Goal: Task Accomplishment & Management: Use online tool/utility

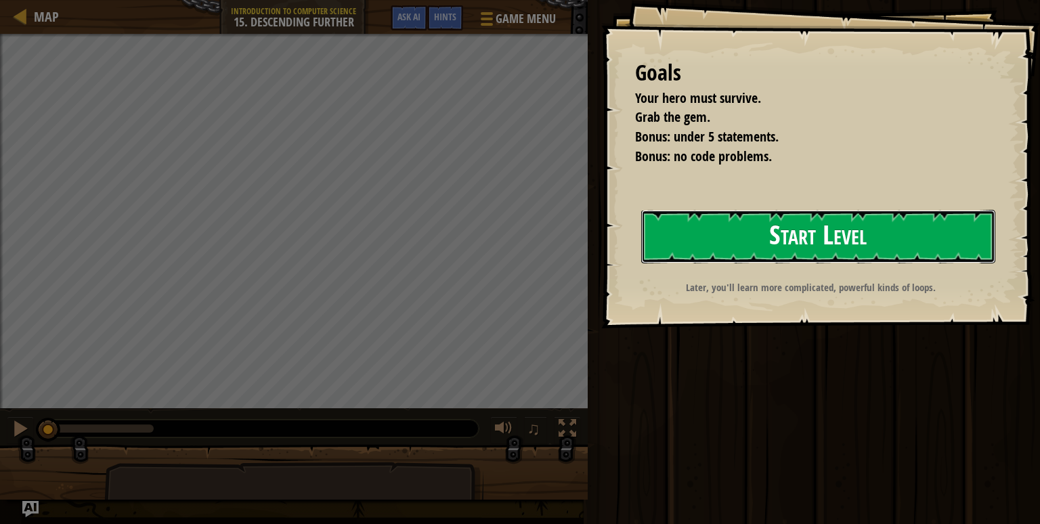
click at [694, 255] on button "Start Level" at bounding box center [818, 237] width 354 height 54
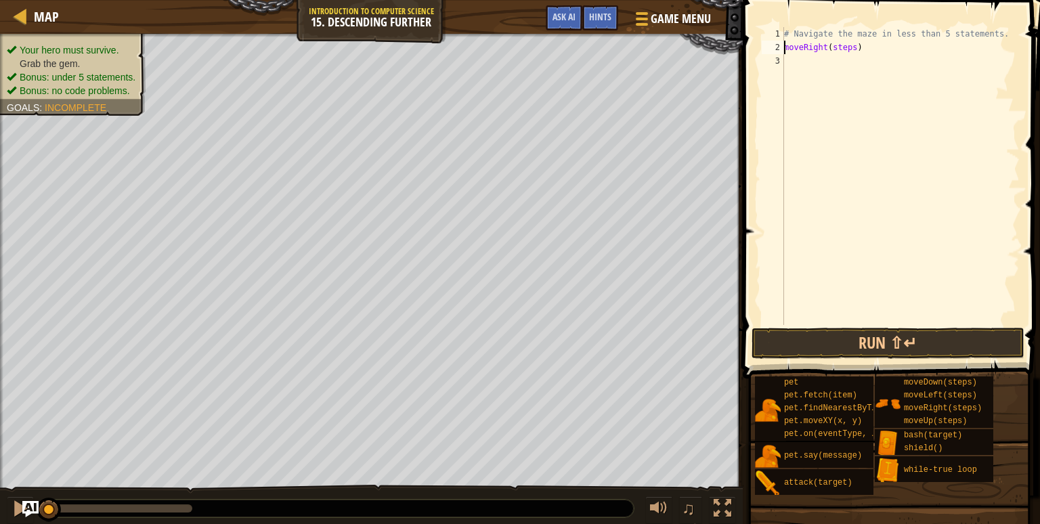
click at [847, 47] on div "# Navigate the maze in less than 5 statements. moveRight ( steps )" at bounding box center [901, 189] width 238 height 325
click at [847, 61] on div "# Navigate the maze in less than 5 statements. moveRight ( 2 ) moveDown ( steps…" at bounding box center [901, 189] width 238 height 325
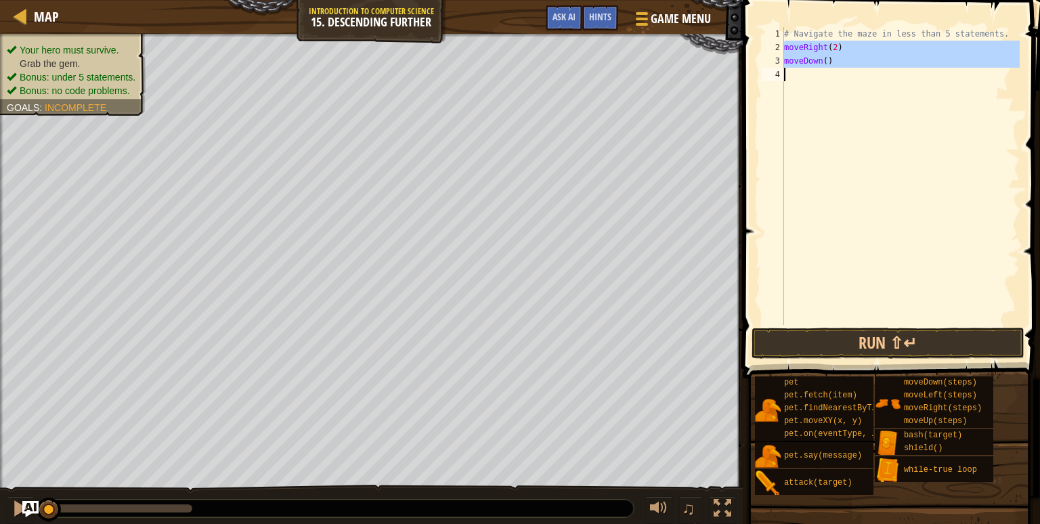
drag, startPoint x: 785, startPoint y: 47, endPoint x: 839, endPoint y: 66, distance: 57.6
click at [839, 66] on div "# Navigate the maze in less than 5 statements. moveRight ( 2 ) moveDown ( )" at bounding box center [901, 189] width 238 height 325
type textarea "moveRight(2) moveDown()"
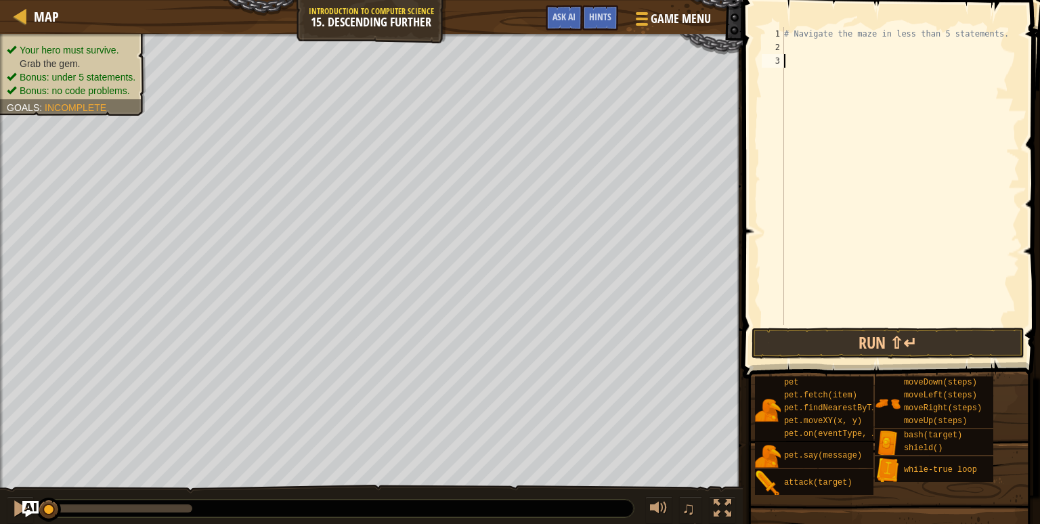
paste textarea "moveDown()"
type textarea "moveDown()"
drag, startPoint x: 959, startPoint y: 468, endPoint x: 869, endPoint y: 70, distance: 408.3
drag, startPoint x: 869, startPoint y: 70, endPoint x: 821, endPoint y: 142, distance: 86.4
click at [821, 142] on div "# Navigate the maze in less than 5 statements. moveRight ( 2 ) moveDown ( )" at bounding box center [901, 189] width 238 height 325
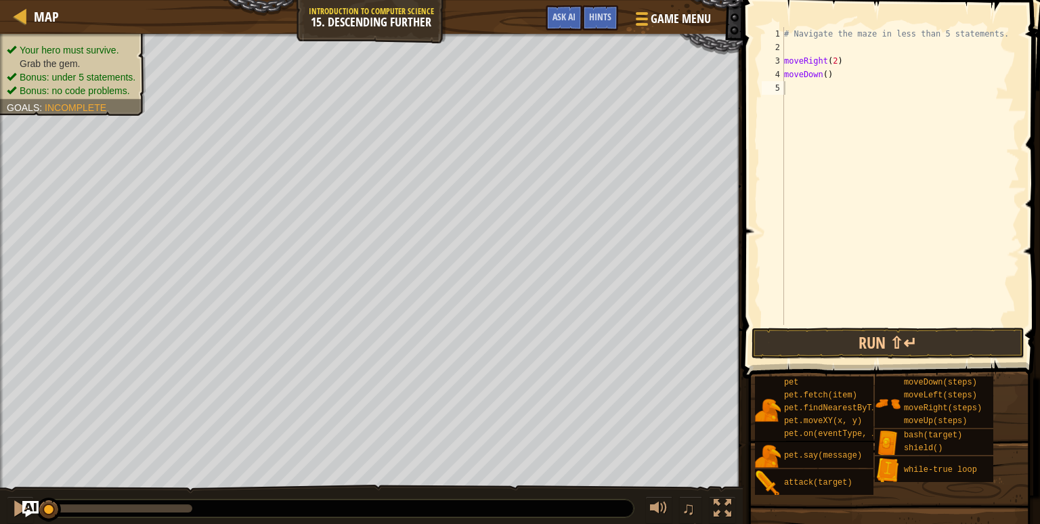
drag, startPoint x: 888, startPoint y: 469, endPoint x: 796, endPoint y: 70, distance: 409.2
click at [796, 70] on div "Hints Videos 1 2 3 4 5 # Navigate the maze in less than 5 statements. moveRight…" at bounding box center [889, 258] width 301 height 517
drag, startPoint x: 947, startPoint y: 465, endPoint x: 915, endPoint y: 144, distance: 322.7
click at [915, 144] on div "# Navigate the maze in less than 5 statements. moveRight ( 2 ) moveDown ( )" at bounding box center [901, 189] width 238 height 325
click at [910, 201] on div "# Navigate the maze in less than 5 statements. moveRight ( 2 ) moveDown ( )" at bounding box center [901, 189] width 238 height 325
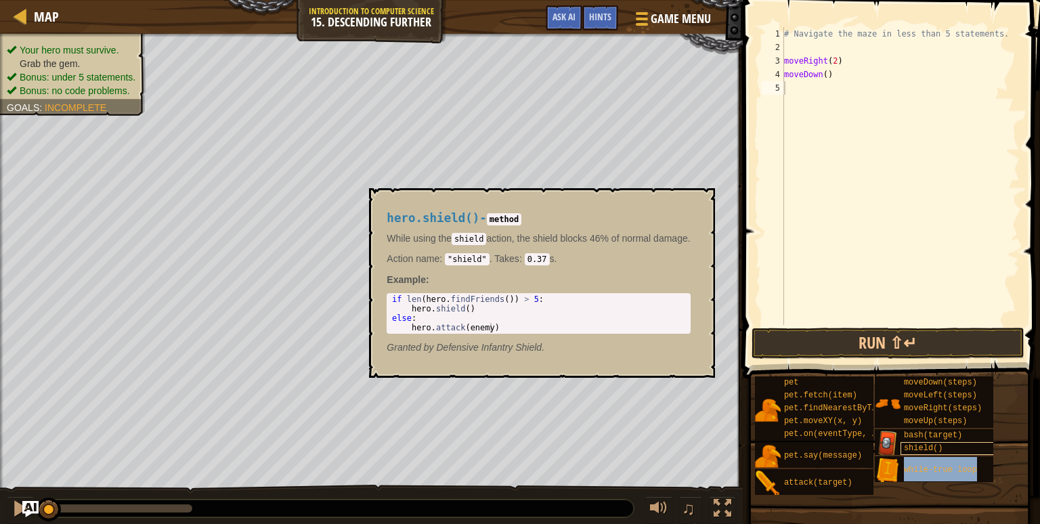
type textarea "moveRight(2)"
type textarea "while-true loop"
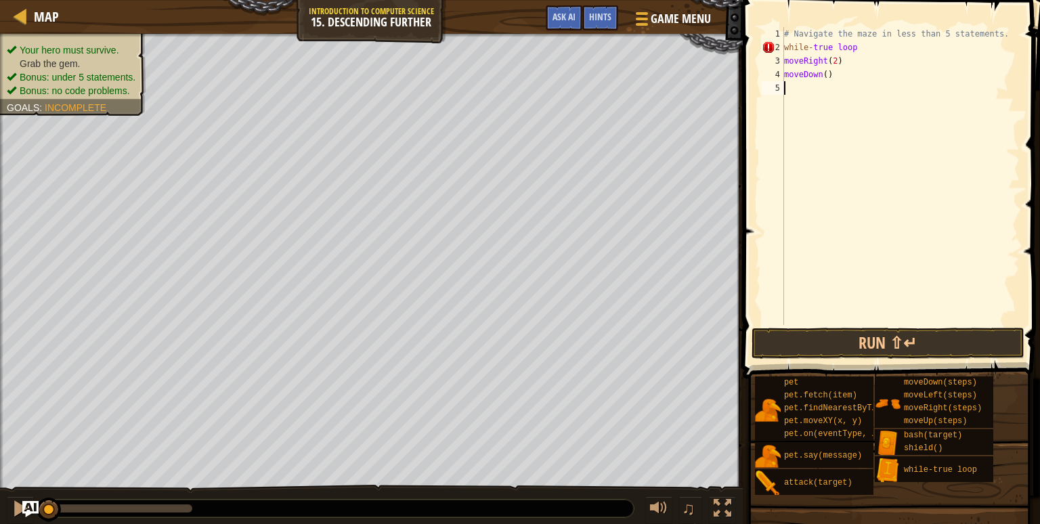
click at [819, 102] on div "# Navigate the maze in less than 5 statements. while - true loop moveRight ( 2 …" at bounding box center [901, 189] width 238 height 325
click at [785, 62] on div "# Navigate the maze in less than 5 statements. while - true loop moveRight ( 2 …" at bounding box center [901, 189] width 238 height 325
click at [784, 74] on div "# Navigate the maze in less than 5 statements. while - true loop moveRight ( 2 …" at bounding box center [901, 189] width 238 height 325
type textarea "moveDown()"
click at [889, 85] on div "# Navigate the maze in less than 5 statements. while - true loop moveRight ( 2 …" at bounding box center [901, 189] width 238 height 325
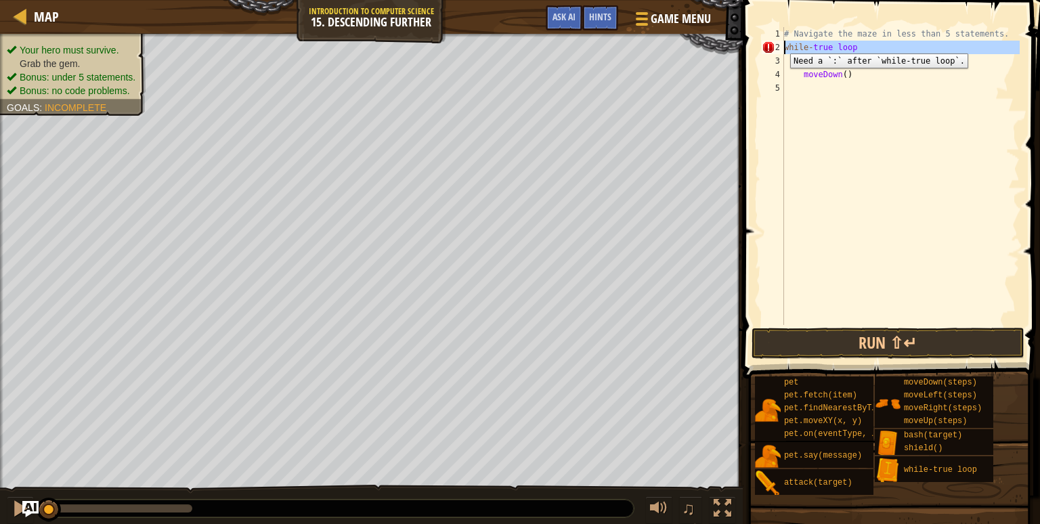
click at [780, 43] on div "2" at bounding box center [773, 48] width 22 height 14
drag, startPoint x: 785, startPoint y: 47, endPoint x: 857, endPoint y: 77, distance: 78.4
click at [857, 77] on div "# Navigate the maze in less than 5 statements. while - true loop moveRight ( 2 …" at bounding box center [901, 189] width 238 height 325
type textarea "moveRight(2) moveDown()"
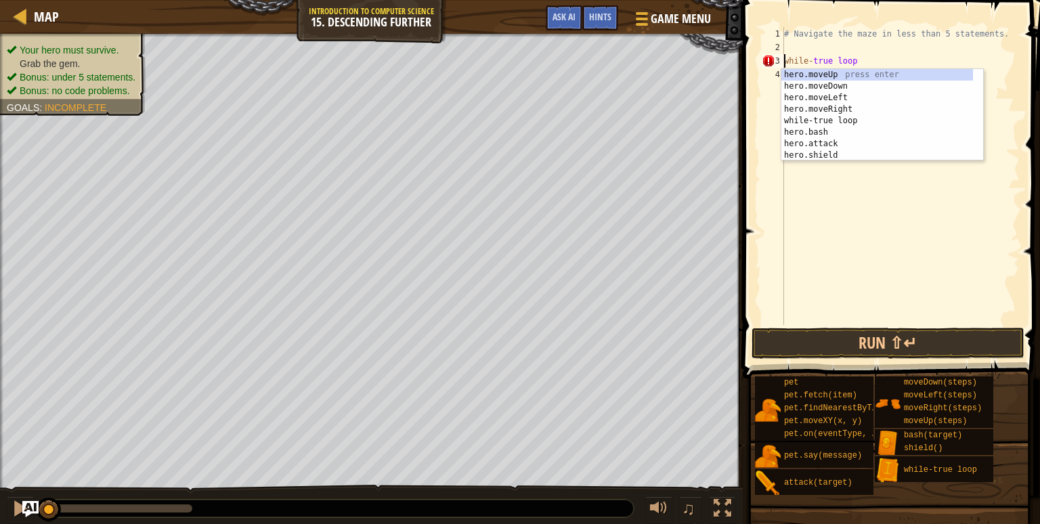
click at [855, 58] on div "# Navigate the maze in less than 5 statements. while - true loop" at bounding box center [901, 189] width 238 height 325
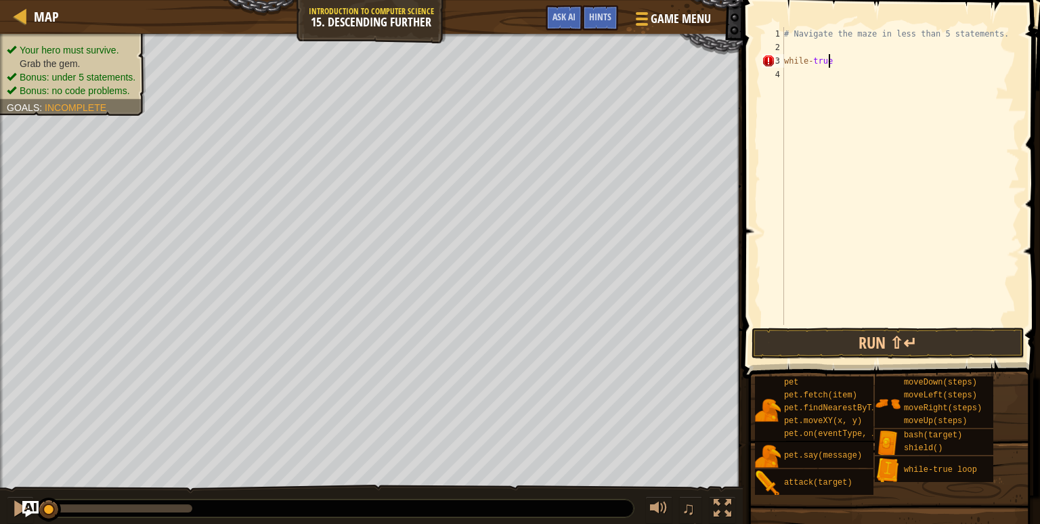
scroll to position [6, 3]
click at [869, 76] on div "# Navigate the maze in less than 5 statements. while - true : moveRight ( steps…" at bounding box center [901, 189] width 238 height 325
click at [863, 90] on div "# Navigate the maze in less than 5 statements. while - true : moveRight ( 2 ) m…" at bounding box center [901, 189] width 238 height 325
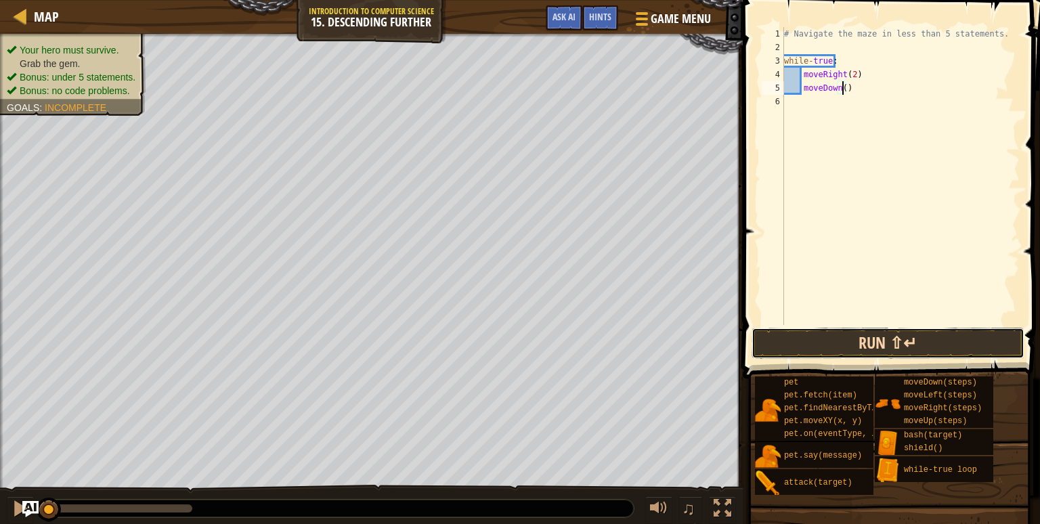
click at [823, 351] on button "Run ⇧↵" at bounding box center [888, 343] width 273 height 31
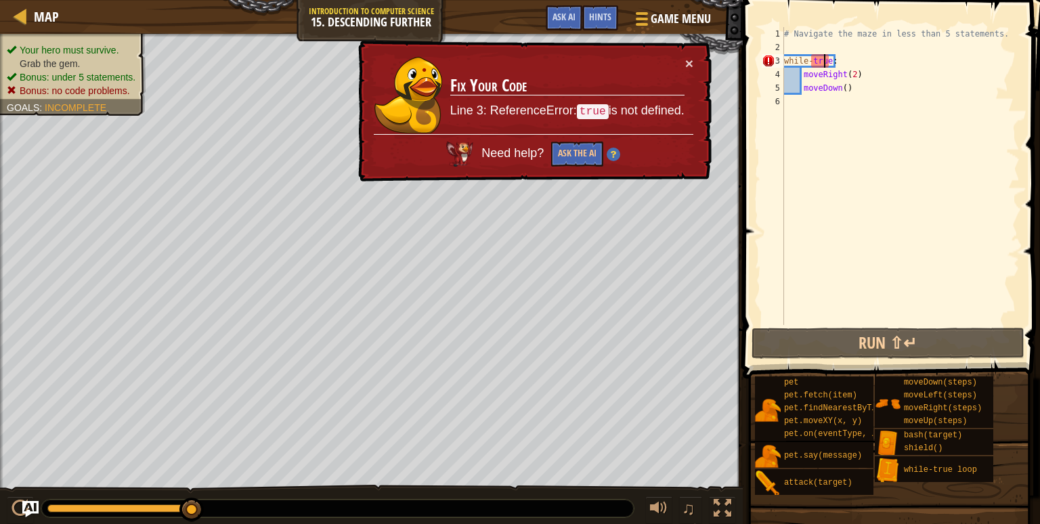
click at [825, 66] on div "# Navigate the maze in less than 5 statements. while - true : moveRight ( 2 ) m…" at bounding box center [901, 189] width 238 height 325
click at [591, 158] on button "Ask the AI" at bounding box center [577, 154] width 52 height 25
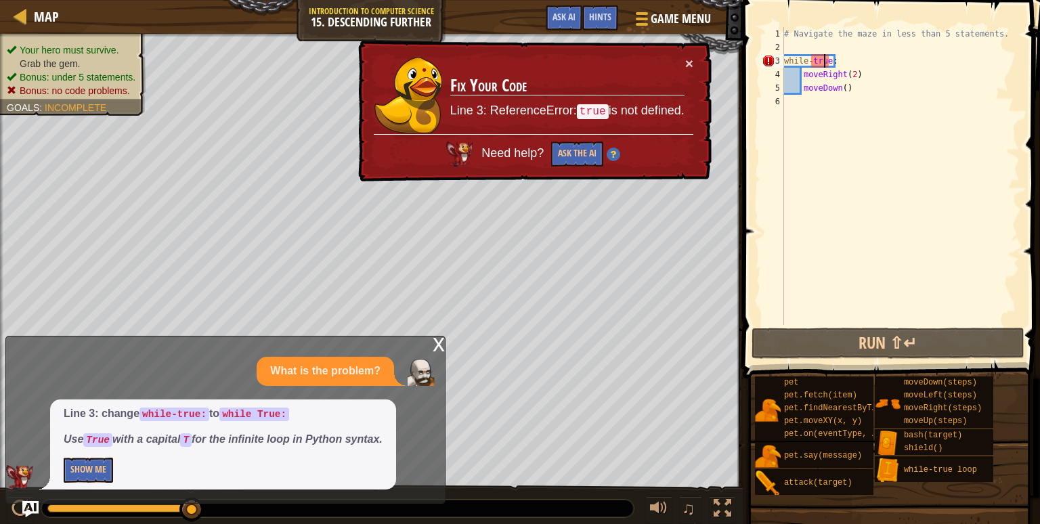
click at [816, 60] on div "# Navigate the maze in less than 5 statements. while - true : moveRight ( 2 ) m…" at bounding box center [901, 189] width 238 height 325
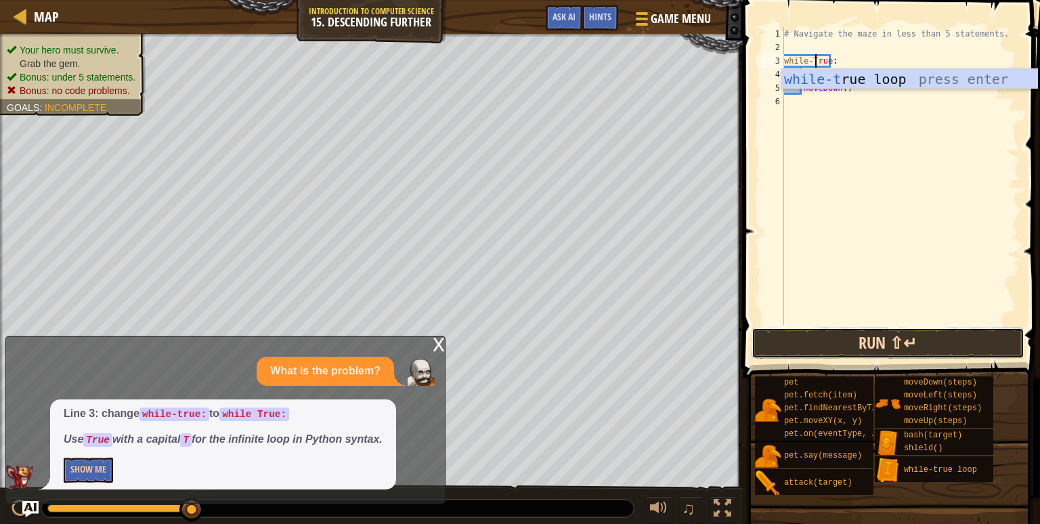
click at [877, 343] on button "Run ⇧↵" at bounding box center [888, 343] width 273 height 31
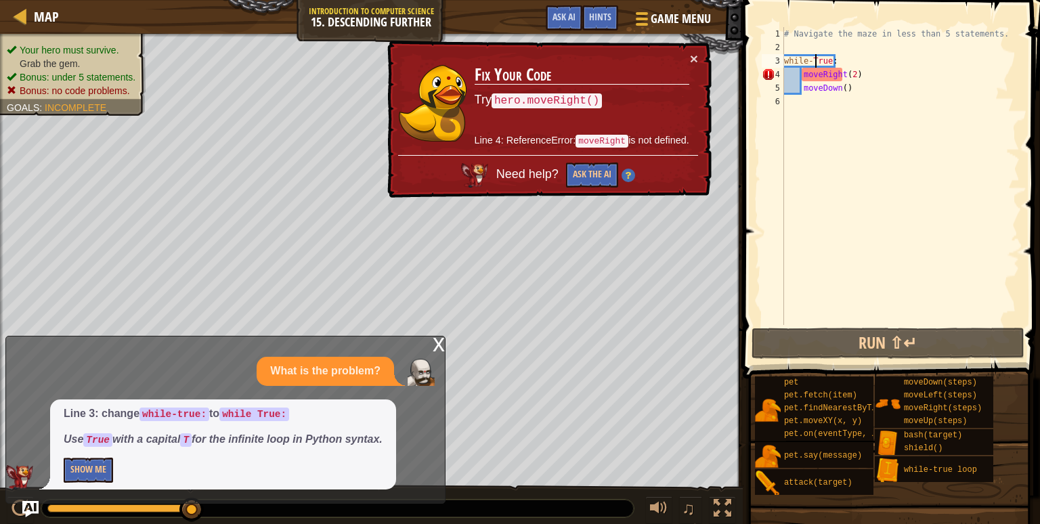
click at [802, 76] on div "# Navigate the maze in less than 5 statements. while - True : moveRight ( 2 ) m…" at bounding box center [901, 189] width 238 height 325
click at [876, 0] on body "Map Introduction to Computer Science 15. Descending Further Game Menu Done Hint…" at bounding box center [520, 0] width 1040 height 0
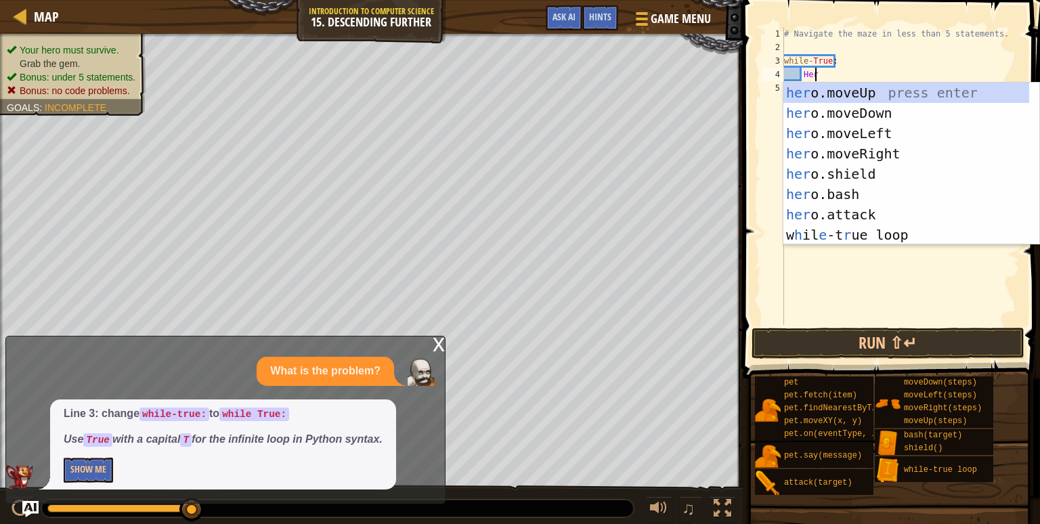
scroll to position [6, 1]
type textarea "H"
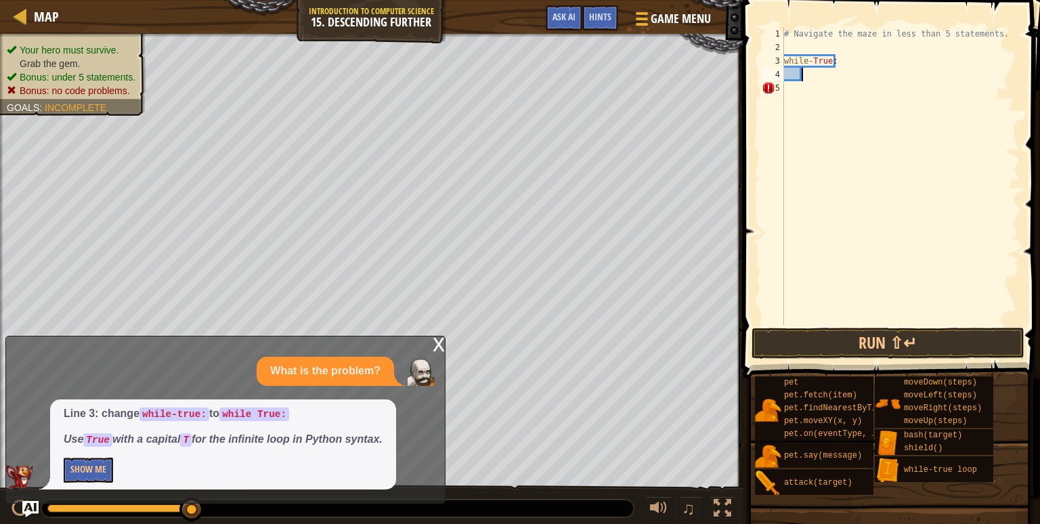
scroll to position [6, 0]
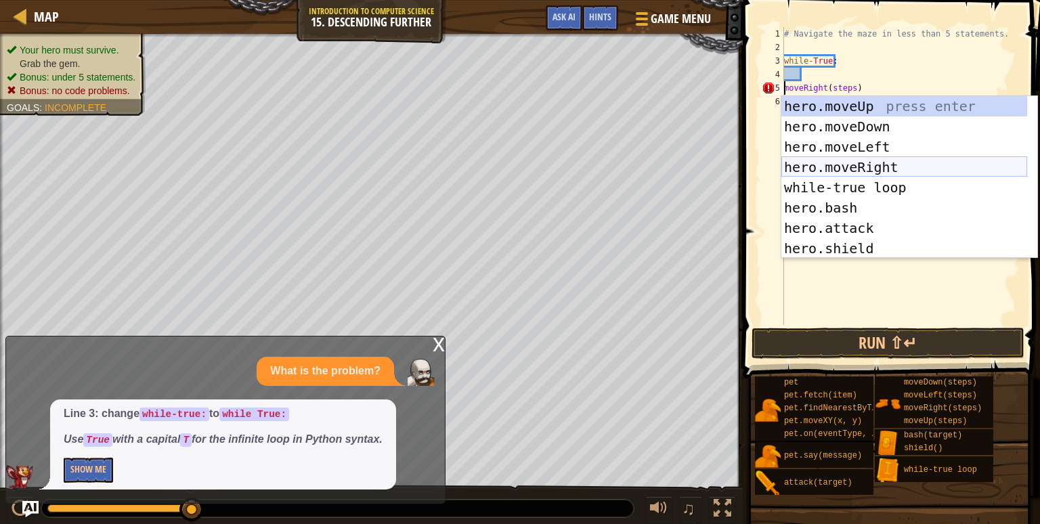
click at [892, 173] on div "hero.moveUp press enter hero.moveDown press enter hero.moveLeft press enter her…" at bounding box center [905, 197] width 246 height 203
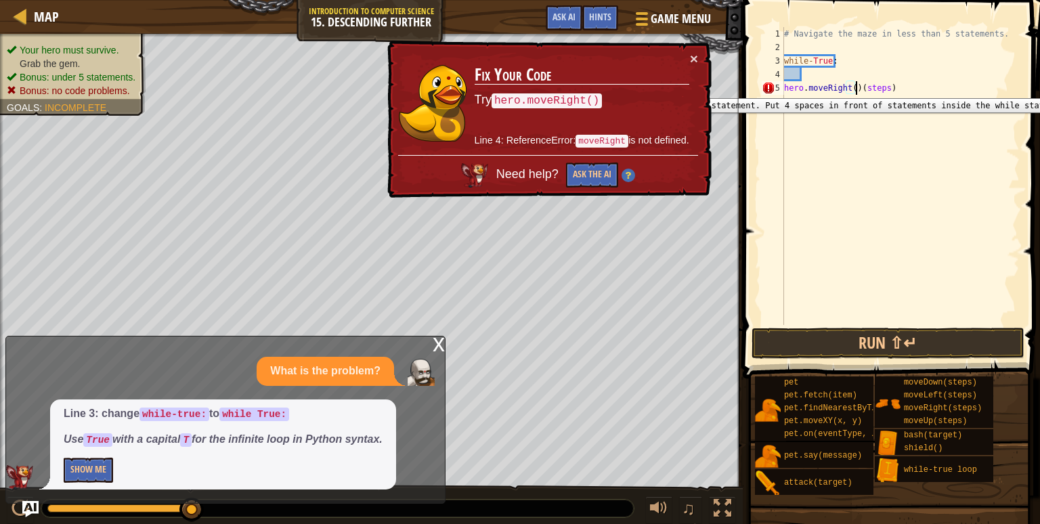
click at [783, 88] on div "5" at bounding box center [773, 88] width 22 height 14
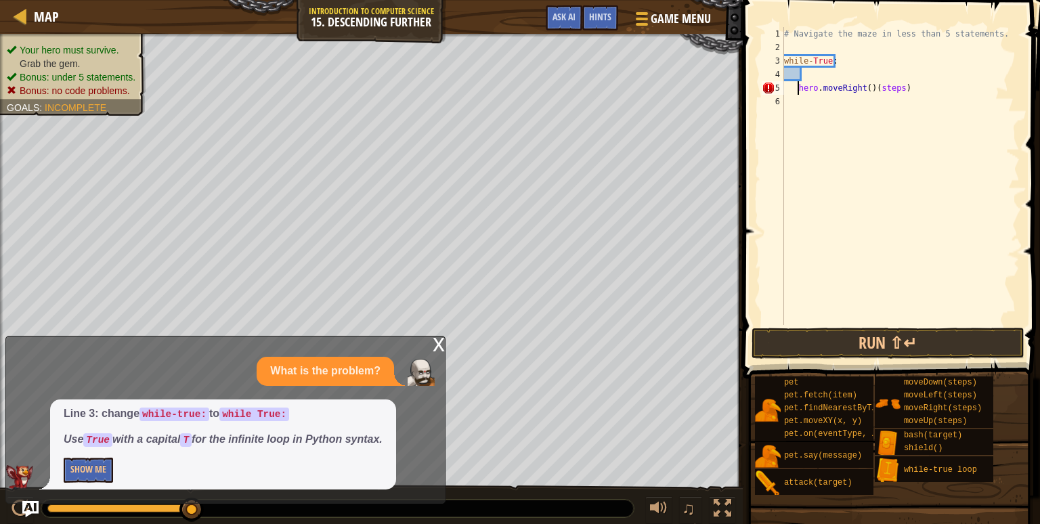
type textarea "hero.moveRight()(steps)"
drag, startPoint x: 801, startPoint y: 87, endPoint x: 943, endPoint y: 94, distance: 141.7
click at [943, 94] on div "# Navigate the maze in less than 5 statements. while - True : hero . moveRight …" at bounding box center [901, 189] width 238 height 325
click at [807, 72] on div "# Navigate the maze in less than 5 statements. while - True :" at bounding box center [901, 189] width 238 height 325
paste textarea "hero.moveRight()(steps)"
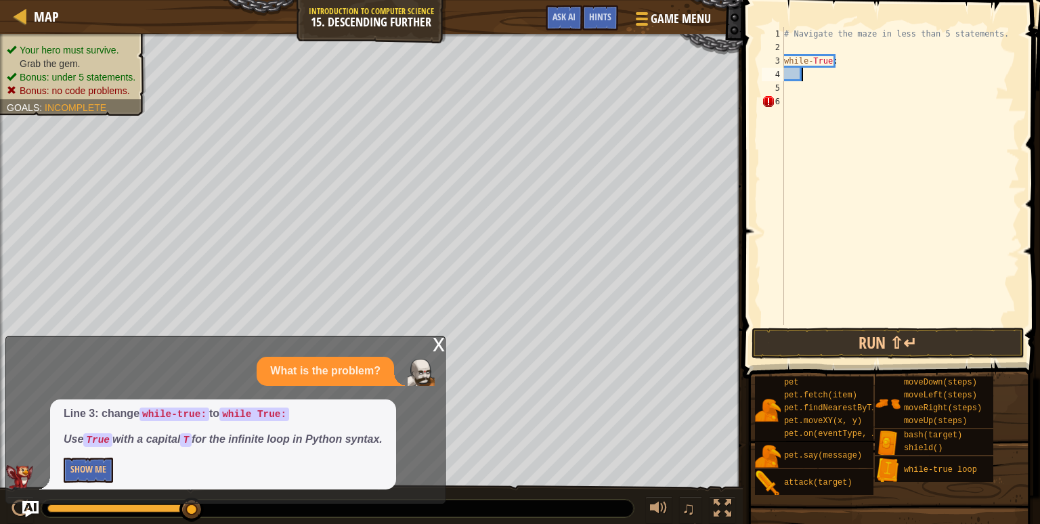
type textarea "hero.moveRight()(steps)"
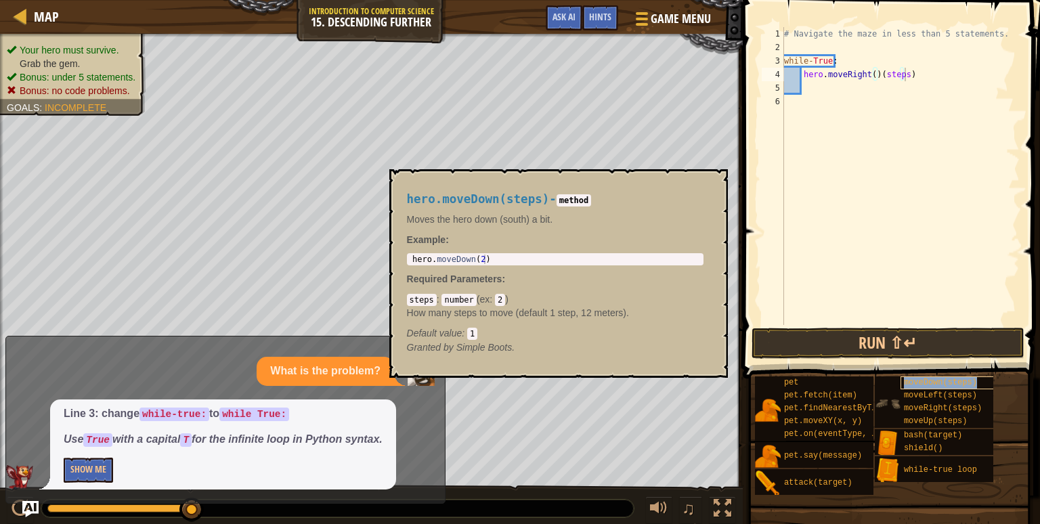
drag, startPoint x: 930, startPoint y: 387, endPoint x: 974, endPoint y: 385, distance: 44.0
click at [974, 385] on div "moveDown(steps)" at bounding box center [953, 383] width 104 height 13
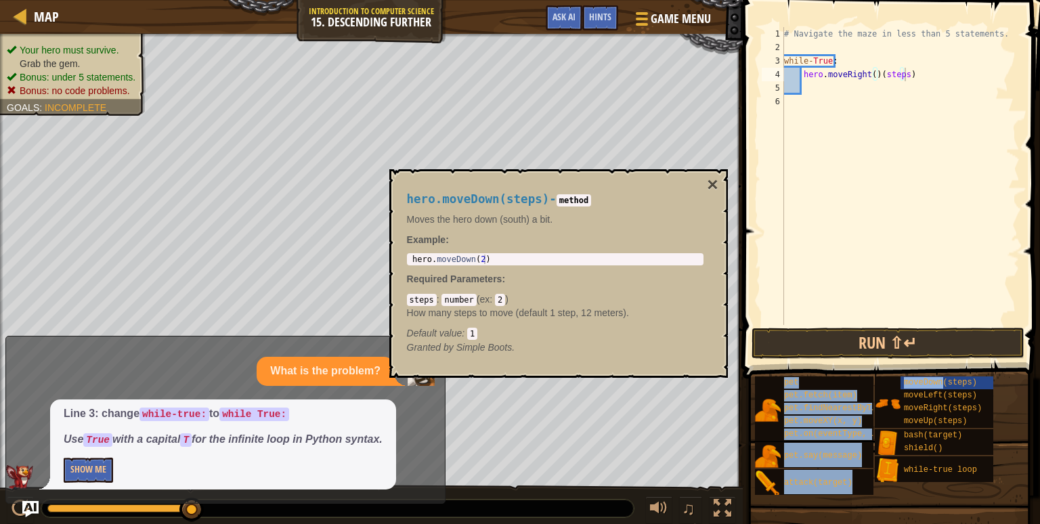
drag, startPoint x: 974, startPoint y: 385, endPoint x: 957, endPoint y: 89, distance: 297.1
click at [957, 89] on div "Hints Videos hero.moveRight()(steps) 1 2 3 4 5 6 # Navigate the maze in less th…" at bounding box center [889, 258] width 301 height 517
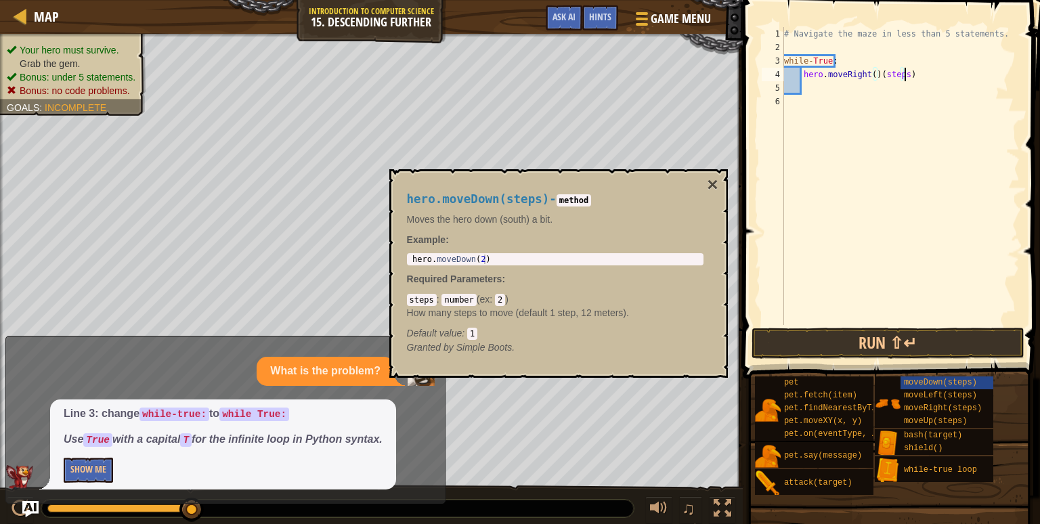
click at [912, 223] on div "# Navigate the maze in less than 5 statements. while - True : hero . moveRight …" at bounding box center [901, 189] width 238 height 325
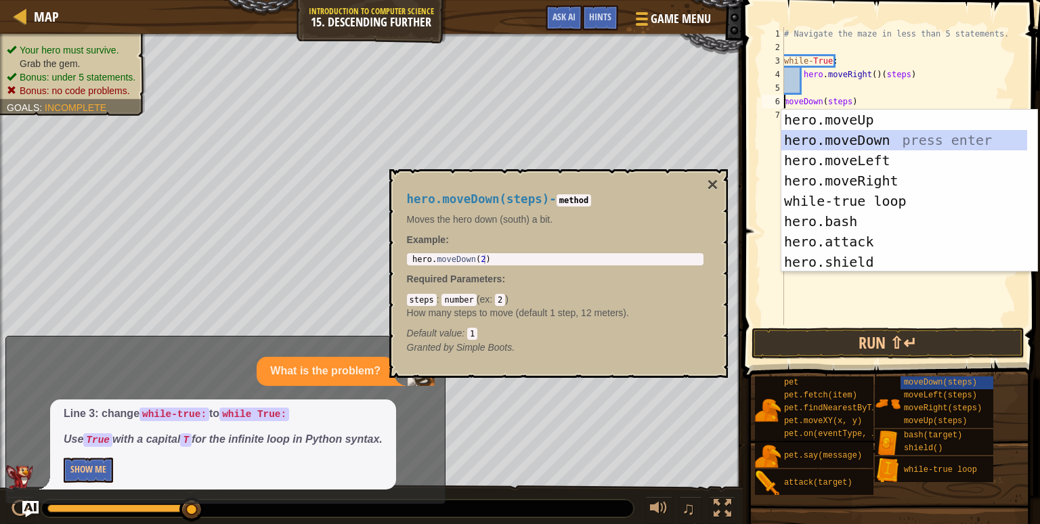
click at [903, 142] on div "hero.moveUp press enter hero.moveDown press enter hero.moveLeft press enter her…" at bounding box center [905, 211] width 246 height 203
type textarea "hero.moveDown()(steps)"
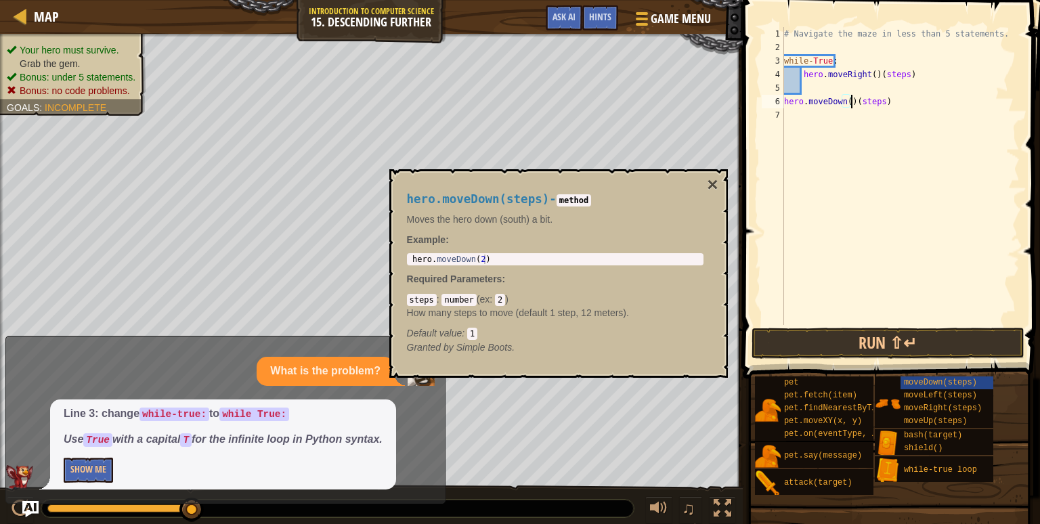
click at [801, 118] on div "# Navigate the maze in less than 5 statements. while - True : hero . moveRight …" at bounding box center [901, 189] width 238 height 325
type textarea "hero.moveDown()(steps)"
click at [786, 102] on div "# Navigate the maze in less than 5 statements. while - True : hero . moveRight …" at bounding box center [901, 189] width 238 height 325
drag, startPoint x: 785, startPoint y: 101, endPoint x: 905, endPoint y: 102, distance: 120.6
click at [905, 102] on div "# Navigate the maze in less than 5 statements. while - True : hero . moveRight …" at bounding box center [901, 189] width 238 height 325
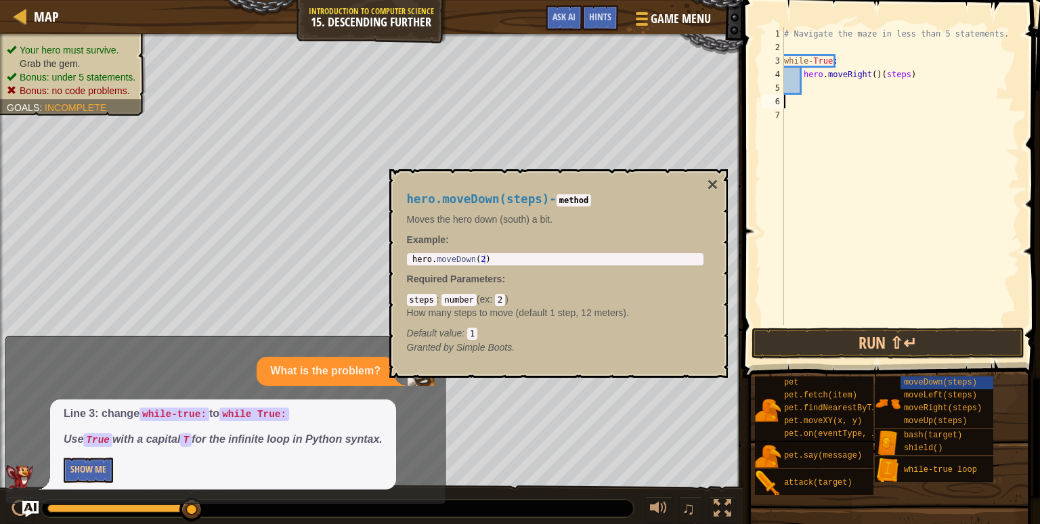
click at [827, 92] on div "# Navigate the maze in less than 5 statements. while - True : hero . moveRight …" at bounding box center [901, 189] width 238 height 325
paste textarea "hero.moveDown()(steps)"
click at [817, 60] on div "# Navigate the maze in less than 5 statements. while - True : hero . moveRight …" at bounding box center [901, 189] width 238 height 325
type textarea "while-true:"
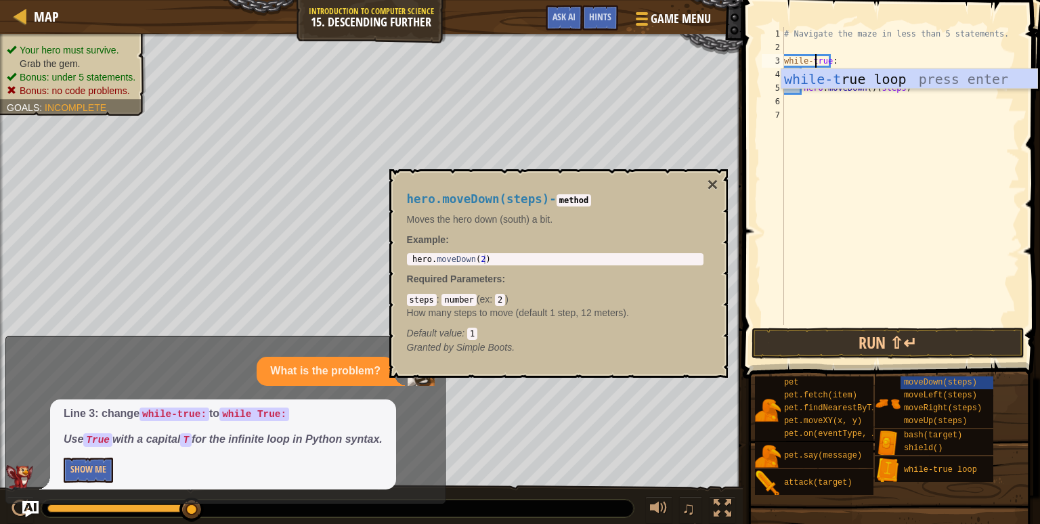
click at [822, 139] on div "# Navigate the maze in less than 5 statements. while - true : hero . moveRight …" at bounding box center [901, 189] width 238 height 325
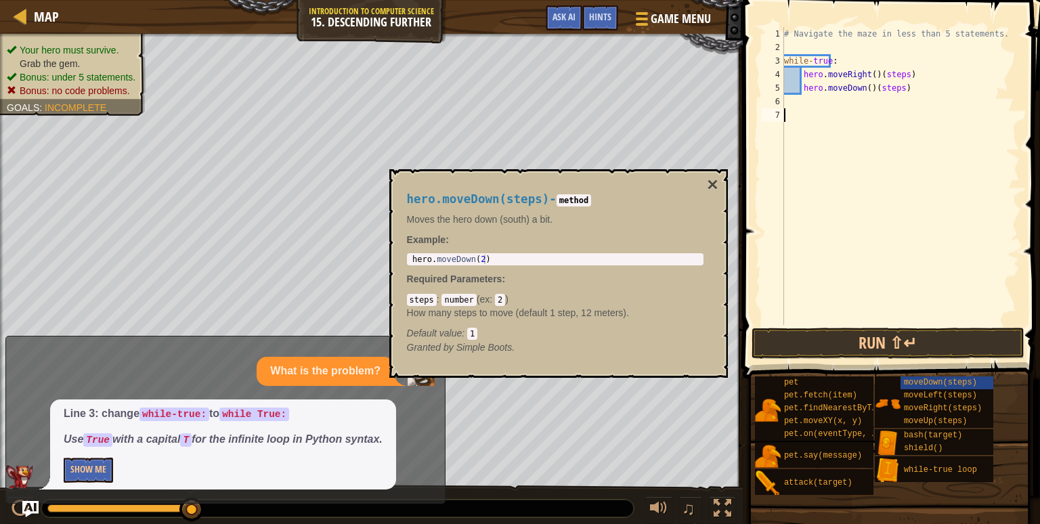
click at [897, 91] on div "# Navigate the maze in less than 5 statements. while - true : hero . moveRight …" at bounding box center [901, 189] width 238 height 325
click at [924, 343] on button "Run ⇧↵" at bounding box center [888, 343] width 273 height 31
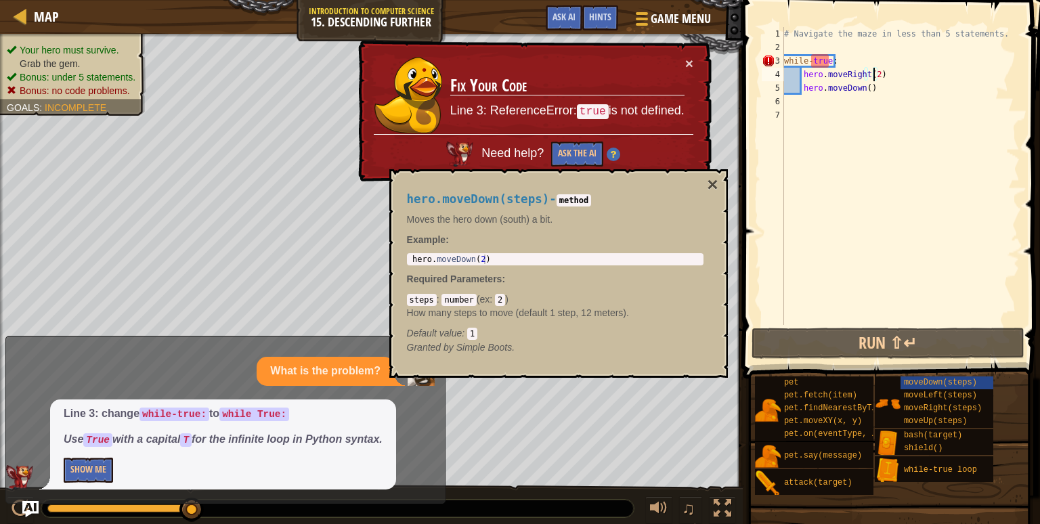
click at [815, 60] on div "# Navigate the maze in less than 5 statements. while - true : hero . moveRight …" at bounding box center [901, 189] width 238 height 325
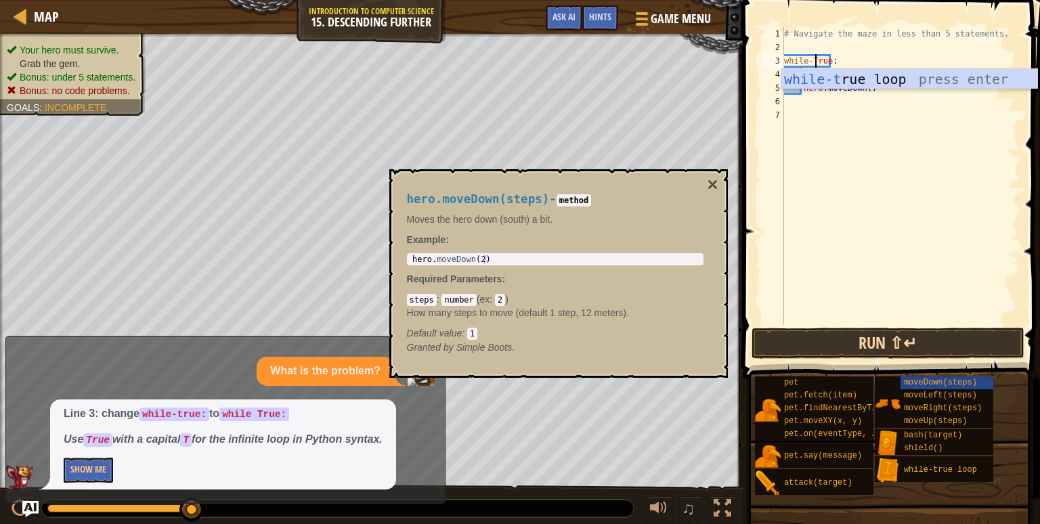
type textarea "while-True:"
click at [867, 339] on button "Run ⇧↵" at bounding box center [888, 343] width 273 height 31
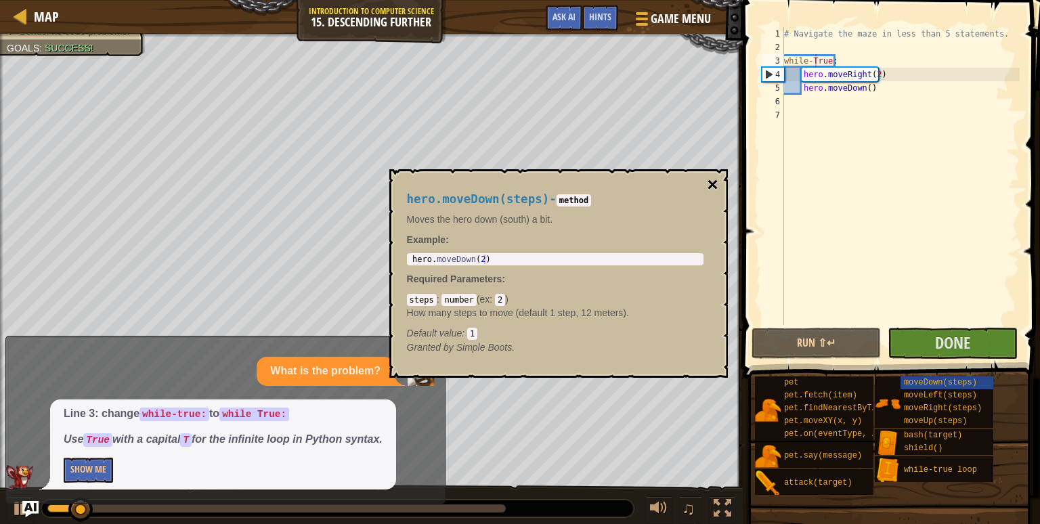
click at [712, 180] on button "×" at bounding box center [712, 184] width 11 height 19
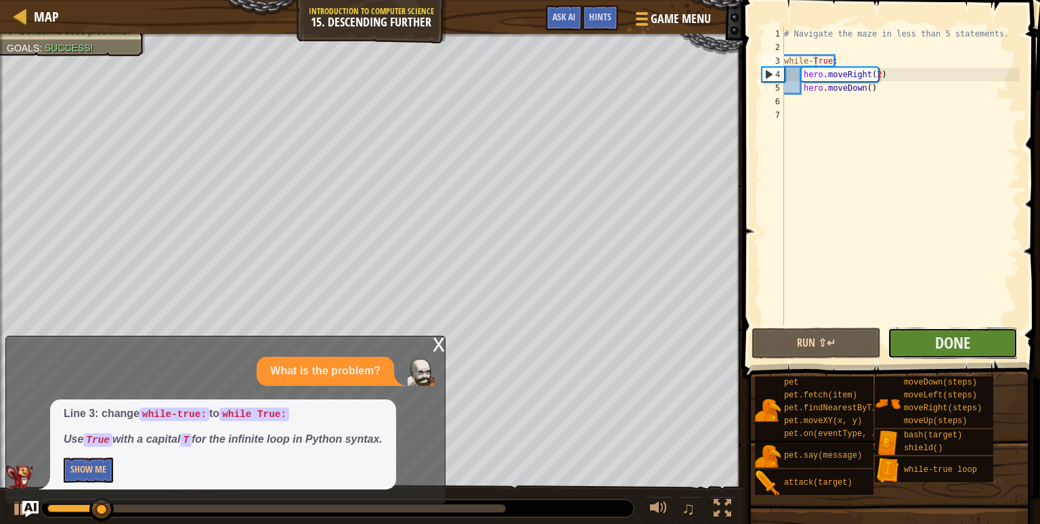
click at [989, 335] on button "Done" at bounding box center [952, 343] width 129 height 31
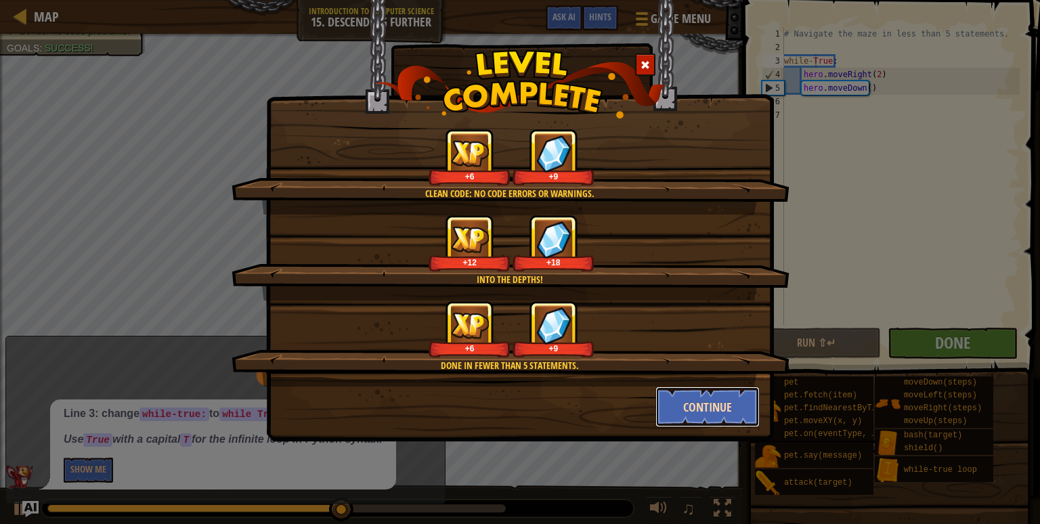
click at [712, 414] on button "Continue" at bounding box center [708, 407] width 105 height 41
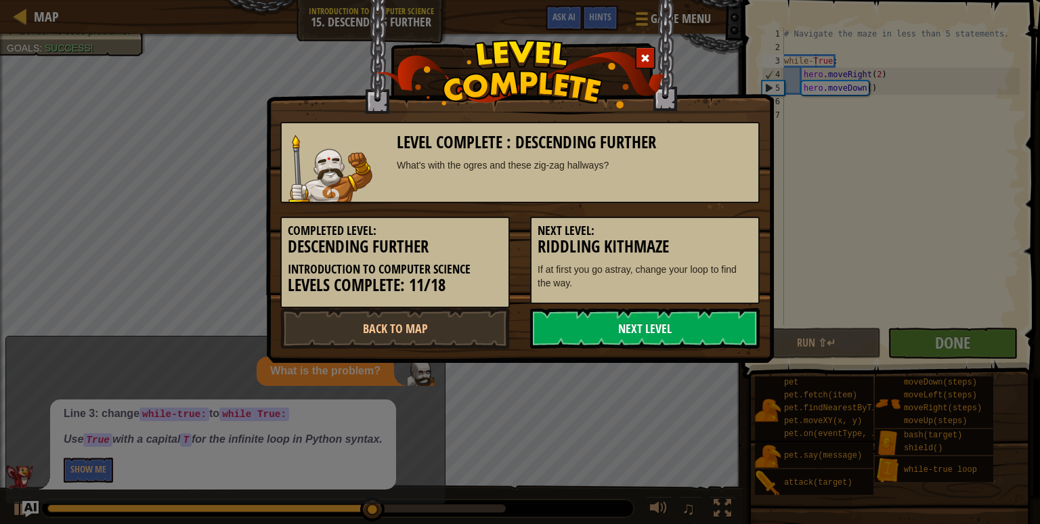
click at [635, 322] on link "Next Level" at bounding box center [645, 328] width 230 height 41
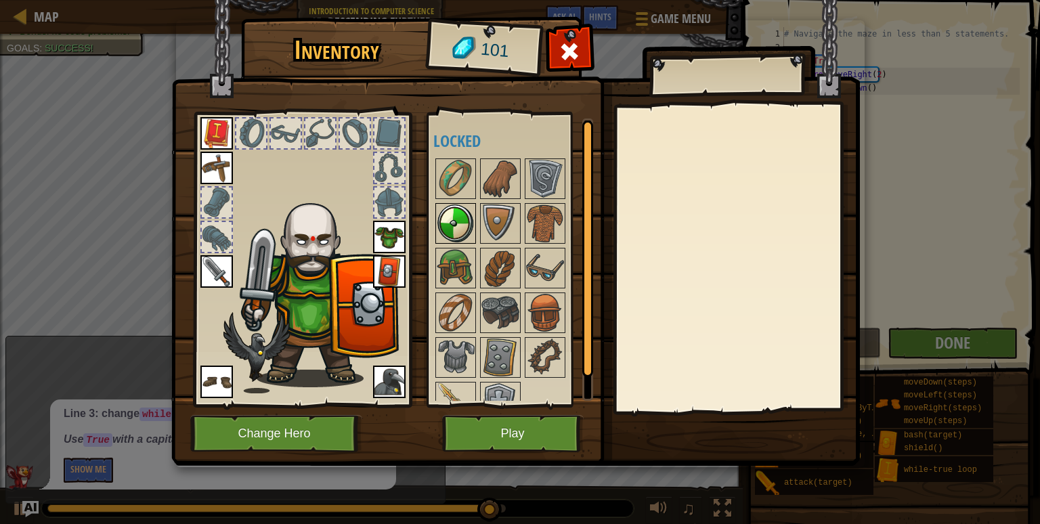
click at [456, 226] on img at bounding box center [456, 224] width 38 height 38
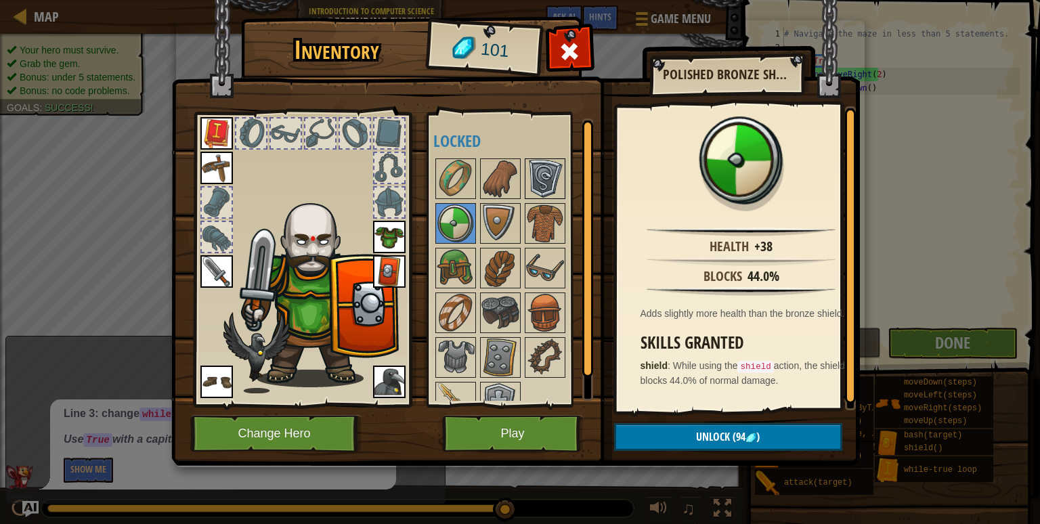
click at [542, 171] on img at bounding box center [545, 179] width 38 height 38
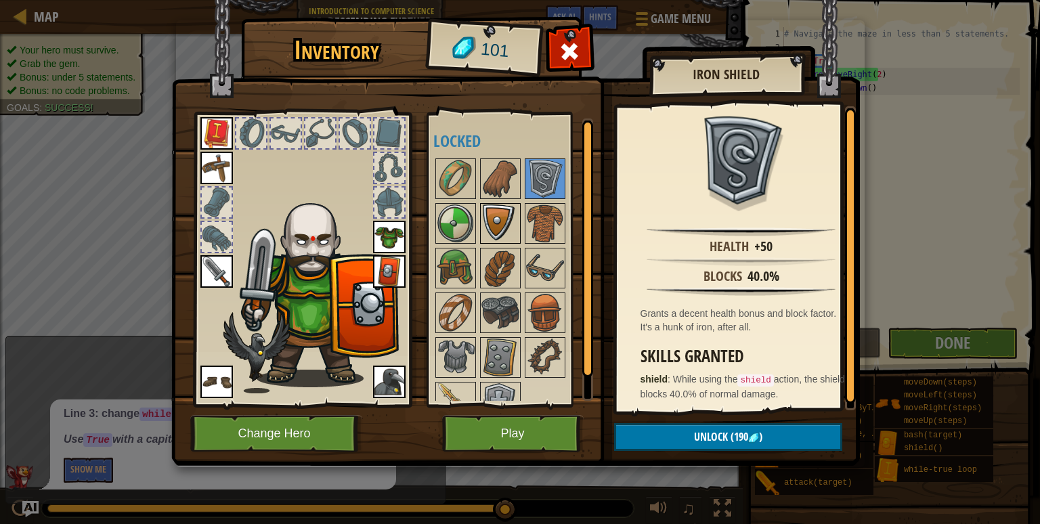
click at [500, 221] on img at bounding box center [501, 224] width 38 height 38
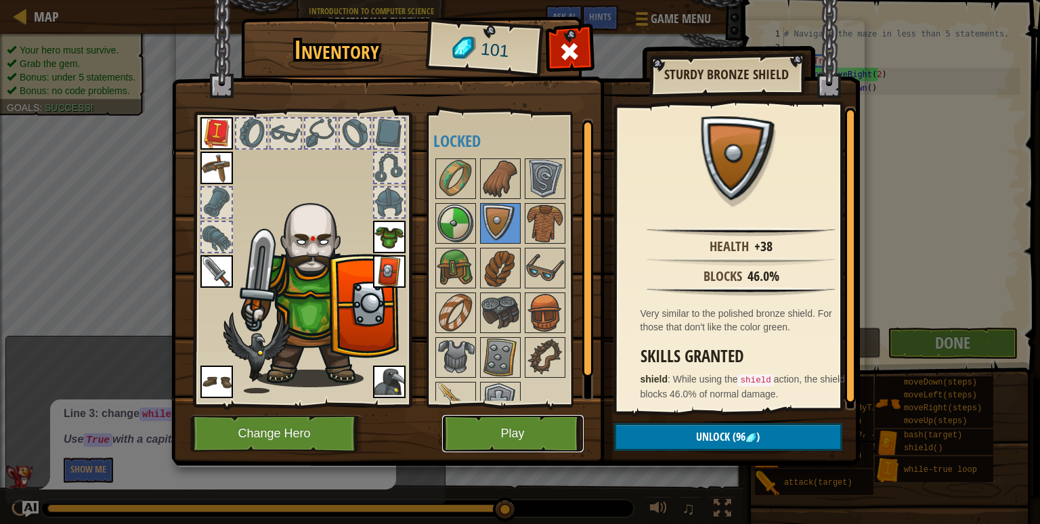
click at [536, 416] on button "Play" at bounding box center [513, 433] width 142 height 37
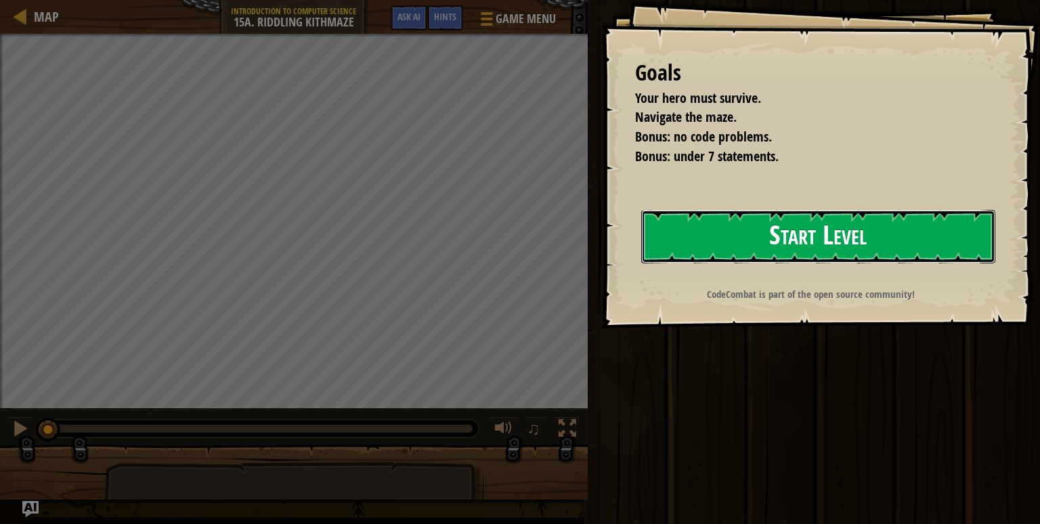
click at [680, 216] on button "Start Level" at bounding box center [818, 237] width 354 height 54
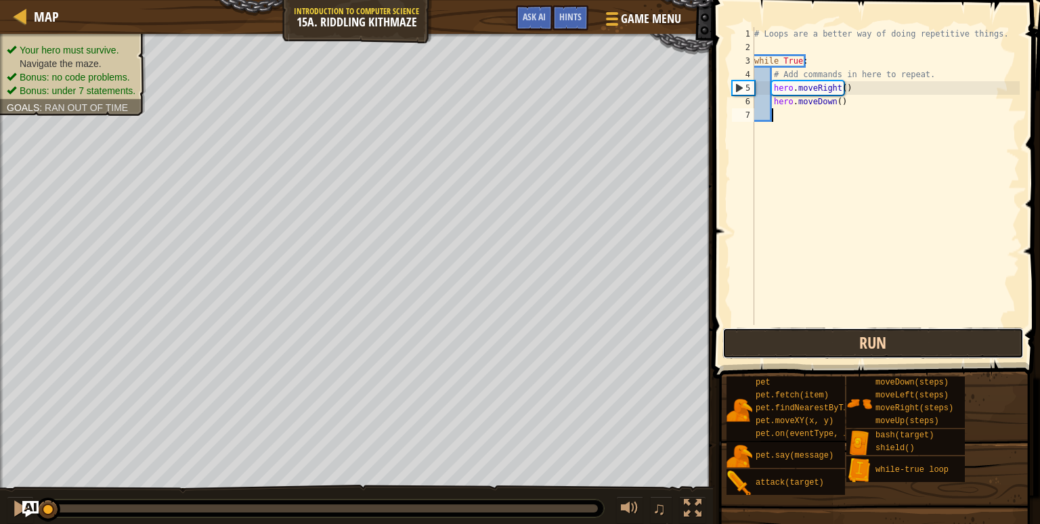
click at [830, 352] on button "Run" at bounding box center [873, 343] width 301 height 31
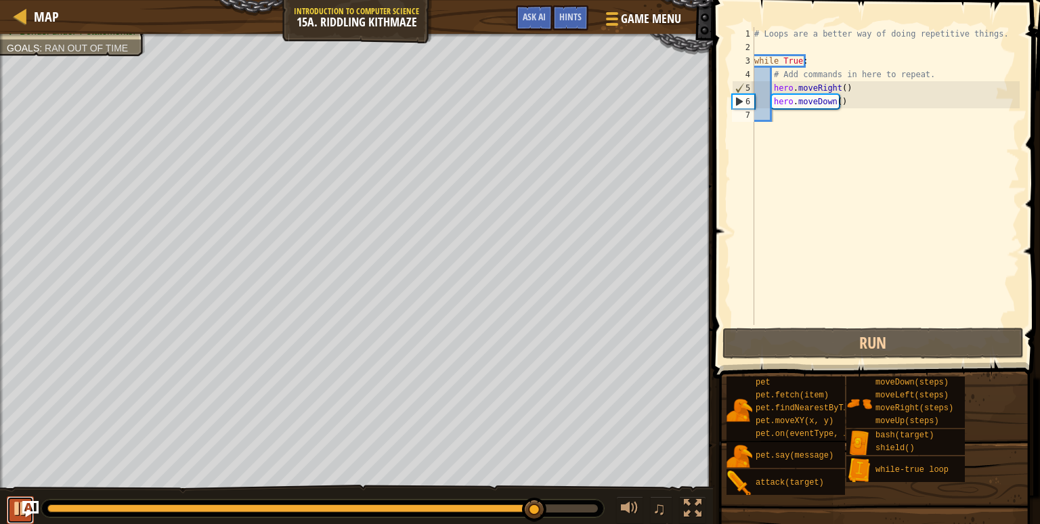
click at [18, 510] on div at bounding box center [21, 509] width 18 height 18
click at [13, 515] on div at bounding box center [21, 509] width 18 height 18
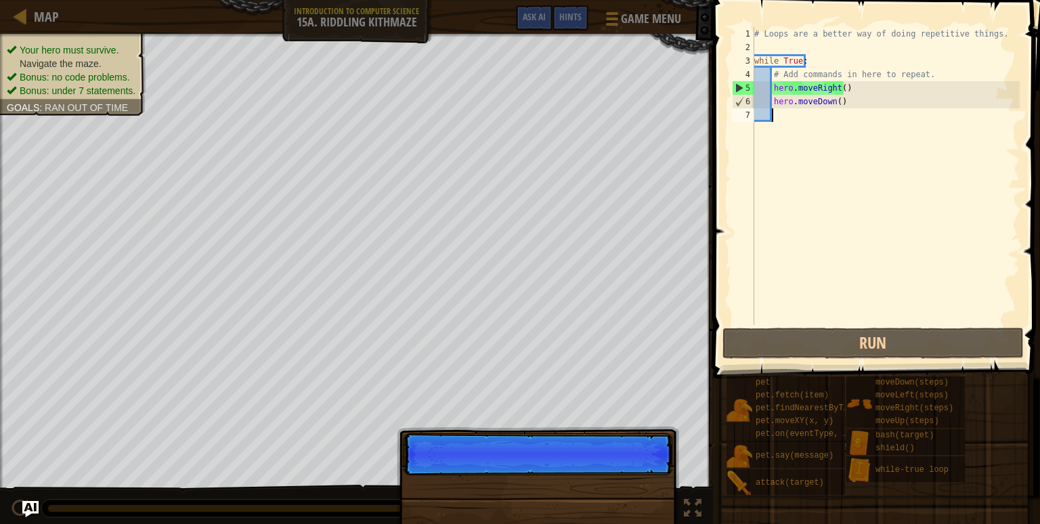
drag, startPoint x: 553, startPoint y: 513, endPoint x: 606, endPoint y: 513, distance: 53.5
click at [606, 513] on div "Your hero must survive. Navigate the maze. Bonus: no code problems. Bonus: unde…" at bounding box center [520, 280] width 1040 height 492
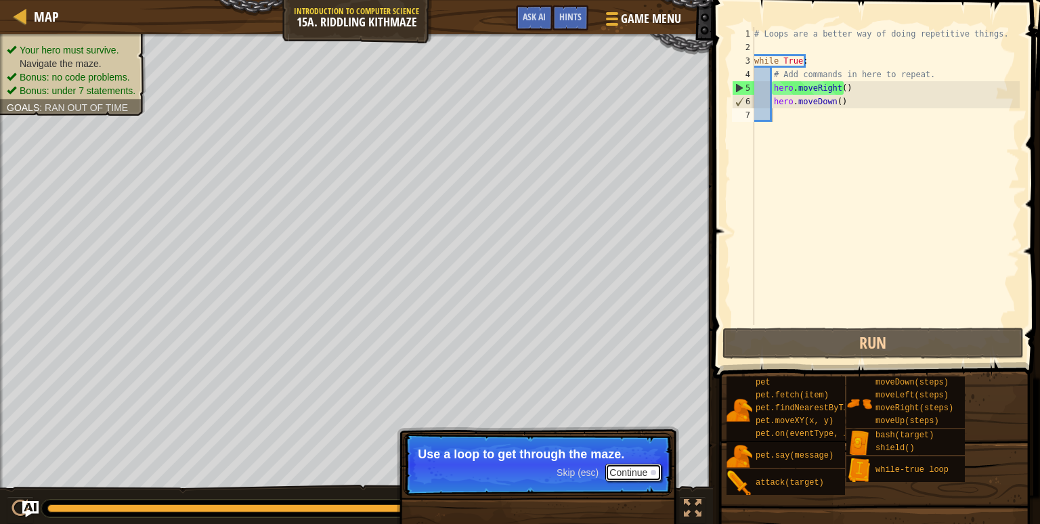
click at [630, 471] on button "Continue" at bounding box center [633, 473] width 56 height 18
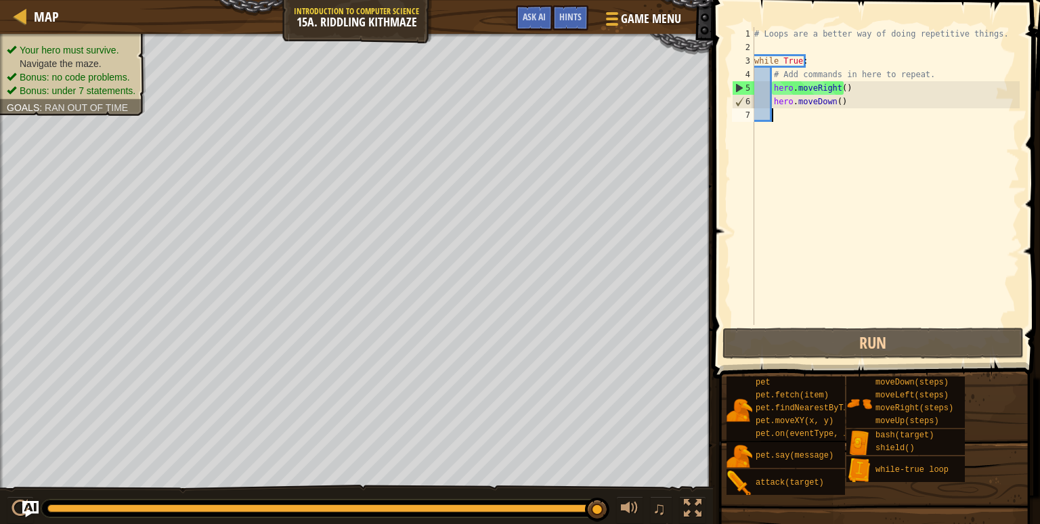
click at [784, 158] on div "Map Introduction to Computer Science 15a. Riddling Kithmaze Game Menu Done Hint…" at bounding box center [520, 262] width 1040 height 524
click at [775, 185] on div "# Loops are a better way of doing repetitive things. while True : # Add command…" at bounding box center [886, 189] width 268 height 325
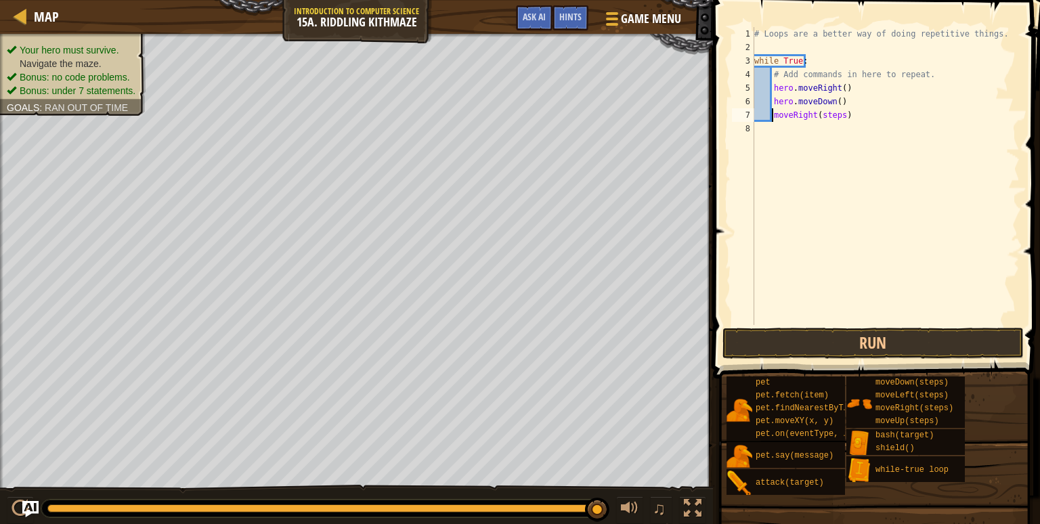
click at [840, 116] on div "# Loops are a better way of doing repetitive things. while True : # Add command…" at bounding box center [886, 189] width 268 height 325
click at [773, 114] on div "# Loops are a better way of doing repetitive things. while True : # Add command…" at bounding box center [886, 189] width 268 height 325
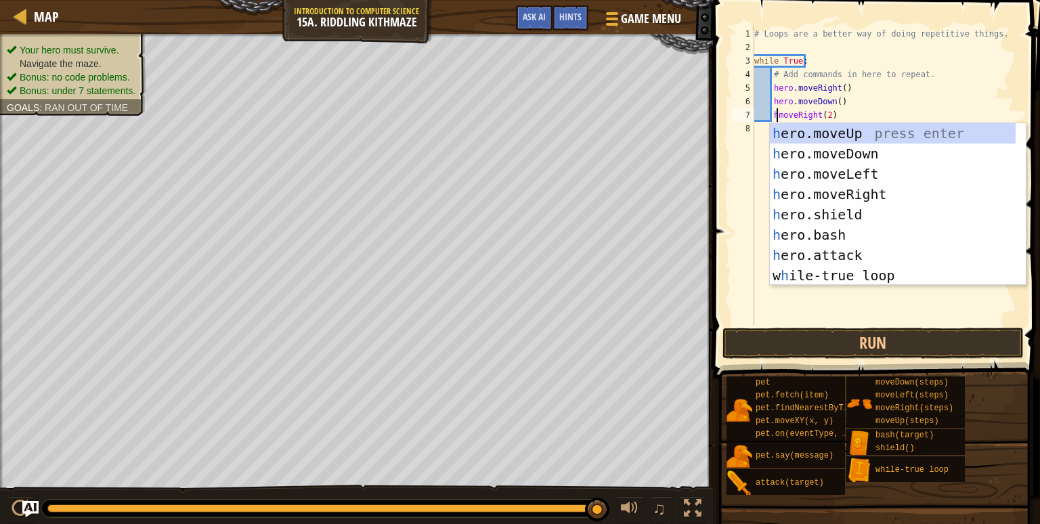
scroll to position [6, 3]
type textarea "hero.moveRight(2)"
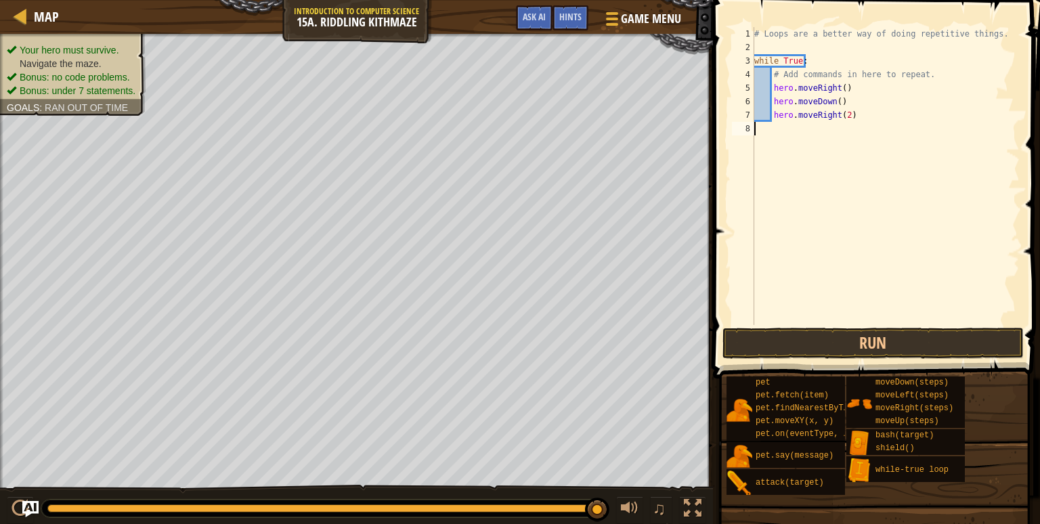
click at [797, 315] on div "# Loops are a better way of doing repetitive things. while True : # Add command…" at bounding box center [886, 189] width 268 height 325
click at [796, 351] on button "Run" at bounding box center [873, 343] width 301 height 31
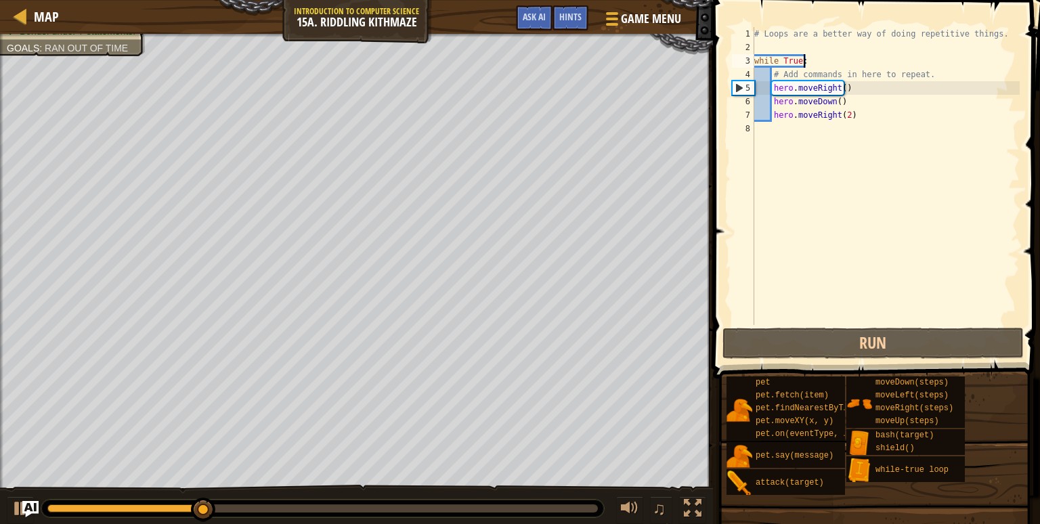
click at [803, 58] on div "# Loops are a better way of doing repetitive things. while True : # Add command…" at bounding box center [886, 189] width 268 height 325
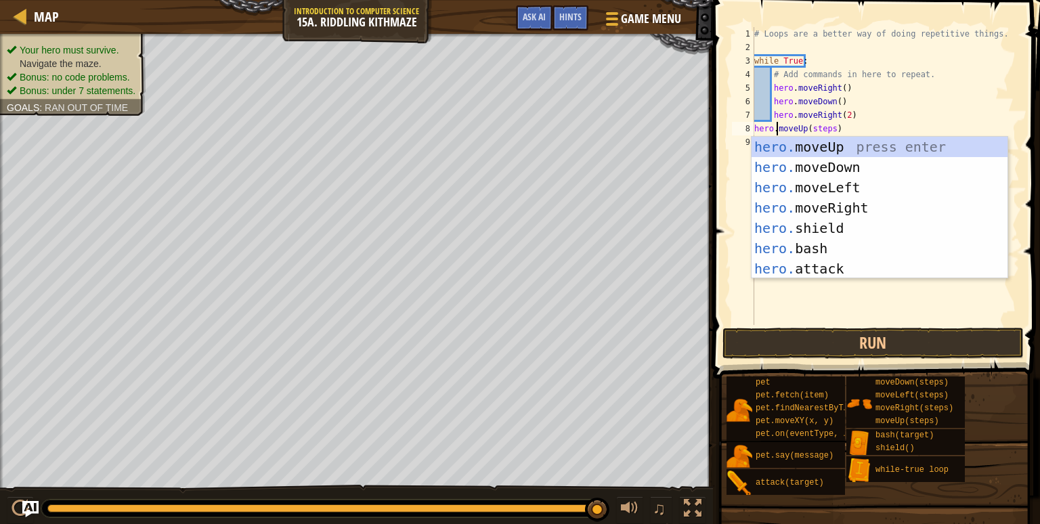
scroll to position [6, 1]
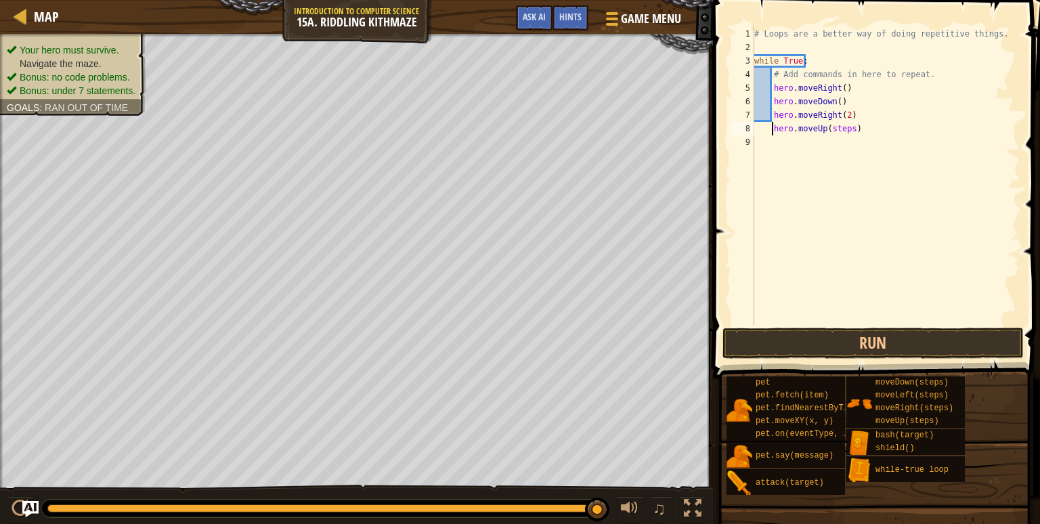
click at [847, 130] on div "# Loops are a better way of doing repetitive things. while True : # Add command…" at bounding box center [886, 189] width 268 height 325
type textarea "hero.moveUp()"
click at [785, 352] on button "Run" at bounding box center [873, 343] width 301 height 31
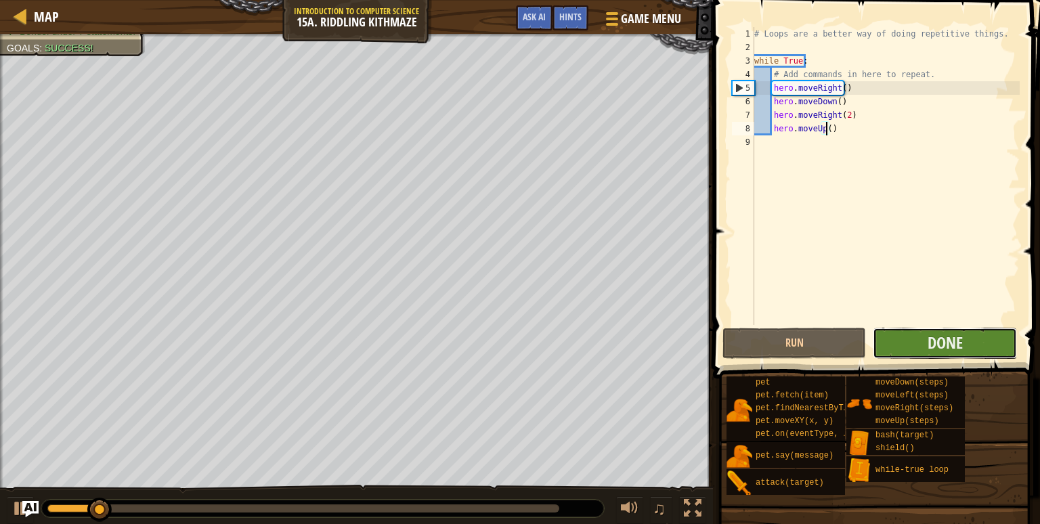
click at [972, 344] on button "Done" at bounding box center [945, 343] width 144 height 31
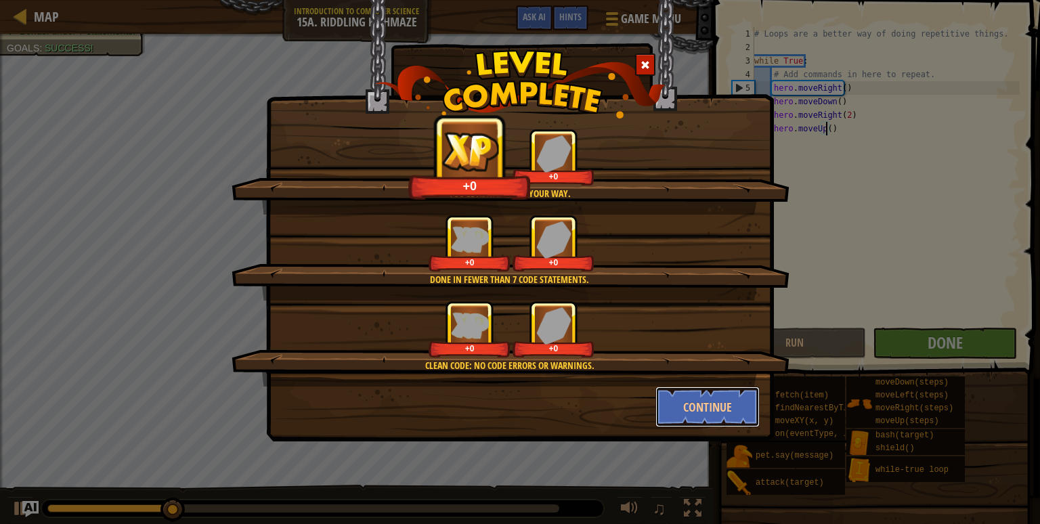
click at [722, 404] on button "Continue" at bounding box center [708, 407] width 105 height 41
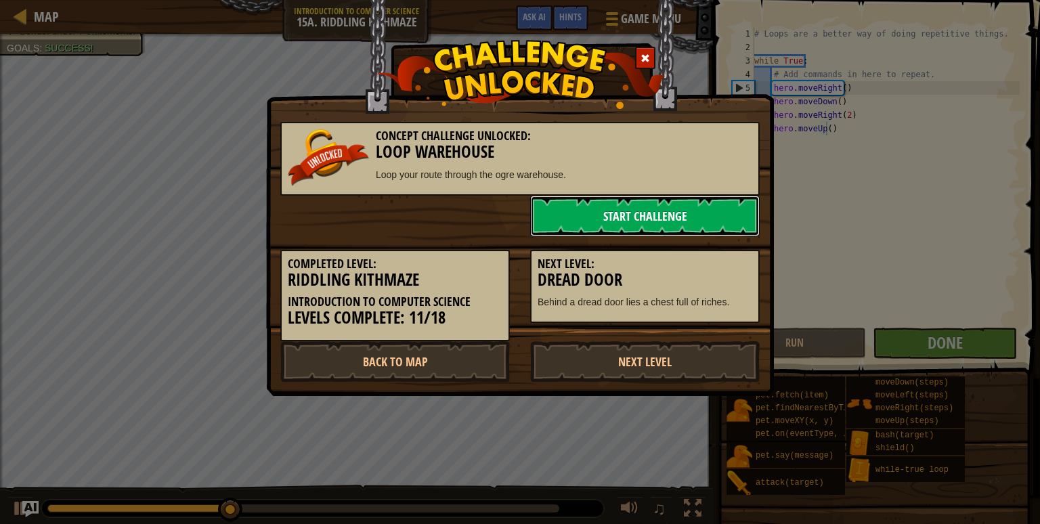
click at [669, 215] on link "Start Challenge" at bounding box center [645, 216] width 230 height 41
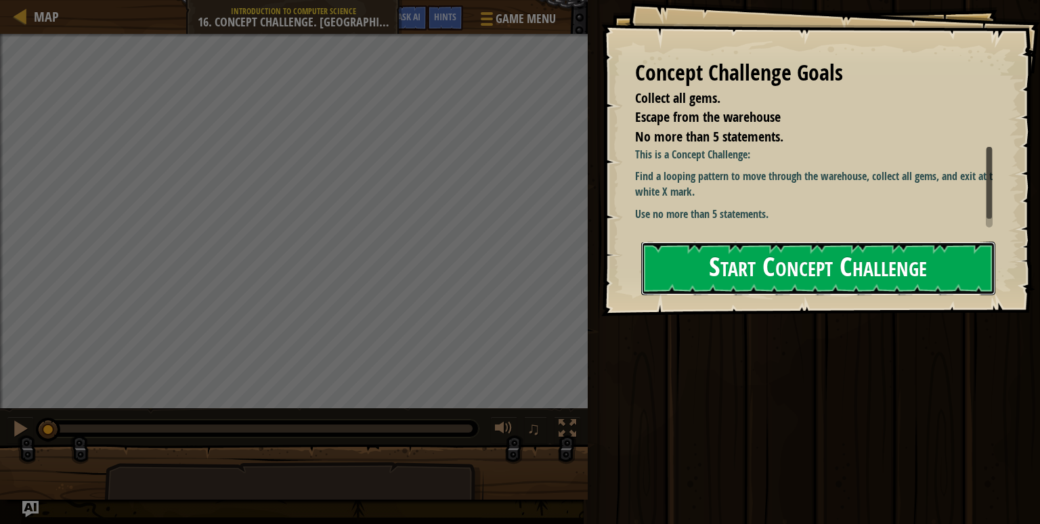
click at [727, 261] on button "Start Concept Challenge" at bounding box center [818, 269] width 354 height 54
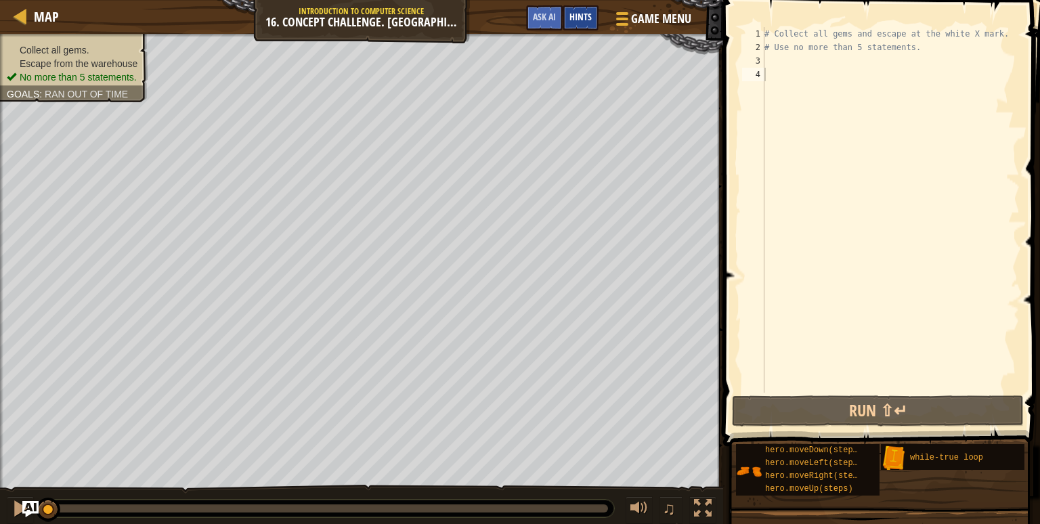
click at [585, 27] on div "Hints" at bounding box center [581, 17] width 36 height 25
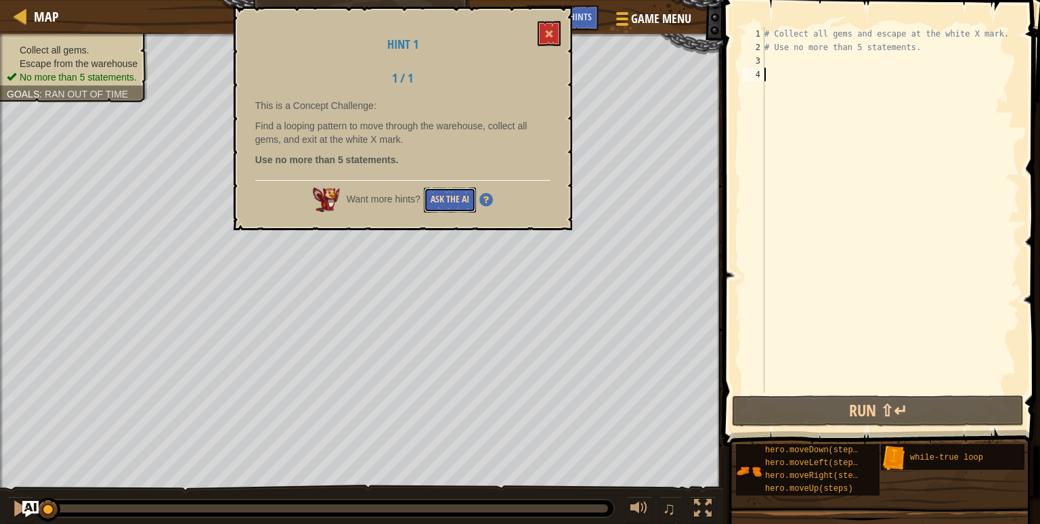
click at [466, 198] on button "Ask the AI" at bounding box center [450, 200] width 52 height 25
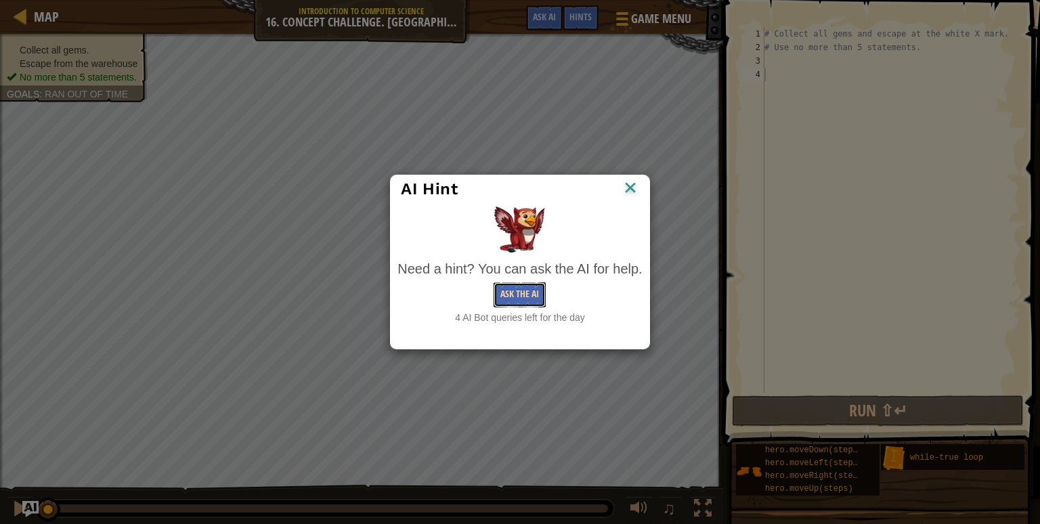
click at [541, 300] on button "Ask the AI" at bounding box center [520, 294] width 52 height 25
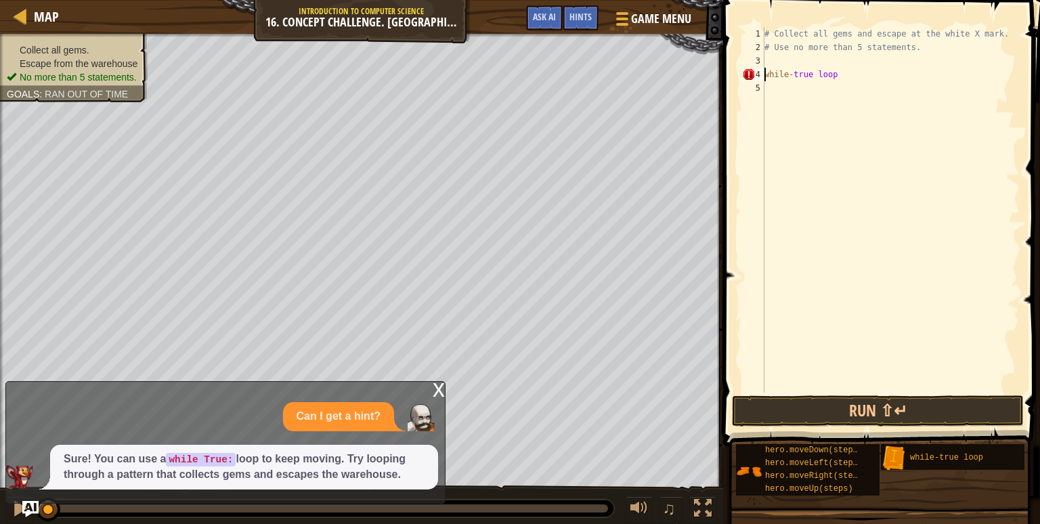
click at [834, 77] on div "# Collect all gems and escape at the white X mark. # Use no more than 5 stateme…" at bounding box center [891, 223] width 258 height 393
click at [794, 76] on div "# Collect all gems and escape at the white X mark. # Use no more than 5 stateme…" at bounding box center [891, 223] width 258 height 393
type textarea "while-True"
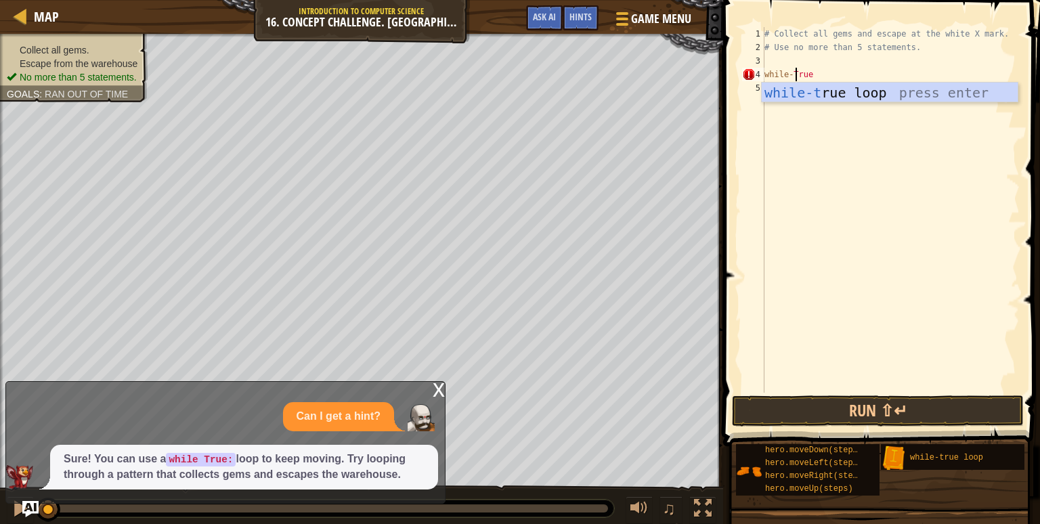
click at [864, 215] on div "# Collect all gems and escape at the white X mark. # Use no more than 5 stateme…" at bounding box center [891, 223] width 258 height 393
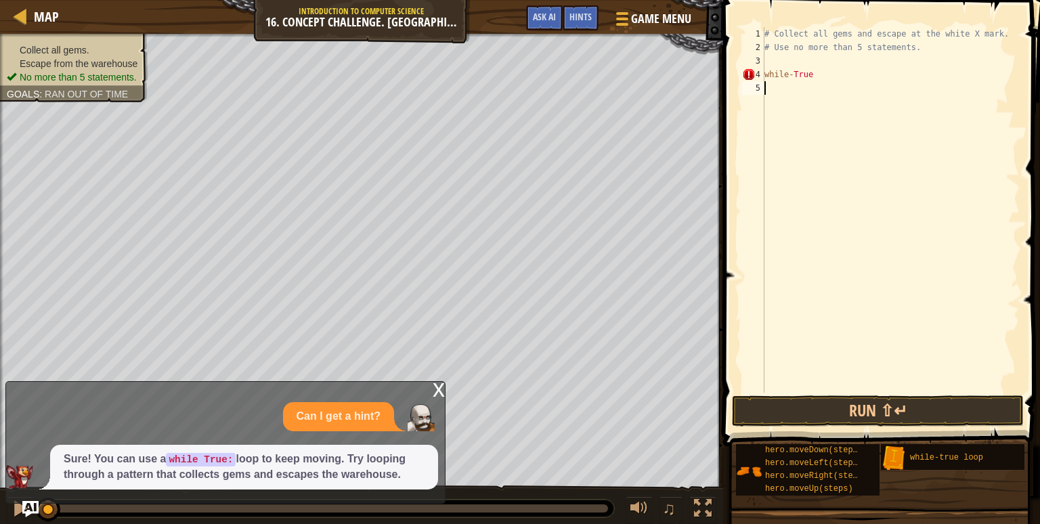
scroll to position [6, 0]
click at [810, 77] on div "# Collect all gems and escape at the white X mark. # Use no more than 5 stateme…" at bounding box center [891, 223] width 258 height 393
type textarea "while-True:"
click at [783, 90] on div "# Collect all gems and escape at the white X mark. # Use no more than 5 stateme…" at bounding box center [891, 223] width 258 height 393
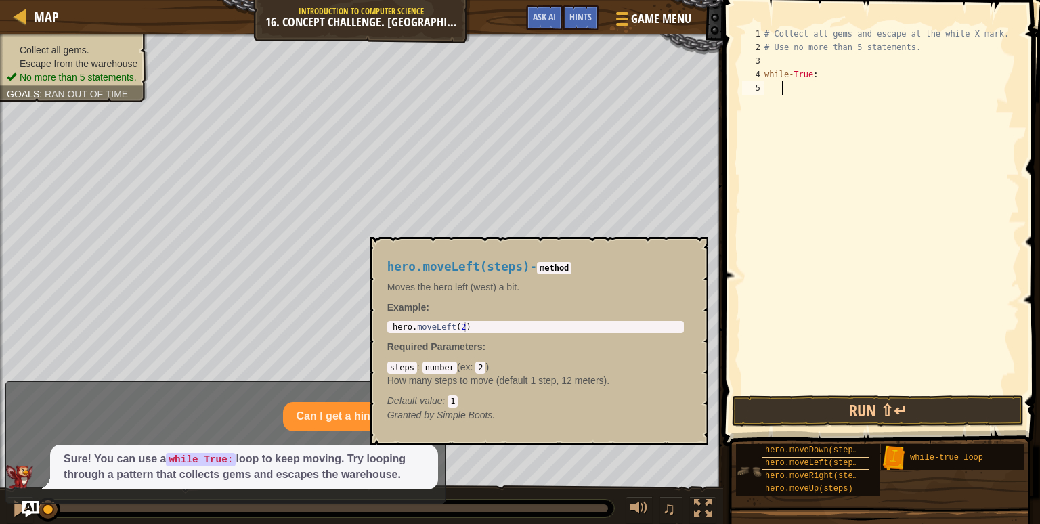
scroll to position [10, 0]
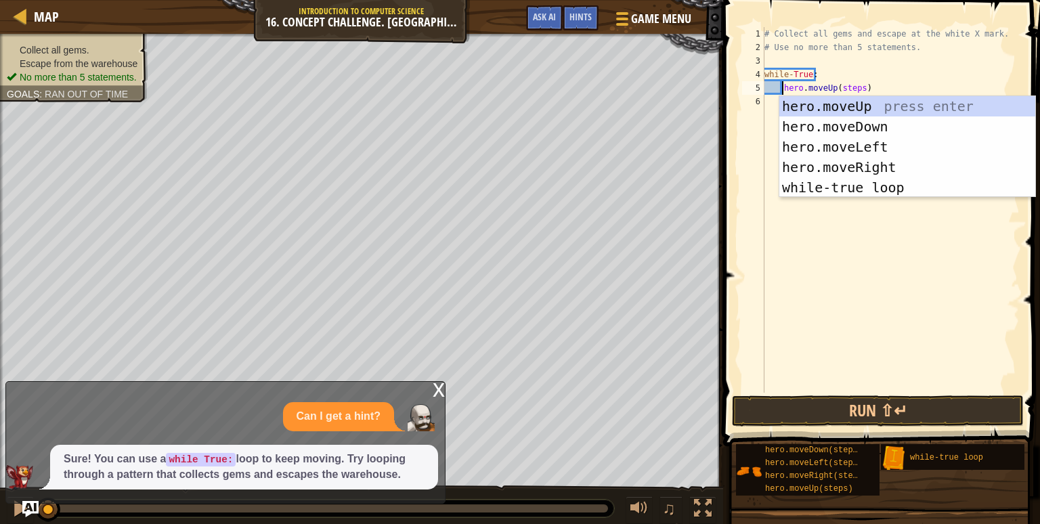
click at [861, 86] on div "# Collect all gems and escape at the white X mark. # Use no more than 5 stateme…" at bounding box center [891, 223] width 258 height 393
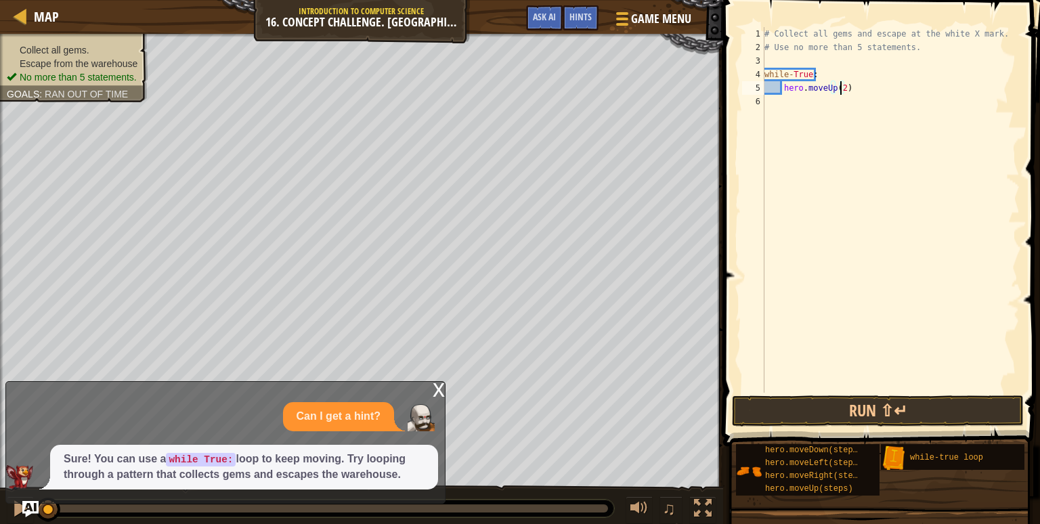
scroll to position [6, 5]
click at [857, 101] on div "# Collect all gems and escape at the white X mark. # Use no more than 5 stateme…" at bounding box center [891, 223] width 258 height 393
click at [851, 101] on div "# Collect all gems and escape at the white X mark. # Use no more than 5 stateme…" at bounding box center [891, 223] width 258 height 393
click at [766, 102] on div "# Collect all gems and escape at the white X mark. # Use no more than 5 stateme…" at bounding box center [891, 223] width 258 height 393
type textarea "hero.moveRight(2)"
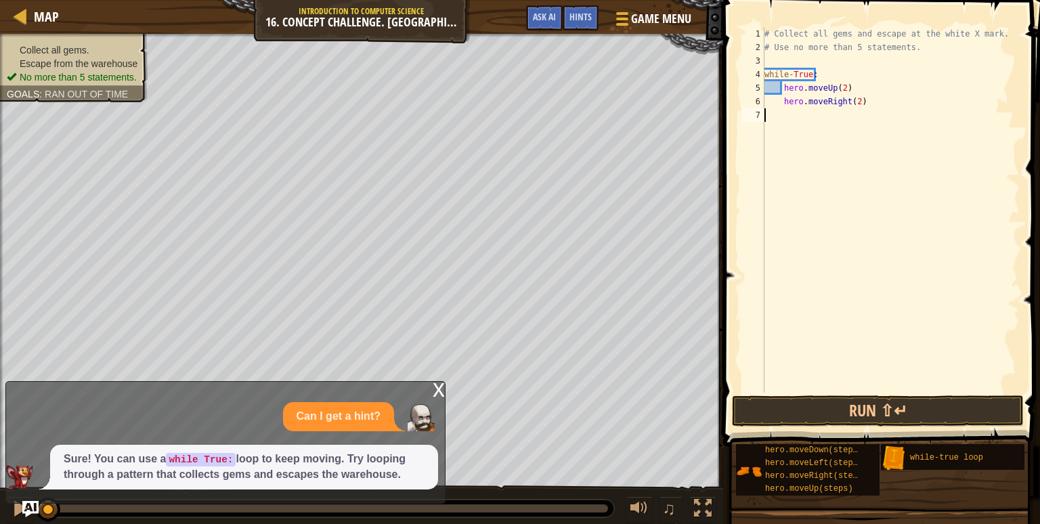
click at [877, 217] on div "# Collect all gems and escape at the white X mark. # Use no more than 5 stateme…" at bounding box center [891, 223] width 258 height 393
click at [887, 87] on div "# Collect all gems and escape at the white X mark. # Use no more than 5 stateme…" at bounding box center [891, 223] width 258 height 393
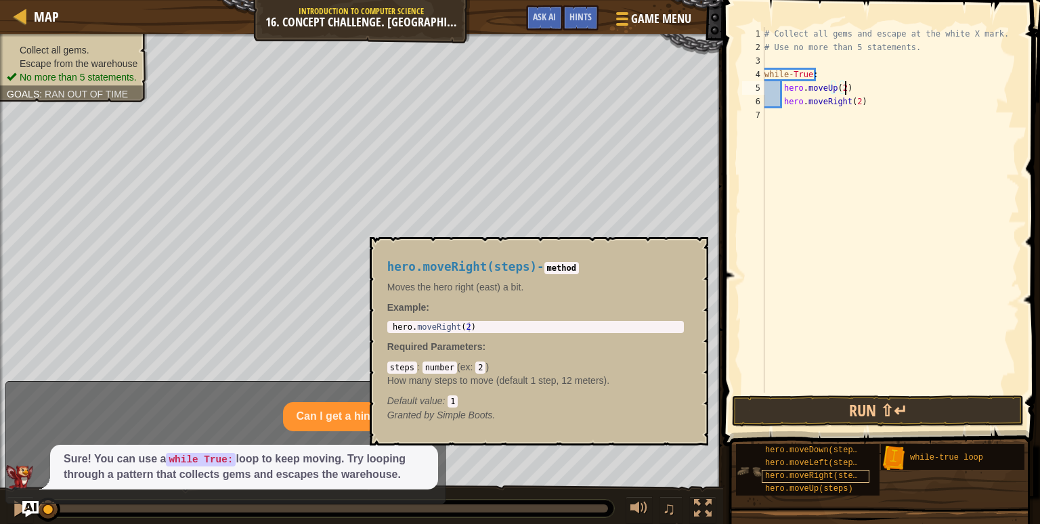
scroll to position [0, 0]
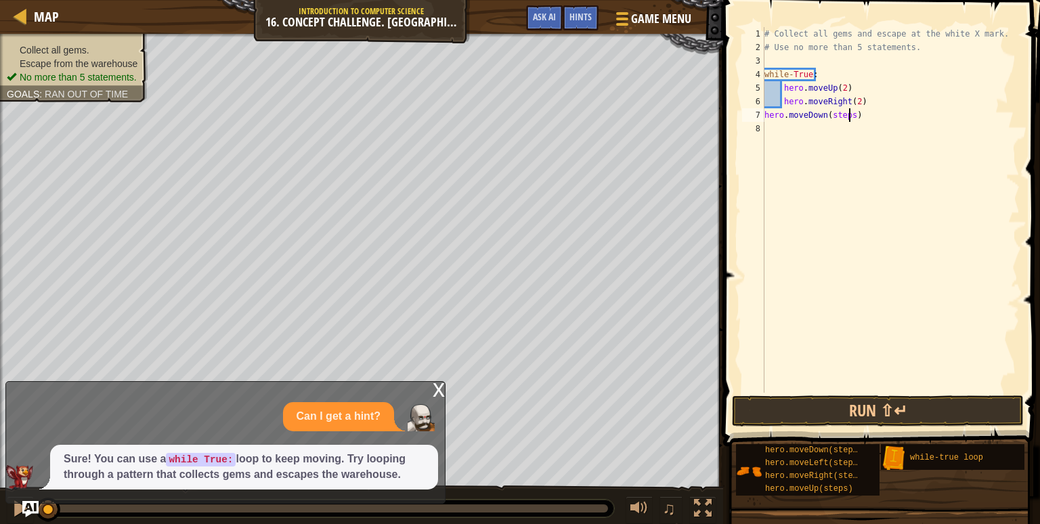
click at [851, 114] on div "# Collect all gems and escape at the white X mark. # Use no more than 5 stateme…" at bounding box center [891, 223] width 258 height 393
click at [769, 114] on div "# Collect all gems and escape at the white X mark. # Use no more than 5 stateme…" at bounding box center [891, 223] width 258 height 393
click at [868, 131] on div "# Collect all gems and escape at the white X mark. # Use no more than 5 stateme…" at bounding box center [891, 223] width 258 height 393
click at [836, 418] on button "Run ⇧↵" at bounding box center [878, 411] width 292 height 31
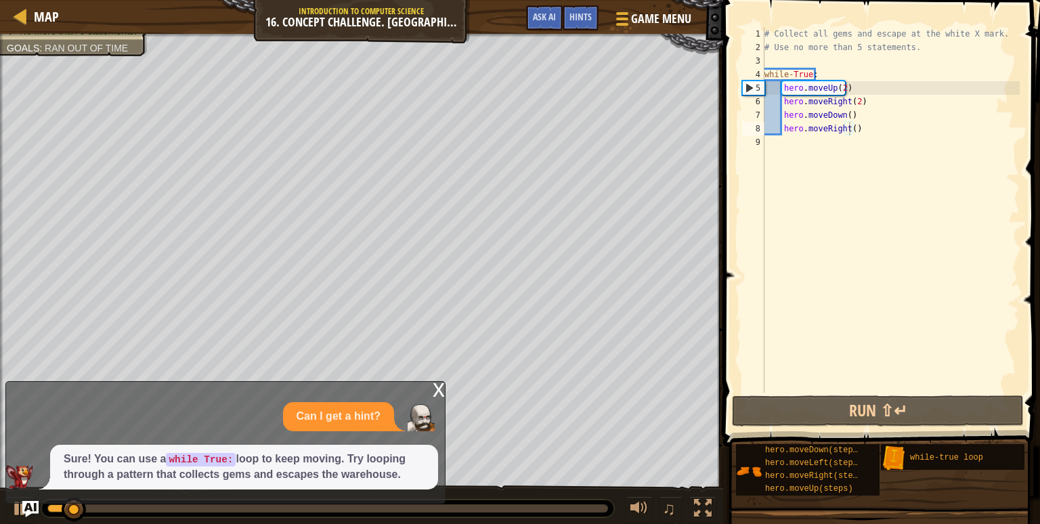
click at [435, 391] on div "x" at bounding box center [439, 389] width 12 height 14
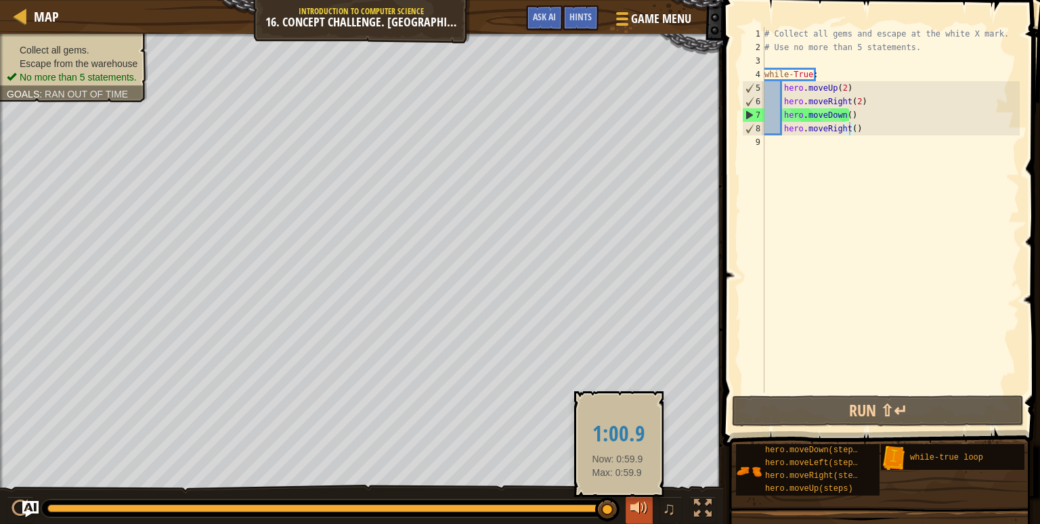
drag, startPoint x: 325, startPoint y: 512, endPoint x: 634, endPoint y: 500, distance: 309.1
click at [634, 500] on div "♫" at bounding box center [361, 505] width 723 height 41
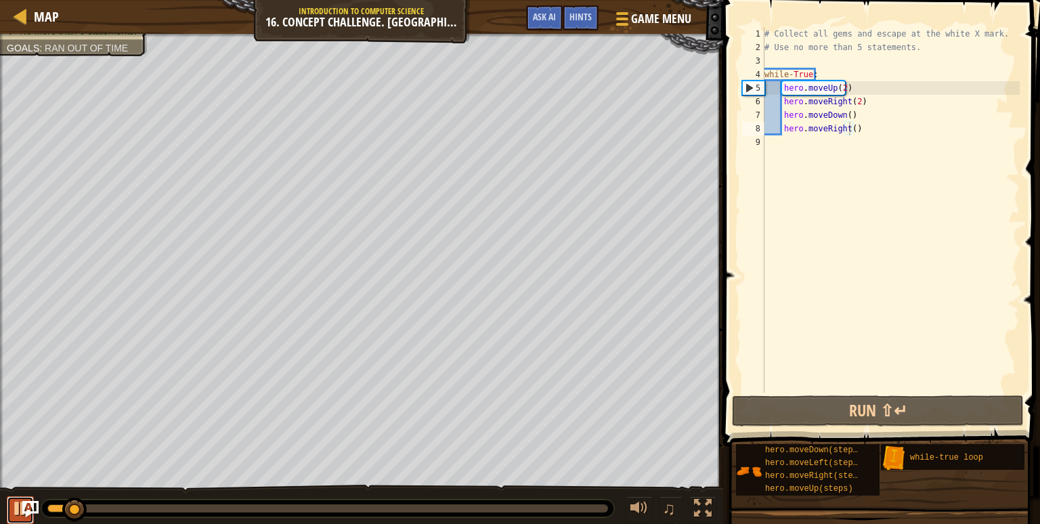
click at [17, 507] on div at bounding box center [21, 509] width 18 height 18
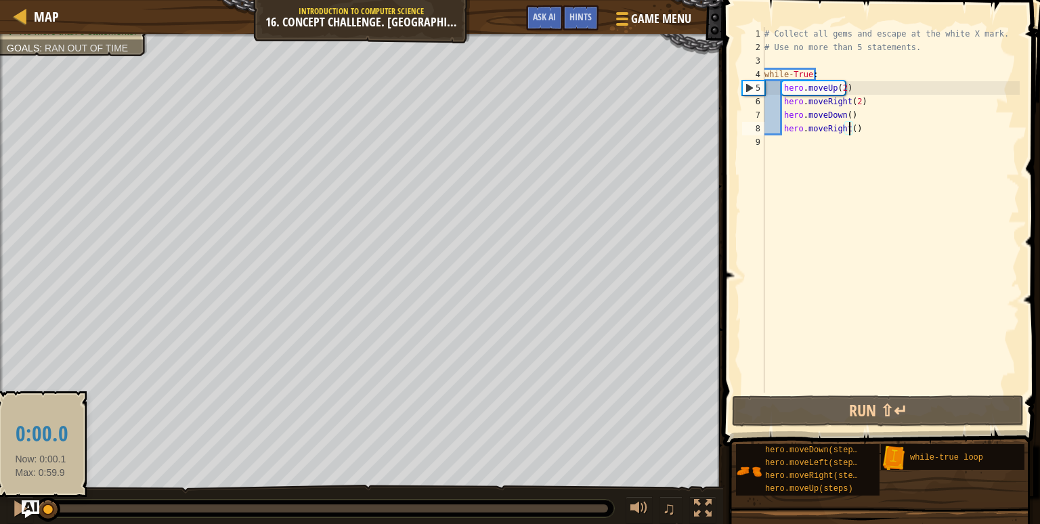
drag, startPoint x: 79, startPoint y: 509, endPoint x: 35, endPoint y: 513, distance: 43.5
click at [35, 513] on div "Map Introduction to Computer Science 16. Concept Challenge. Loop Warehouse Game…" at bounding box center [520, 262] width 1040 height 524
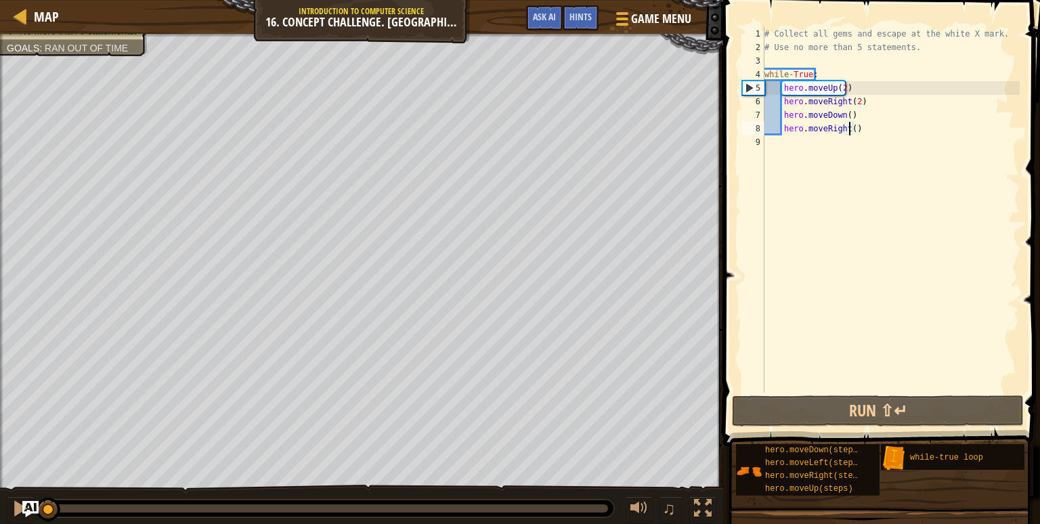
click at [852, 101] on div "# Collect all gems and escape at the white X mark. # Use no more than 5 stateme…" at bounding box center [891, 223] width 258 height 393
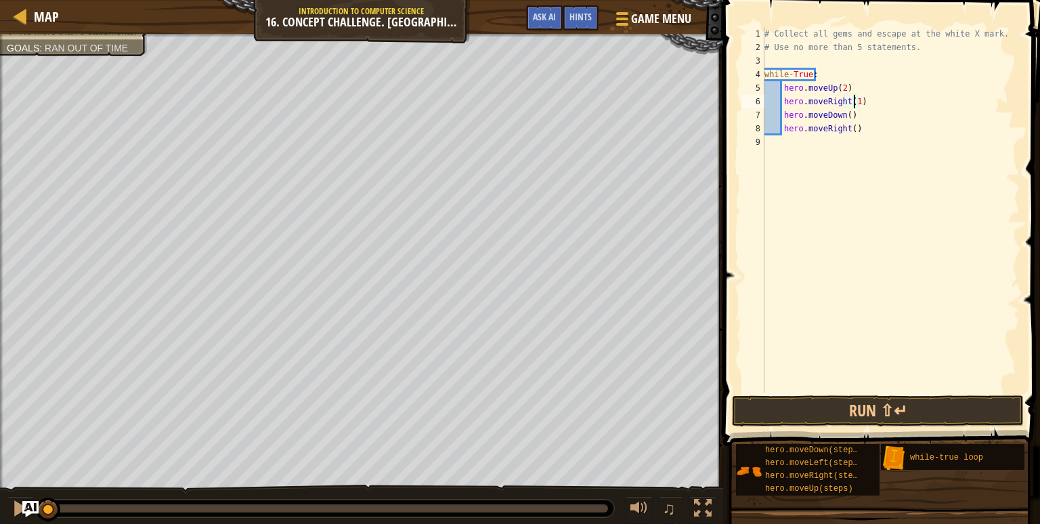
scroll to position [6, 7]
click at [849, 411] on button "Run ⇧↵" at bounding box center [878, 411] width 292 height 31
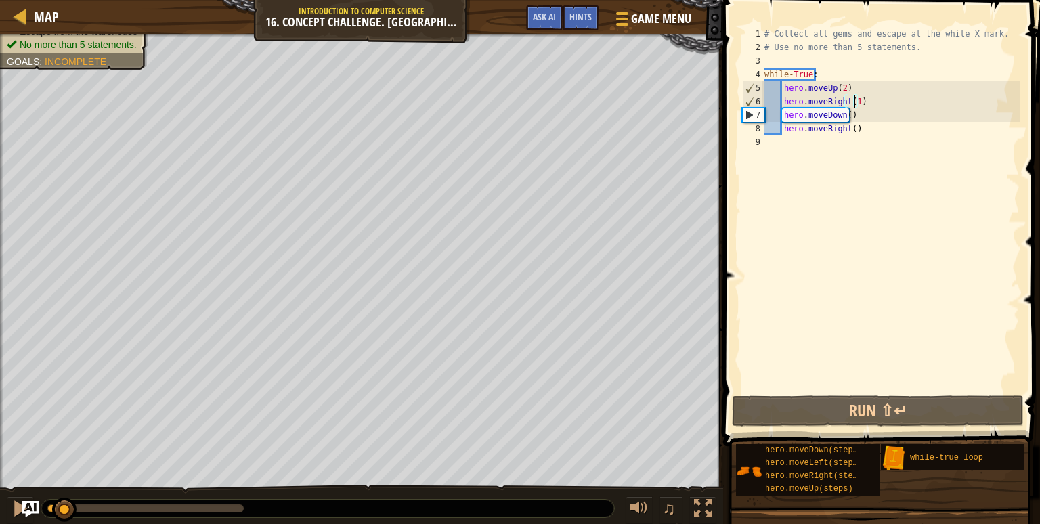
drag, startPoint x: 93, startPoint y: 507, endPoint x: 20, endPoint y: 530, distance: 76.0
click at [20, 0] on html "Map Introduction to Computer Science 16. Concept Challenge. Loop Warehouse Game…" at bounding box center [520, 0] width 1040 height 0
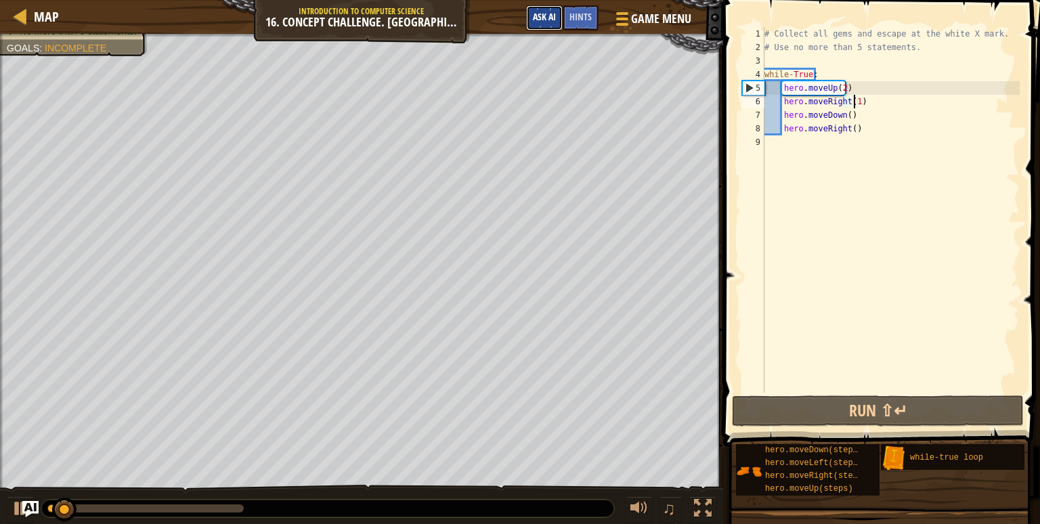
click at [550, 20] on span "Ask AI" at bounding box center [544, 16] width 23 height 13
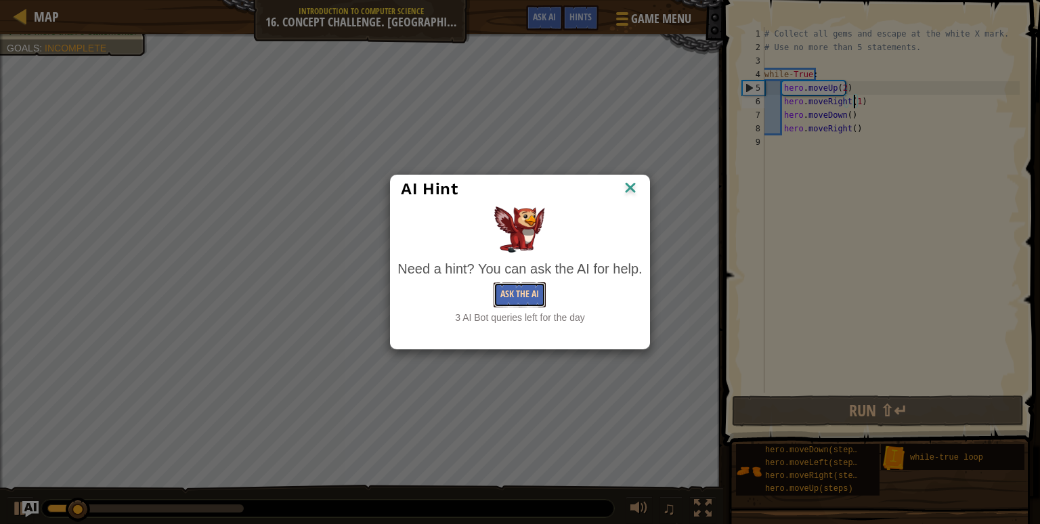
click at [521, 284] on button "Ask the AI" at bounding box center [520, 294] width 52 height 25
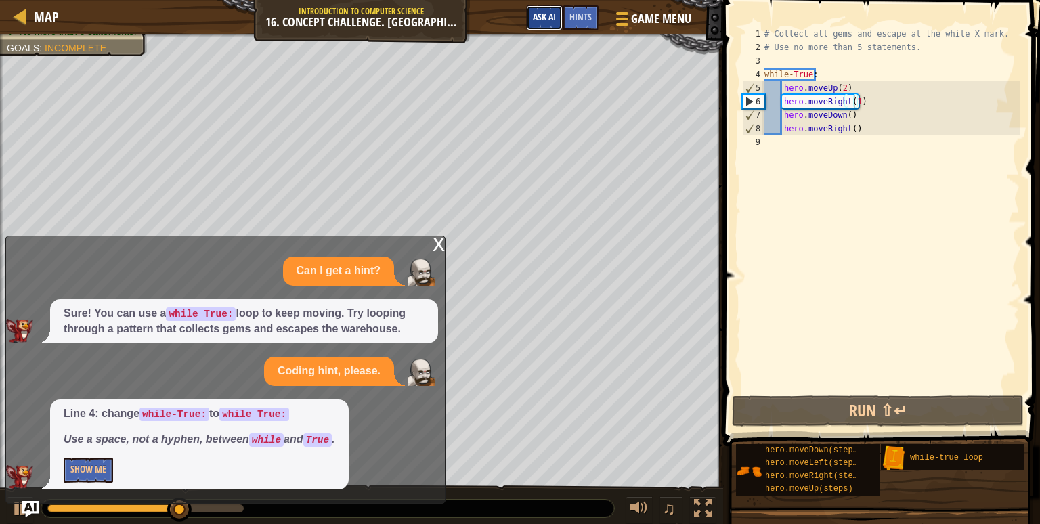
click at [542, 18] on span "Ask AI" at bounding box center [544, 16] width 23 height 13
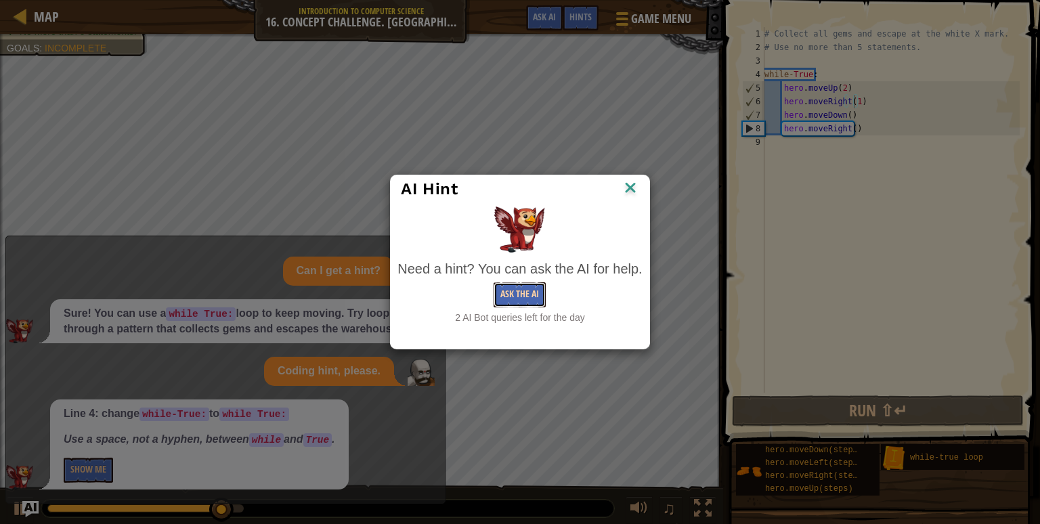
click at [519, 292] on button "Ask the AI" at bounding box center [520, 294] width 52 height 25
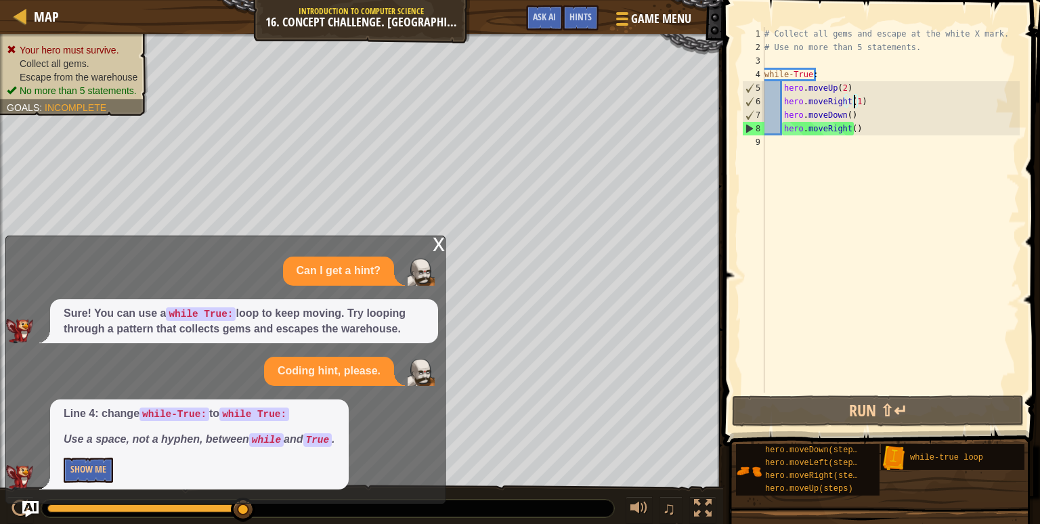
click at [435, 248] on div "x Can I get a hint? Sure! You can use a while True: loop to keep moving. Try lo…" at bounding box center [225, 370] width 440 height 268
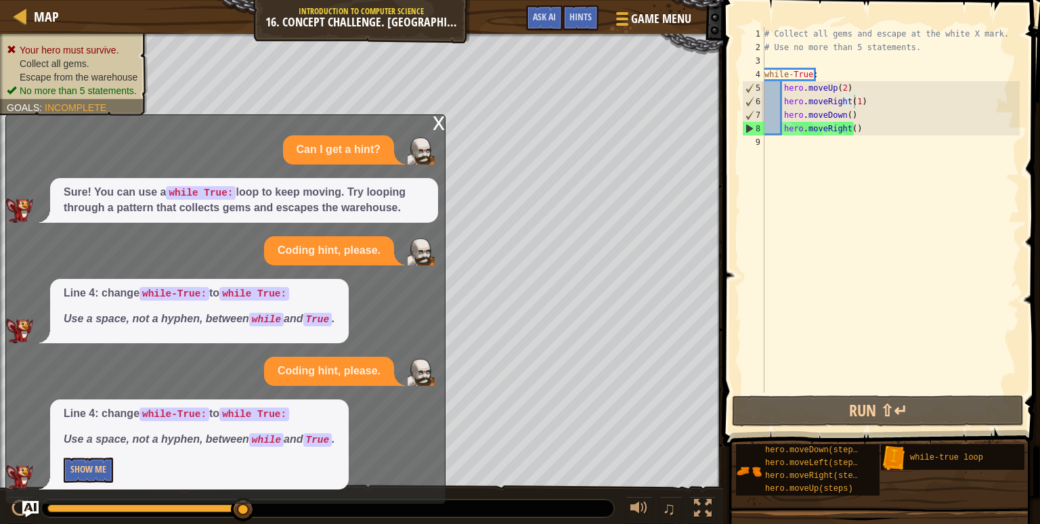
click at [433, 129] on div "x" at bounding box center [439, 122] width 12 height 14
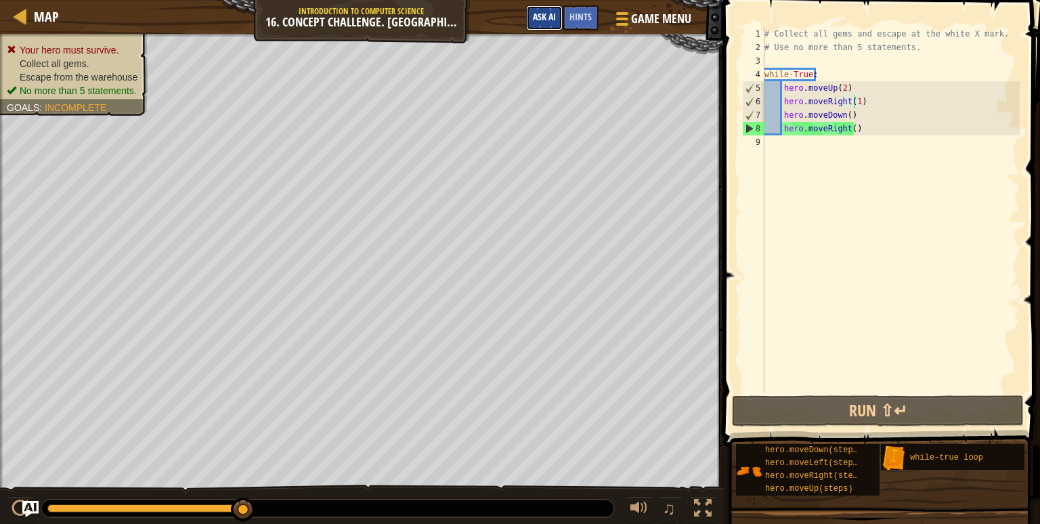
click at [549, 21] on span "Ask AI" at bounding box center [544, 16] width 23 height 13
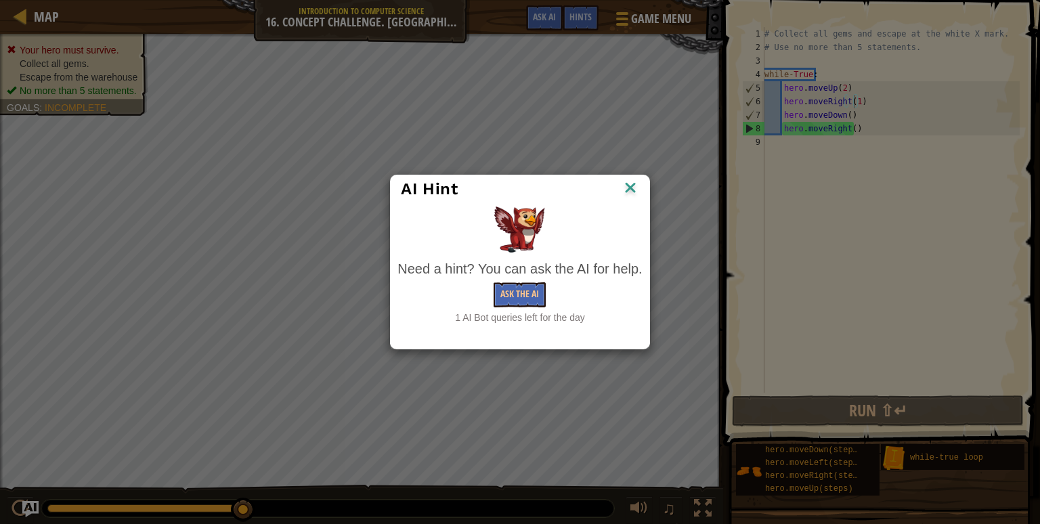
click at [649, 186] on div "AI Hint" at bounding box center [520, 189] width 258 height 28
click at [639, 190] on div "AI Hint" at bounding box center [520, 189] width 258 height 28
click at [636, 187] on img at bounding box center [631, 189] width 18 height 20
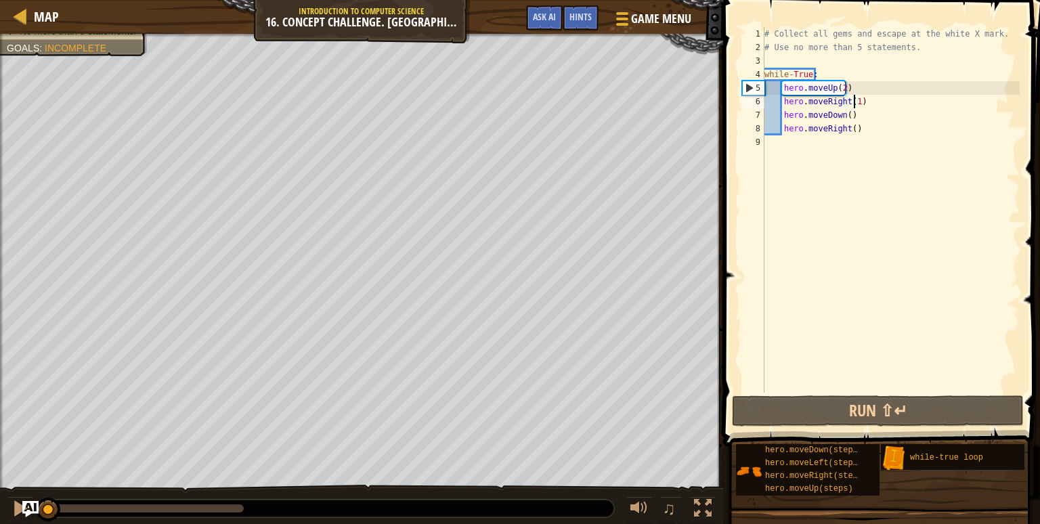
drag, startPoint x: 248, startPoint y: 507, endPoint x: 1, endPoint y: 441, distance: 255.3
click at [1, 441] on div "Your hero must survive. Collect all gems. Escape from the warehouse No more tha…" at bounding box center [520, 280] width 1040 height 492
click at [843, 130] on div "# Collect all gems and escape at the white X mark. # Use no more than 5 stateme…" at bounding box center [891, 223] width 258 height 393
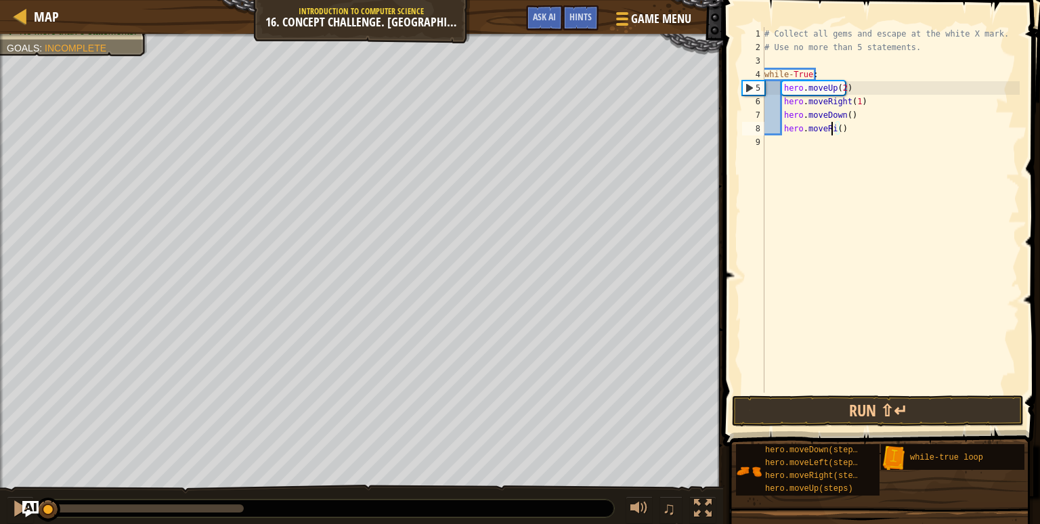
scroll to position [6, 5]
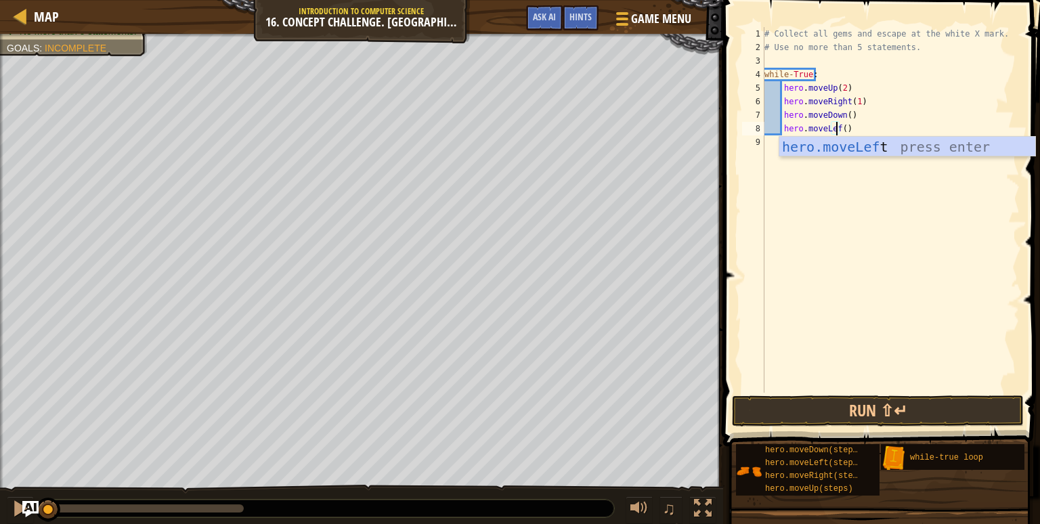
type textarea "hero.moveLeft()"
click at [859, 263] on div "# Collect all gems and escape at the white X mark. # Use no more than 5 stateme…" at bounding box center [891, 223] width 258 height 393
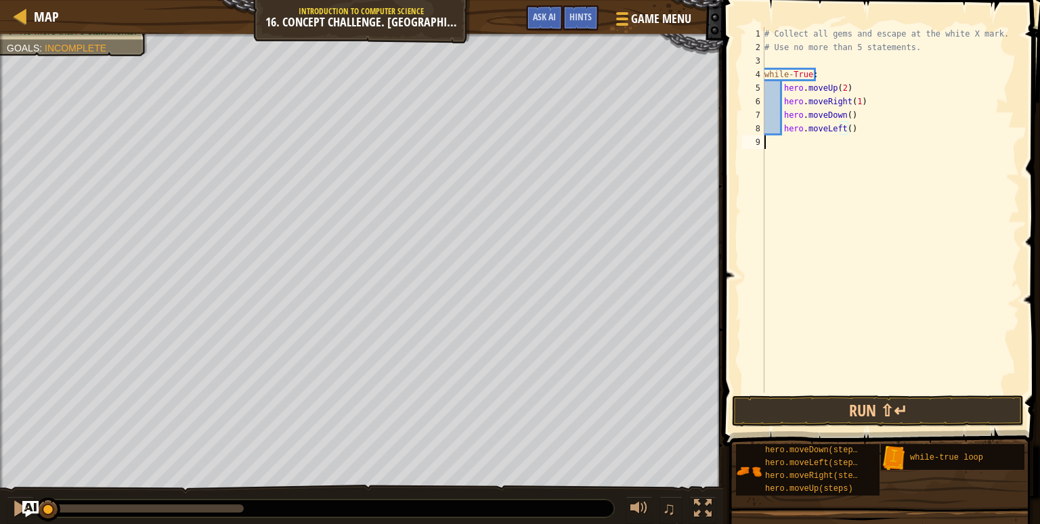
scroll to position [6, 0]
click at [830, 412] on button "Run ⇧↵" at bounding box center [878, 411] width 292 height 31
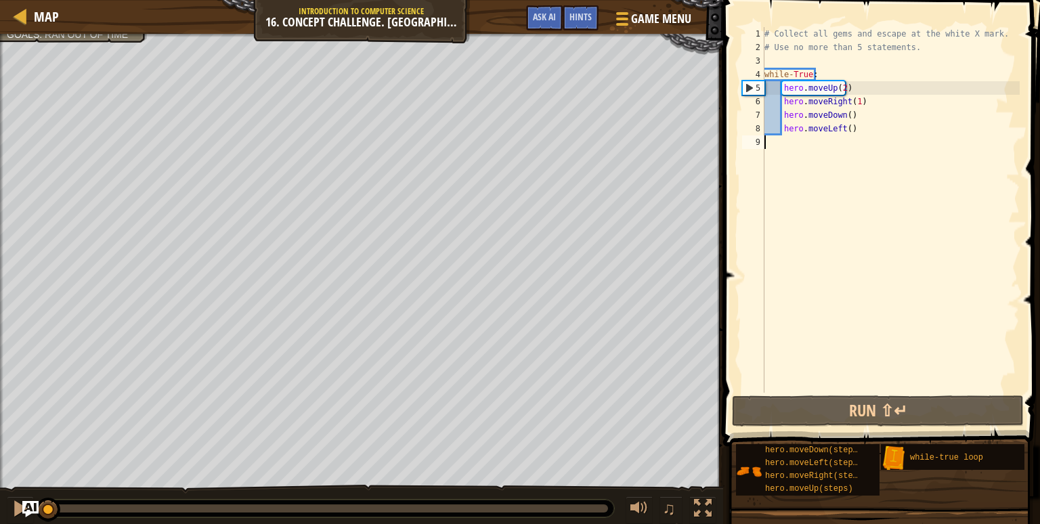
drag, startPoint x: 195, startPoint y: 511, endPoint x: 0, endPoint y: 532, distance: 196.1
click at [0, 0] on html "Map Introduction to Computer Science 16. Concept Challenge. Loop Warehouse Game…" at bounding box center [520, 0] width 1040 height 0
click at [855, 103] on div "# Collect all gems and escape at the white X mark. # Use no more than 5 stateme…" at bounding box center [891, 223] width 258 height 393
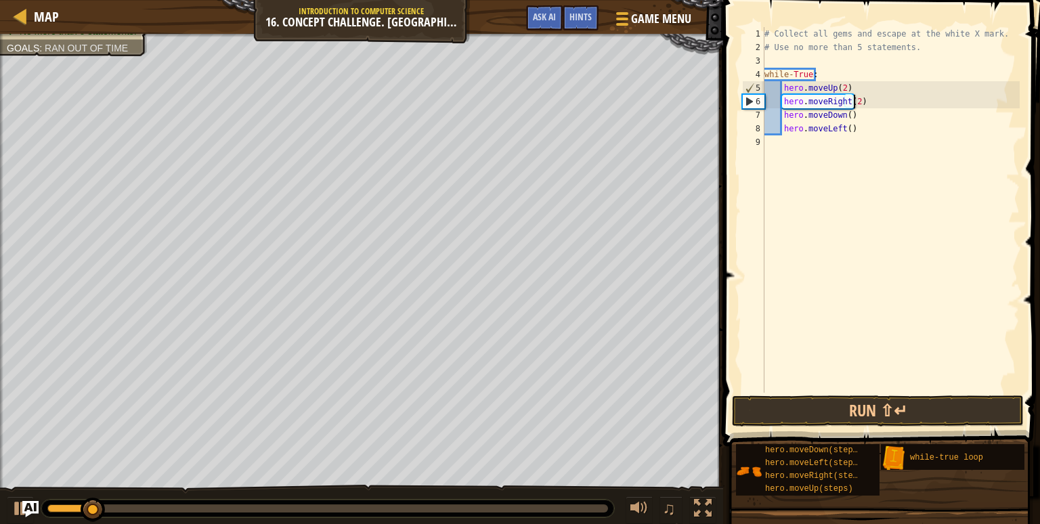
scroll to position [6, 7]
click at [845, 114] on div "# Collect all gems and escape at the white X mark. # Use no more than 5 stateme…" at bounding box center [891, 223] width 258 height 393
click at [845, 130] on div "# Collect all gems and escape at the white X mark. # Use no more than 5 stateme…" at bounding box center [891, 223] width 258 height 393
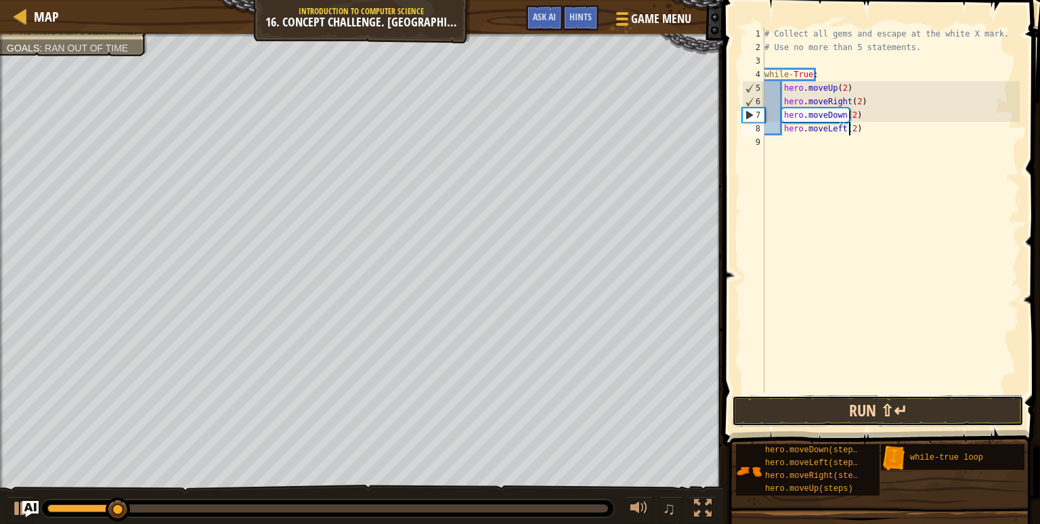
click at [857, 405] on button "Run ⇧↵" at bounding box center [878, 411] width 292 height 31
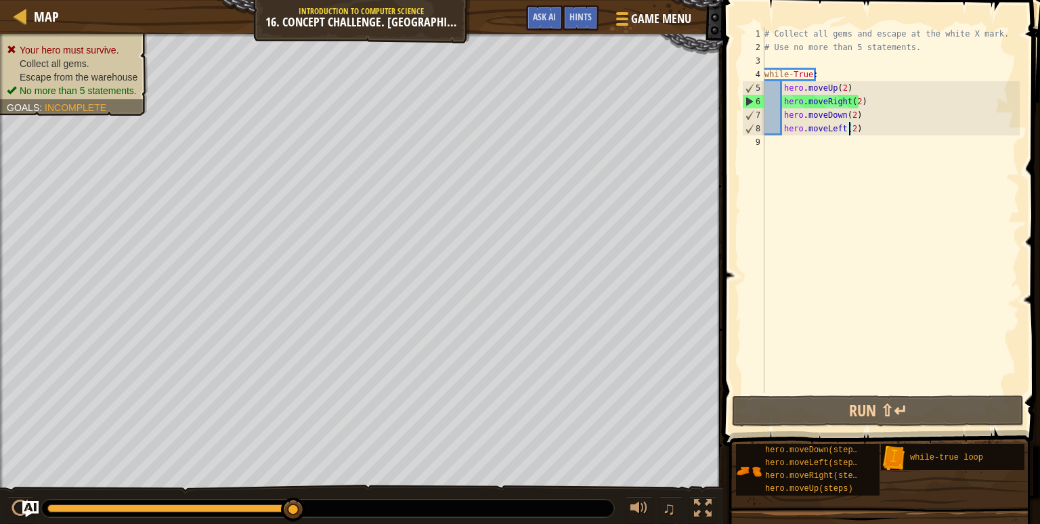
drag, startPoint x: 125, startPoint y: 513, endPoint x: 314, endPoint y: 506, distance: 189.1
click at [314, 506] on div at bounding box center [327, 509] width 573 height 18
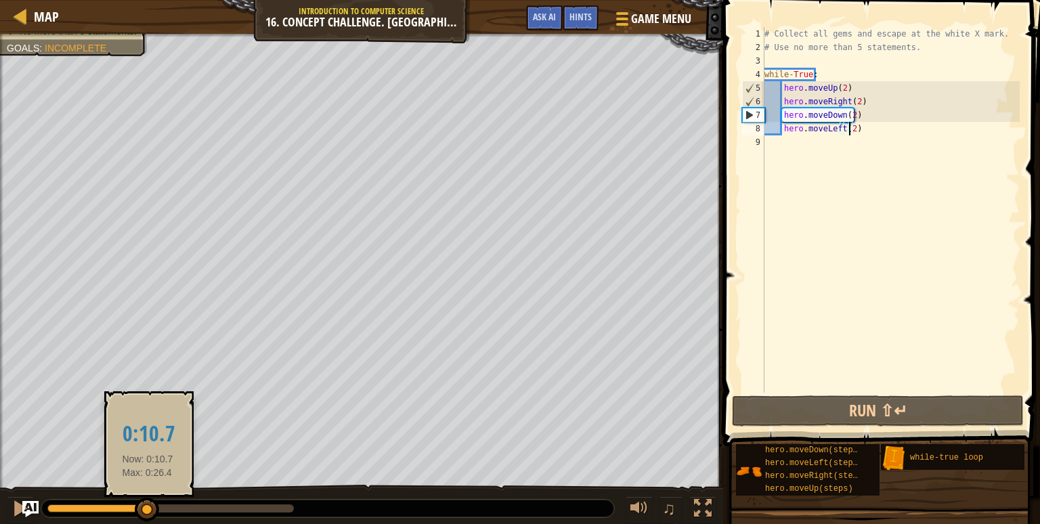
drag, startPoint x: 100, startPoint y: 509, endPoint x: 148, endPoint y: 504, distance: 48.4
click at [148, 504] on div at bounding box center [147, 510] width 24 height 24
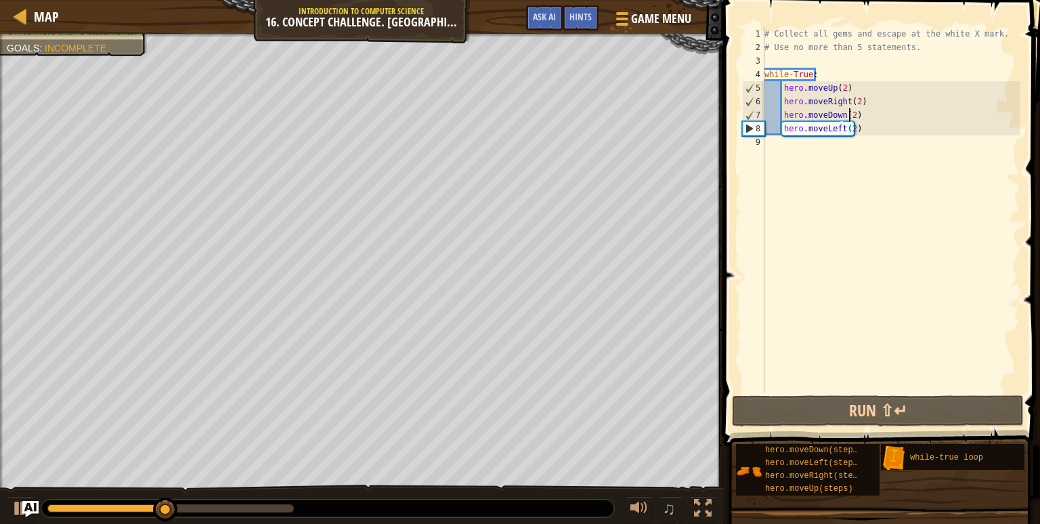
click at [849, 117] on div "# Collect all gems and escape at the white X mark. # Use no more than 5 stateme…" at bounding box center [891, 223] width 258 height 393
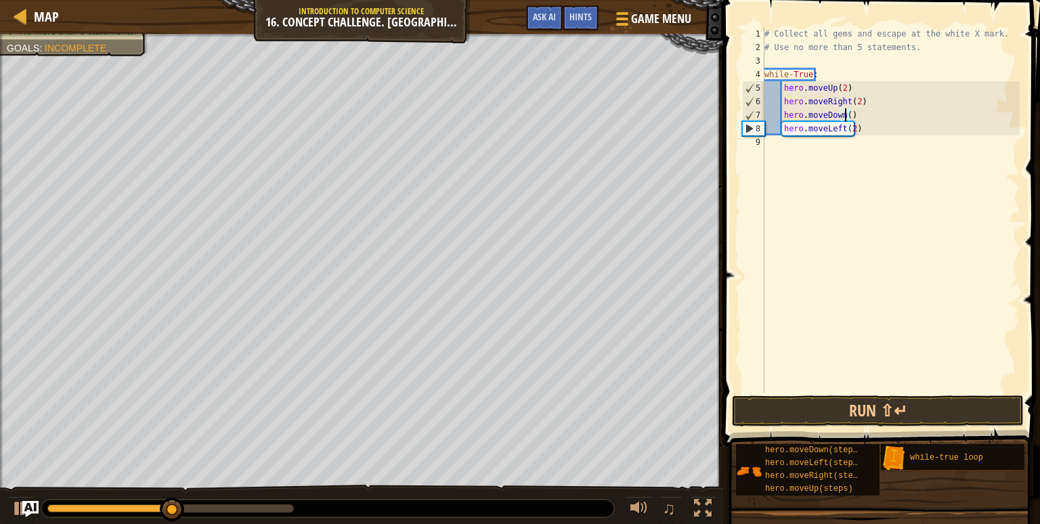
scroll to position [6, 5]
click at [836, 410] on button "Run ⇧↵" at bounding box center [878, 411] width 292 height 31
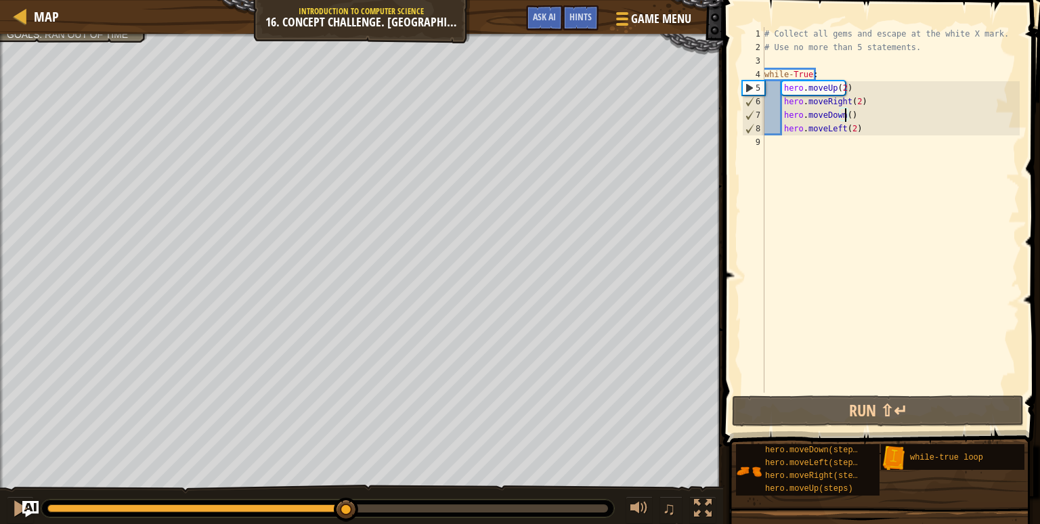
drag, startPoint x: 165, startPoint y: 510, endPoint x: 347, endPoint y: 532, distance: 182.8
click at [347, 0] on html "Map Introduction to Computer Science 16. Concept Challenge. Loop Warehouse Game…" at bounding box center [520, 0] width 1040 height 0
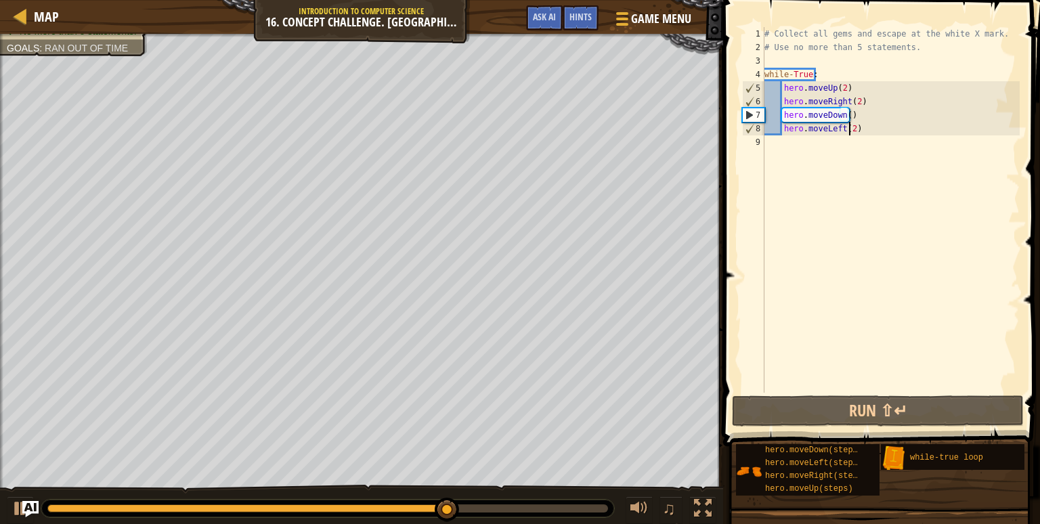
click at [849, 131] on div "# Collect all gems and escape at the white X mark. # Use no more than 5 stateme…" at bounding box center [891, 223] width 258 height 393
type textarea "hero.moveLeft()"
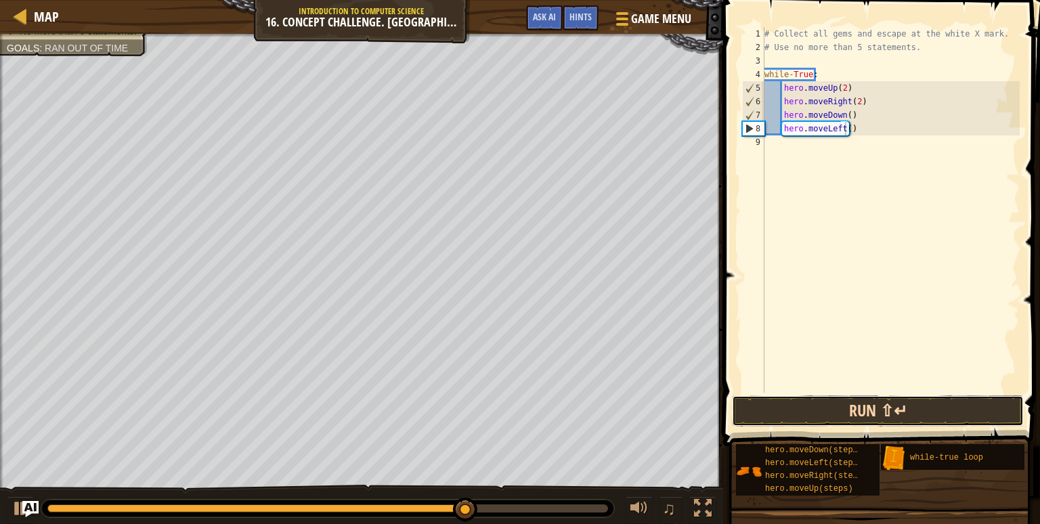
click at [863, 415] on button "Run ⇧↵" at bounding box center [878, 411] width 292 height 31
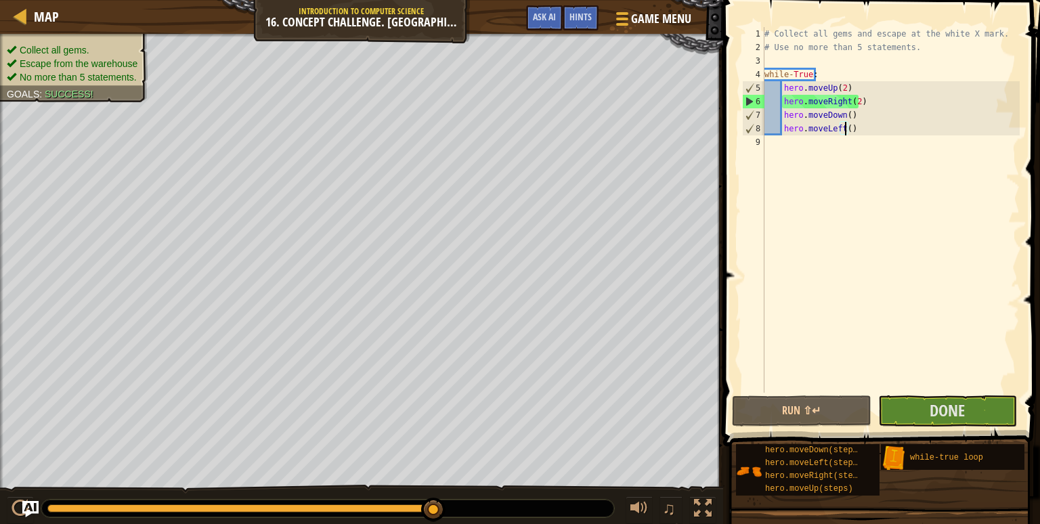
drag, startPoint x: 176, startPoint y: 509, endPoint x: 496, endPoint y: 488, distance: 321.0
click at [496, 488] on div "♫" at bounding box center [361, 505] width 723 height 41
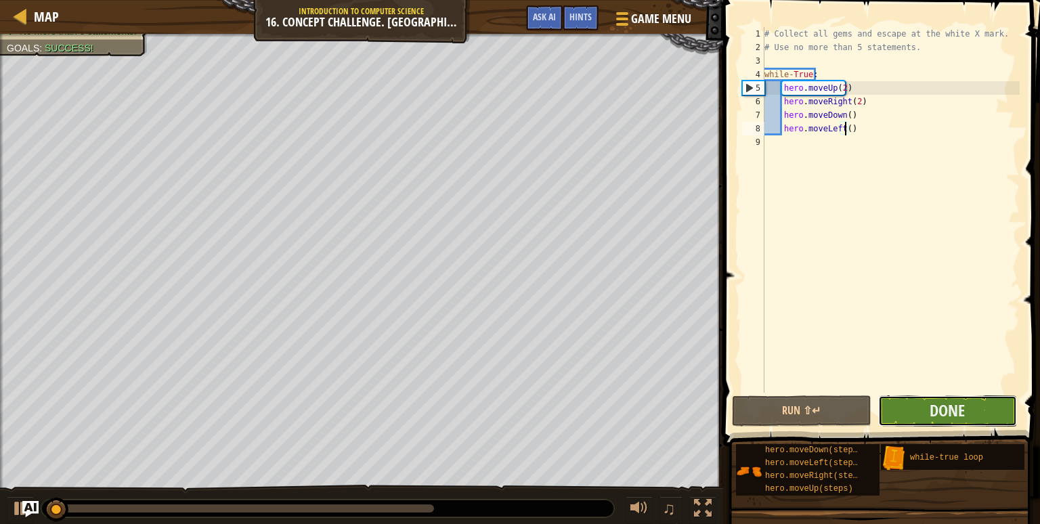
click at [904, 413] on button "Done" at bounding box center [947, 411] width 139 height 31
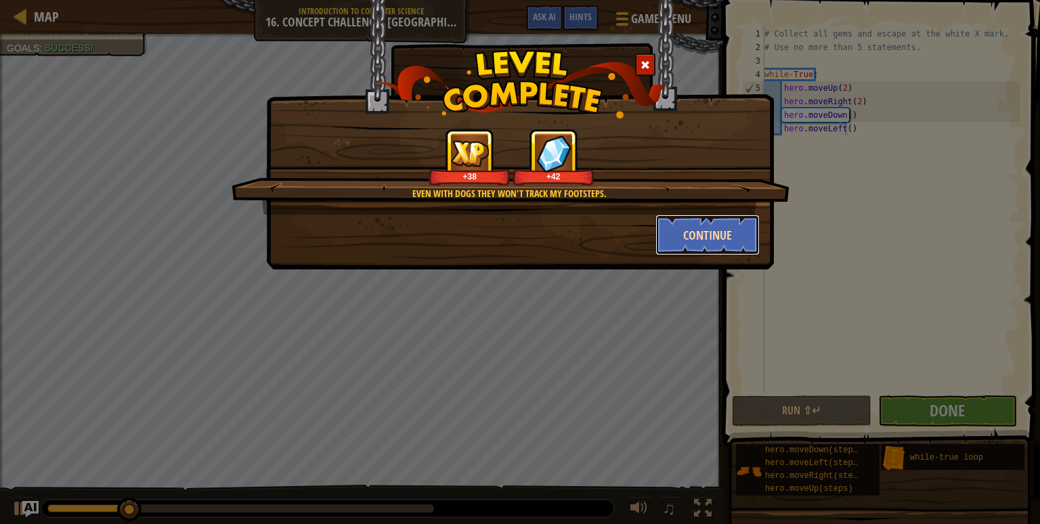
click at [716, 245] on button "Continue" at bounding box center [708, 235] width 105 height 41
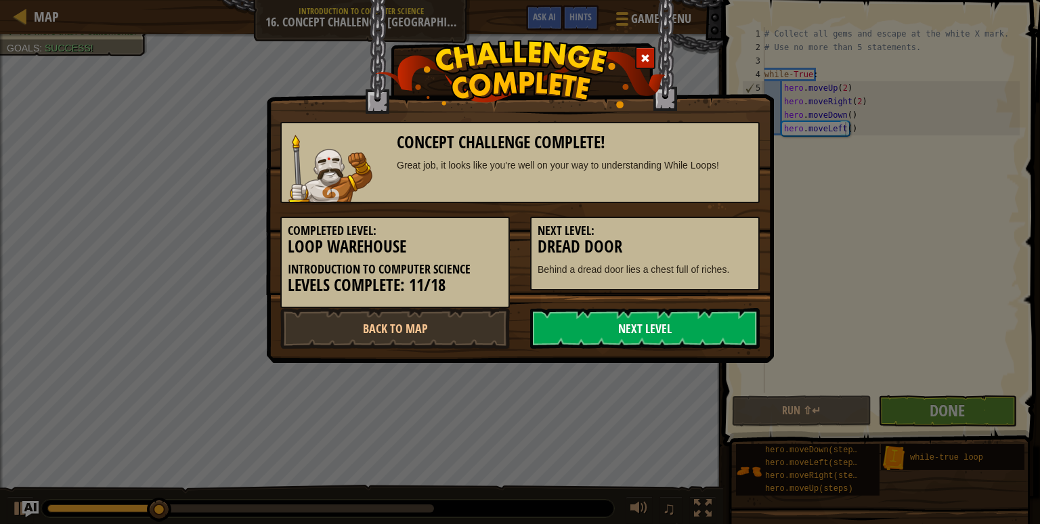
click at [642, 334] on link "Next Level" at bounding box center [645, 328] width 230 height 41
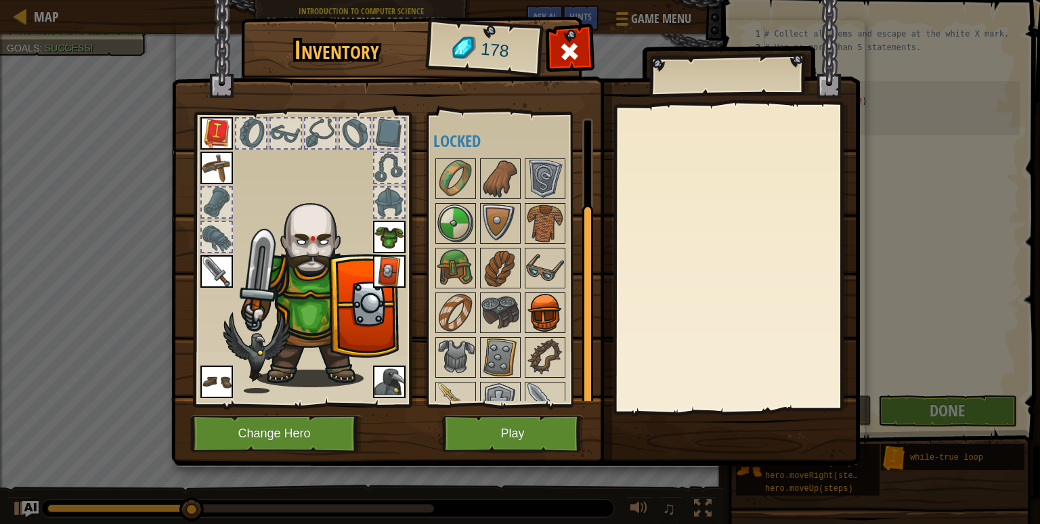
scroll to position [111, 0]
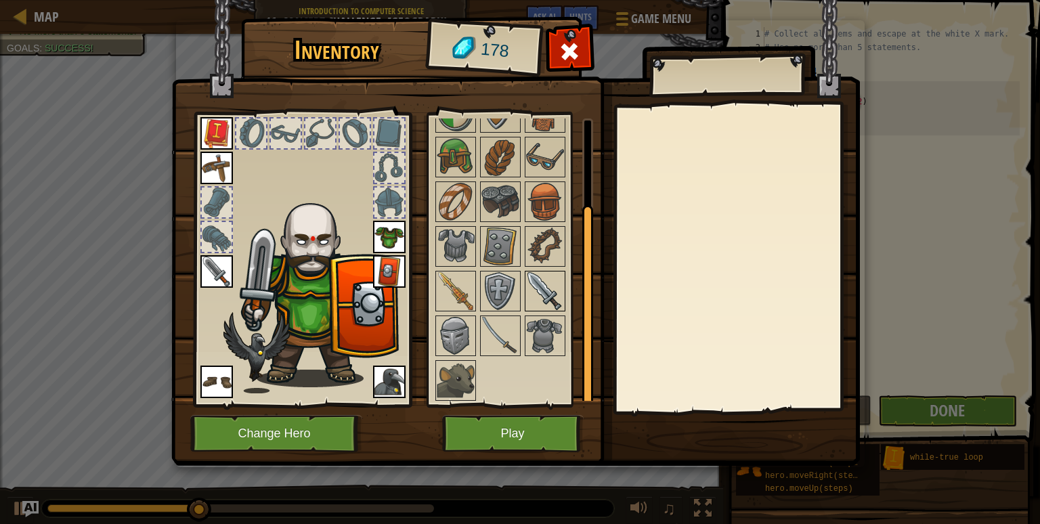
click at [534, 285] on img at bounding box center [545, 291] width 38 height 38
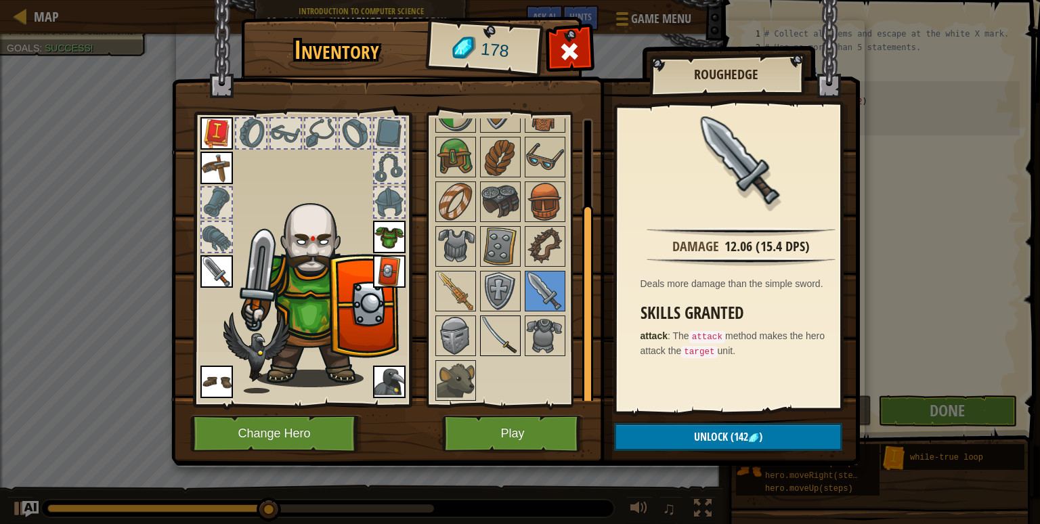
click at [490, 323] on img at bounding box center [501, 336] width 38 height 38
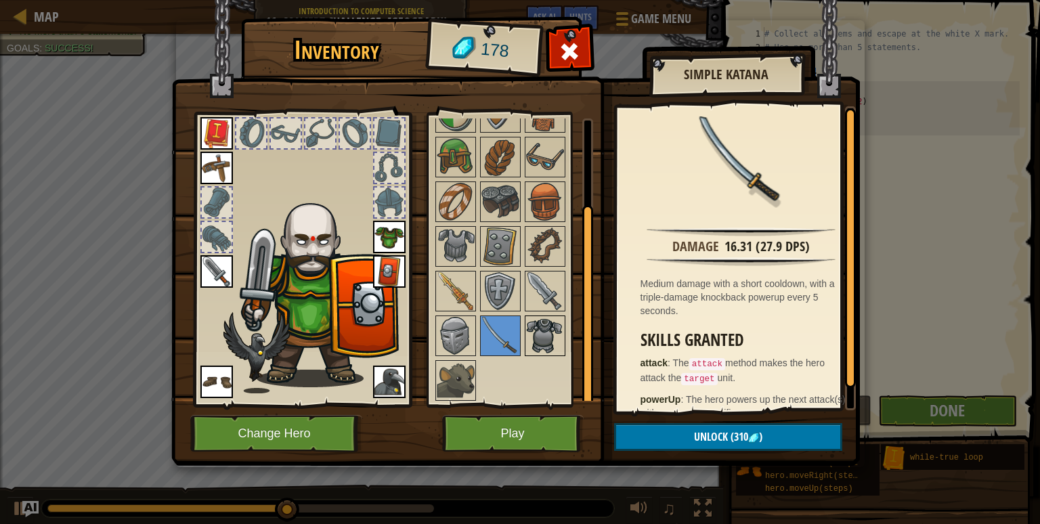
click at [540, 342] on img at bounding box center [545, 336] width 38 height 38
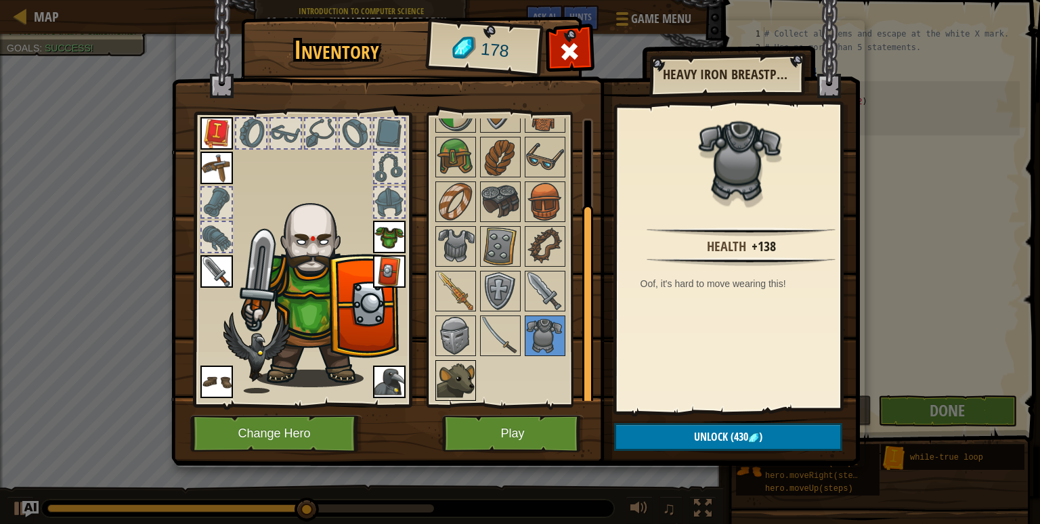
click at [461, 370] on img at bounding box center [456, 381] width 38 height 38
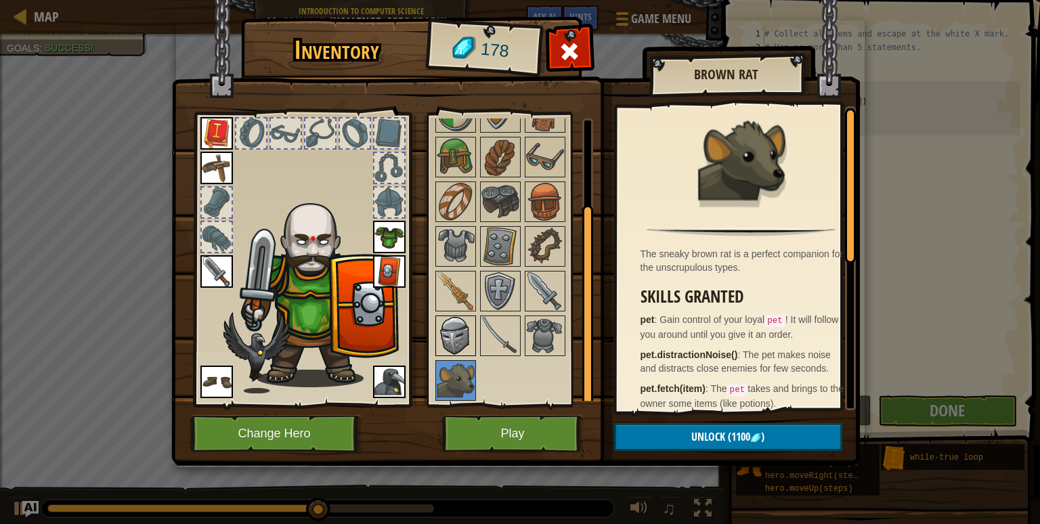
click at [456, 348] on img at bounding box center [456, 336] width 38 height 38
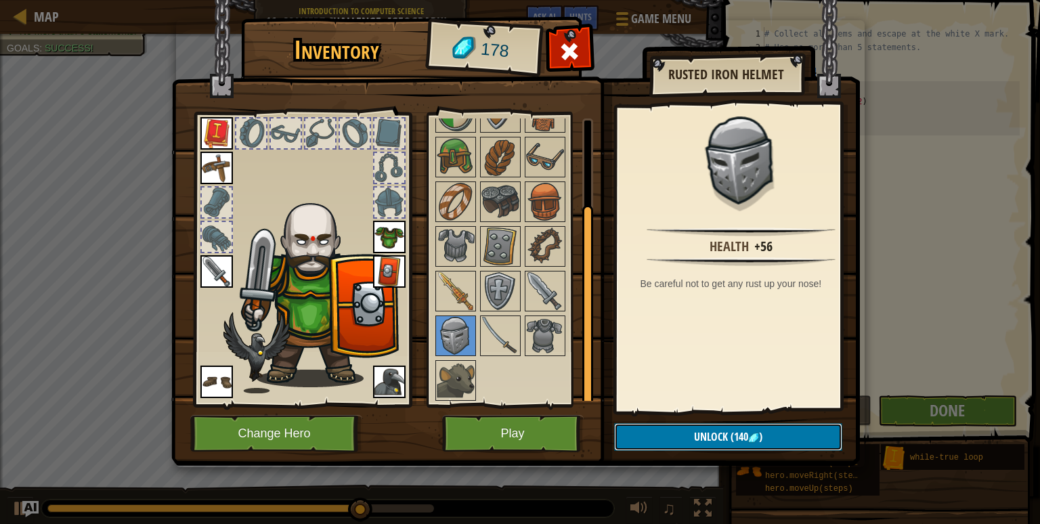
click at [664, 429] on button "Unlock (140 )" at bounding box center [728, 437] width 228 height 28
click at [691, 426] on button "Confirm" at bounding box center [728, 437] width 228 height 28
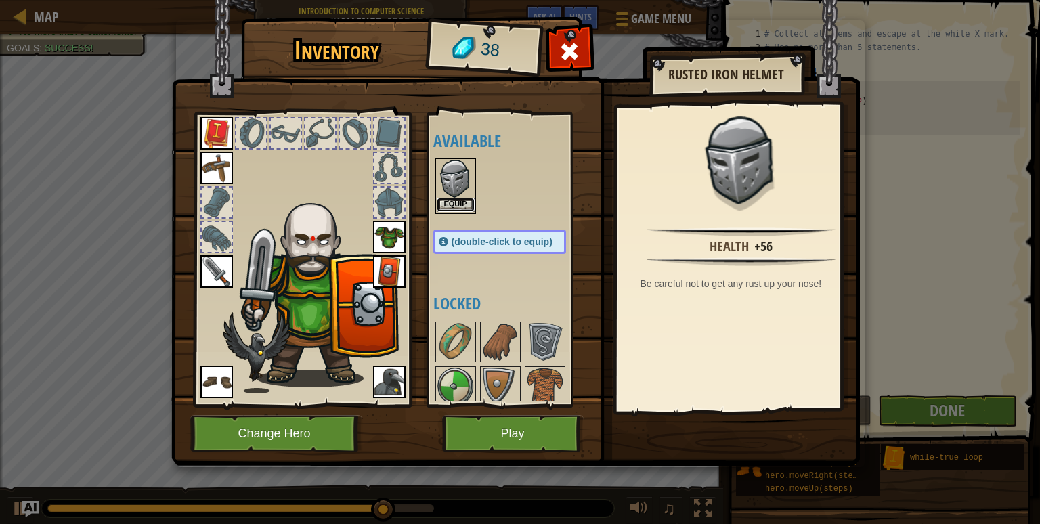
click at [452, 208] on button "Equip" at bounding box center [456, 205] width 38 height 14
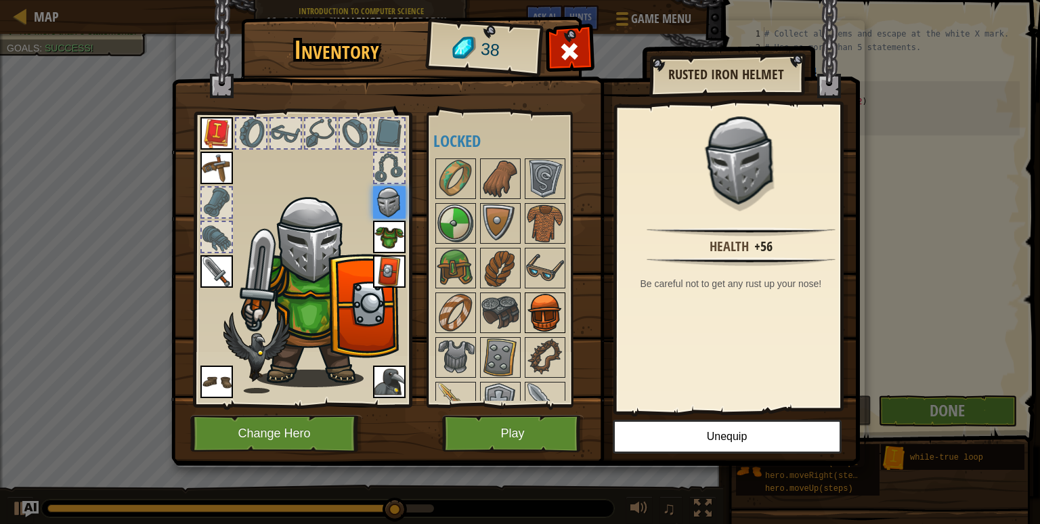
click at [531, 303] on img at bounding box center [545, 313] width 38 height 38
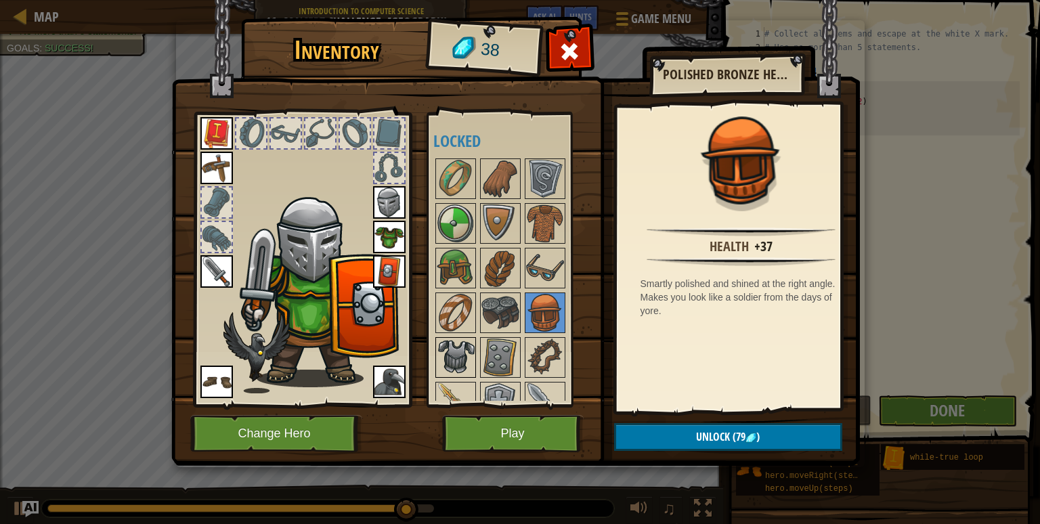
click at [456, 348] on img at bounding box center [456, 358] width 38 height 38
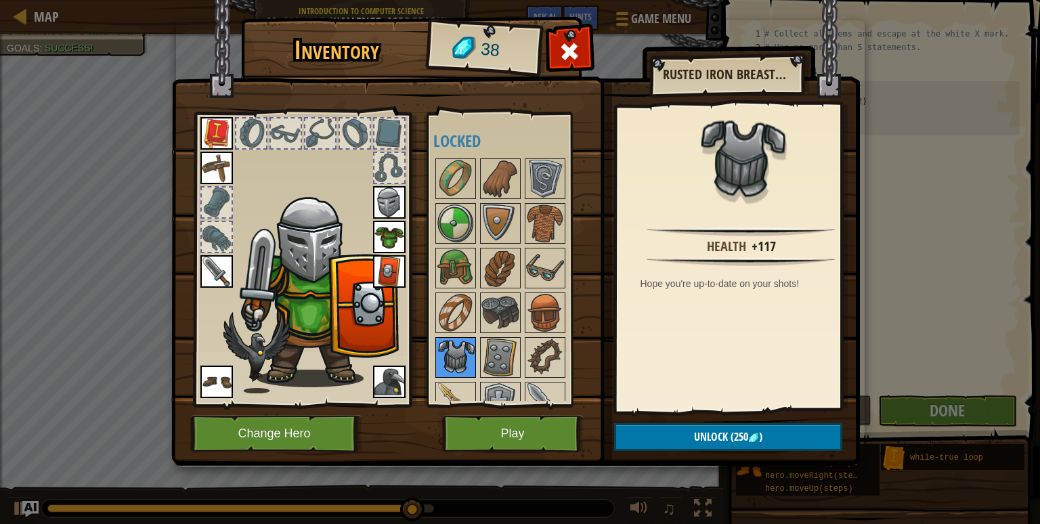
scroll to position [66, 0]
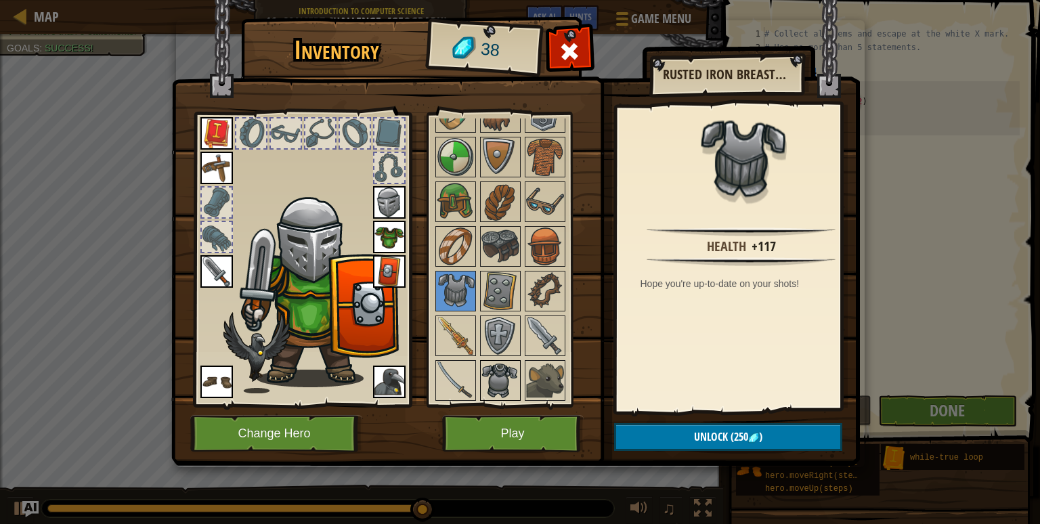
click at [486, 375] on img at bounding box center [501, 381] width 38 height 38
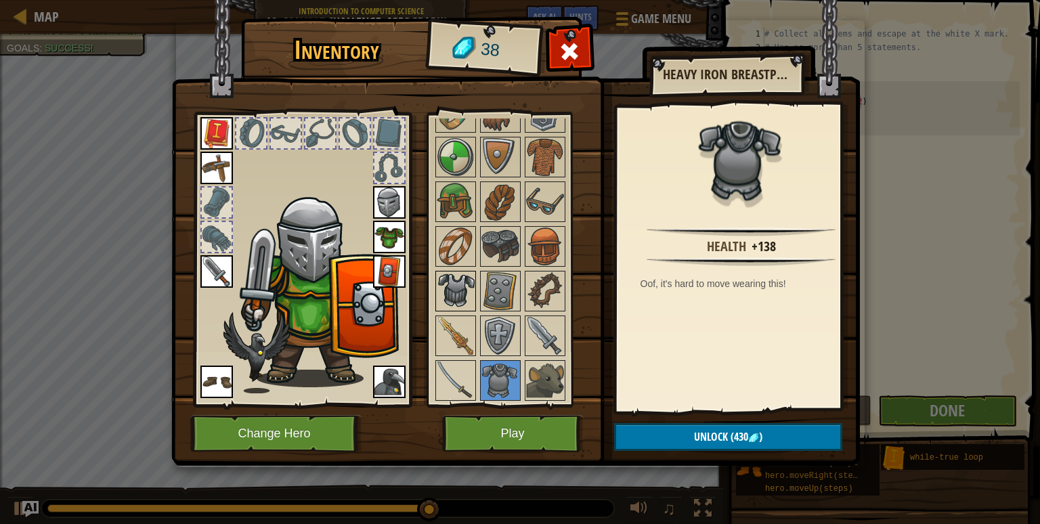
click at [450, 305] on img at bounding box center [456, 291] width 38 height 38
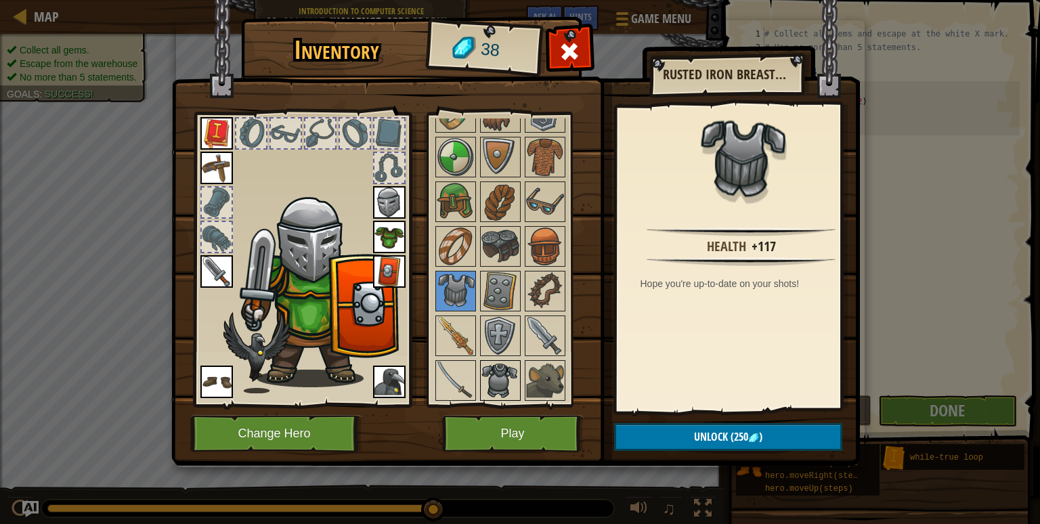
click at [494, 381] on img at bounding box center [501, 381] width 38 height 38
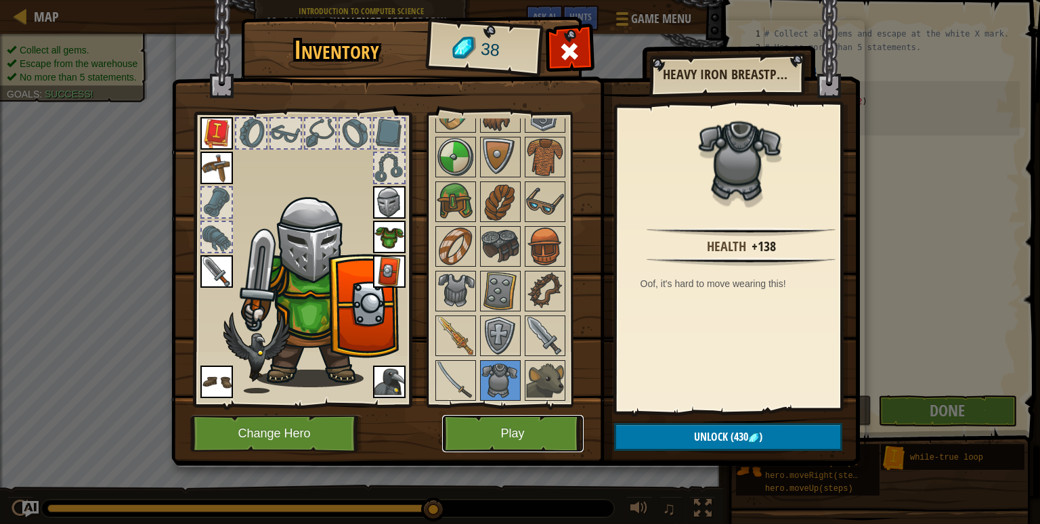
click at [507, 440] on button "Play" at bounding box center [513, 433] width 142 height 37
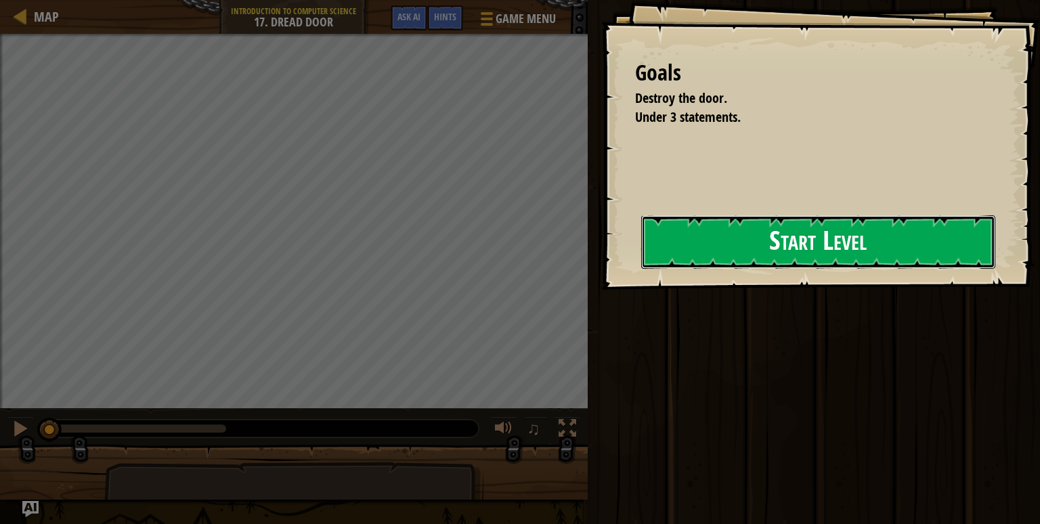
click at [683, 240] on button "Start Level" at bounding box center [818, 242] width 354 height 54
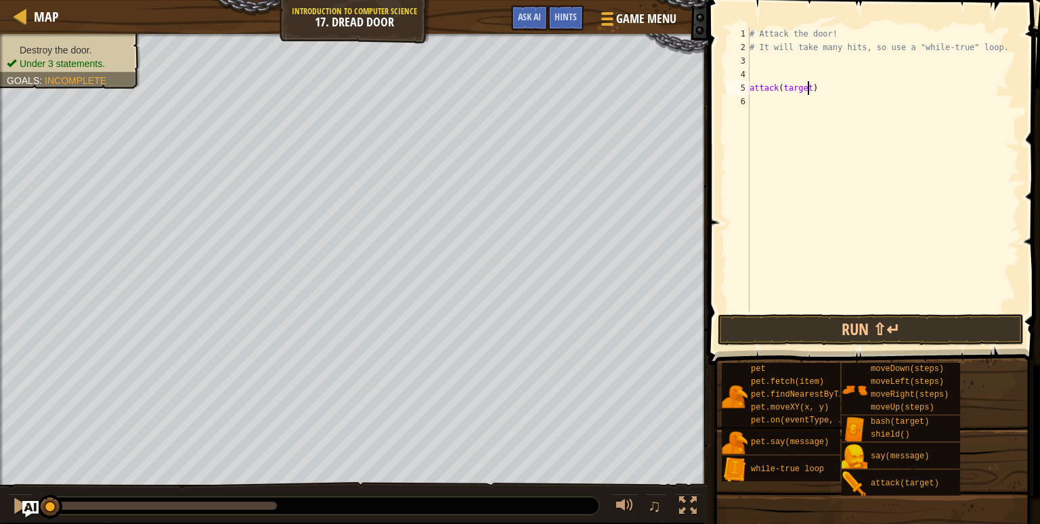
click at [807, 87] on div "# Attack the door! # It will take many hits, so use a "while-true" loop. attack…" at bounding box center [883, 183] width 273 height 312
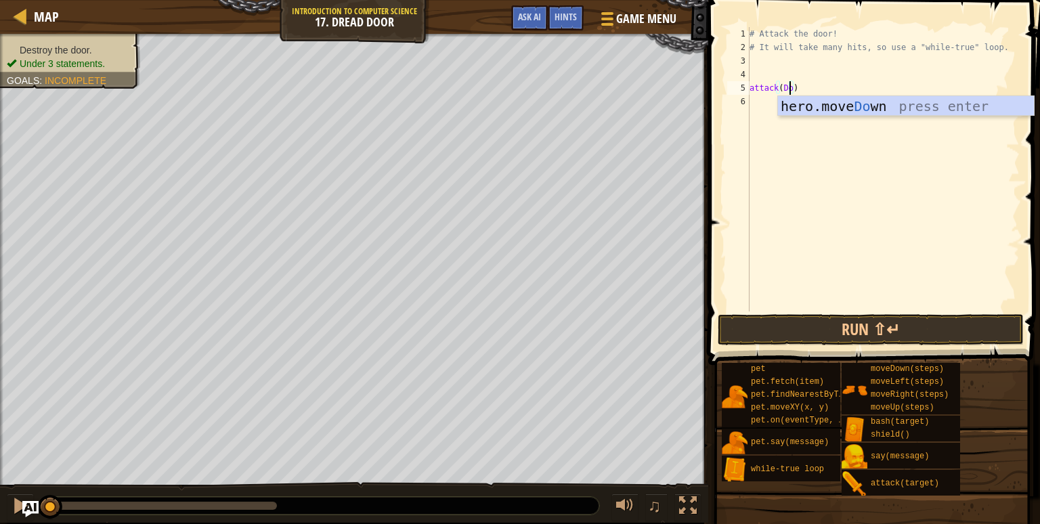
scroll to position [6, 3]
type textarea "attack(Door)"
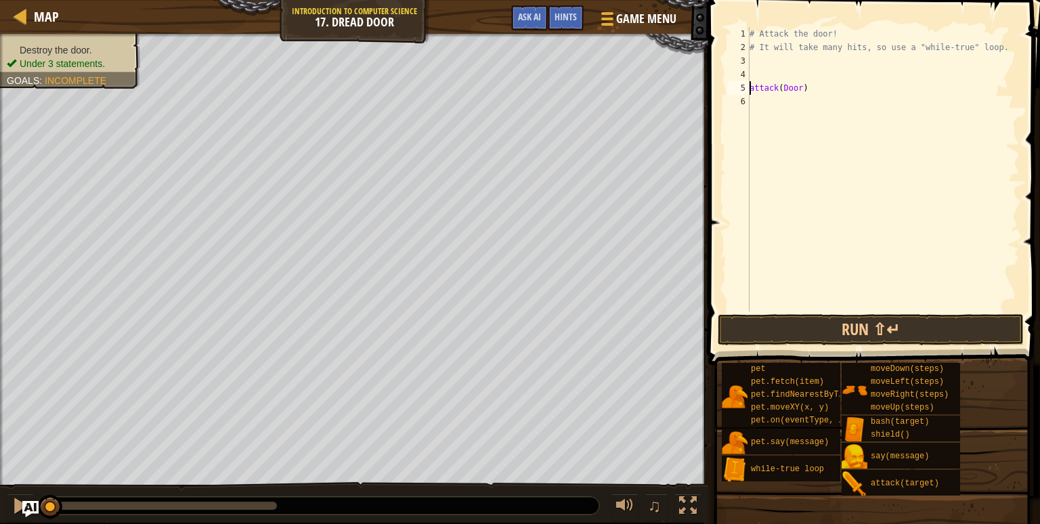
scroll to position [6, 0]
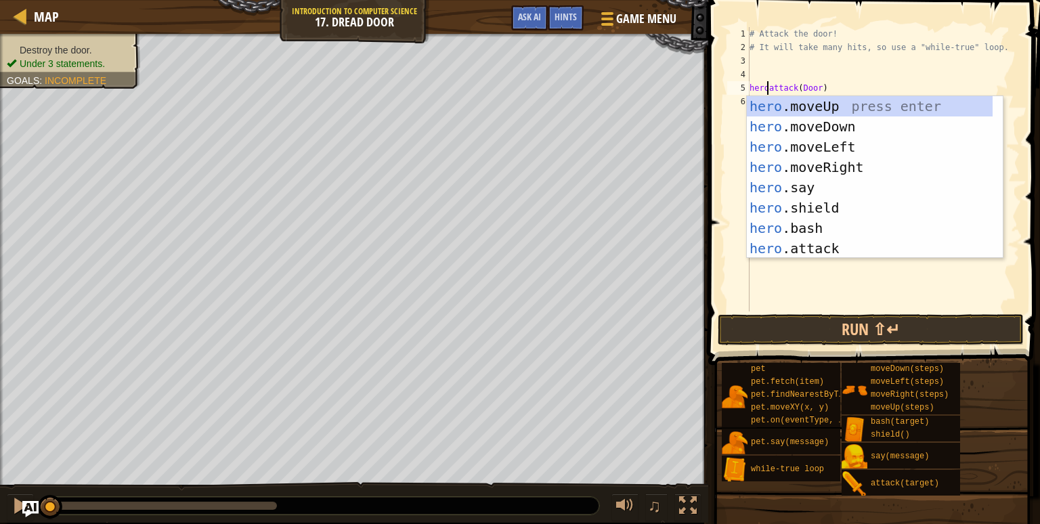
type textarea "hero.attack(Door)"
click at [867, 292] on div "# Attack the door! # It will take many hits, so use a "while-true" loop. hero .…" at bounding box center [883, 183] width 273 height 312
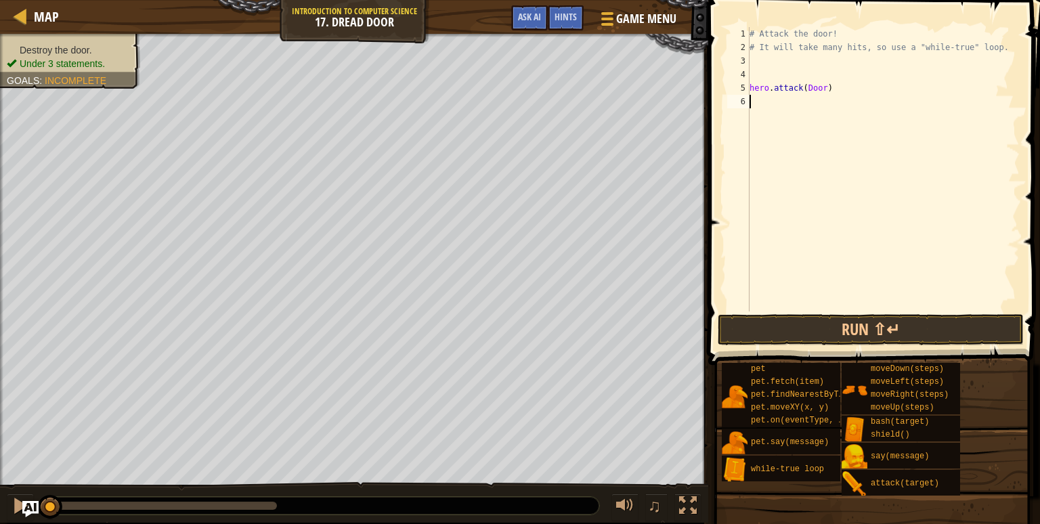
scroll to position [6, 0]
click at [857, 320] on button "Run ⇧↵" at bounding box center [871, 329] width 306 height 31
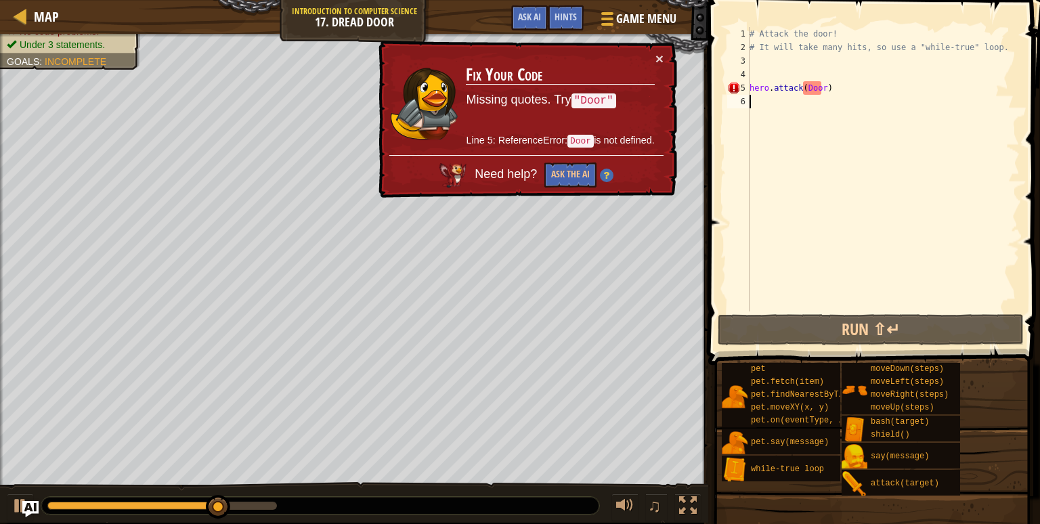
click at [664, 51] on div "× Fix Your Code Missing quotes. Try "Door" Line 5: ReferenceError: Door is not …" at bounding box center [526, 120] width 301 height 158
click at [821, 93] on div "# Attack the door! # It will take many hits, so use a "while-true" loop. hero .…" at bounding box center [883, 183] width 273 height 312
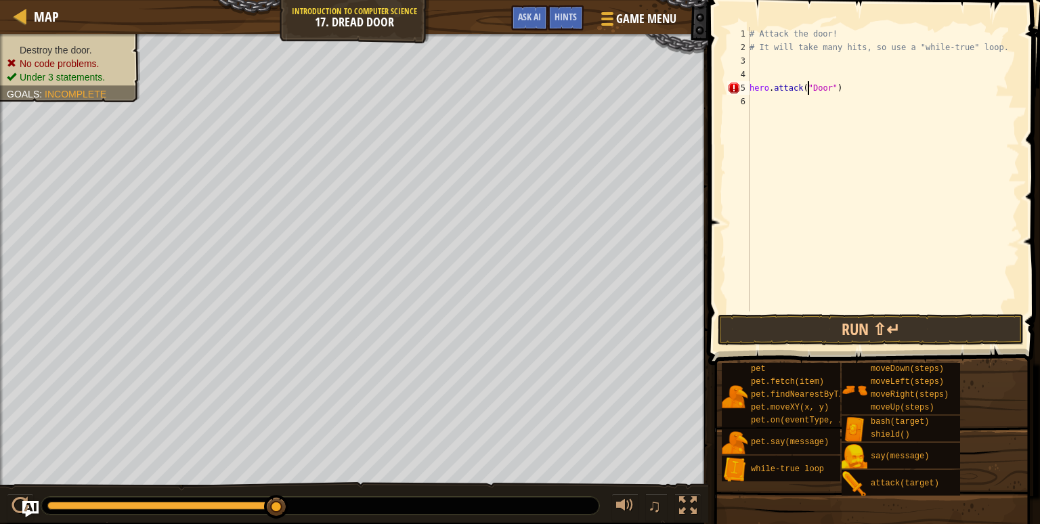
scroll to position [6, 5]
click at [868, 333] on button "Run ⇧↵" at bounding box center [871, 329] width 306 height 31
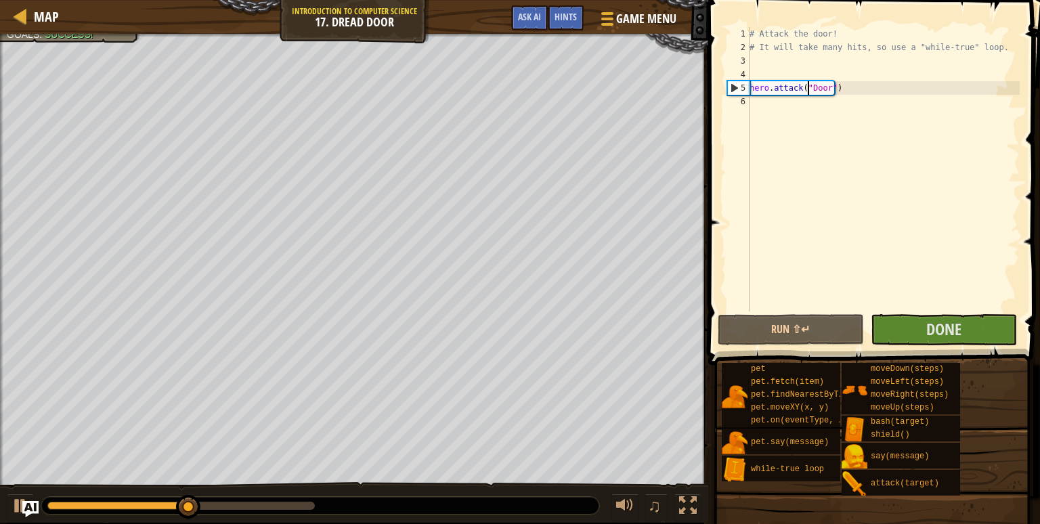
click at [830, 88] on div "# Attack the door! # It will take many hits, so use a "while-true" loop. hero .…" at bounding box center [883, 183] width 273 height 312
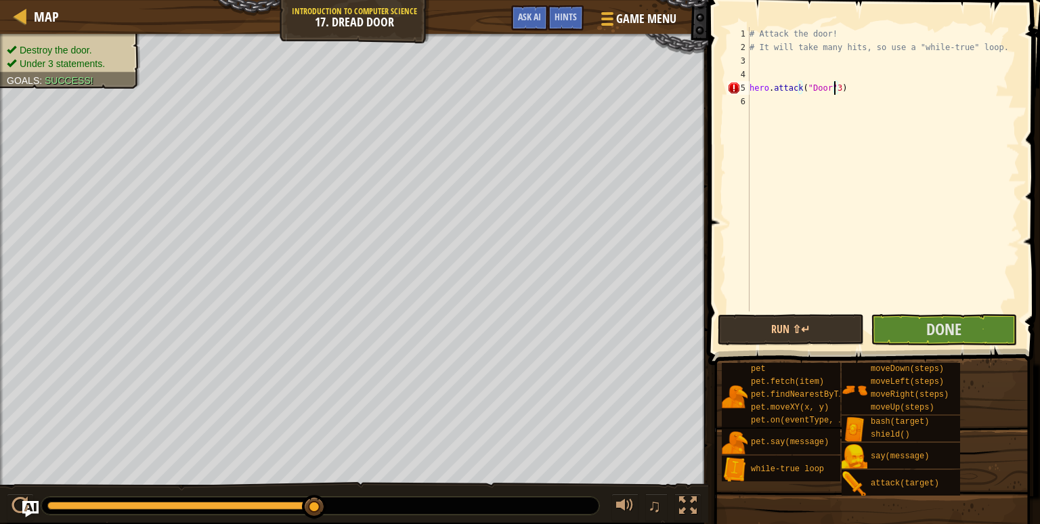
scroll to position [6, 5]
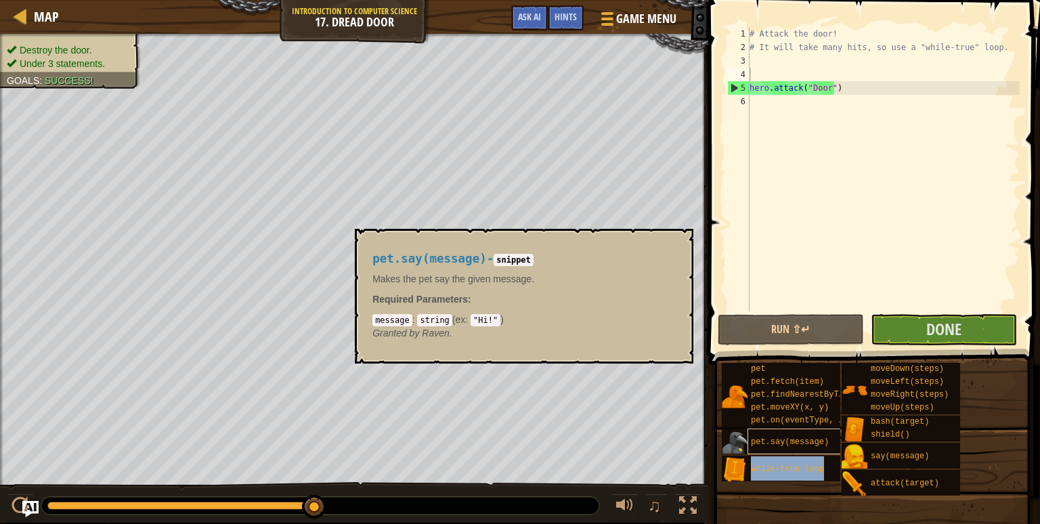
type textarea "while-true loop"
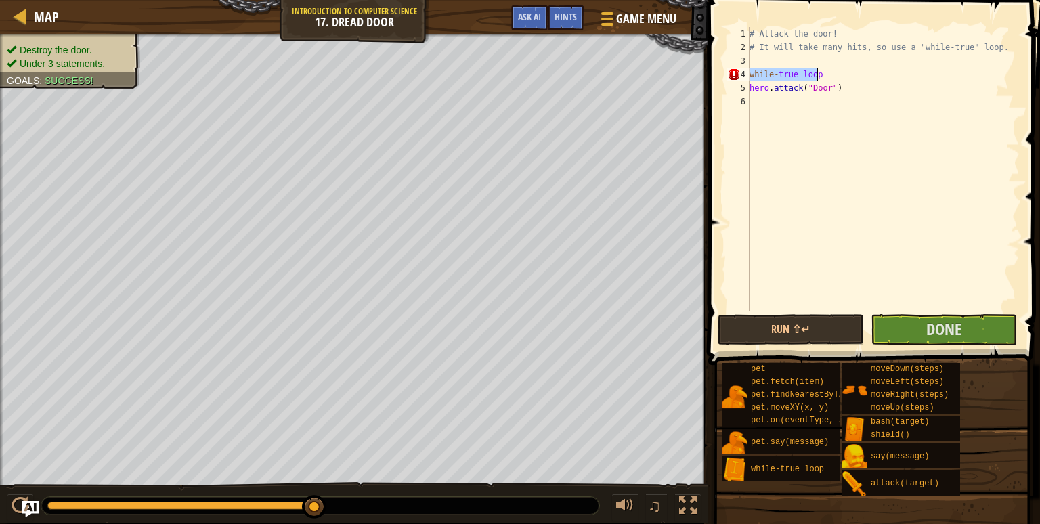
scroll to position [6, 0]
click at [816, 77] on div "# Attack the door! # It will take many hits, so use a "while-true" loop. while …" at bounding box center [883, 169] width 273 height 284
type textarea "hero.attack("Door")"
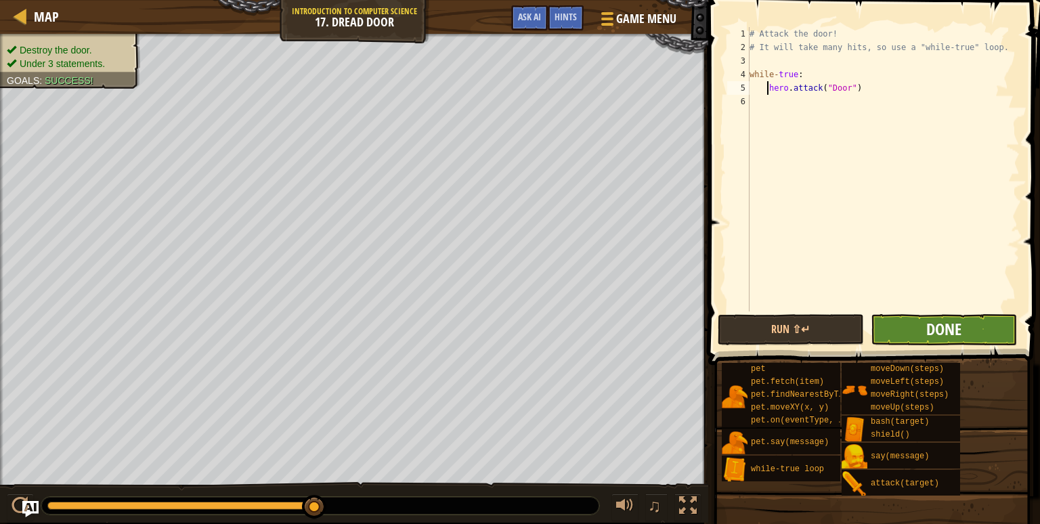
type textarea "hero.attack("Door")"
click at [938, 331] on span "Done" at bounding box center [943, 329] width 35 height 22
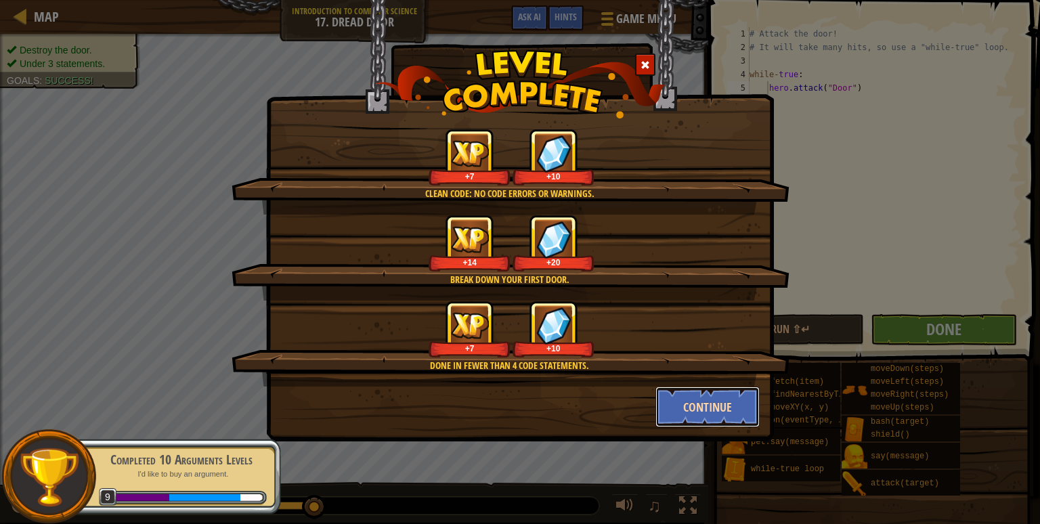
click at [698, 402] on button "Continue" at bounding box center [708, 407] width 105 height 41
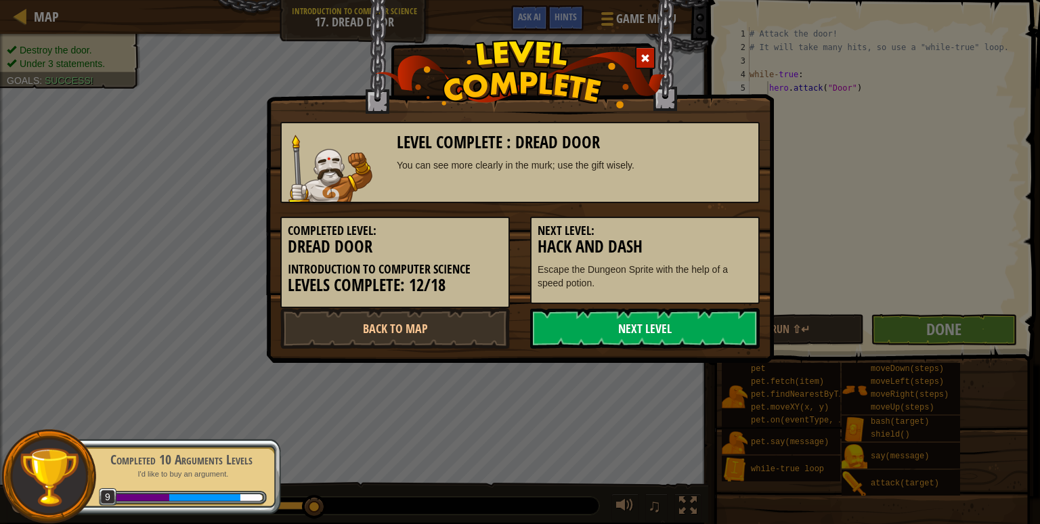
click at [651, 310] on link "Next Level" at bounding box center [645, 328] width 230 height 41
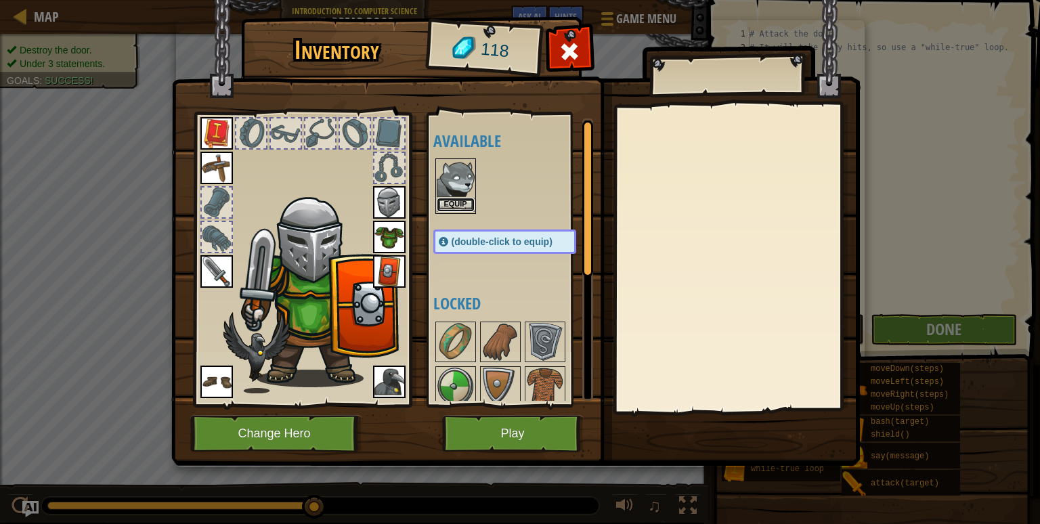
click at [465, 207] on button "Equip" at bounding box center [456, 205] width 38 height 14
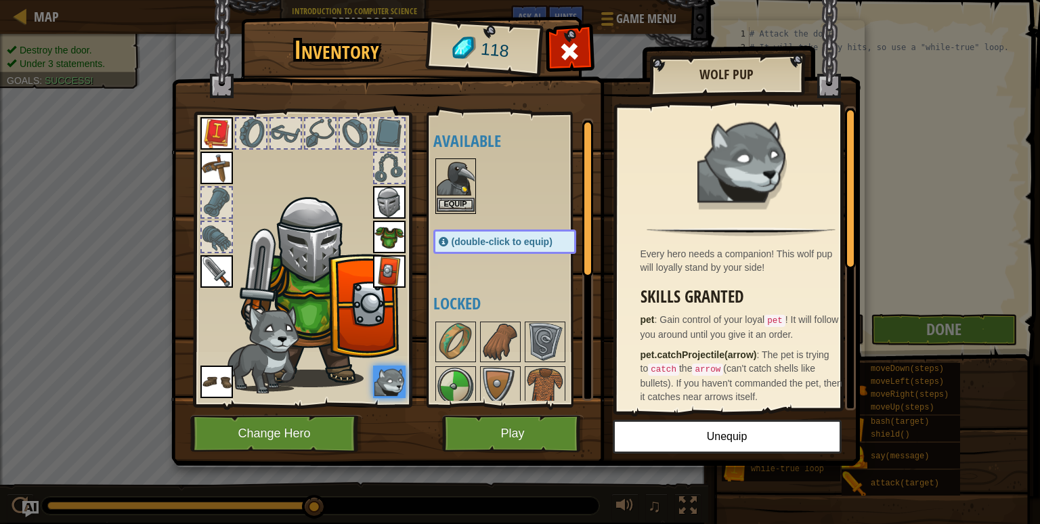
click at [456, 175] on img at bounding box center [456, 179] width 38 height 38
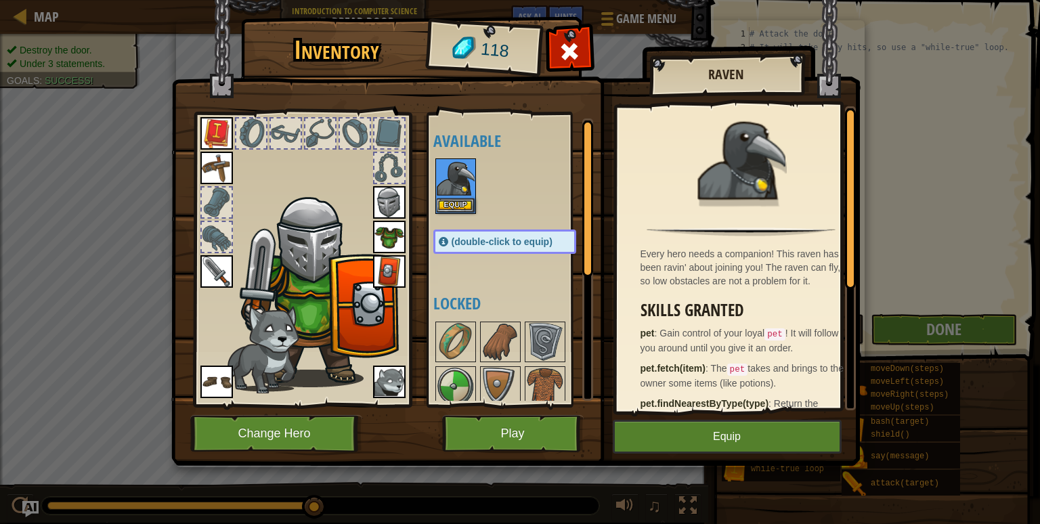
click at [398, 385] on img at bounding box center [389, 382] width 33 height 33
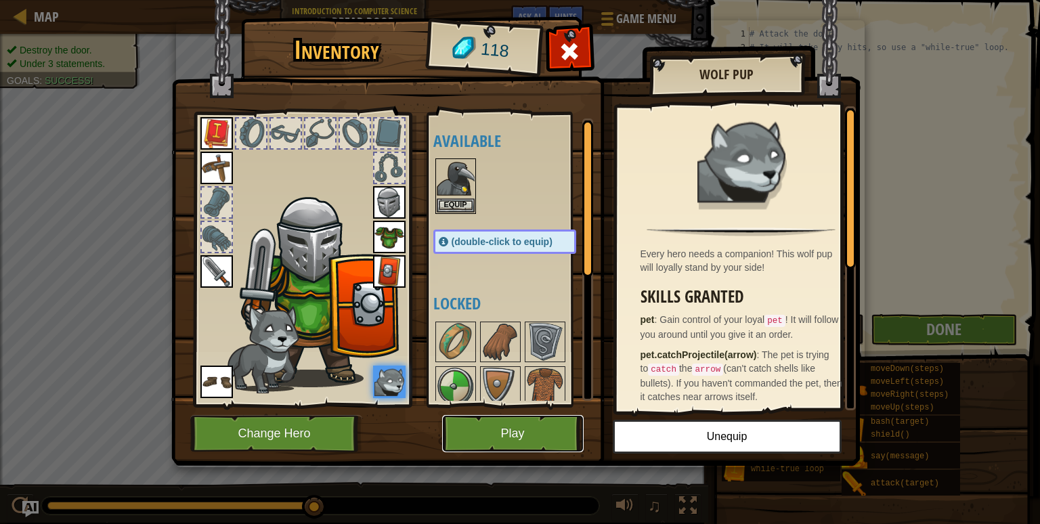
click at [528, 438] on button "Play" at bounding box center [513, 433] width 142 height 37
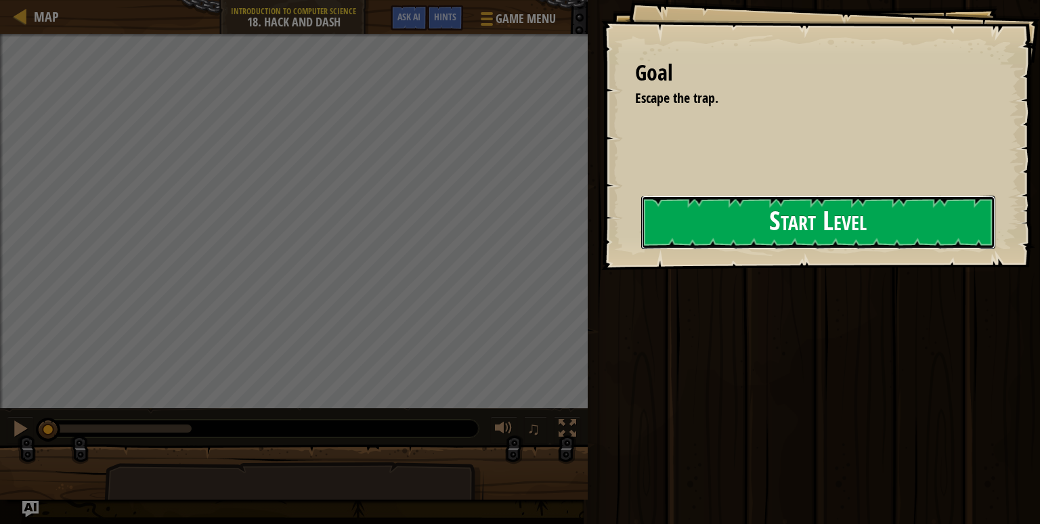
click at [774, 215] on button "Start Level" at bounding box center [818, 223] width 354 height 54
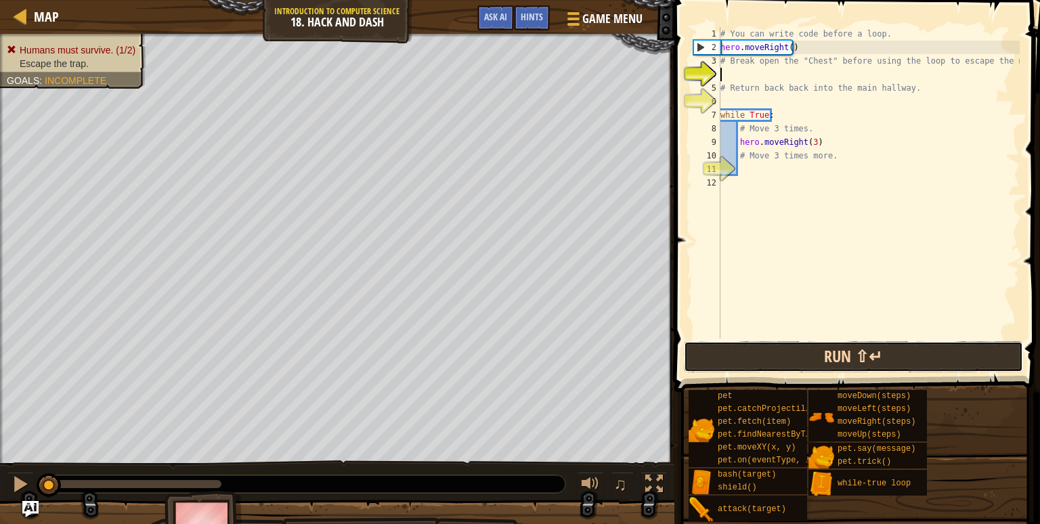
click at [772, 356] on button "Run ⇧↵" at bounding box center [853, 356] width 339 height 31
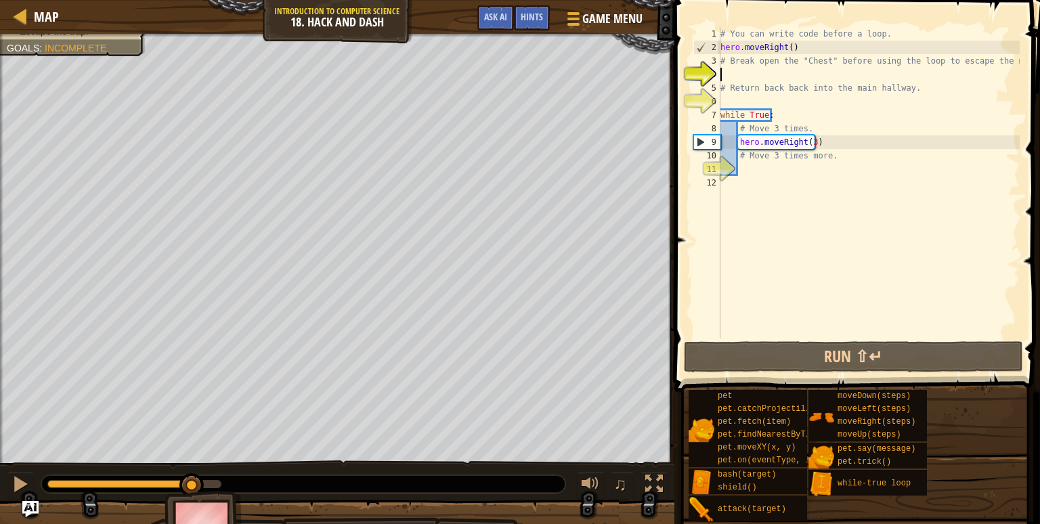
drag, startPoint x: 77, startPoint y: 486, endPoint x: 193, endPoint y: 491, distance: 115.9
click at [193, 491] on div "Humans must survive. (1/2) Escape the trap. Goals : Incomplete ♫ Okar -8617 x: …" at bounding box center [520, 294] width 1040 height 521
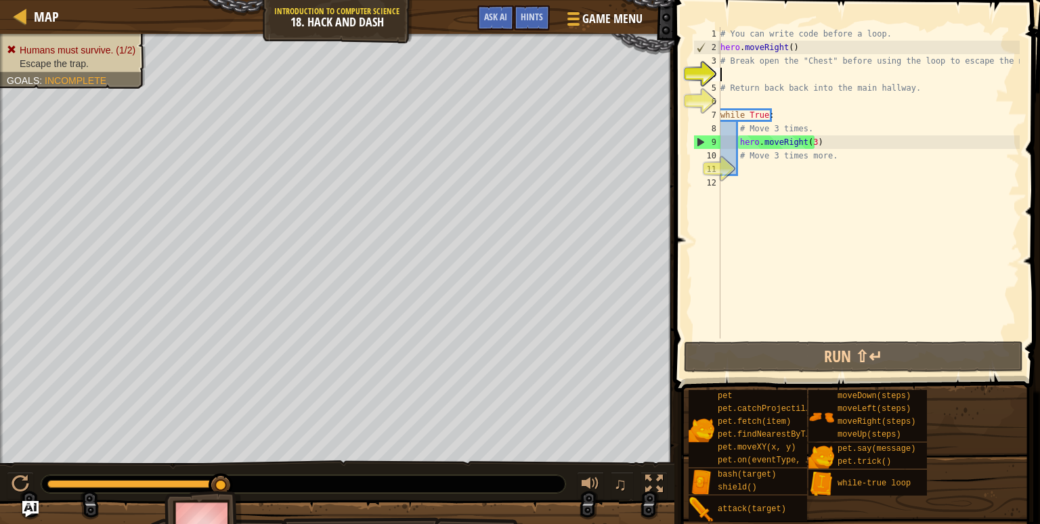
drag, startPoint x: 223, startPoint y: 487, endPoint x: 347, endPoint y: 475, distance: 125.2
drag, startPoint x: 880, startPoint y: 420, endPoint x: 873, endPoint y: 403, distance: 18.5
drag, startPoint x: 873, startPoint y: 403, endPoint x: 777, endPoint y: 128, distance: 291.1
drag, startPoint x: 777, startPoint y: 128, endPoint x: 989, endPoint y: 398, distance: 343.4
click at [989, 398] on div "pet pet.catchProjectile(arrow) pet.fetch(item) pet.findNearestByType(type) pet.…" at bounding box center [859, 455] width 343 height 133
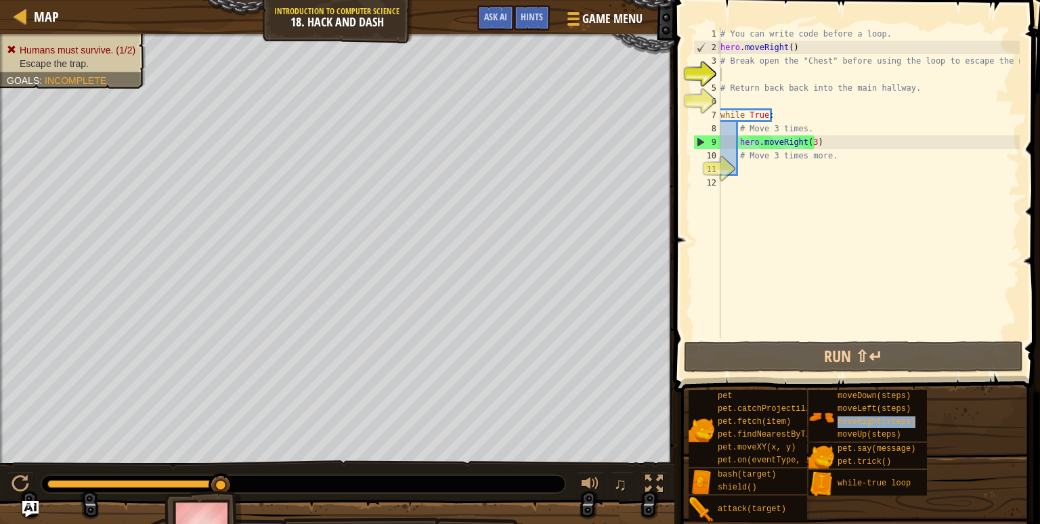
drag, startPoint x: 848, startPoint y: 421, endPoint x: 803, endPoint y: 142, distance: 282.6
drag, startPoint x: 803, startPoint y: 142, endPoint x: 993, endPoint y: 451, distance: 363.0
click at [993, 451] on div "pet pet.catchProjectile(arrow) pet.fetch(item) pet.findNearestByType(type) pet.…" at bounding box center [859, 455] width 343 height 133
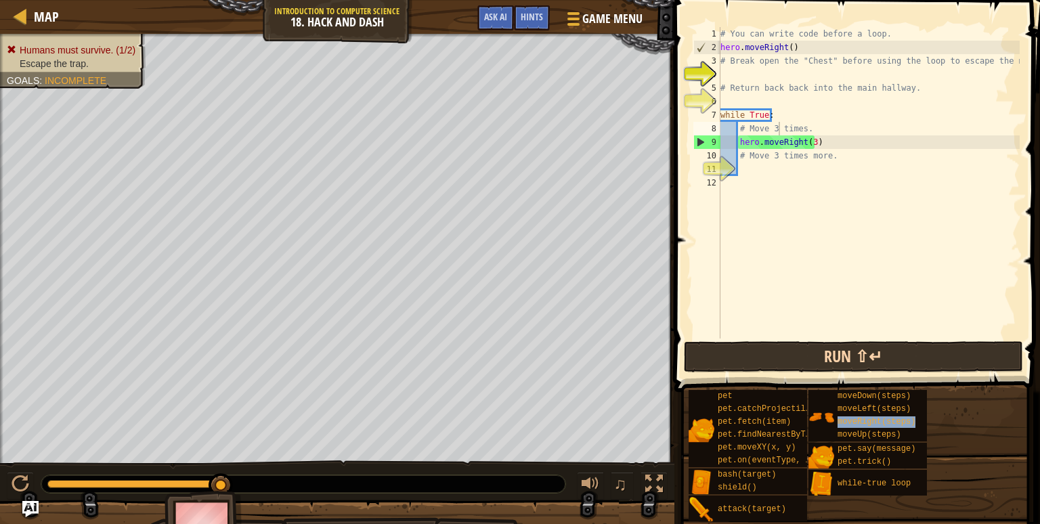
type textarea "while True:"
type textarea "# Return back back into the main hallway."
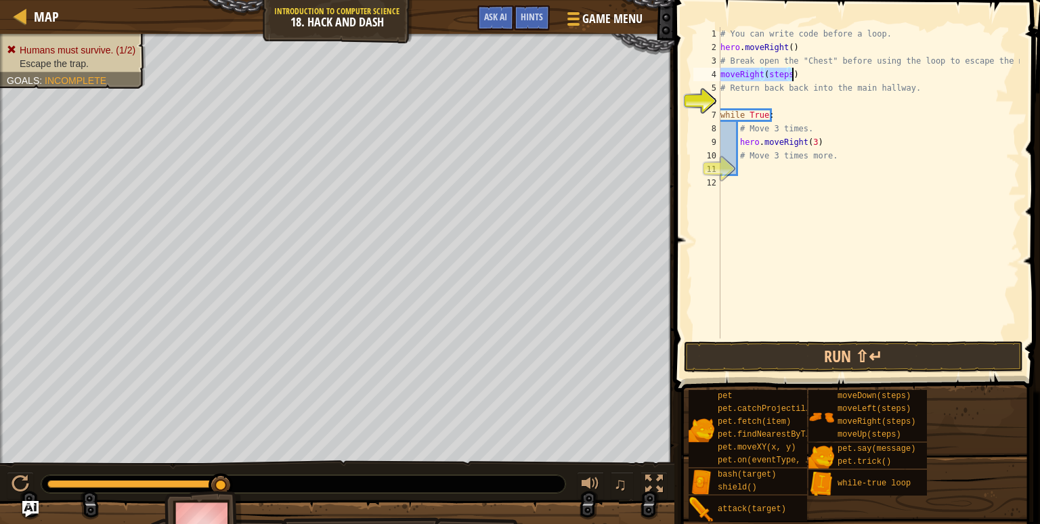
click at [719, 72] on div "4" at bounding box center [707, 75] width 27 height 14
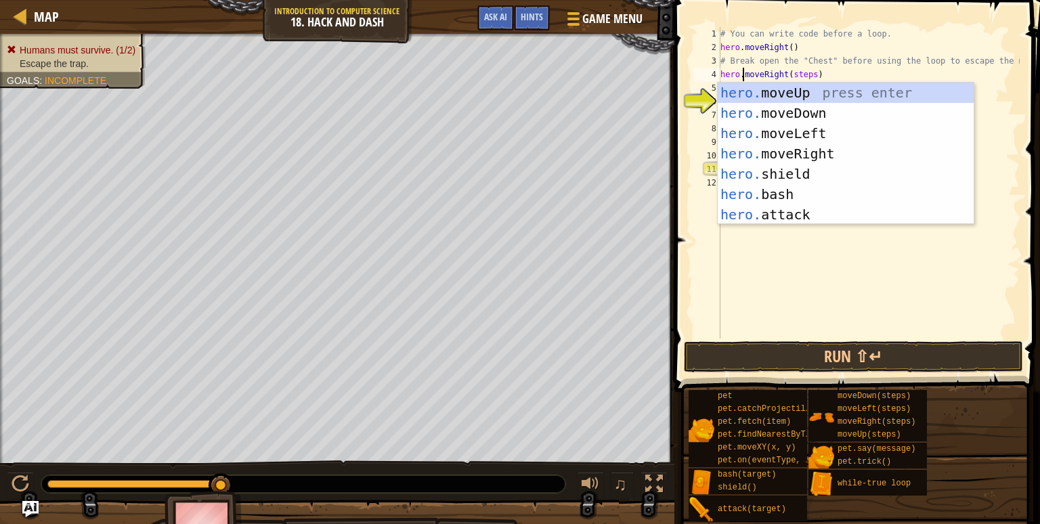
scroll to position [6, 2]
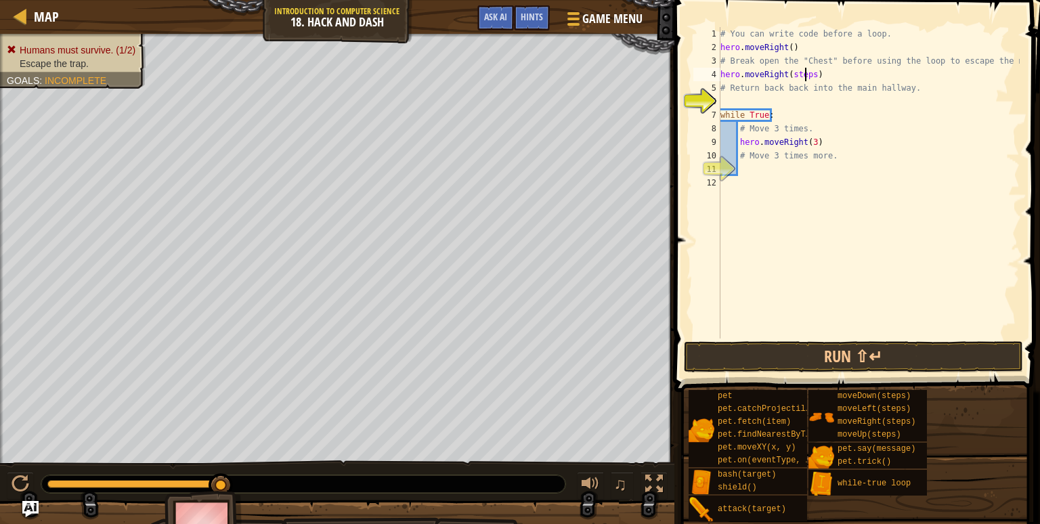
click at [807, 75] on div "# You can write code before a loop. hero . moveRight ( ) # Break open the "Ches…" at bounding box center [869, 196] width 302 height 339
click at [773, 103] on div "# You can write code before a loop. hero . moveRight ( ) # Break open the "Ches…" at bounding box center [869, 183] width 302 height 312
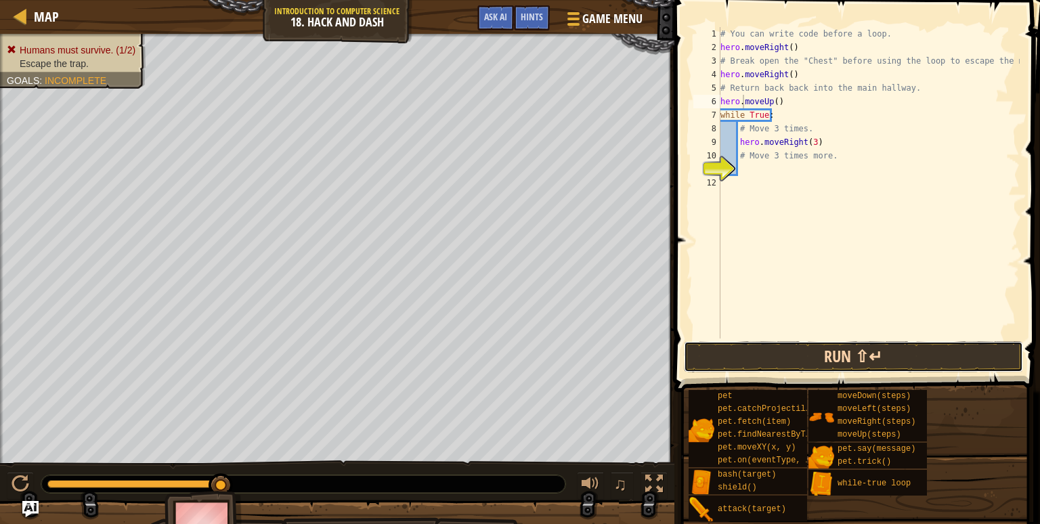
click at [868, 361] on button "Run ⇧↵" at bounding box center [853, 356] width 339 height 31
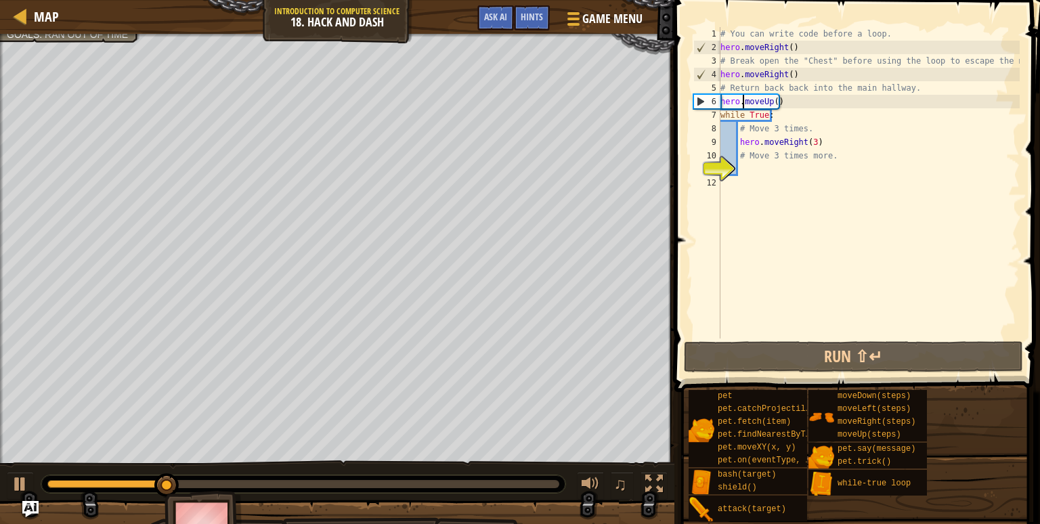
click at [799, 47] on div "# You can write code before a loop. hero . moveRight ( ) # Break open the "Ches…" at bounding box center [869, 196] width 302 height 339
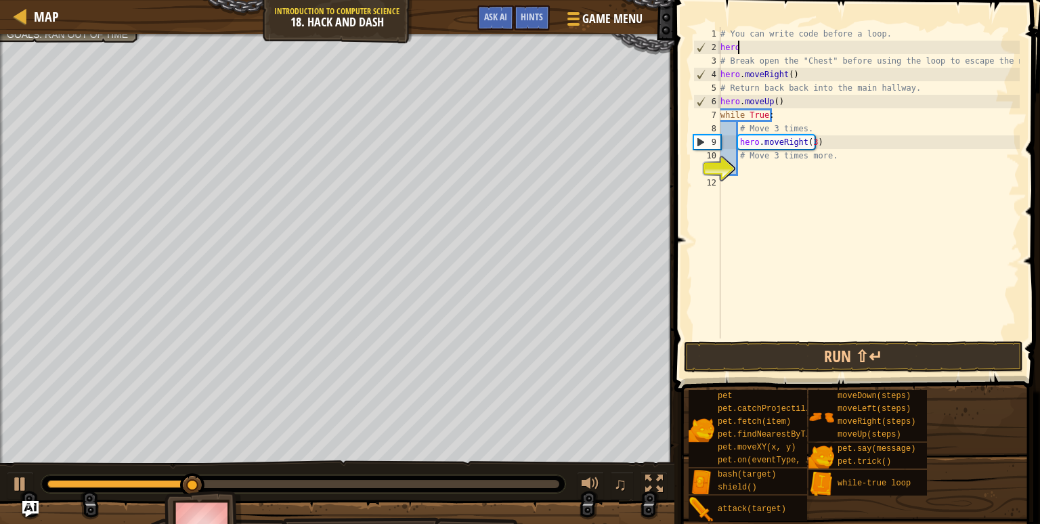
scroll to position [6, 0]
type textarea "h"
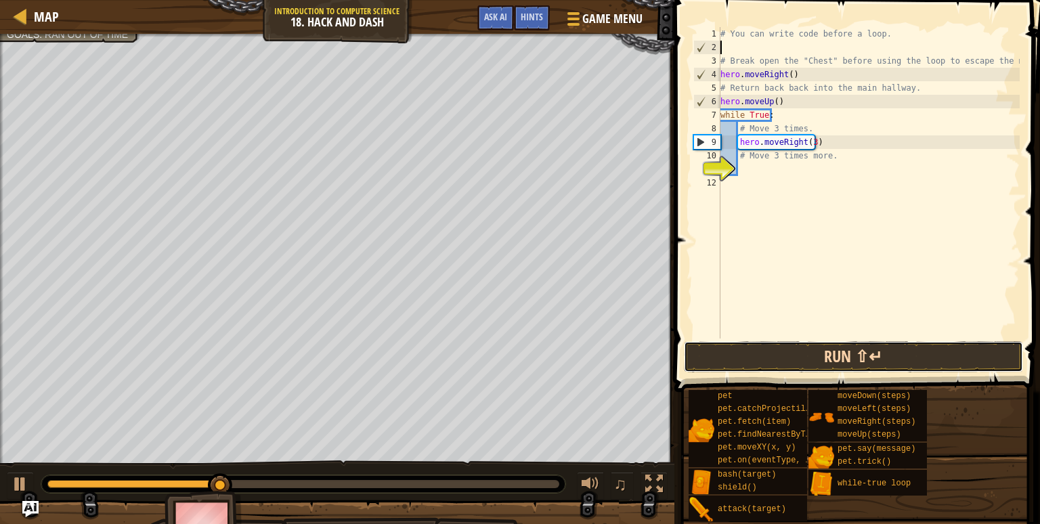
click at [764, 359] on button "Run ⇧↵" at bounding box center [853, 356] width 339 height 31
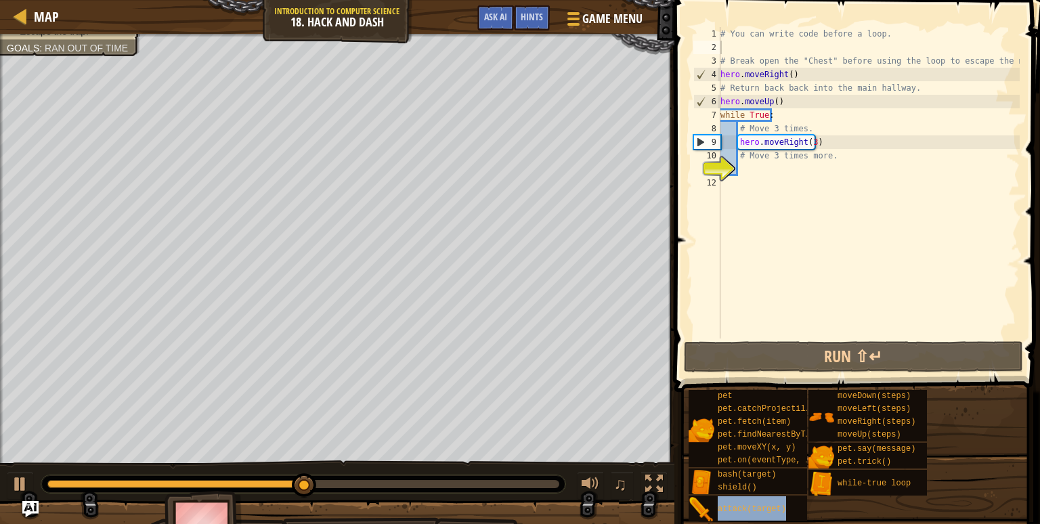
drag, startPoint x: 733, startPoint y: 506, endPoint x: 761, endPoint y: 142, distance: 365.4
drag, startPoint x: 761, startPoint y: 142, endPoint x: 827, endPoint y: 502, distance: 366.2
click at [827, 502] on div "pet pet.catchProjectile(arrow) pet.fetch(item) pet.findNearestByType(type) pet.…" at bounding box center [859, 455] width 343 height 133
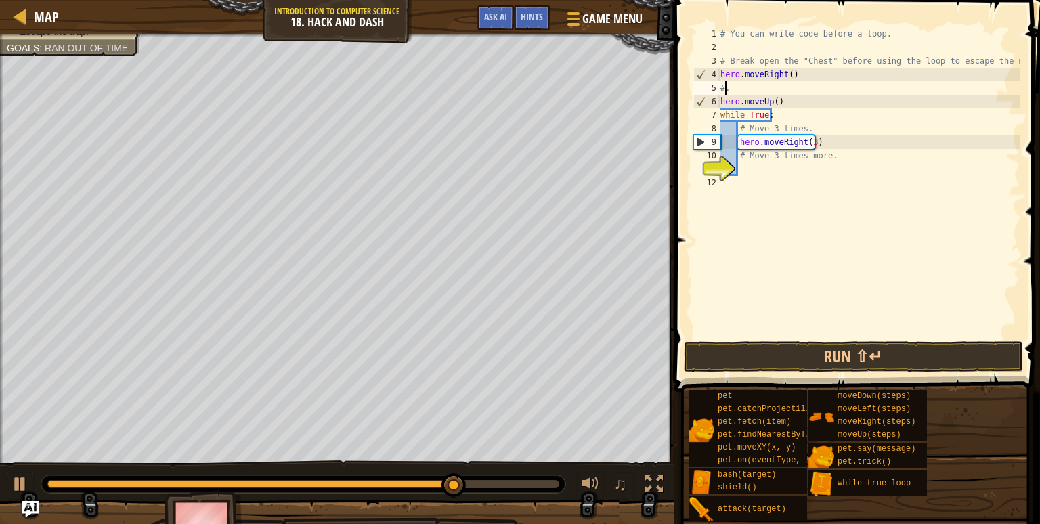
type textarea "."
drag, startPoint x: 784, startPoint y: 100, endPoint x: 700, endPoint y: 98, distance: 83.3
click at [700, 98] on div "1 2 3 4 5 6 7 8 9 10 11 12 # You can write code before a loop. # Break open the…" at bounding box center [855, 183] width 329 height 312
type textarea "hero.moveUp()"
click at [744, 83] on div "# You can write code before a loop. # Break open the "Chest" before using the l…" at bounding box center [869, 196] width 302 height 339
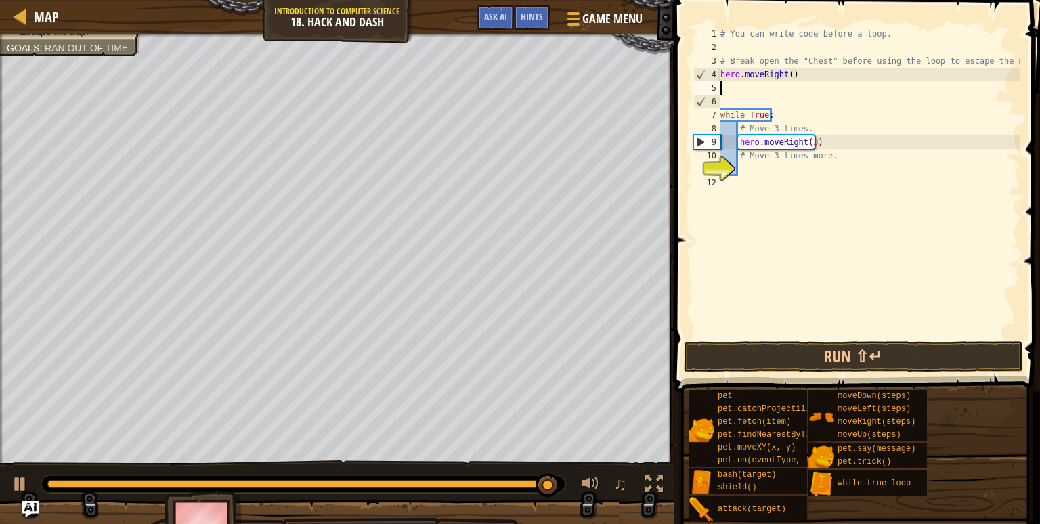
paste textarea "hero.moveUp()"
type textarea "hero.moveUp()"
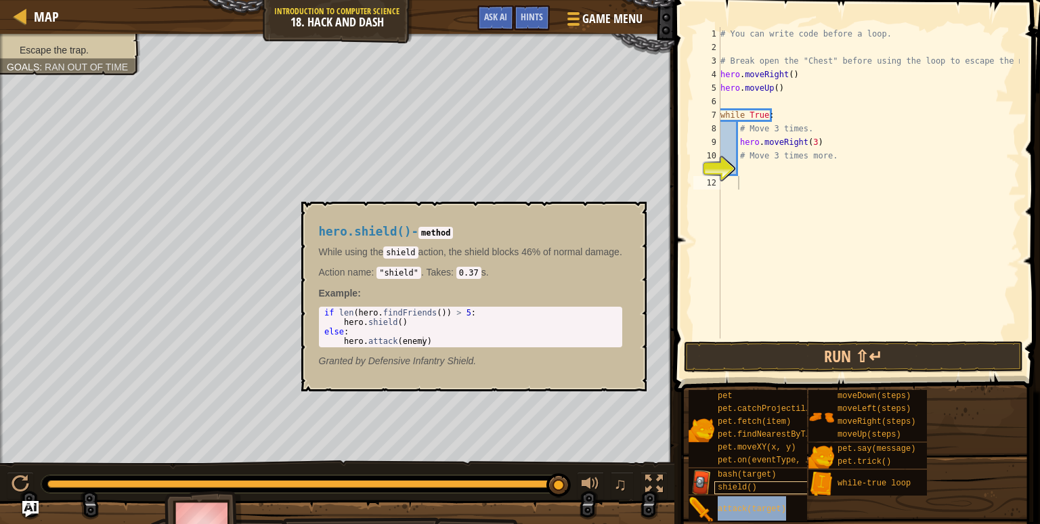
type textarea "while True:"
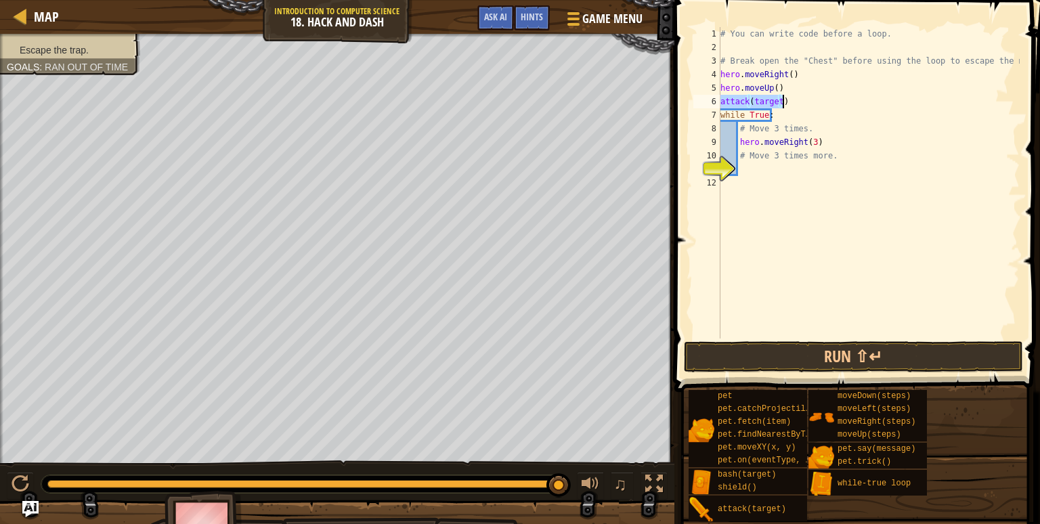
click at [777, 101] on div "# You can write code before a loop. # Break open the "Chest" before using the l…" at bounding box center [869, 183] width 302 height 312
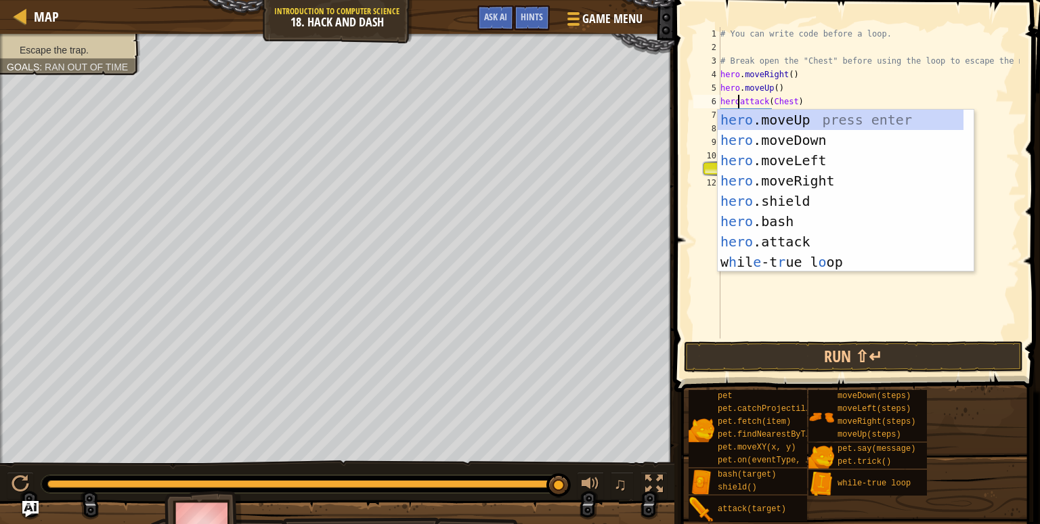
scroll to position [6, 2]
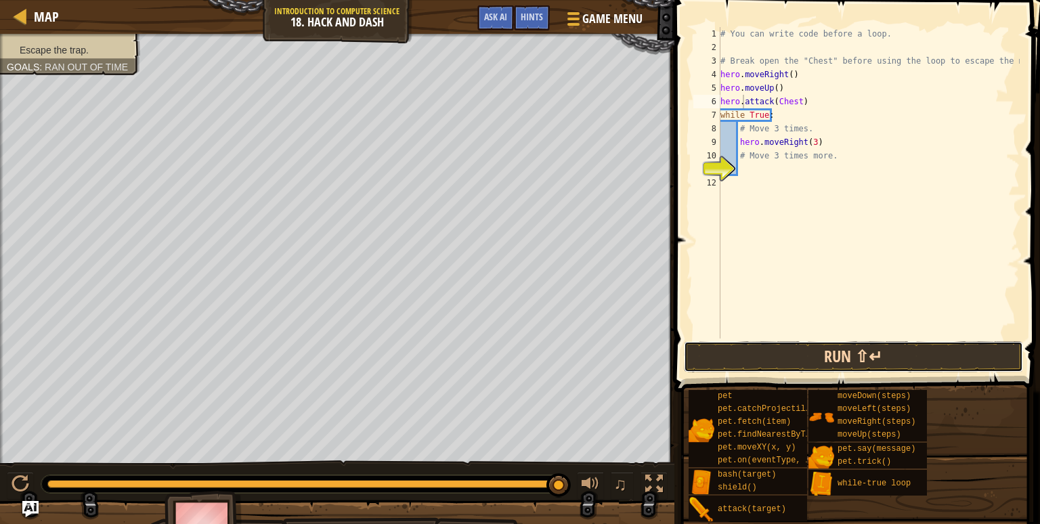
click at [847, 350] on button "Run ⇧↵" at bounding box center [853, 356] width 339 height 31
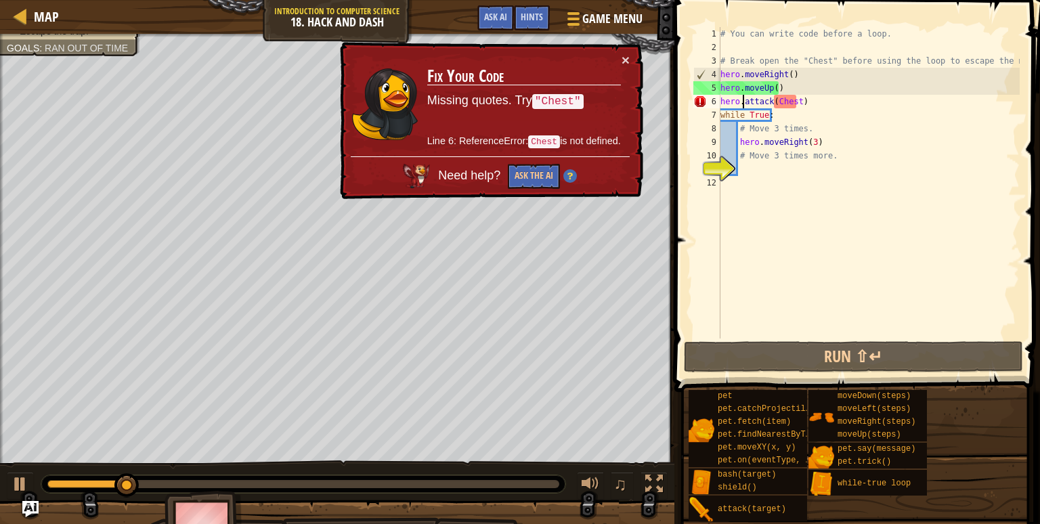
click at [799, 104] on div "# You can write code before a loop. # Break open the "Chest" before using the l…" at bounding box center [869, 196] width 302 height 339
click at [795, 104] on div "# You can write code before a loop. # Break open the "Chest" before using the l…" at bounding box center [869, 196] width 302 height 339
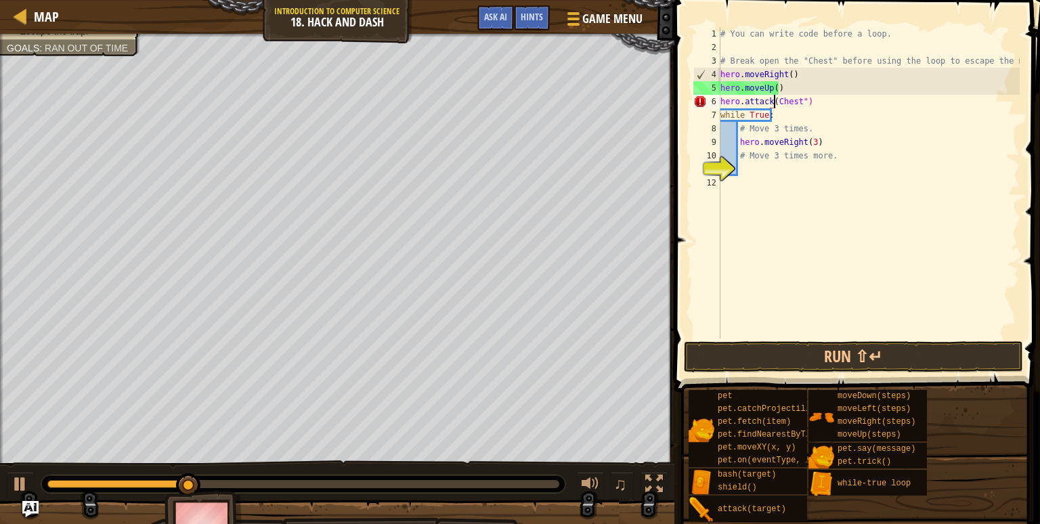
scroll to position [6, 5]
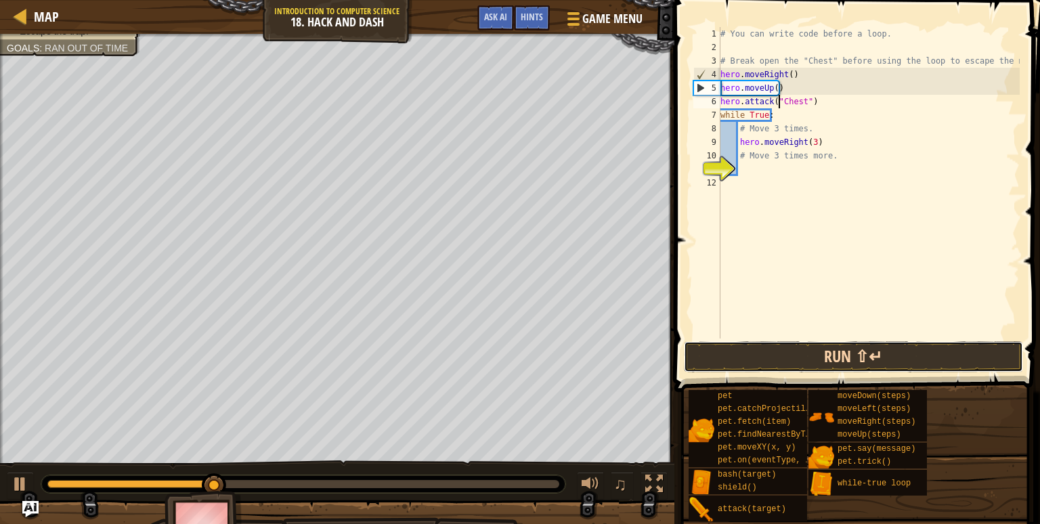
click at [859, 358] on button "Run ⇧↵" at bounding box center [853, 356] width 339 height 31
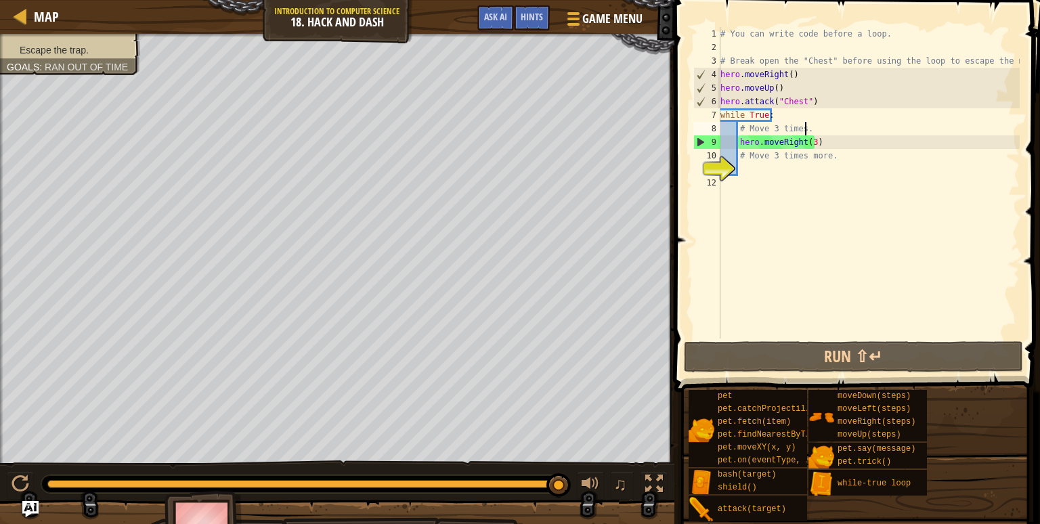
click at [807, 130] on div "# You can write code before a loop. # Break open the "Chest" before using the l…" at bounding box center [869, 196] width 302 height 339
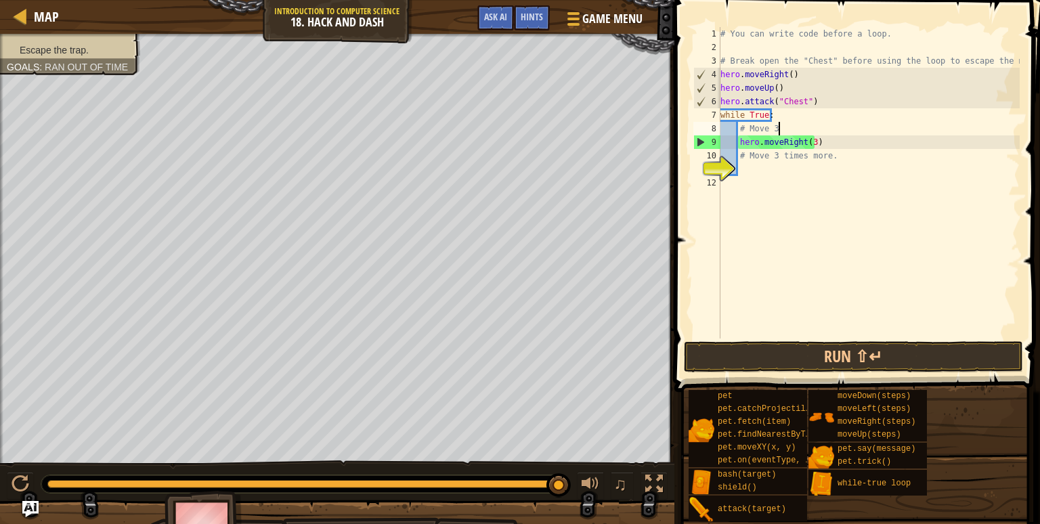
scroll to position [6, 1]
type textarea "#"
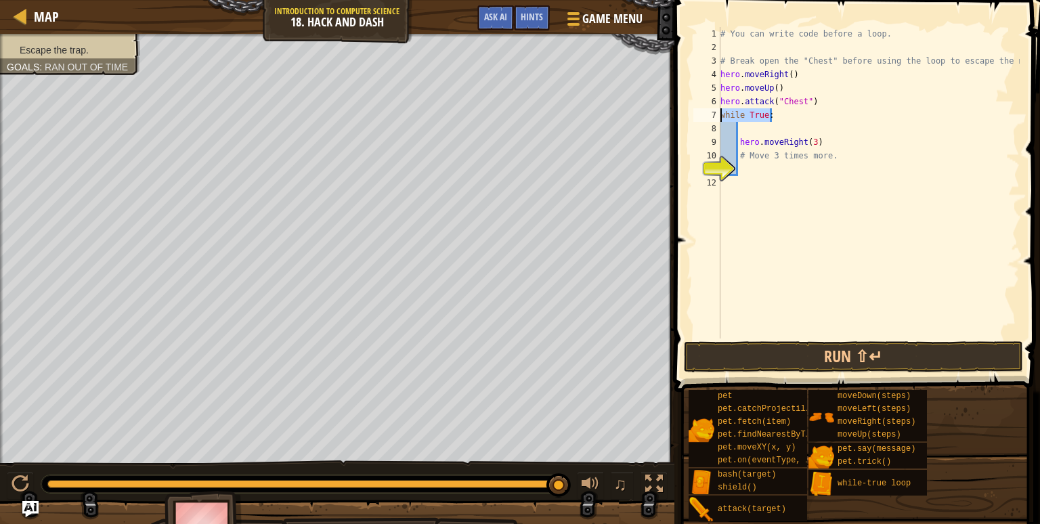
drag, startPoint x: 769, startPoint y: 115, endPoint x: 716, endPoint y: 119, distance: 53.6
click at [716, 119] on div "1 2 3 4 5 6 7 8 9 10 11 12 # You can write code before a loop. # Break open the…" at bounding box center [855, 183] width 329 height 312
type textarea "while True:"
click at [737, 130] on div "# You can write code before a loop. # Break open the "Chest" before using the l…" at bounding box center [869, 196] width 302 height 339
paste textarea "while True:"
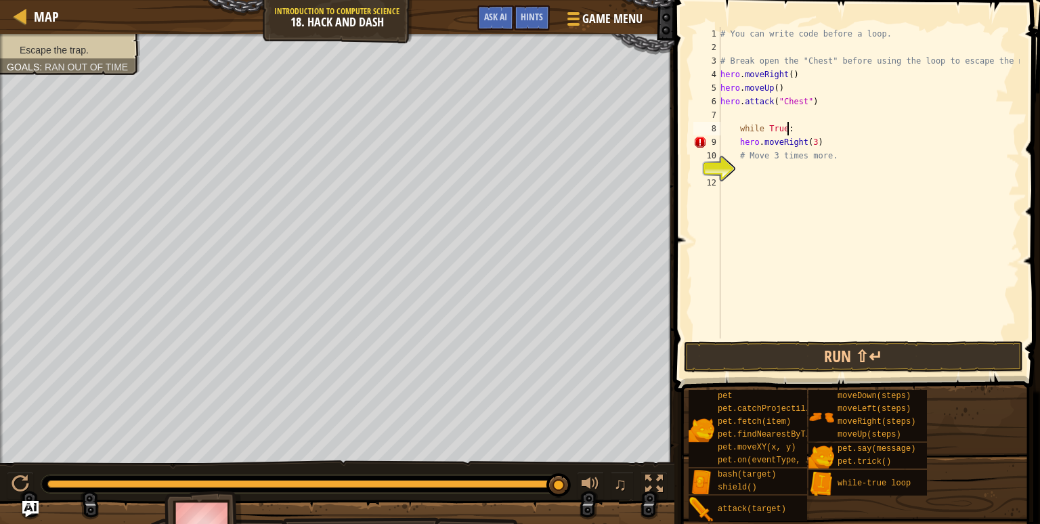
click at [737, 130] on div "# You can write code before a loop. # Break open the "Chest" before using the l…" at bounding box center [869, 196] width 302 height 339
click at [723, 114] on div "# You can write code before a loop. # Break open the "Chest" before using the l…" at bounding box center [869, 183] width 302 height 312
click at [721, 114] on div "# You can write code before a loop. # Break open the "Chest" before using the l…" at bounding box center [869, 196] width 302 height 339
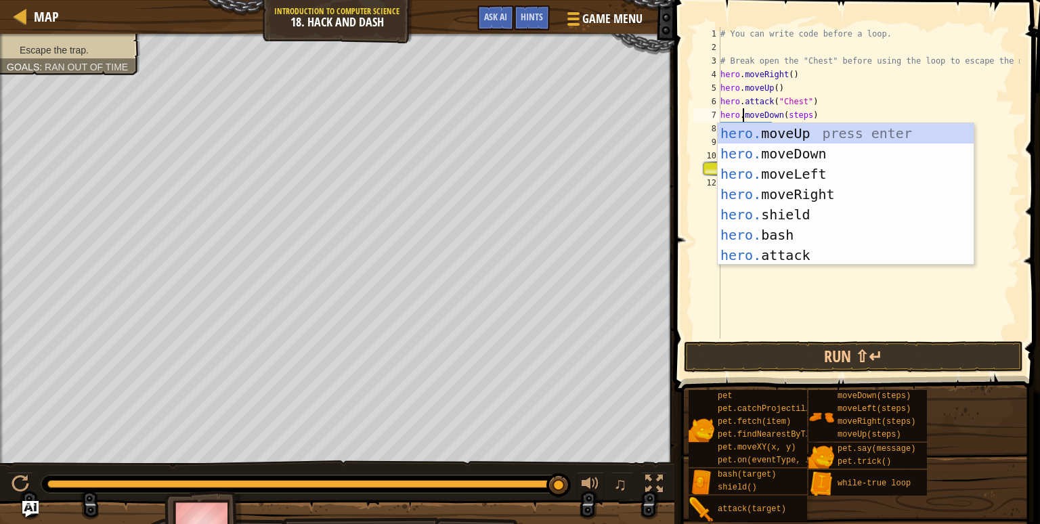
scroll to position [6, 2]
click at [803, 116] on div "# You can write code before a loop. # Break open the "Chest" before using the l…" at bounding box center [869, 196] width 302 height 339
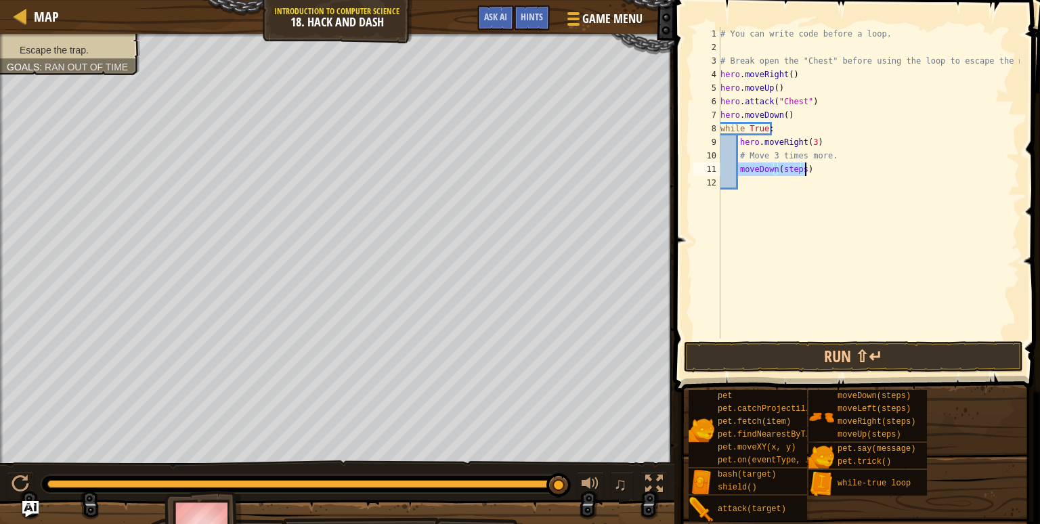
click at [800, 169] on div "# You can write code before a loop. # Break open the "Chest" before using the l…" at bounding box center [869, 183] width 302 height 312
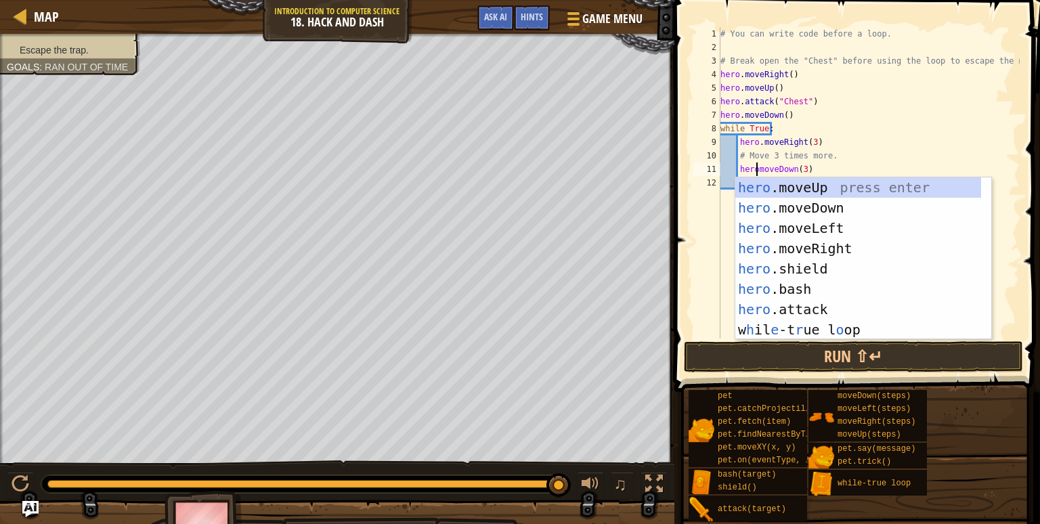
scroll to position [6, 3]
type textarea "hero.moveDown(3)"
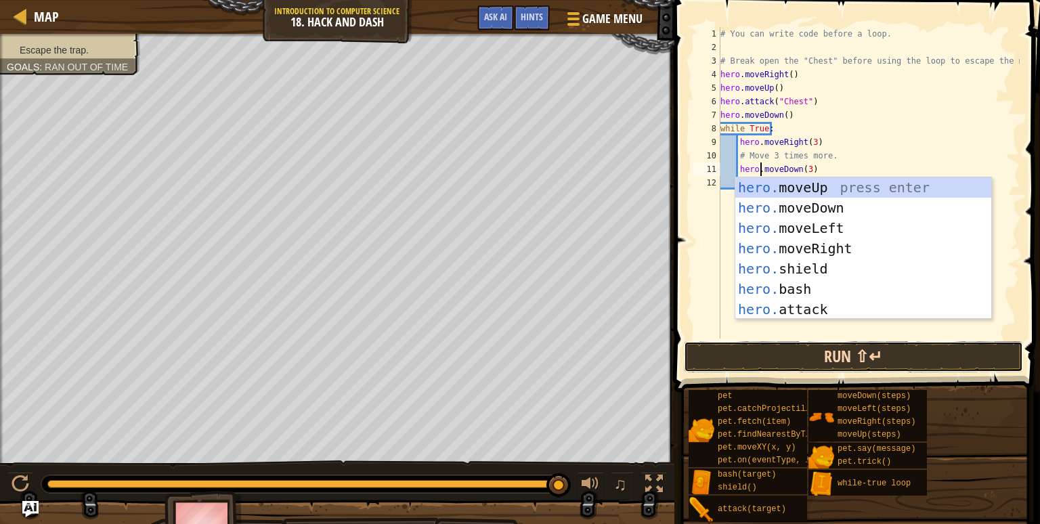
click at [814, 368] on button "Run ⇧↵" at bounding box center [853, 356] width 339 height 31
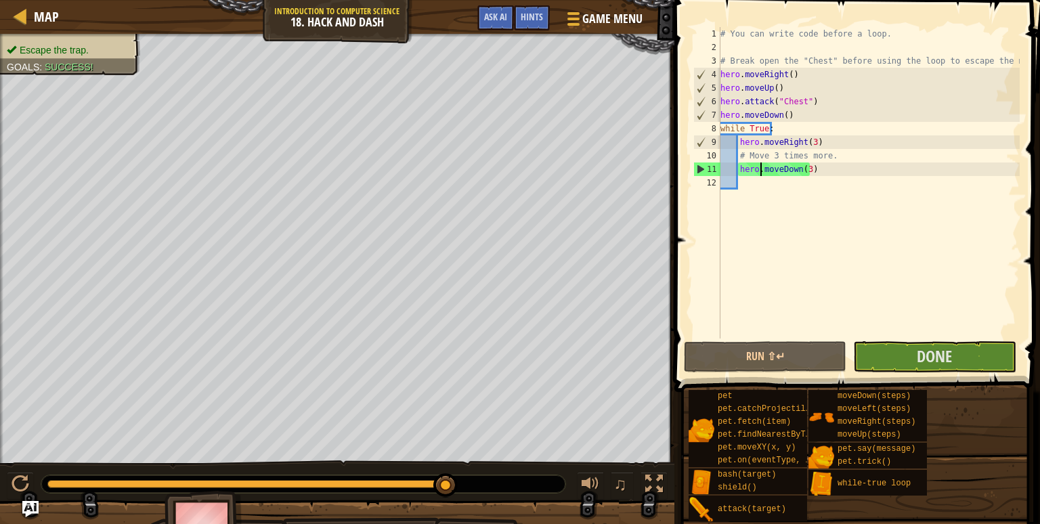
drag, startPoint x: 163, startPoint y: 483, endPoint x: 500, endPoint y: 475, distance: 336.7
click at [500, 475] on div at bounding box center [303, 484] width 524 height 18
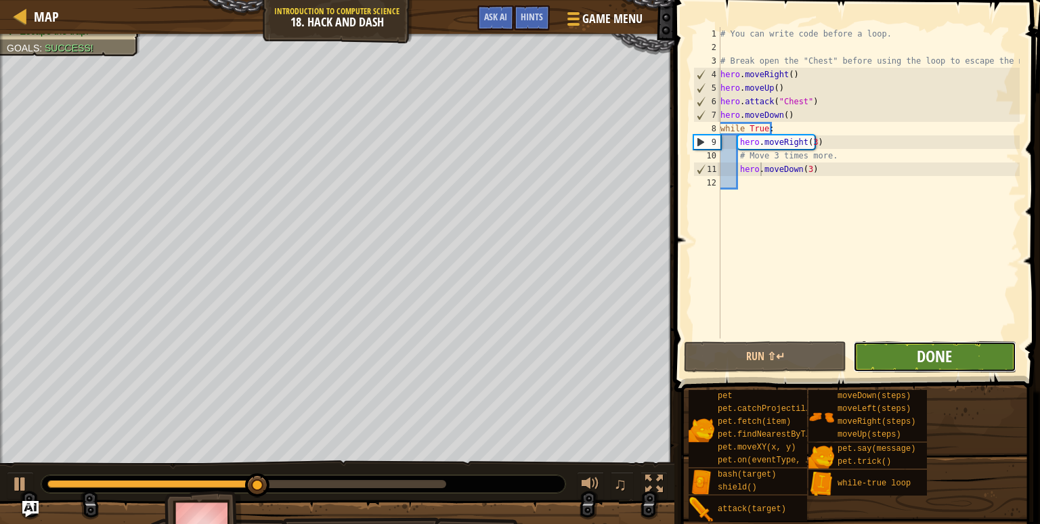
click at [931, 350] on span "Done" at bounding box center [934, 356] width 35 height 22
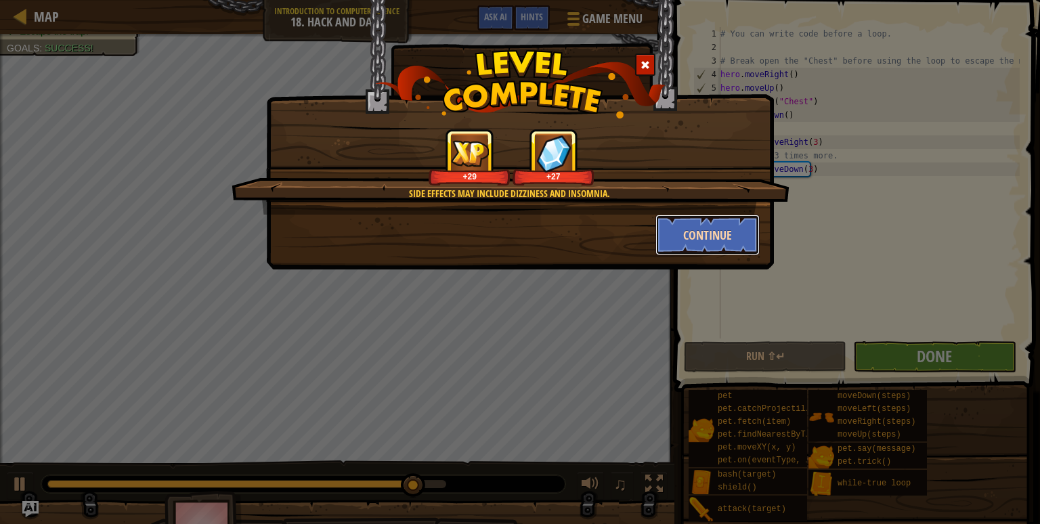
click at [710, 247] on button "Continue" at bounding box center [708, 235] width 105 height 41
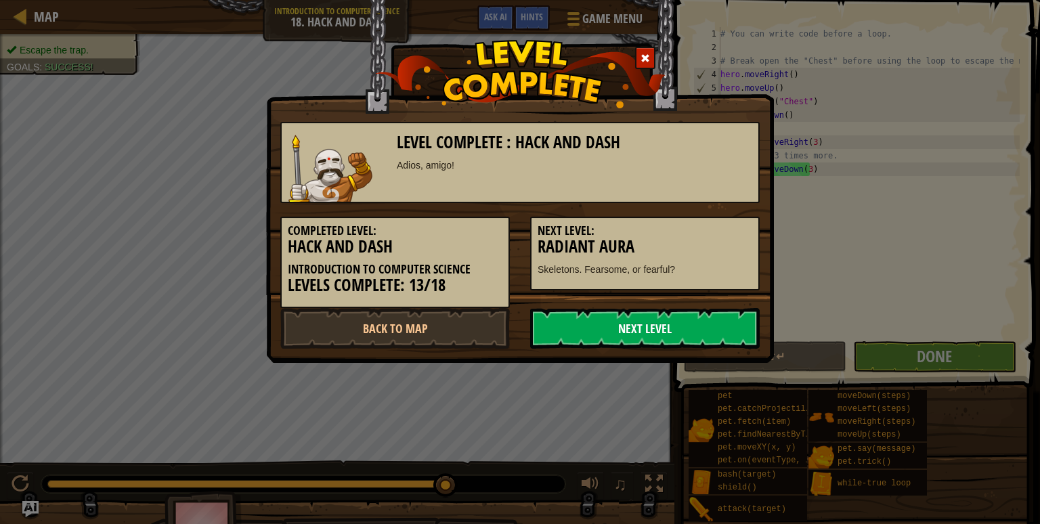
click at [675, 333] on link "Next Level" at bounding box center [645, 328] width 230 height 41
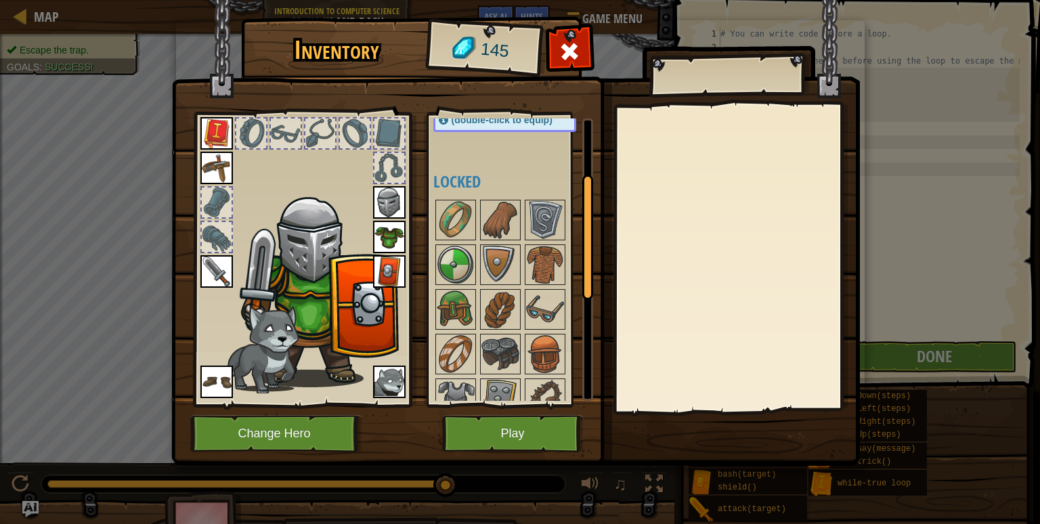
scroll to position [126, 0]
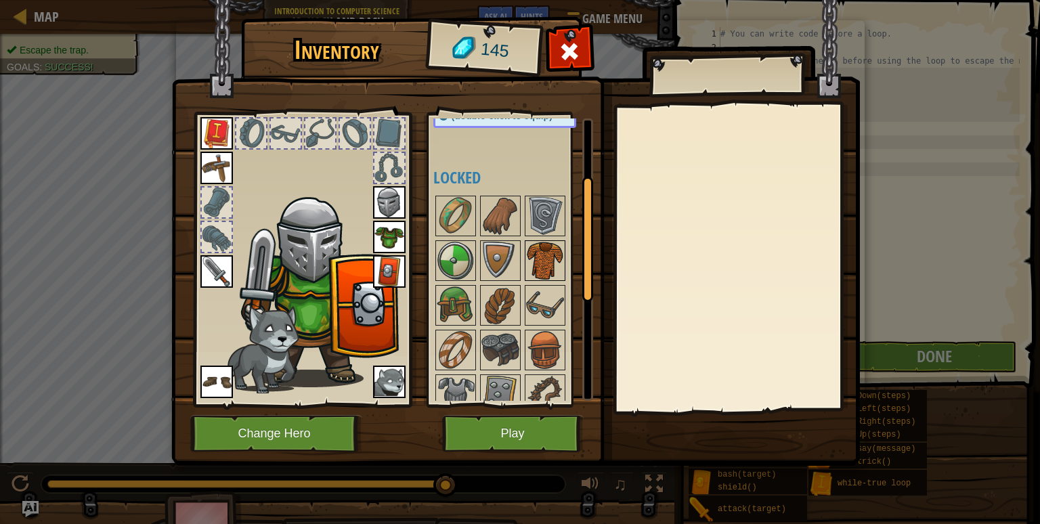
click at [534, 245] on img at bounding box center [545, 261] width 38 height 38
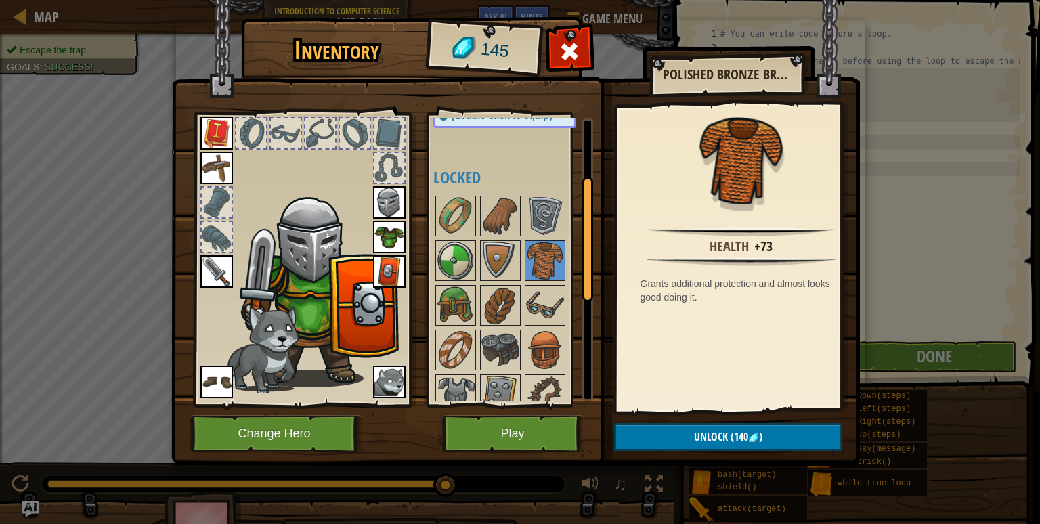
click at [384, 237] on img at bounding box center [389, 237] width 33 height 33
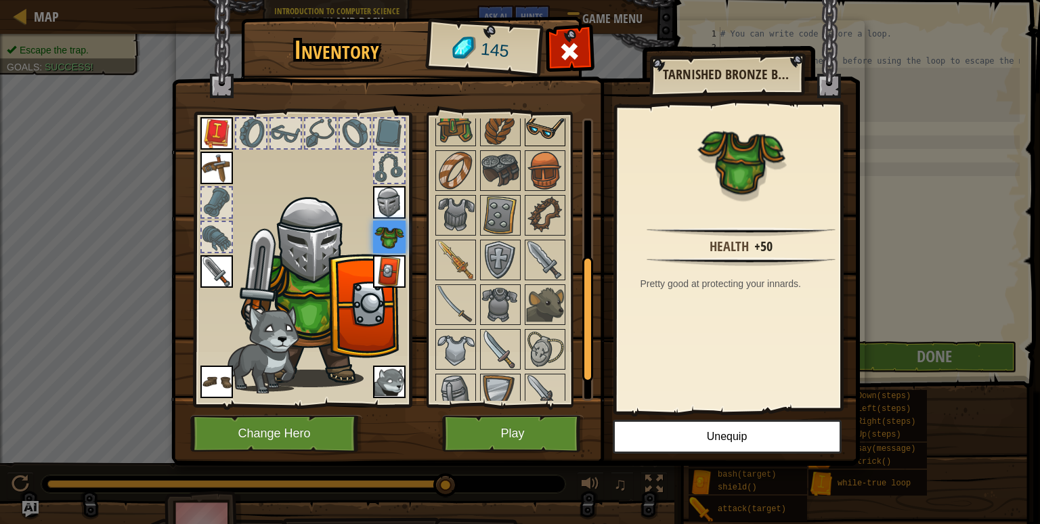
scroll to position [307, 0]
click at [505, 297] on img at bounding box center [501, 303] width 38 height 38
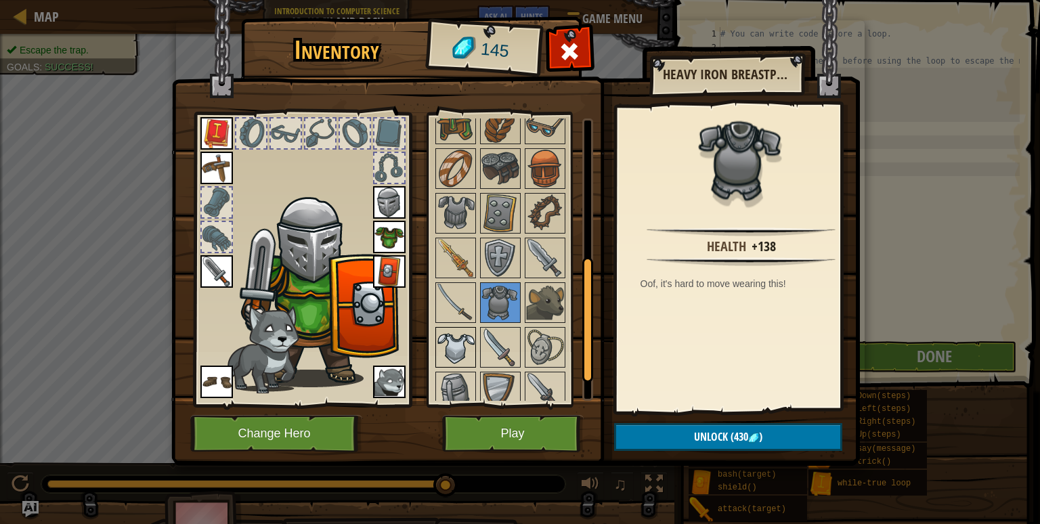
click at [454, 347] on img at bounding box center [456, 347] width 38 height 38
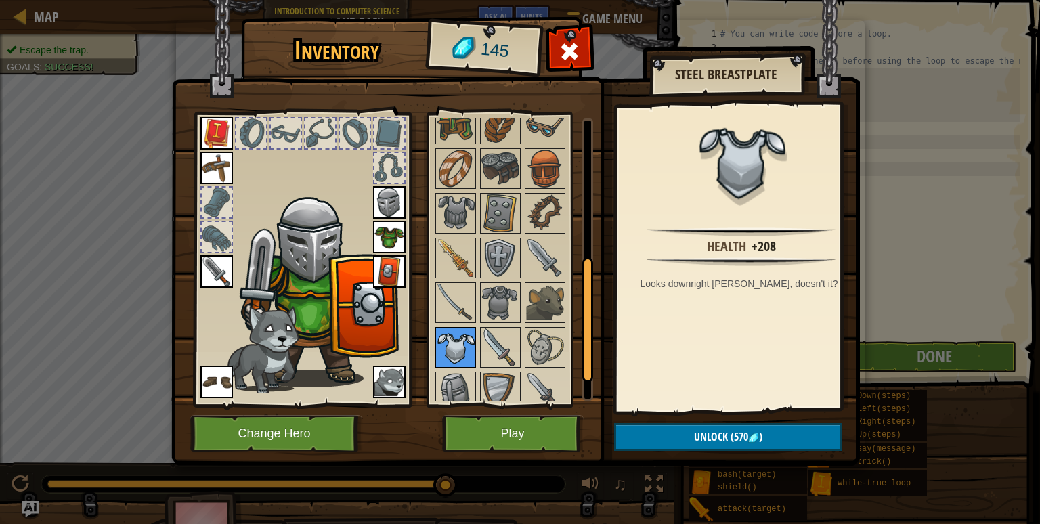
scroll to position [361, 0]
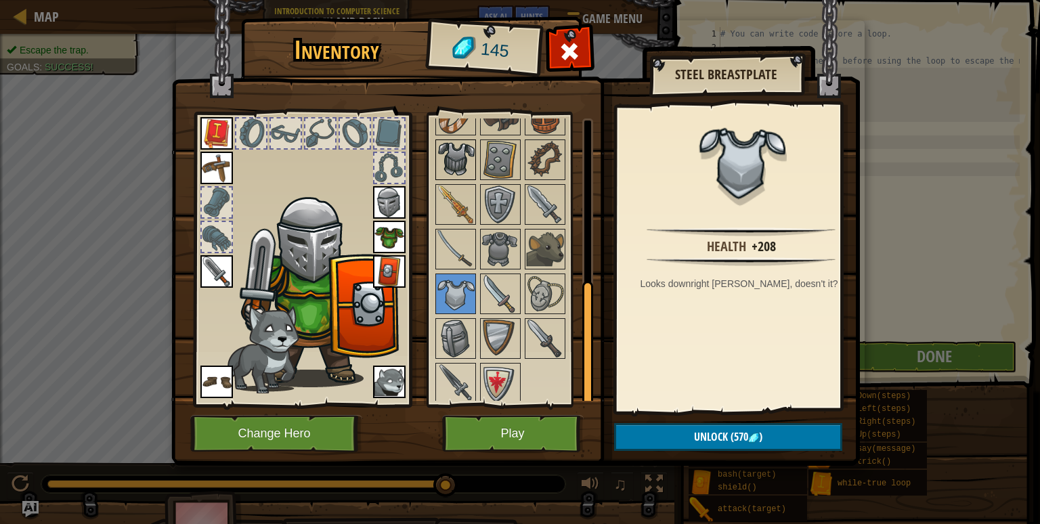
click at [458, 152] on img at bounding box center [456, 160] width 38 height 38
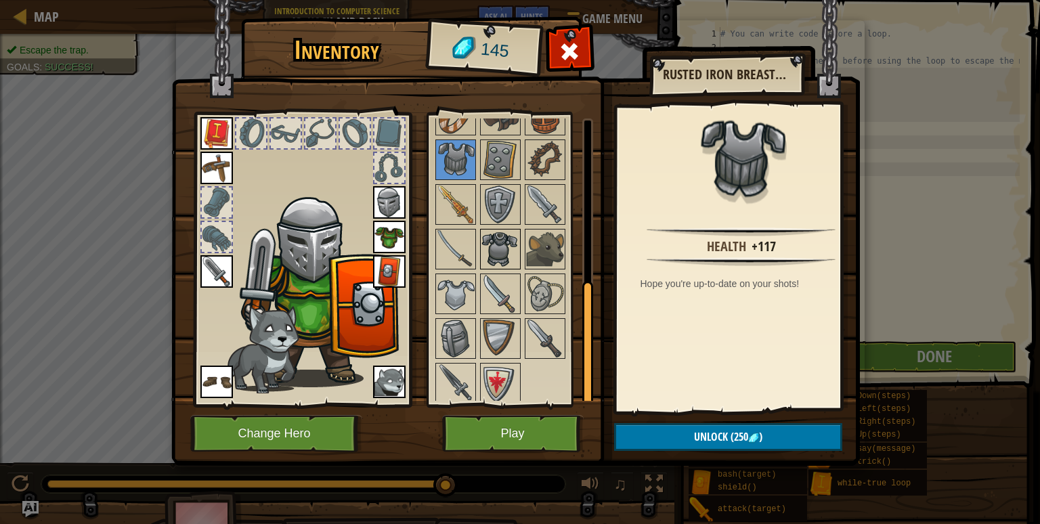
click at [501, 233] on img at bounding box center [501, 249] width 38 height 38
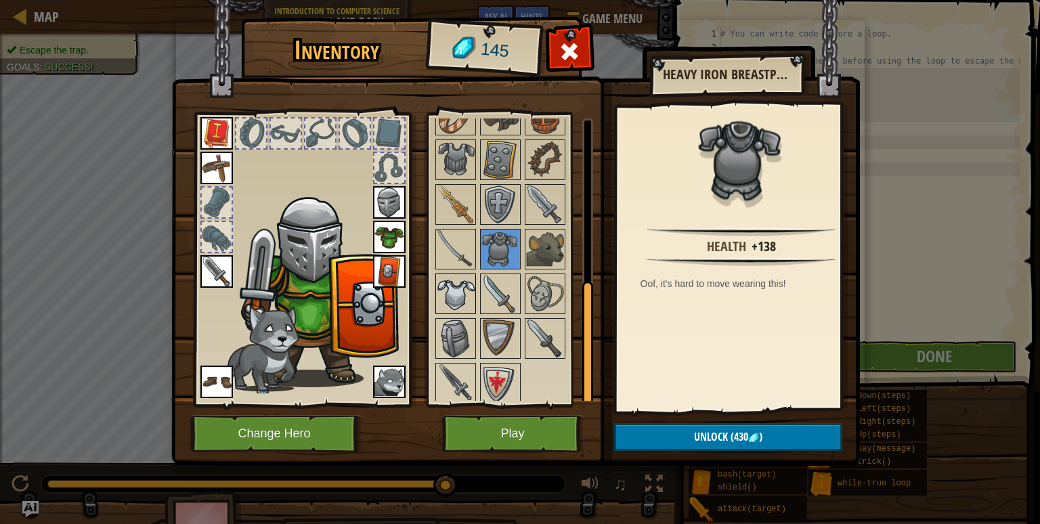
click at [445, 280] on img at bounding box center [456, 294] width 38 height 38
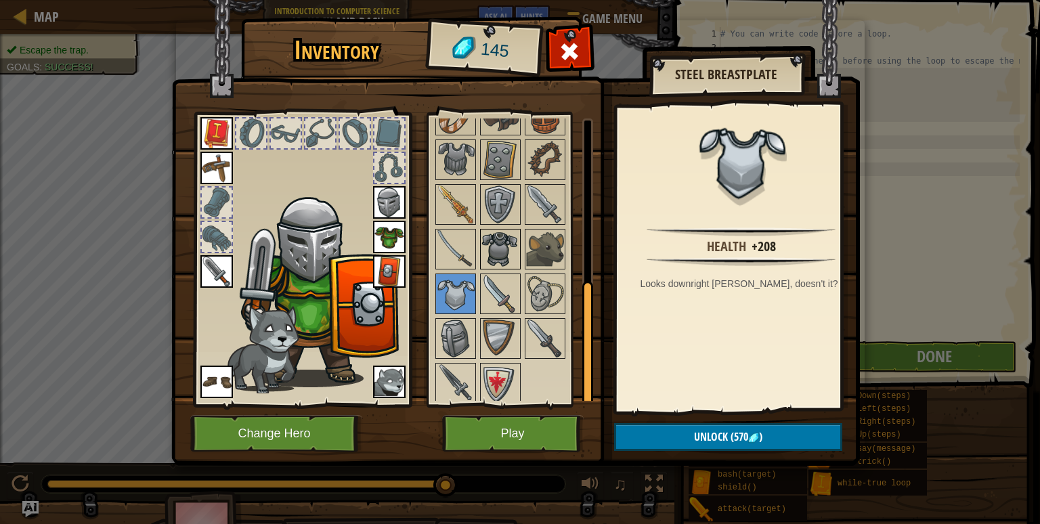
click at [485, 259] on img at bounding box center [501, 249] width 38 height 38
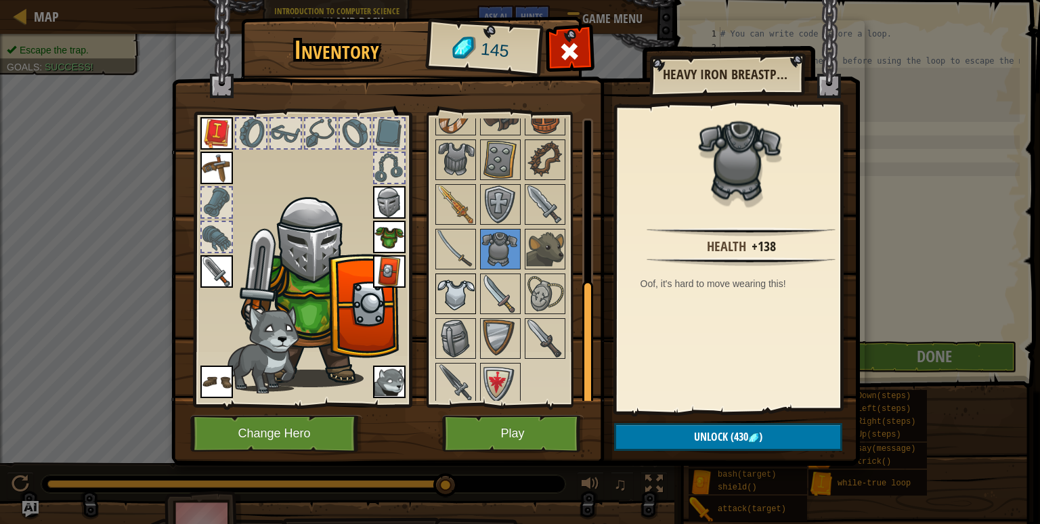
click at [439, 297] on img at bounding box center [456, 294] width 38 height 38
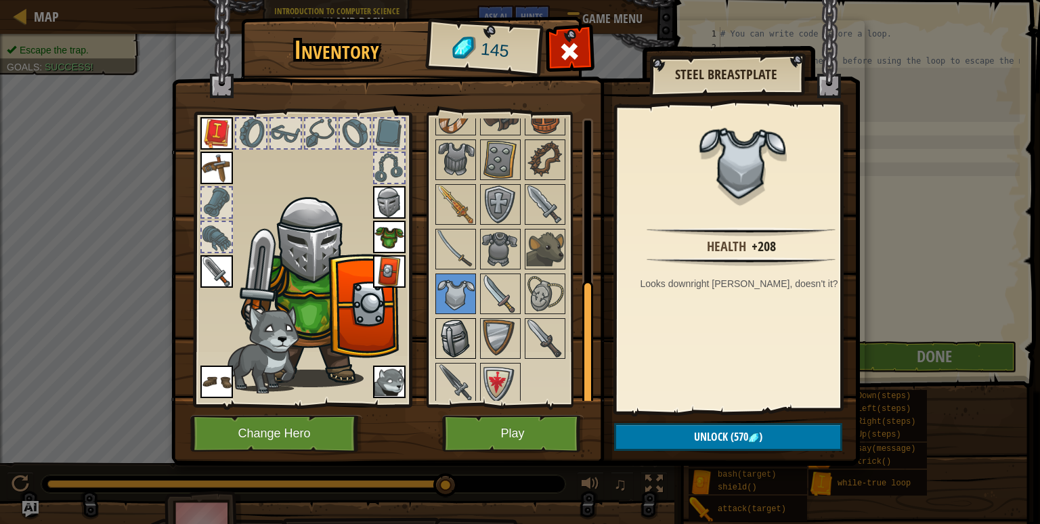
click at [448, 333] on img at bounding box center [456, 339] width 38 height 38
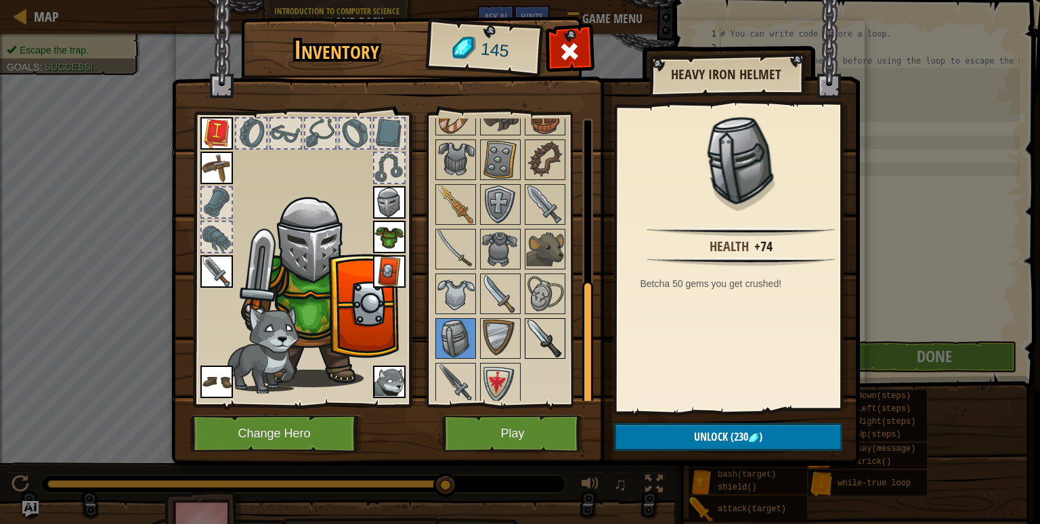
click at [530, 320] on img at bounding box center [545, 339] width 38 height 38
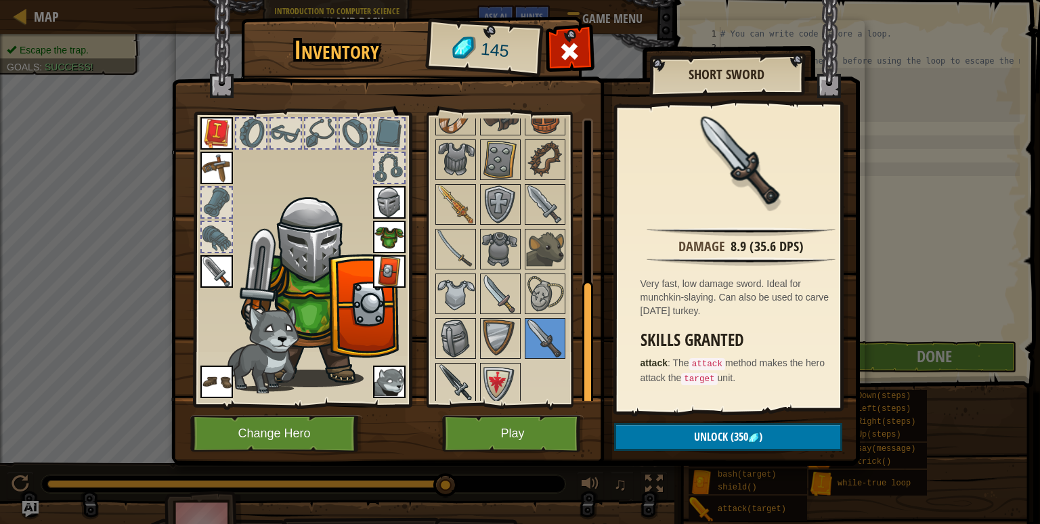
click at [444, 379] on img at bounding box center [456, 383] width 38 height 38
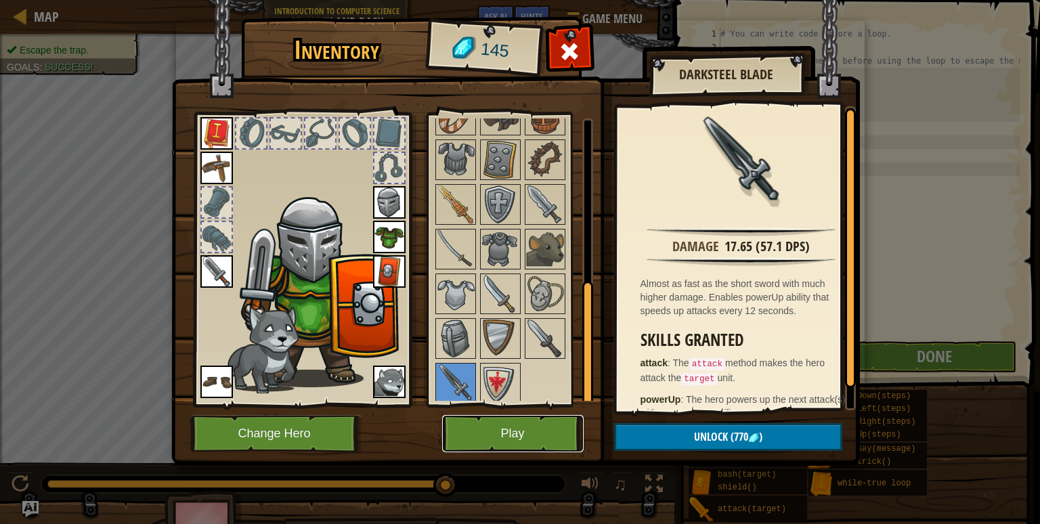
click at [495, 446] on button "Play" at bounding box center [513, 433] width 142 height 37
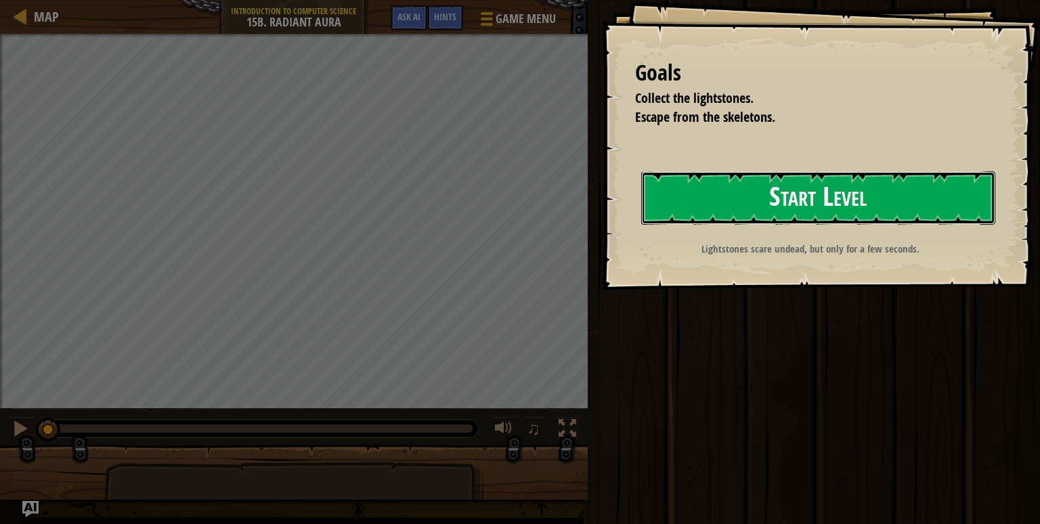
click at [769, 207] on button "Start Level" at bounding box center [818, 198] width 354 height 54
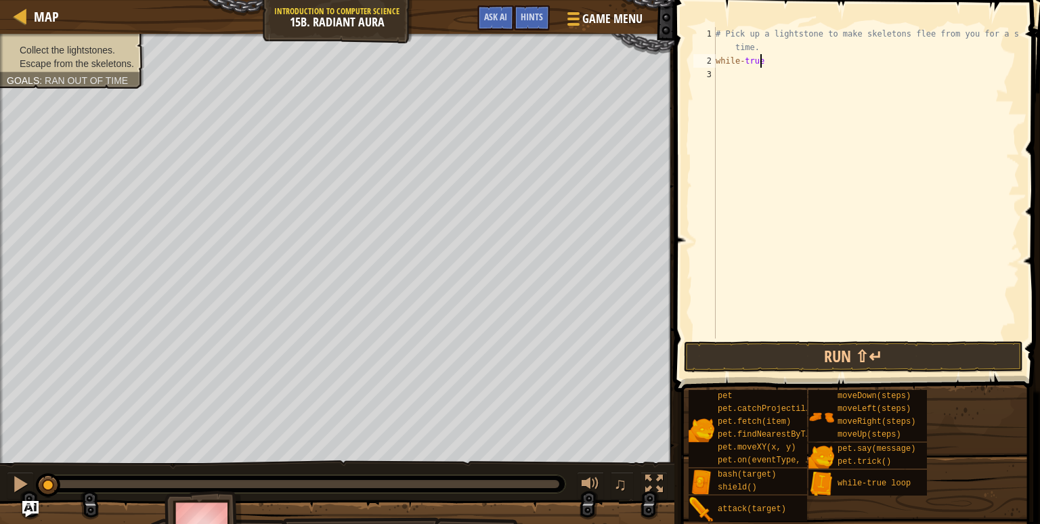
type textarea "while-true:"
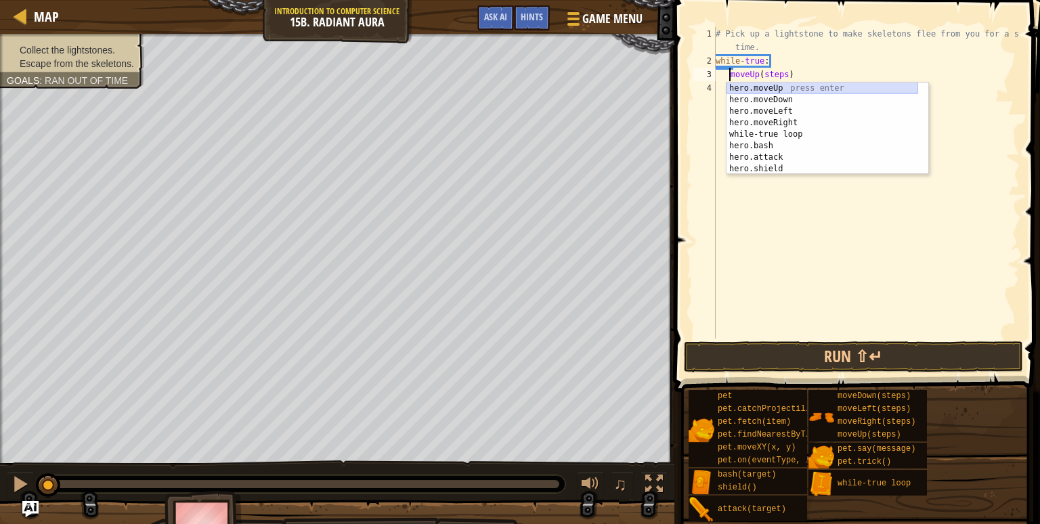
click at [782, 85] on div "hero.moveUp press enter hero.moveDown press enter hero.moveLeft press enter her…" at bounding box center [823, 140] width 192 height 115
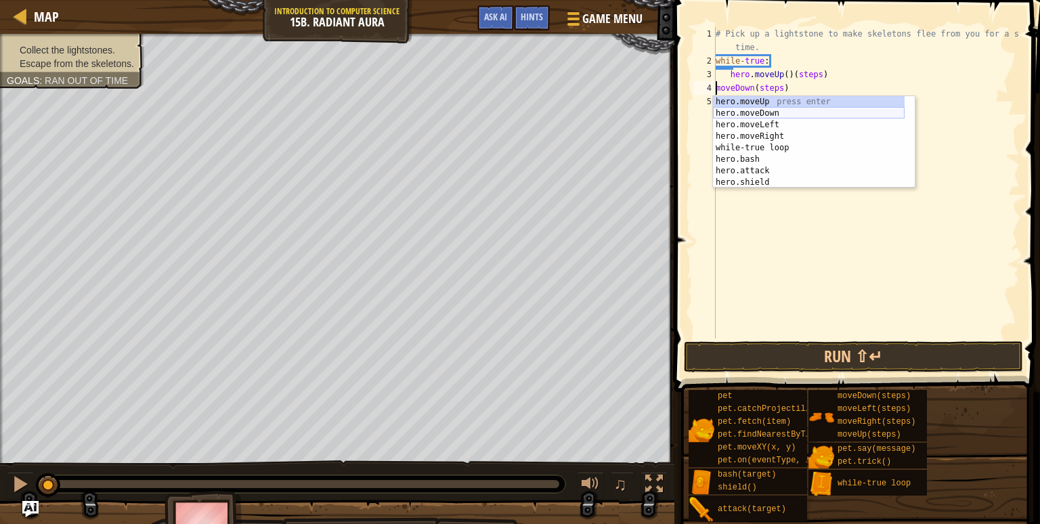
click at [780, 113] on div "hero.moveUp press enter hero.moveDown press enter hero.moveLeft press enter her…" at bounding box center [809, 153] width 192 height 115
type textarea "hero.moveDown()(steps)"
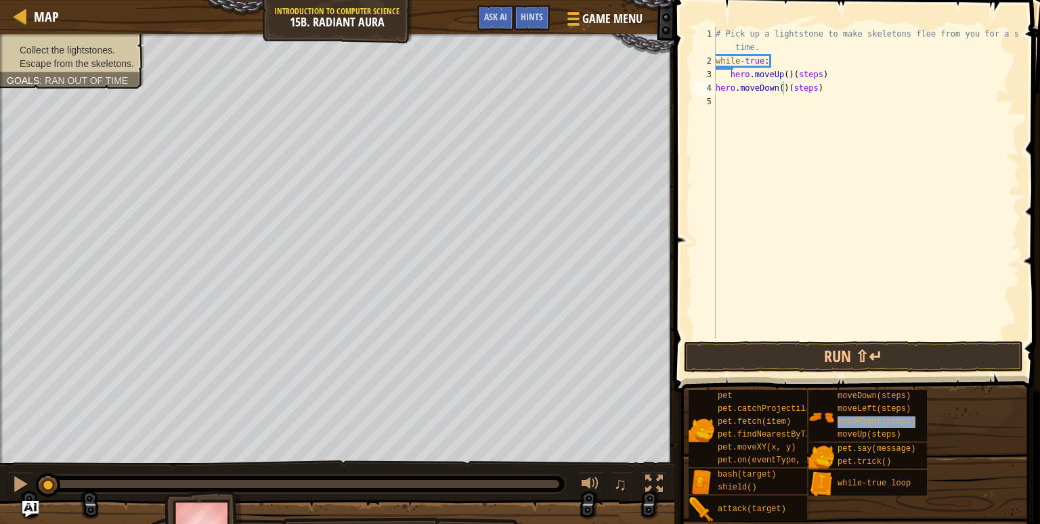
drag, startPoint x: 891, startPoint y: 423, endPoint x: 788, endPoint y: 113, distance: 326.8
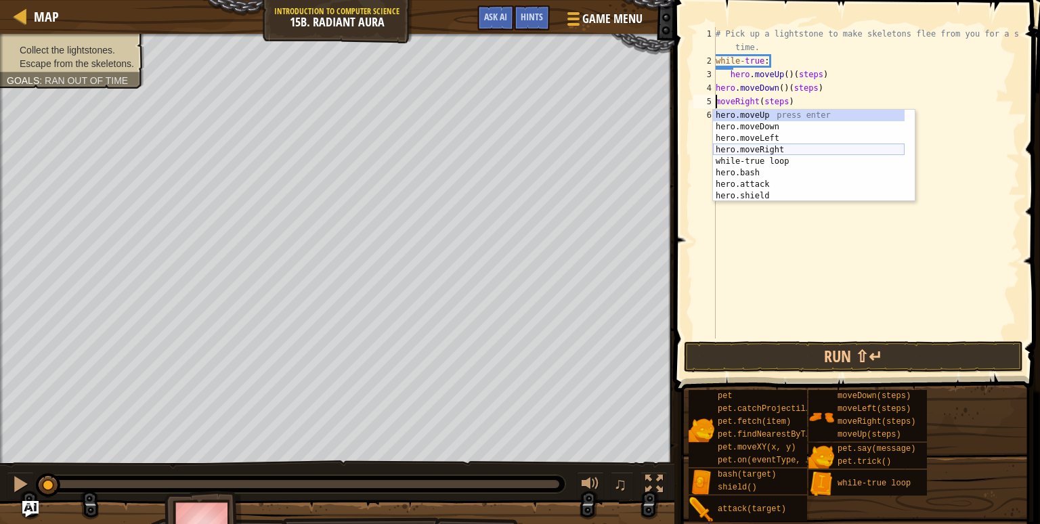
click at [777, 150] on div "hero.moveUp press enter hero.moveDown press enter hero.moveLeft press enter her…" at bounding box center [809, 167] width 192 height 115
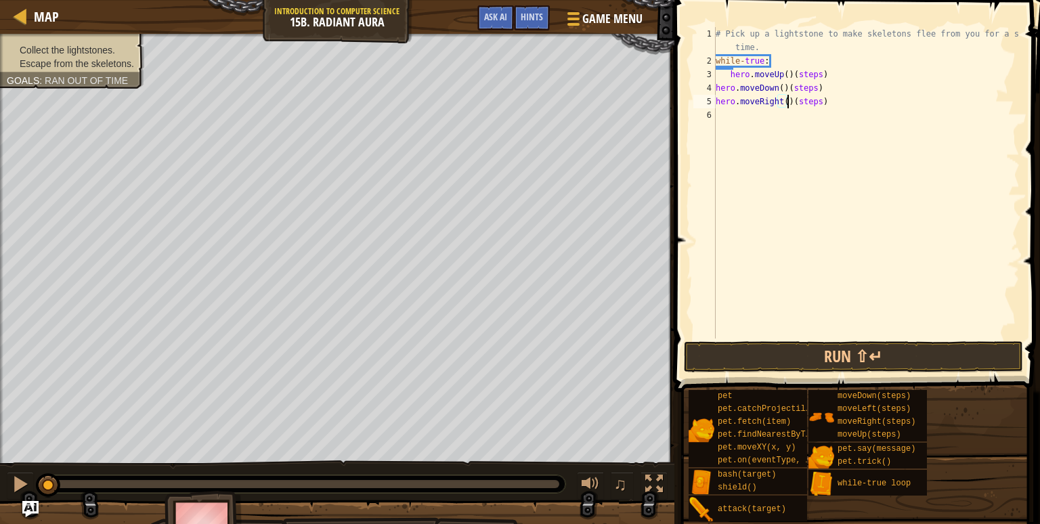
click at [784, 104] on div "# Pick up a lightstone to make skeletons flee from you for a short time. while …" at bounding box center [866, 203] width 307 height 352
click at [777, 87] on div "# Pick up a lightstone to make skeletons flee from you for a short time. while …" at bounding box center [866, 203] width 307 height 352
click at [825, 100] on div "# Pick up a lightstone to make skeletons flee from you for a short time. while …" at bounding box center [866, 203] width 307 height 352
click at [717, 104] on div "# Pick up a lightstone to make skeletons flee from you for a short time. while …" at bounding box center [866, 203] width 307 height 352
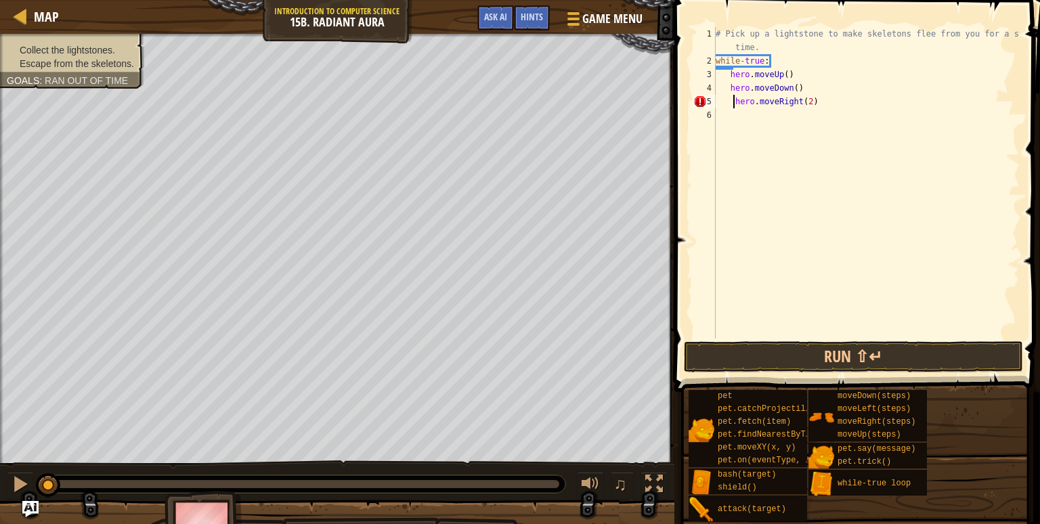
click at [727, 90] on div "# Pick up a lightstone to make skeletons flee from you for a short time. while …" at bounding box center [866, 203] width 307 height 352
click at [727, 72] on div "# Pick up a lightstone to make skeletons flee from you for a short time. while …" at bounding box center [866, 203] width 307 height 352
click at [830, 65] on div "# Pick up a lightstone to make skeletons flee from you for a short time. while …" at bounding box center [866, 203] width 307 height 352
type textarea "while-true:"
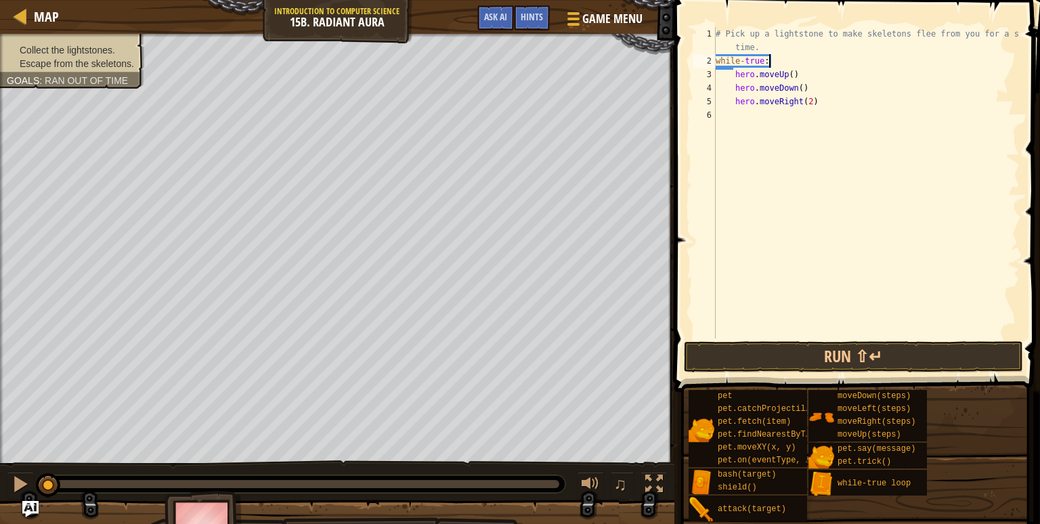
scroll to position [6, 3]
click at [799, 125] on div "# Pick up a lightstone to make skeletons flee from you for a short time. while …" at bounding box center [866, 203] width 307 height 352
click at [815, 345] on button "Run ⇧↵" at bounding box center [853, 356] width 339 height 31
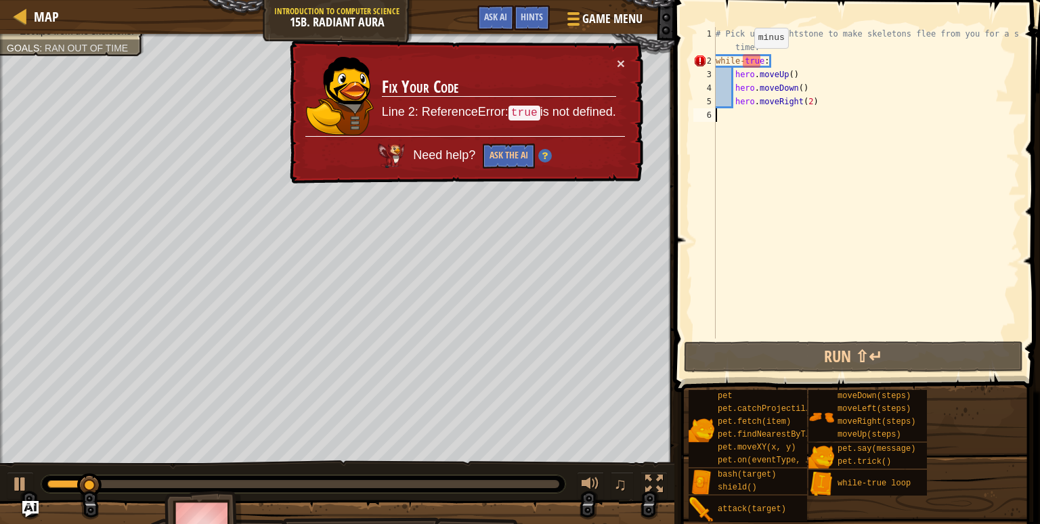
click at [742, 61] on div "# Pick up a lightstone to make skeletons flee from you for a short time. while …" at bounding box center [866, 203] width 307 height 352
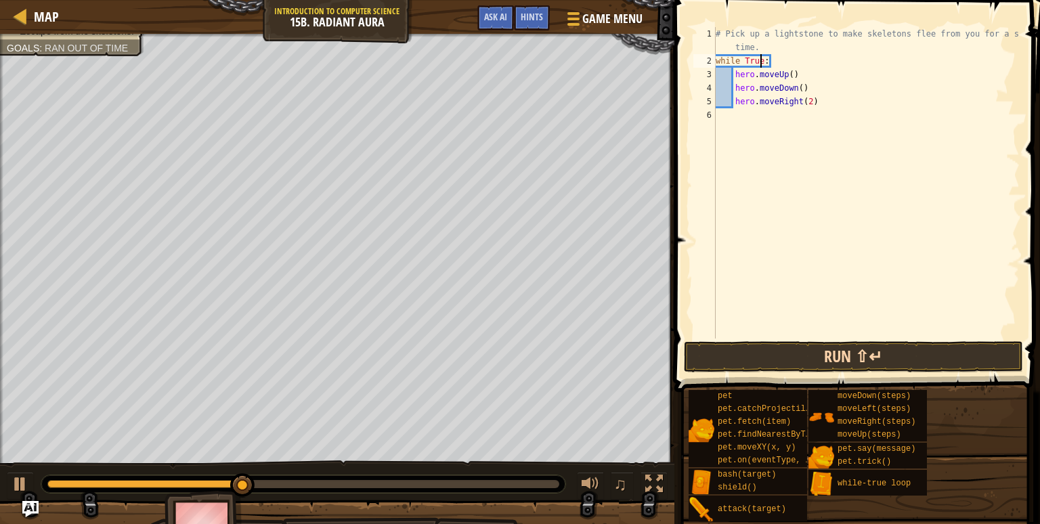
type textarea "while True:"
click at [822, 361] on button "Run ⇧↵" at bounding box center [853, 356] width 339 height 31
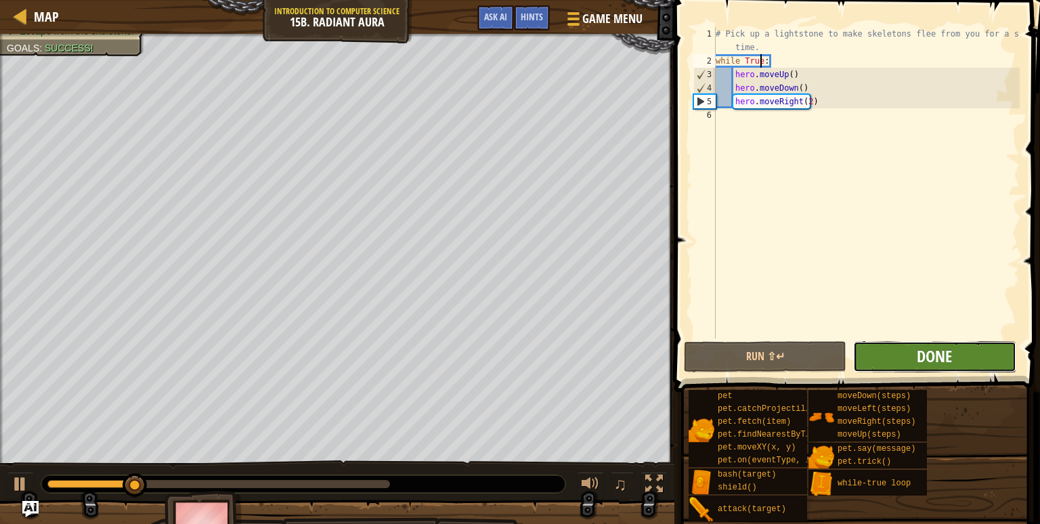
click at [952, 364] on span "Done" at bounding box center [934, 356] width 35 height 22
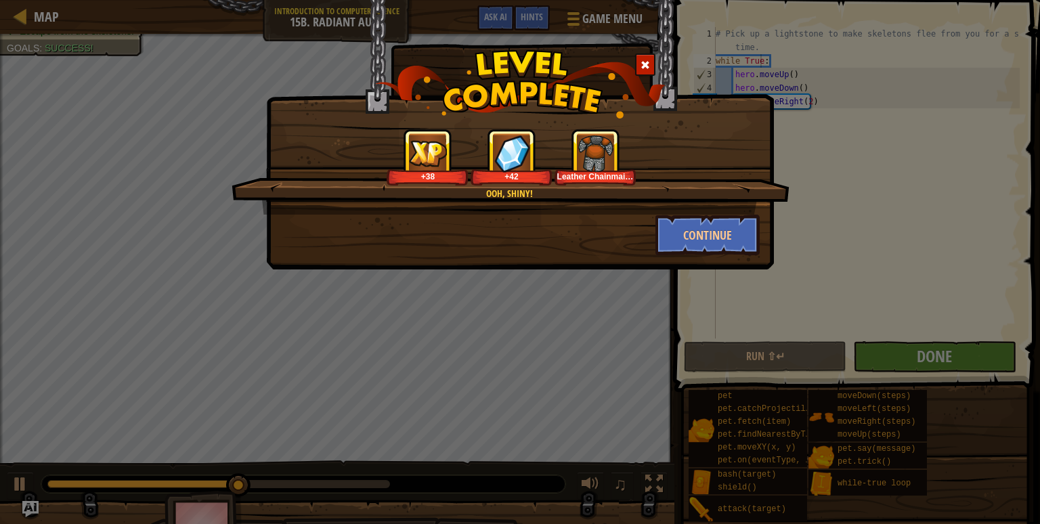
click at [675, 287] on div "Ooh, shiny! +38 +42 Leather Chainmail Tunic Continue" at bounding box center [520, 262] width 1040 height 524
click at [712, 247] on button "Continue" at bounding box center [708, 235] width 105 height 41
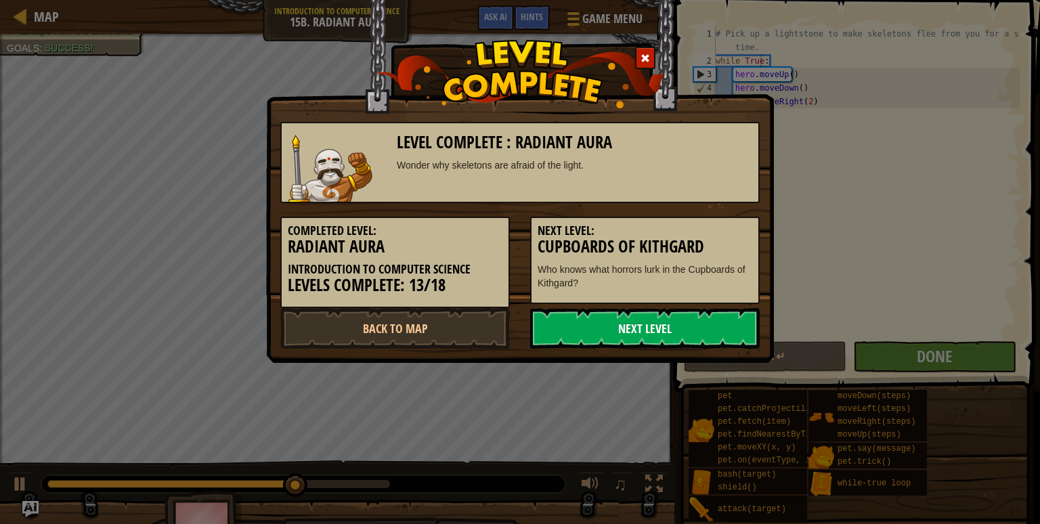
click at [597, 326] on link "Next Level" at bounding box center [645, 328] width 230 height 41
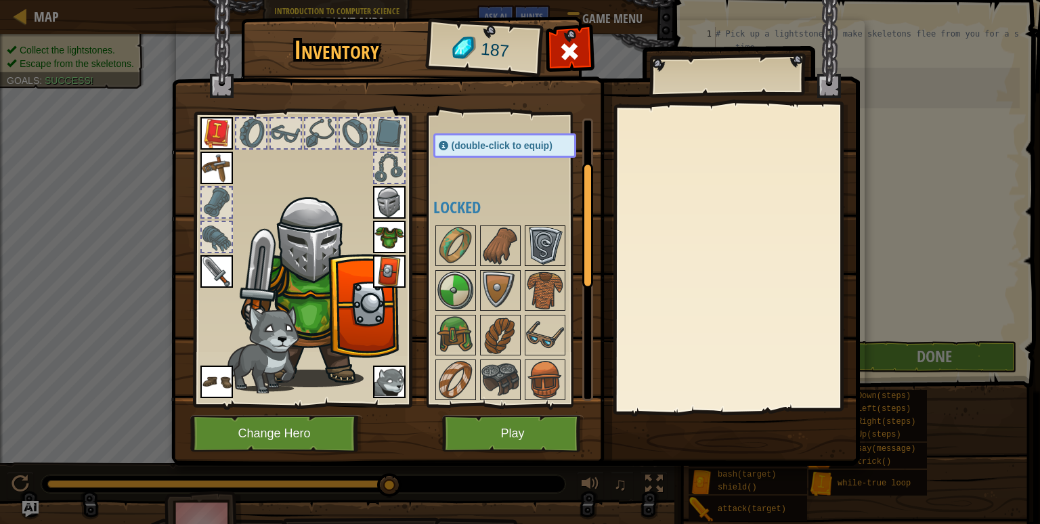
scroll to position [95, 0]
click at [542, 286] on img at bounding box center [545, 292] width 38 height 38
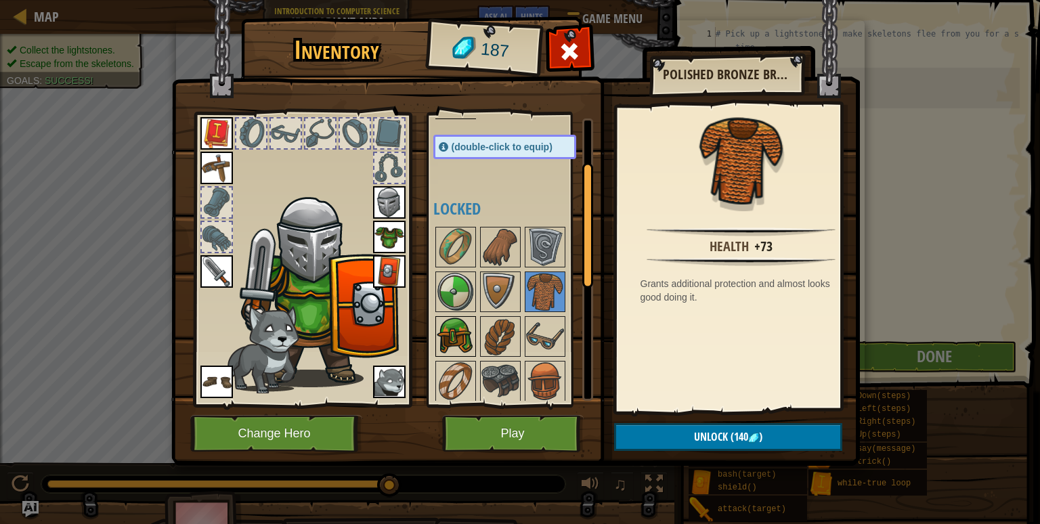
click at [461, 341] on img at bounding box center [456, 337] width 38 height 38
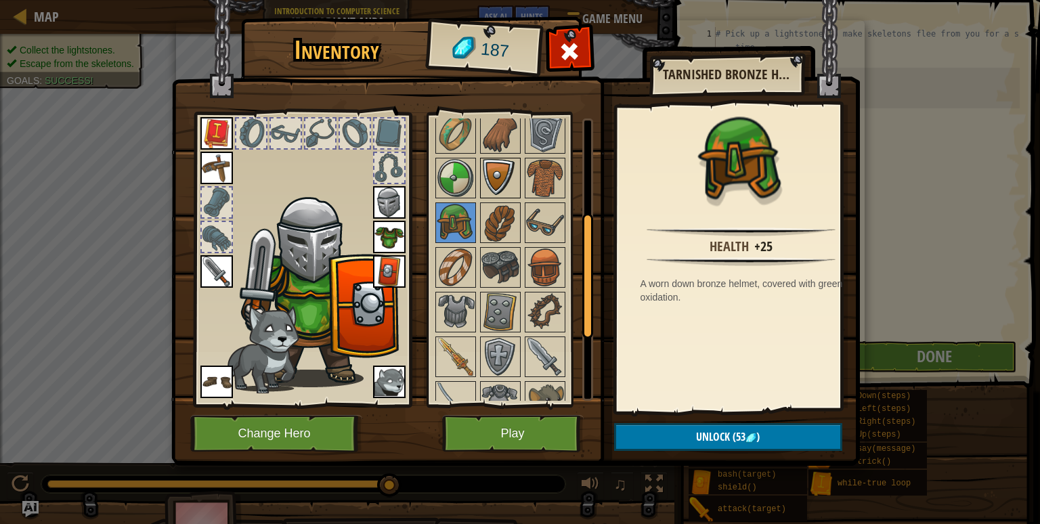
scroll to position [211, 0]
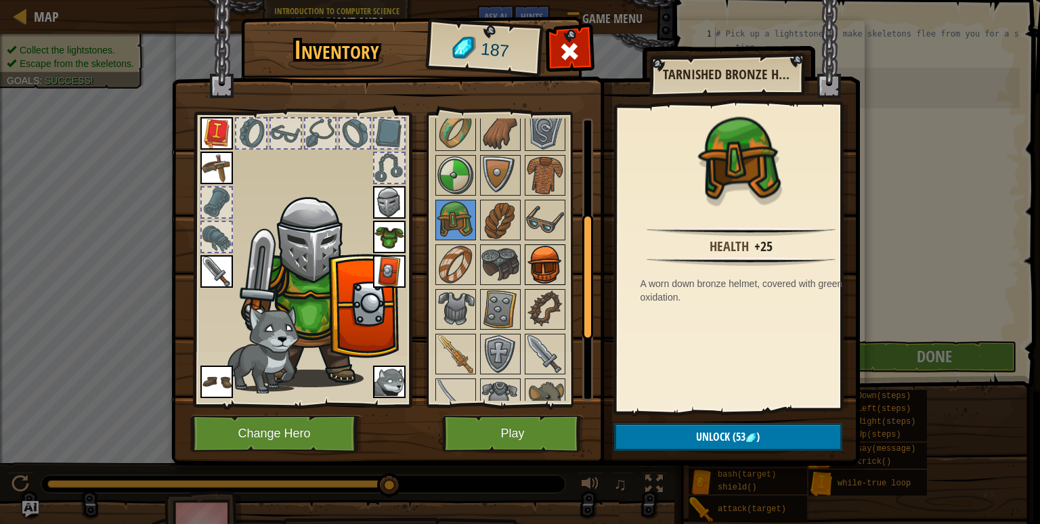
click at [531, 261] on img at bounding box center [545, 265] width 38 height 38
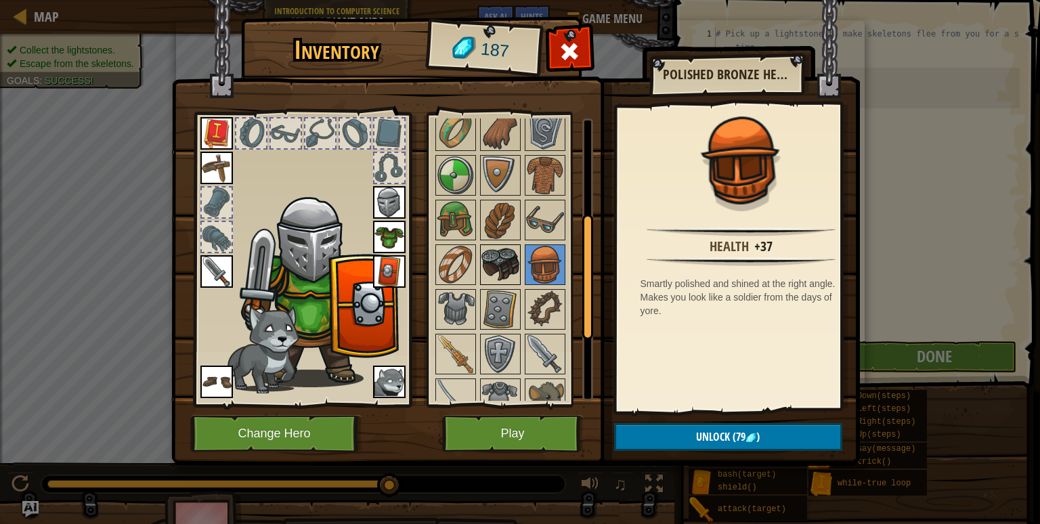
click at [510, 265] on img at bounding box center [501, 265] width 38 height 38
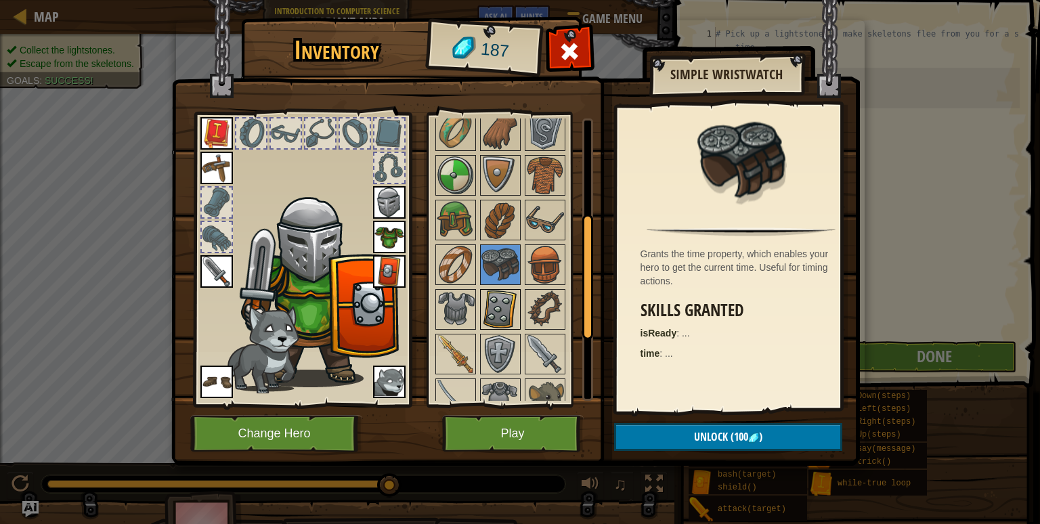
click at [504, 291] on img at bounding box center [501, 310] width 38 height 38
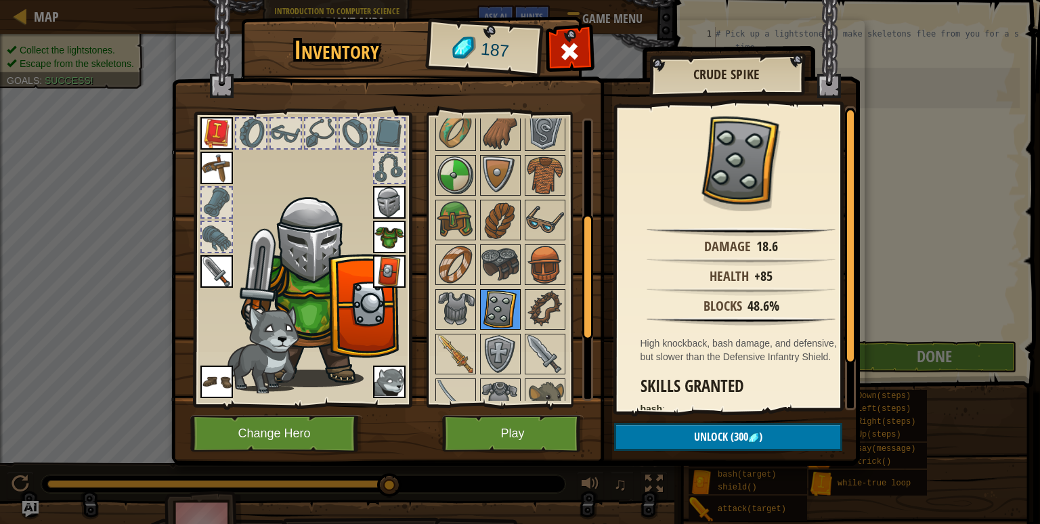
scroll to position [361, 0]
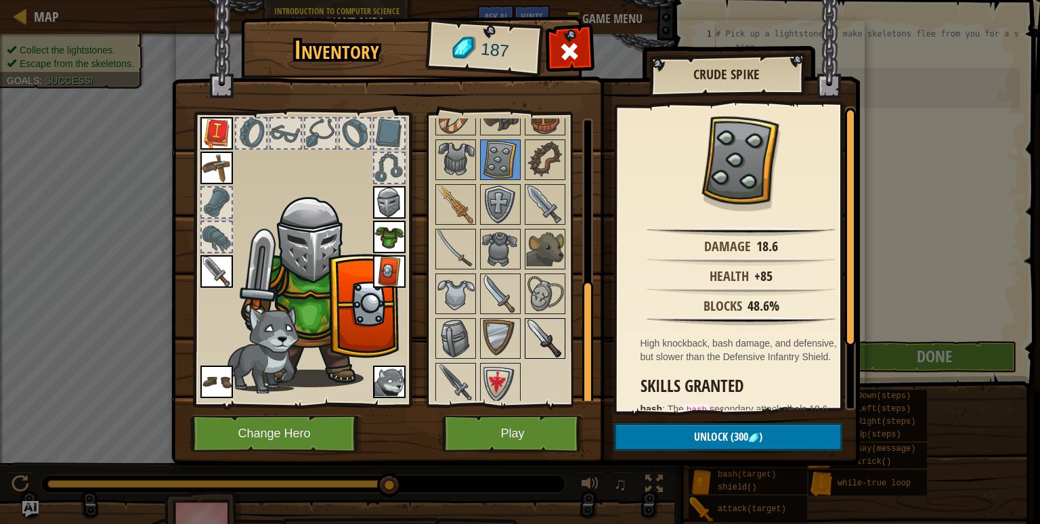
click at [531, 328] on img at bounding box center [545, 339] width 38 height 38
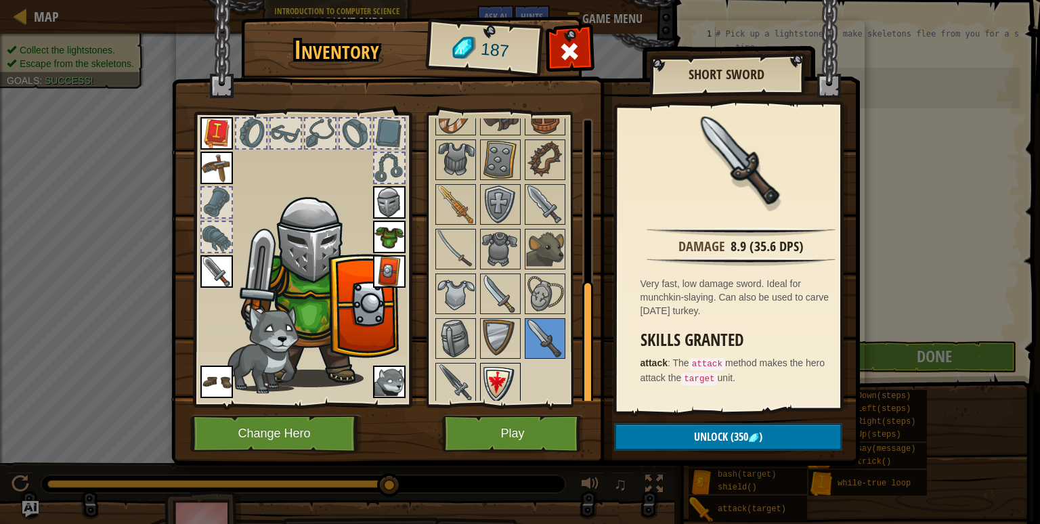
click at [504, 372] on img at bounding box center [501, 383] width 38 height 38
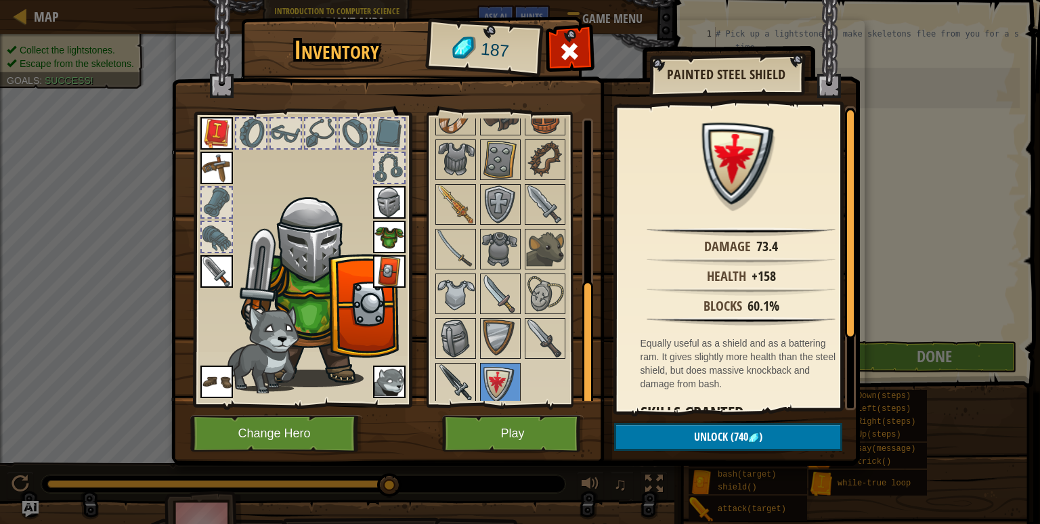
click at [459, 377] on img at bounding box center [456, 383] width 38 height 38
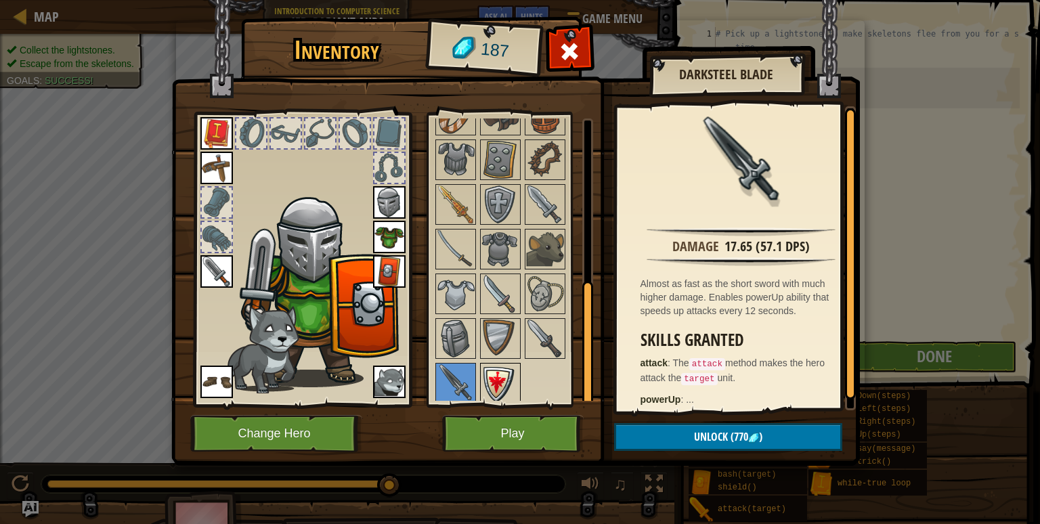
click at [482, 380] on img at bounding box center [501, 383] width 38 height 38
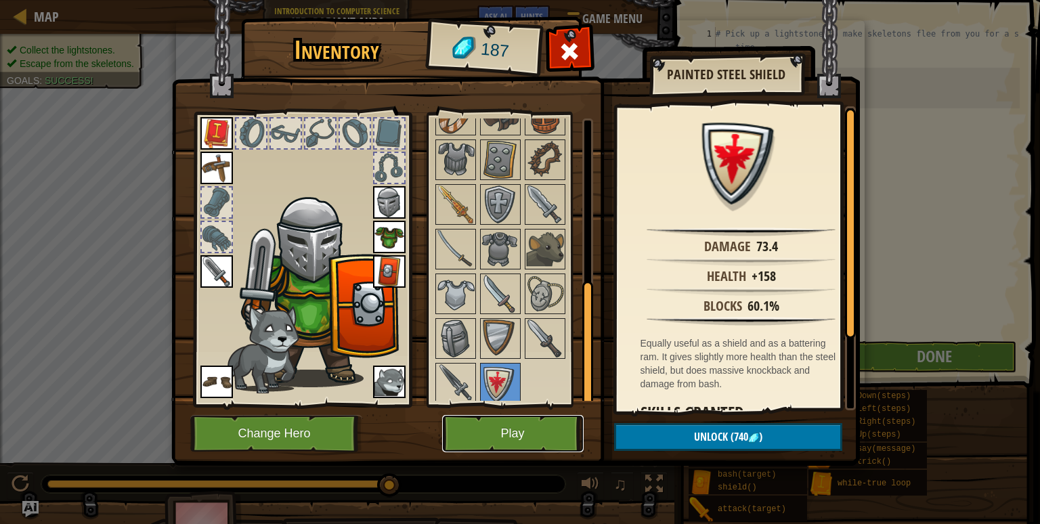
click at [505, 423] on button "Play" at bounding box center [513, 433] width 142 height 37
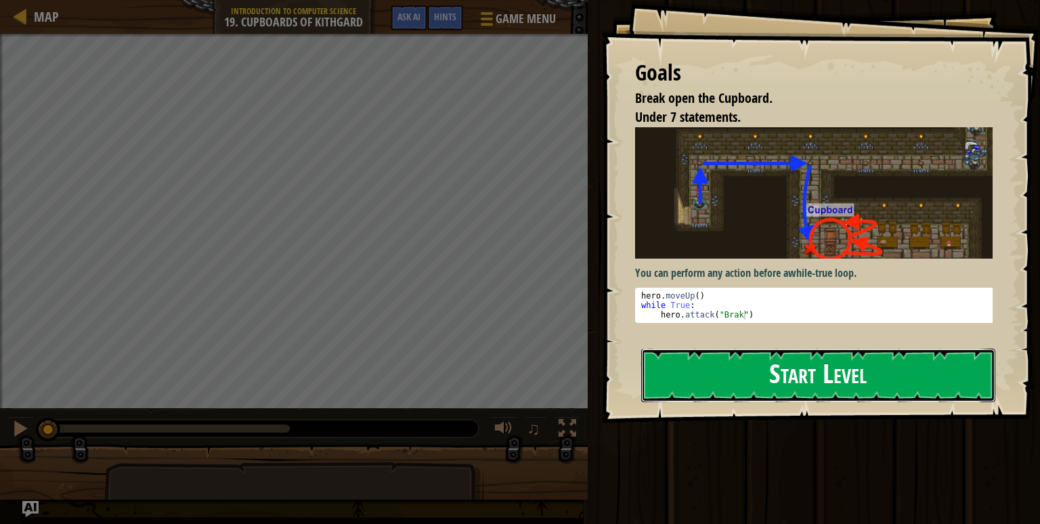
click at [801, 358] on button "Start Level" at bounding box center [818, 376] width 354 height 54
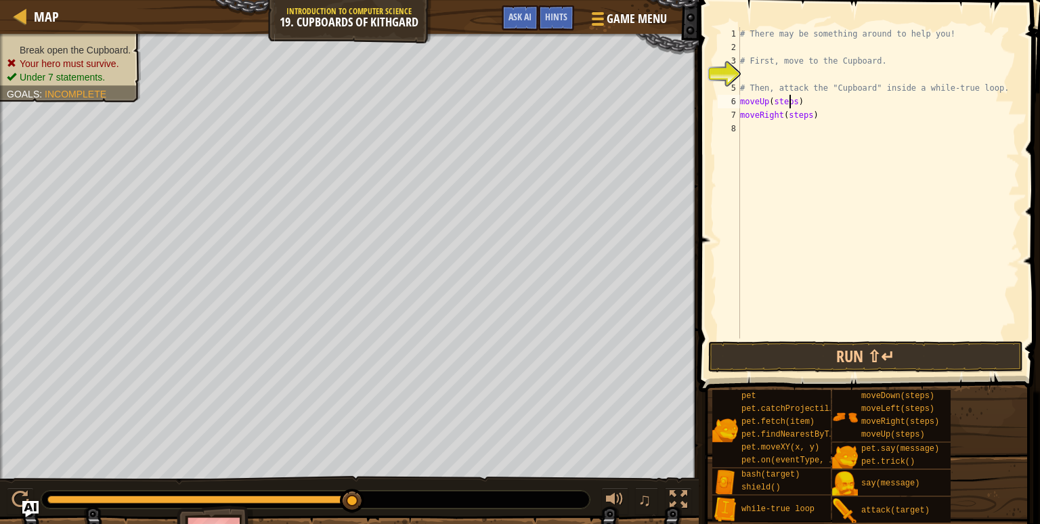
click at [791, 99] on div "# There may be something around to help you! # First, move to the Cupboard. # T…" at bounding box center [879, 196] width 282 height 339
click at [807, 116] on div "# There may be something around to help you! # First, move to the Cupboard. # T…" at bounding box center [879, 196] width 282 height 339
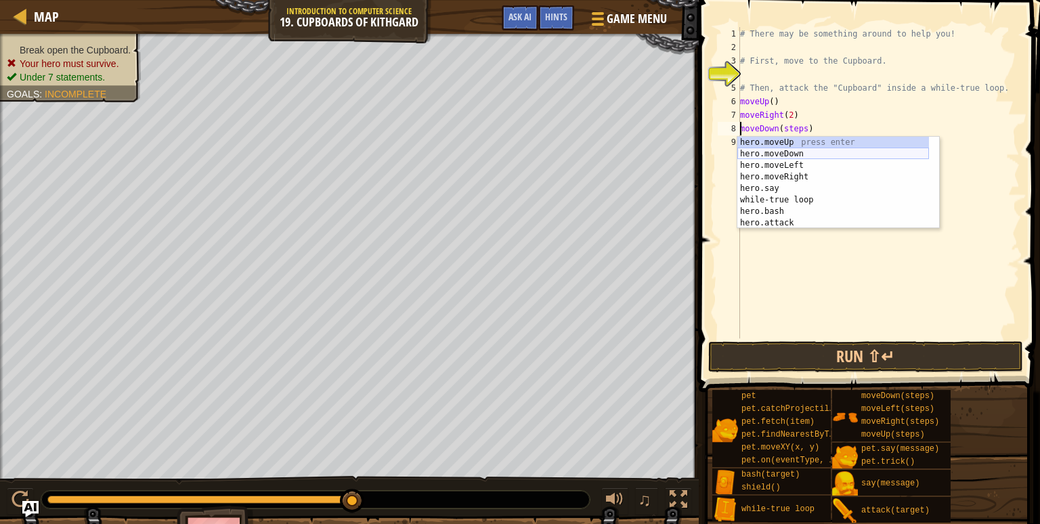
click at [796, 159] on div "hero.moveUp press enter hero.moveDown press enter hero.moveLeft press enter her…" at bounding box center [834, 194] width 192 height 115
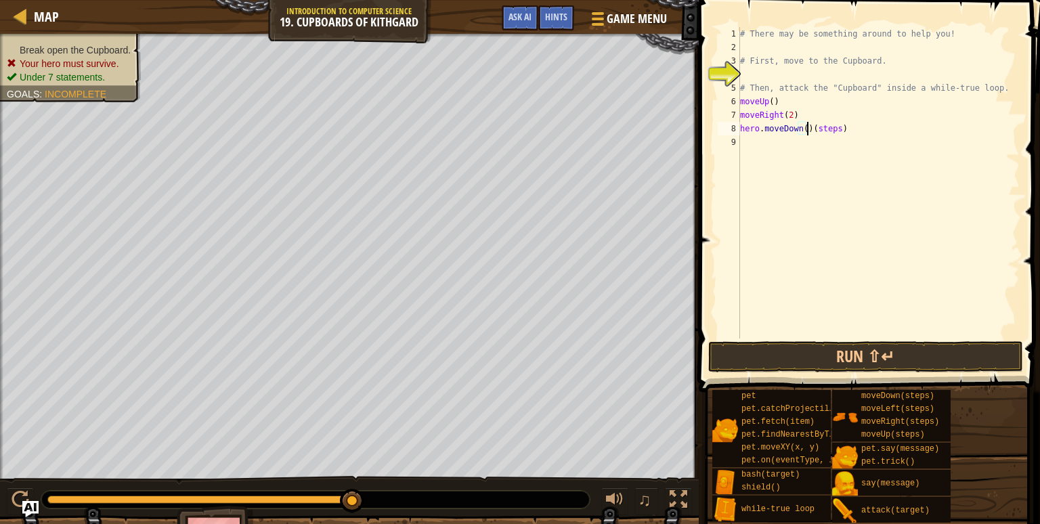
click at [834, 128] on div "# There may be something around to help you! # First, move to the Cupboard. # T…" at bounding box center [879, 196] width 282 height 339
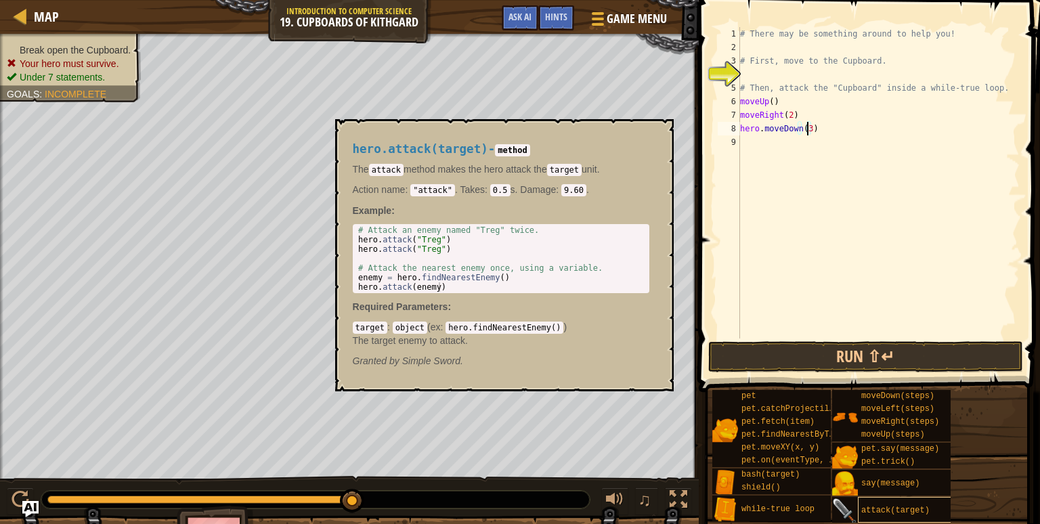
type textarea "hero.moveDown(3)"
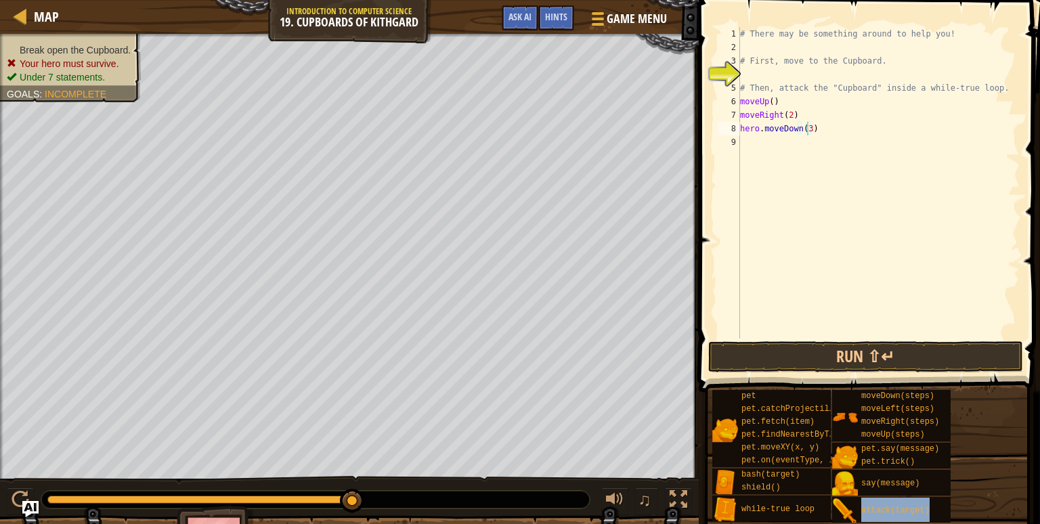
drag, startPoint x: 871, startPoint y: 507, endPoint x: 796, endPoint y: 148, distance: 366.7
drag, startPoint x: 796, startPoint y: 148, endPoint x: 897, endPoint y: 509, distance: 374.8
click at [897, 509] on span "attack(target)" at bounding box center [895, 510] width 68 height 9
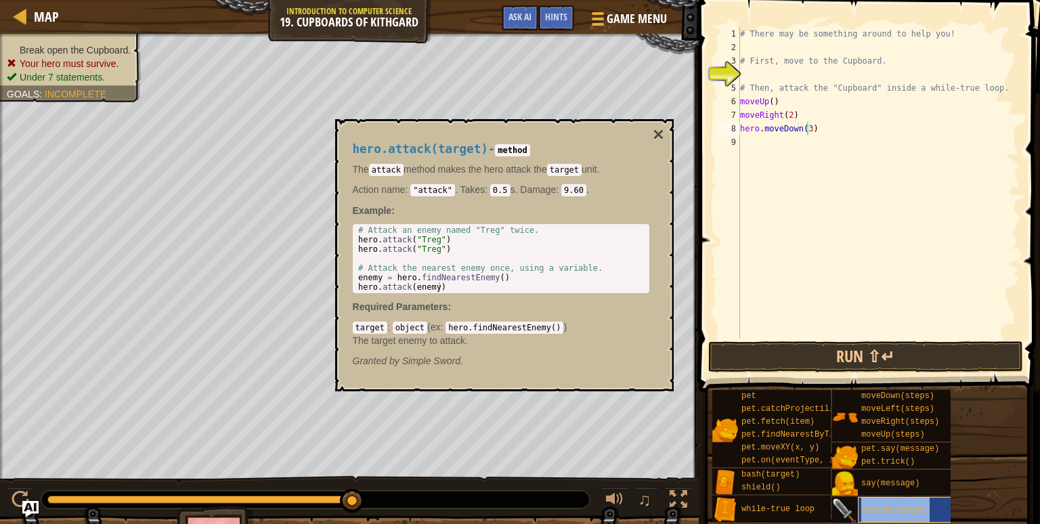
scroll to position [6, 0]
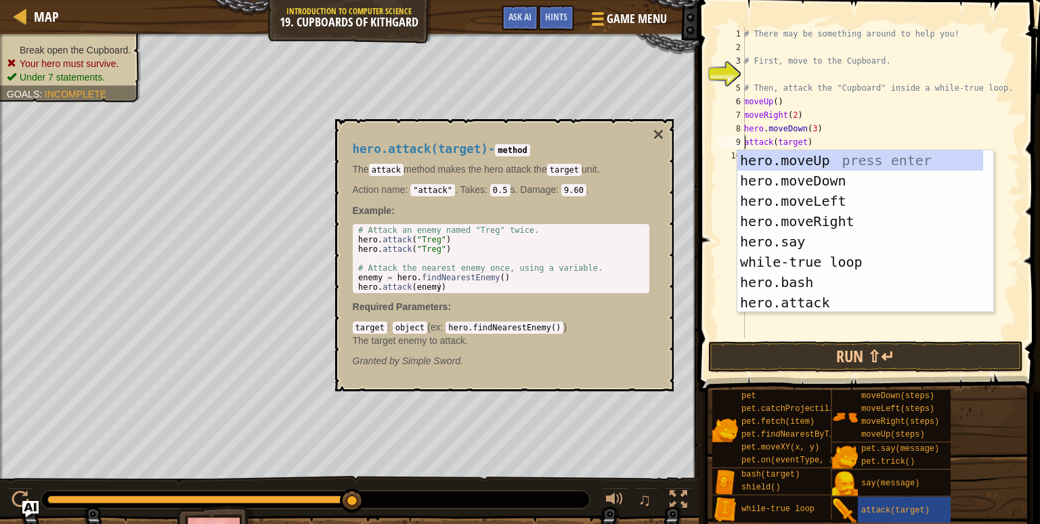
click at [802, 147] on div "# There may be something around to help you! # First, move to the Cupboard. # T…" at bounding box center [881, 196] width 278 height 339
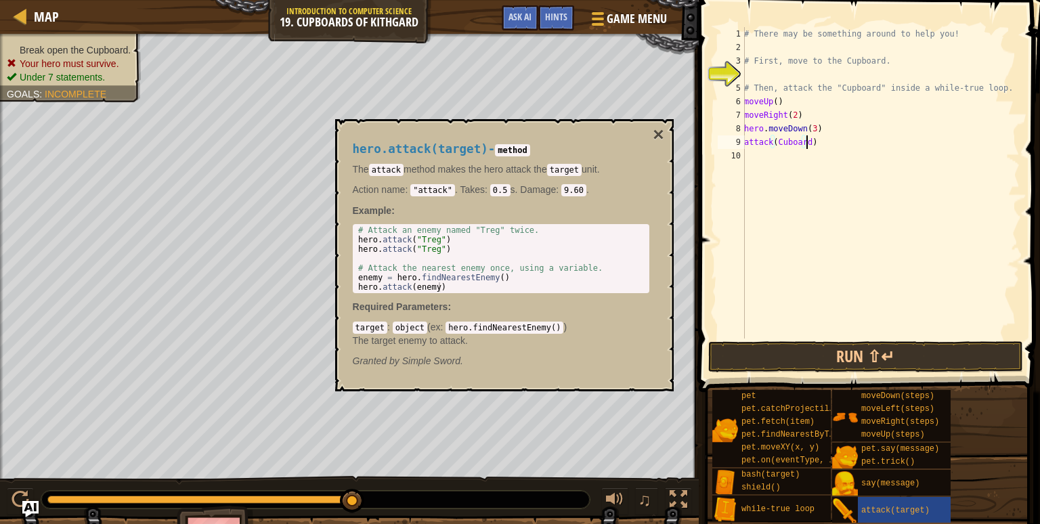
scroll to position [6, 5]
click at [646, 135] on div "hero.attack(target) - method The attack method makes the hero attack the target…" at bounding box center [501, 255] width 316 height 251
click at [650, 136] on div "hero.attack(target) - method The attack method makes the hero attack the target…" at bounding box center [501, 255] width 316 height 251
click at [664, 134] on div "hero.attack(target) - method The attack method makes the hero attack the target…" at bounding box center [504, 255] width 339 height 272
click at [661, 134] on button "×" at bounding box center [658, 134] width 11 height 19
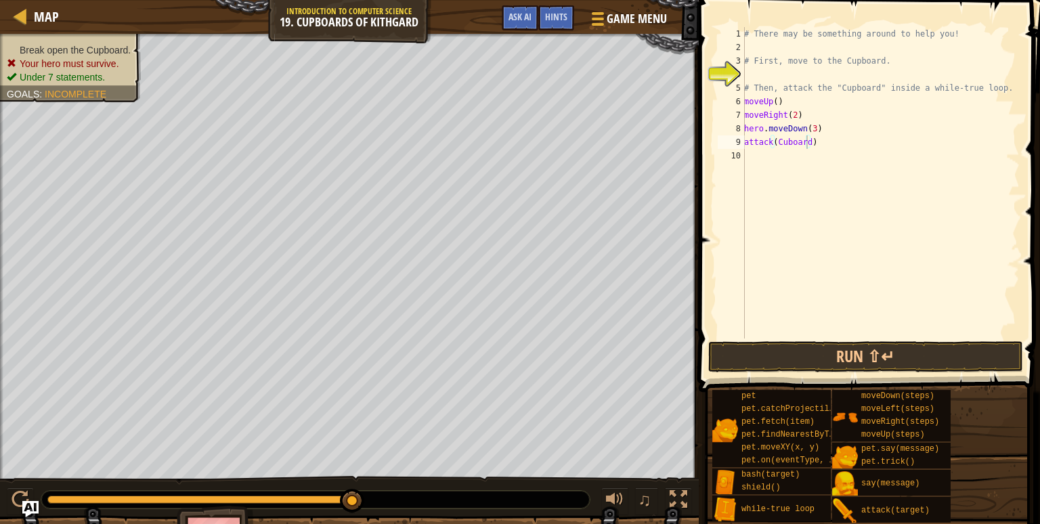
click at [784, 144] on div "# There may be something around to help you! # First, move to the Cupboard. # T…" at bounding box center [881, 196] width 278 height 339
click at [744, 142] on div "9" at bounding box center [731, 142] width 27 height 14
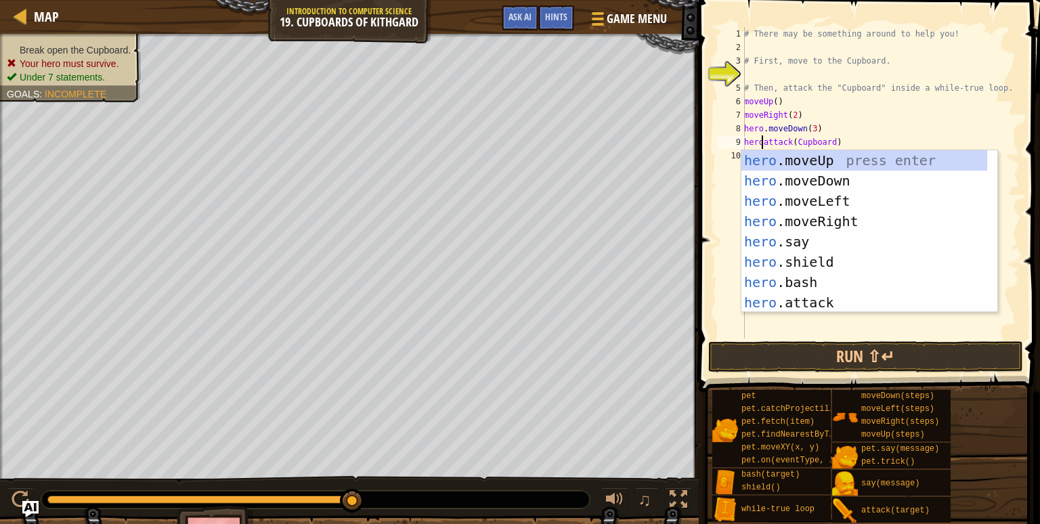
scroll to position [6, 2]
click at [746, 125] on div "# There may be something around to help you! # First, move to the Cupboard. # T…" at bounding box center [881, 196] width 278 height 339
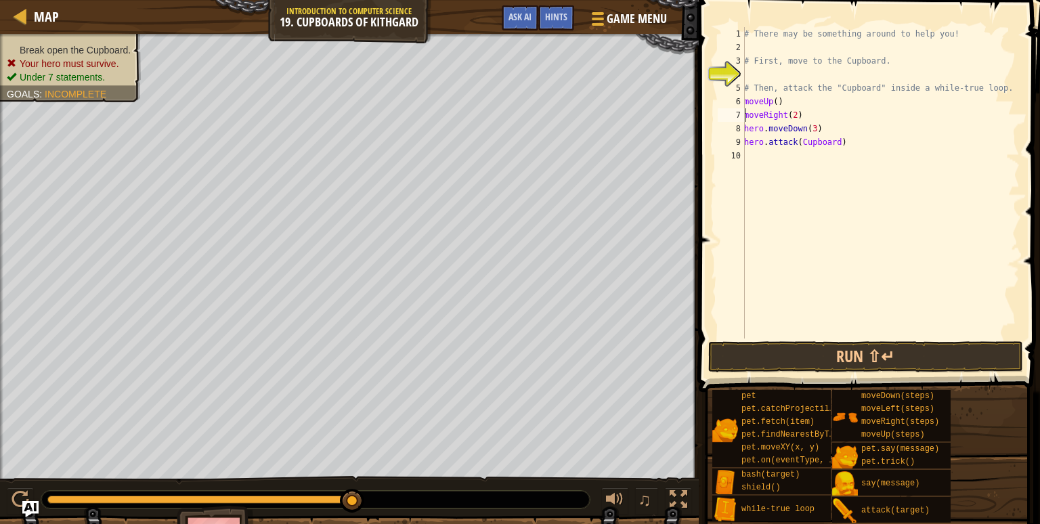
click at [746, 114] on div "# There may be something around to help you! # First, move to the Cupboard. # T…" at bounding box center [881, 196] width 278 height 339
click at [743, 98] on div "6" at bounding box center [731, 102] width 27 height 14
click at [819, 364] on button "Run ⇧↵" at bounding box center [866, 356] width 316 height 31
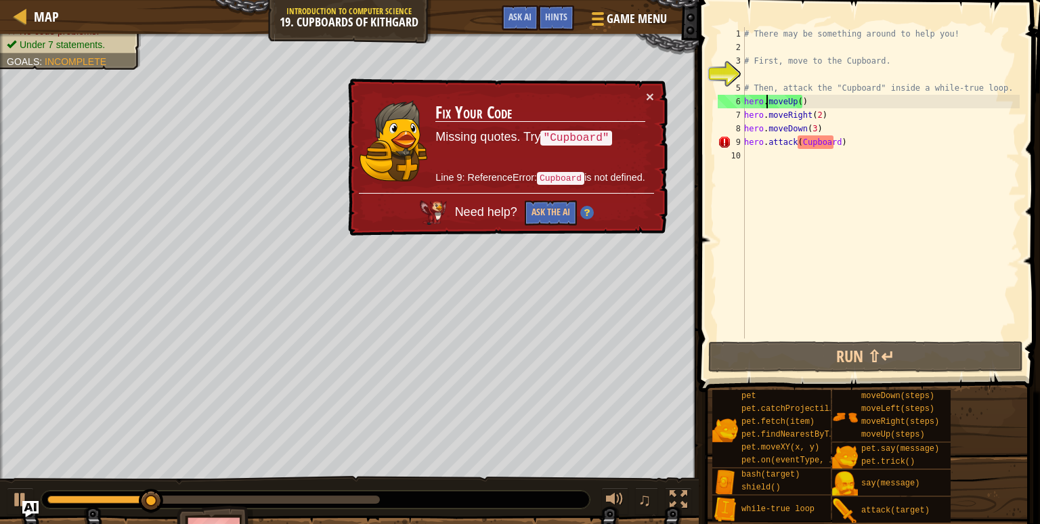
click at [813, 129] on div "# There may be something around to help you! # First, move to the Cupboard. # T…" at bounding box center [881, 196] width 278 height 339
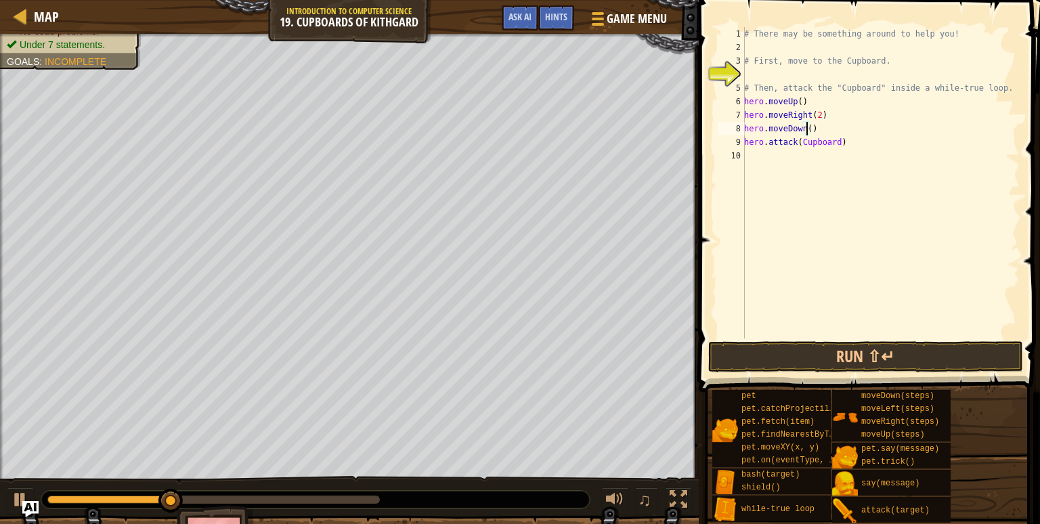
scroll to position [6, 5]
click at [807, 354] on button "Run ⇧↵" at bounding box center [866, 356] width 316 height 31
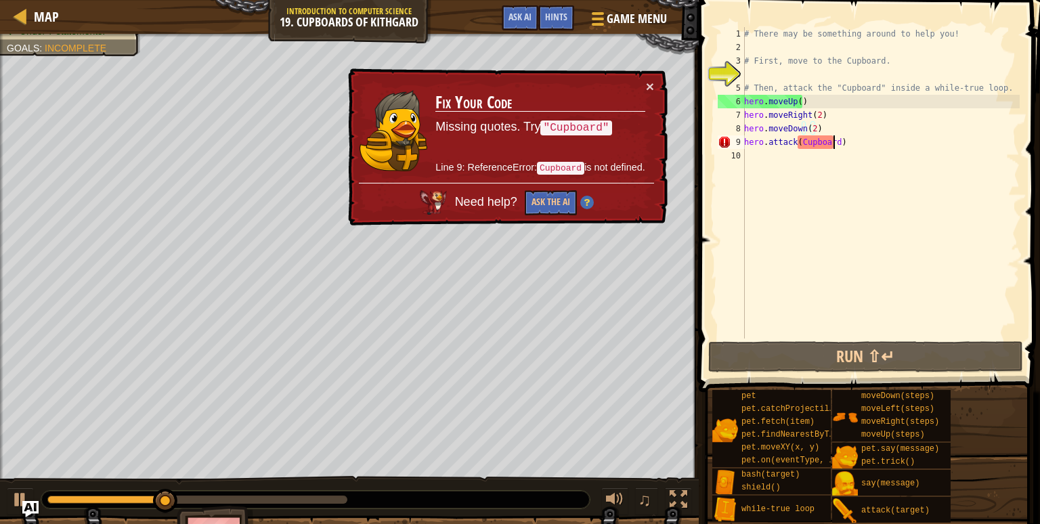
click at [832, 142] on div "# There may be something around to help you! # First, move to the Cupboard. # T…" at bounding box center [881, 196] width 278 height 339
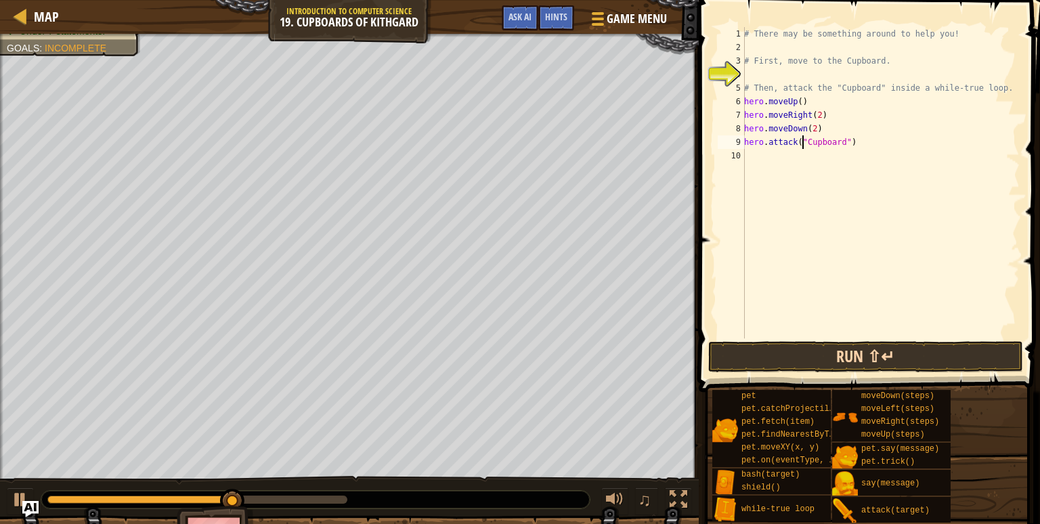
type textarea "hero.attack("Cupboard")"
click at [909, 350] on button "Run ⇧↵" at bounding box center [866, 356] width 316 height 31
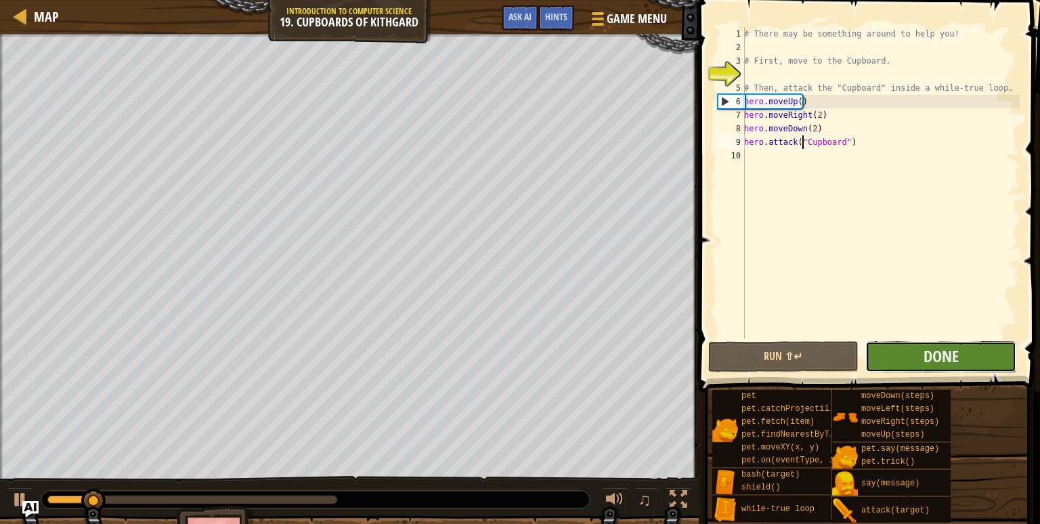
click at [897, 354] on button "Done" at bounding box center [941, 356] width 151 height 31
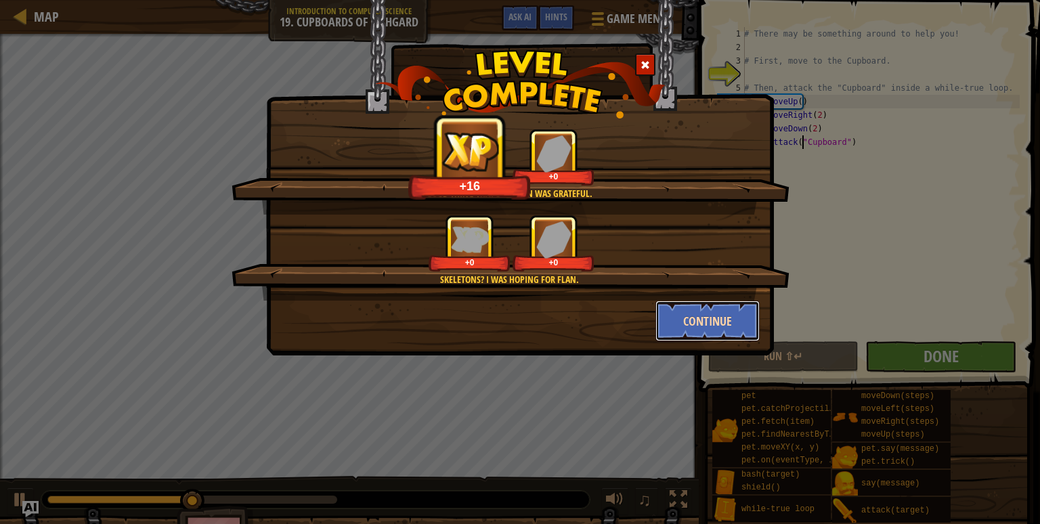
click at [708, 312] on button "Continue" at bounding box center [708, 321] width 105 height 41
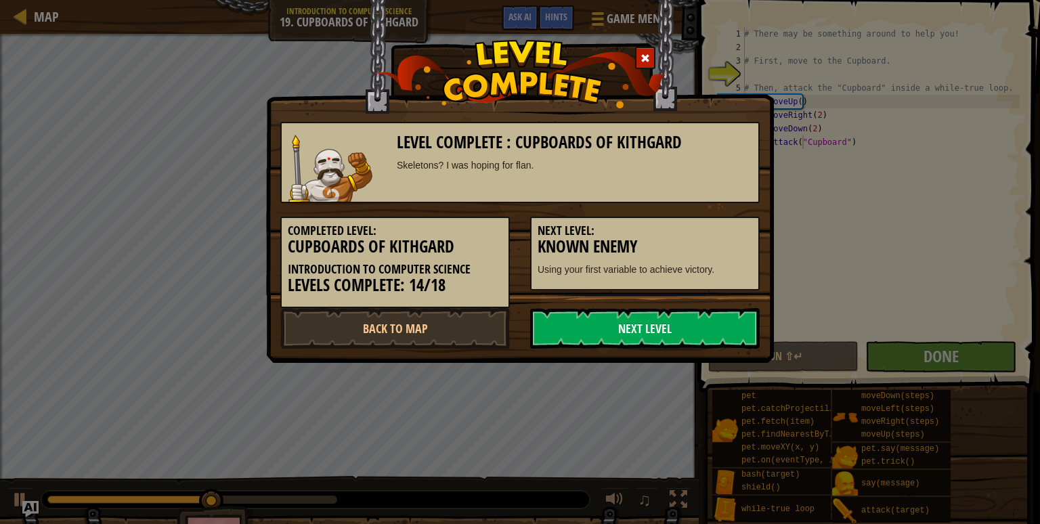
click at [708, 312] on link "Next Level" at bounding box center [645, 328] width 230 height 41
click at [680, 329] on link "Next Level" at bounding box center [645, 328] width 230 height 41
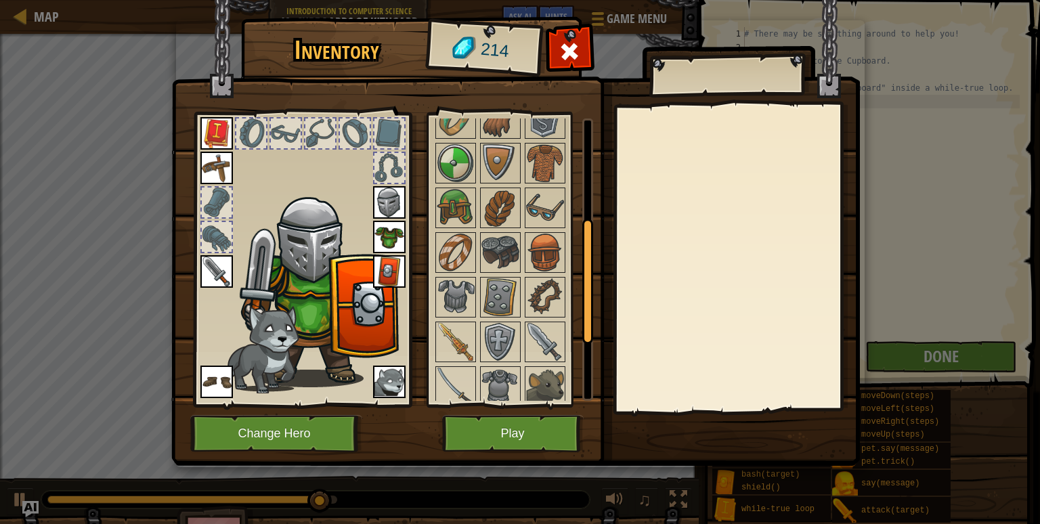
scroll to position [220, 0]
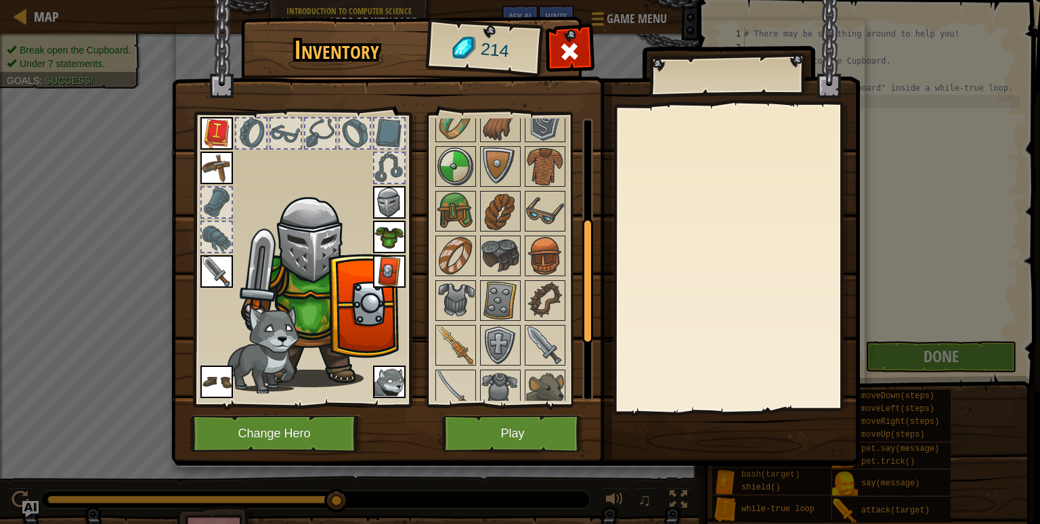
click at [223, 207] on div at bounding box center [217, 203] width 30 height 30
click at [223, 228] on div at bounding box center [217, 237] width 30 height 30
click at [211, 211] on div at bounding box center [217, 203] width 30 height 30
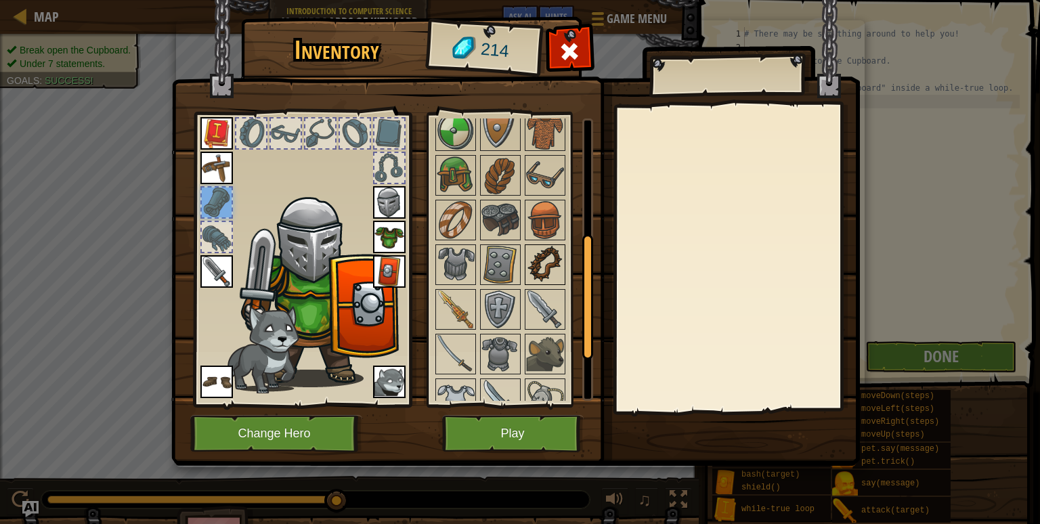
click at [551, 265] on img at bounding box center [545, 265] width 38 height 38
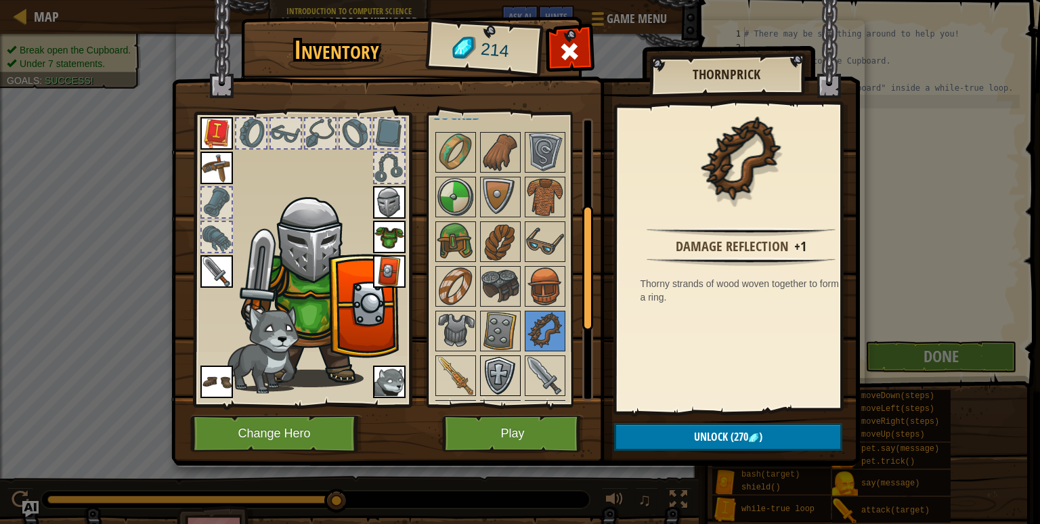
scroll to position [187, 0]
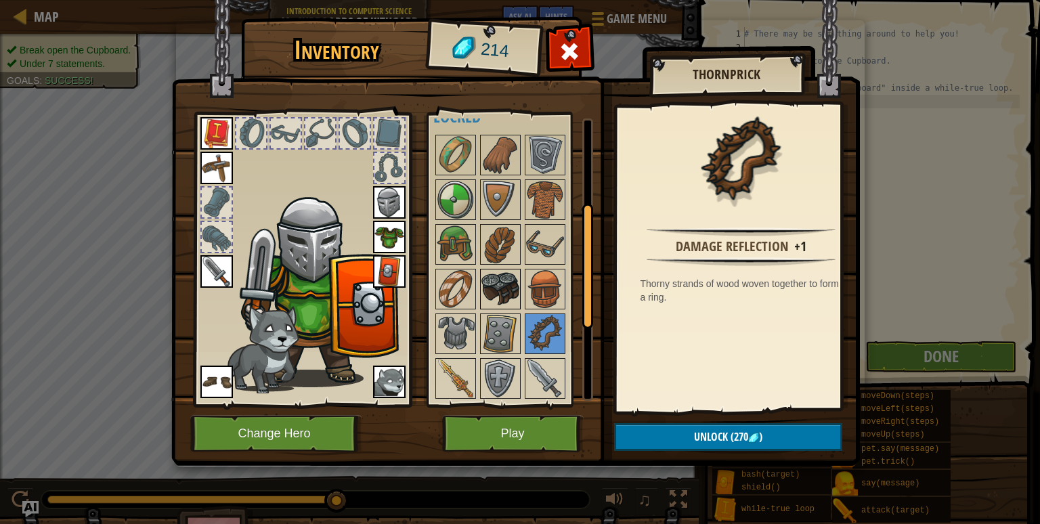
click at [514, 276] on img at bounding box center [501, 289] width 38 height 38
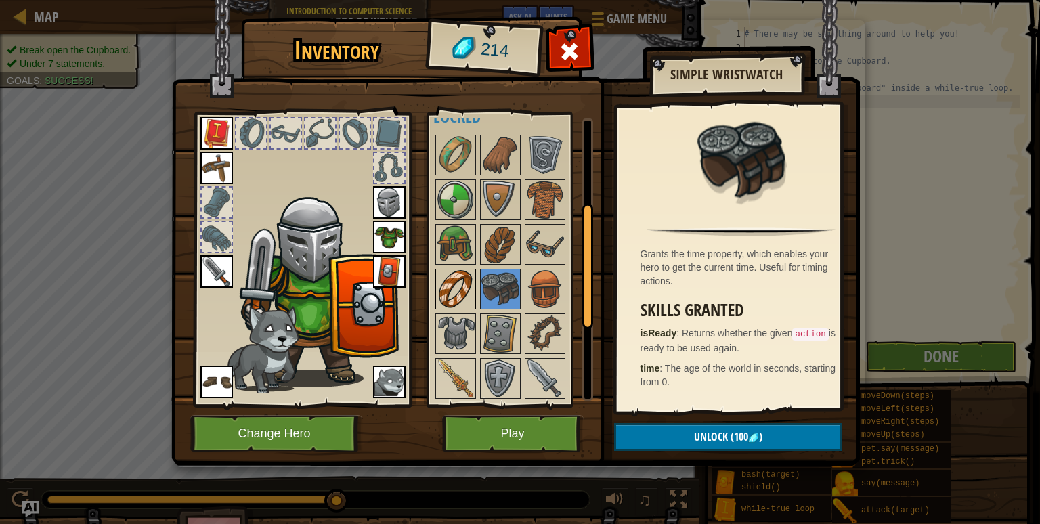
click at [452, 296] on img at bounding box center [456, 289] width 38 height 38
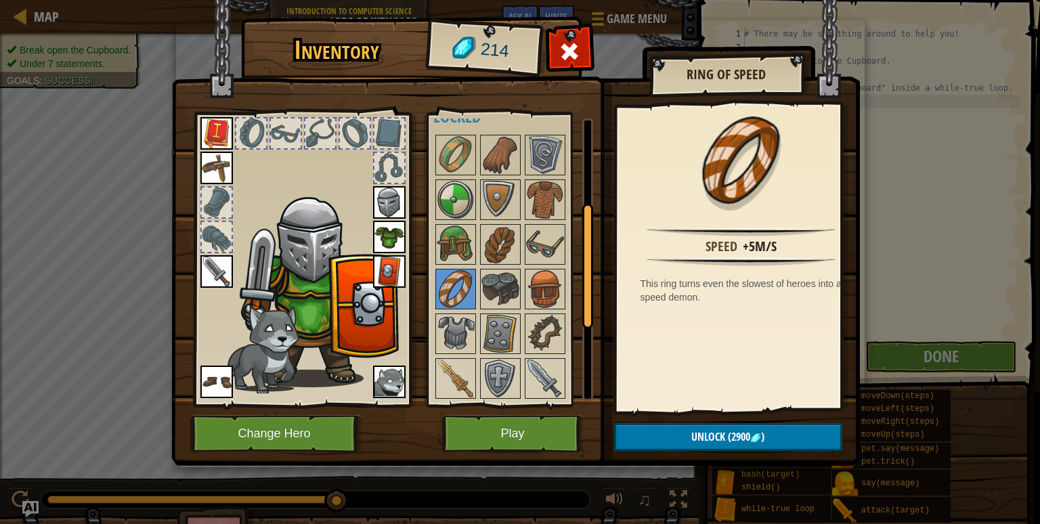
click at [517, 410] on img at bounding box center [515, 220] width 689 height 492
click at [502, 423] on button "Play" at bounding box center [513, 433] width 142 height 37
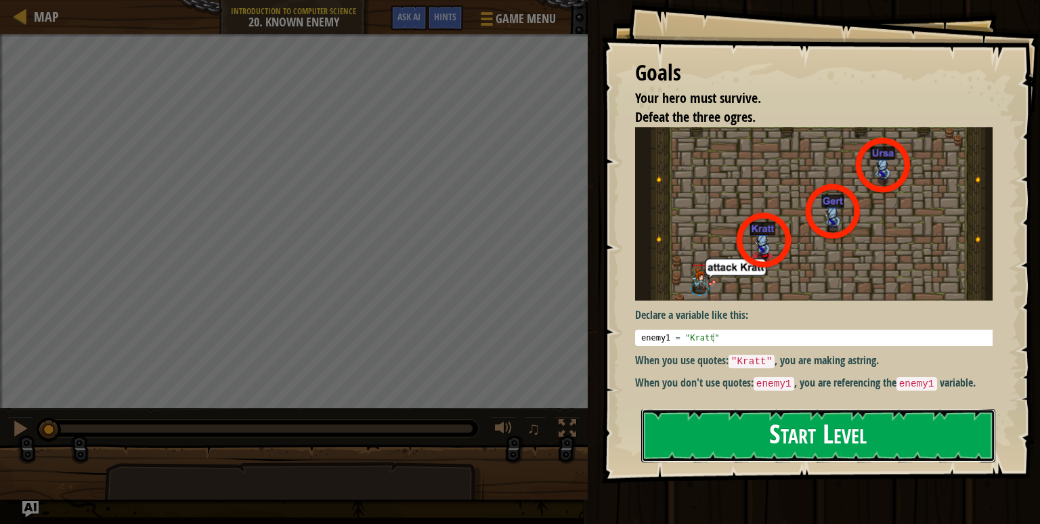
click at [813, 428] on button "Start Level" at bounding box center [818, 436] width 354 height 54
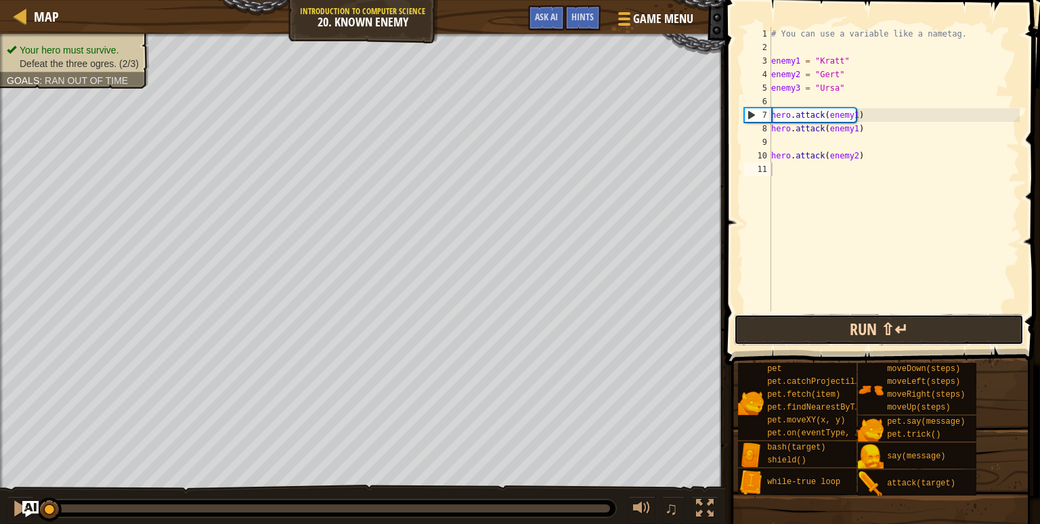
click at [829, 326] on button "Run ⇧↵" at bounding box center [879, 329] width 290 height 31
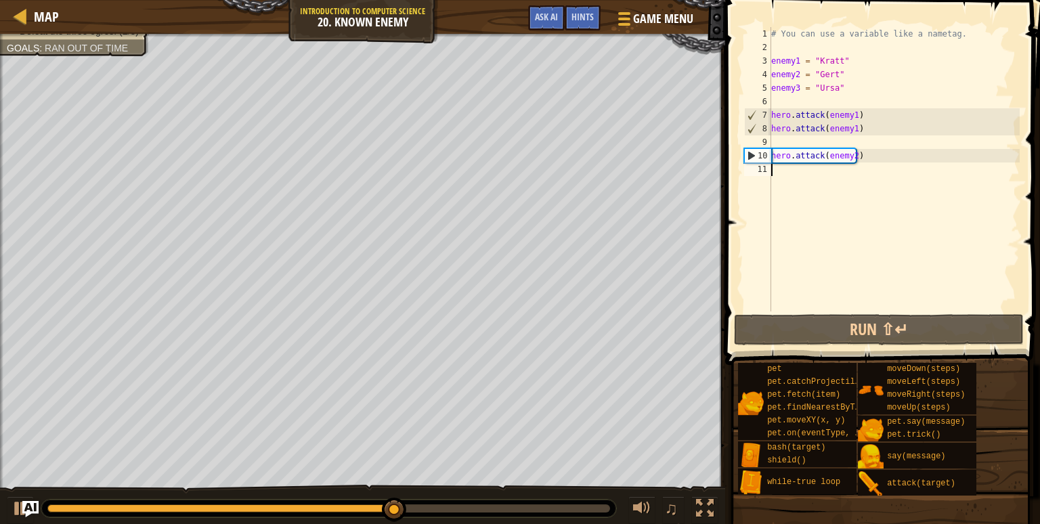
click at [852, 154] on div "# You can use a variable like a nametag. enemy1 = "[PERSON_NAME]" enemy2 = "[PE…" at bounding box center [894, 183] width 251 height 312
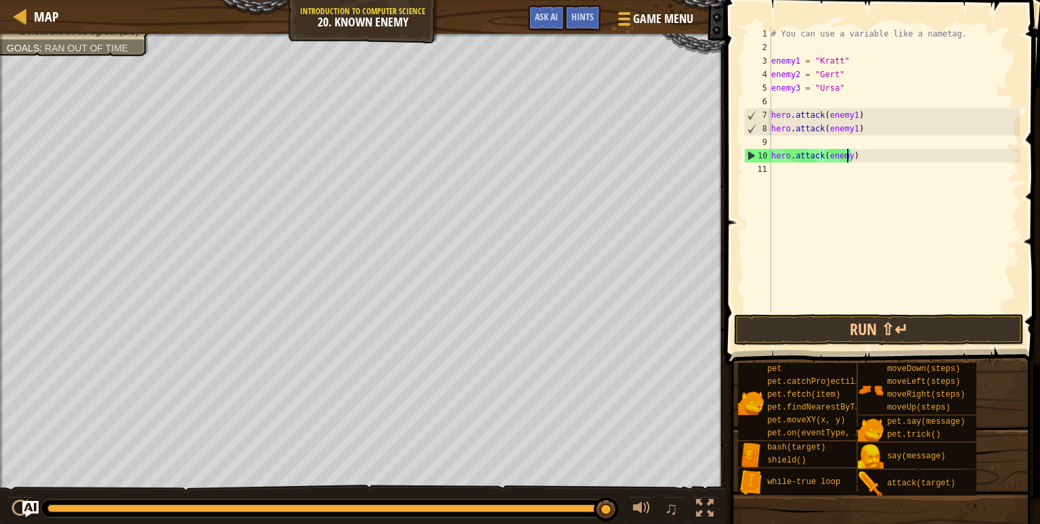
scroll to position [6, 5]
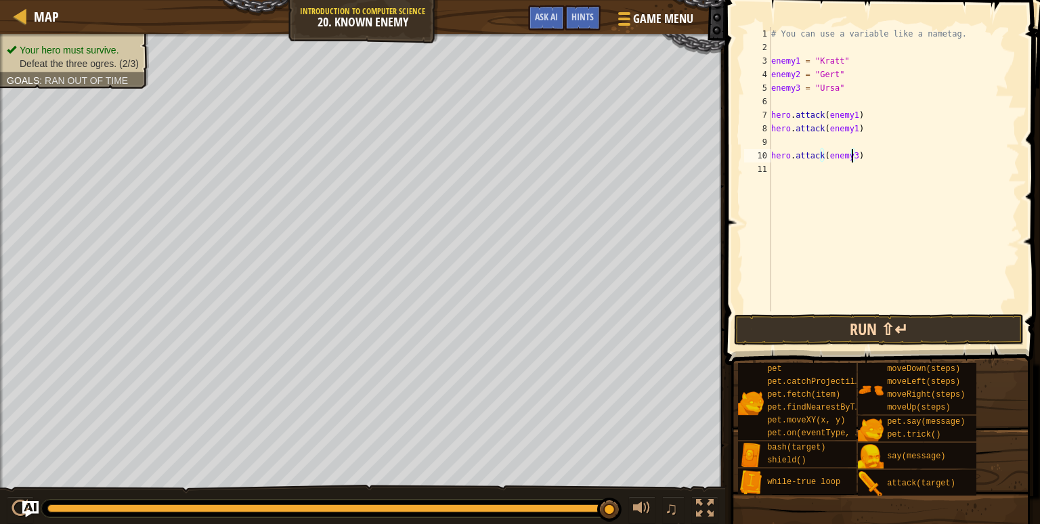
type textarea "hero.attack(enemy3)"
click at [829, 339] on button "Run ⇧↵" at bounding box center [879, 329] width 290 height 31
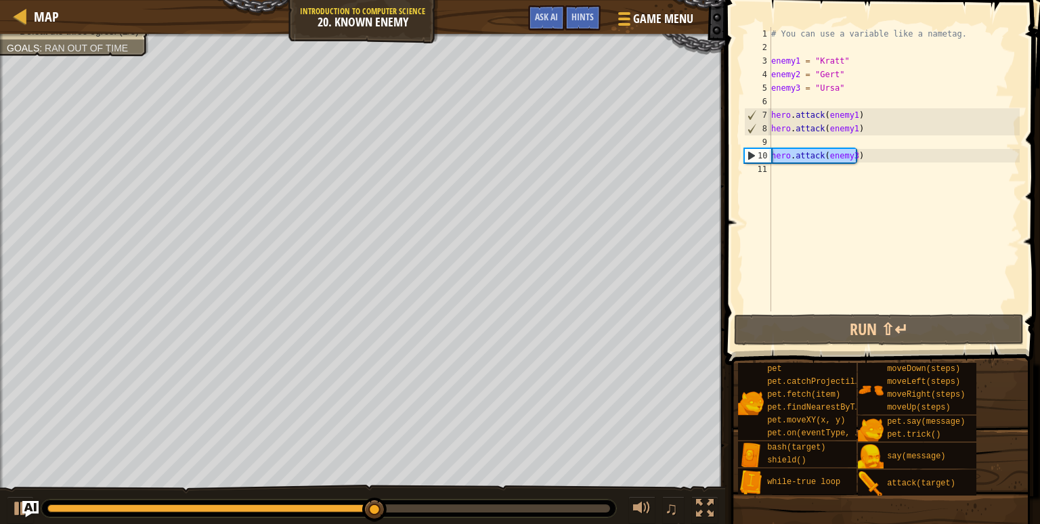
drag, startPoint x: 833, startPoint y: 158, endPoint x: 761, endPoint y: 161, distance: 72.5
click at [761, 161] on div "hero.attack(enemy3) 1 2 3 4 5 6 7 8 9 10 11 # You can use a variable like a nam…" at bounding box center [881, 169] width 278 height 284
click at [106, 98] on div "Your hero must survive. Defeat the three ogres. (2/3) Goals : Ran out of time" at bounding box center [362, 265] width 725 height 463
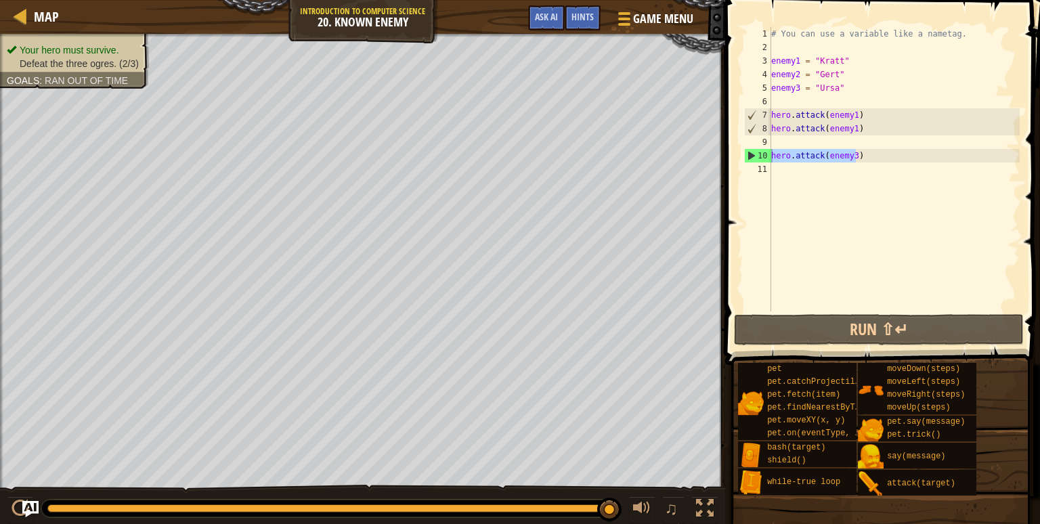
click at [859, 152] on div "# You can use a variable like a nametag. enemy1 = "[PERSON_NAME]" enemy2 = "[PE…" at bounding box center [894, 169] width 251 height 284
click at [840, 189] on div "# You can use a variable like a nametag. enemy1 = "[PERSON_NAME]" enemy2 = "[PE…" at bounding box center [894, 183] width 251 height 312
drag, startPoint x: 855, startPoint y: 156, endPoint x: 773, endPoint y: 156, distance: 81.9
click at [773, 156] on div "# You can use a variable like a nametag. enemy1 = "[PERSON_NAME]" enemy2 = "[PE…" at bounding box center [894, 183] width 251 height 312
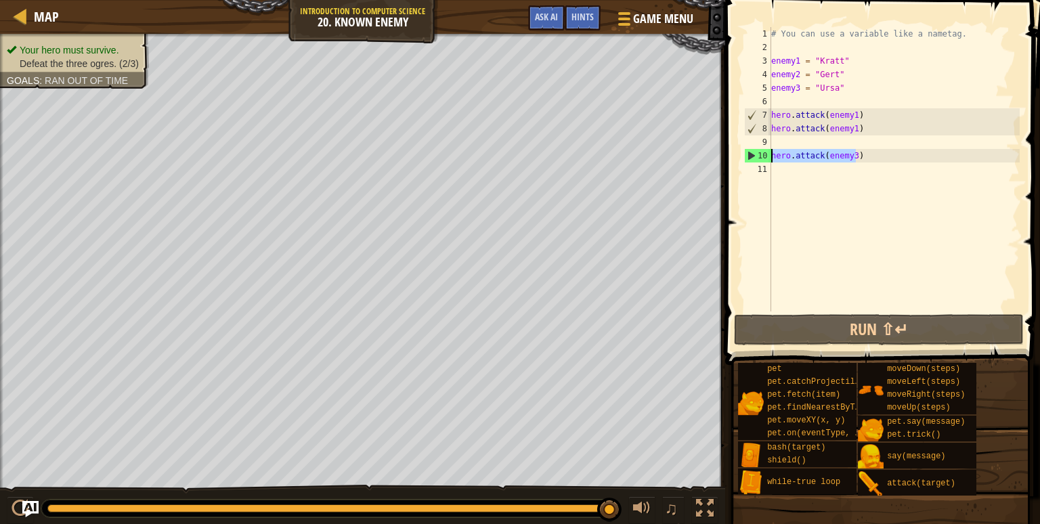
type textarea "hero.attack(enemy3)"
click at [784, 173] on div "# You can use a variable like a nametag. enemy1 = "[PERSON_NAME]" enemy2 = "[PE…" at bounding box center [894, 183] width 251 height 312
paste textarea "hero.attack(enemy3)"
type textarea "hero.attack(enemy3)"
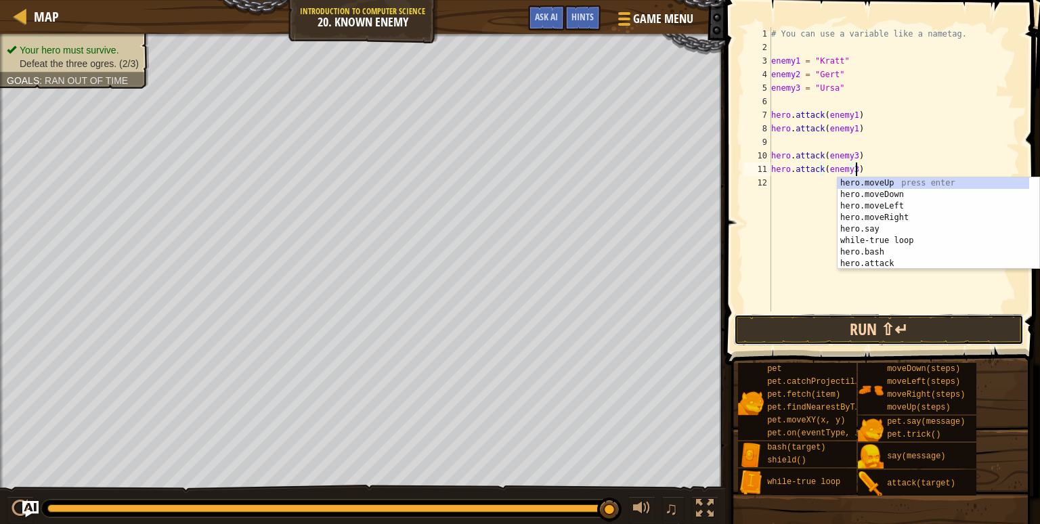
click at [809, 328] on button "Run ⇧↵" at bounding box center [879, 329] width 290 height 31
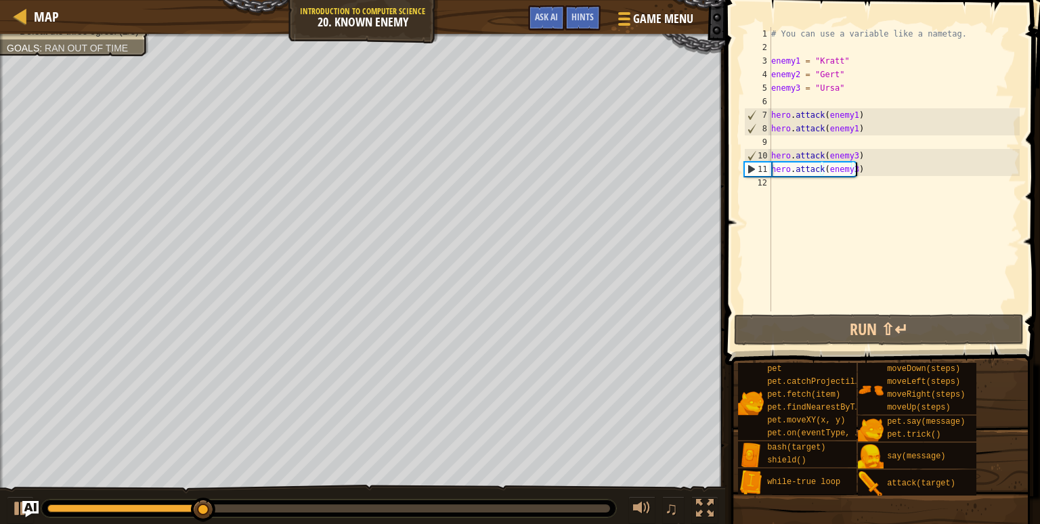
click at [867, 215] on div "# You can use a variable like a nametag. enemy1 = "[PERSON_NAME]" enemy2 = "[PE…" at bounding box center [894, 183] width 251 height 312
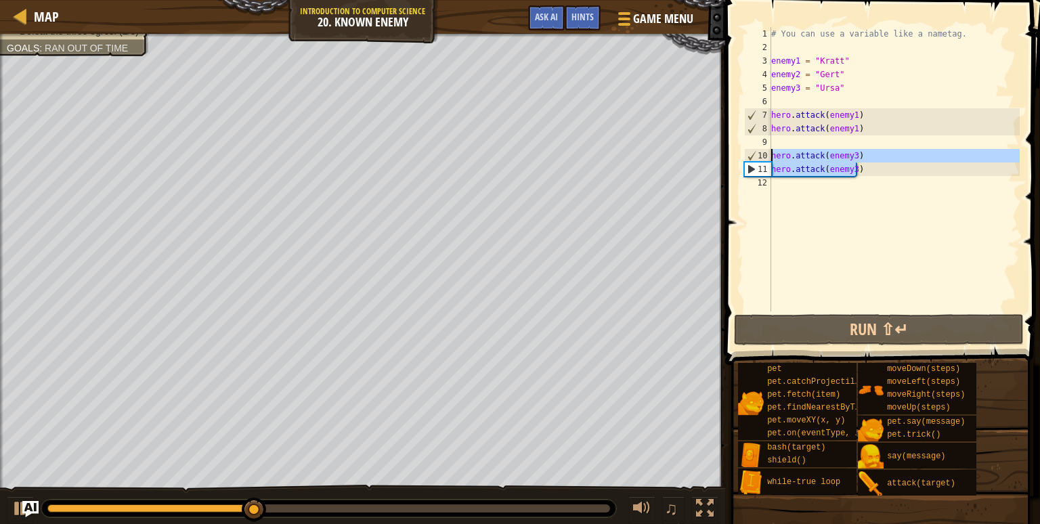
drag, startPoint x: 859, startPoint y: 167, endPoint x: 775, endPoint y: 159, distance: 85.0
click at [775, 159] on div "# You can use a variable like a nametag. enemy1 = "[PERSON_NAME]" enemy2 = "[PE…" at bounding box center [894, 183] width 251 height 312
type textarea "hero.attack(enemy3) hero.attack(enemy3)"
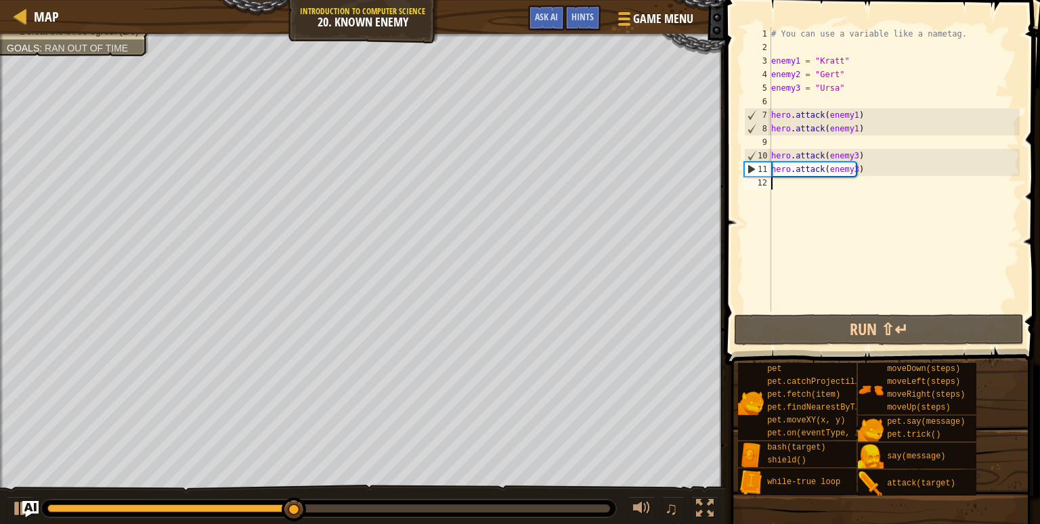
click at [831, 209] on div "# You can use a variable like a nametag. enemy1 = "[PERSON_NAME]" enemy2 = "[PE…" at bounding box center [894, 183] width 251 height 312
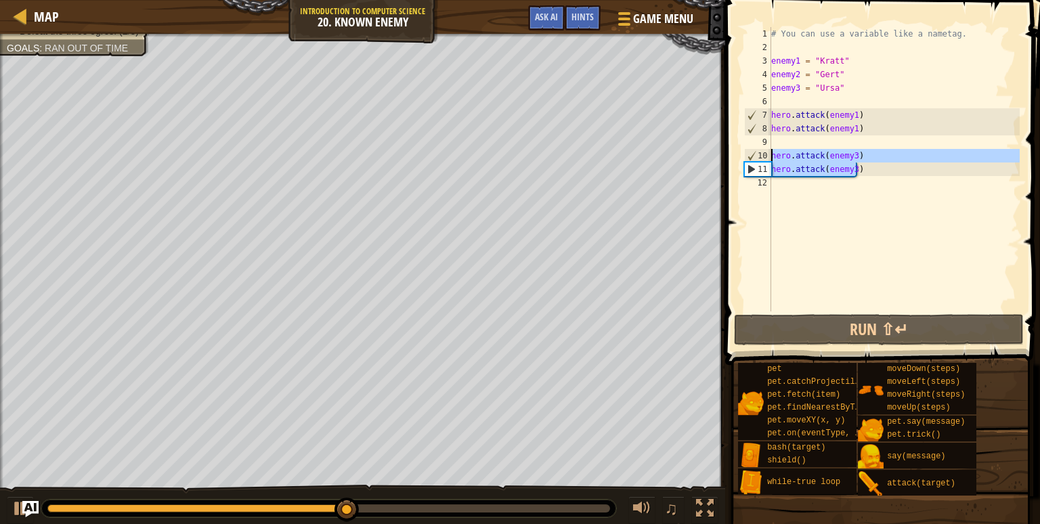
drag, startPoint x: 855, startPoint y: 172, endPoint x: 767, endPoint y: 158, distance: 89.2
click at [767, 158] on div "1 2 3 4 5 6 7 8 9 10 11 12 # You can use a variable like a nametag. enemy1 = "[…" at bounding box center [881, 169] width 278 height 284
type textarea "hero.attack(enemy3) hero.attack(enemy3)"
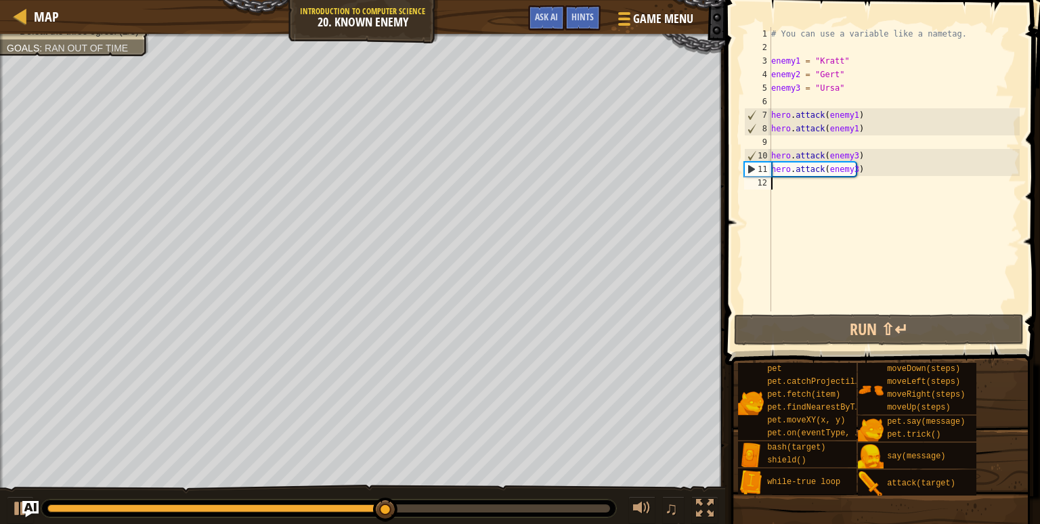
click at [823, 193] on div "# You can use a variable like a nametag. enemy1 = "[PERSON_NAME]" enemy2 = "[PE…" at bounding box center [894, 183] width 251 height 312
paste textarea "hero.attack(enemy3)"
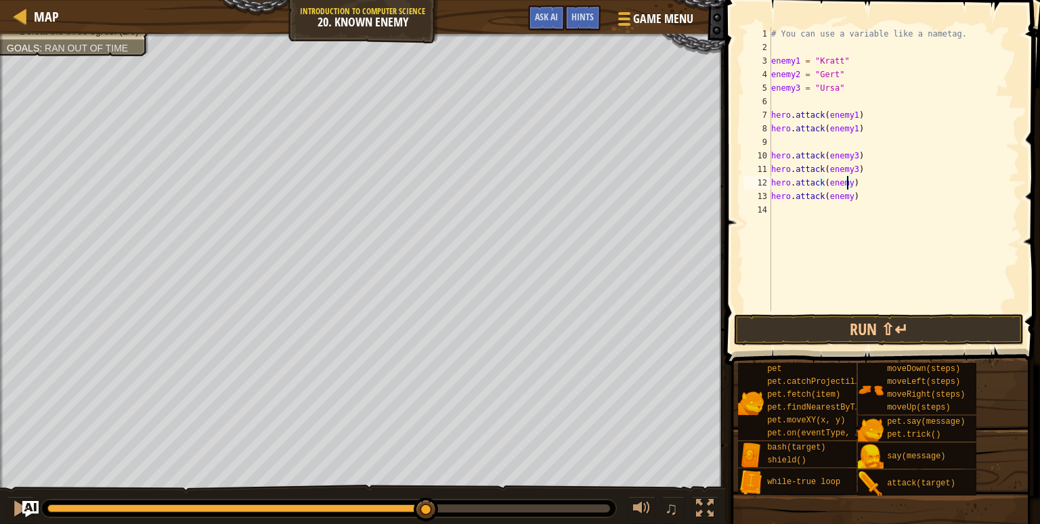
scroll to position [6, 5]
type textarea "hero.attack(enemy2)"
click at [885, 334] on button "Run ⇧↵" at bounding box center [879, 329] width 290 height 31
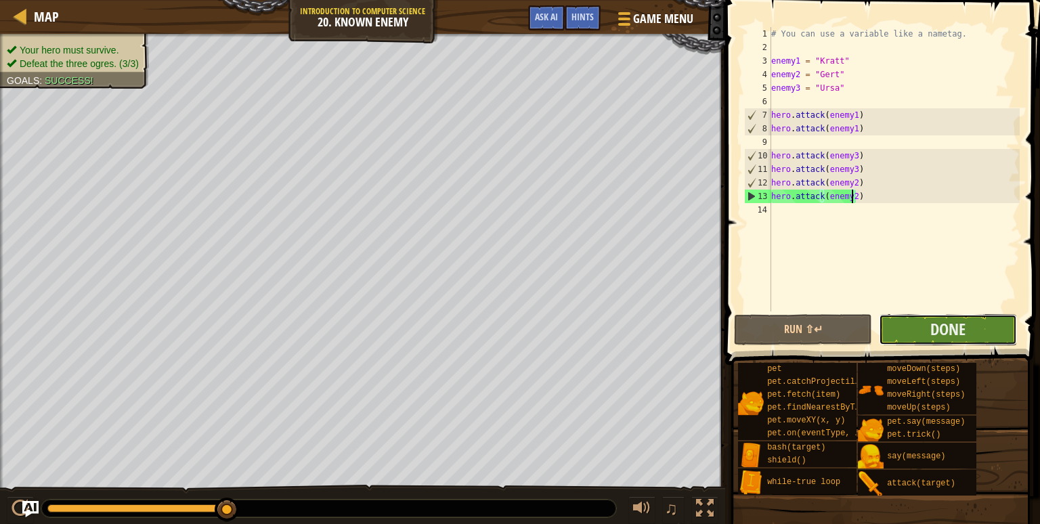
click at [966, 328] on button "Done" at bounding box center [948, 329] width 138 height 31
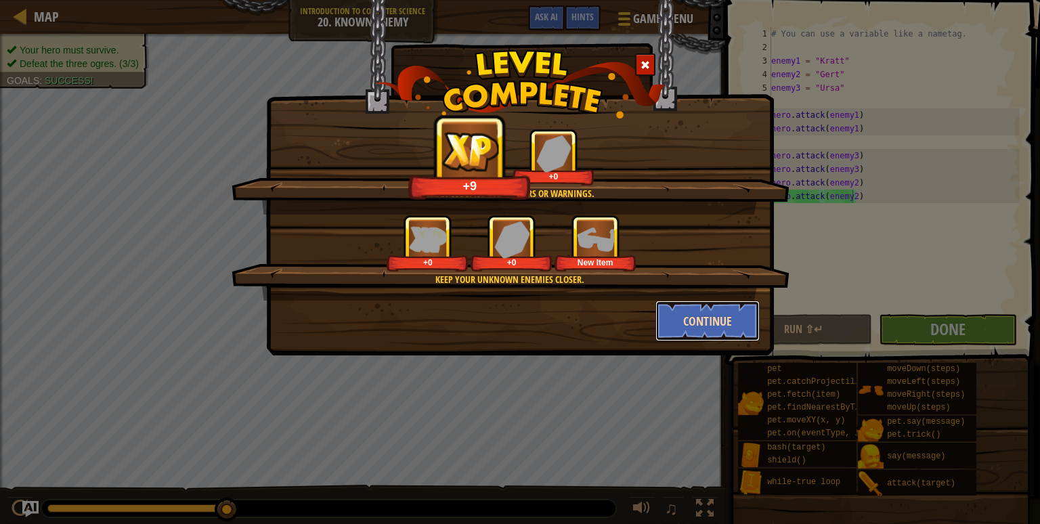
click at [707, 328] on button "Continue" at bounding box center [708, 321] width 105 height 41
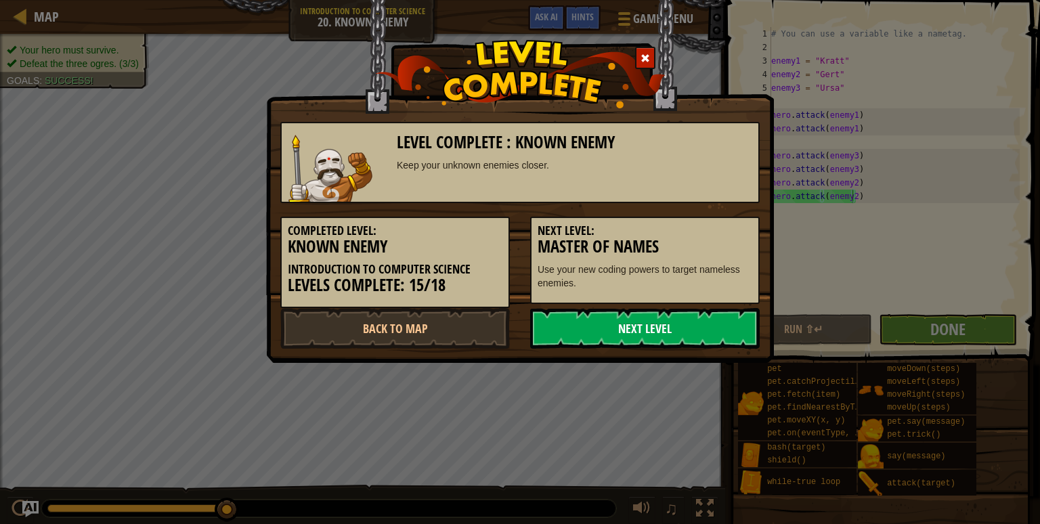
click at [704, 328] on link "Next Level" at bounding box center [645, 328] width 230 height 41
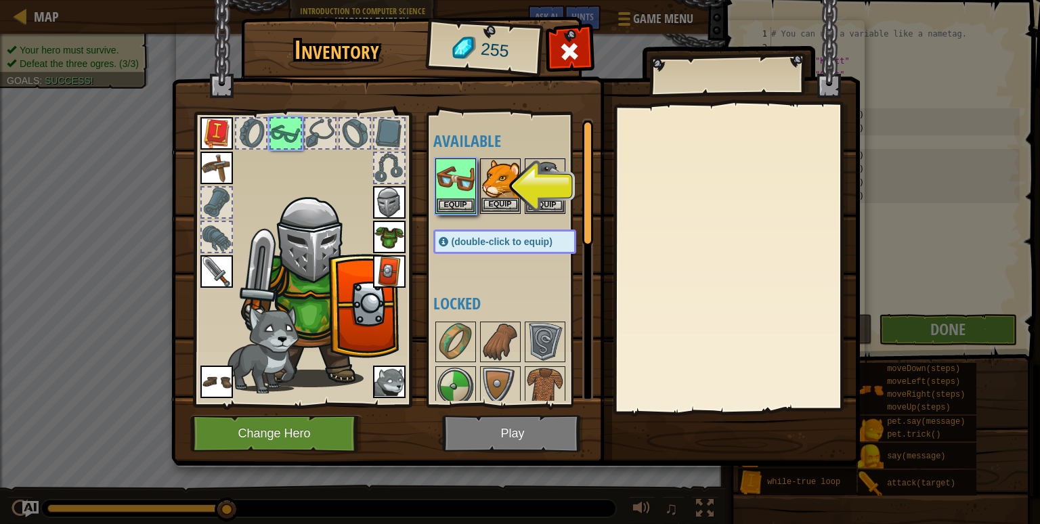
click at [500, 180] on img at bounding box center [501, 179] width 38 height 38
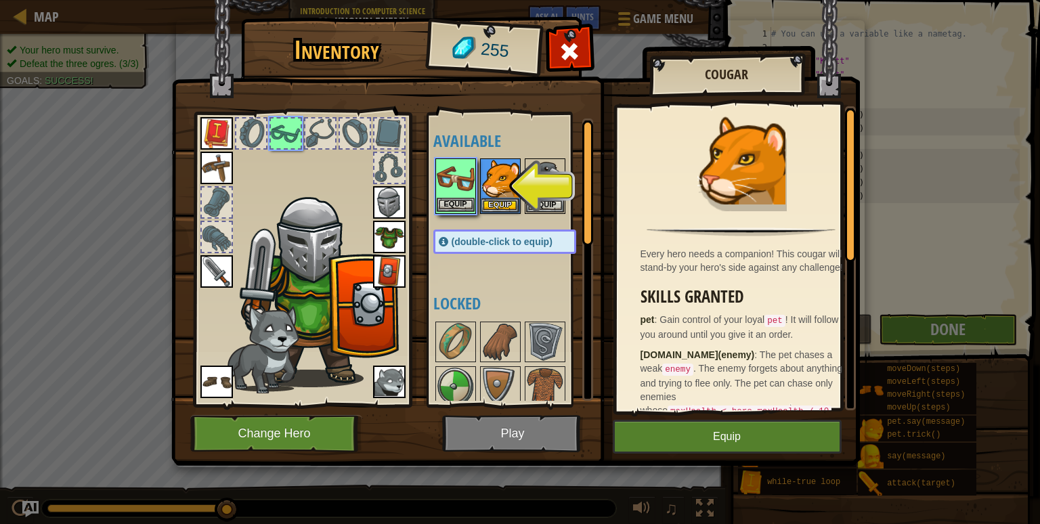
click at [441, 185] on img at bounding box center [456, 179] width 38 height 38
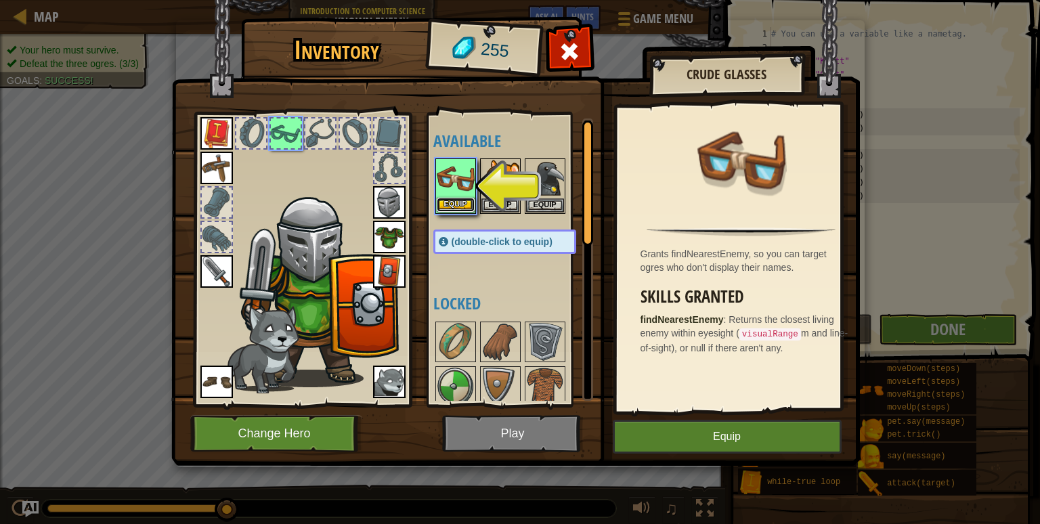
click at [445, 205] on button "Equip" at bounding box center [456, 205] width 38 height 14
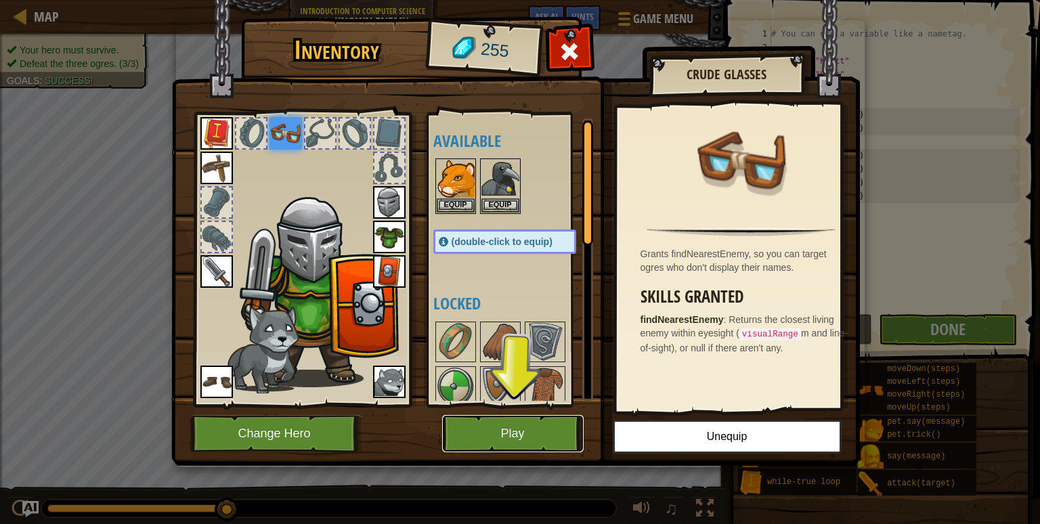
click at [507, 428] on button "Play" at bounding box center [513, 433] width 142 height 37
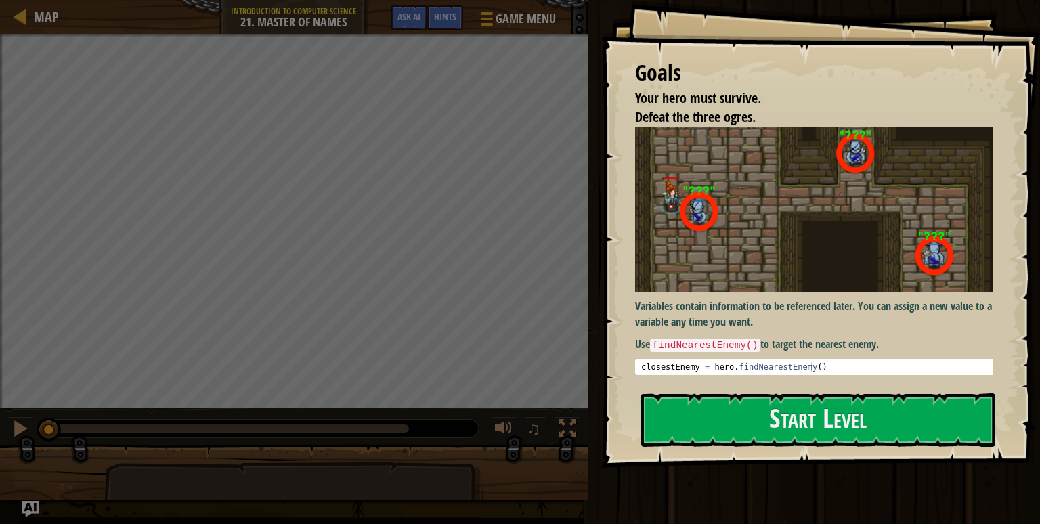
click at [761, 236] on img at bounding box center [819, 209] width 368 height 165
click at [729, 398] on button "Start Level" at bounding box center [818, 420] width 354 height 54
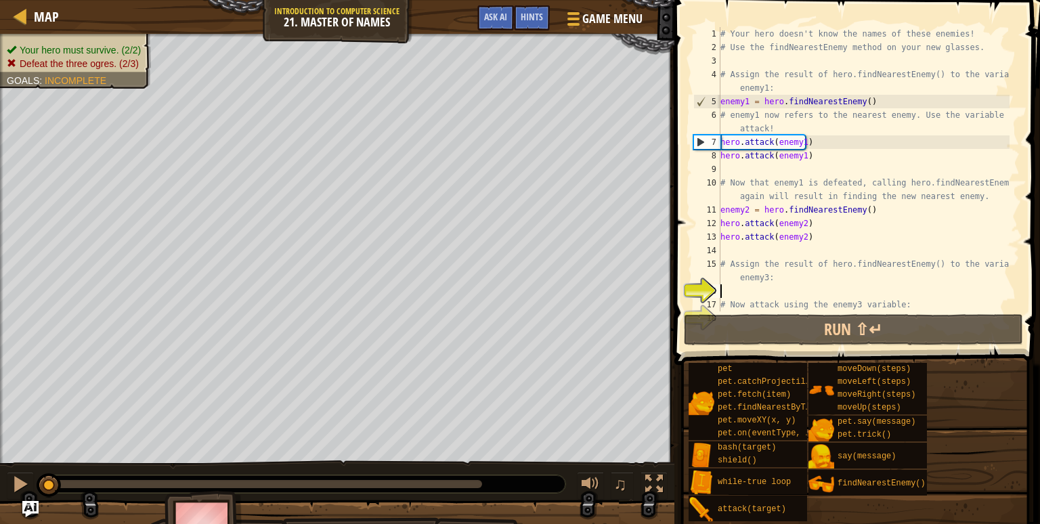
scroll to position [27, 0]
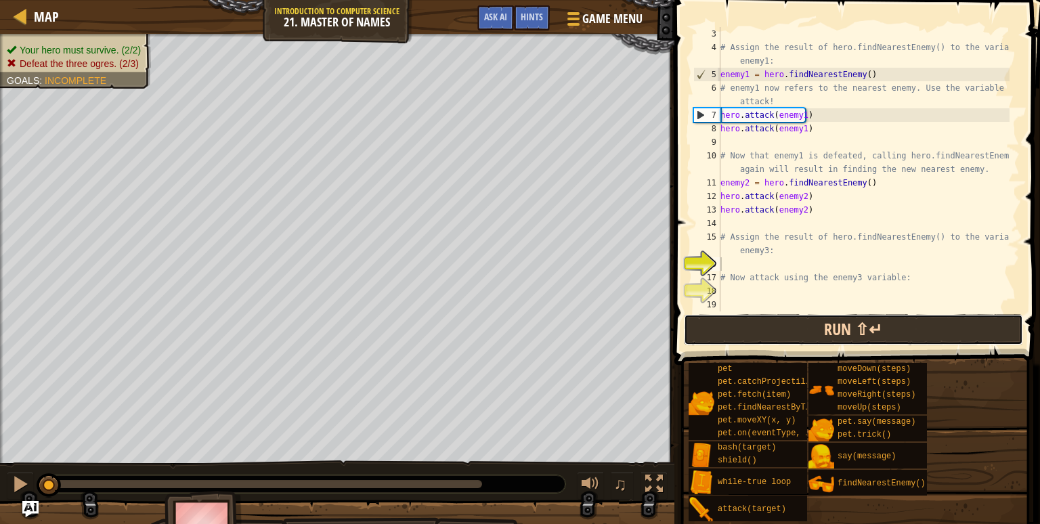
click at [717, 337] on button "Run ⇧↵" at bounding box center [853, 329] width 339 height 31
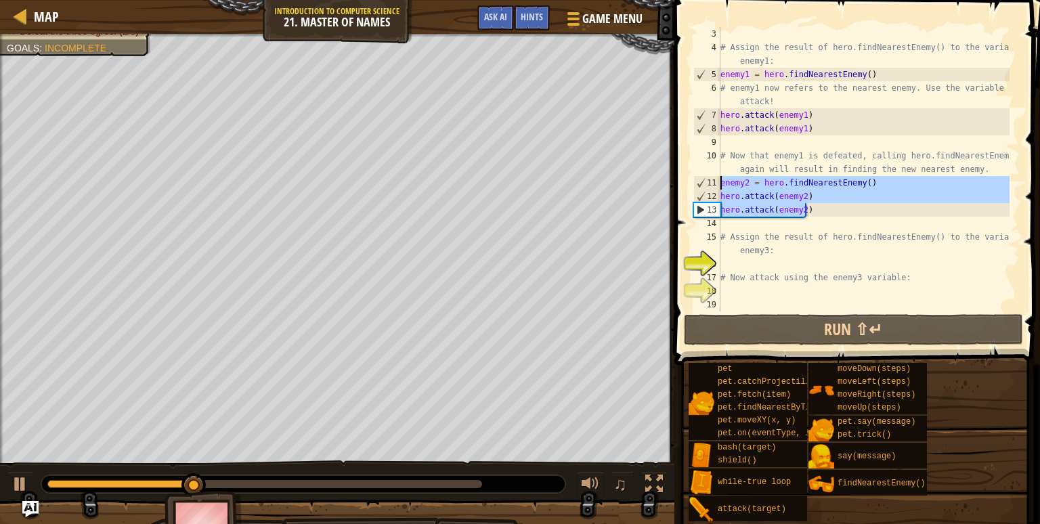
drag, startPoint x: 810, startPoint y: 212, endPoint x: 716, endPoint y: 184, distance: 98.3
click at [716, 184] on div "3 4 5 6 7 8 9 10 11 12 13 14 15 16 17 18 19 # Assign the result of hero.findNea…" at bounding box center [855, 169] width 329 height 284
type textarea "enemy2 = hero.findNearestEnemy() hero.attack(enemy2)"
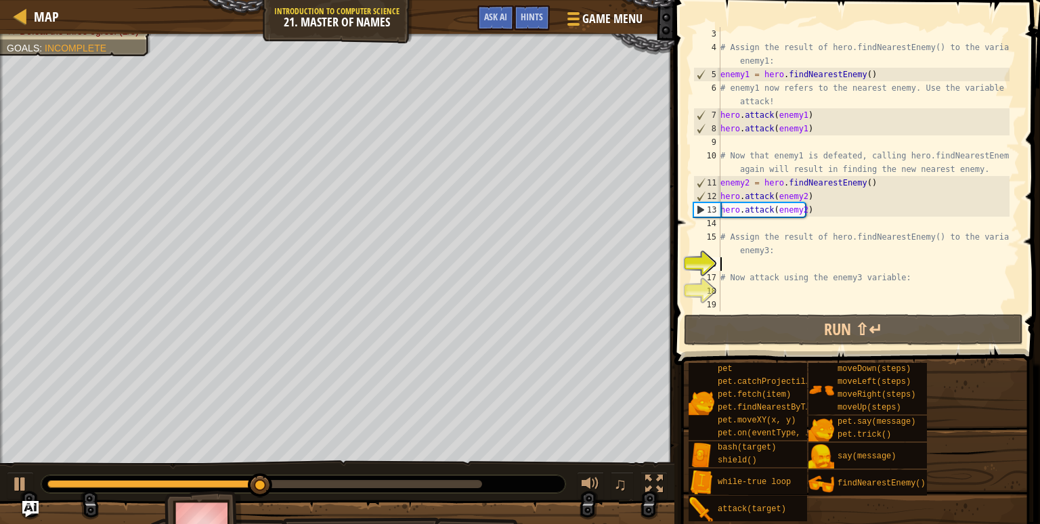
click at [729, 268] on div "# Assign the result of hero.findNearestEnemy() to the variable enemy1: enemy1 =…" at bounding box center [864, 183] width 292 height 312
paste textarea "hero.attack(enemy2)"
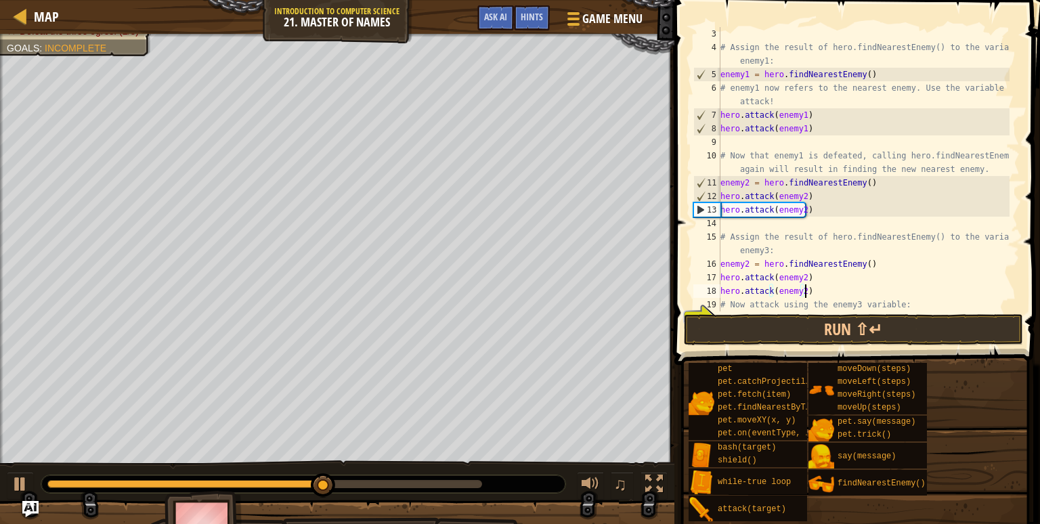
click at [746, 264] on div "# Assign the result of hero.findNearestEnemy() to the variable enemy1: enemy1 =…" at bounding box center [864, 183] width 292 height 312
type textarea "hero.attack(enemy3)"
click at [833, 335] on button "Run ⇧↵" at bounding box center [853, 329] width 339 height 31
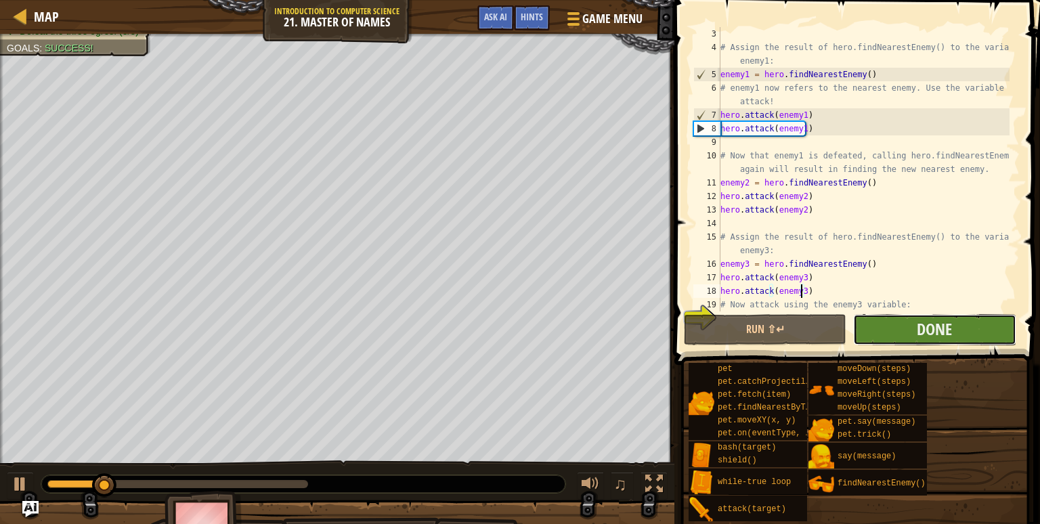
click at [910, 330] on button "Done" at bounding box center [934, 329] width 163 height 31
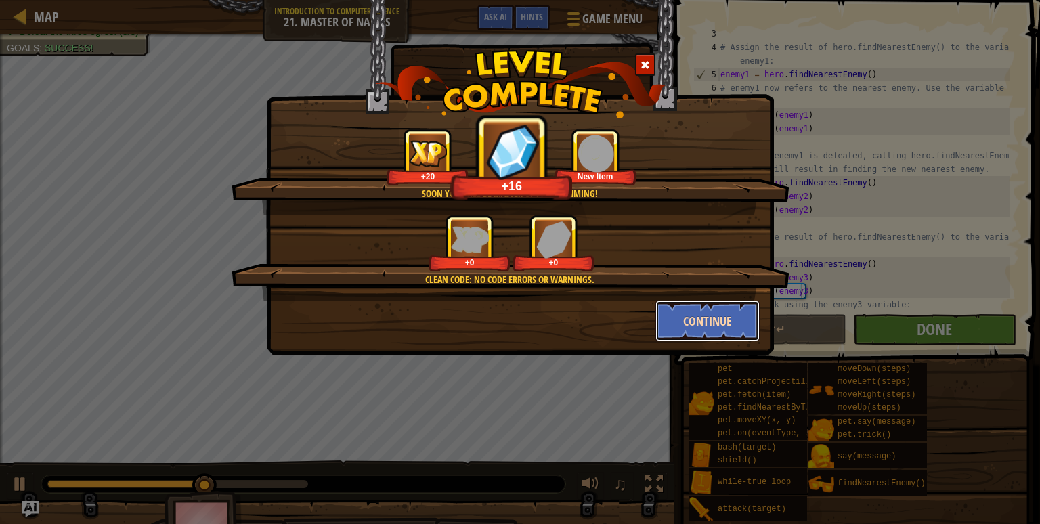
click at [698, 328] on button "Continue" at bounding box center [708, 321] width 105 height 41
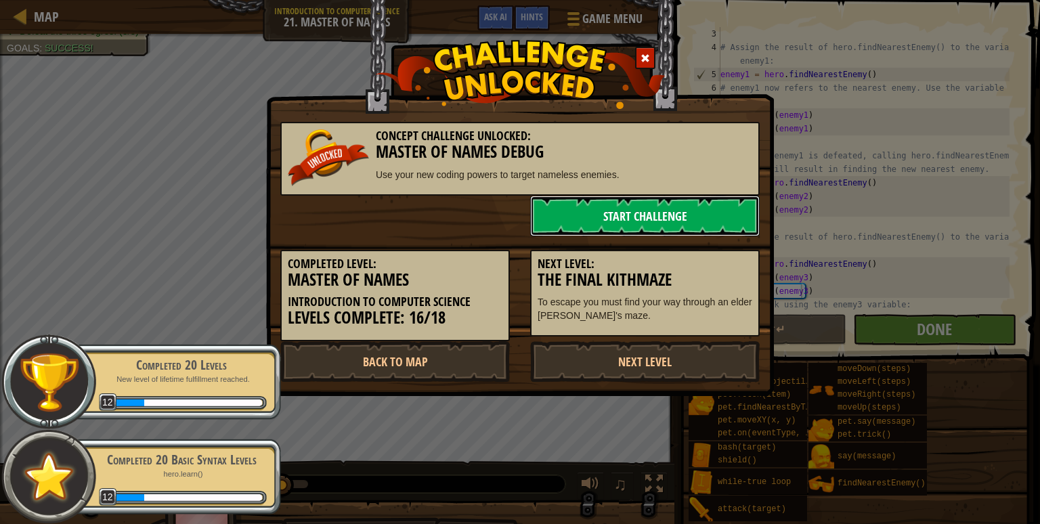
click at [614, 217] on link "Start Challenge" at bounding box center [645, 216] width 230 height 41
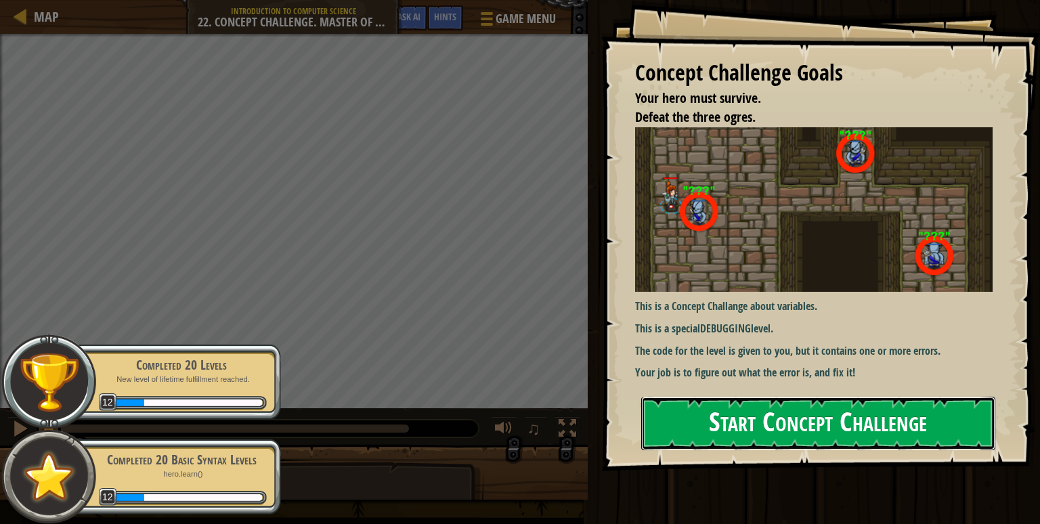
click at [737, 397] on button "Start Concept Challenge" at bounding box center [818, 424] width 354 height 54
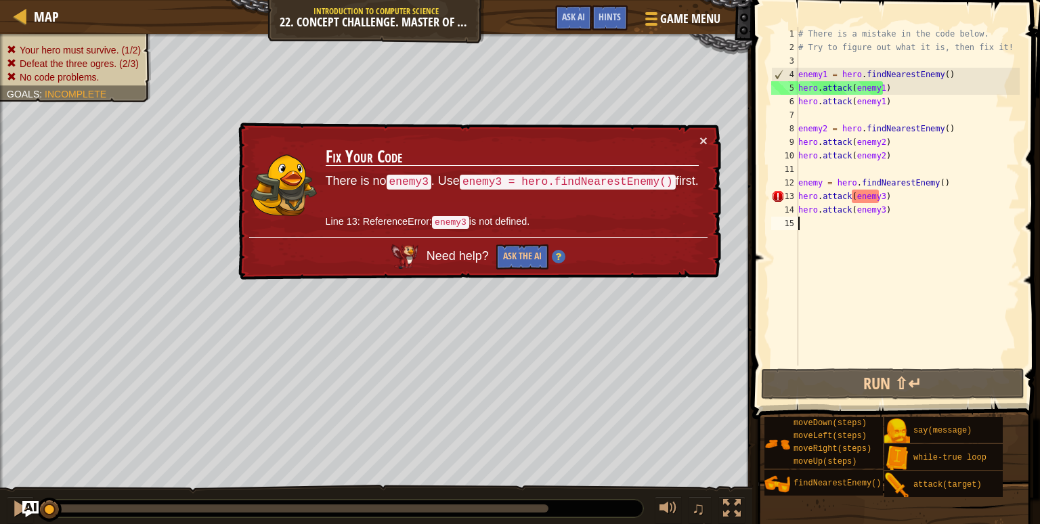
click at [698, 139] on td "Fix Your Code There is no enemy3 . Use enemy3 = hero.findNearestEnemy() first. …" at bounding box center [512, 185] width 375 height 104
click at [701, 137] on button "×" at bounding box center [704, 140] width 8 height 14
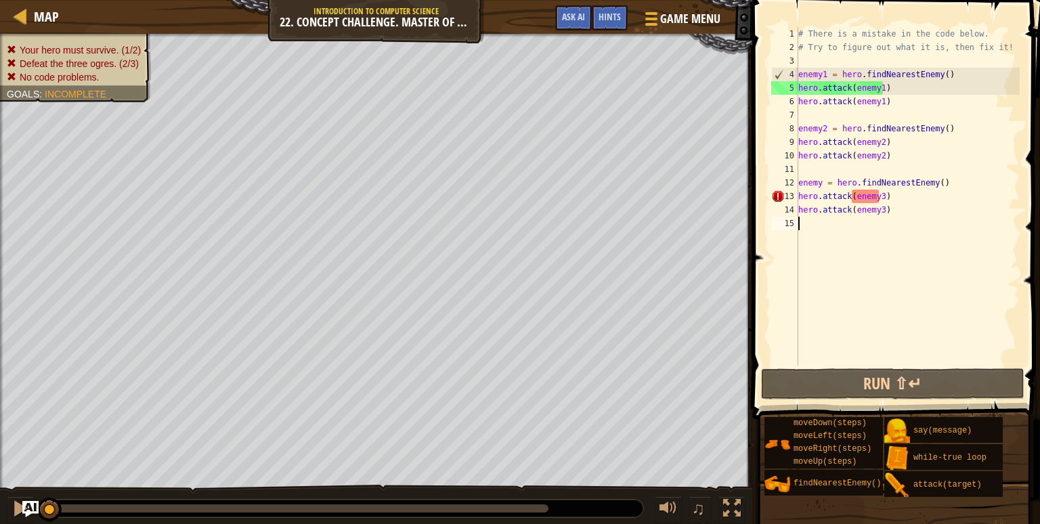
click at [822, 182] on div "# There is a mistake in the code below. # Try to figure out what it is, then fi…" at bounding box center [908, 210] width 224 height 366
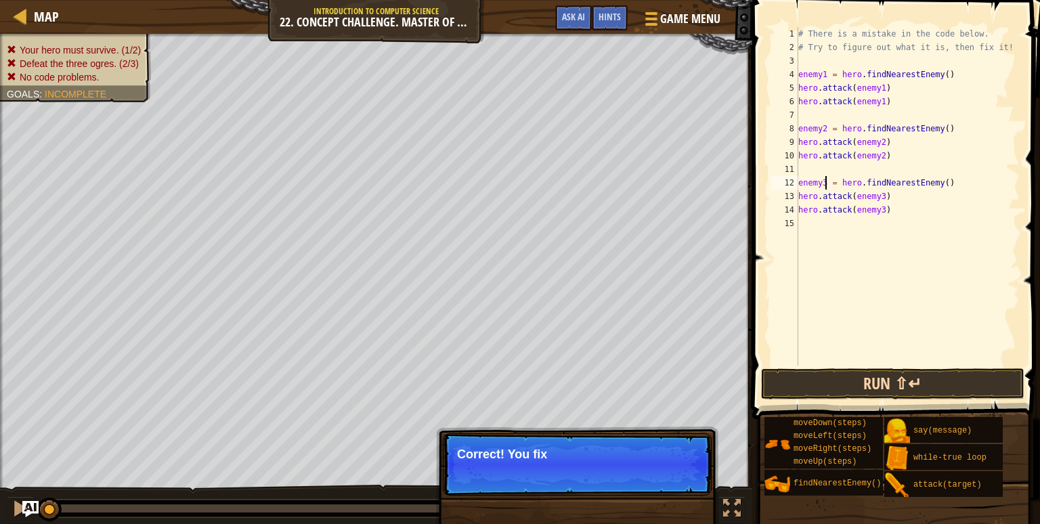
type textarea "enemy3 = hero.findNearestEnemy()"
click at [848, 381] on button "Run ⇧↵" at bounding box center [892, 383] width 263 height 31
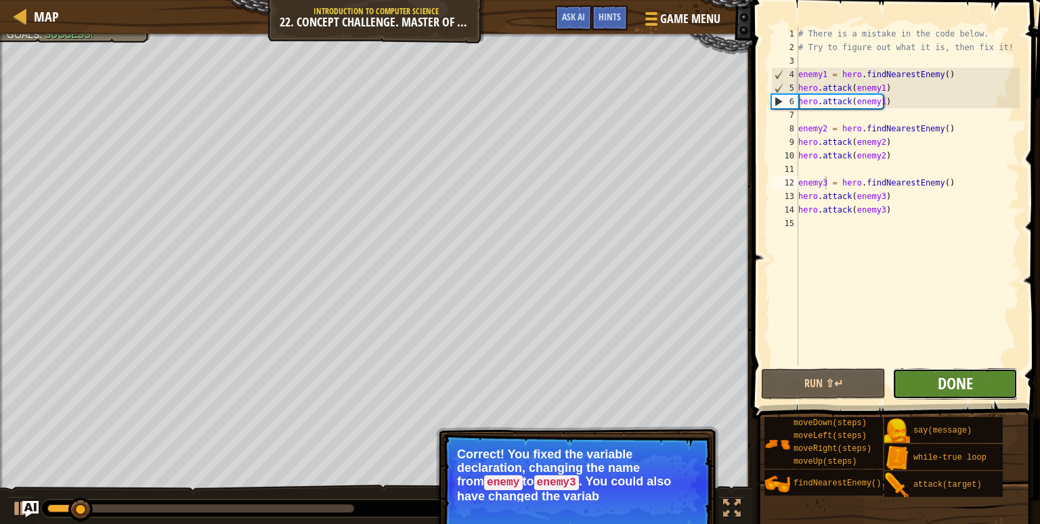
click at [959, 372] on span "Done" at bounding box center [955, 383] width 35 height 22
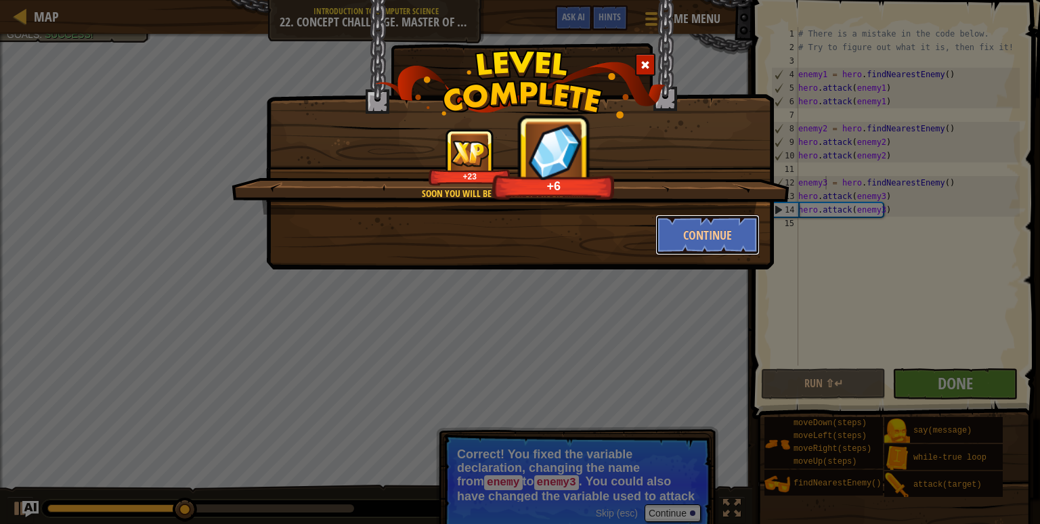
drag, startPoint x: 684, startPoint y: 236, endPoint x: 507, endPoint y: 326, distance: 198.1
click at [507, 326] on div "Soon you will be master of programming! +23 +6 Continue" at bounding box center [520, 262] width 1040 height 524
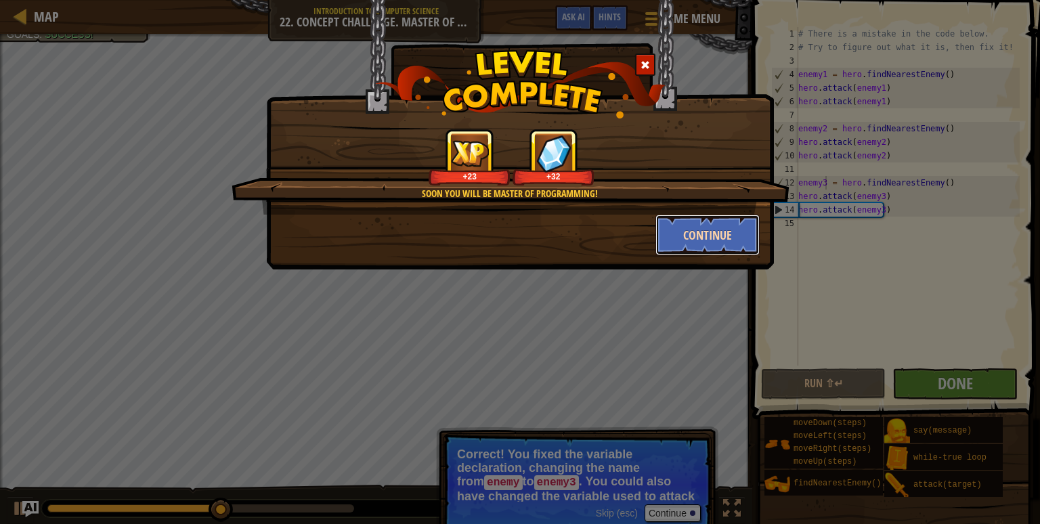
click at [707, 236] on button "Continue" at bounding box center [708, 235] width 105 height 41
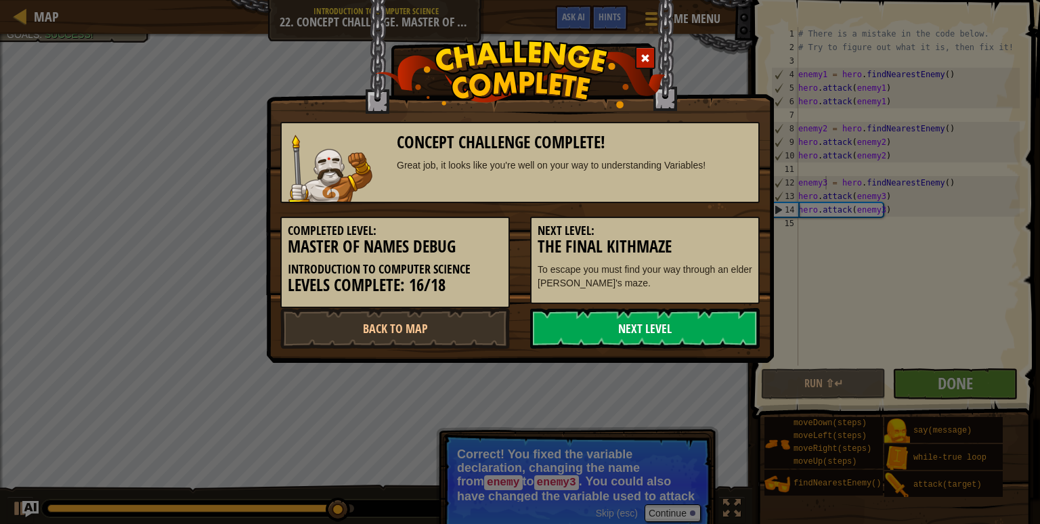
click at [631, 336] on link "Next Level" at bounding box center [645, 328] width 230 height 41
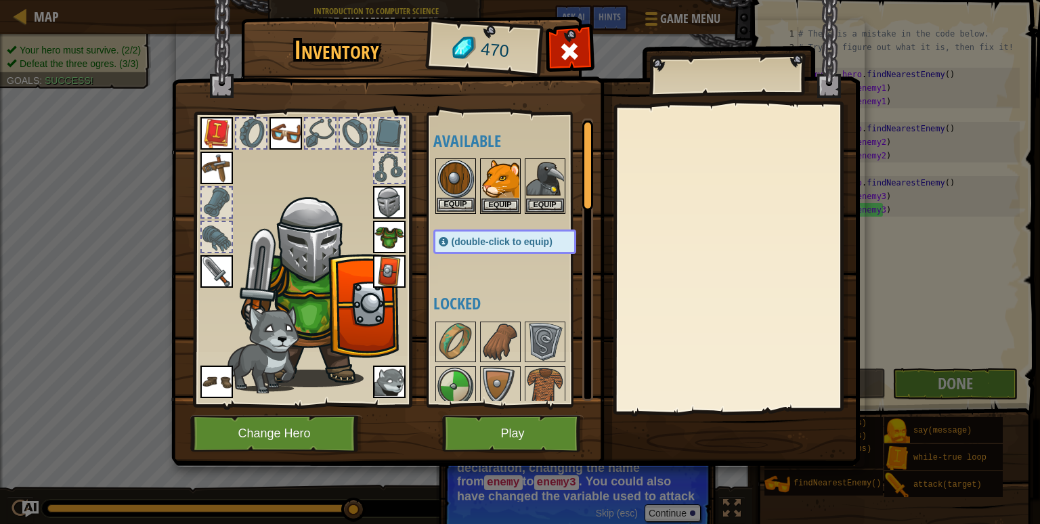
click at [456, 177] on img at bounding box center [456, 179] width 38 height 38
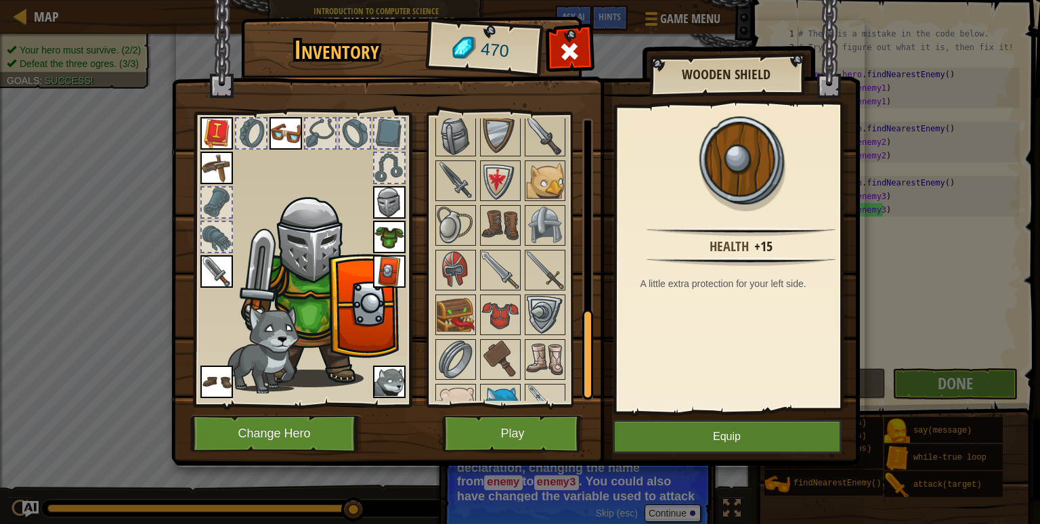
scroll to position [628, 0]
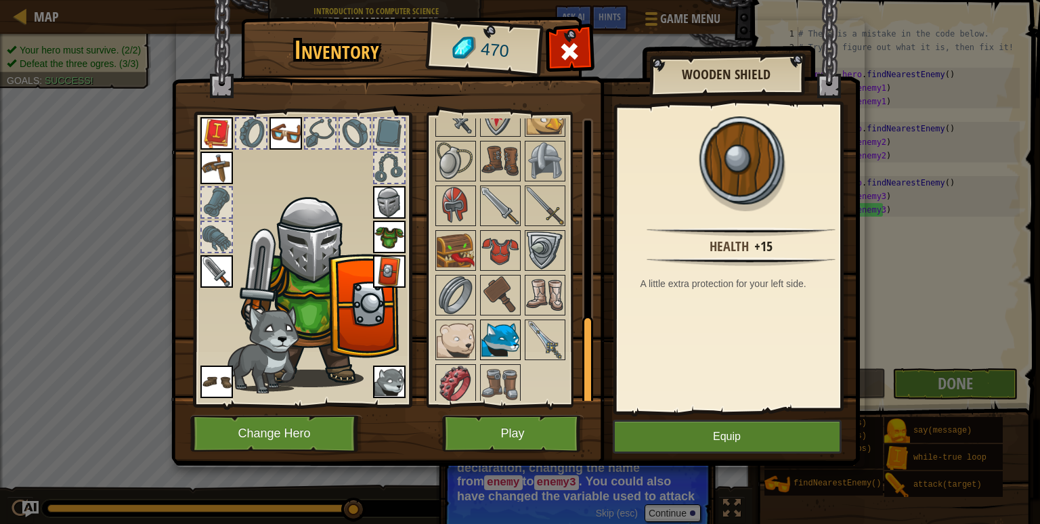
click at [494, 339] on img at bounding box center [501, 340] width 38 height 38
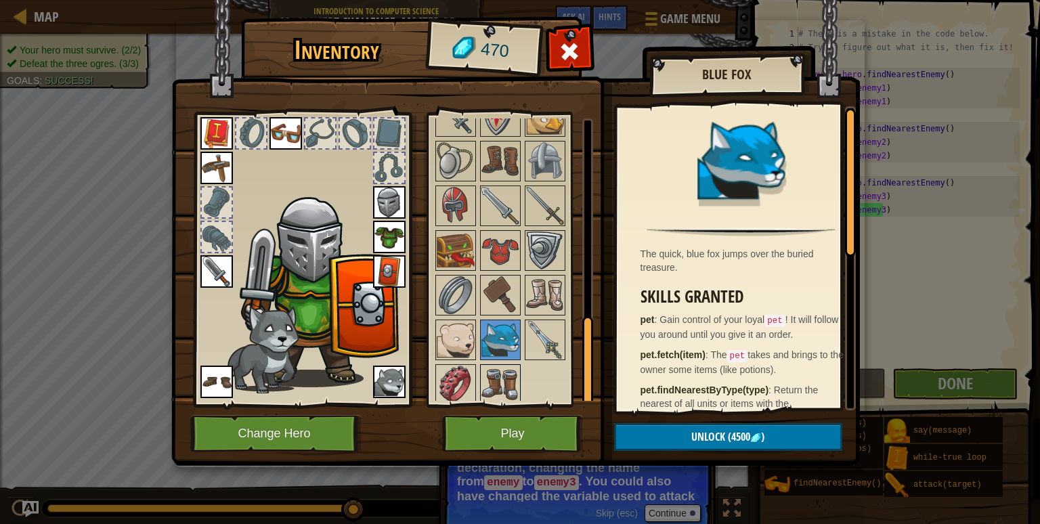
click at [485, 368] on img at bounding box center [501, 385] width 38 height 38
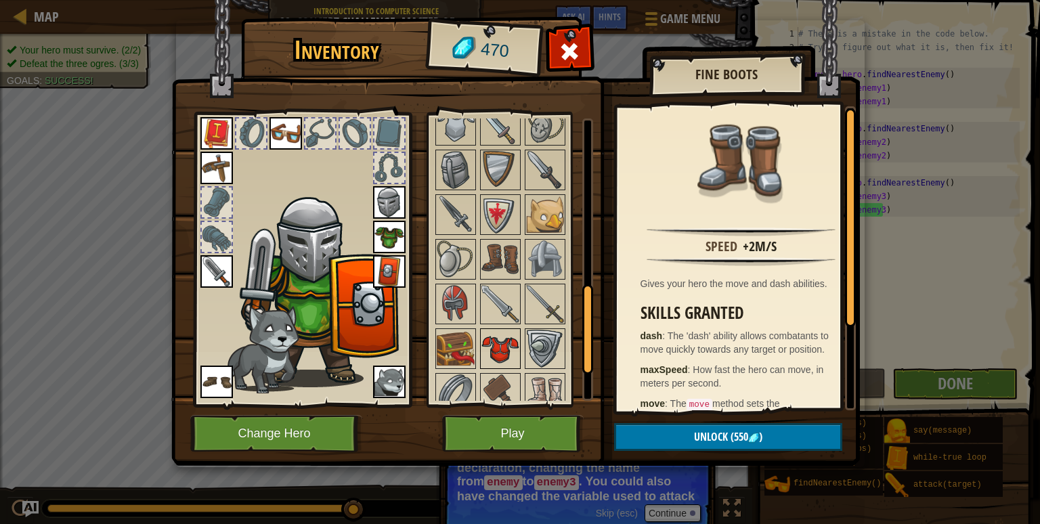
scroll to position [526, 0]
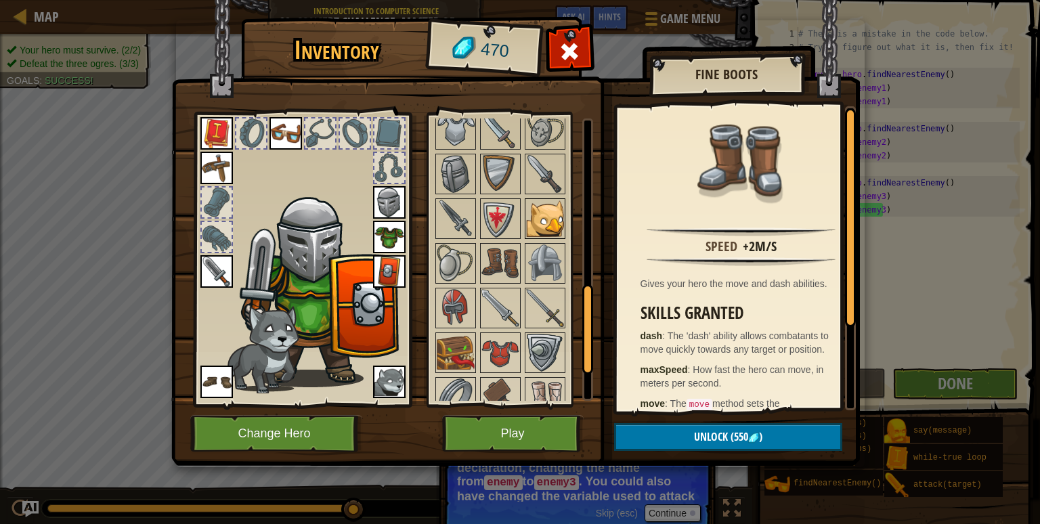
click at [543, 222] on img at bounding box center [545, 219] width 38 height 38
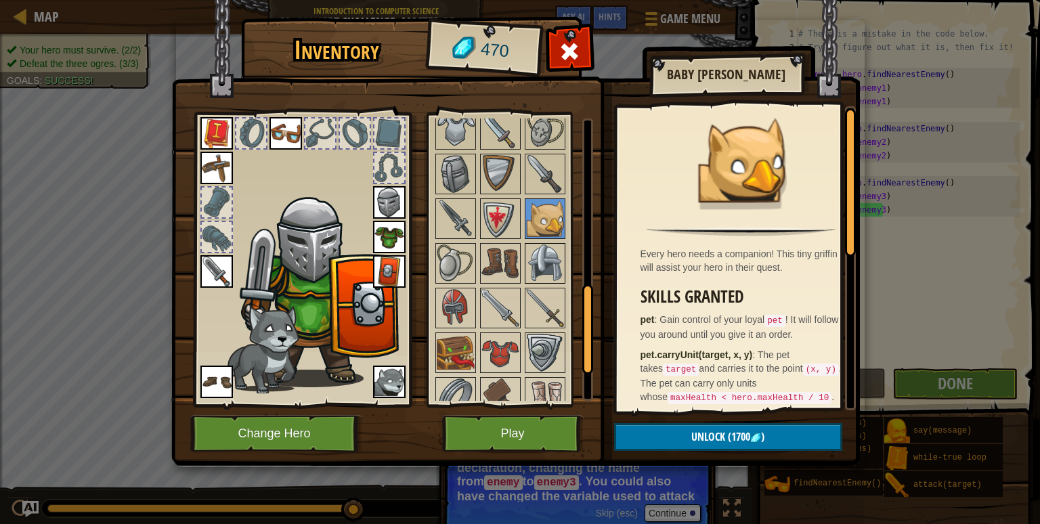
click at [545, 256] on img at bounding box center [545, 263] width 38 height 38
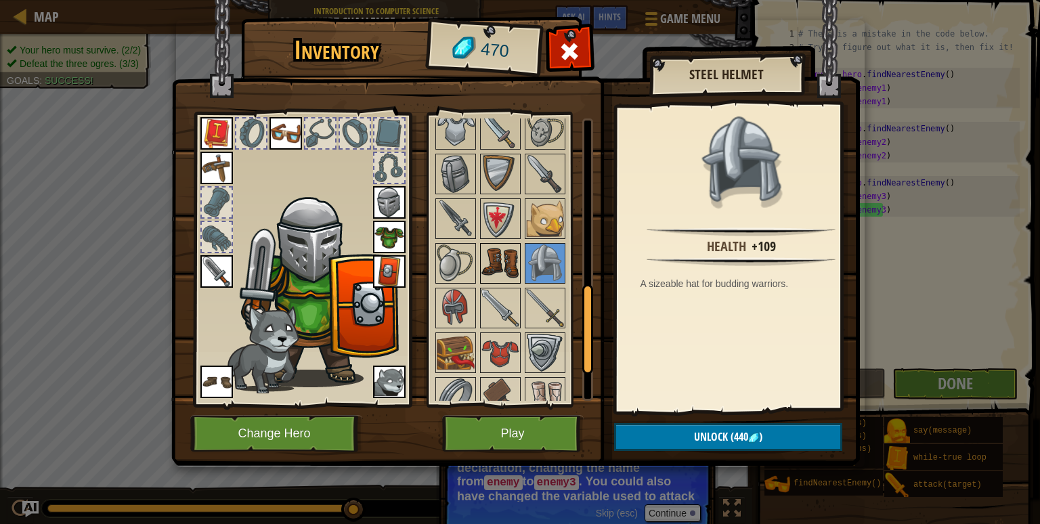
click at [503, 258] on img at bounding box center [501, 263] width 38 height 38
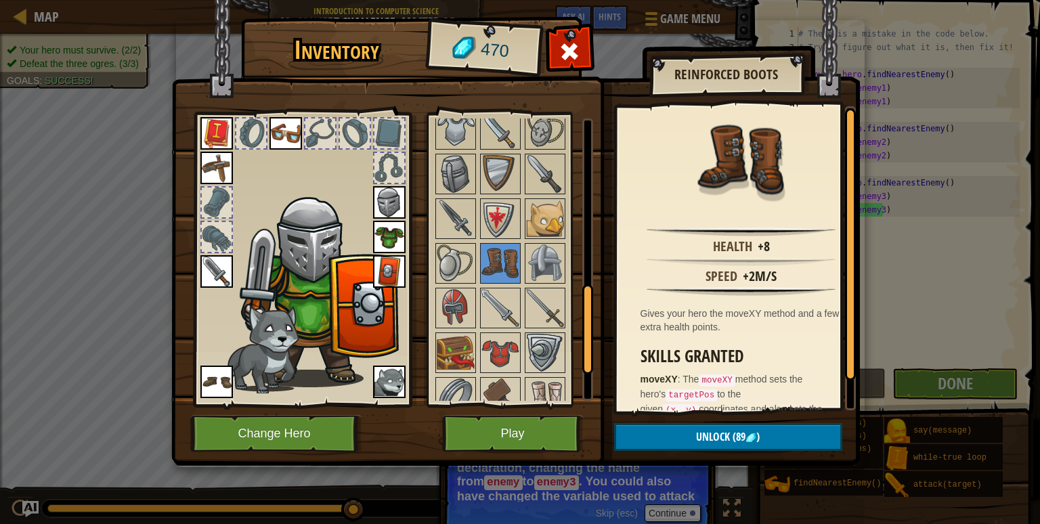
click at [475, 258] on div at bounding box center [518, 151] width 170 height 715
click at [452, 261] on img at bounding box center [456, 263] width 38 height 38
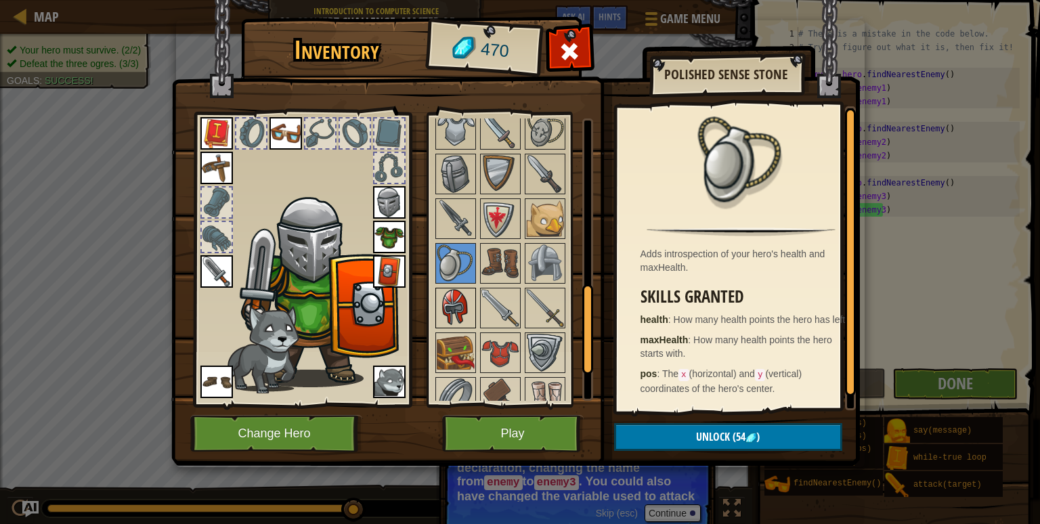
click at [456, 318] on img at bounding box center [456, 308] width 38 height 38
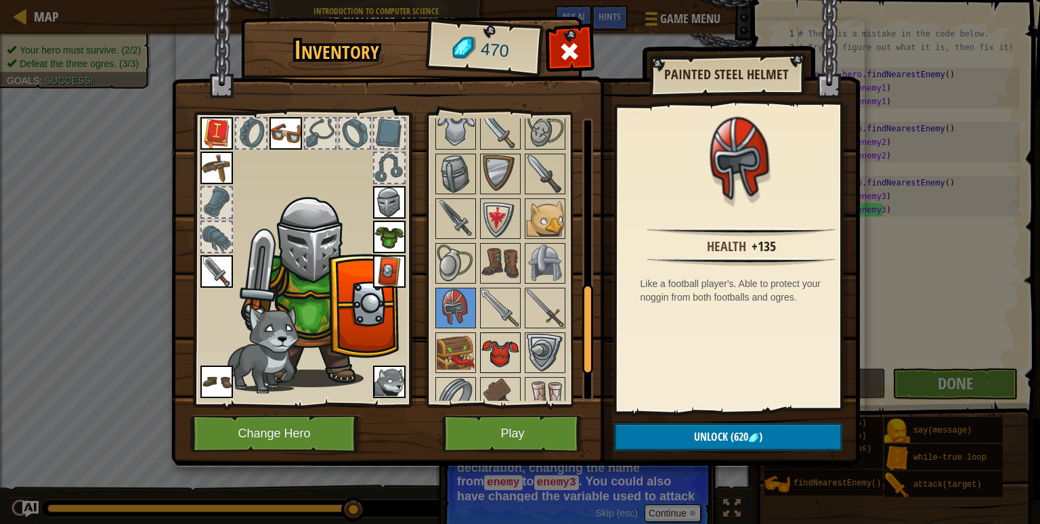
click at [504, 348] on img at bounding box center [501, 353] width 38 height 38
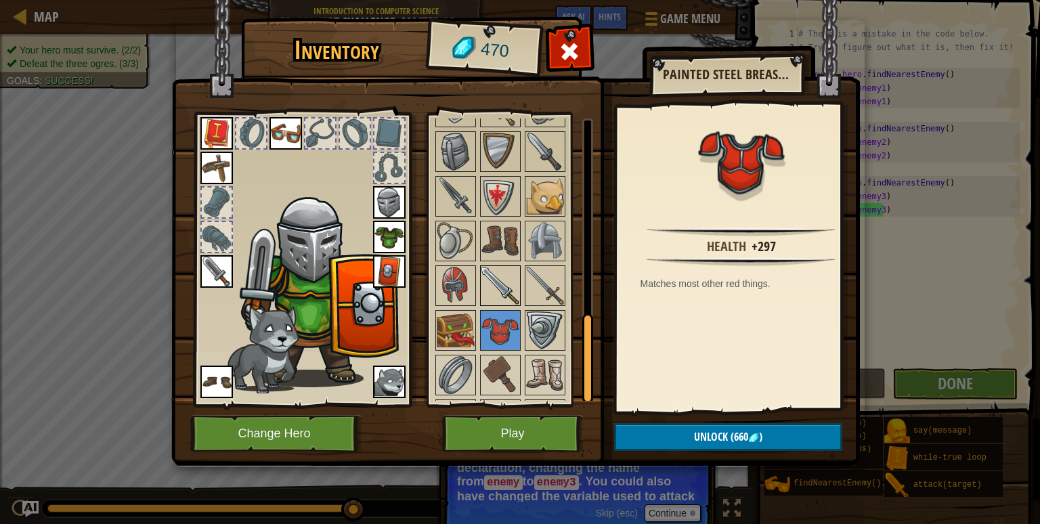
scroll to position [628, 0]
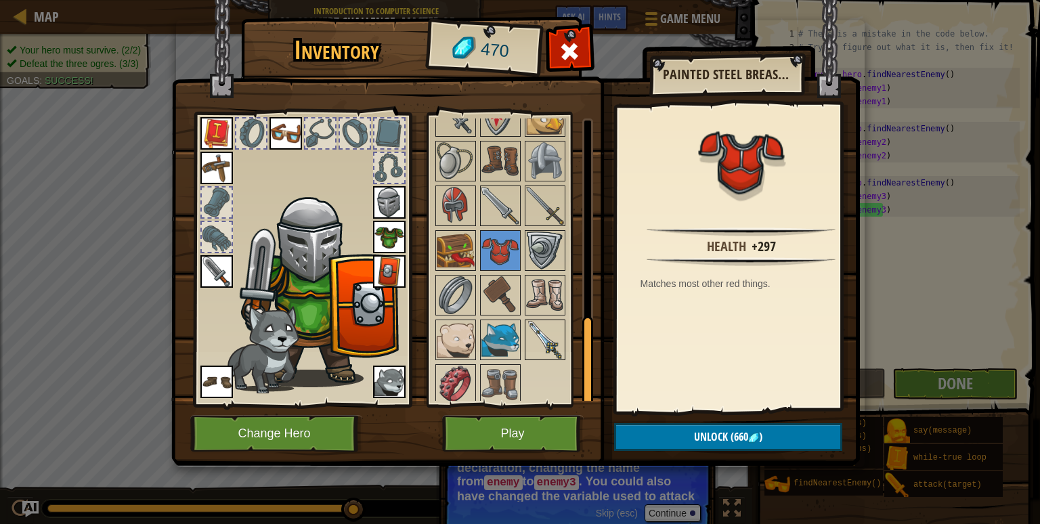
click at [538, 330] on img at bounding box center [545, 340] width 38 height 38
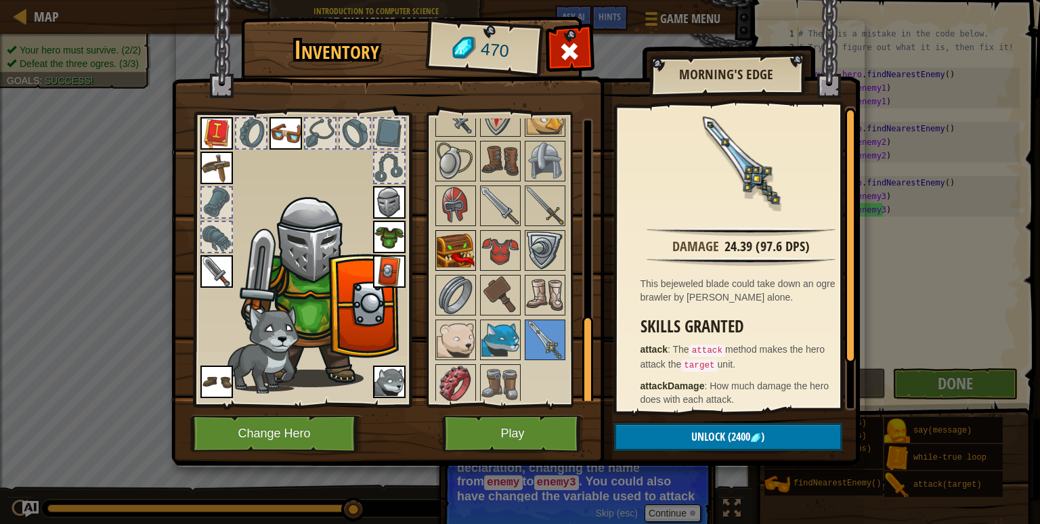
click at [458, 248] on img at bounding box center [456, 251] width 38 height 38
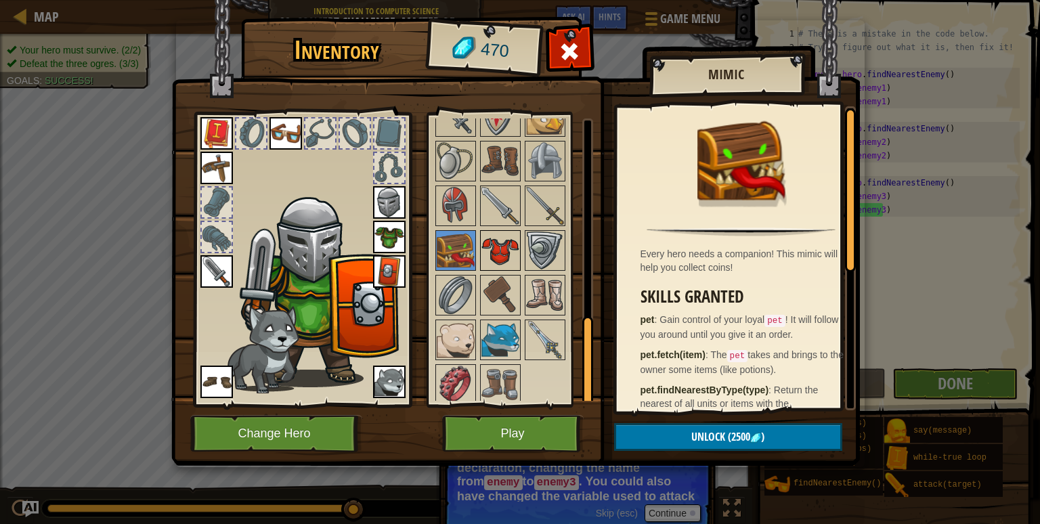
click at [480, 247] on div at bounding box center [500, 250] width 41 height 41
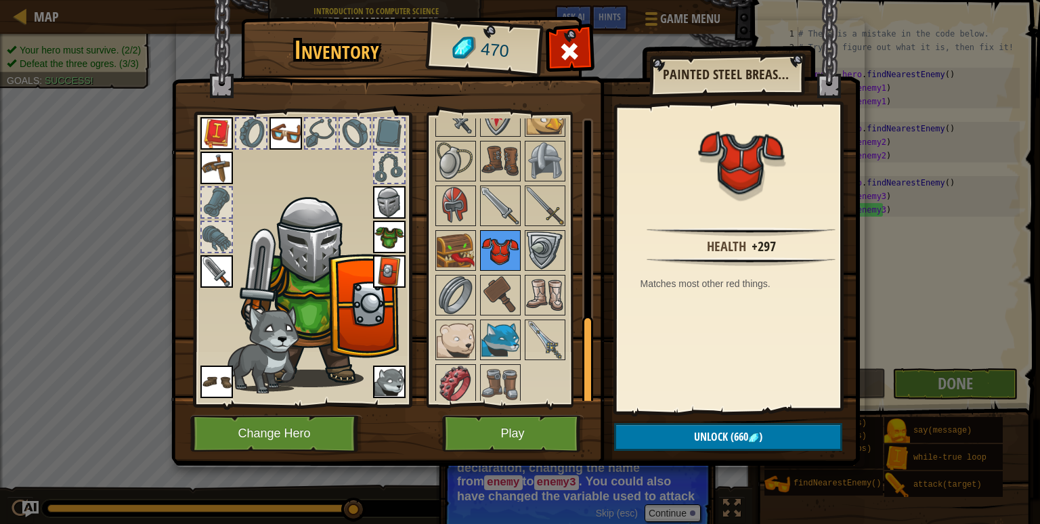
click at [480, 249] on div at bounding box center [500, 250] width 41 height 41
click at [497, 372] on img at bounding box center [501, 385] width 38 height 38
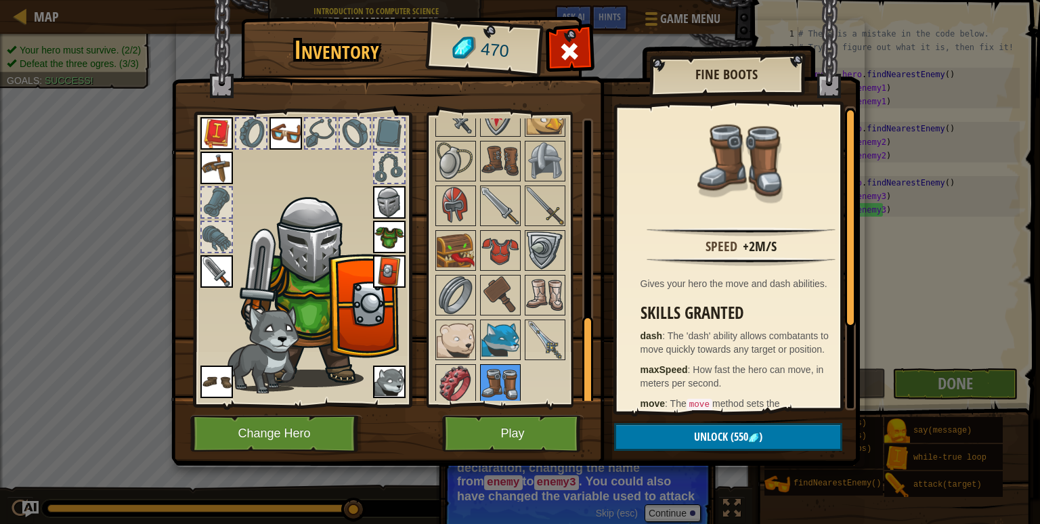
click at [497, 372] on img at bounding box center [501, 385] width 38 height 38
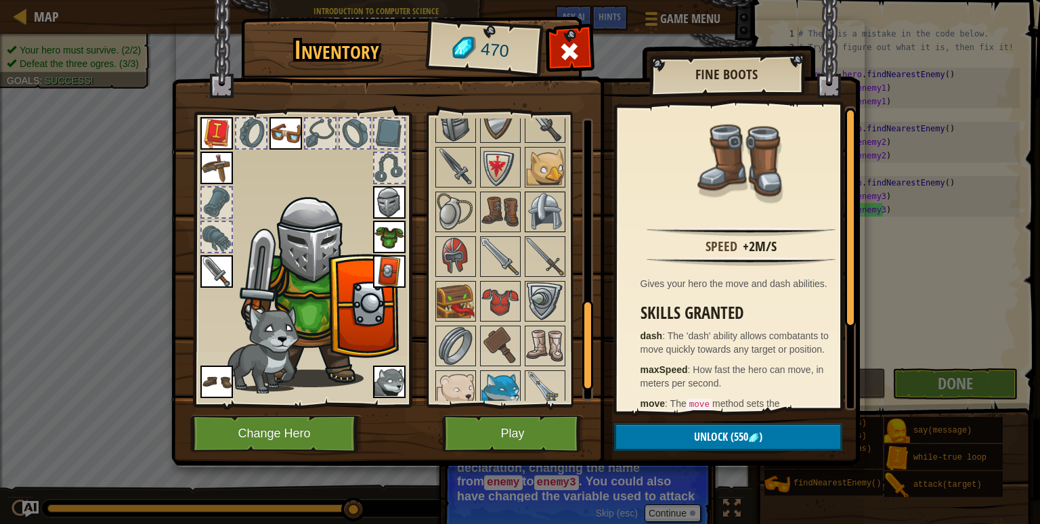
scroll to position [574, 0]
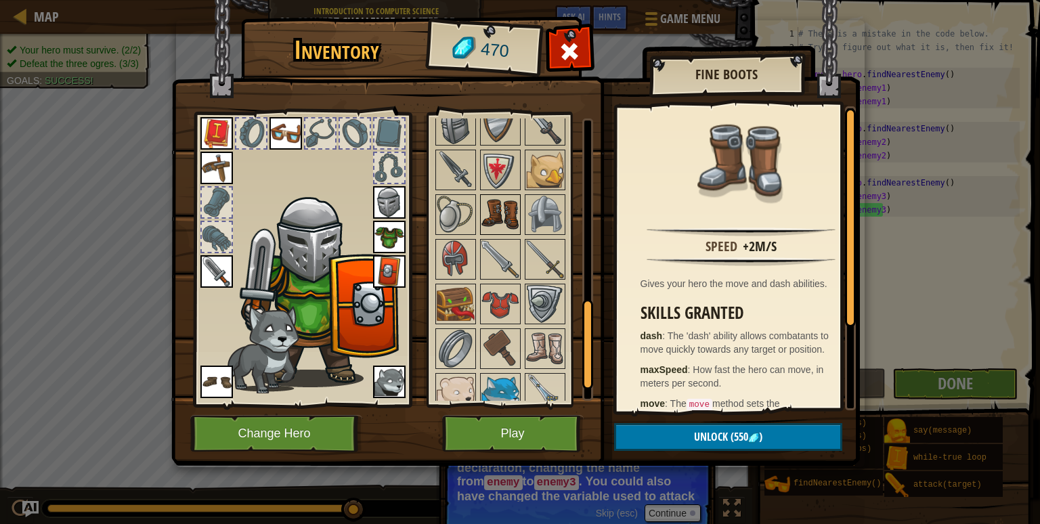
click at [498, 198] on img at bounding box center [501, 215] width 38 height 38
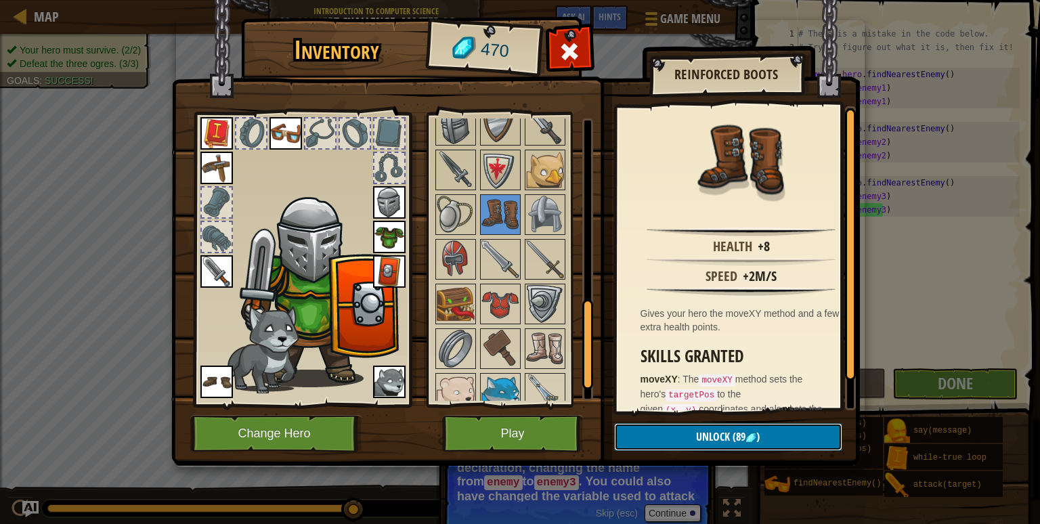
click at [755, 445] on button "Unlock (89 )" at bounding box center [728, 437] width 228 height 28
click at [739, 432] on button "Confirm" at bounding box center [728, 437] width 228 height 28
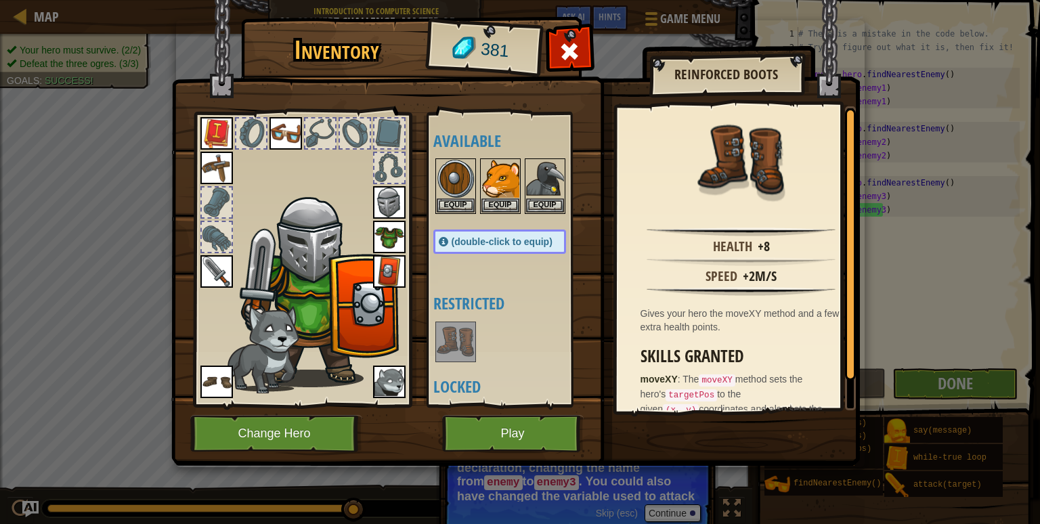
click at [465, 333] on img at bounding box center [456, 342] width 38 height 38
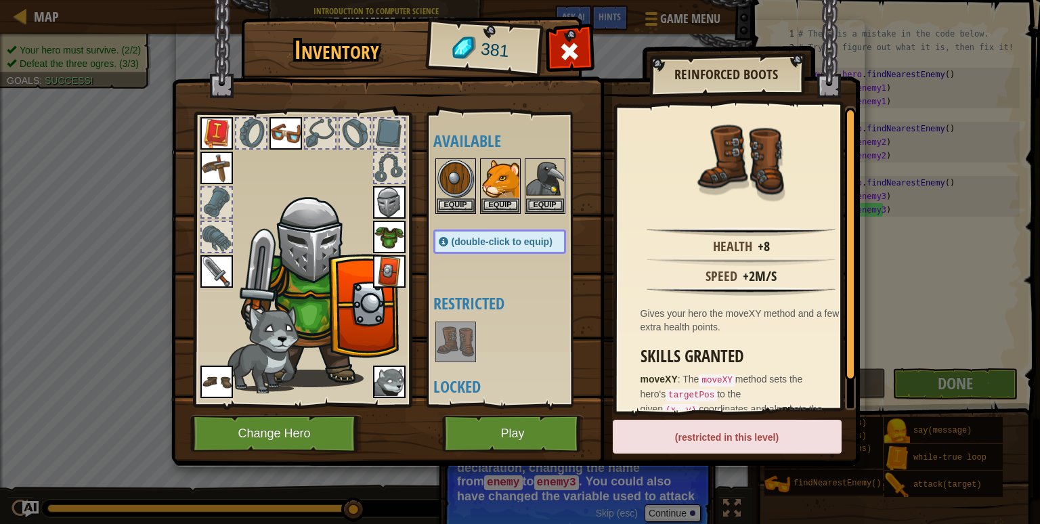
scroll to position [246, 0]
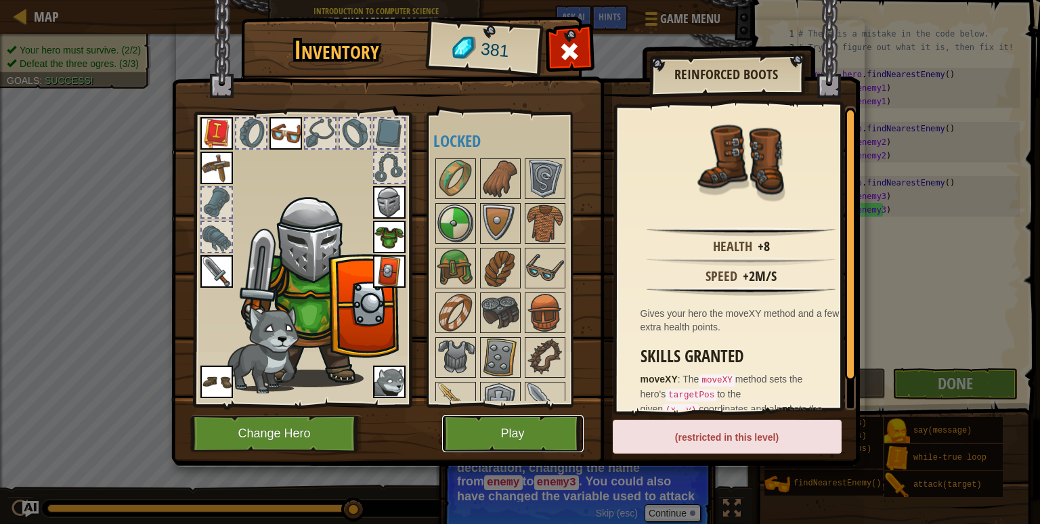
click at [491, 435] on button "Play" at bounding box center [513, 433] width 142 height 37
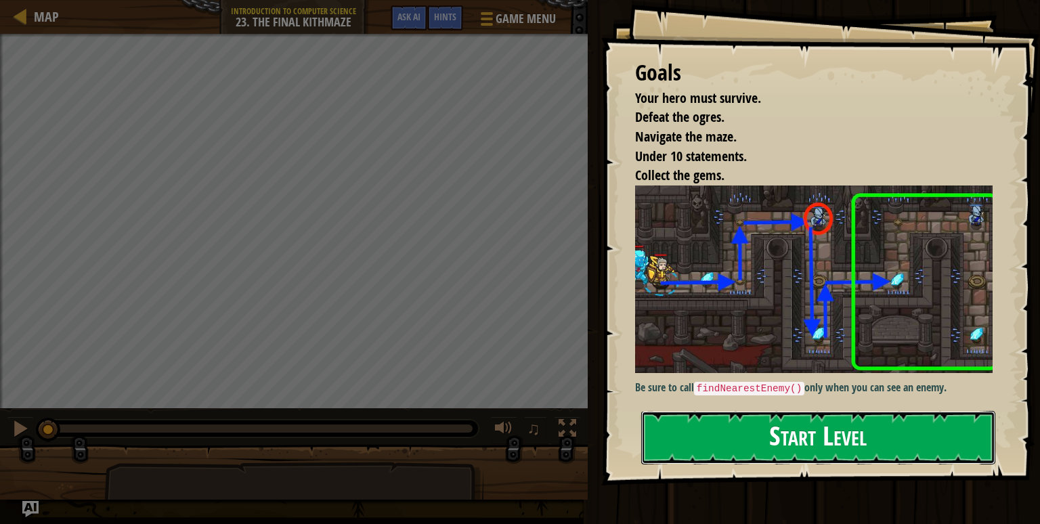
click at [740, 459] on button "Start Level" at bounding box center [818, 438] width 354 height 54
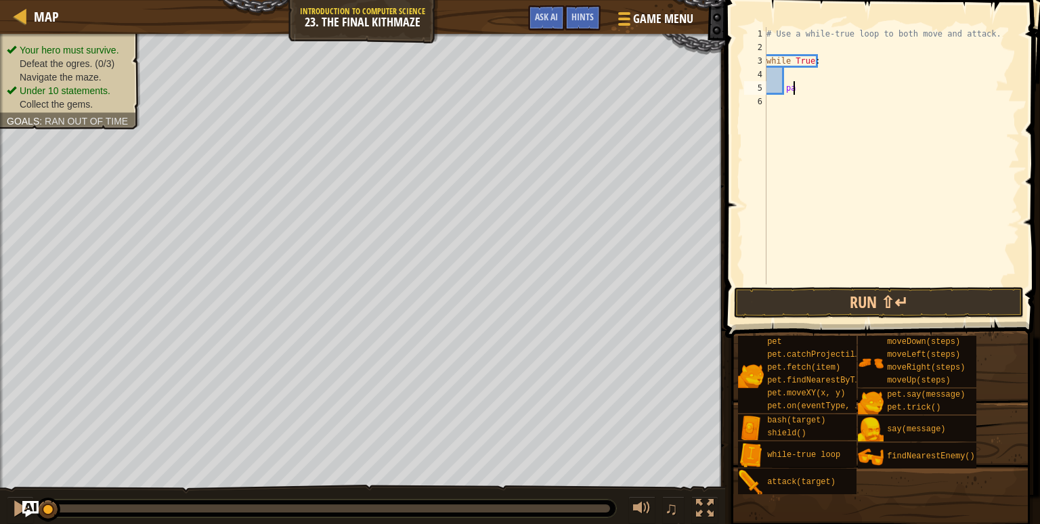
type textarea "p"
click at [791, 73] on div "# Use a while-true loop to both move and attack. while True :" at bounding box center [892, 169] width 256 height 284
click at [793, 102] on div "# Use a while-true loop to both move and attack. while True : moveRight ( steps…" at bounding box center [892, 169] width 256 height 284
click at [786, 103] on div "# Use a while-true loop to both move and attack. while True : moveRight ( steps…" at bounding box center [892, 169] width 256 height 284
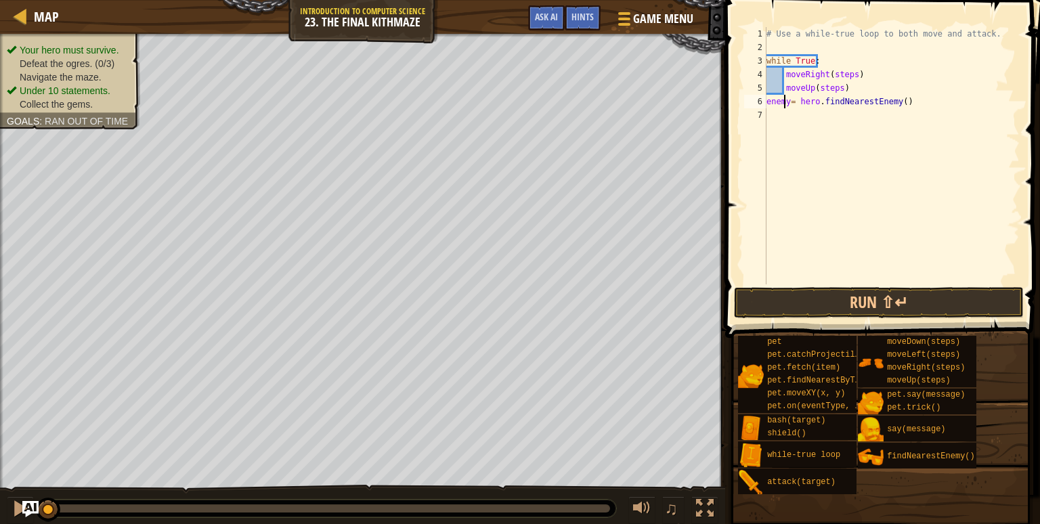
click at [788, 102] on div "# Use a while-true loop to both move and attack. while True : moveRight ( steps…" at bounding box center [892, 169] width 256 height 284
click at [788, 104] on div "# Use a while-true loop to both move and attack. while True : moveRight ( steps…" at bounding box center [892, 169] width 256 height 284
click at [830, 290] on button "Run ⇧↵" at bounding box center [879, 302] width 290 height 31
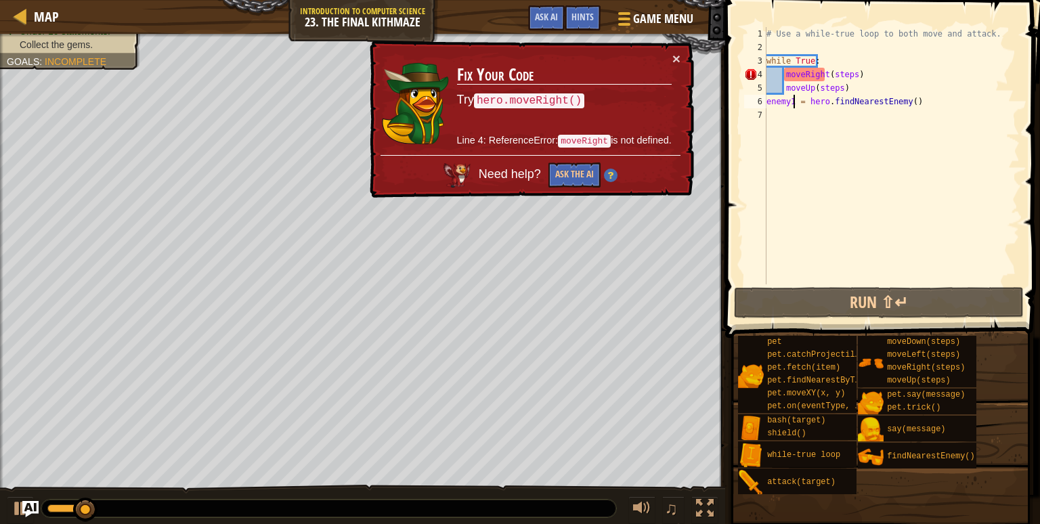
click at [853, 74] on div "# Use a while-true loop to both move and attack. while True : moveRight ( steps…" at bounding box center [892, 169] width 256 height 284
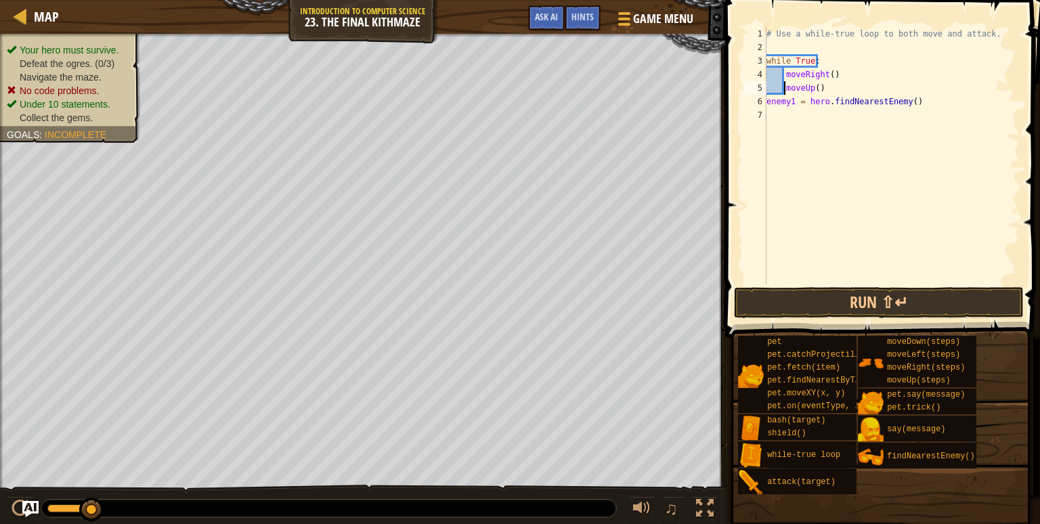
type textarea "enemy1 = hero.findNearestEnemy()"
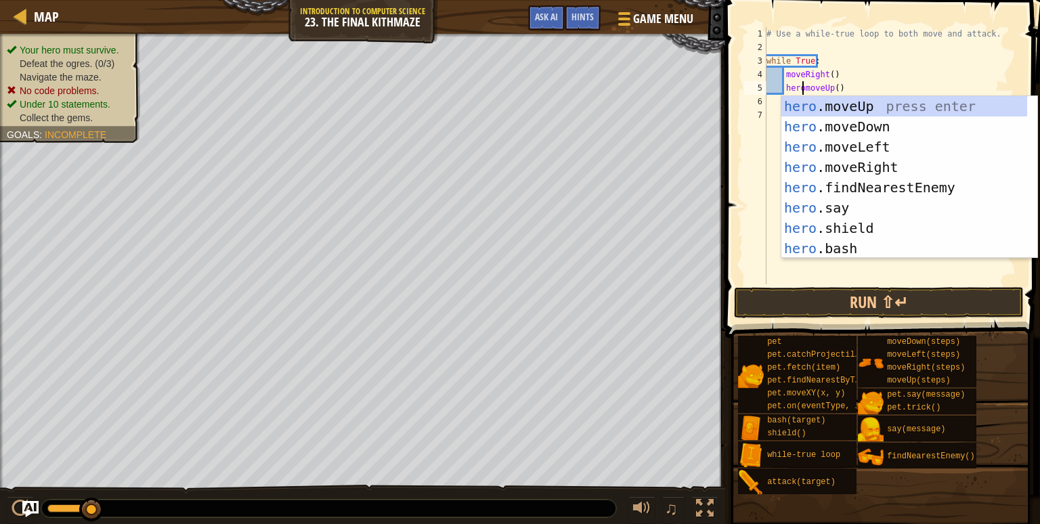
scroll to position [6, 3]
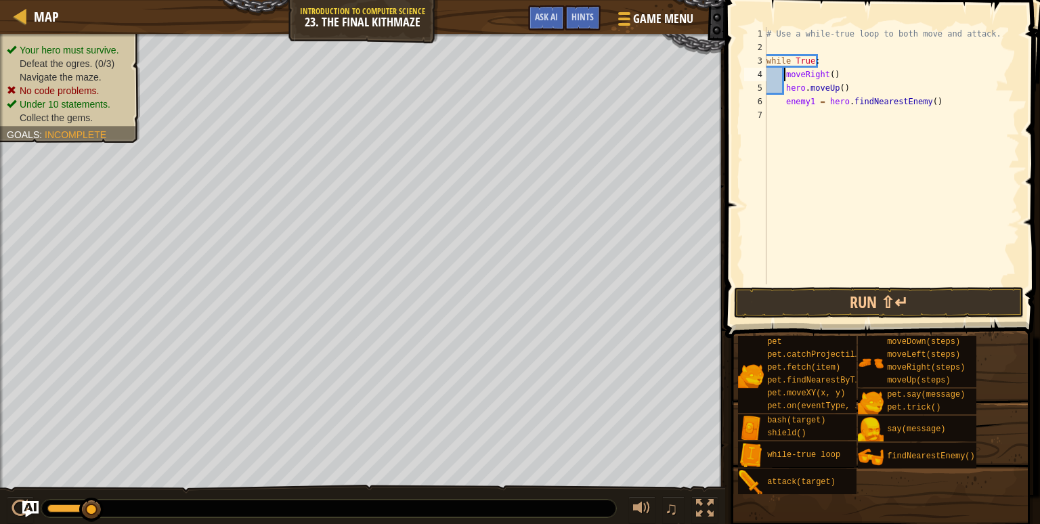
click at [784, 74] on div "# Use a while-true loop to both move and attack. while True : moveRight ( ) her…" at bounding box center [892, 169] width 256 height 284
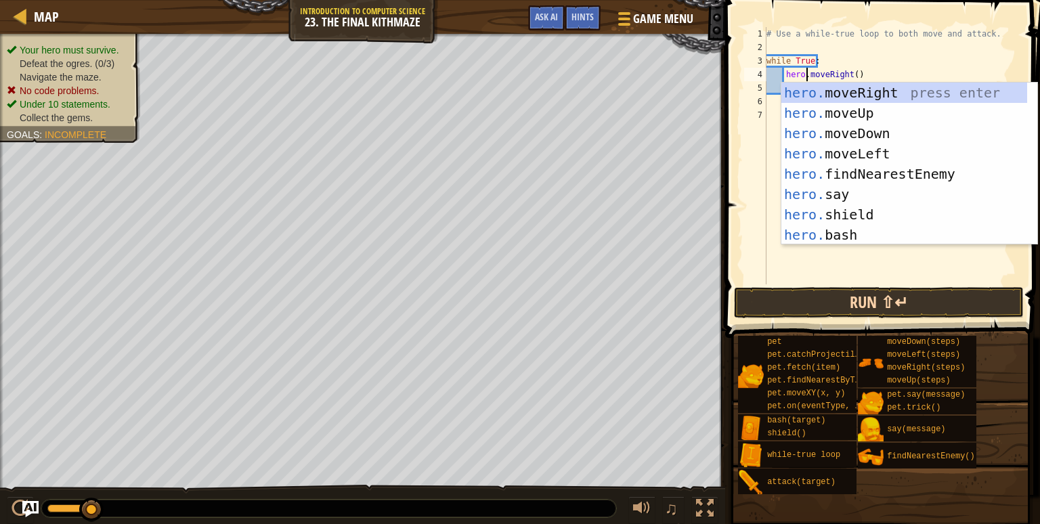
type textarea "hero.moveRight()"
click at [796, 311] on button "Run ⇧↵" at bounding box center [879, 302] width 290 height 31
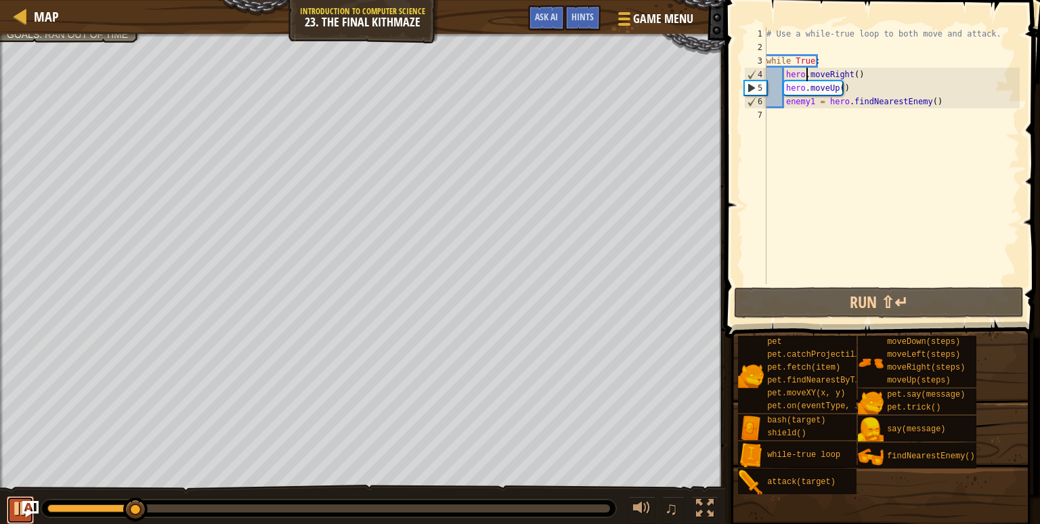
click at [9, 508] on button at bounding box center [20, 510] width 27 height 28
drag, startPoint x: 809, startPoint y: 474, endPoint x: 817, endPoint y: 133, distance: 341.4
drag, startPoint x: 817, startPoint y: 133, endPoint x: 842, endPoint y: 481, distance: 349.1
click at [842, 481] on div "attack(target)" at bounding box center [816, 482] width 104 height 26
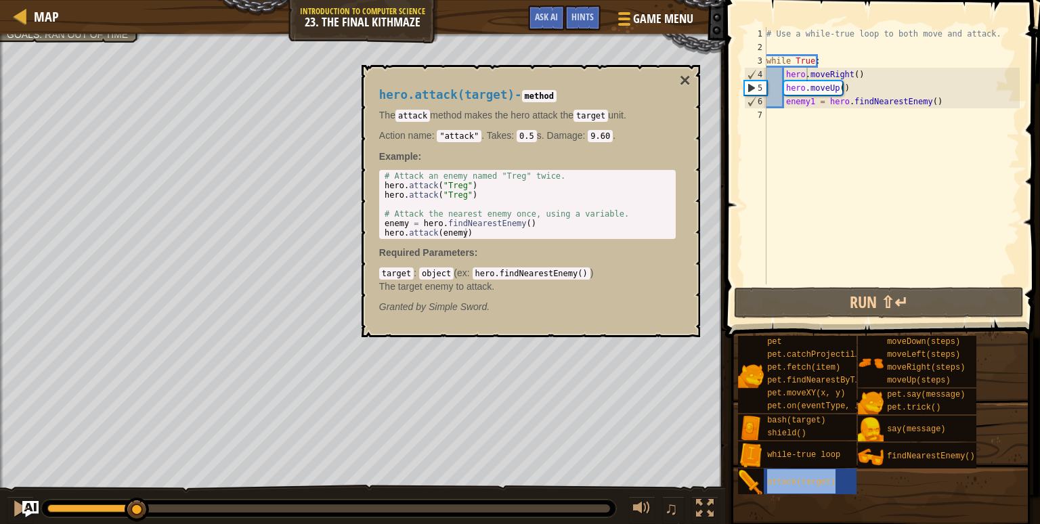
drag, startPoint x: 813, startPoint y: 483, endPoint x: 793, endPoint y: 123, distance: 360.8
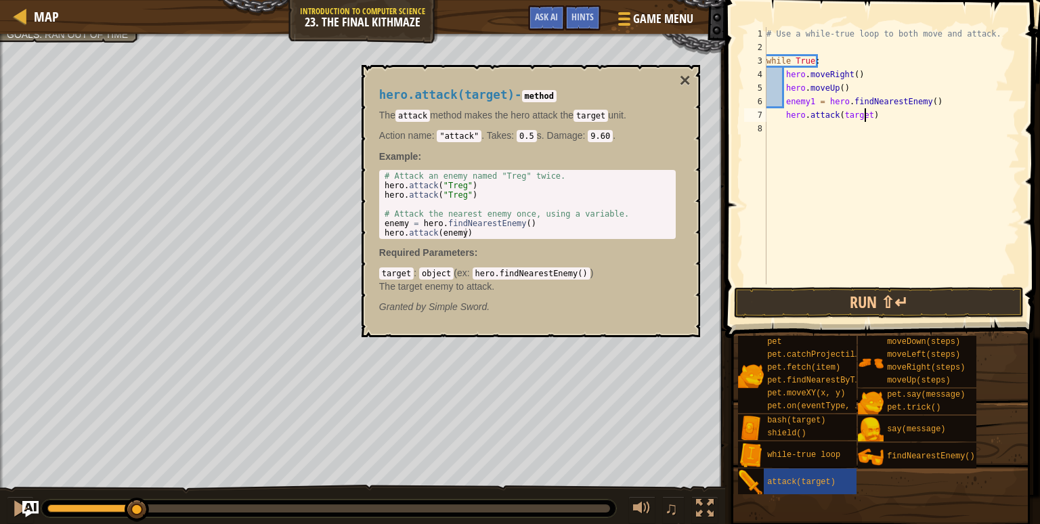
click at [864, 114] on div "# Use a while-true loop to both move and attack. while True : hero . moveRight …" at bounding box center [892, 169] width 256 height 284
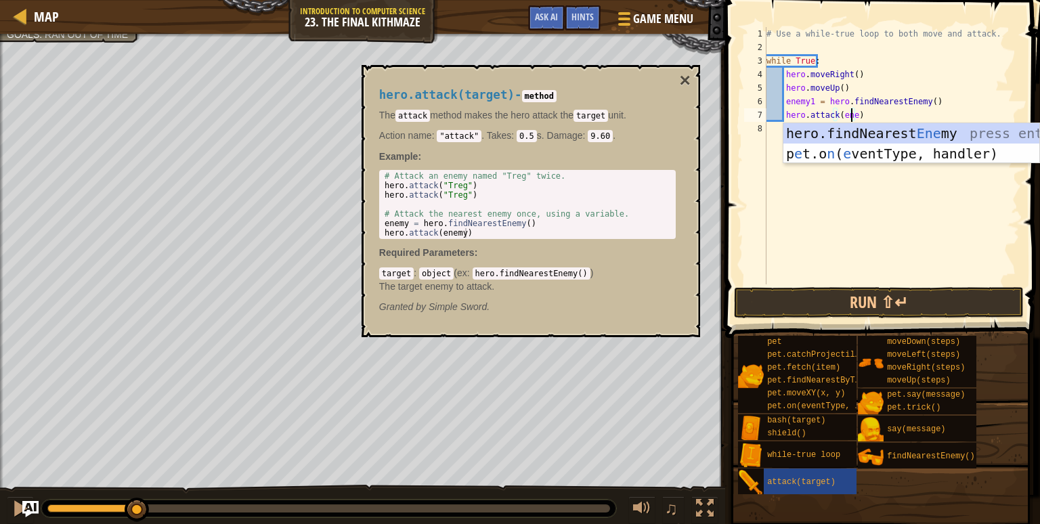
scroll to position [6, 7]
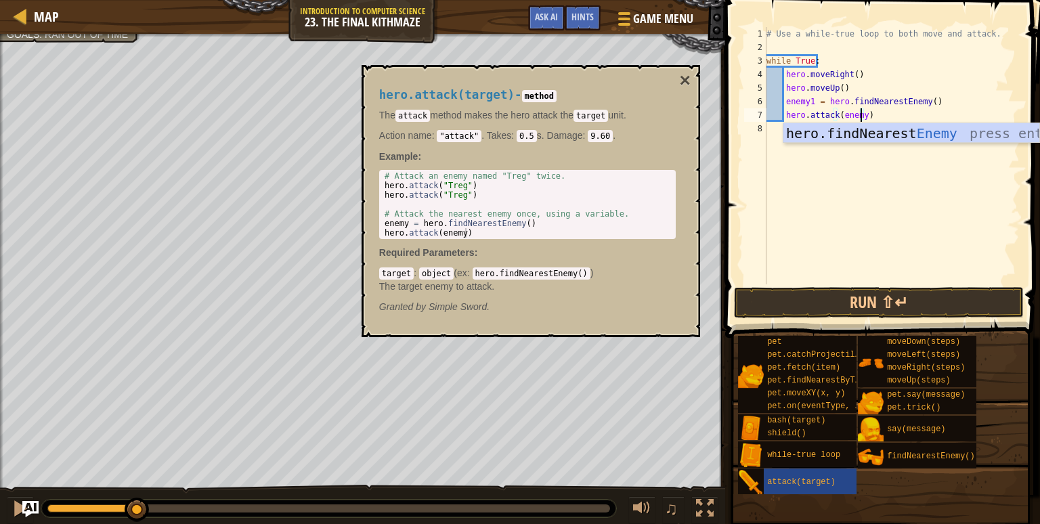
type textarea "hero.attack(enemy1)"
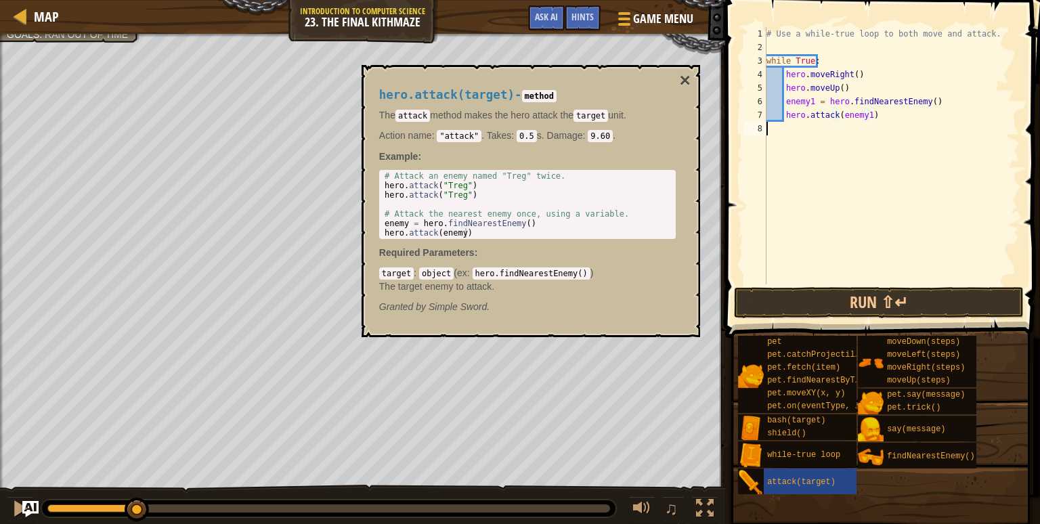
click at [864, 169] on div "# Use a while-true loop to both move and attack. while True : hero . moveRight …" at bounding box center [892, 169] width 256 height 284
type textarea "hero.moveDown(2)"
drag, startPoint x: 914, startPoint y: 380, endPoint x: 825, endPoint y: 144, distance: 251.8
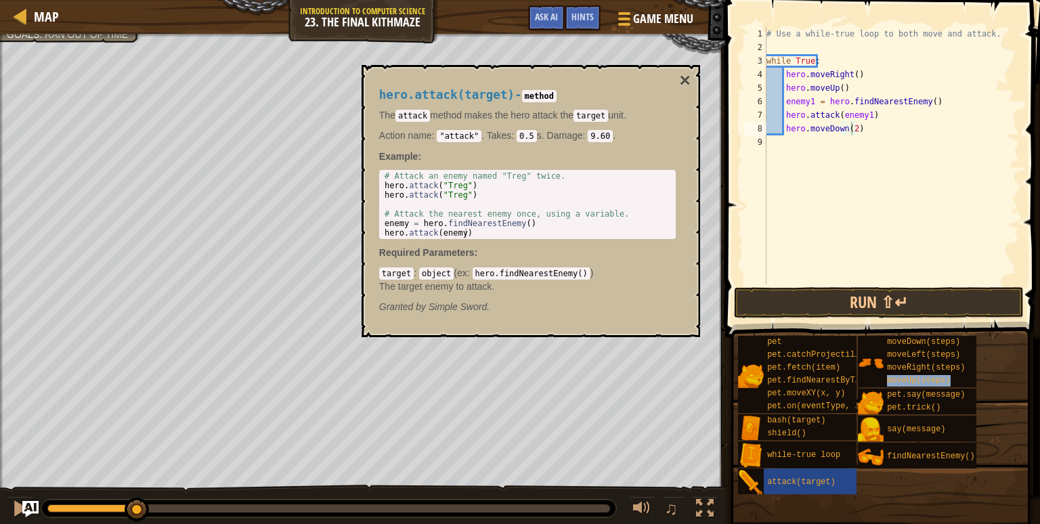
drag, startPoint x: 902, startPoint y: 379, endPoint x: 817, endPoint y: 148, distance: 245.6
drag, startPoint x: 817, startPoint y: 148, endPoint x: 985, endPoint y: 379, distance: 285.0
click at [985, 379] on div "pet pet.catchProjectile(arrow) pet.fetch(item) pet.findNearestByType(type) pet.…" at bounding box center [884, 415] width 293 height 160
type textarea "hero.moveDown(2)"
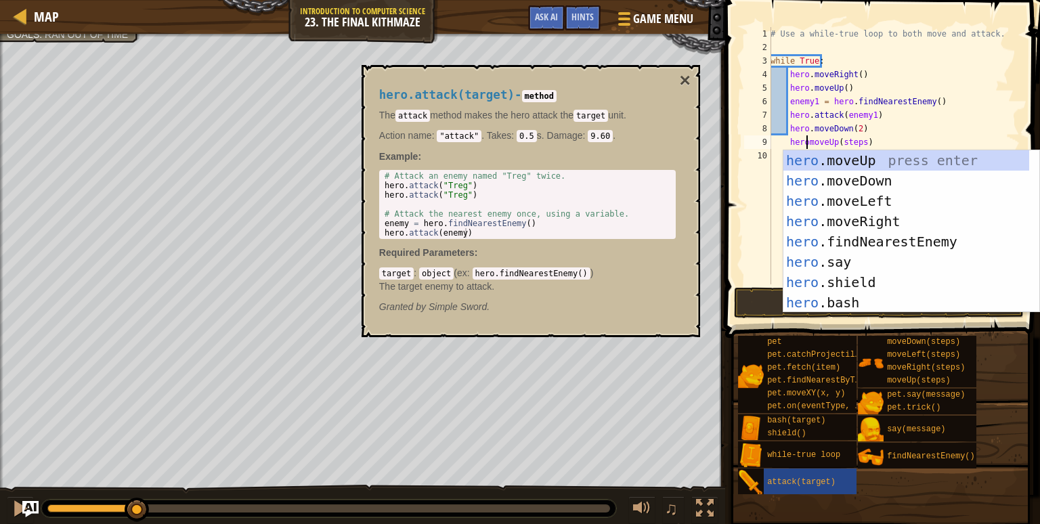
scroll to position [6, 3]
click at [860, 143] on div "# Use a while-true loop to both move and attack. while True : hero . moveRight …" at bounding box center [894, 169] width 252 height 284
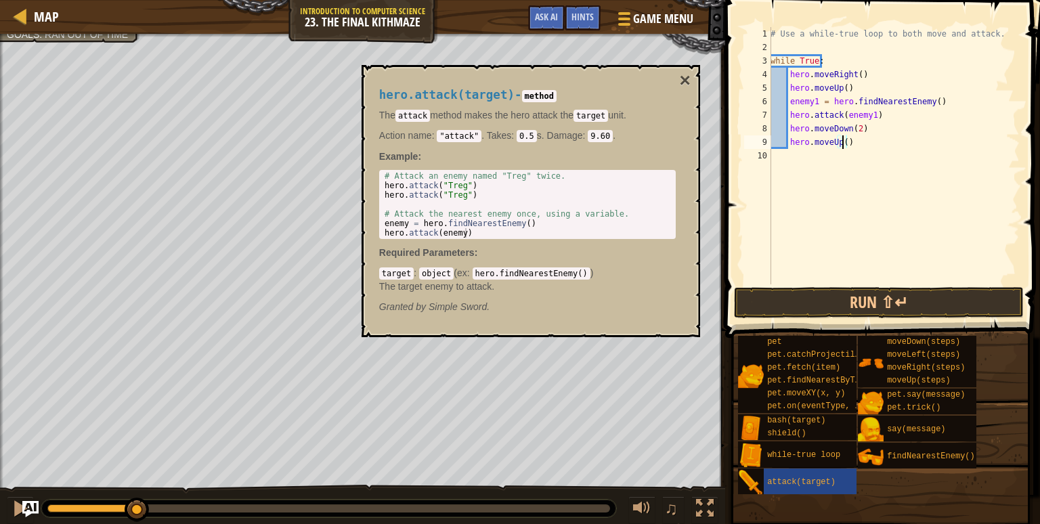
scroll to position [6, 5]
drag, startPoint x: 875, startPoint y: 117, endPoint x: 786, endPoint y: 114, distance: 88.8
click at [786, 114] on div "# Use a while-true loop to both move and attack. while True : hero . moveRight …" at bounding box center [894, 169] width 252 height 284
click at [882, 125] on div "# Use a while-true loop to both move and attack. while True : hero . moveRight …" at bounding box center [894, 169] width 252 height 284
drag, startPoint x: 858, startPoint y: 114, endPoint x: 790, endPoint y: 117, distance: 68.5
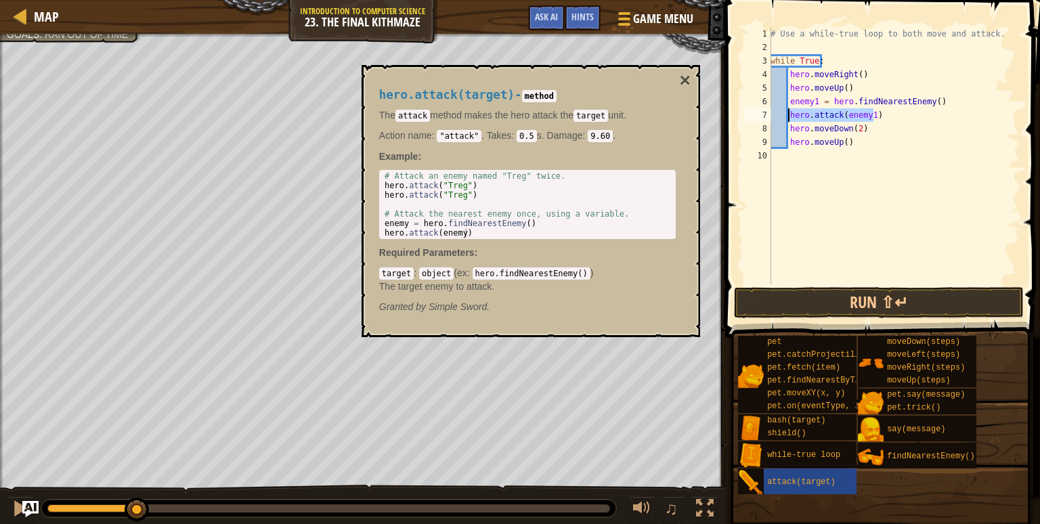
click at [790, 117] on div "# Use a while-true loop to both move and attack. while True : hero . moveRight …" at bounding box center [894, 169] width 252 height 284
click at [871, 127] on div "# Use a while-true loop to both move and attack. while True : hero . moveRight …" at bounding box center [894, 169] width 252 height 284
paste textarea "hero.attack(enemy1)"
click at [868, 130] on div "# Use a while-true loop to both move and attack. while True : hero . moveRight …" at bounding box center [894, 169] width 252 height 284
click at [947, 132] on div "# Use a while-true loop to both move and attack. while True : hero . moveRight …" at bounding box center [894, 169] width 252 height 284
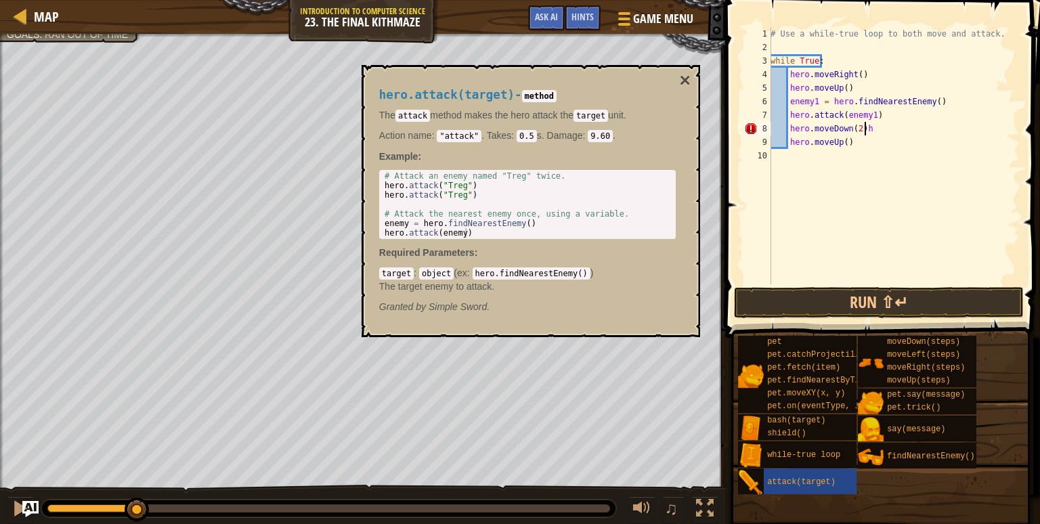
type textarea "hero.moveDown(2)"
paste textarea "hero.attack(enemy1)"
click at [928, 309] on button "Run ⇧↵" at bounding box center [879, 302] width 290 height 31
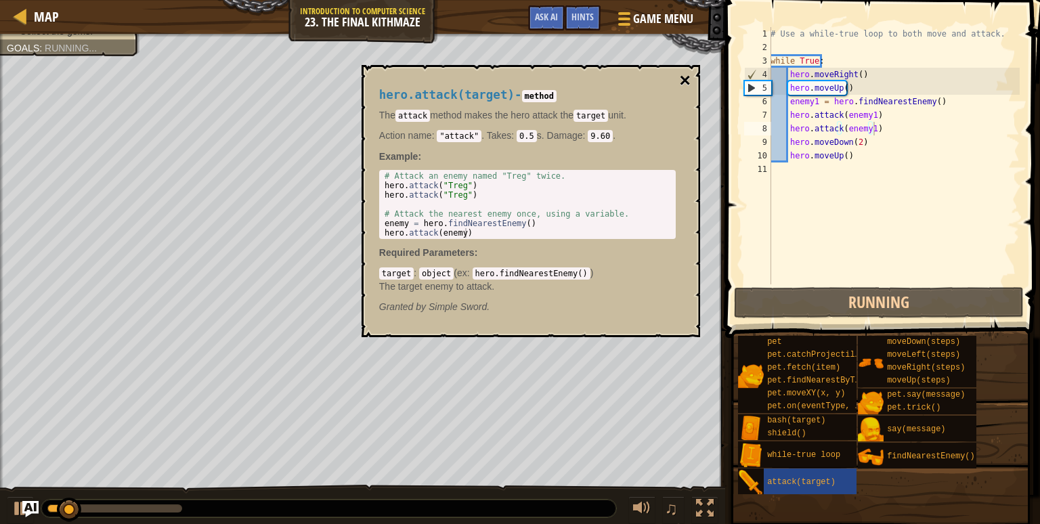
click at [683, 82] on button "×" at bounding box center [684, 80] width 11 height 19
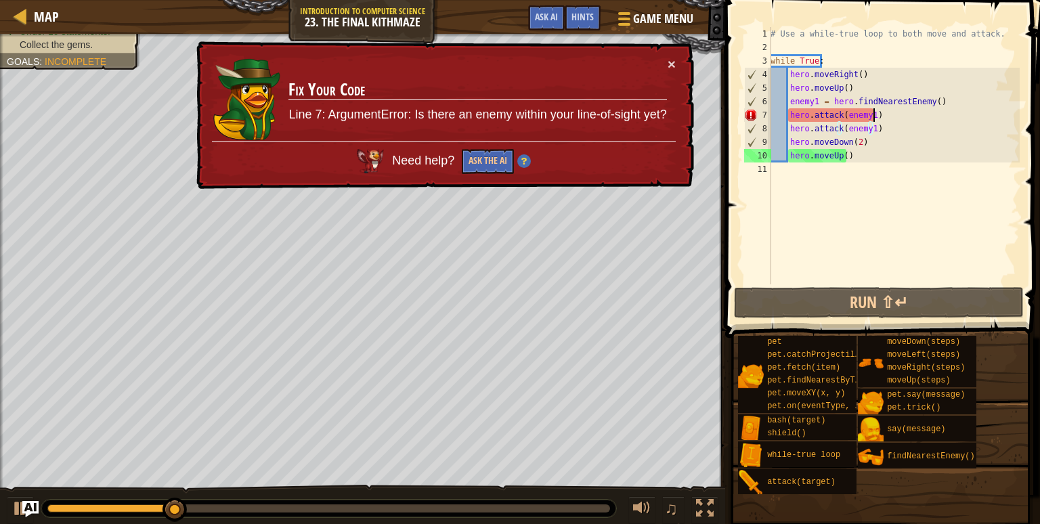
click at [878, 117] on div "# Use a while-true loop to both move and attack. while True : hero . moveRight …" at bounding box center [894, 169] width 252 height 284
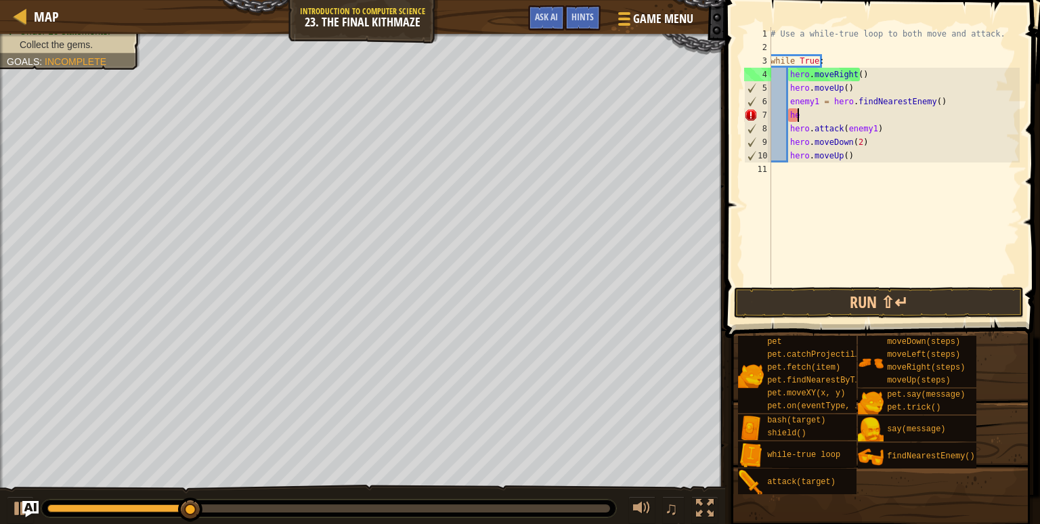
type textarea "h"
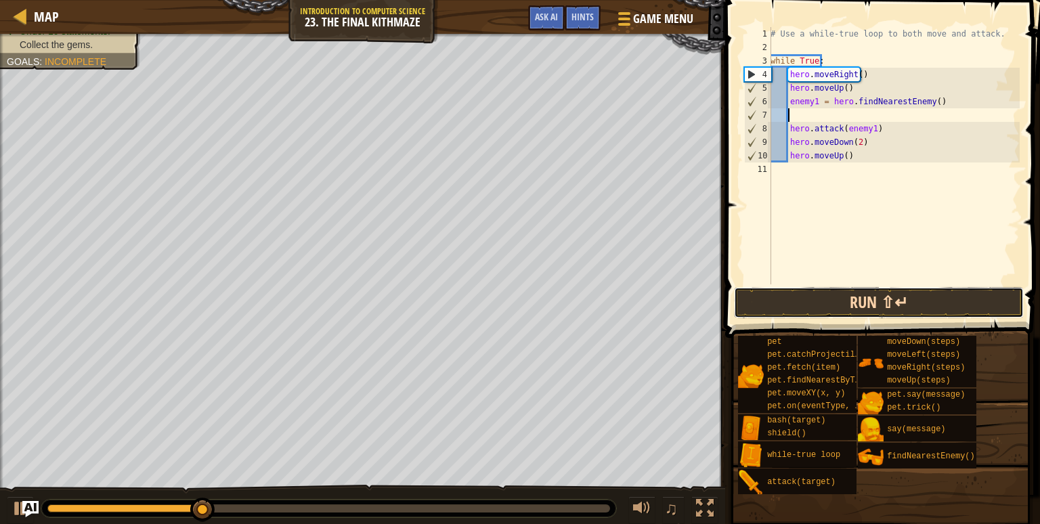
click at [860, 301] on button "Run ⇧↵" at bounding box center [879, 302] width 290 height 31
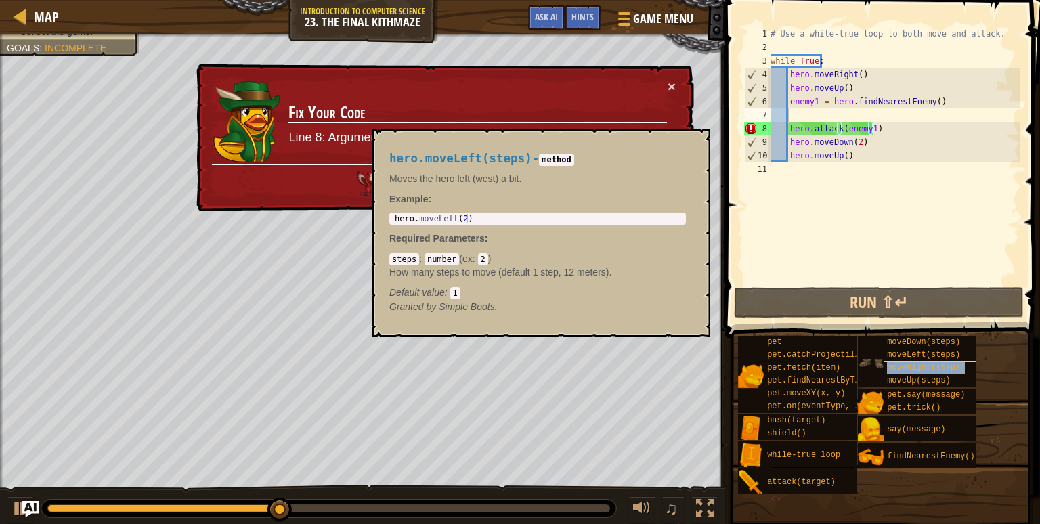
type textarea "moveRight(steps)"
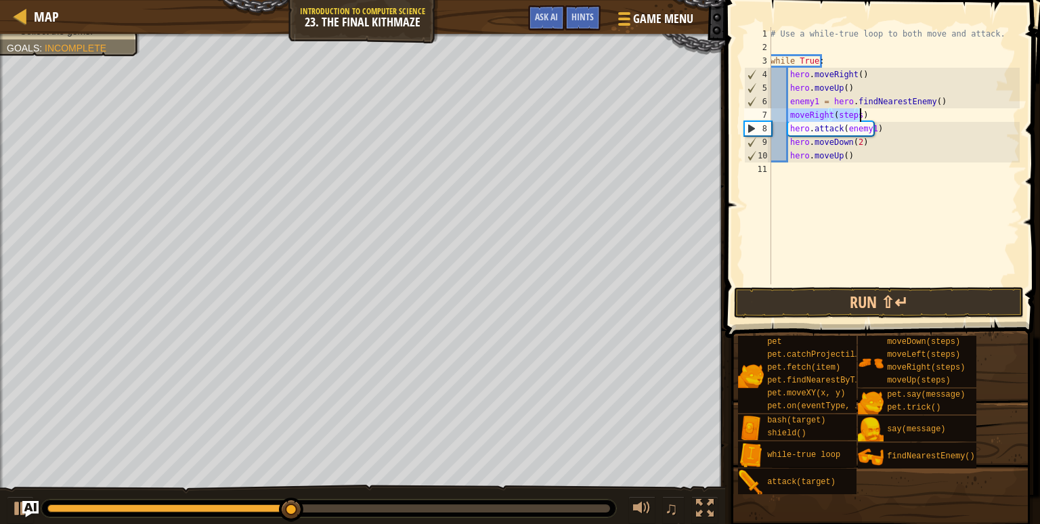
click at [791, 110] on div "# Use a while-true loop to both move and attack. while True : hero . moveRight …" at bounding box center [894, 155] width 252 height 257
click at [791, 114] on div "# Use a while-true loop to both move and attack. while True : hero . moveRight …" at bounding box center [894, 169] width 252 height 284
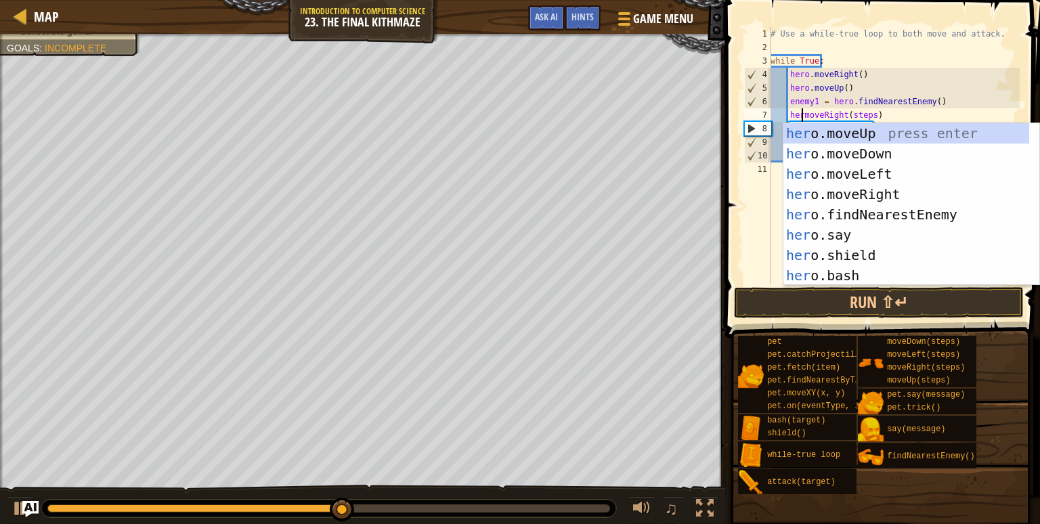
scroll to position [6, 3]
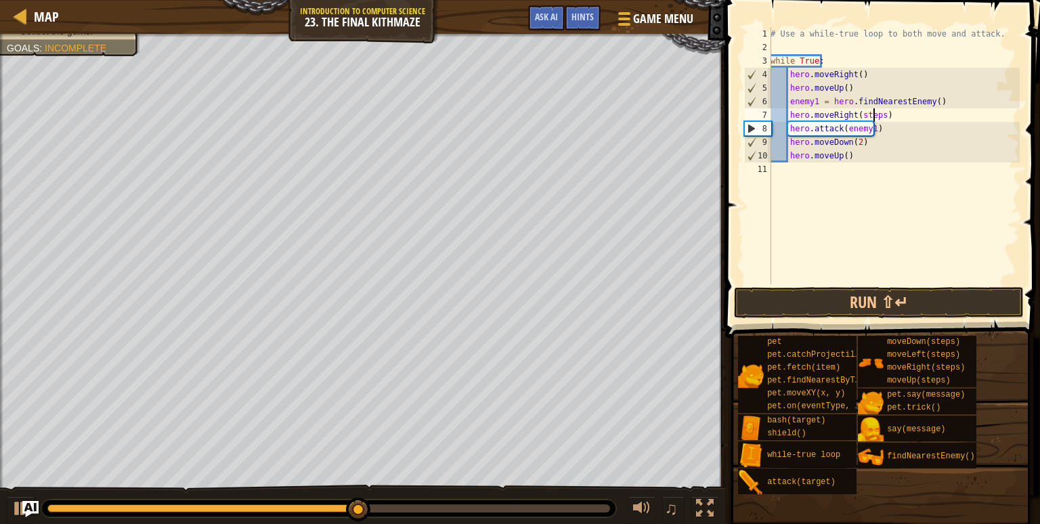
click at [875, 114] on div "# Use a while-true loop to both move and attack. while True : hero . moveRight …" at bounding box center [894, 169] width 252 height 284
type textarea "hero.moveRight()"
click at [803, 297] on button "Run ⇧↵" at bounding box center [879, 302] width 290 height 31
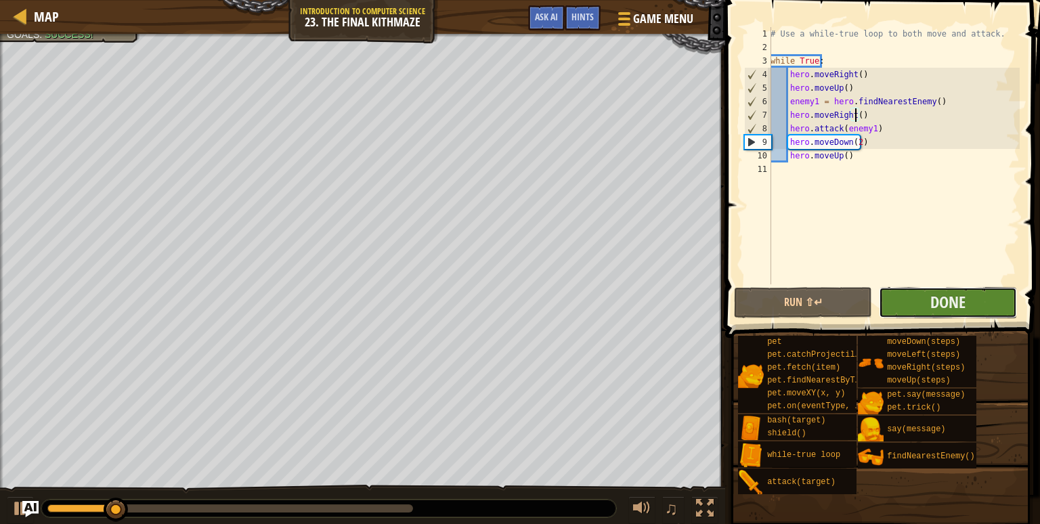
click at [983, 296] on button "Done" at bounding box center [948, 302] width 138 height 31
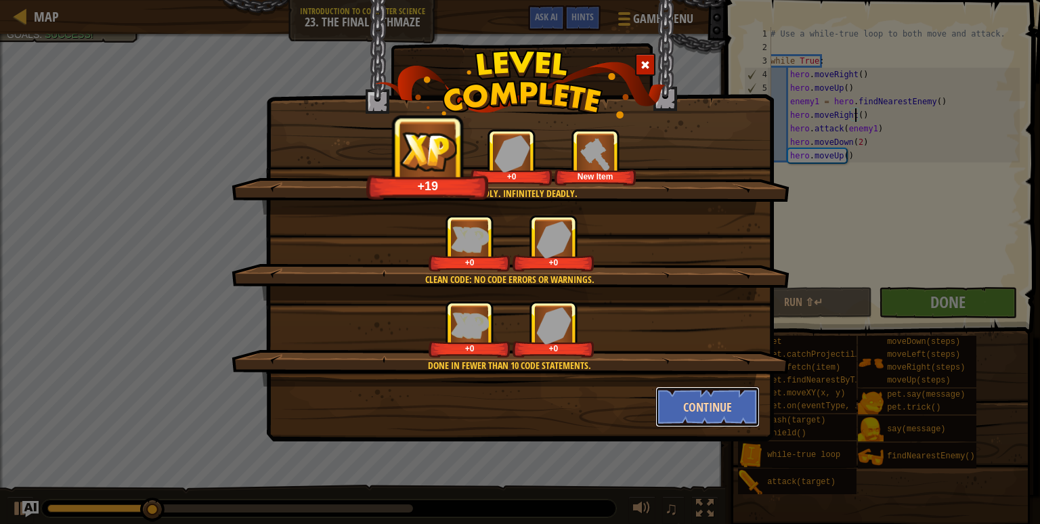
click at [700, 410] on button "Continue" at bounding box center [708, 407] width 105 height 41
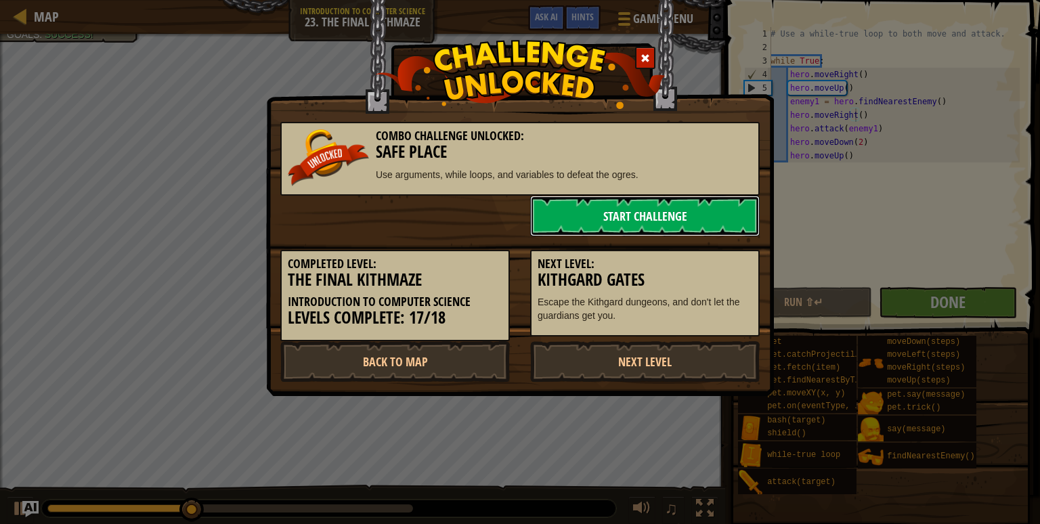
click at [688, 218] on link "Start Challenge" at bounding box center [645, 216] width 230 height 41
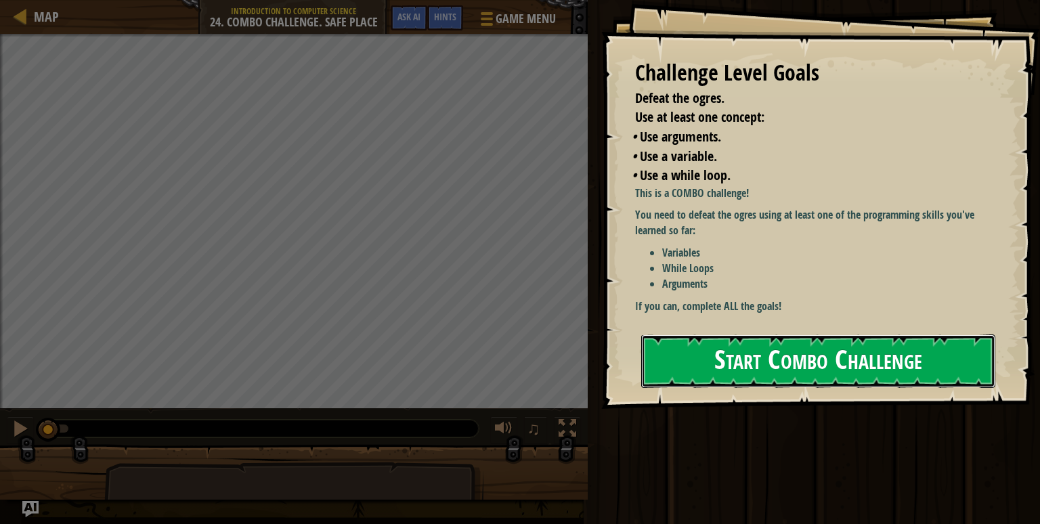
click at [731, 371] on button "Start Combo Challenge" at bounding box center [818, 362] width 354 height 54
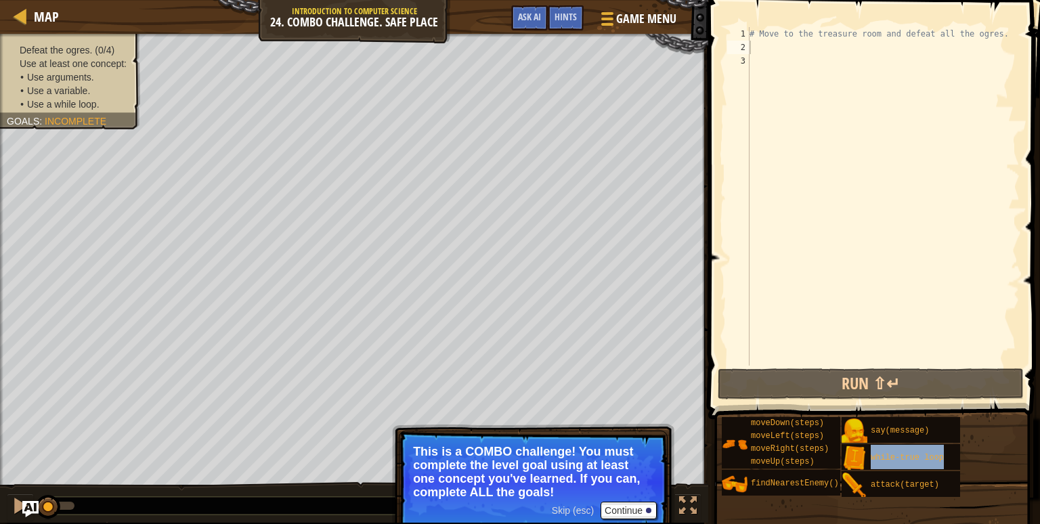
type textarea "while-true loop"
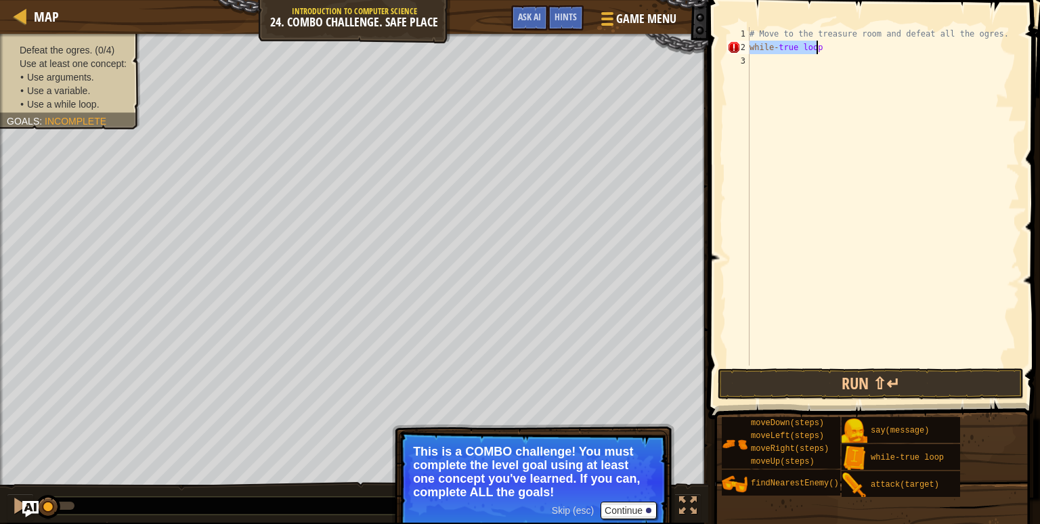
click at [750, 46] on div "# Move to the treasure room and defeat all the ogres. while - true loop" at bounding box center [883, 196] width 273 height 339
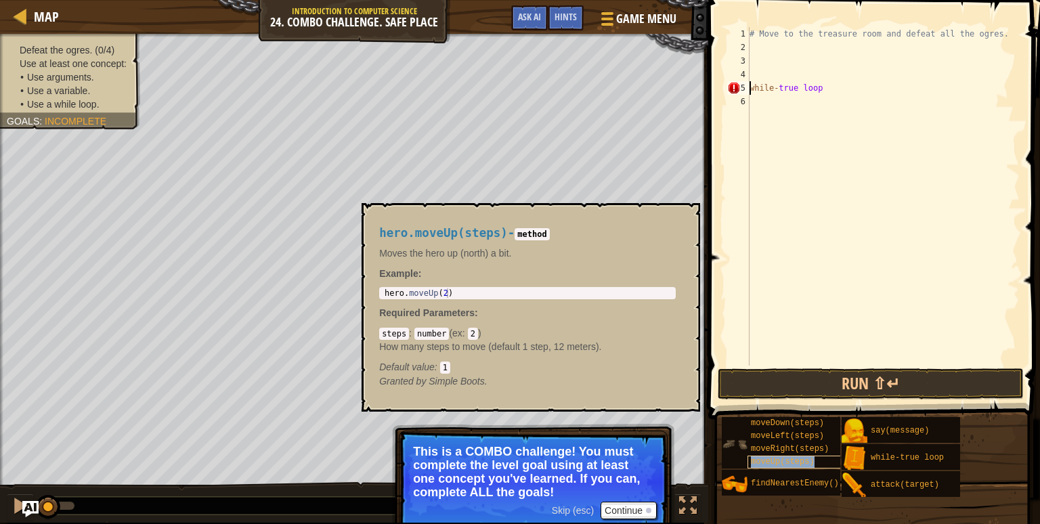
click at [796, 458] on span "moveUp(steps)" at bounding box center [783, 461] width 64 height 9
click at [784, 44] on div "# Move to the treasure room and defeat all the ogres. while - true loop" at bounding box center [883, 210] width 273 height 366
click at [805, 462] on span "moveUp(steps)" at bounding box center [783, 461] width 64 height 9
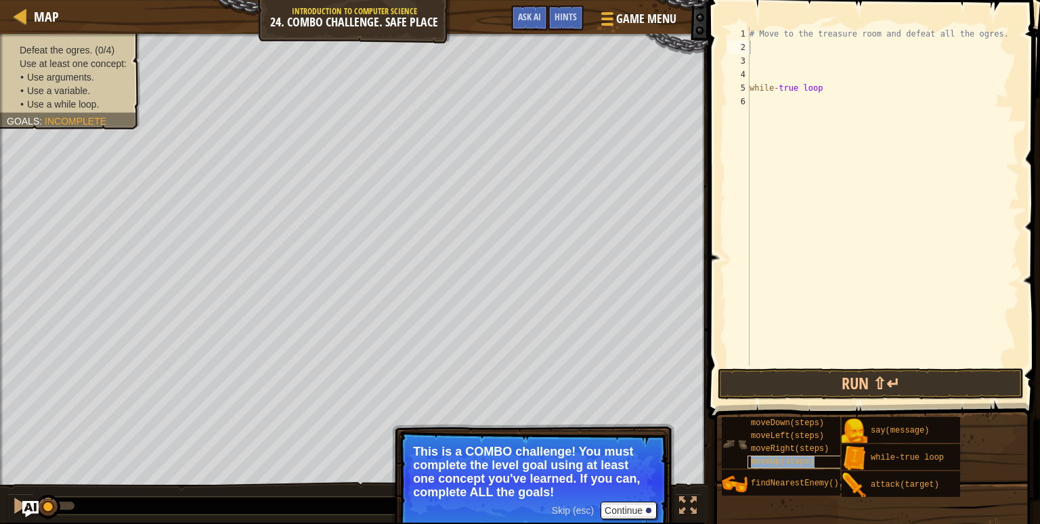
click at [805, 462] on span "moveUp(steps)" at bounding box center [783, 461] width 64 height 9
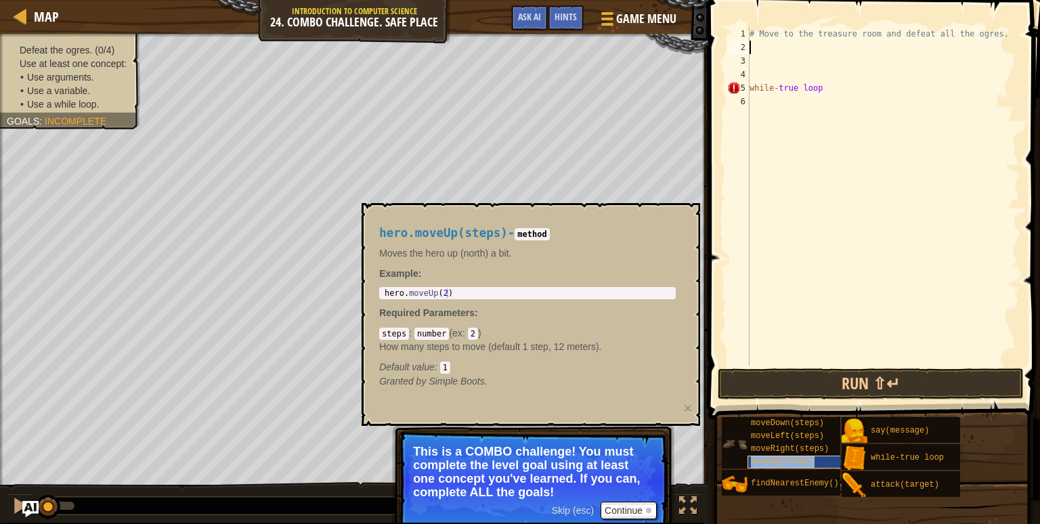
click at [805, 462] on span "moveUp(steps)" at bounding box center [783, 461] width 64 height 9
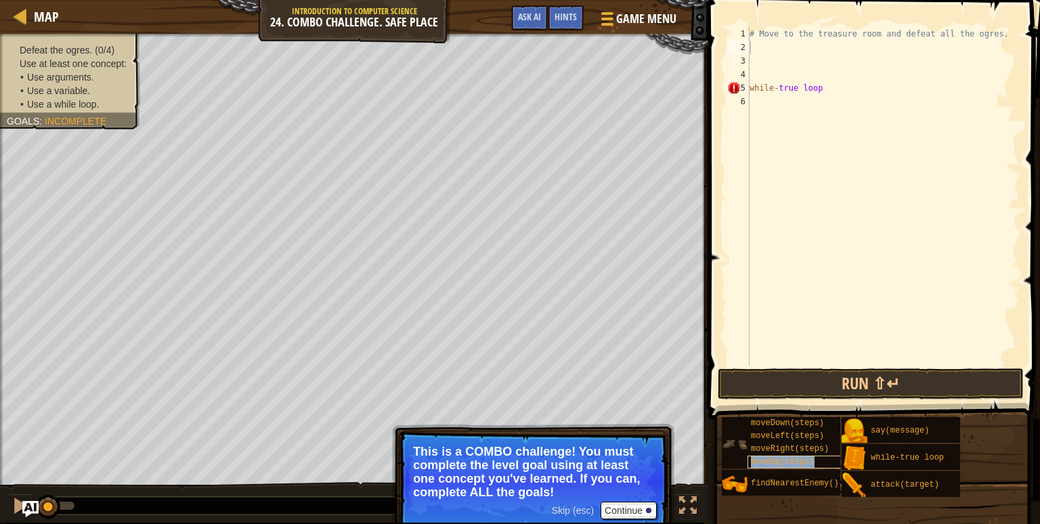
click at [805, 462] on span "moveUp(steps)" at bounding box center [783, 461] width 64 height 9
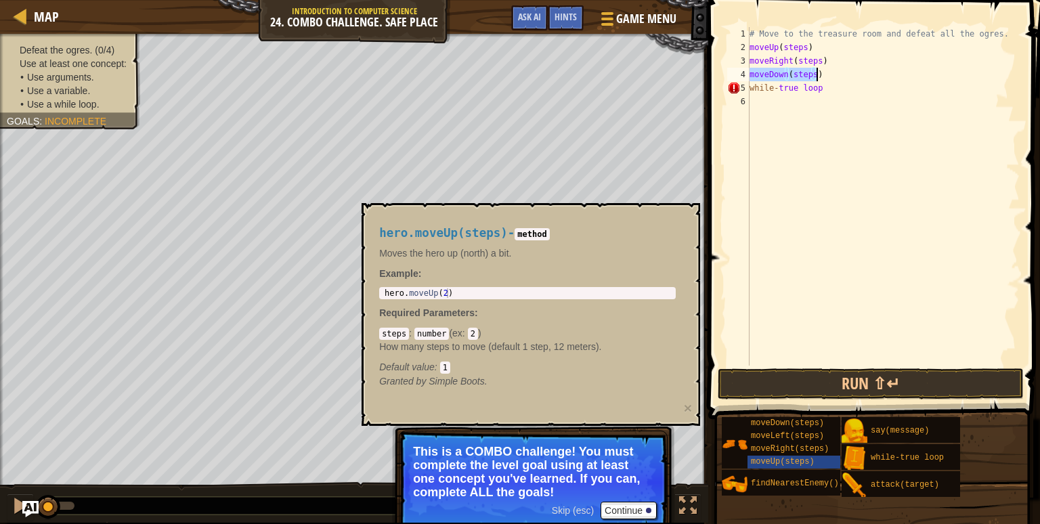
click at [751, 93] on div "# Move to the treasure room and defeat all the ogres. moveUp ( steps ) moveRigh…" at bounding box center [883, 210] width 273 height 366
type textarea "while-true loop"
click at [631, 511] on button "Continue" at bounding box center [629, 511] width 56 height 18
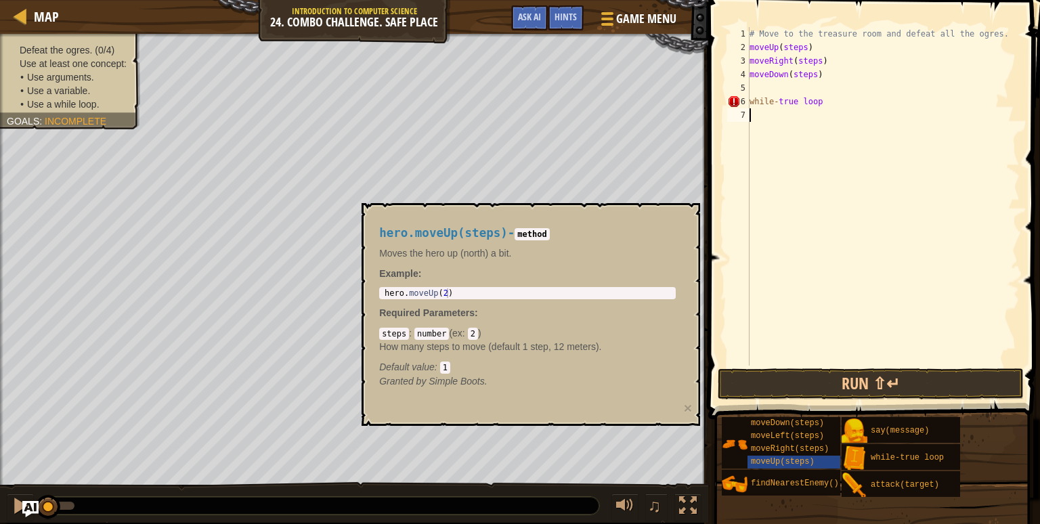
click at [783, 161] on div "# Move to the treasure room and defeat all the ogres. moveUp ( steps ) moveRigh…" at bounding box center [883, 210] width 273 height 366
click at [687, 408] on button "×" at bounding box center [688, 408] width 8 height 14
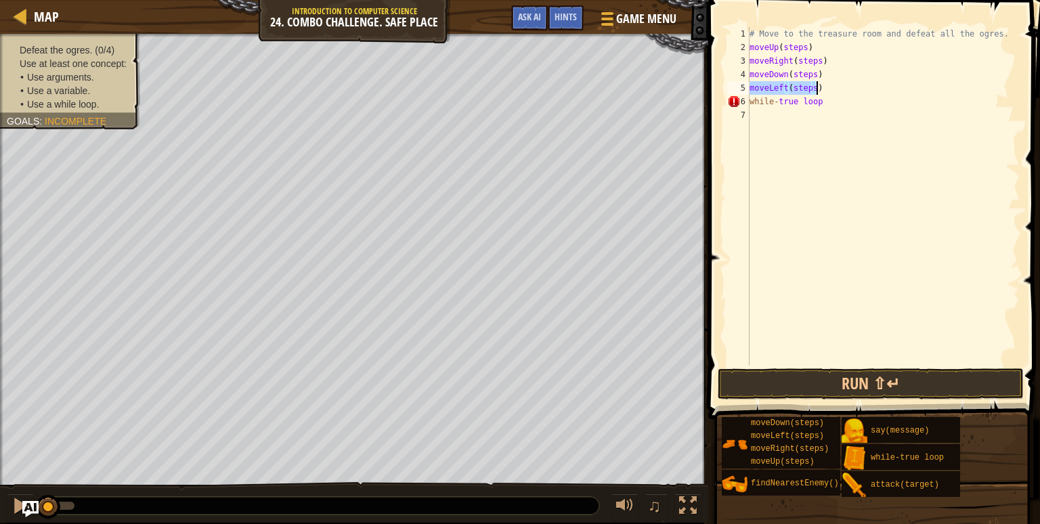
click at [821, 87] on div "# Move to the treasure room and defeat all the ogres. moveUp ( steps ) moveRigh…" at bounding box center [883, 196] width 273 height 339
click at [811, 87] on div "# Move to the treasure room and defeat all the ogres. moveUp ( steps ) moveRigh…" at bounding box center [883, 210] width 273 height 366
click at [813, 73] on div "# Move to the treasure room and defeat all the ogres. moveUp ( steps ) moveRigh…" at bounding box center [883, 210] width 273 height 366
click at [816, 63] on div "# Move to the treasure room and defeat all the ogres. moveUp ( steps ) moveRigh…" at bounding box center [883, 210] width 273 height 366
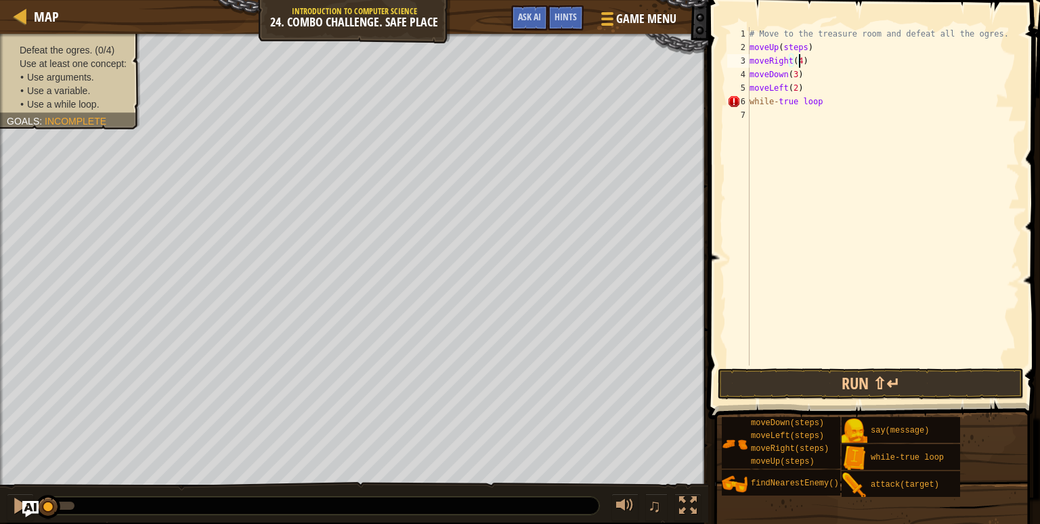
scroll to position [6, 3]
click at [803, 47] on div "# Move to the treasure room and defeat all the ogres. moveUp ( steps ) moveRigh…" at bounding box center [883, 210] width 273 height 366
click at [798, 372] on button "Run ⇧↵" at bounding box center [871, 383] width 306 height 31
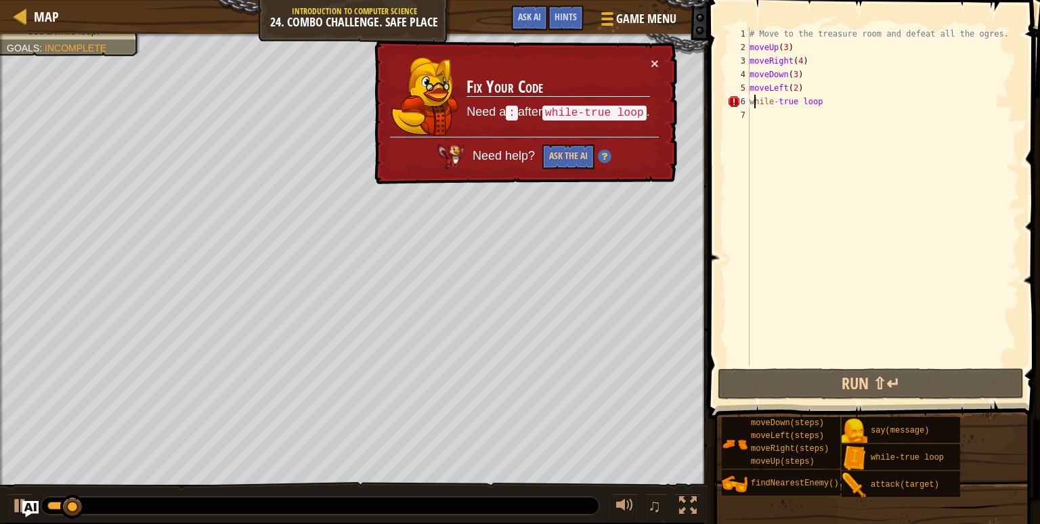
click at [752, 102] on div "# Move to the treasure room and defeat all the ogres. moveUp ( 3 ) moveRight ( …" at bounding box center [883, 210] width 273 height 366
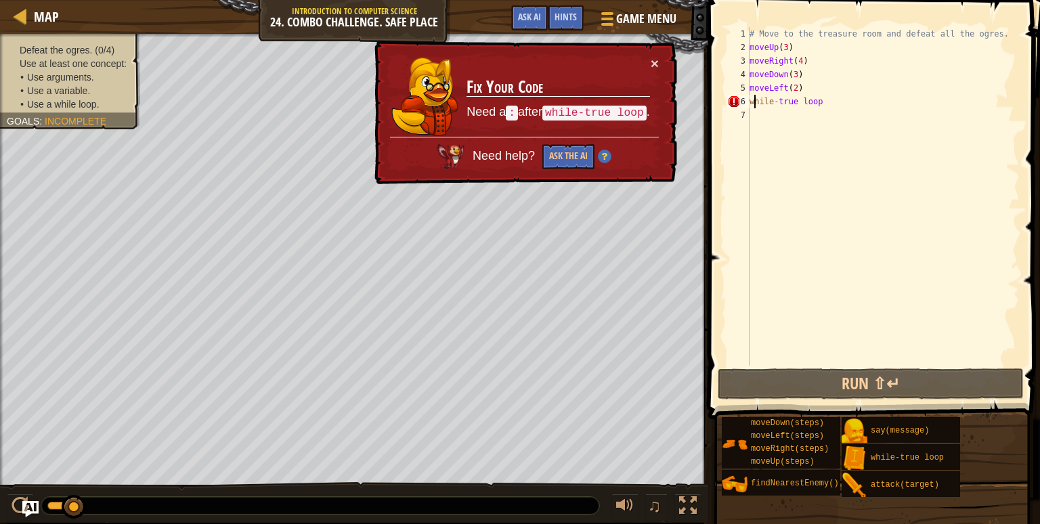
click at [824, 106] on div "# Move to the treasure room and defeat all the ogres. moveUp ( 3 ) moveRight ( …" at bounding box center [883, 210] width 273 height 366
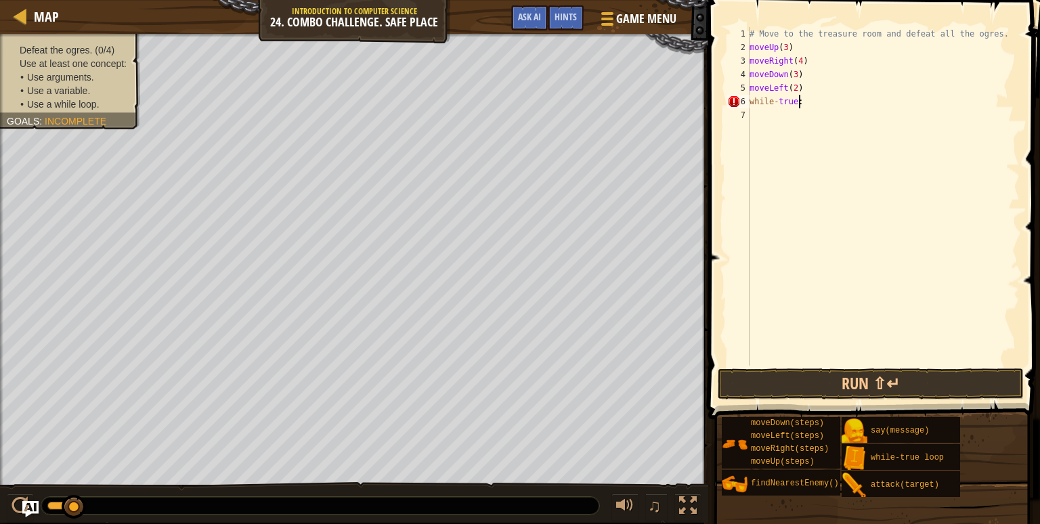
scroll to position [6, 3]
click at [794, 386] on button "Run ⇧↵" at bounding box center [871, 383] width 306 height 31
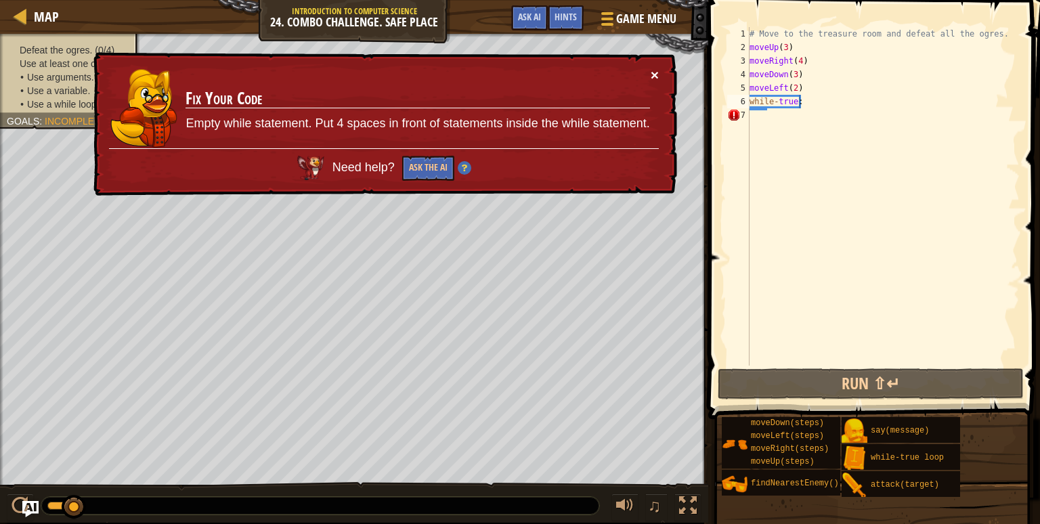
click at [656, 74] on button "×" at bounding box center [655, 75] width 8 height 14
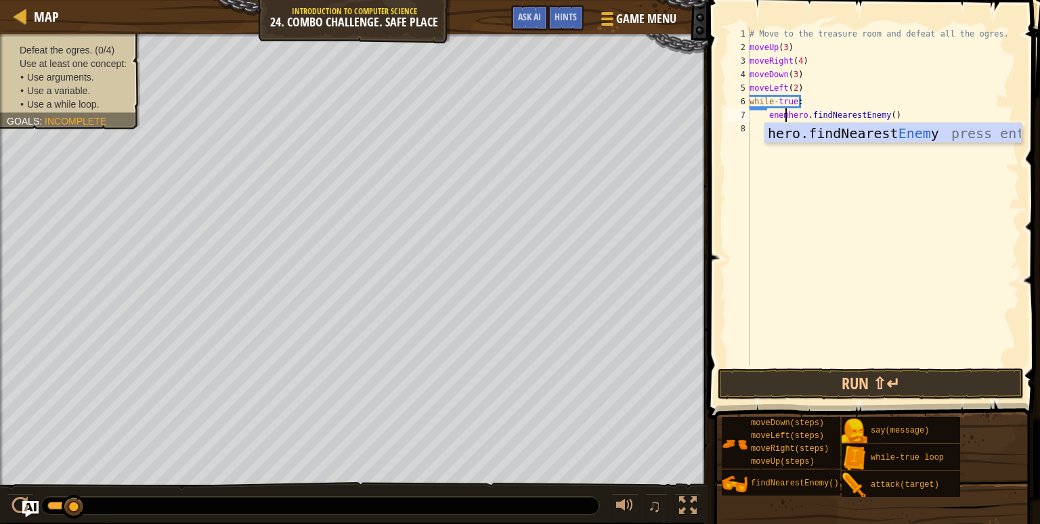
scroll to position [6, 3]
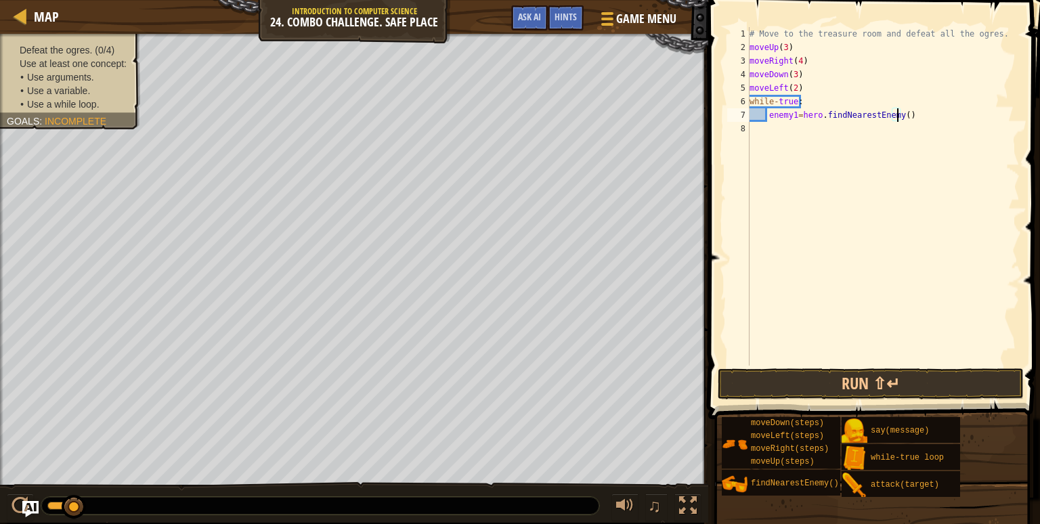
type textarea "enemy1=hero.findNearestEnemy(1)"
click at [776, 385] on button "Run ⇧↵" at bounding box center [871, 383] width 306 height 31
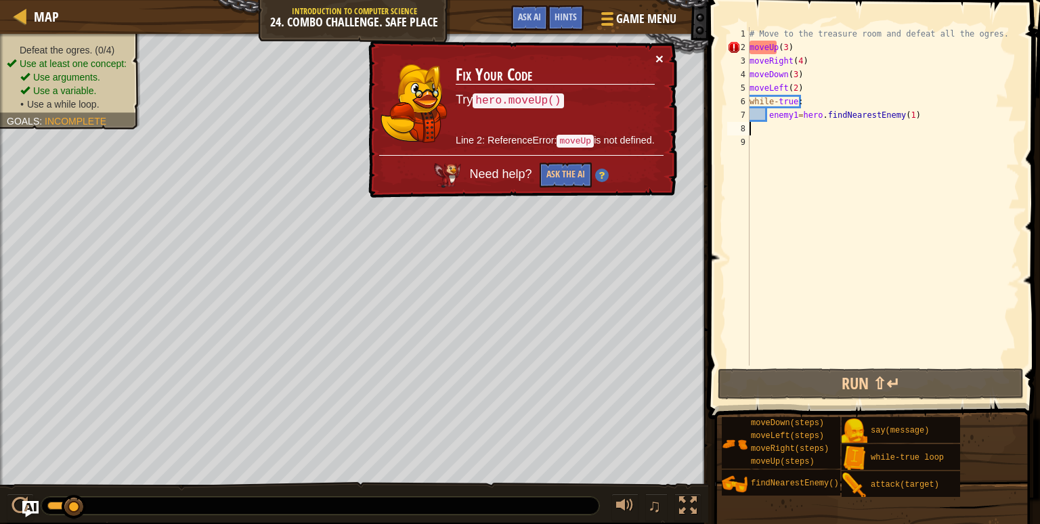
click at [662, 51] on button "×" at bounding box center [660, 58] width 8 height 14
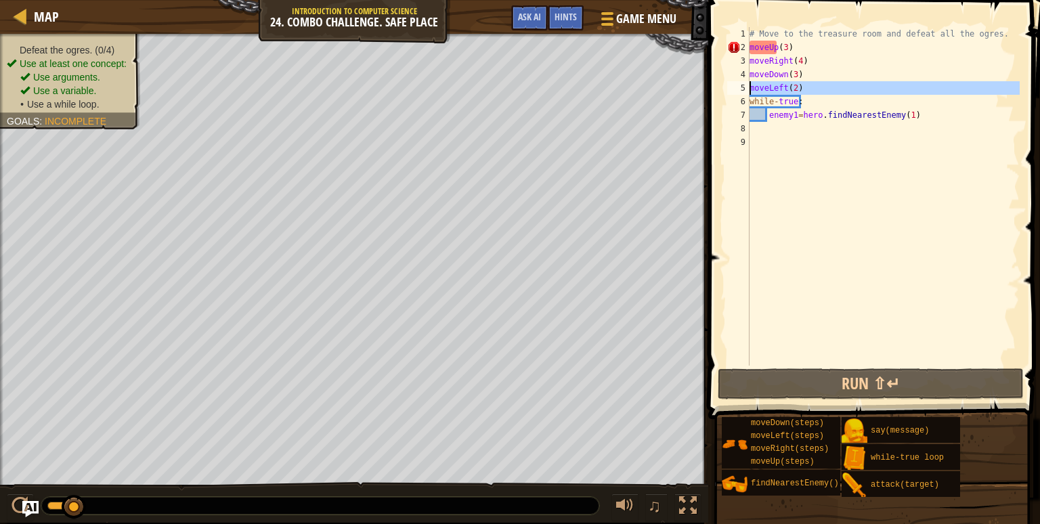
click at [750, 88] on div "5" at bounding box center [738, 88] width 22 height 14
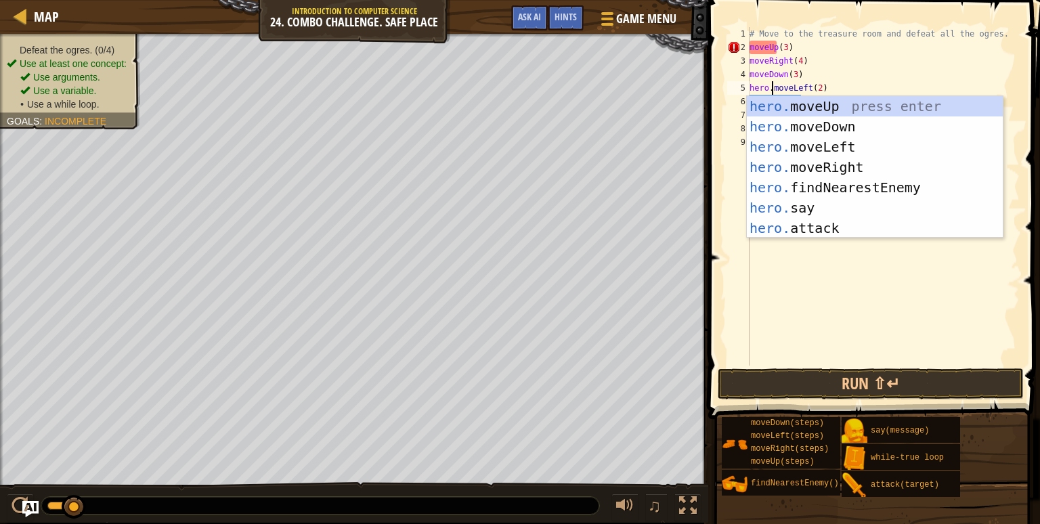
scroll to position [6, 1]
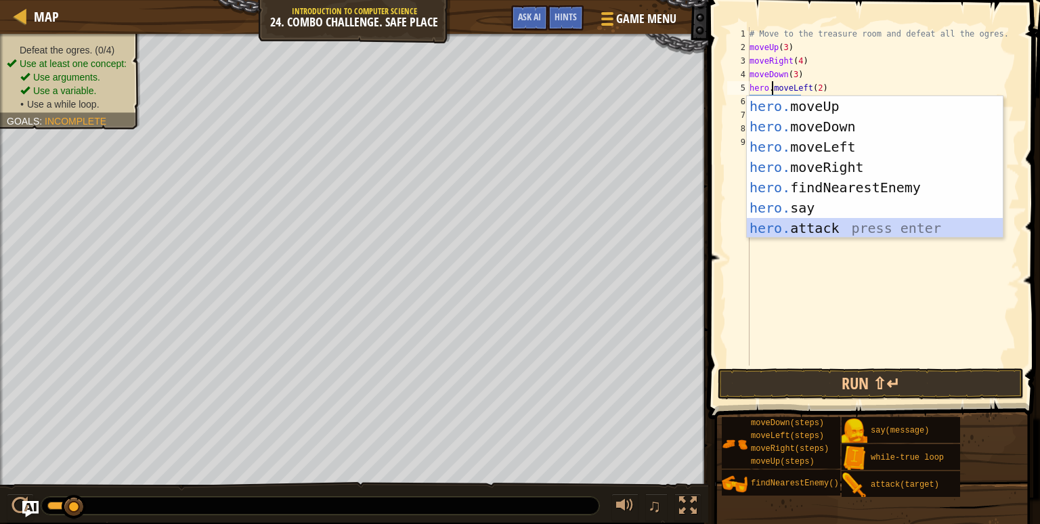
click at [756, 71] on div "# Move to the treasure room and defeat all the ogres. moveUp ( 3 ) moveRight ( …" at bounding box center [883, 210] width 273 height 366
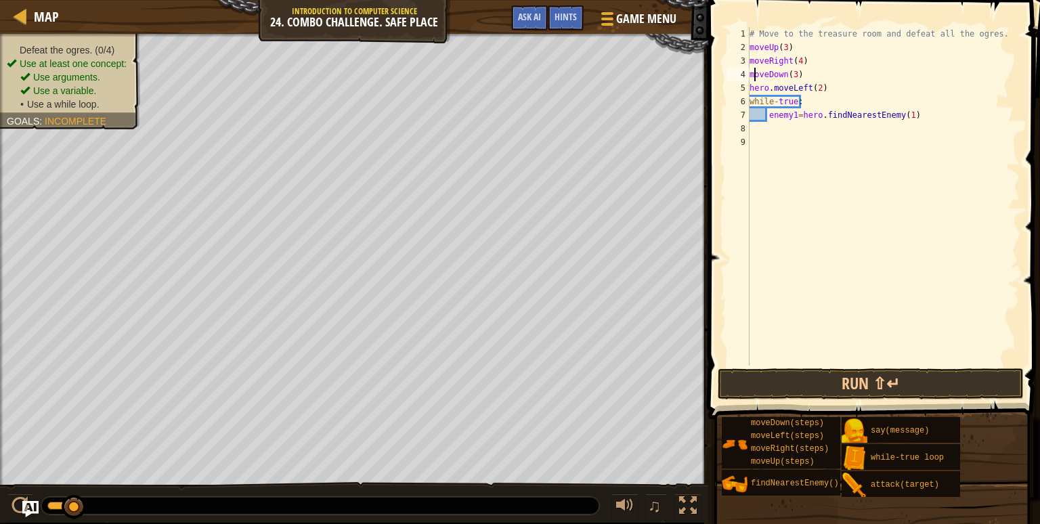
click at [749, 75] on div "4" at bounding box center [738, 75] width 22 height 14
click at [750, 62] on div "# Move to the treasure room and defeat all the ogres. moveUp ( 3 ) moveRight ( …" at bounding box center [883, 210] width 273 height 366
click at [753, 46] on div "# Move to the treasure room and defeat all the ogres. moveUp ( 3 ) hero . moveR…" at bounding box center [883, 210] width 273 height 366
click at [826, 387] on button "Run ⇧↵" at bounding box center [871, 383] width 306 height 31
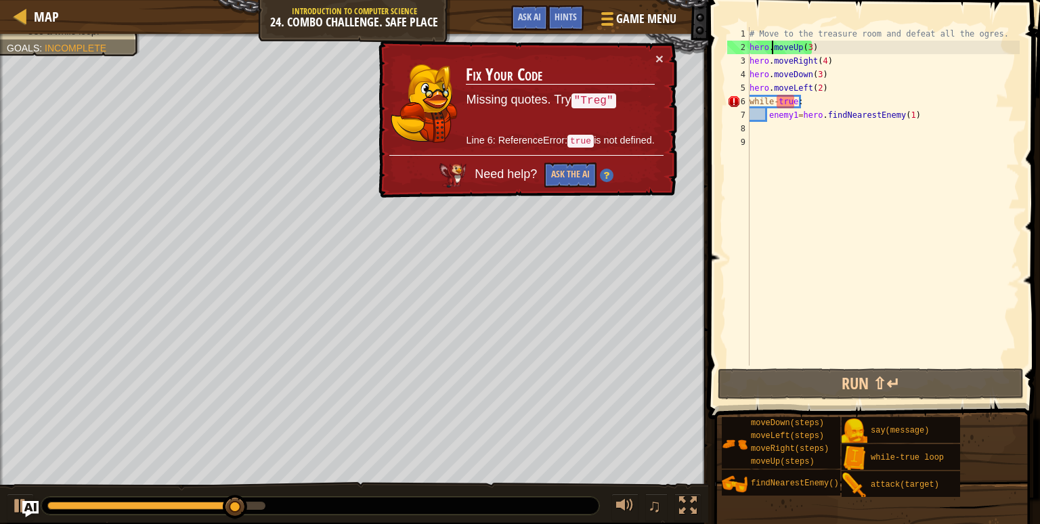
click at [808, 46] on div "# Move to the treasure room and defeat all the ogres. hero . moveUp ( 3 ) hero …" at bounding box center [883, 210] width 273 height 366
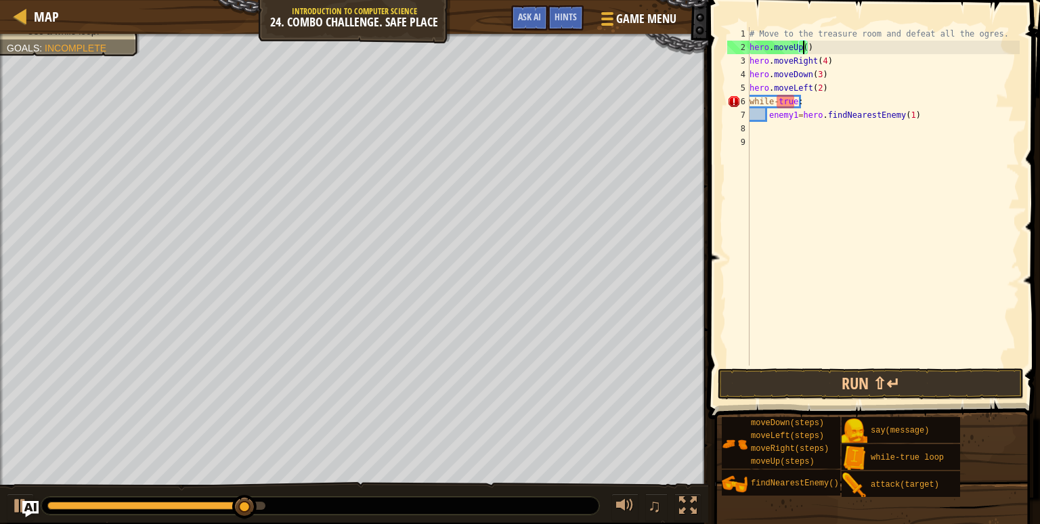
scroll to position [6, 4]
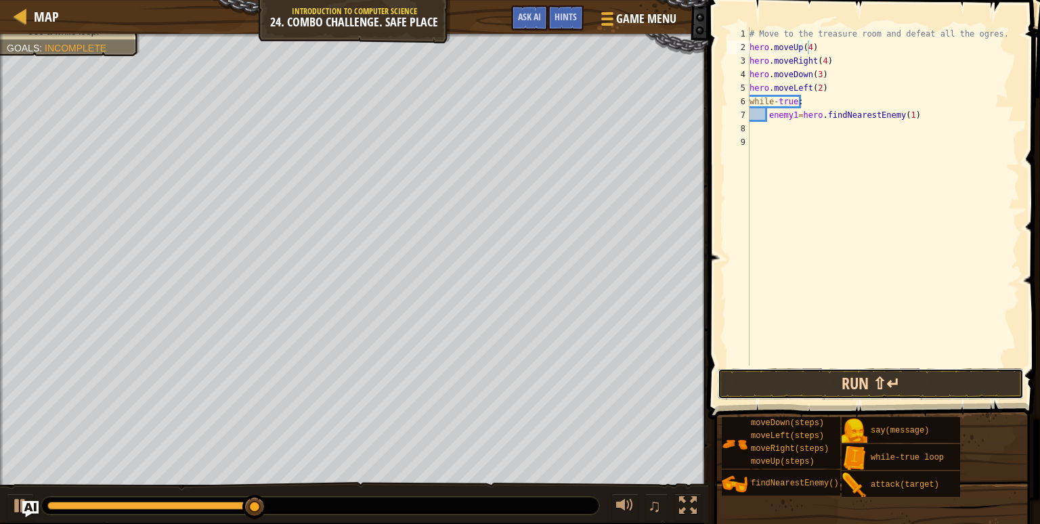
click at [841, 391] on button "Run ⇧↵" at bounding box center [871, 383] width 306 height 31
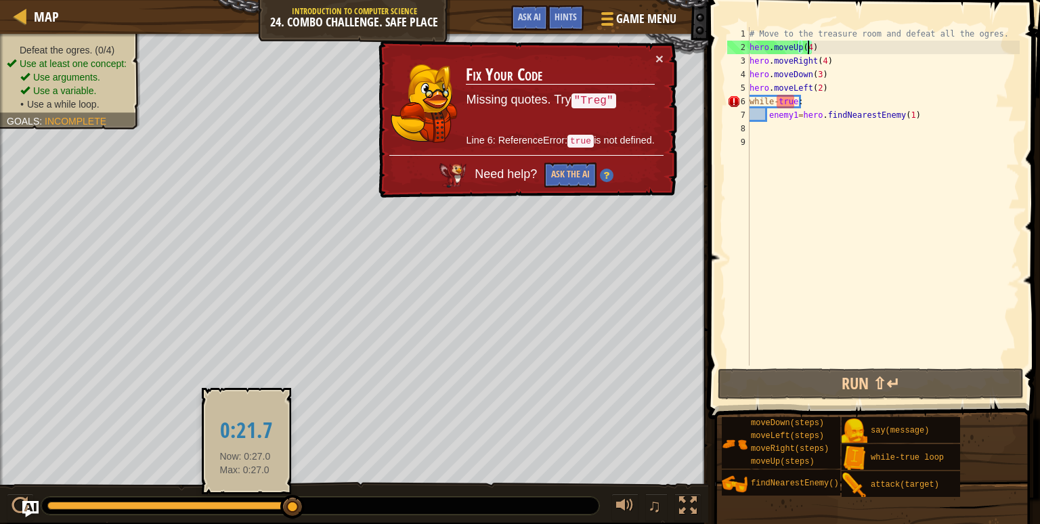
drag, startPoint x: 65, startPoint y: 508, endPoint x: 247, endPoint y: 505, distance: 182.2
click at [247, 505] on div at bounding box center [170, 506] width 246 height 8
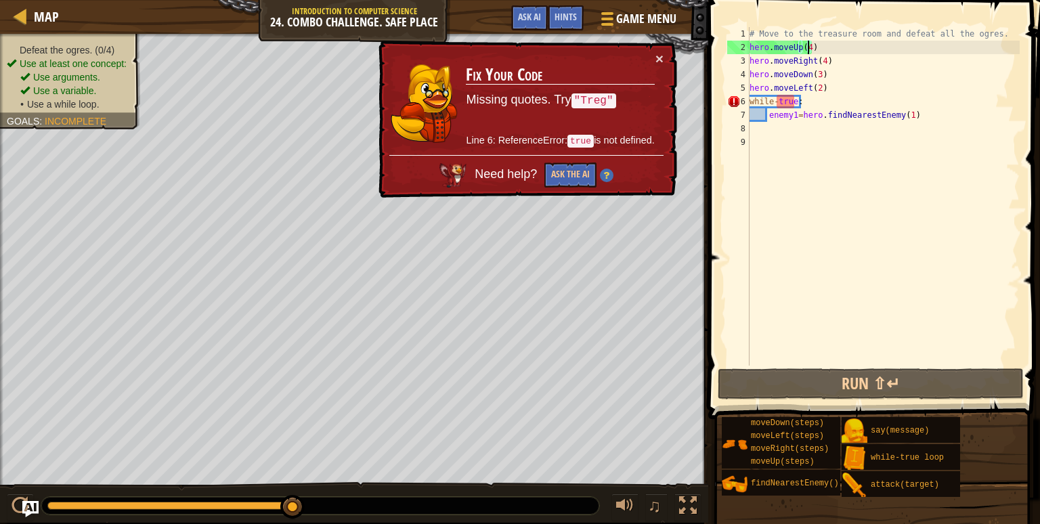
drag, startPoint x: 62, startPoint y: 509, endPoint x: 310, endPoint y: 509, distance: 247.9
click at [310, 509] on div at bounding box center [320, 506] width 558 height 18
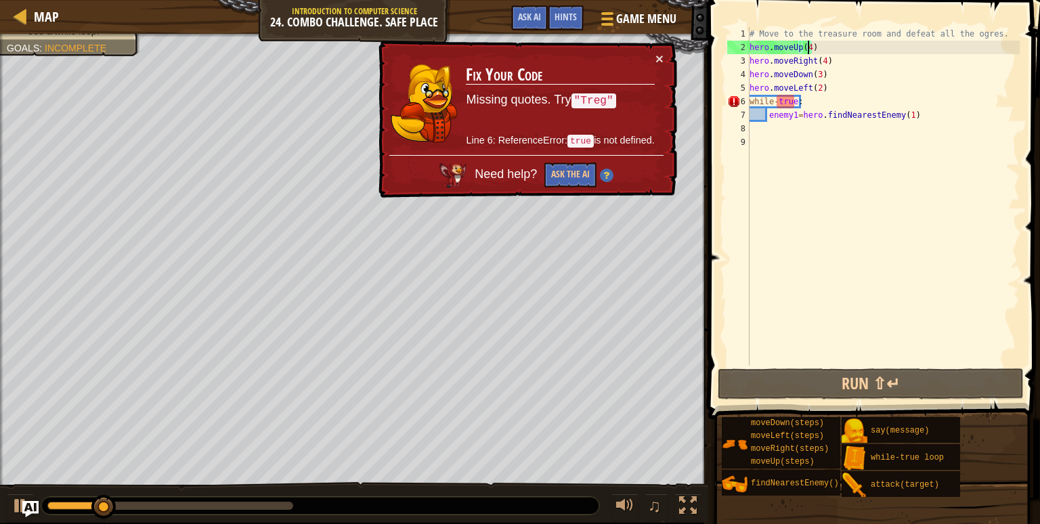
click at [889, 119] on div "# Move to the treasure room and defeat all the ogres. hero . moveUp ( 4 ) hero …" at bounding box center [883, 210] width 273 height 366
click at [779, 102] on div "# Move to the treasure room and defeat all the ogres. hero . moveUp ( 4 ) hero …" at bounding box center [883, 210] width 273 height 366
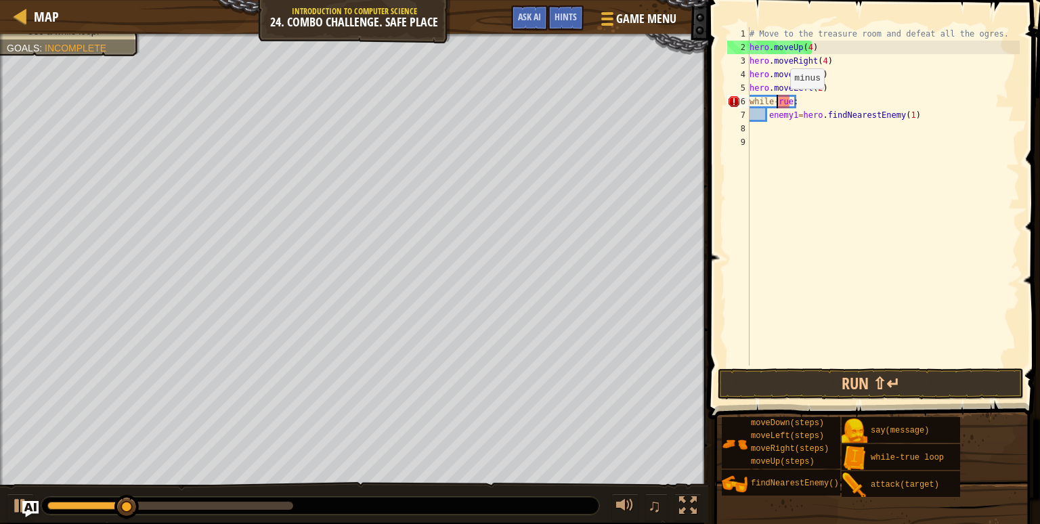
type textarea "while-True:"
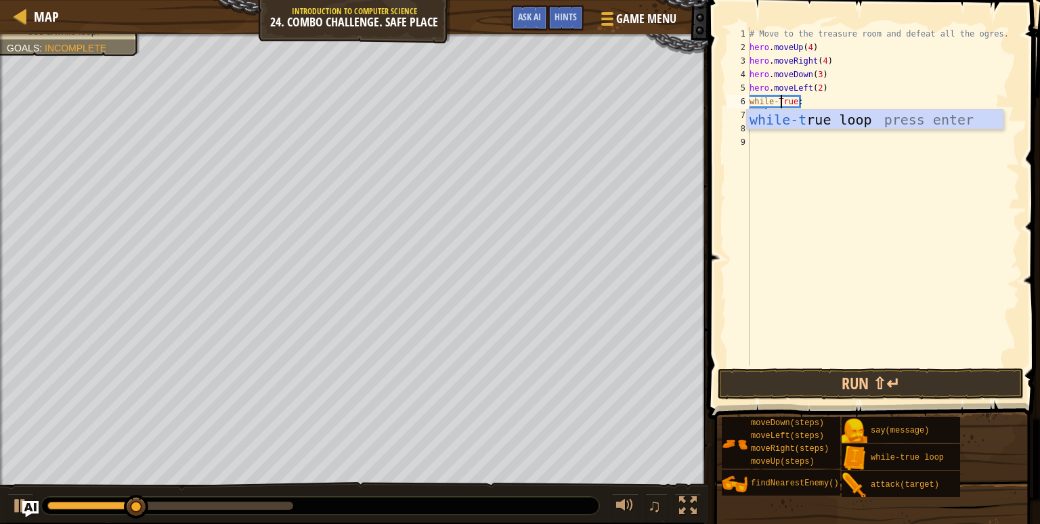
click at [788, 277] on div "# Move to the treasure room and defeat all the ogres. hero . moveUp ( 4 ) hero …" at bounding box center [883, 210] width 273 height 366
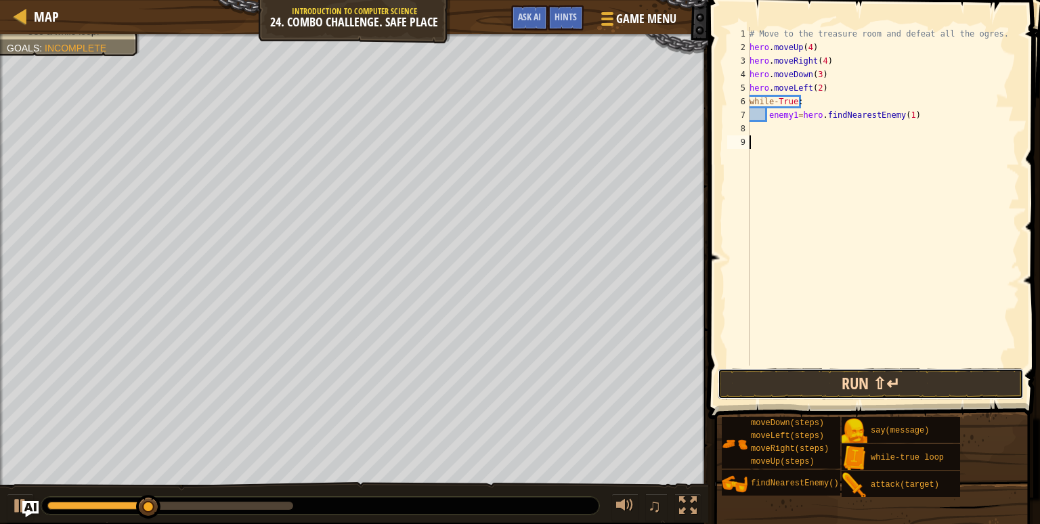
click at [861, 396] on button "Run ⇧↵" at bounding box center [871, 383] width 306 height 31
click at [750, 127] on div "# Move to the treasure room and defeat all the ogres. hero . moveUp ( 4 ) hero …" at bounding box center [883, 196] width 273 height 339
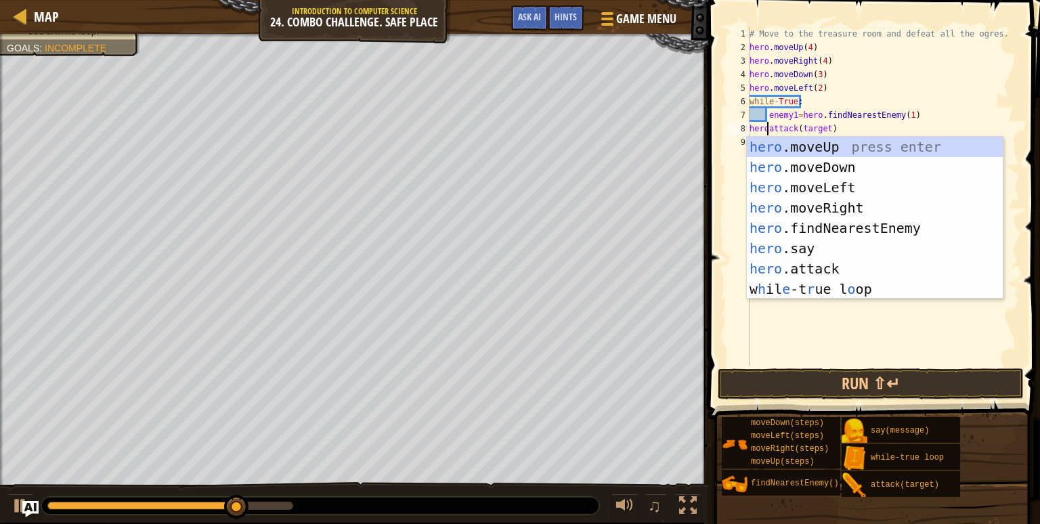
scroll to position [6, 1]
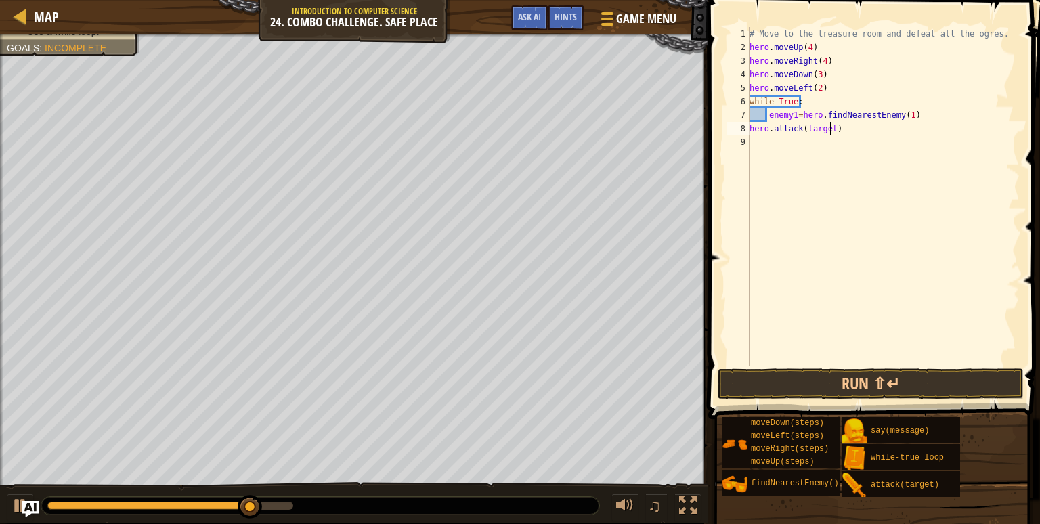
click at [829, 131] on div "# Move to the treasure room and defeat all the ogres. hero . moveUp ( 4 ) hero …" at bounding box center [883, 210] width 273 height 366
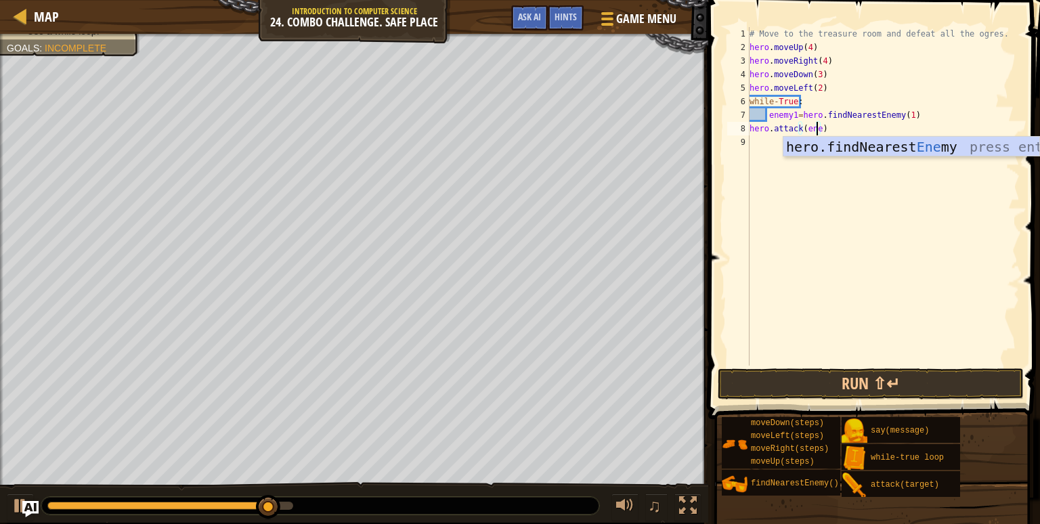
scroll to position [6, 5]
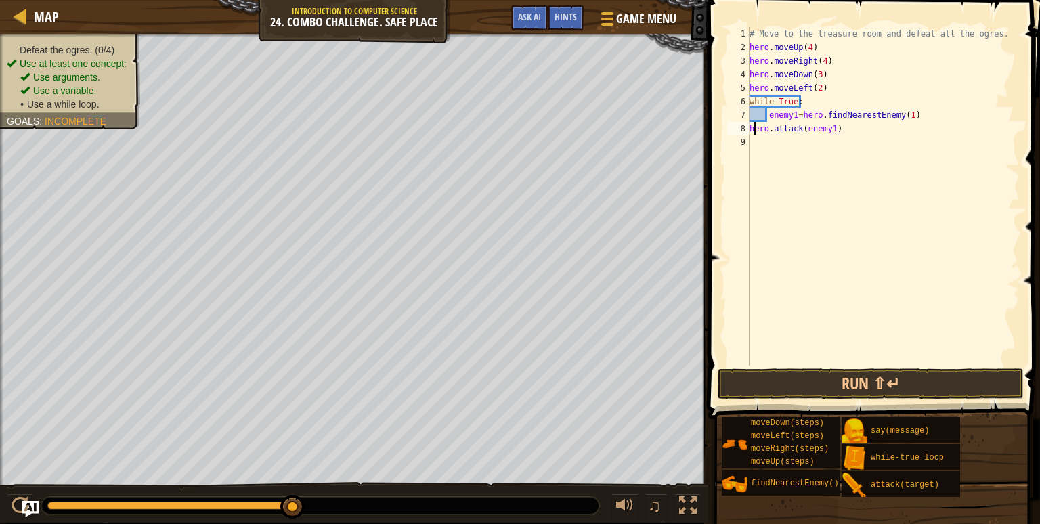
click at [753, 129] on div "# Move to the treasure room and defeat all the ogres. hero . moveUp ( 4 ) hero …" at bounding box center [883, 210] width 273 height 366
click at [748, 128] on div "8" at bounding box center [738, 129] width 22 height 14
click at [851, 382] on button "Run ⇧↵" at bounding box center [871, 383] width 306 height 31
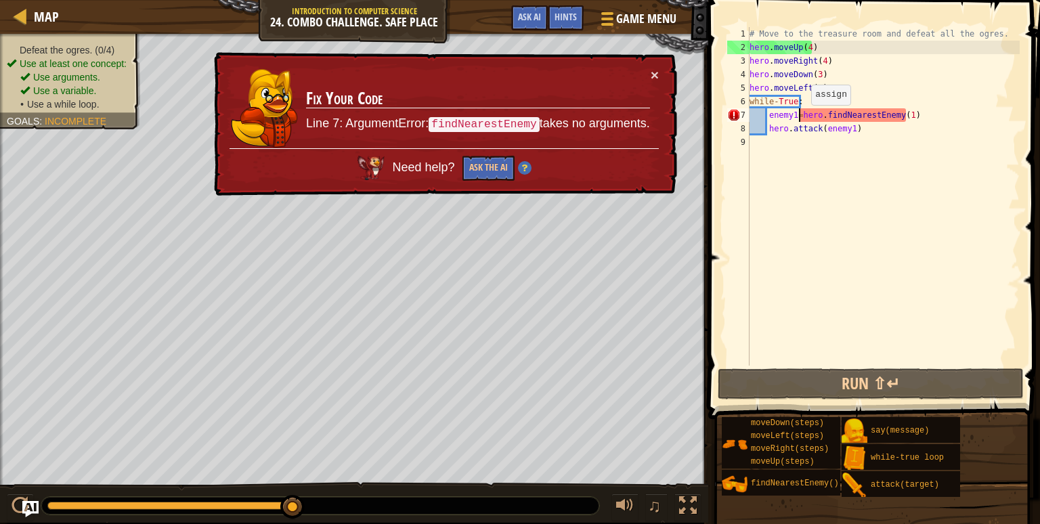
click at [799, 119] on div "# Move to the treasure room and defeat all the ogres. hero . moveUp ( 4 ) hero …" at bounding box center [883, 210] width 273 height 366
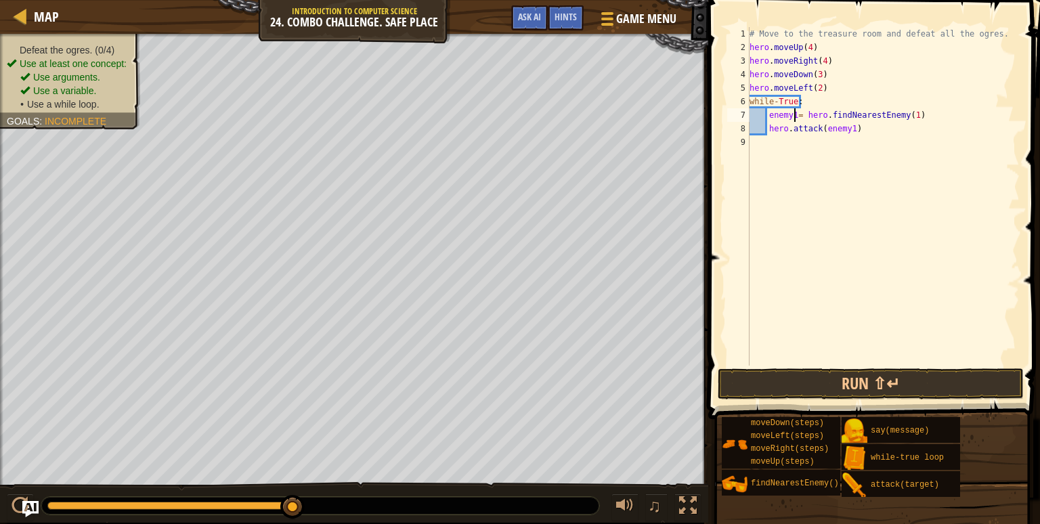
click at [796, 116] on div "# Move to the treasure room and defeat all the ogres. hero . moveUp ( 4 ) hero …" at bounding box center [883, 210] width 273 height 366
click at [857, 379] on button "Run ⇧↵" at bounding box center [871, 383] width 306 height 31
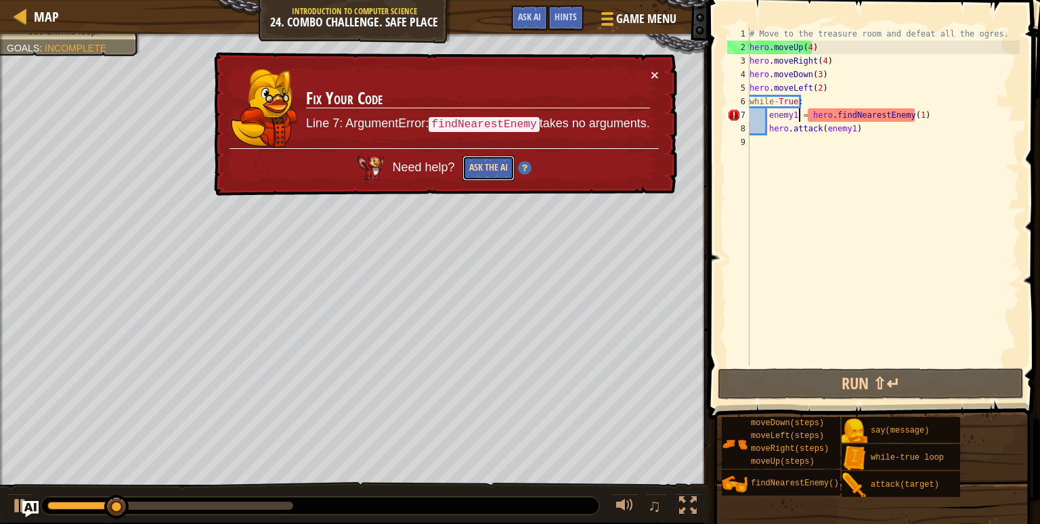
click at [504, 170] on button "Ask the AI" at bounding box center [488, 168] width 52 height 25
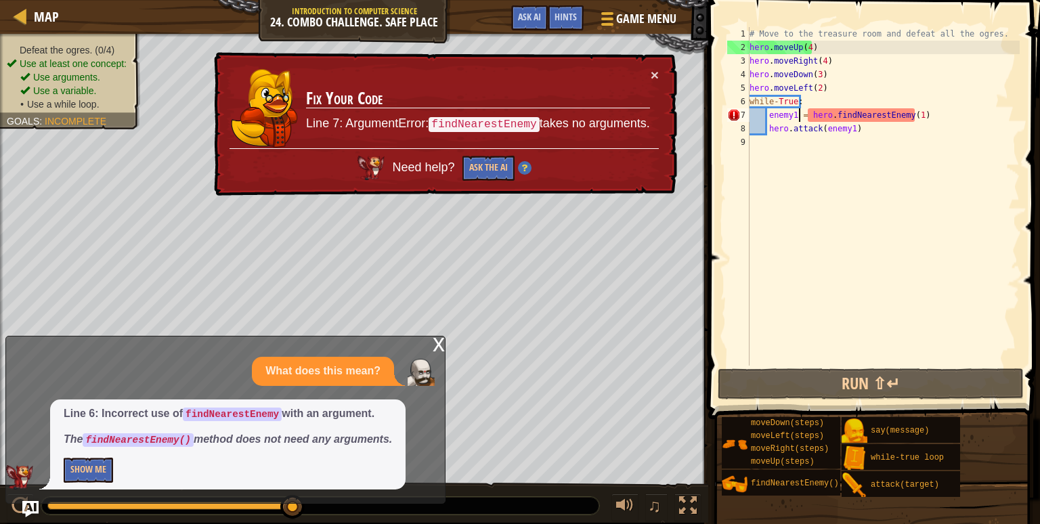
click at [913, 113] on div "# Move to the treasure room and defeat all the ogres. hero . moveUp ( 4 ) hero …" at bounding box center [883, 210] width 273 height 366
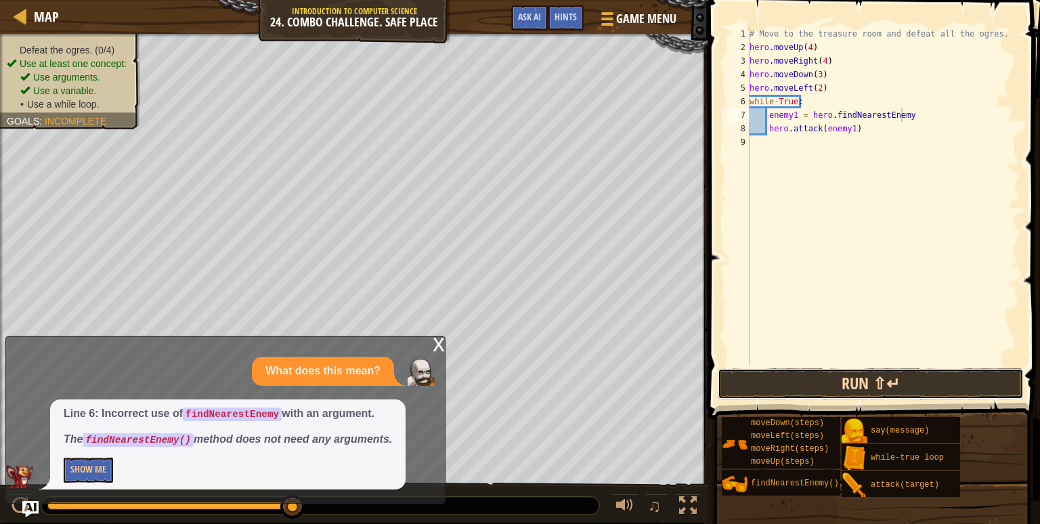
click at [903, 376] on button "Run ⇧↵" at bounding box center [871, 383] width 306 height 31
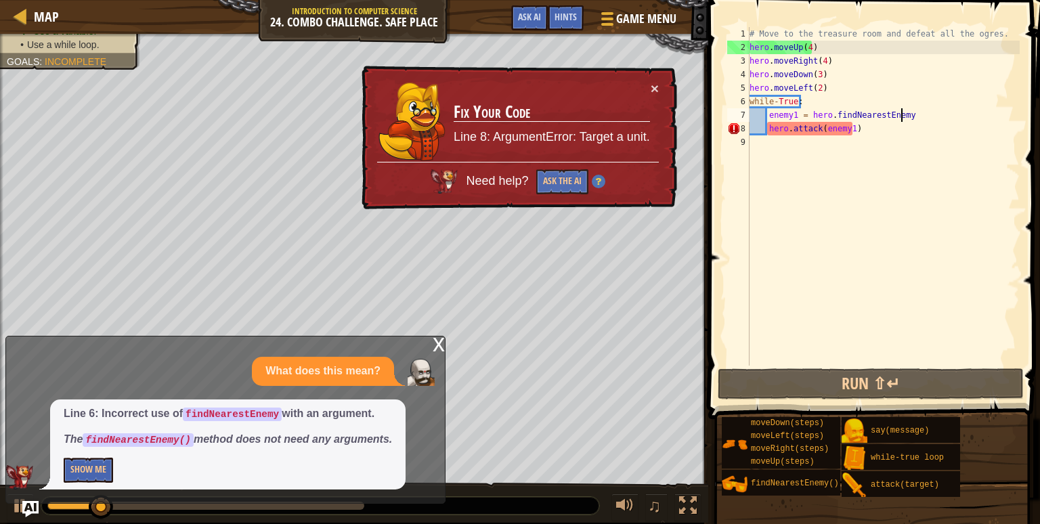
click at [440, 347] on div "x" at bounding box center [439, 344] width 12 height 14
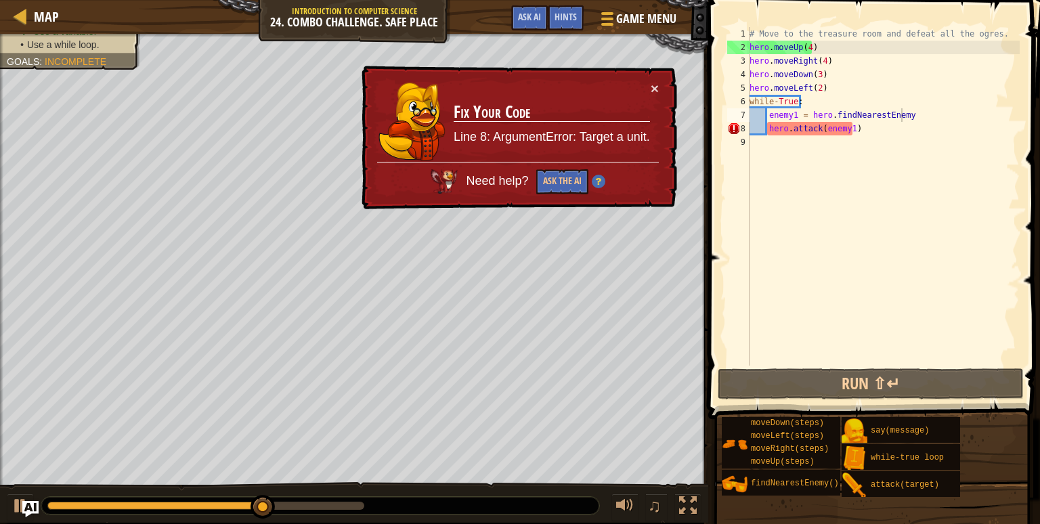
click at [900, 118] on div "# Move to the treasure room and defeat all the ogres. hero . moveUp ( 4 ) hero …" at bounding box center [883, 210] width 273 height 366
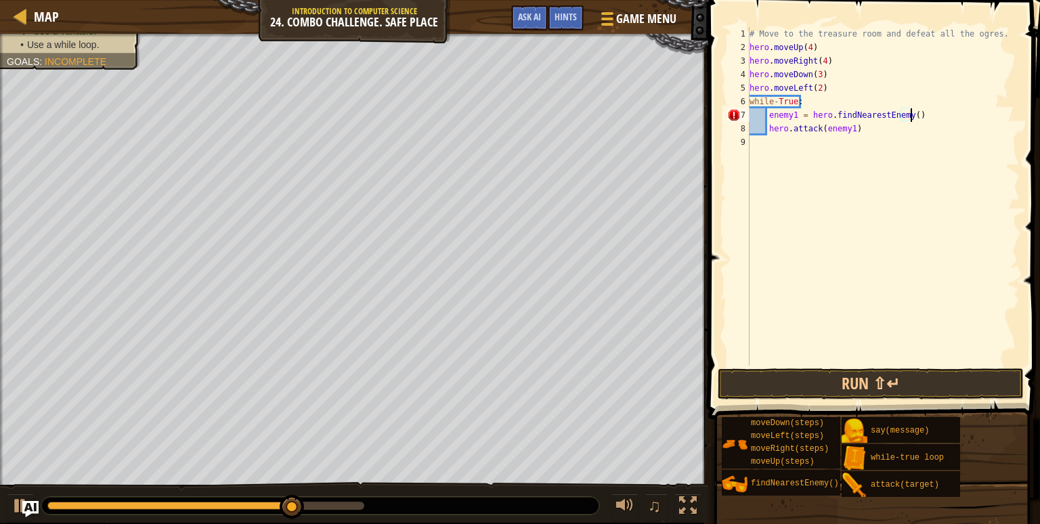
scroll to position [6, 12]
type textarea "enemy1 = hero.findNearestEnemy()"
click at [842, 390] on button "Run ⇧↵" at bounding box center [871, 383] width 306 height 31
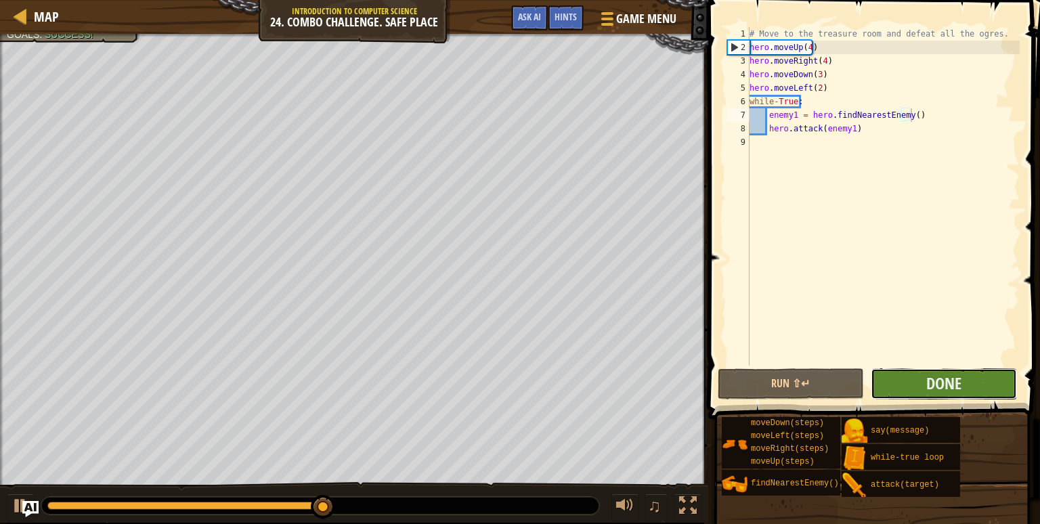
click at [919, 383] on button "Done" at bounding box center [944, 383] width 146 height 31
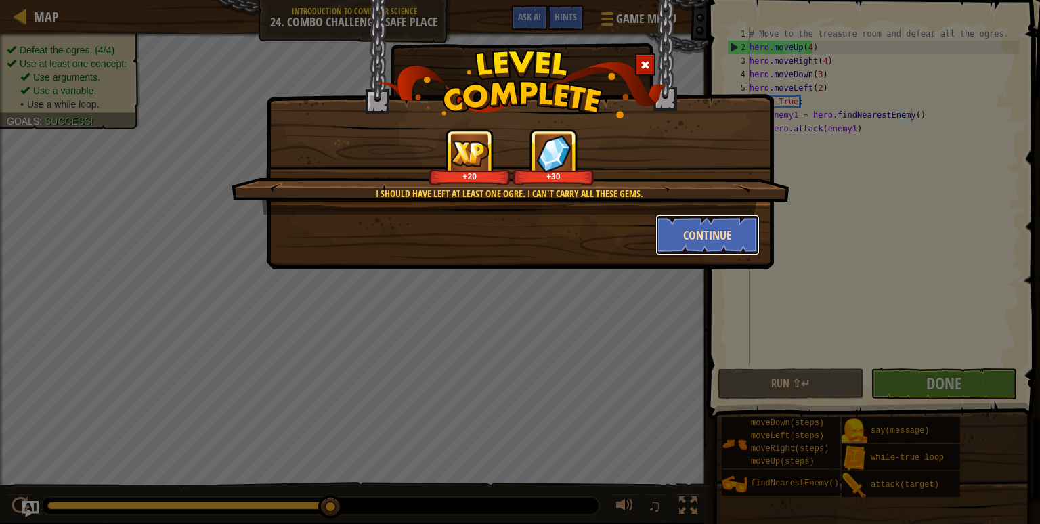
click at [696, 242] on button "Continue" at bounding box center [708, 235] width 105 height 41
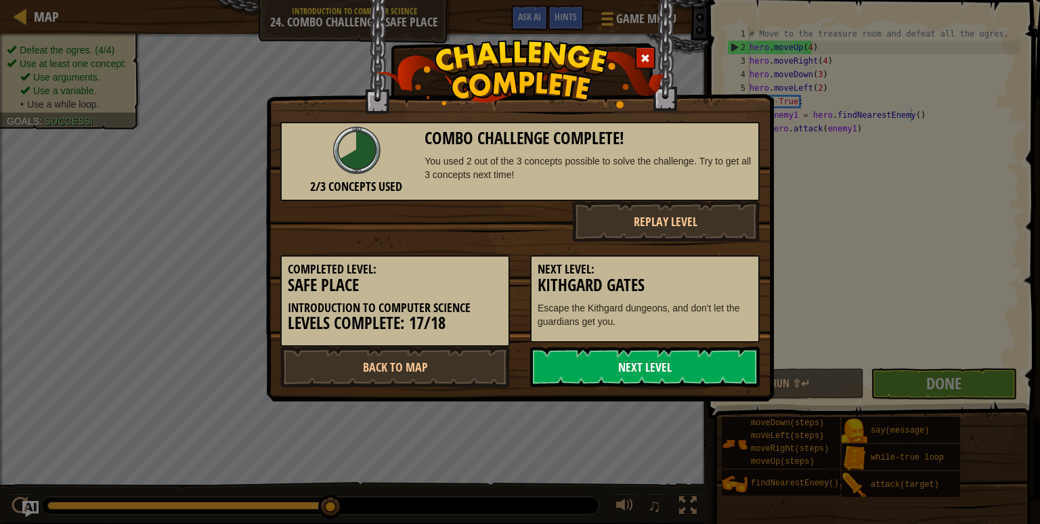
click at [622, 371] on link "Next Level" at bounding box center [645, 367] width 230 height 41
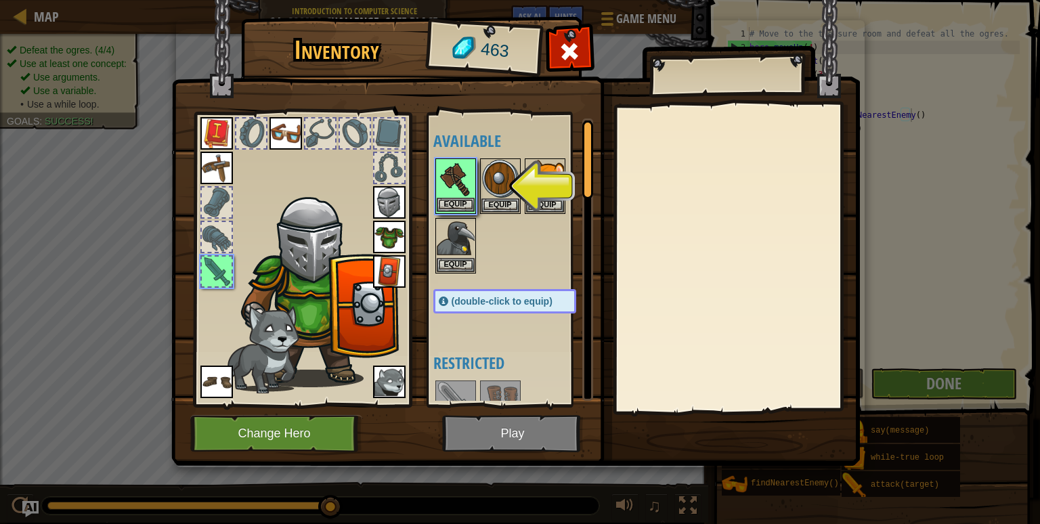
click at [461, 182] on img at bounding box center [456, 179] width 38 height 38
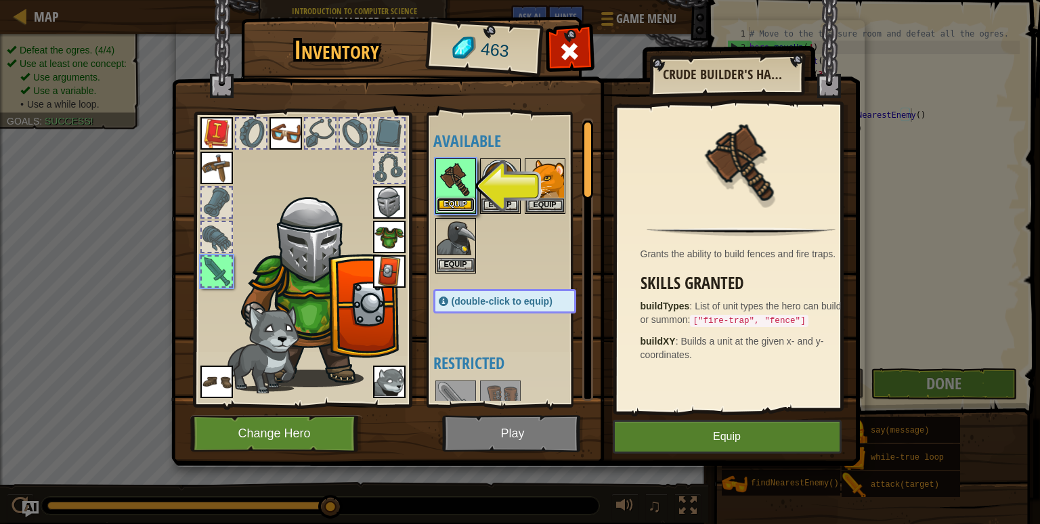
click at [464, 204] on button "Equip" at bounding box center [456, 205] width 38 height 14
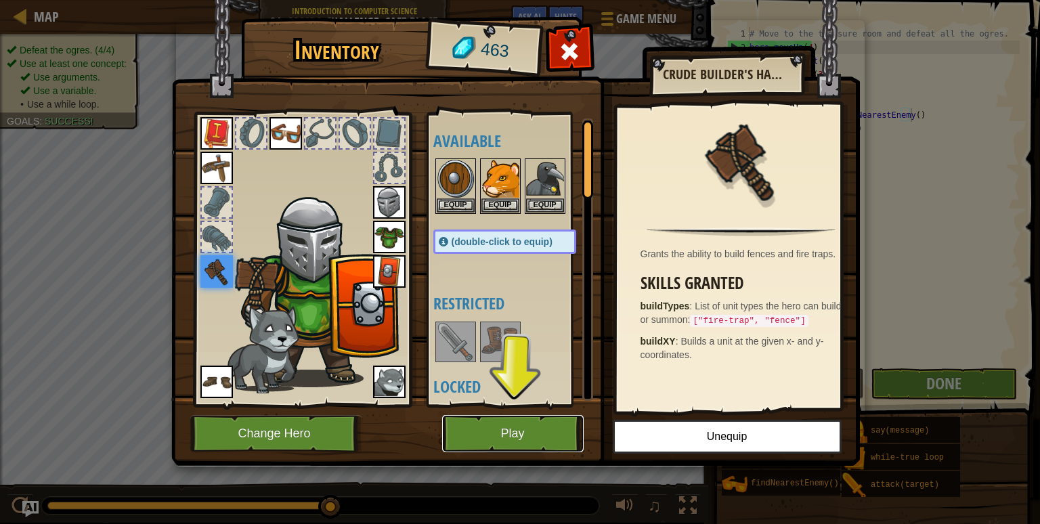
click at [551, 431] on button "Play" at bounding box center [513, 433] width 142 height 37
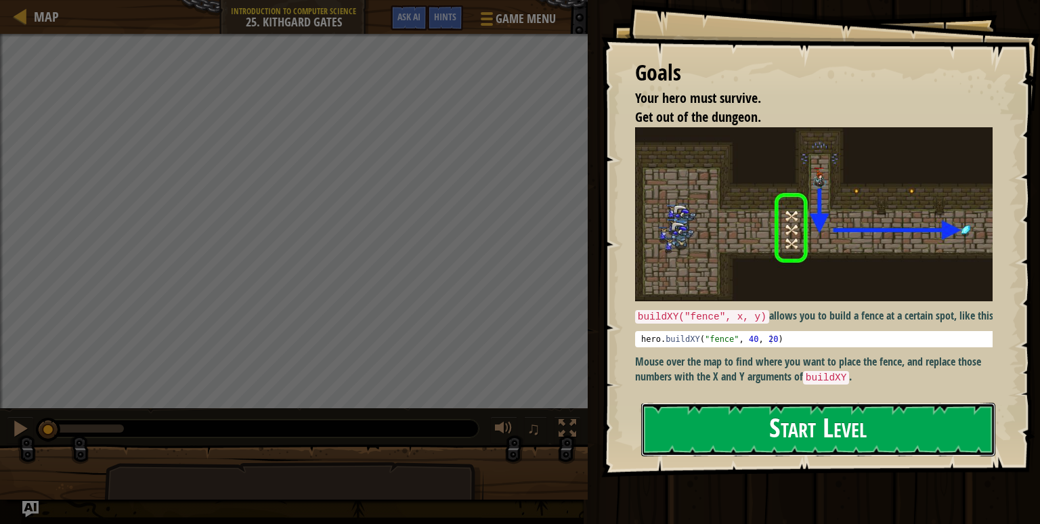
click at [821, 431] on button "Start Level" at bounding box center [818, 430] width 354 height 54
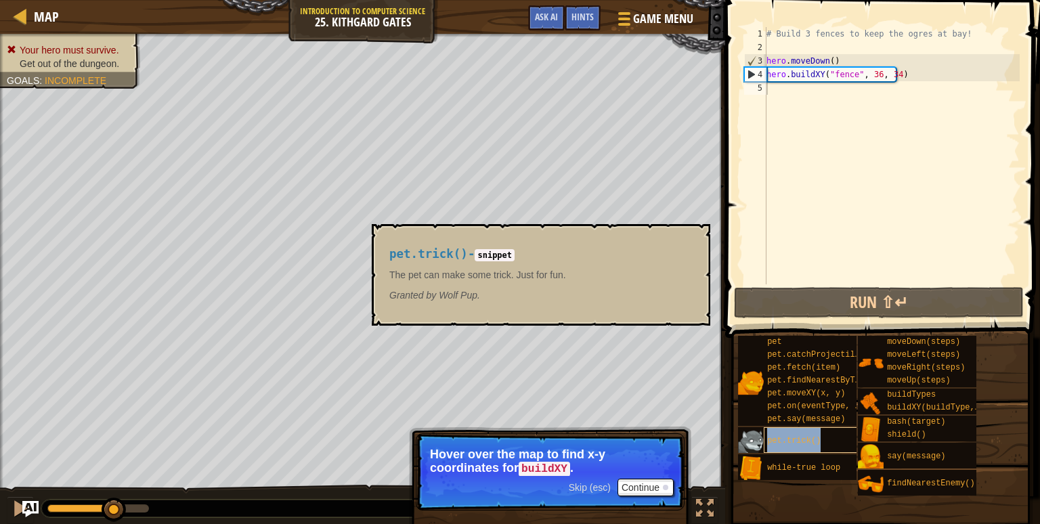
click at [821, 431] on div "pet.trick()" at bounding box center [816, 440] width 104 height 26
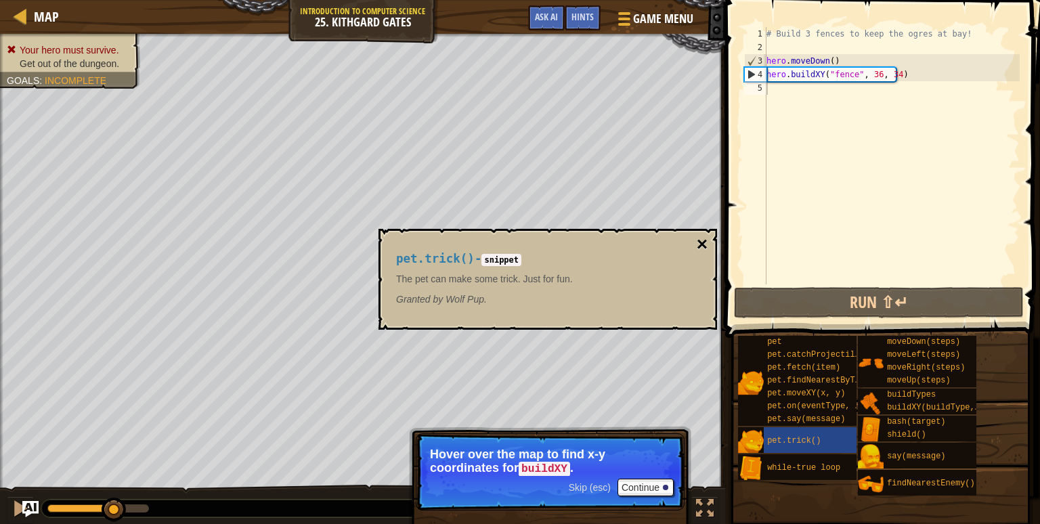
click at [700, 242] on button "×" at bounding box center [702, 244] width 11 height 19
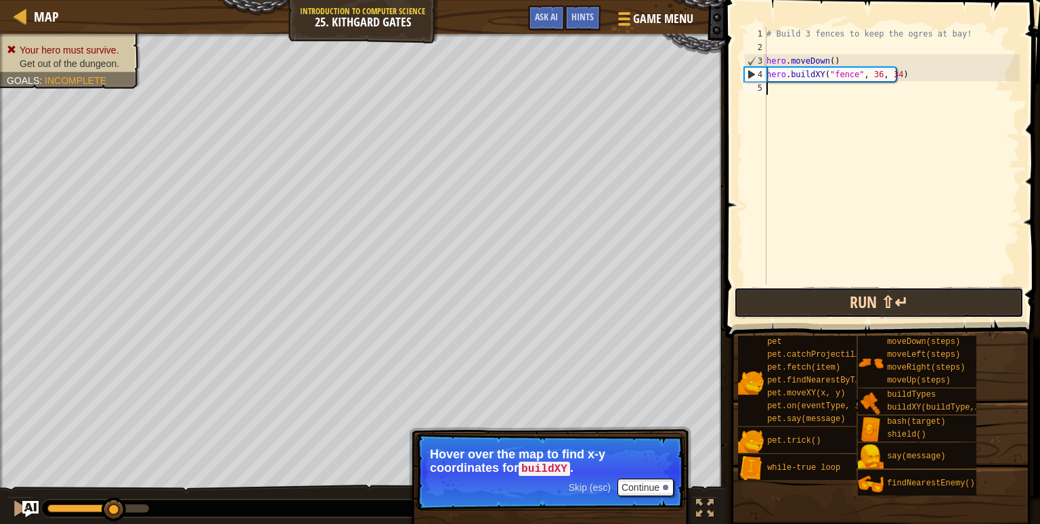
click at [801, 307] on button "Run ⇧↵" at bounding box center [879, 302] width 290 height 31
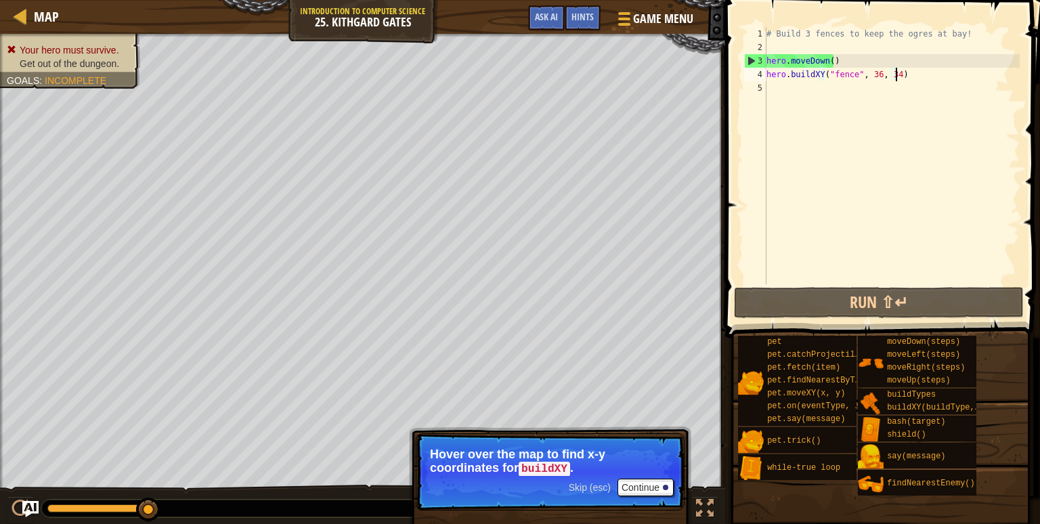
click at [896, 74] on div "# Build 3 fences to keep the ogres at bay! hero . moveDown ( ) hero . buildXY (…" at bounding box center [892, 169] width 256 height 284
drag, startPoint x: 896, startPoint y: 74, endPoint x: 809, endPoint y: 77, distance: 86.8
click at [809, 77] on div "# Build 3 fences to keep the ogres at bay! hero . moveDown ( ) hero . buildXY (…" at bounding box center [892, 169] width 256 height 284
click at [816, 74] on div "# Build 3 fences to keep the ogres at bay! hero . moveDown ( ) hero . buildXY (…" at bounding box center [892, 155] width 256 height 257
click at [816, 74] on div "# Build 3 fences to keep the ogres at bay! hero . moveDown ( ) hero . buildXY (…" at bounding box center [892, 169] width 256 height 284
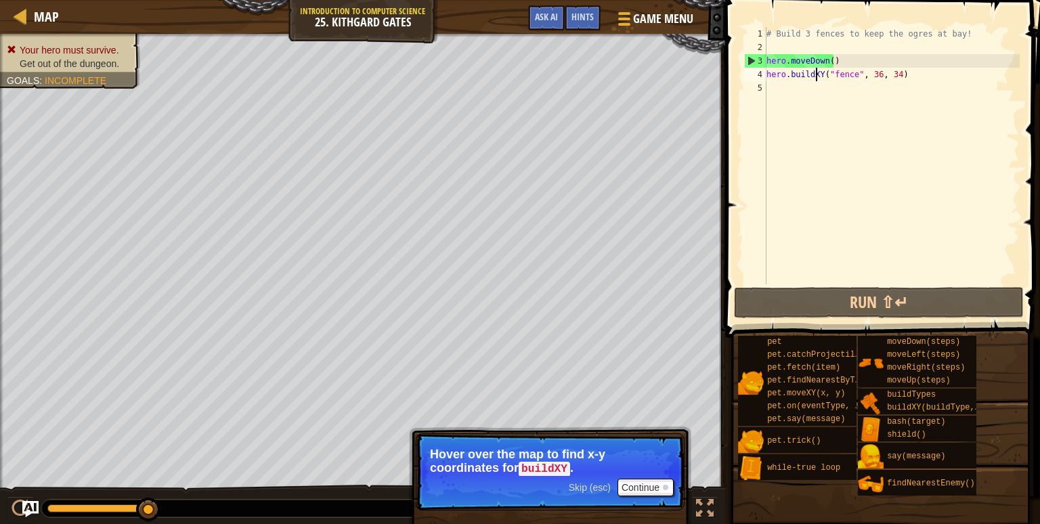
click at [816, 74] on div "# Build 3 fences to keep the ogres at bay! hero . moveDown ( ) hero . buildXY (…" at bounding box center [892, 169] width 256 height 284
type textarea "hero.buildXY("fence", 36, 34)"
click at [805, 86] on div "# Build 3 fences to keep the ogres at bay! hero . moveDown ( ) hero . buildXY (…" at bounding box center [892, 155] width 256 height 257
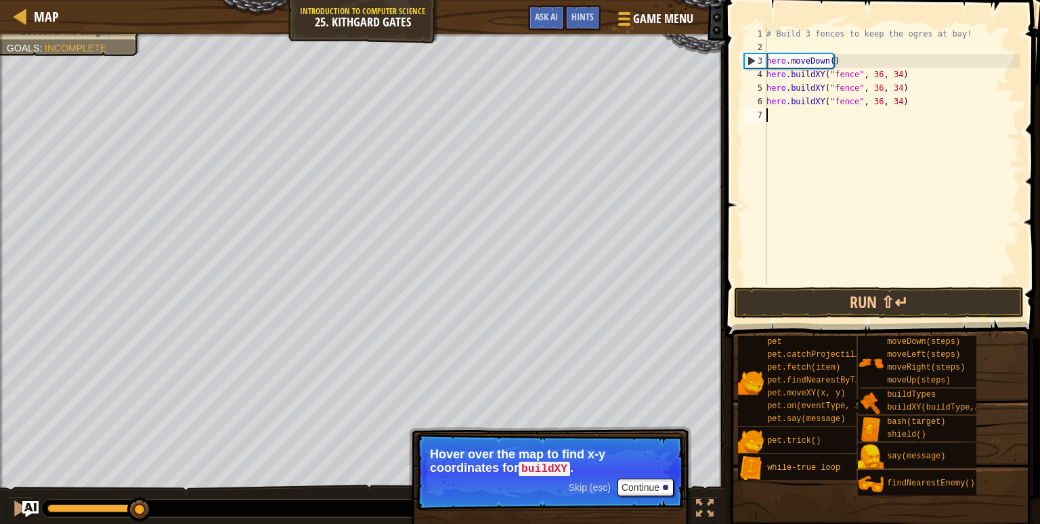
click at [874, 87] on div "# Build 3 fences to keep the ogres at bay! hero . moveDown ( ) hero . buildXY (…" at bounding box center [892, 169] width 256 height 284
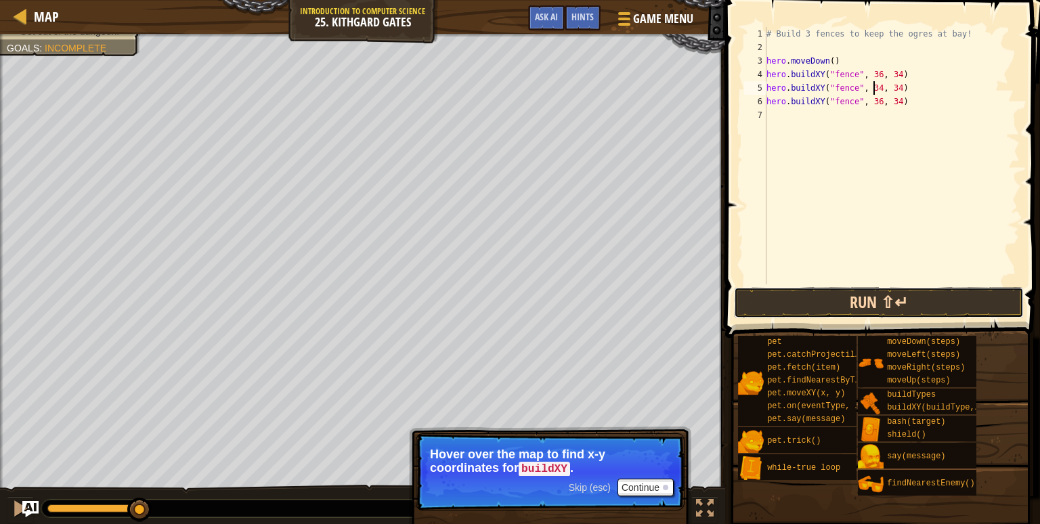
click at [891, 292] on button "Run ⇧↵" at bounding box center [879, 302] width 290 height 31
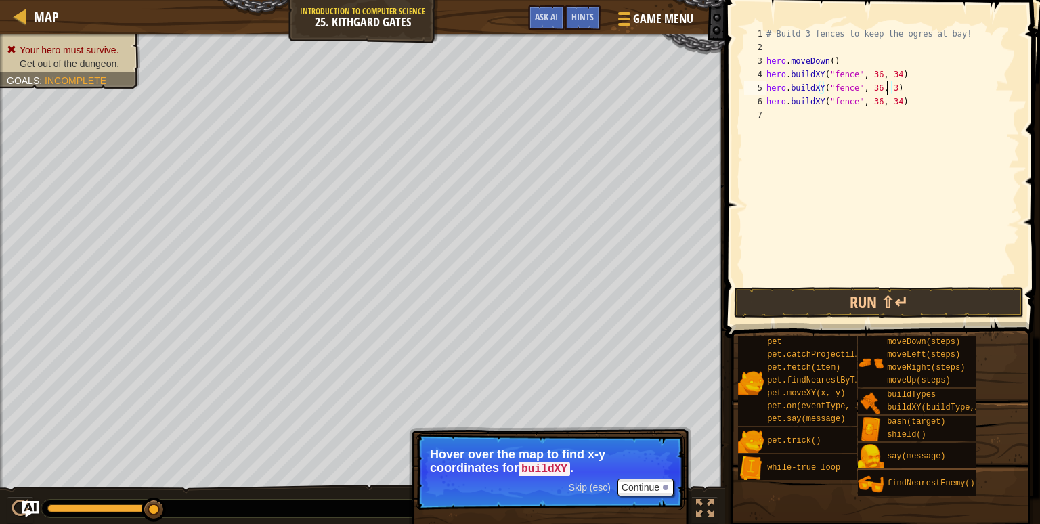
scroll to position [6, 9]
type textarea "hero.buildXY("fence", 36, 34)"
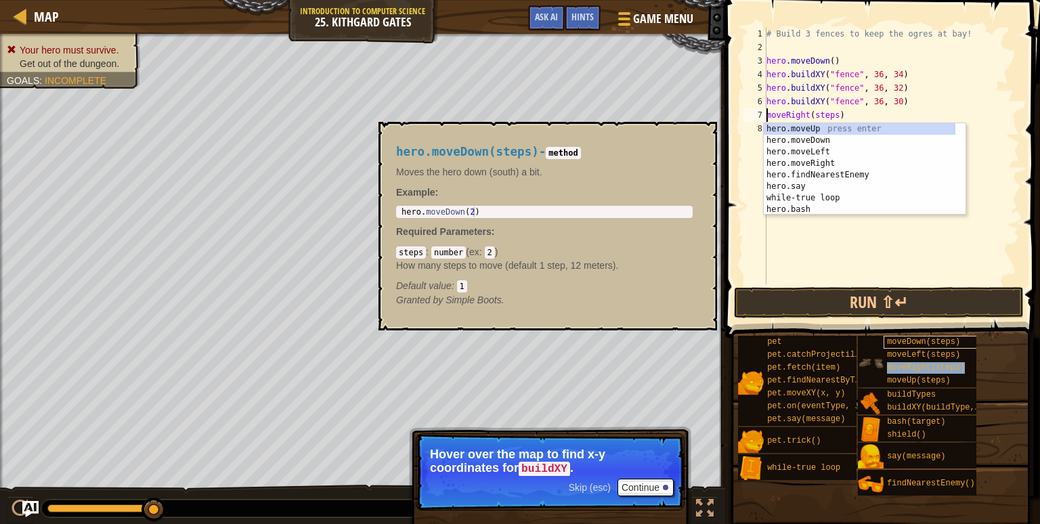
scroll to position [6, 5]
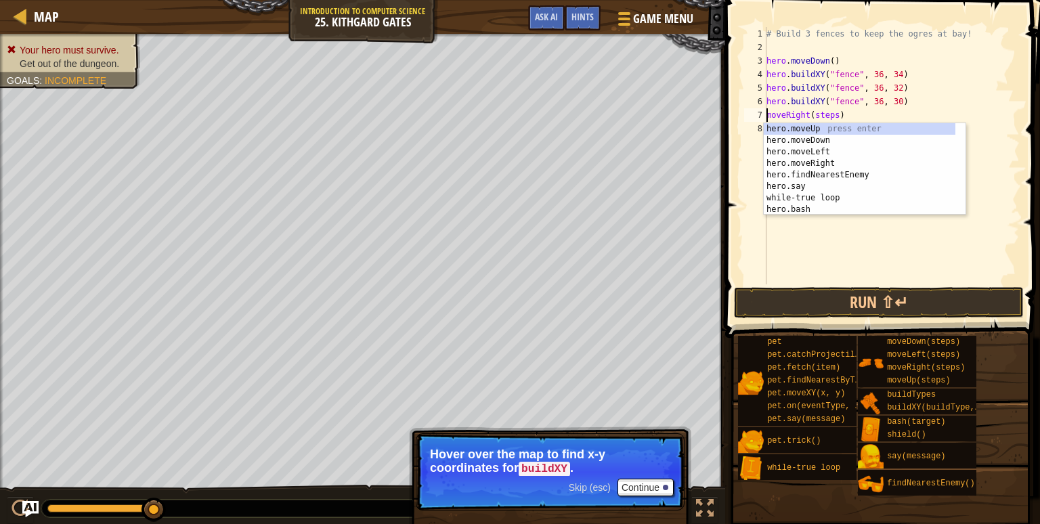
click at [830, 114] on div "# Build 3 fences to keep the ogres at bay! hero . moveDown ( ) hero . buildXY (…" at bounding box center [892, 169] width 256 height 284
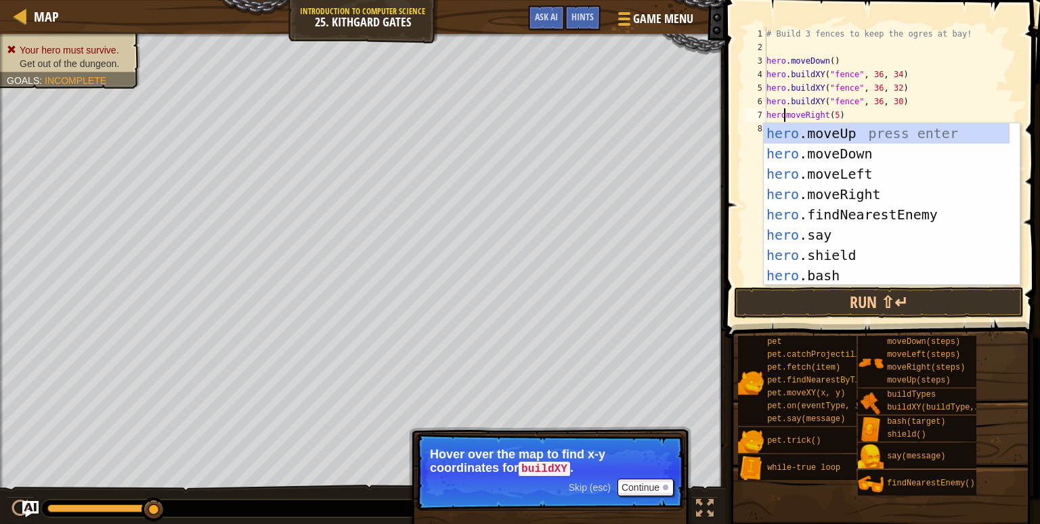
scroll to position [6, 1]
click at [828, 304] on button "Run ⇧↵" at bounding box center [879, 302] width 290 height 31
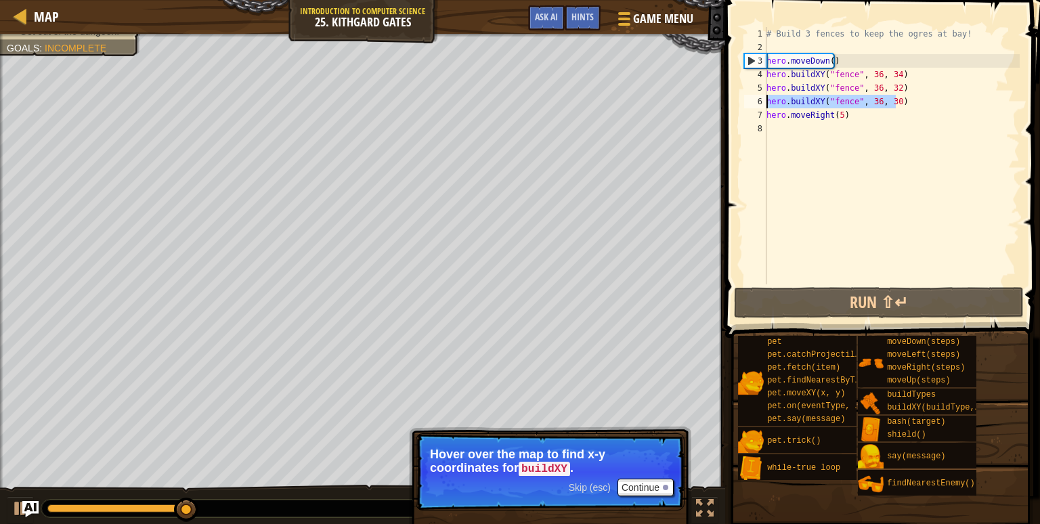
drag, startPoint x: 898, startPoint y: 102, endPoint x: 757, endPoint y: 101, distance: 140.9
click at [757, 101] on div "hero.moveRight(5) 1 2 3 4 5 6 7 8 # Build 3 fences to keep the ogres at bay! he…" at bounding box center [881, 155] width 278 height 257
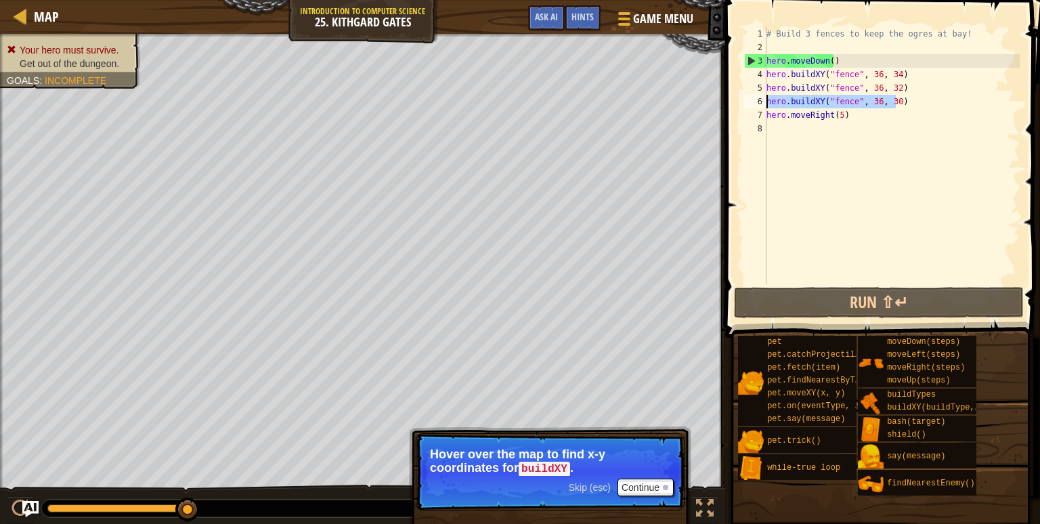
click at [767, 116] on div "7" at bounding box center [755, 115] width 22 height 14
type textarea "hero.moveRight(5)"
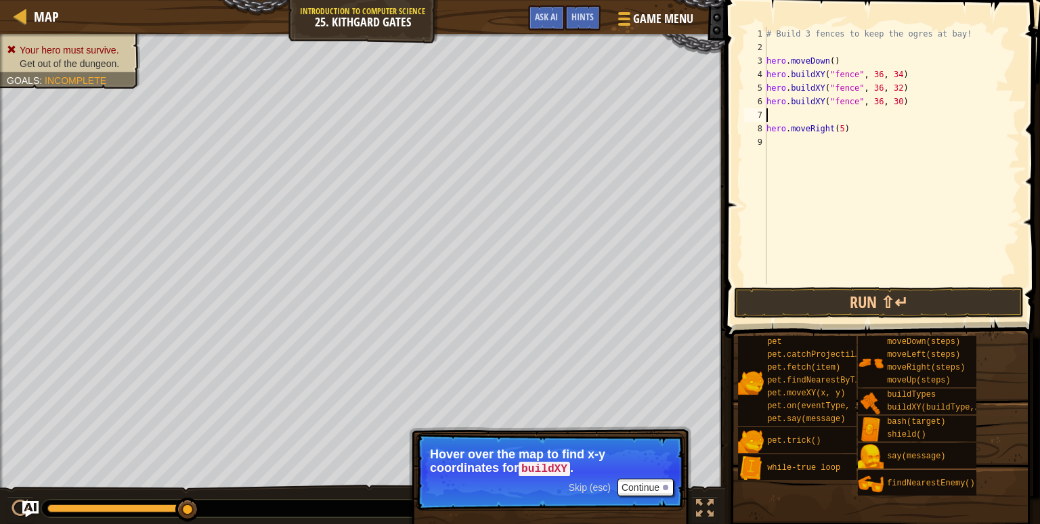
click at [769, 113] on div "# Build 3 fences to keep the ogres at bay! hero . moveDown ( ) hero . buildXY (…" at bounding box center [892, 169] width 256 height 284
paste textarea "hero.buildXY("fence", 36, 30)"
click at [911, 292] on button "Run ⇧↵" at bounding box center [879, 302] width 290 height 31
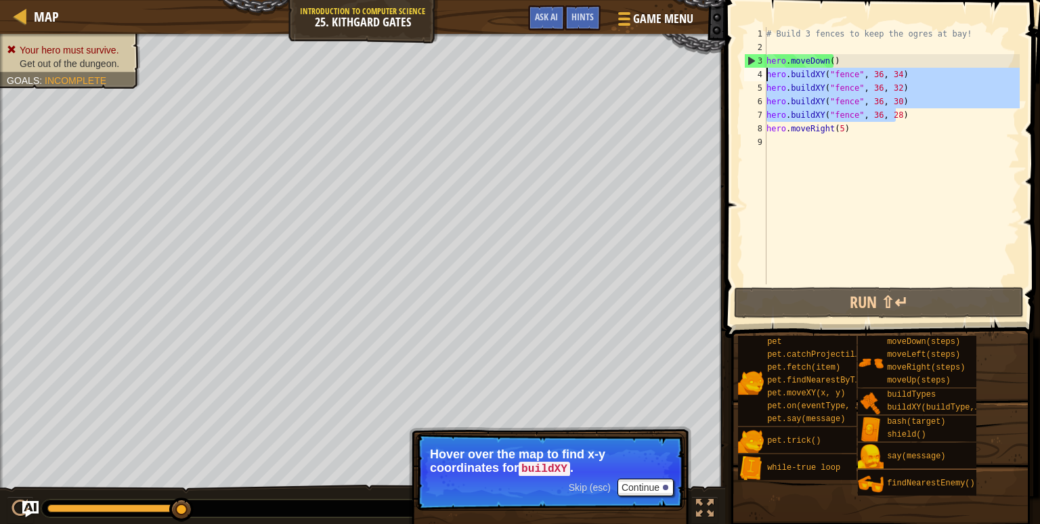
drag, startPoint x: 906, startPoint y: 116, endPoint x: 765, endPoint y: 71, distance: 148.4
click at [765, 71] on div "hero.buildXY("fence", 36, 28) 1 2 3 4 5 6 7 8 9 # Build 3 fences to keep the og…" at bounding box center [881, 155] width 278 height 257
type textarea "hero.buildXY("fence", 36, 34) hero.buildXY("fence", 36, 32)"
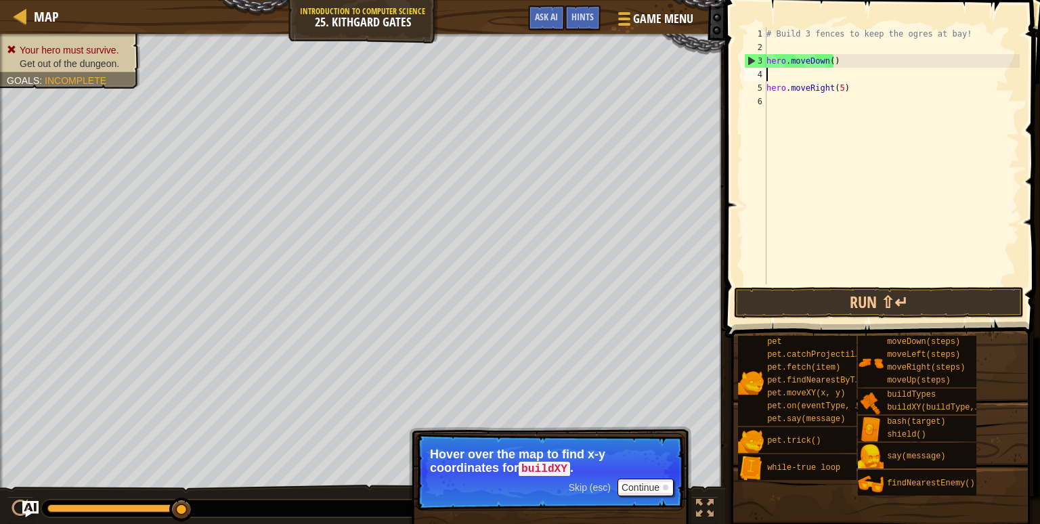
scroll to position [6, 0]
click at [650, 486] on button "Continue" at bounding box center [646, 488] width 56 height 18
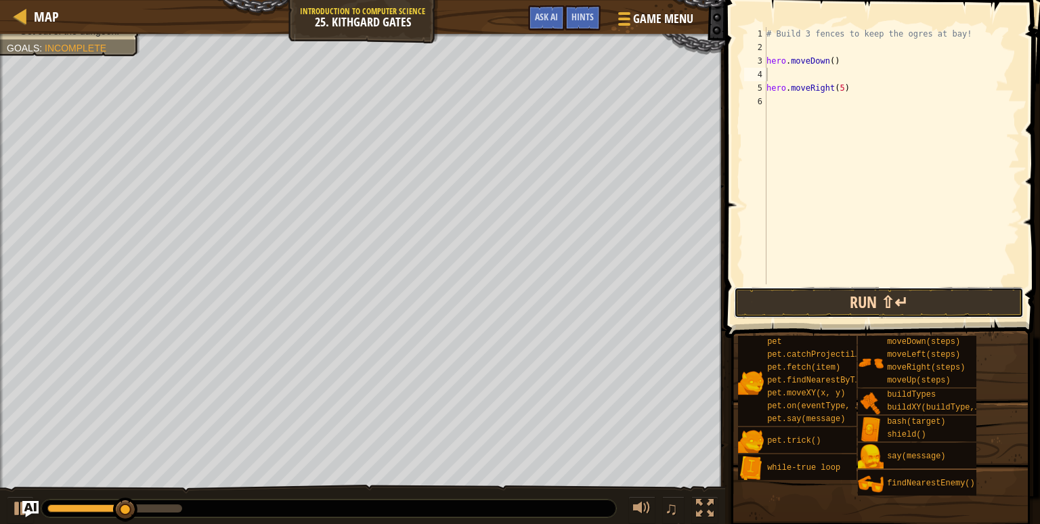
click at [810, 299] on button "Run ⇧↵" at bounding box center [879, 302] width 290 height 31
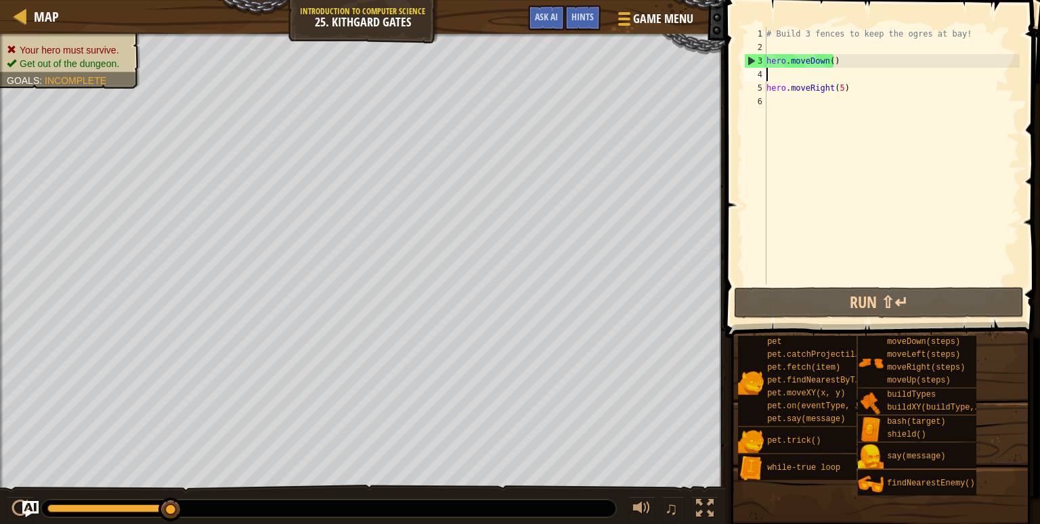
paste textarea "hero.buildXY("fence", 36, 28)"
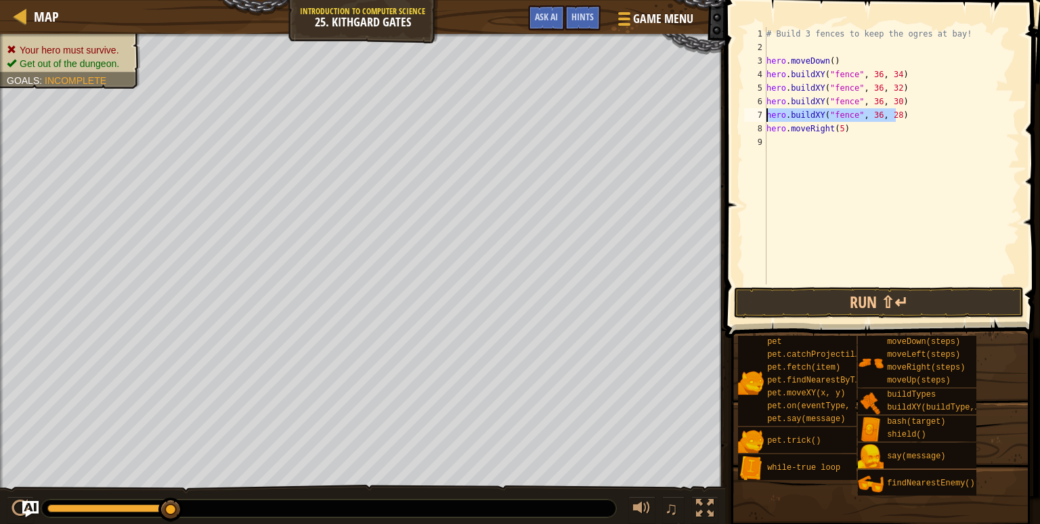
drag, startPoint x: 899, startPoint y: 112, endPoint x: 764, endPoint y: 116, distance: 135.5
click at [764, 116] on div "hero.buildXY("fence", 36, 28) 1 2 3 4 5 6 7 8 9 # Build 3 fences to keep the og…" at bounding box center [881, 155] width 278 height 257
click at [853, 132] on div "# Build 3 fences to keep the ogres at bay! hero . moveDown ( ) hero . buildXY (…" at bounding box center [892, 169] width 256 height 284
click at [767, 127] on div "# Build 3 fences to keep the ogres at bay! hero . moveDown ( ) hero . buildXY (…" at bounding box center [892, 169] width 256 height 284
type textarea "hero.moveRight(5)"
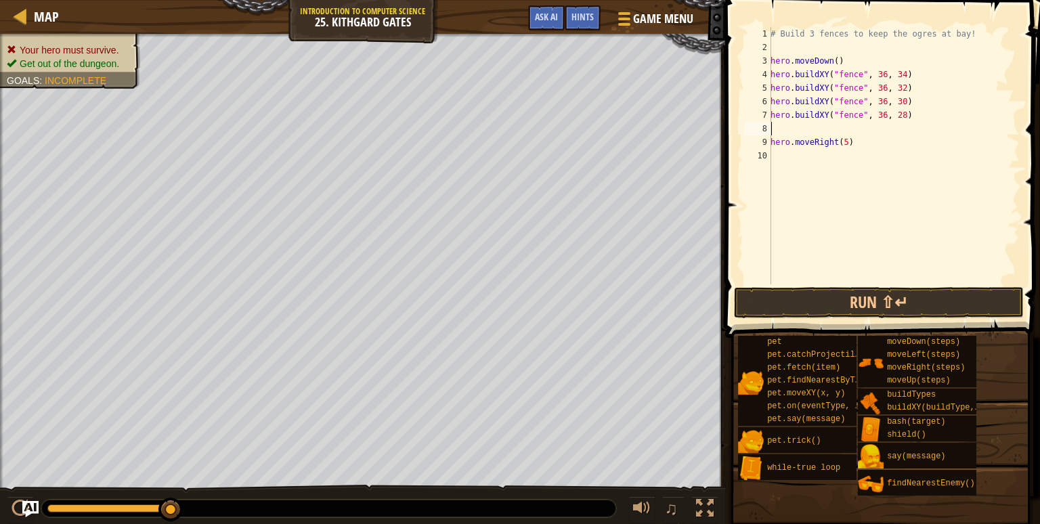
paste textarea "hero.buildXY("fence", 36, 28)"
type textarea "hero.buildXY("fence", 36, 26)"
click at [794, 301] on button "Run ⇧↵" at bounding box center [879, 302] width 290 height 31
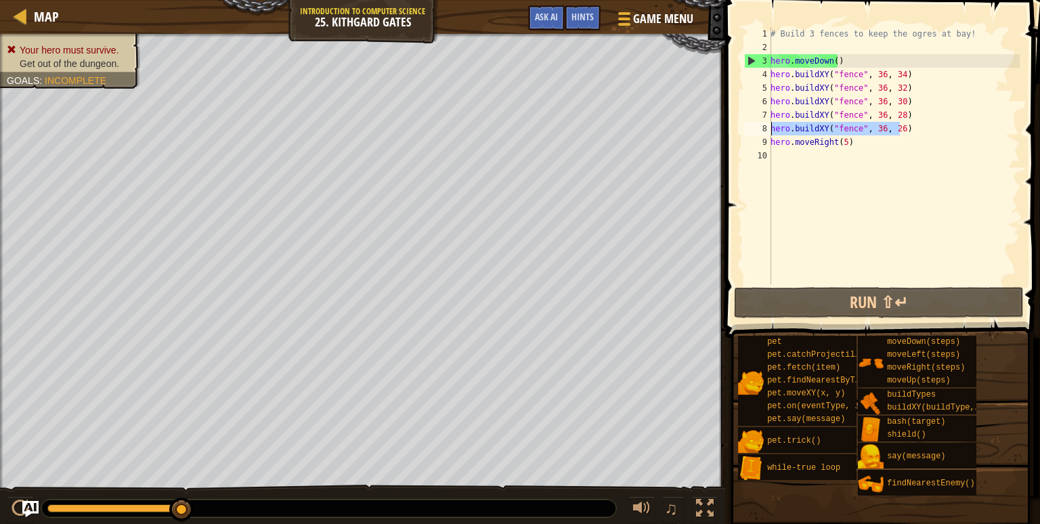
drag, startPoint x: 903, startPoint y: 127, endPoint x: 773, endPoint y: 127, distance: 130.7
click at [773, 127] on div "# Build 3 fences to keep the ogres at bay! hero . moveDown ( ) hero . buildXY (…" at bounding box center [894, 169] width 252 height 284
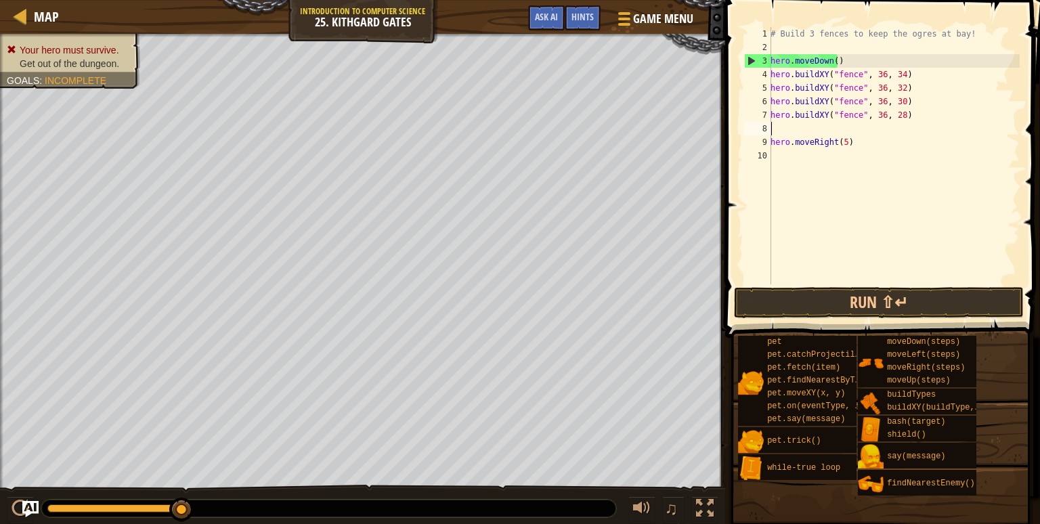
scroll to position [6, 0]
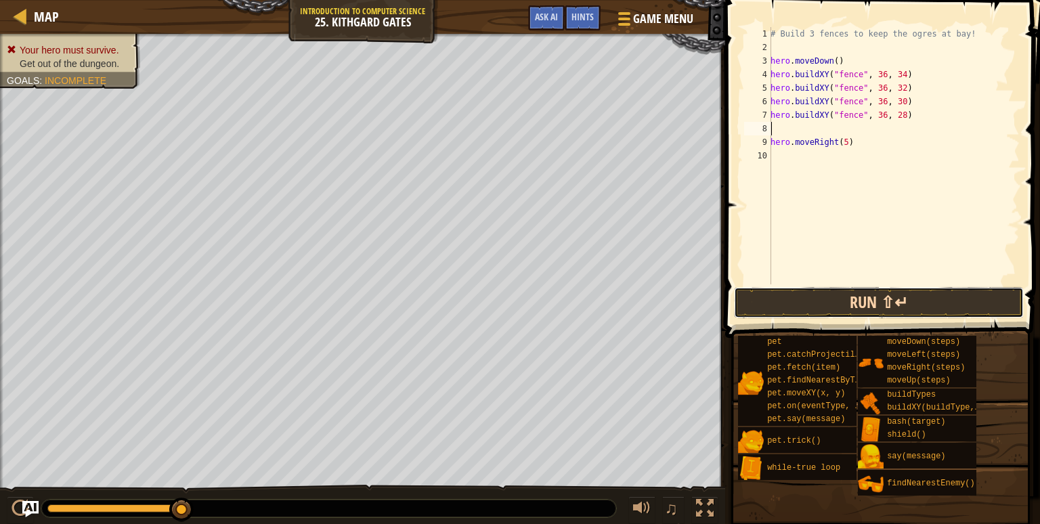
click at [845, 301] on button "Run ⇧↵" at bounding box center [879, 302] width 290 height 31
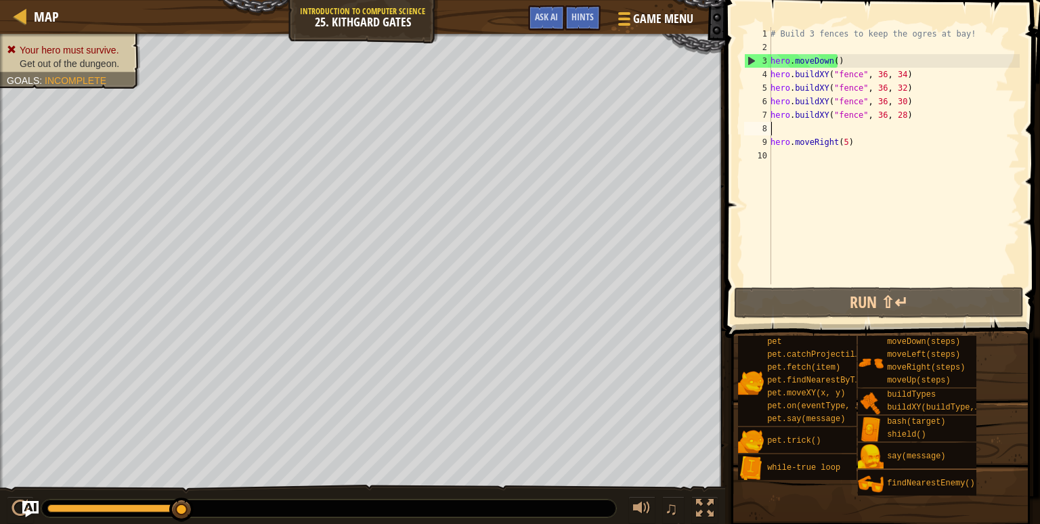
paste textarea "hero.buildXY("fence", 36, 28)"
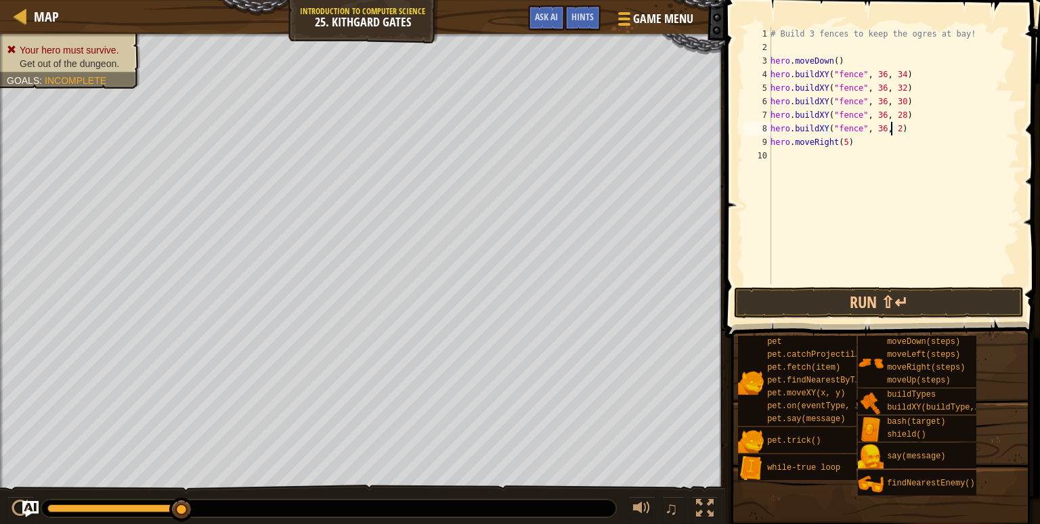
scroll to position [6, 9]
click at [772, 128] on div "# Build 3 fences to keep the ogres at bay! hero . moveDown ( ) hero . buildXY (…" at bounding box center [894, 169] width 252 height 284
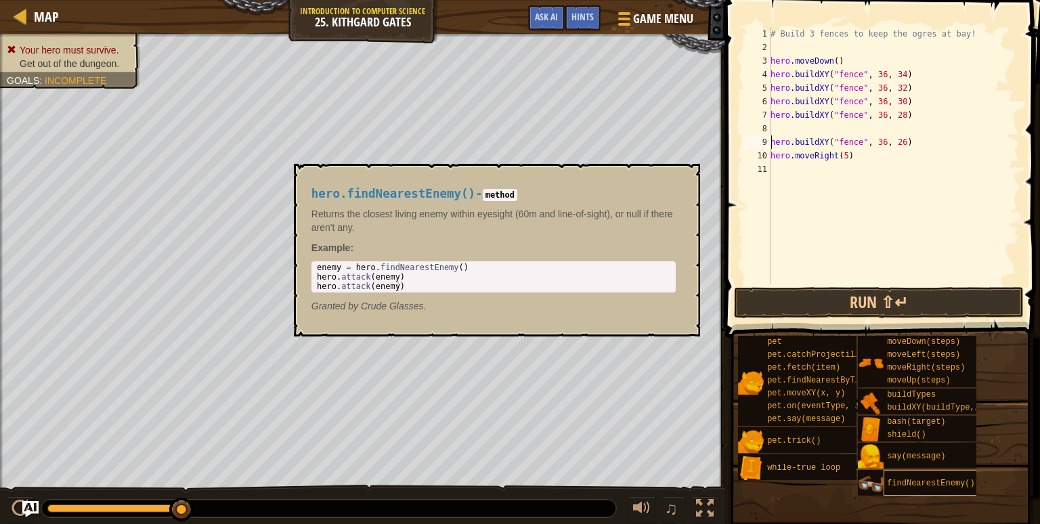
type textarea "hero.buildXY("fence", 36, 26)"
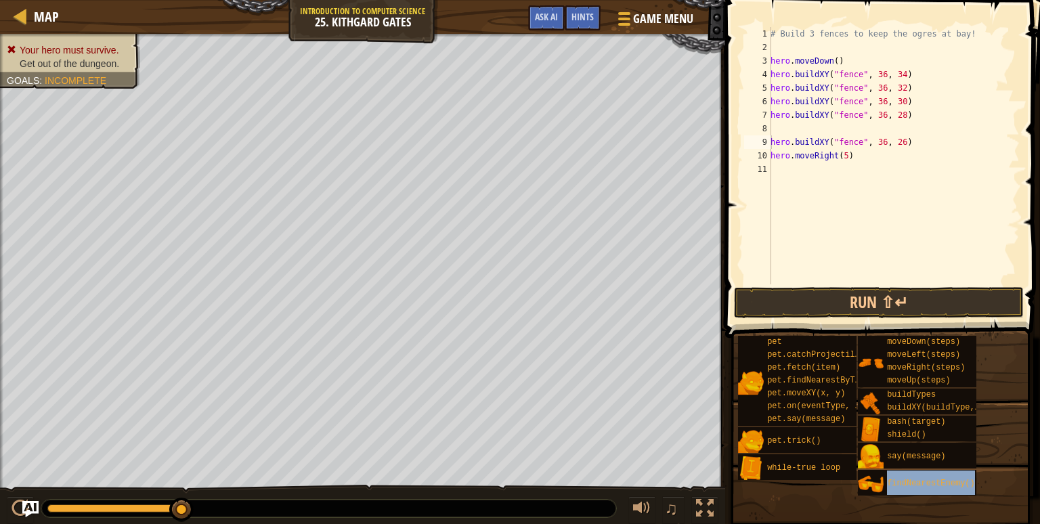
drag, startPoint x: 902, startPoint y: 482, endPoint x: 829, endPoint y: 127, distance: 362.3
drag, startPoint x: 829, startPoint y: 127, endPoint x: 973, endPoint y: 485, distance: 385.3
click at [973, 485] on div "findNearestEnemy()" at bounding box center [936, 483] width 104 height 26
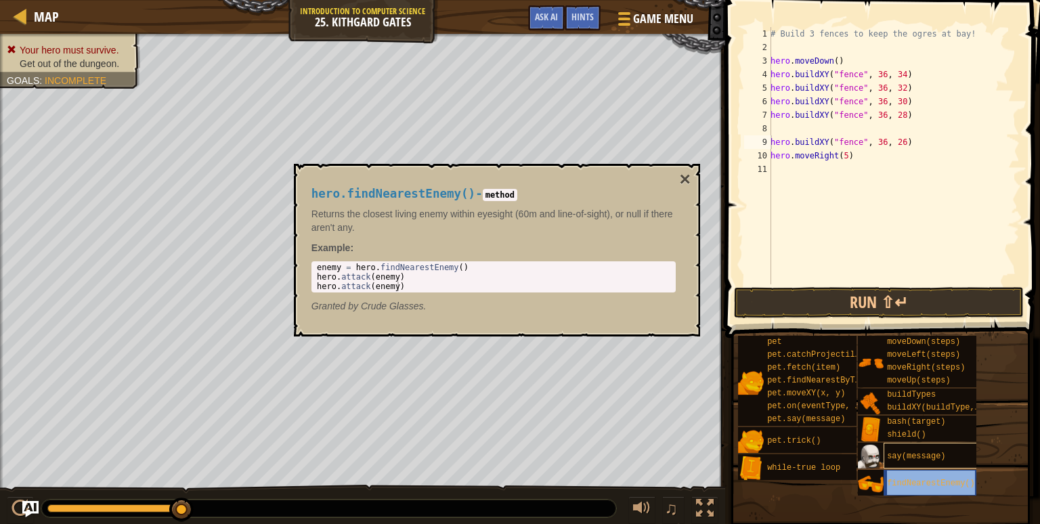
scroll to position [6, 0]
type textarea "hero.buildXY("fence", 36, 26)"
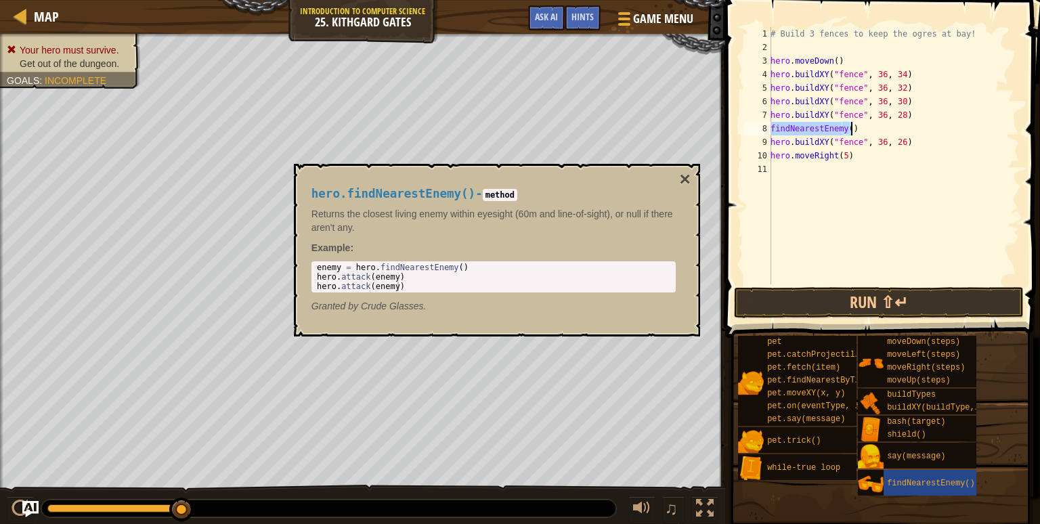
click at [773, 125] on div "# Build 3 fences to keep the ogres at bay! hero . moveDown ( ) hero . buildXY (…" at bounding box center [894, 155] width 252 height 257
click at [772, 142] on div "# Build 3 fences to keep the ogres at bay! hero . moveDown ( ) hero . buildXY (…" at bounding box center [894, 169] width 252 height 284
click at [991, 433] on div "pet pet.catchProjectile(arrow) pet.fetch(item) pet.findNearestByType(type) pet.…" at bounding box center [884, 415] width 293 height 161
click at [989, 433] on div "pet pet.catchProjectile(arrow) pet.fetch(item) pet.findNearestByType(type) pet.…" at bounding box center [884, 415] width 293 height 161
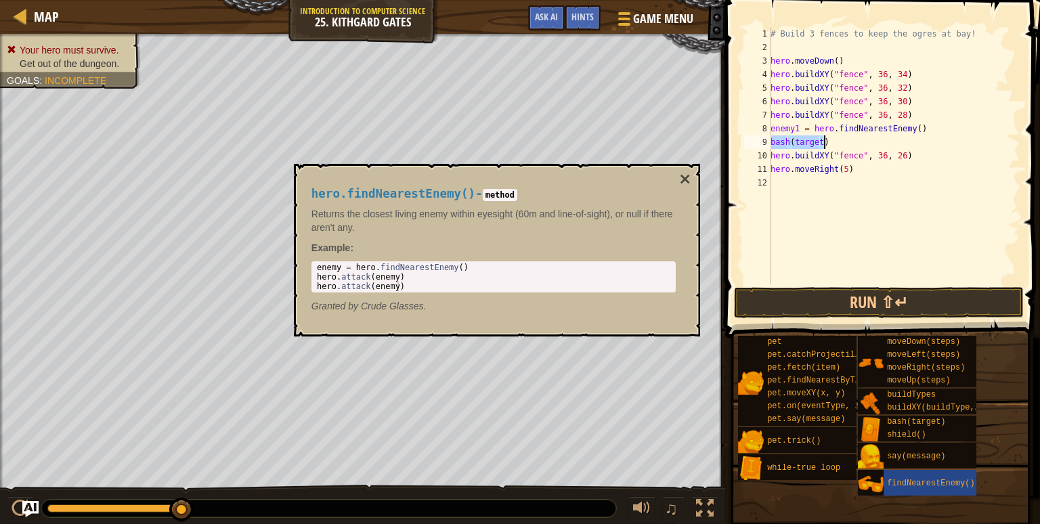
click at [815, 141] on div "# Build 3 fences to keep the ogres at bay! hero . moveDown ( ) hero . buildXY (…" at bounding box center [894, 155] width 252 height 257
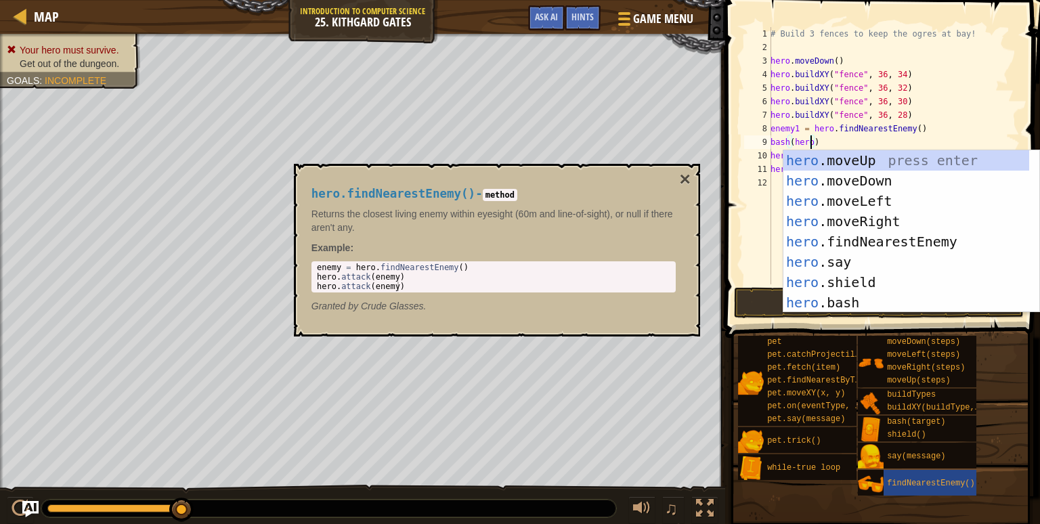
click at [834, 137] on div "# Build 3 fences to keep the ogres at bay! hero . moveDown ( ) hero . buildXY (…" at bounding box center [894, 169] width 252 height 284
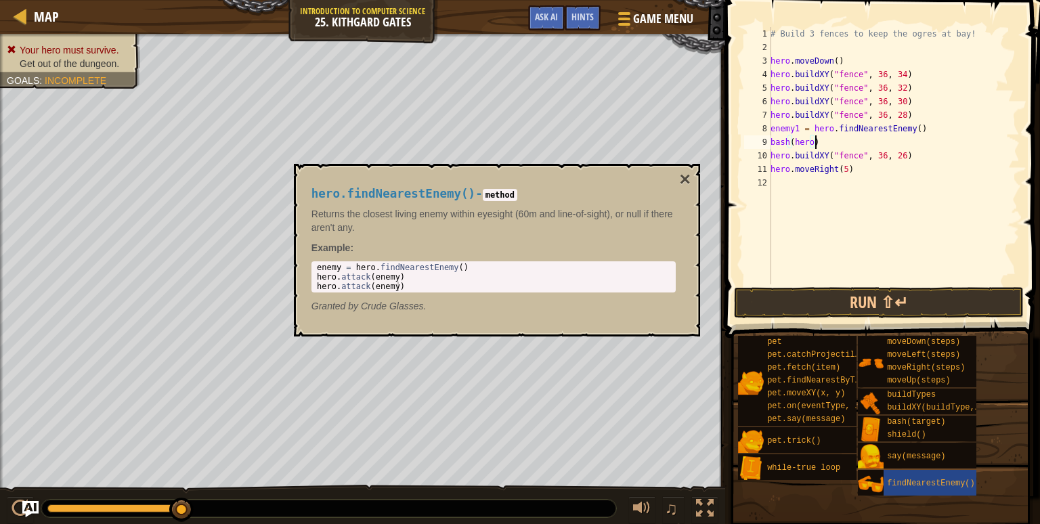
click at [810, 145] on div "# Build 3 fences to keep the ogres at bay! hero . moveDown ( ) hero . buildXY (…" at bounding box center [894, 169] width 252 height 284
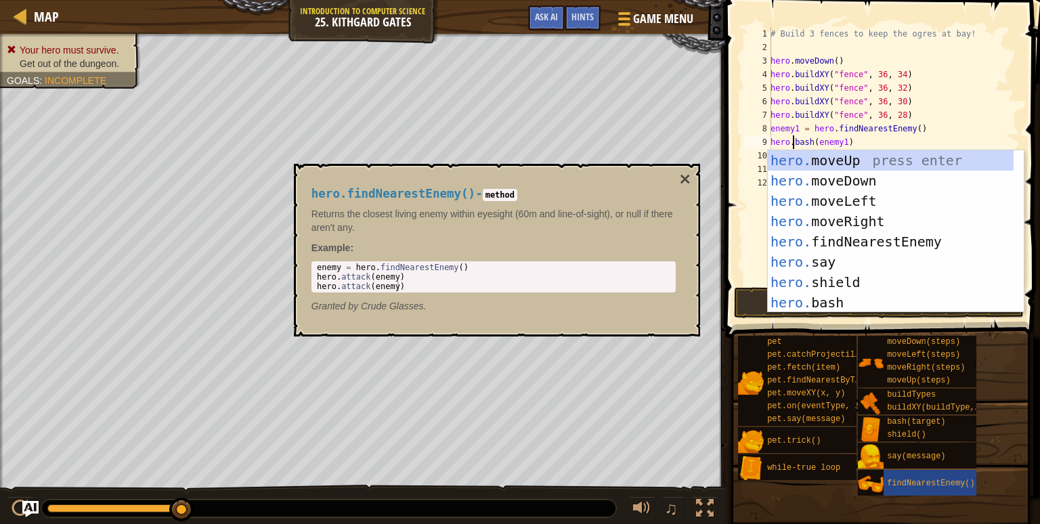
scroll to position [6, 2]
click at [947, 129] on div "# Build 3 fences to keep the ogres at bay! hero . moveDown ( ) hero . buildXY (…" at bounding box center [894, 169] width 252 height 284
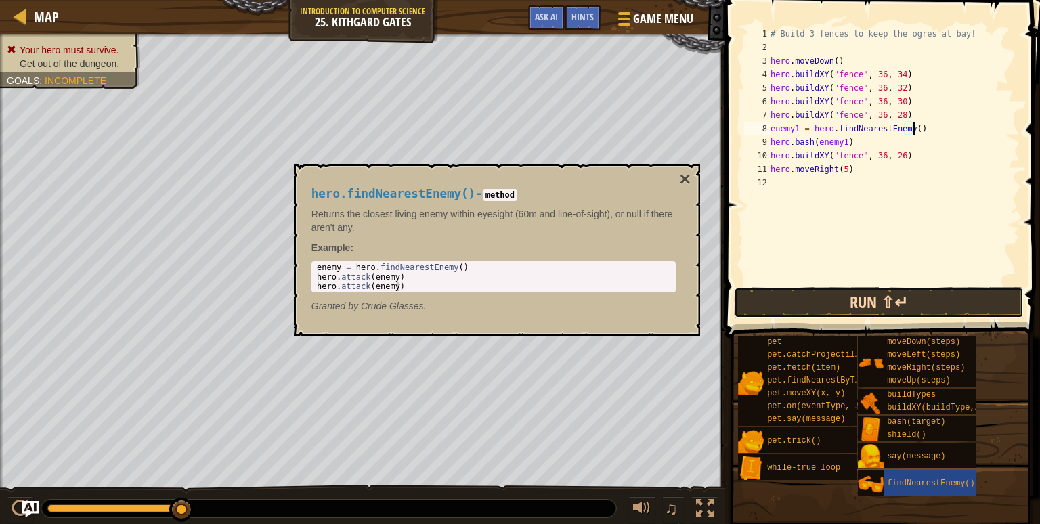
click at [891, 295] on button "Run ⇧↵" at bounding box center [879, 302] width 290 height 31
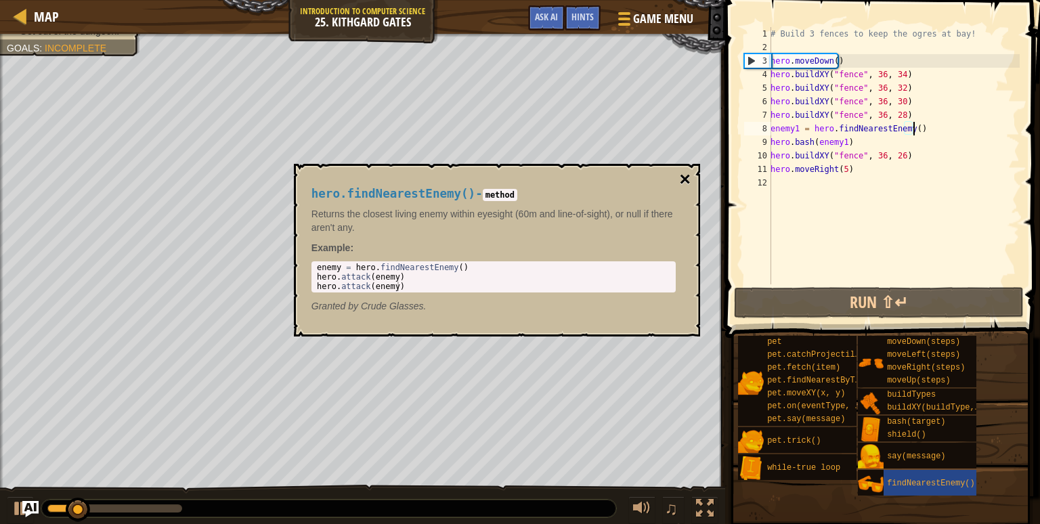
click at [683, 184] on button "×" at bounding box center [684, 179] width 11 height 19
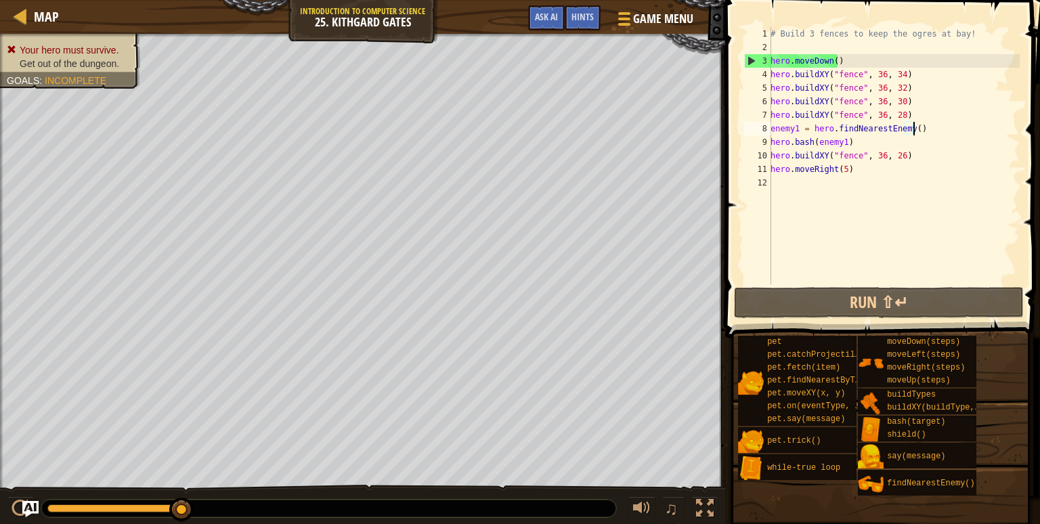
click at [840, 87] on div "# Build 3 fences to keep the ogres at bay! hero . moveDown ( ) hero . buildXY (…" at bounding box center [894, 169] width 252 height 284
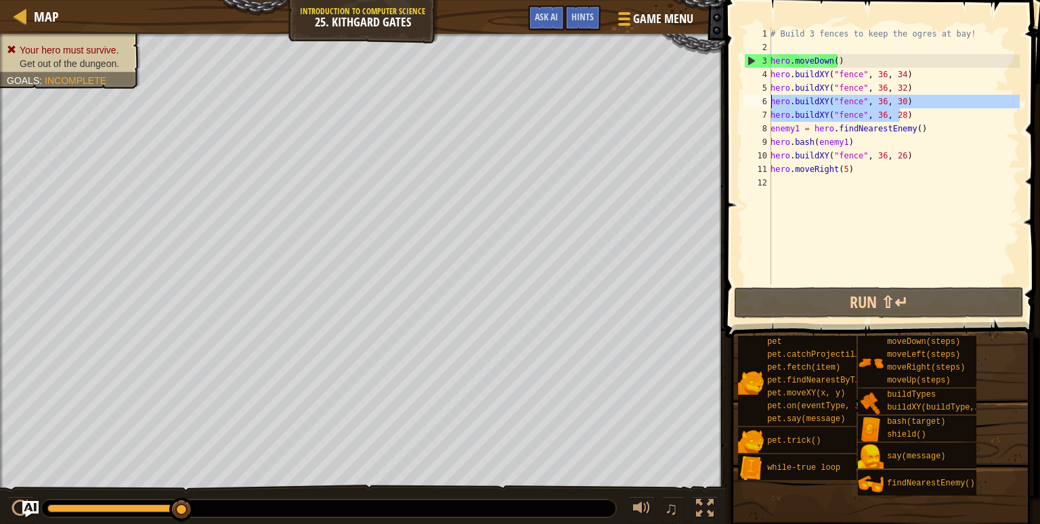
drag, startPoint x: 902, startPoint y: 116, endPoint x: 772, endPoint y: 104, distance: 130.5
click at [772, 104] on div "# Build 3 fences to keep the ogres at bay! hero . moveDown ( ) hero . buildXY (…" at bounding box center [894, 169] width 252 height 284
type textarea "hero.buildXY("fence", 36, 30) hero.buildXY("fence", 36, 28)"
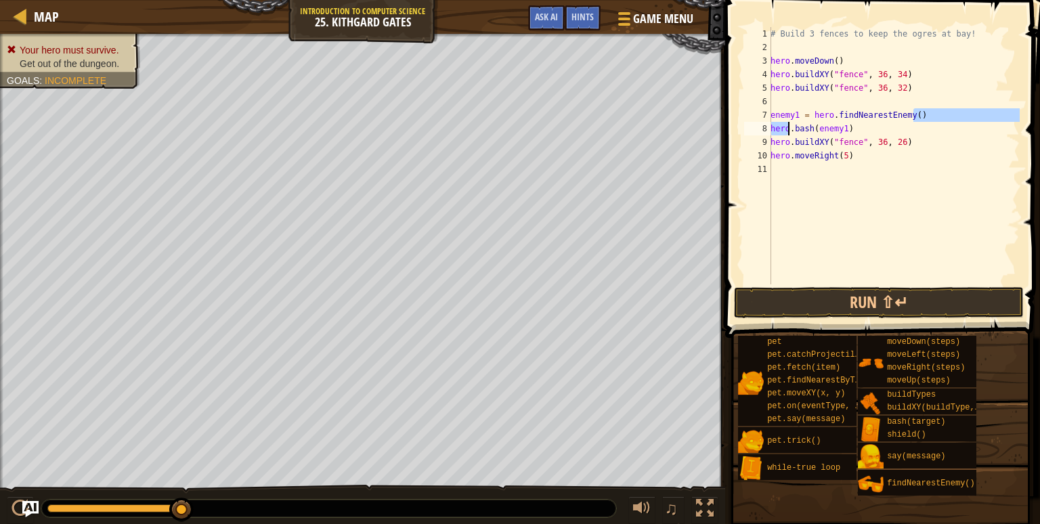
drag, startPoint x: 920, startPoint y: 117, endPoint x: 786, endPoint y: 128, distance: 134.5
click at [786, 128] on div "# Build 3 fences to keep the ogres at bay! hero . moveDown ( ) hero . buildXY (…" at bounding box center [894, 169] width 252 height 284
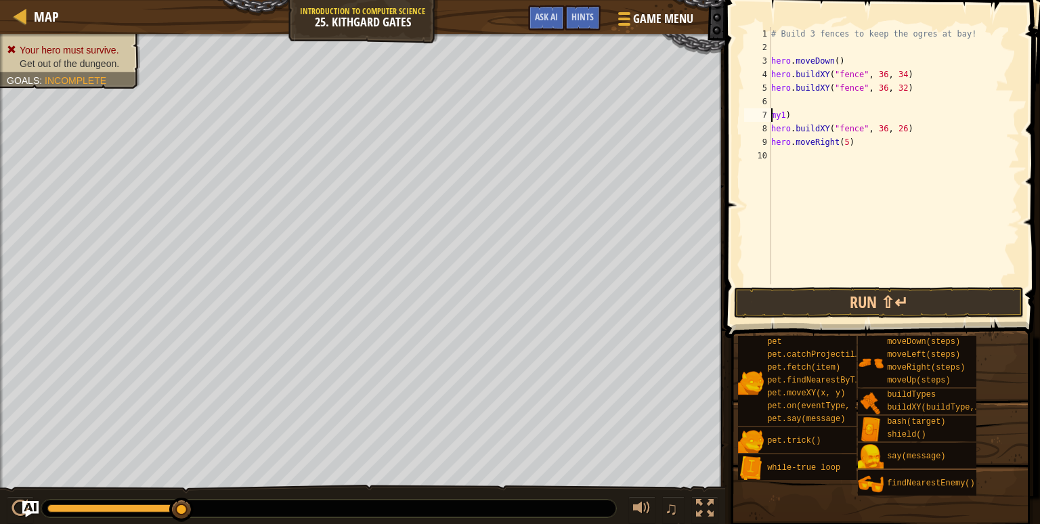
type textarea ")"
click at [821, 301] on button "Run ⇧↵" at bounding box center [879, 302] width 290 height 31
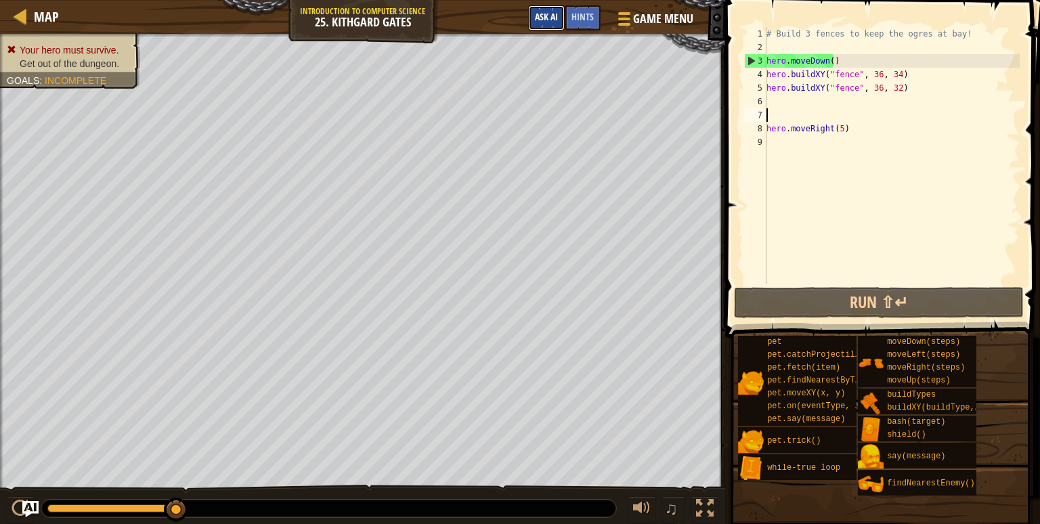
click at [547, 14] on span "Ask AI" at bounding box center [546, 16] width 23 height 13
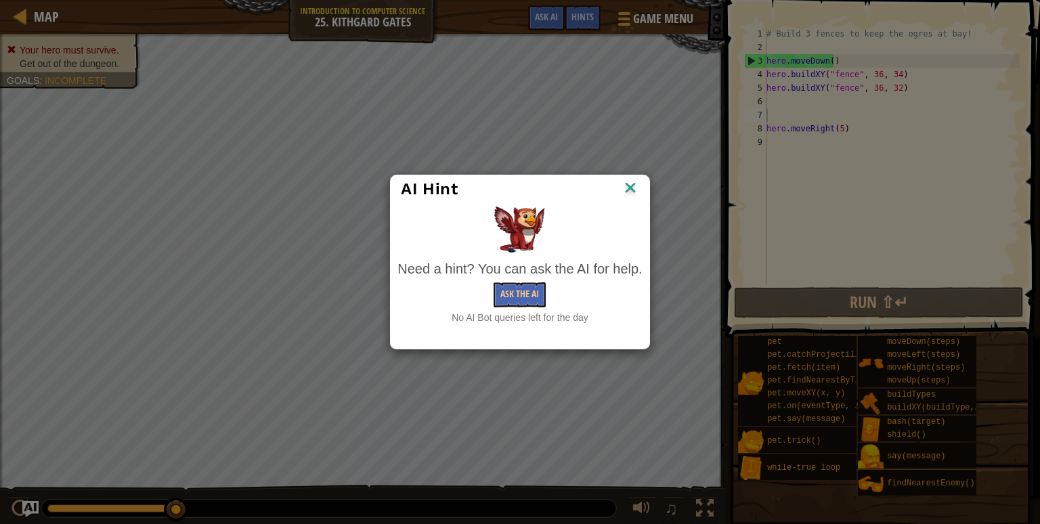
click at [532, 307] on div "Need a hint? You can ask the AI for help. Ask the AI No AI Bot queries left for…" at bounding box center [520, 291] width 244 height 65
click at [530, 296] on button "Ask the AI" at bounding box center [520, 294] width 52 height 25
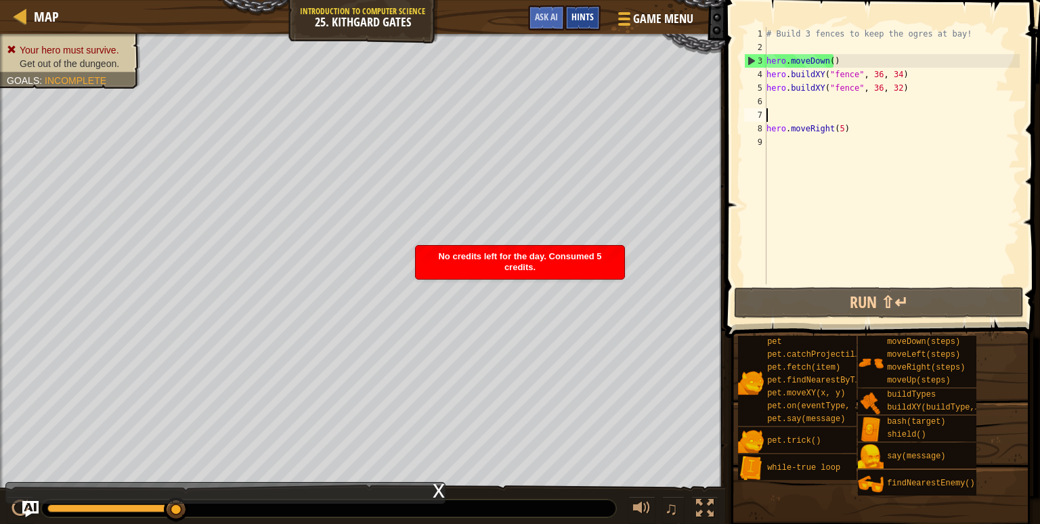
click at [580, 18] on span "Hints" at bounding box center [583, 16] width 22 height 13
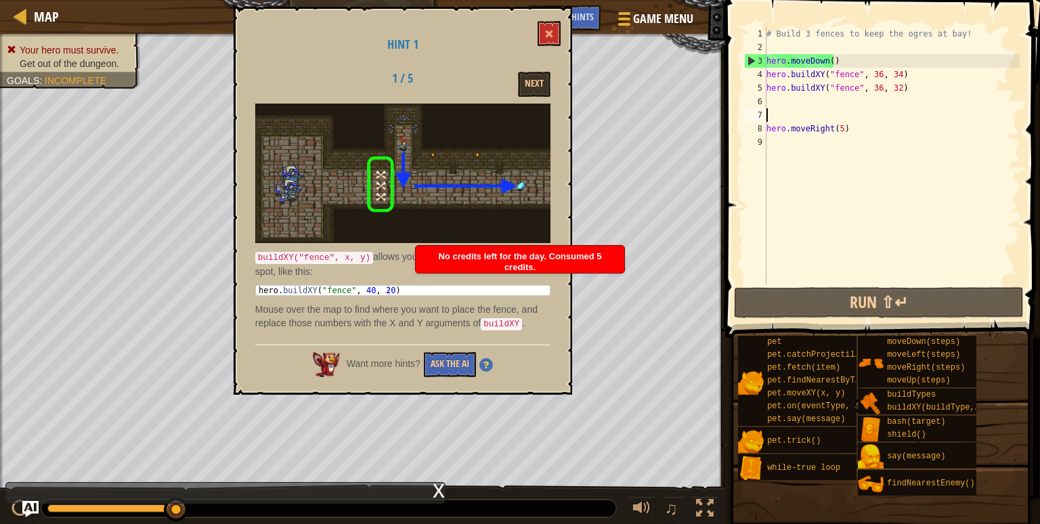
click at [474, 170] on img at bounding box center [402, 174] width 295 height 140
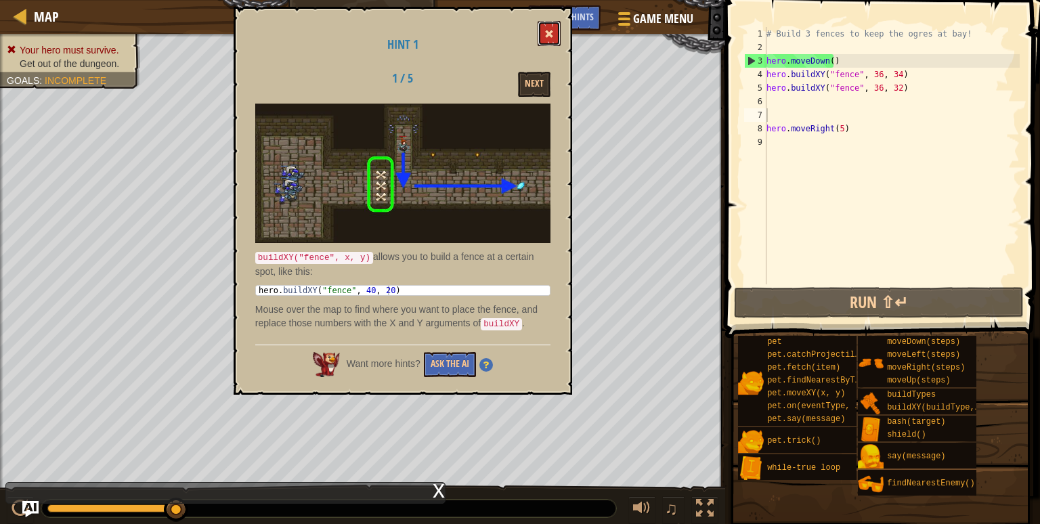
click at [550, 39] on span at bounding box center [549, 33] width 9 height 9
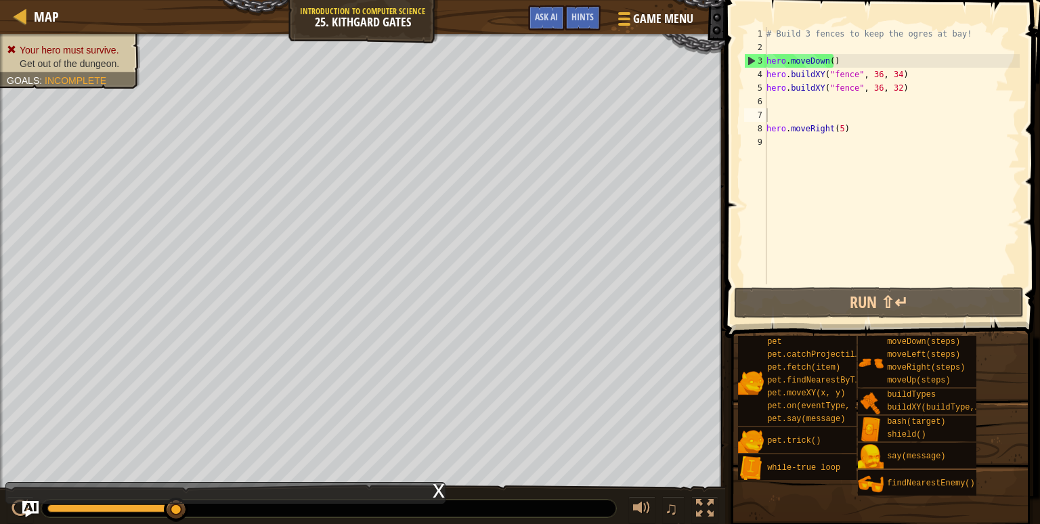
click at [837, 131] on div "# Build 3 fences to keep the ogres at bay! hero . moveDown ( ) hero . buildXY (…" at bounding box center [892, 169] width 256 height 284
click at [891, 90] on div "# Build 3 fences to keep the ogres at bay! hero . moveDown ( ) hero . buildXY (…" at bounding box center [892, 169] width 256 height 284
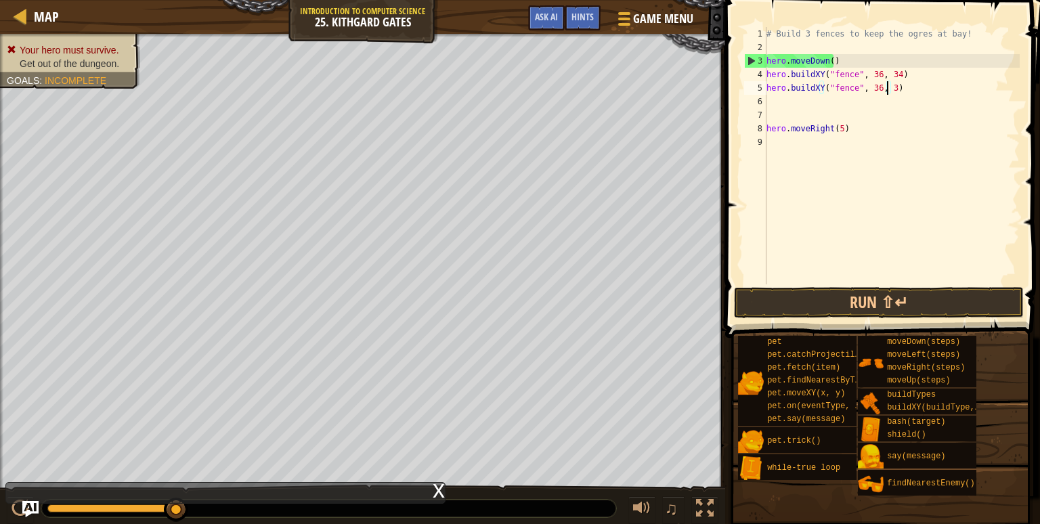
type textarea "hero.buildXY("fence", 36, 30)"
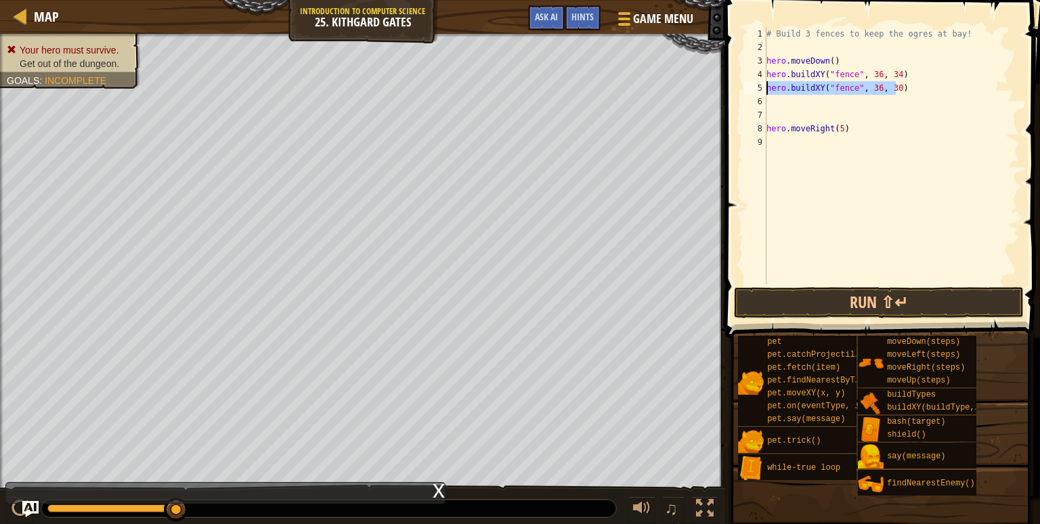
drag, startPoint x: 895, startPoint y: 93, endPoint x: 765, endPoint y: 89, distance: 130.1
click at [765, 89] on div "hero.buildXY("fence", 36, 30) 1 2 3 4 5 6 7 8 9 # Build 3 fences to keep the og…" at bounding box center [881, 155] width 278 height 257
click at [794, 108] on div "# Build 3 fences to keep the ogres at bay! hero . moveDown ( ) hero . buildXY (…" at bounding box center [892, 169] width 256 height 284
paste textarea "hero.buildXY("fence", 36, 30)"
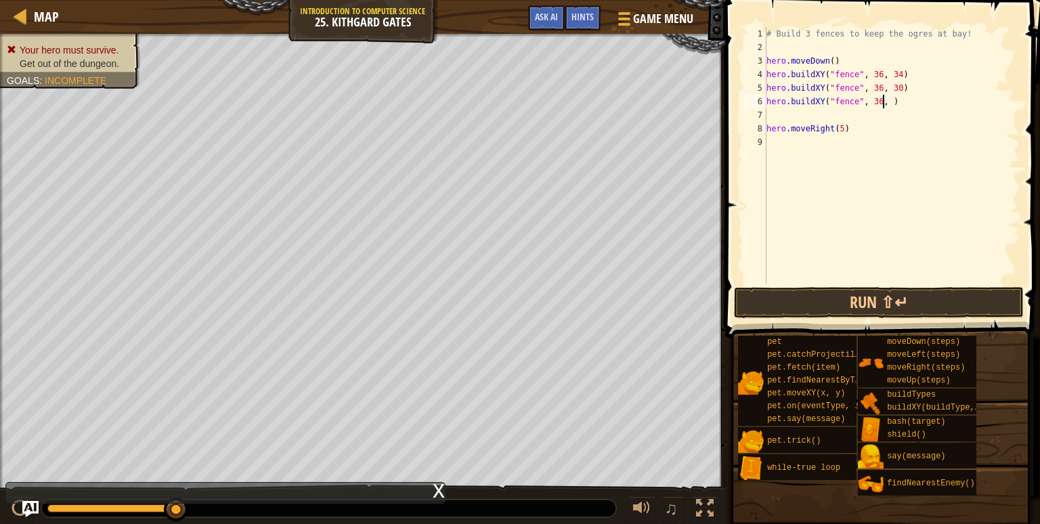
scroll to position [6, 9]
type textarea "hero.buildXY("fence", 36, 26)"
click at [803, 315] on button "Run ⇧↵" at bounding box center [879, 302] width 290 height 31
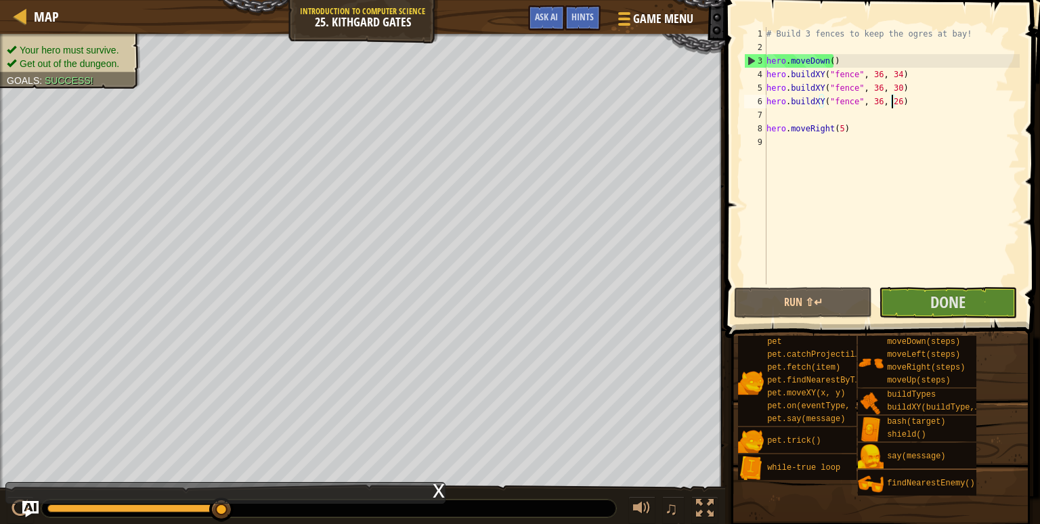
click at [926, 285] on span at bounding box center [884, 150] width 326 height 378
click at [924, 305] on button "Done" at bounding box center [948, 302] width 138 height 31
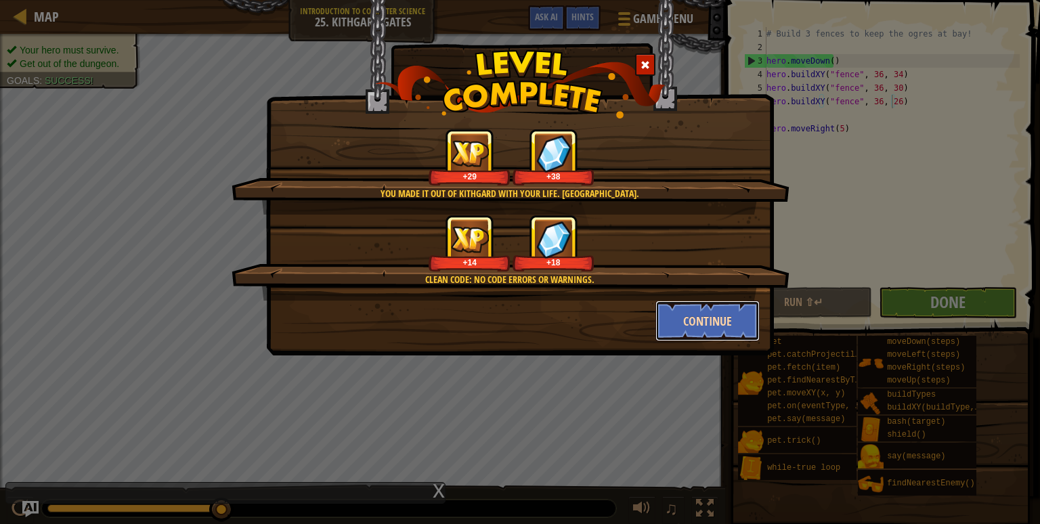
click at [685, 314] on button "Continue" at bounding box center [708, 321] width 105 height 41
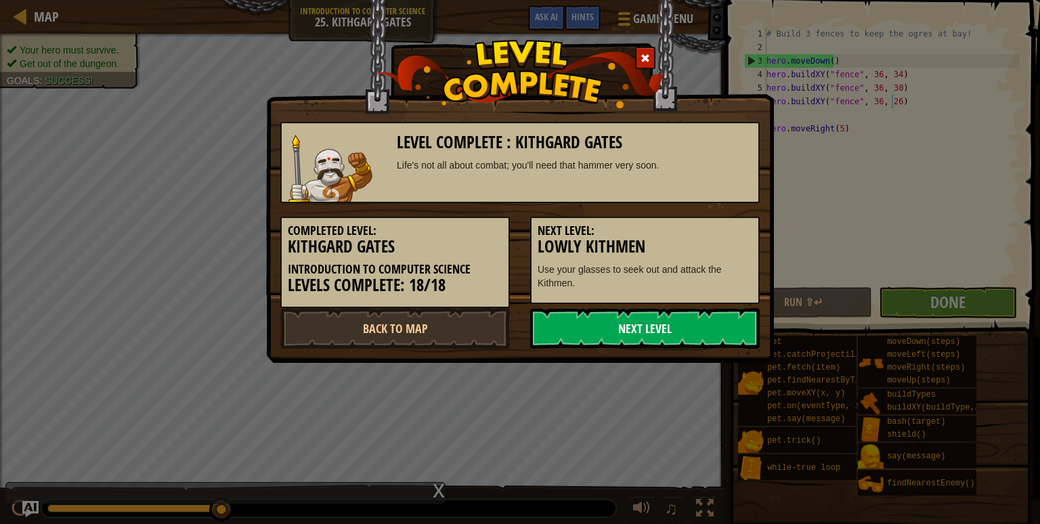
click at [707, 333] on link "Next Level" at bounding box center [645, 328] width 230 height 41
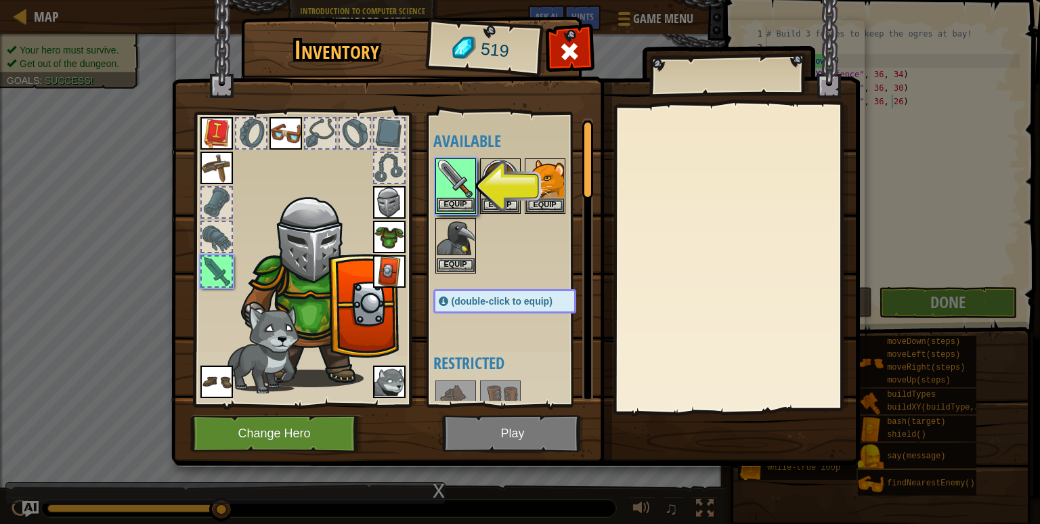
click at [440, 194] on img at bounding box center [456, 179] width 38 height 38
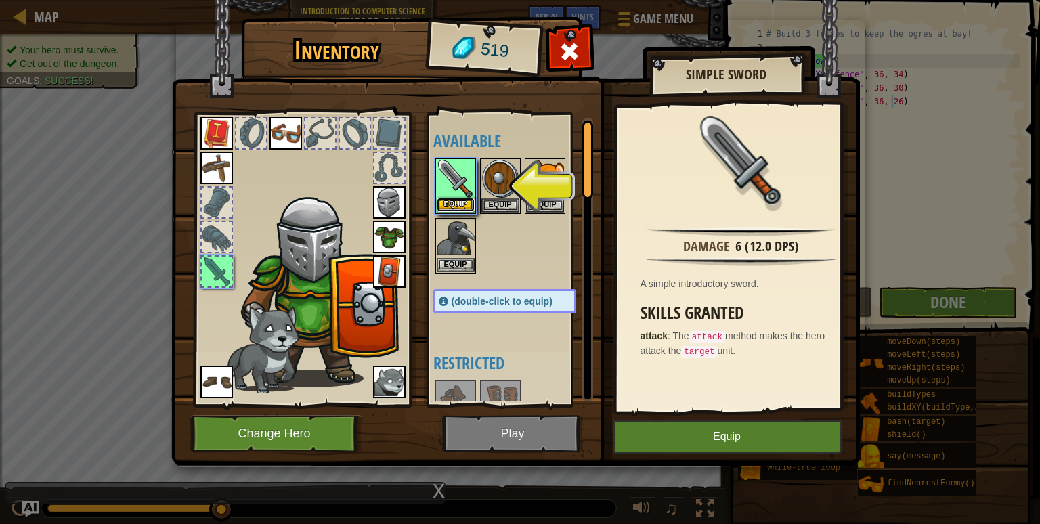
click at [463, 204] on button "Equip" at bounding box center [456, 205] width 38 height 14
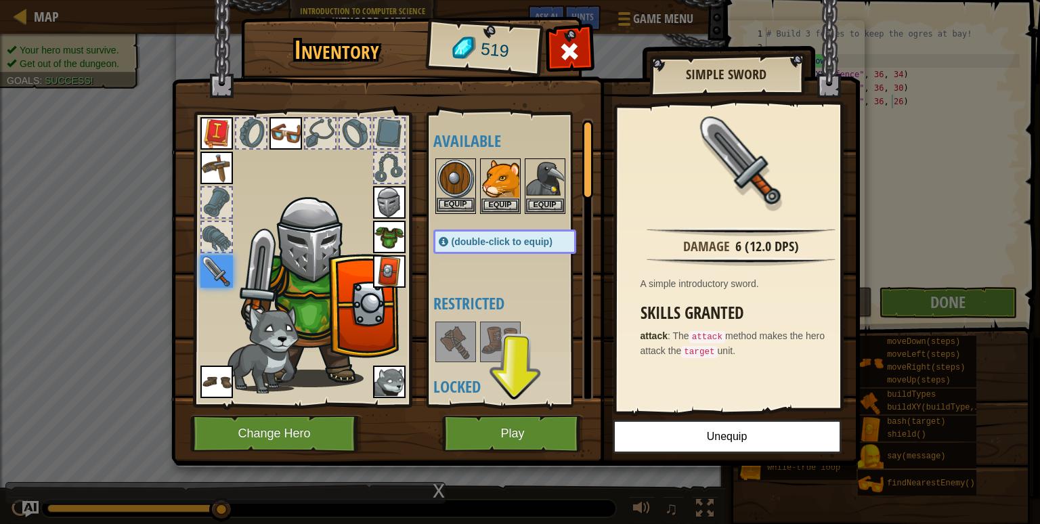
click at [462, 184] on img at bounding box center [456, 179] width 38 height 38
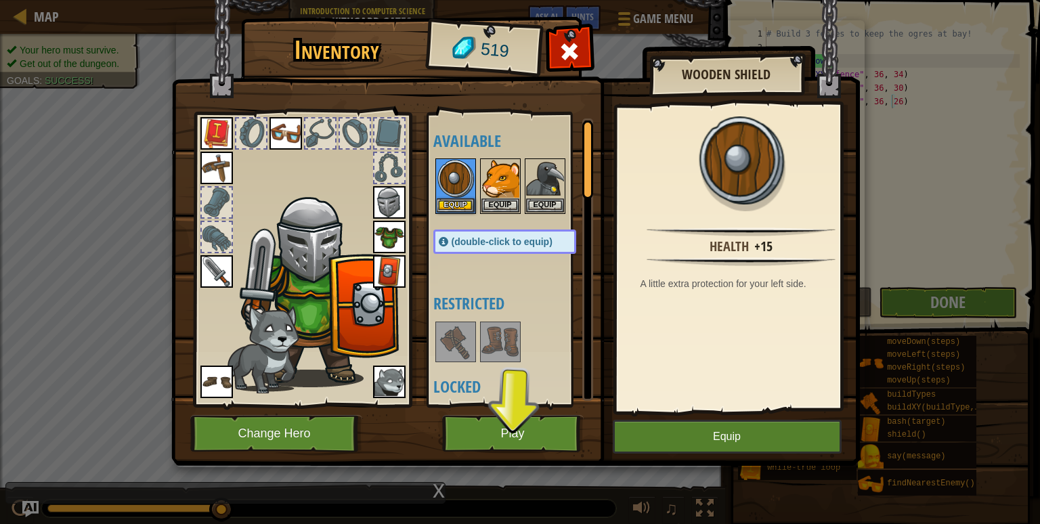
click at [492, 301] on h4 "Restricted" at bounding box center [518, 304] width 170 height 18
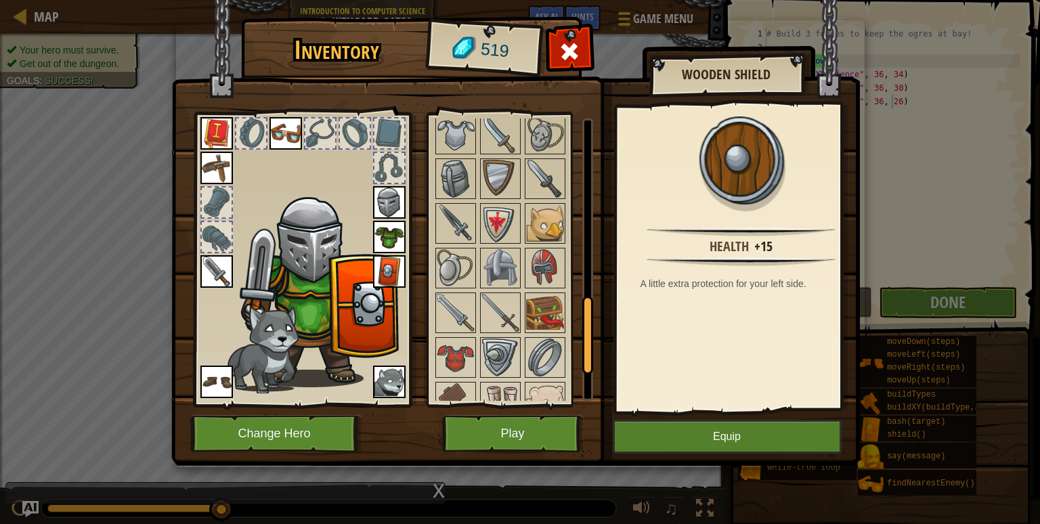
scroll to position [607, 0]
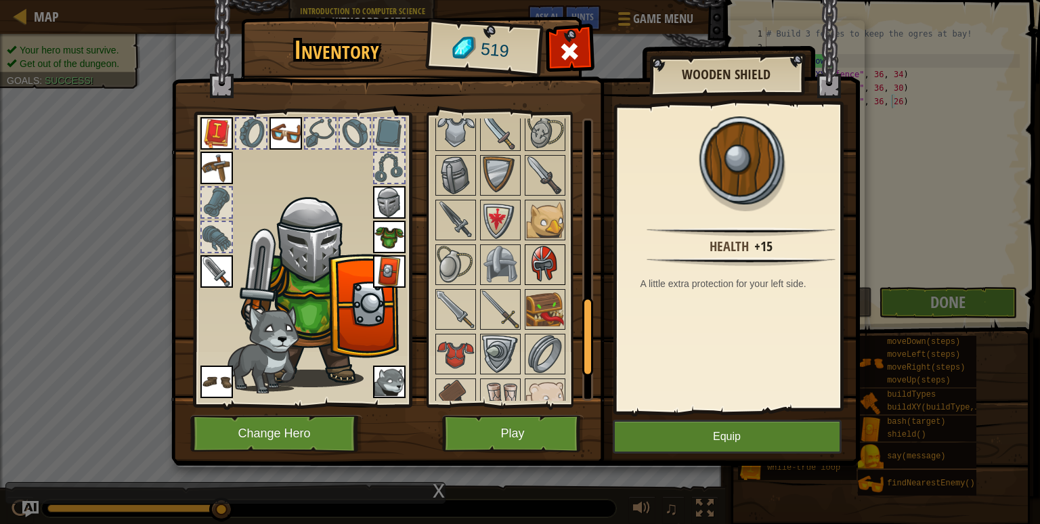
click at [539, 254] on img at bounding box center [545, 265] width 38 height 38
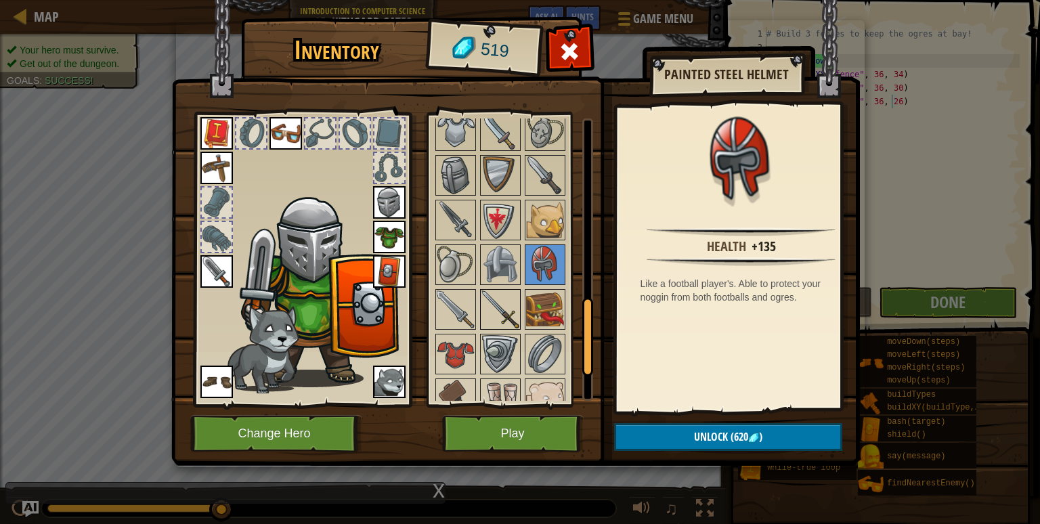
scroll to position [710, 0]
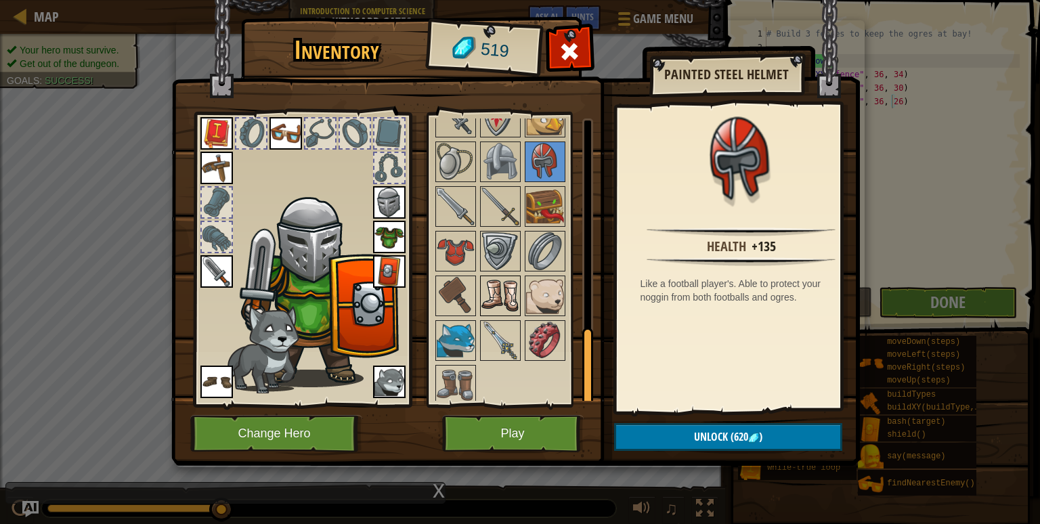
click at [503, 288] on img at bounding box center [501, 296] width 38 height 38
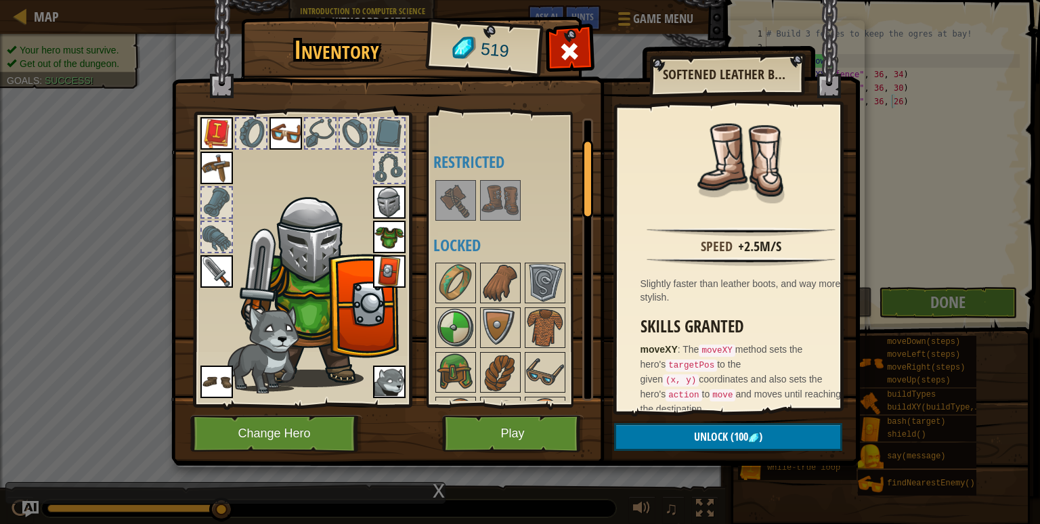
scroll to position [19, 0]
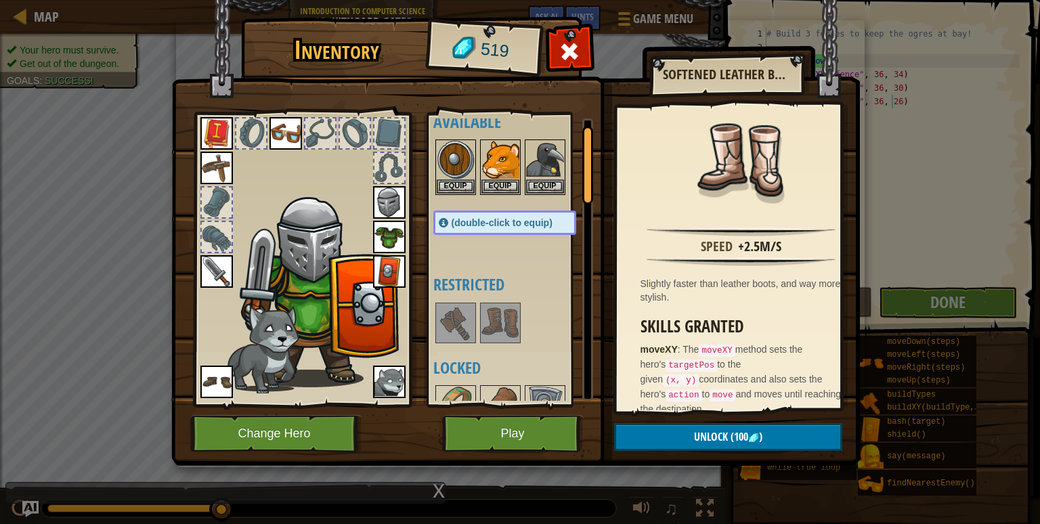
click at [385, 234] on img at bounding box center [389, 237] width 33 height 33
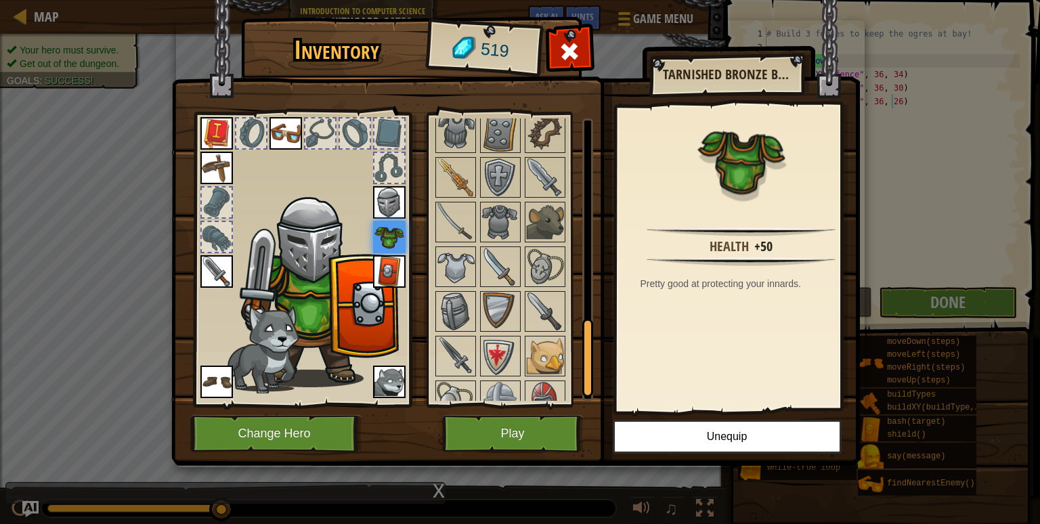
scroll to position [710, 0]
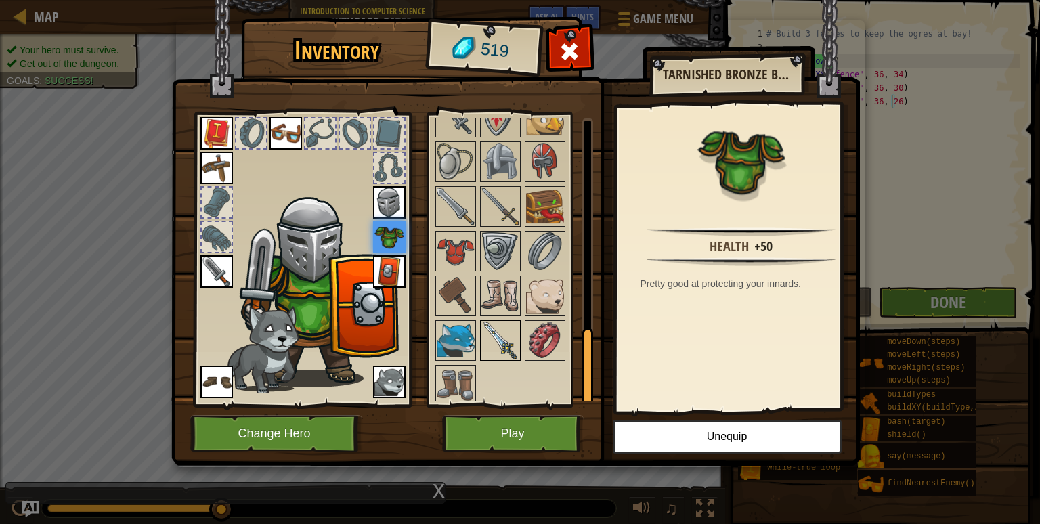
click at [490, 322] on img at bounding box center [501, 341] width 38 height 38
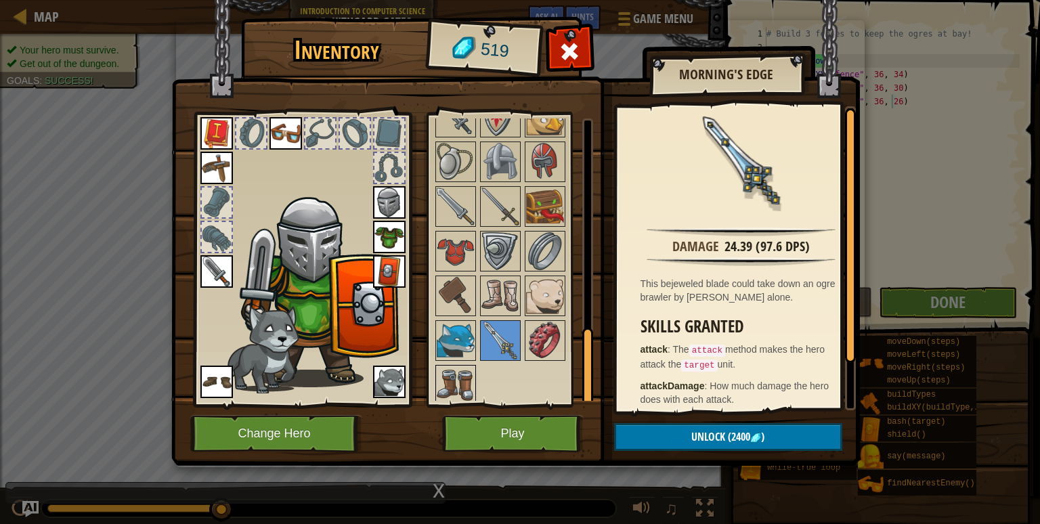
click at [458, 366] on img at bounding box center [456, 385] width 38 height 38
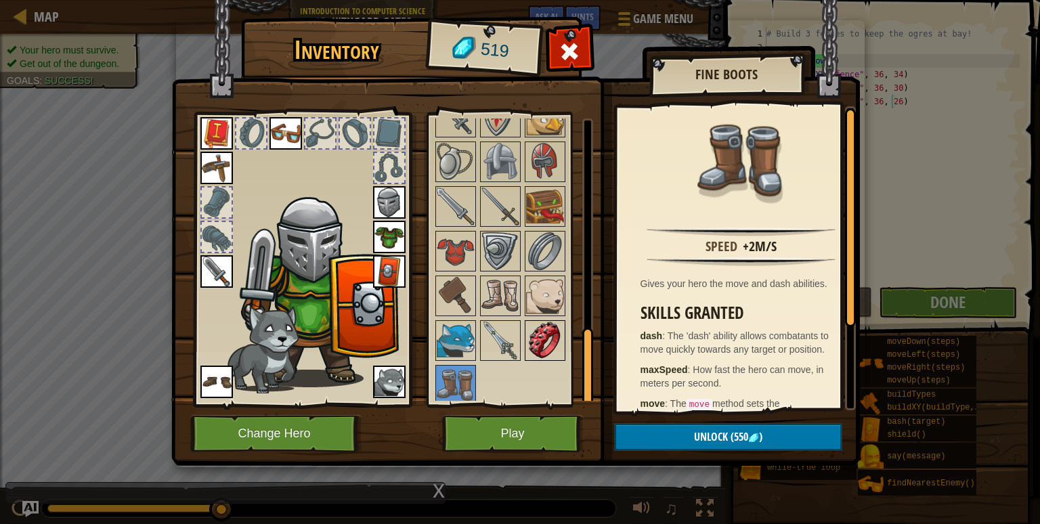
click at [544, 335] on img at bounding box center [545, 341] width 38 height 38
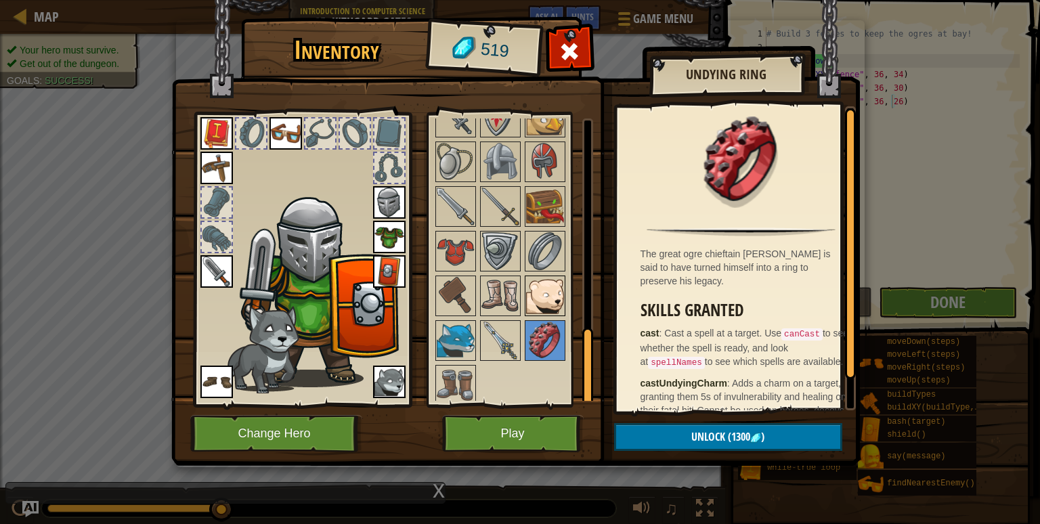
click at [549, 288] on img at bounding box center [545, 296] width 38 height 38
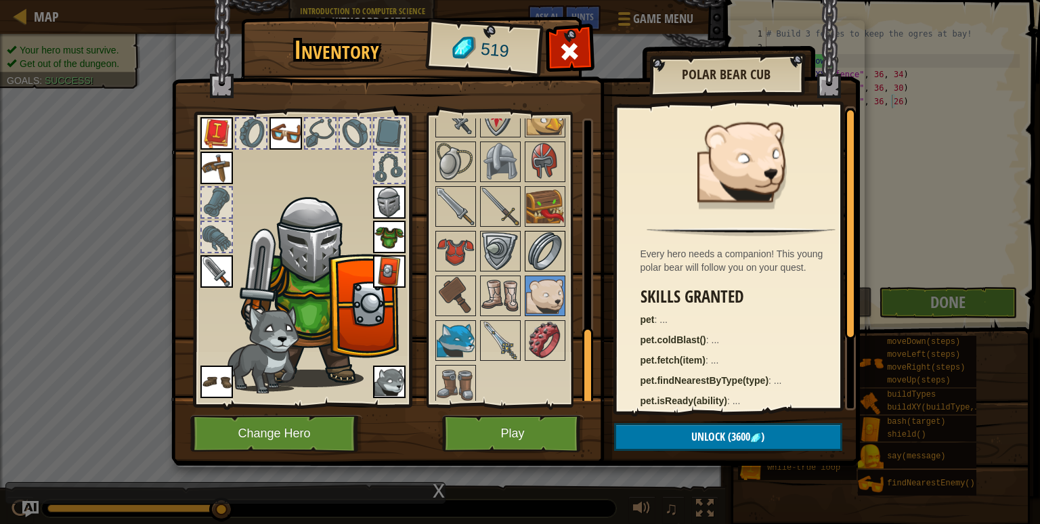
click at [547, 244] on img at bounding box center [545, 251] width 38 height 38
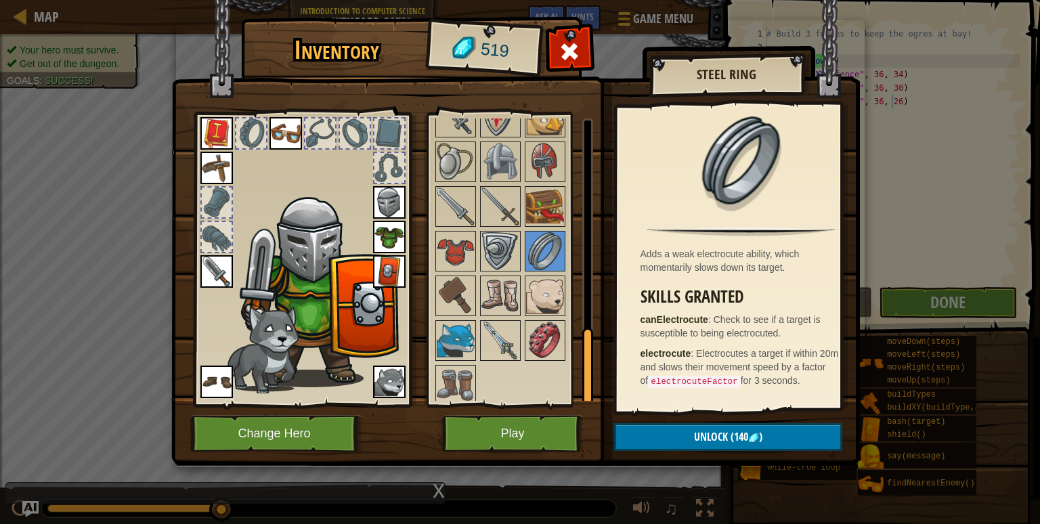
click at [522, 244] on div at bounding box center [518, 50] width 170 height 715
click at [486, 259] on img at bounding box center [501, 251] width 38 height 38
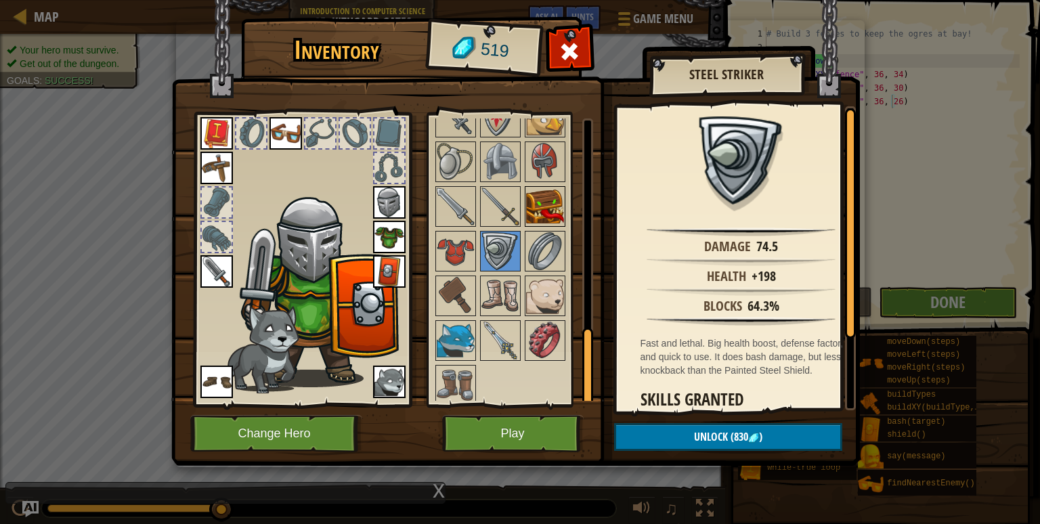
click at [547, 194] on img at bounding box center [545, 207] width 38 height 38
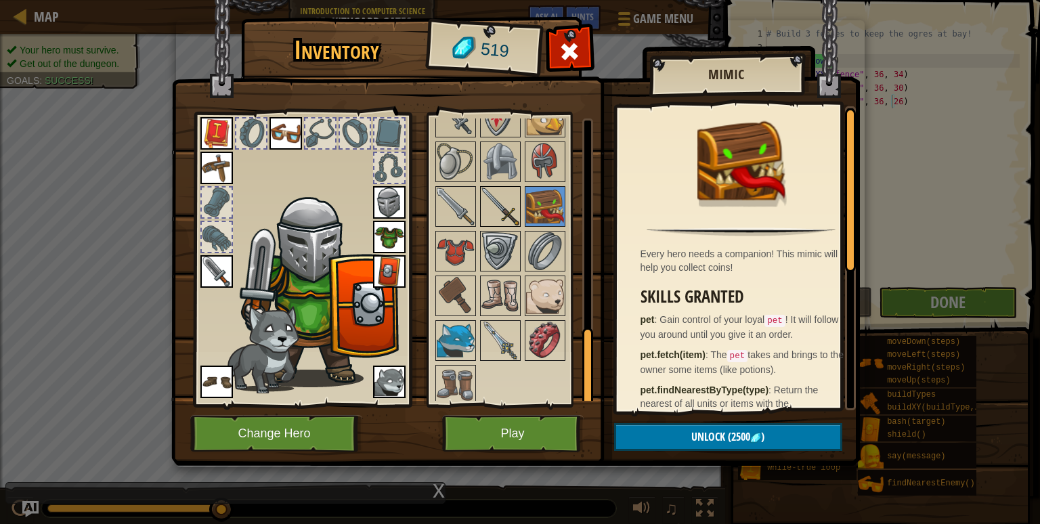
click at [505, 209] on img at bounding box center [501, 207] width 38 height 38
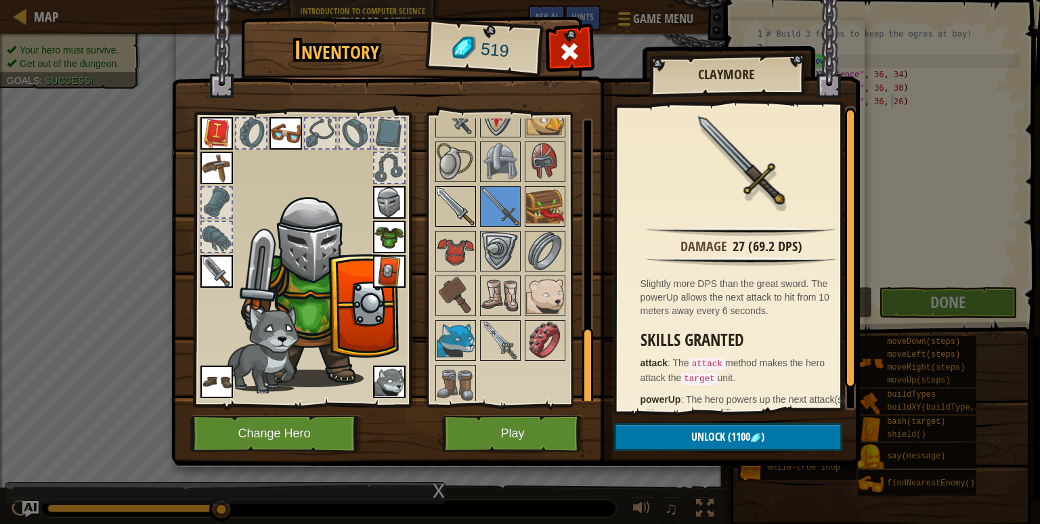
click at [452, 205] on img at bounding box center [456, 207] width 38 height 38
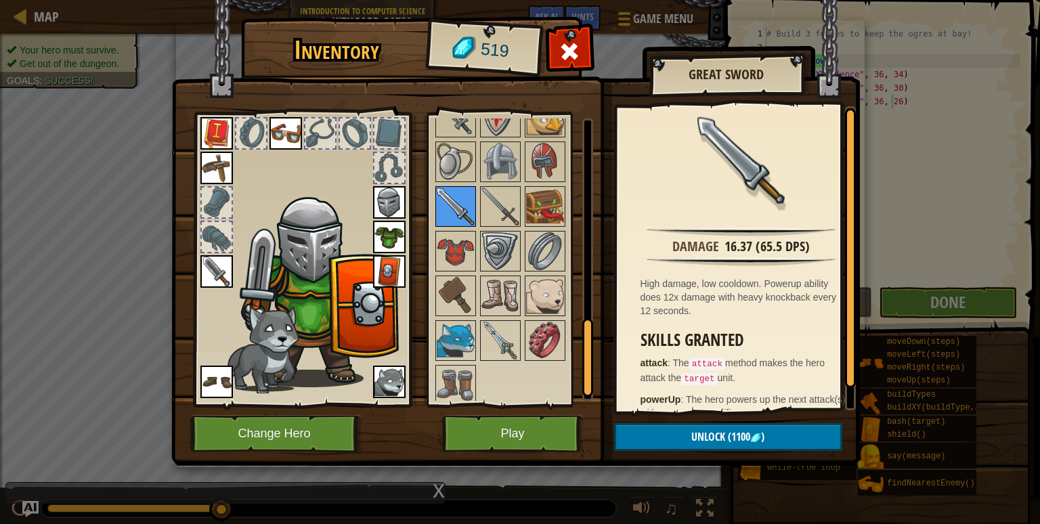
scroll to position [669, 0]
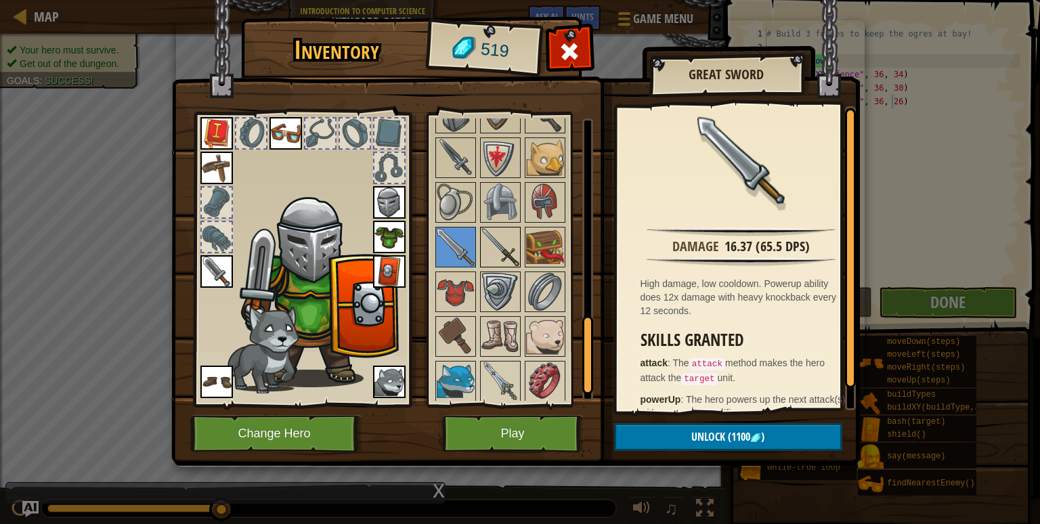
click at [508, 242] on img at bounding box center [501, 247] width 38 height 38
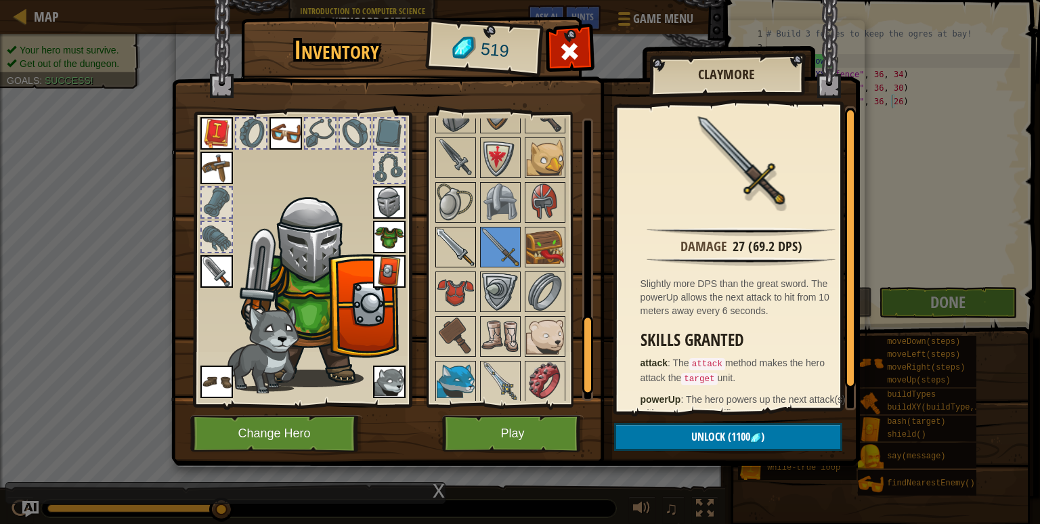
click at [467, 247] on img at bounding box center [456, 247] width 38 height 38
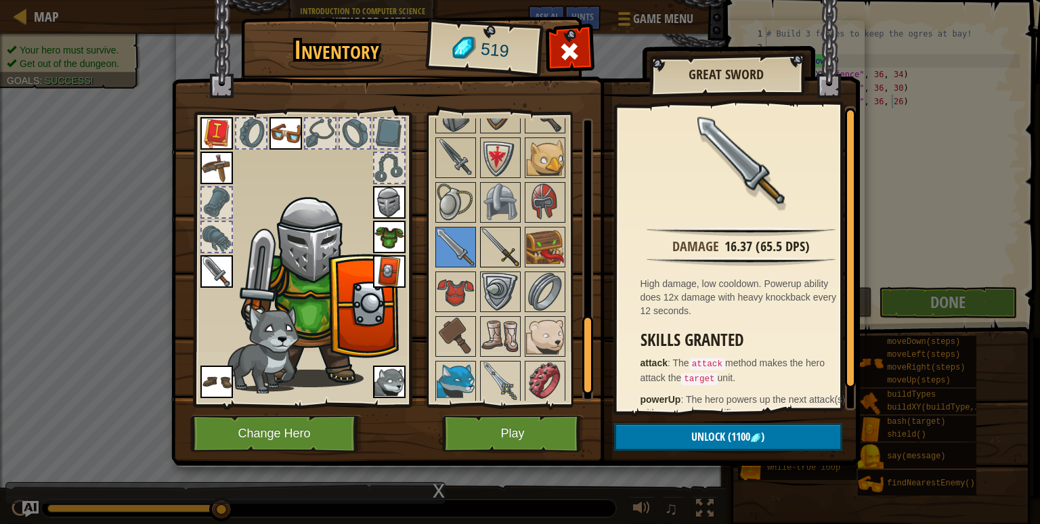
click at [503, 247] on img at bounding box center [501, 247] width 38 height 38
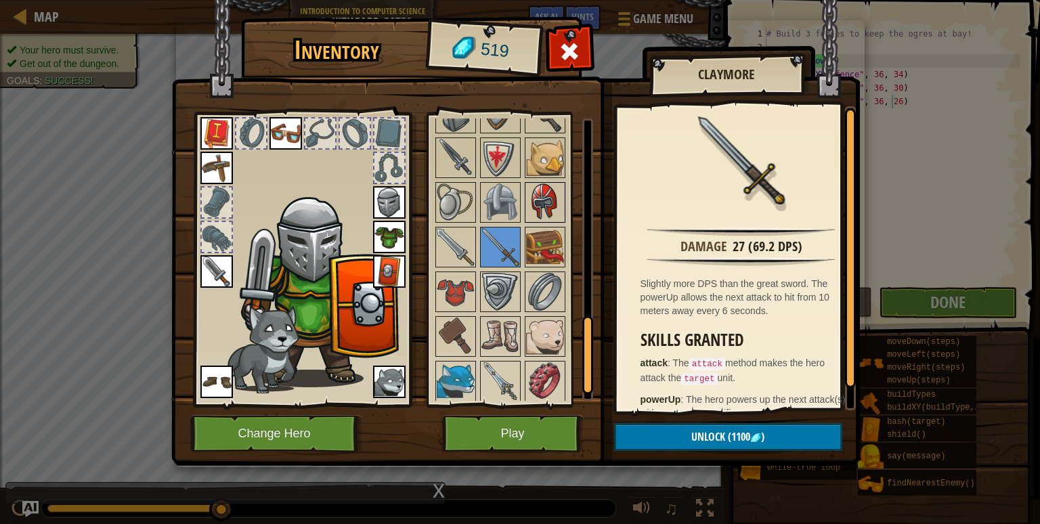
click at [554, 196] on img at bounding box center [545, 203] width 38 height 38
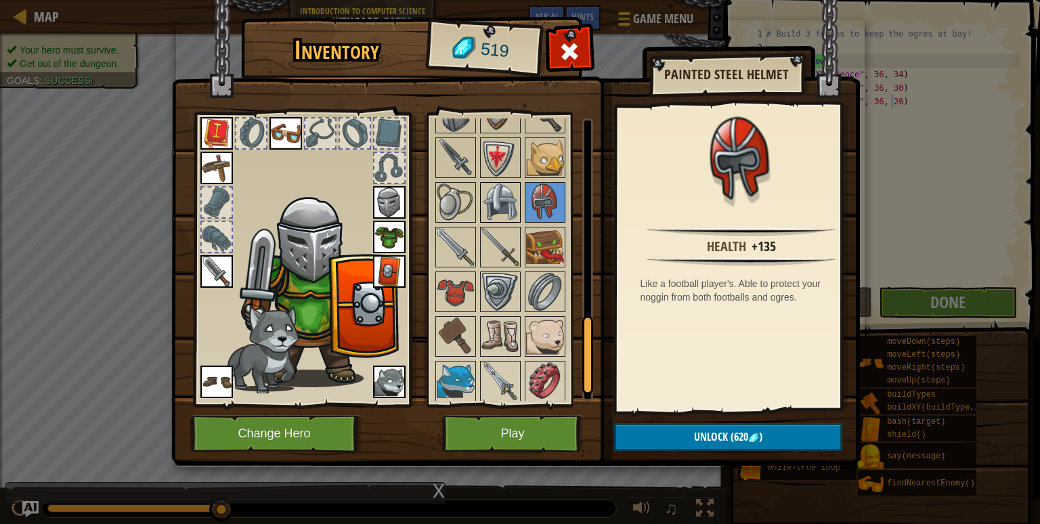
click at [504, 201] on img at bounding box center [501, 203] width 38 height 38
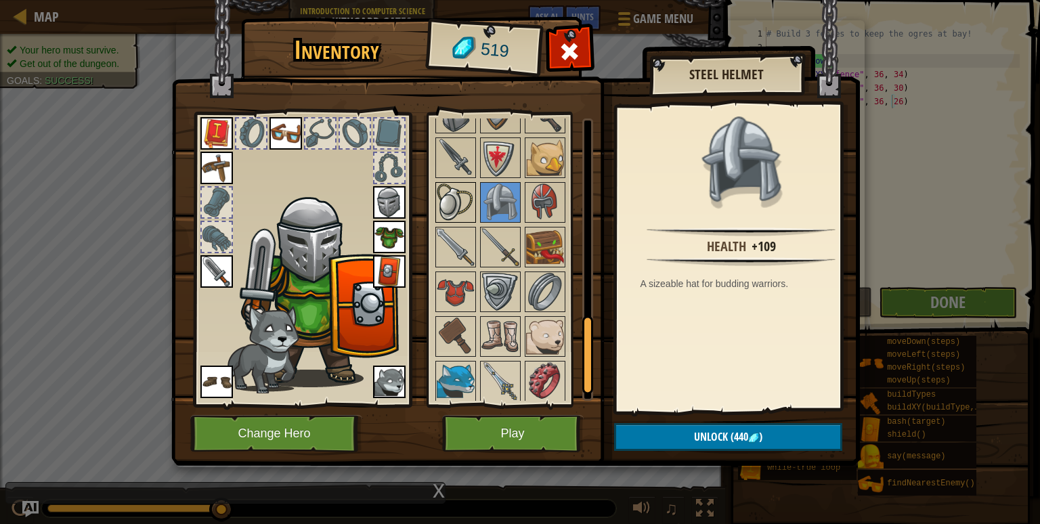
click at [461, 202] on img at bounding box center [456, 203] width 38 height 38
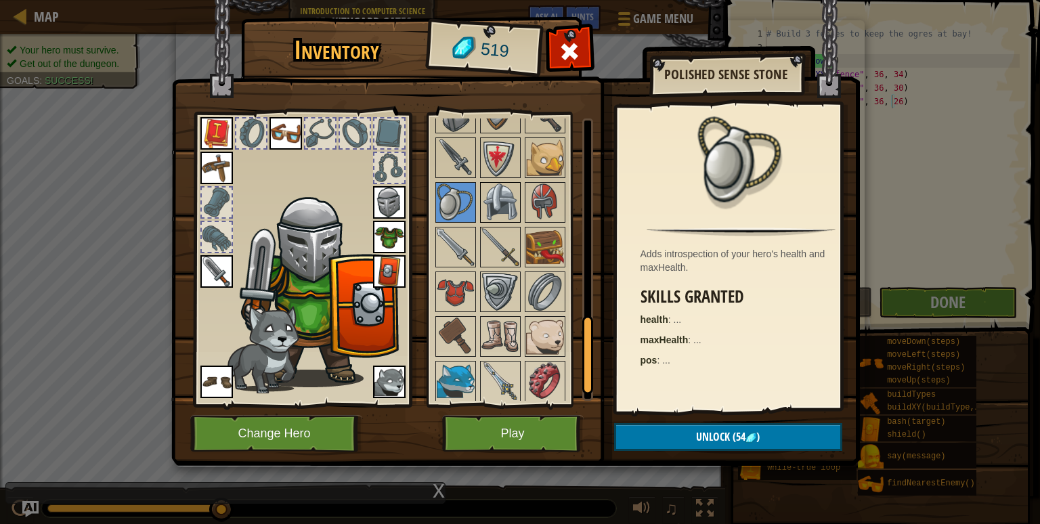
click at [492, 197] on img at bounding box center [501, 203] width 38 height 38
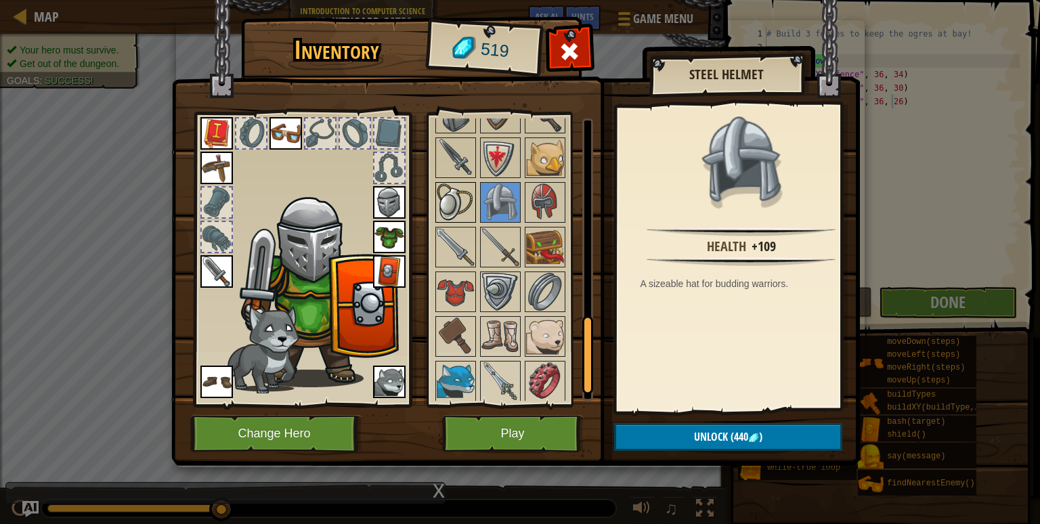
click at [452, 192] on img at bounding box center [456, 203] width 38 height 38
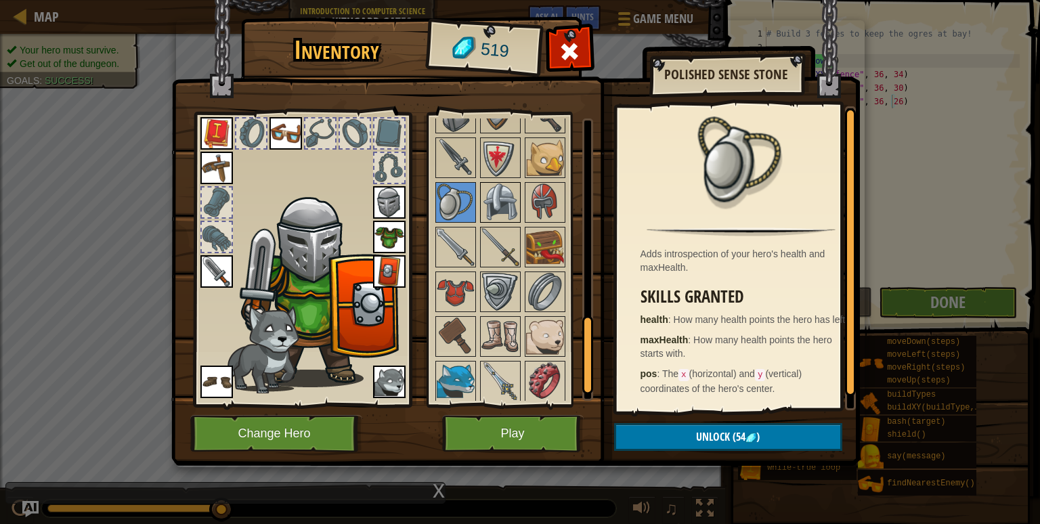
click at [486, 191] on img at bounding box center [501, 203] width 38 height 38
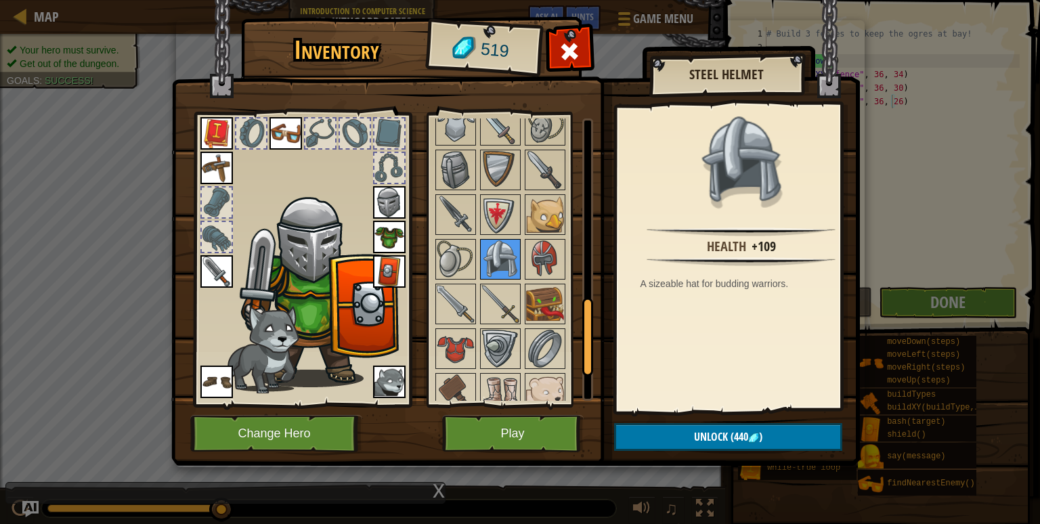
scroll to position [607, 0]
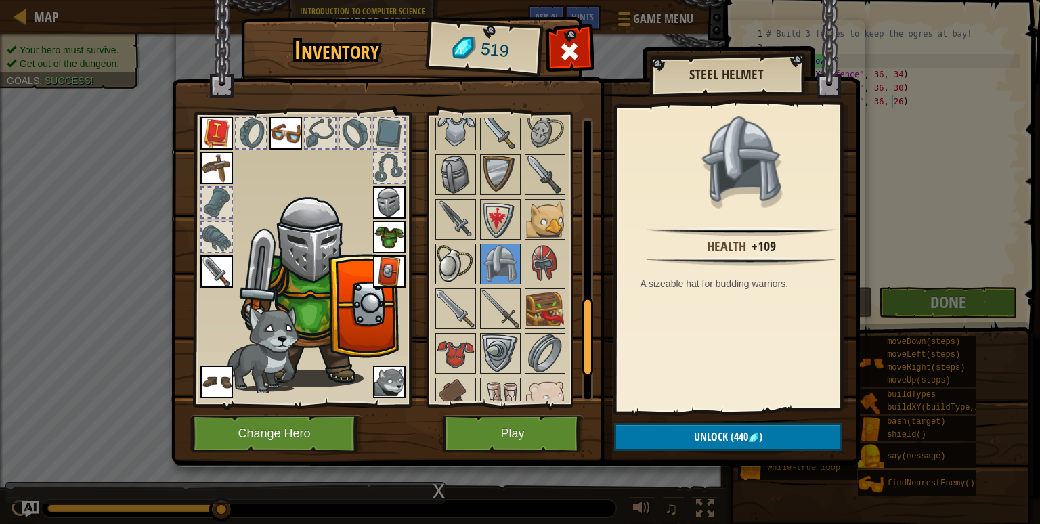
click at [458, 270] on img at bounding box center [456, 264] width 38 height 38
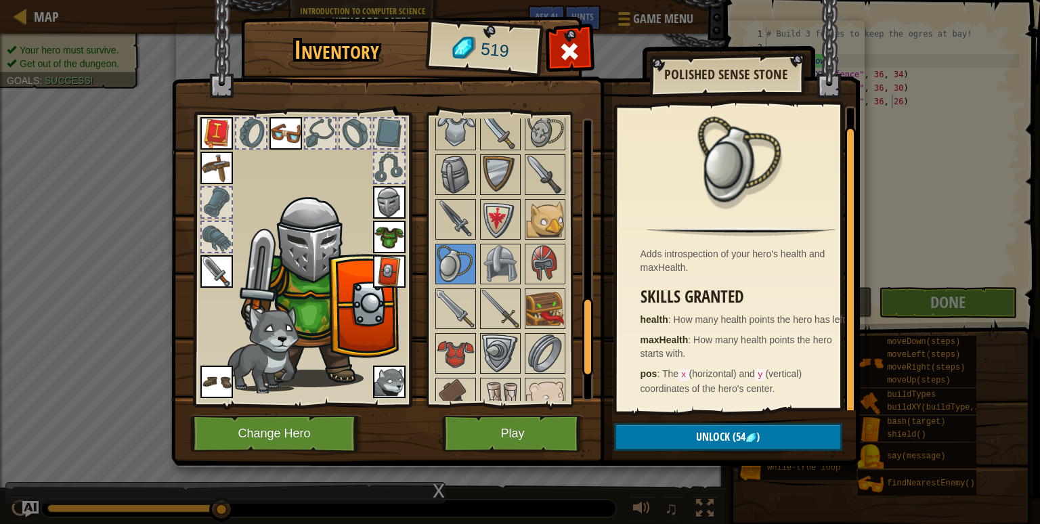
scroll to position [9, 0]
click at [558, 260] on img at bounding box center [545, 264] width 38 height 38
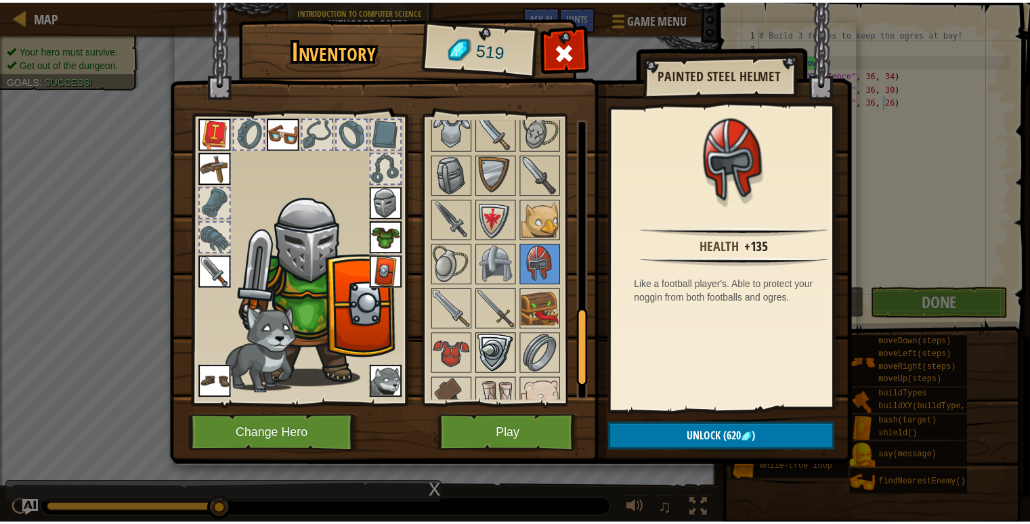
scroll to position [687, 0]
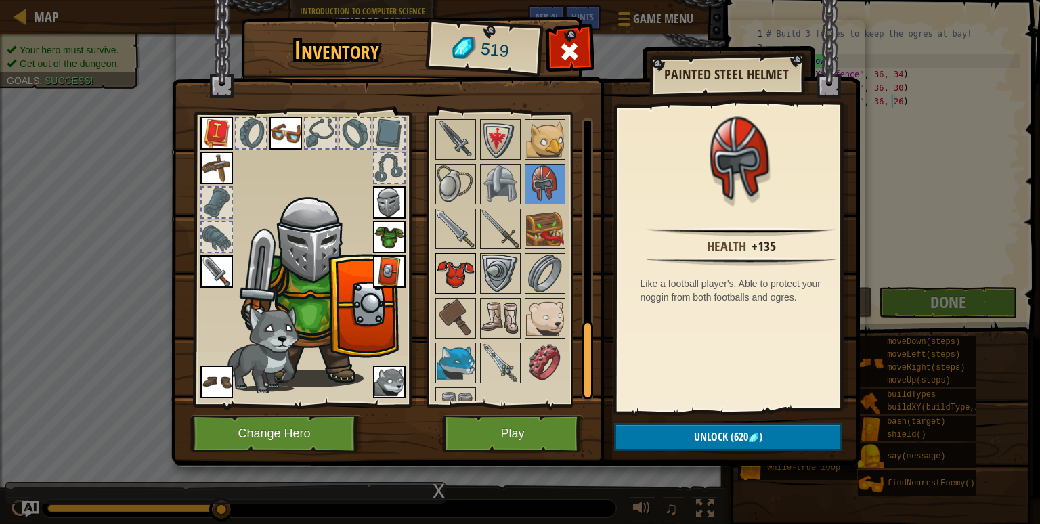
click at [452, 276] on img at bounding box center [456, 274] width 38 height 38
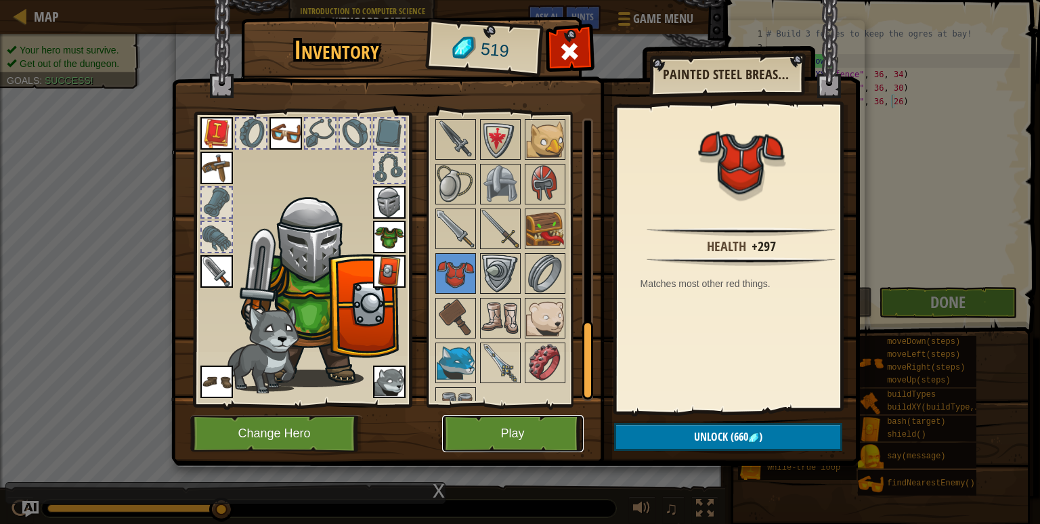
click at [513, 435] on button "Play" at bounding box center [513, 433] width 142 height 37
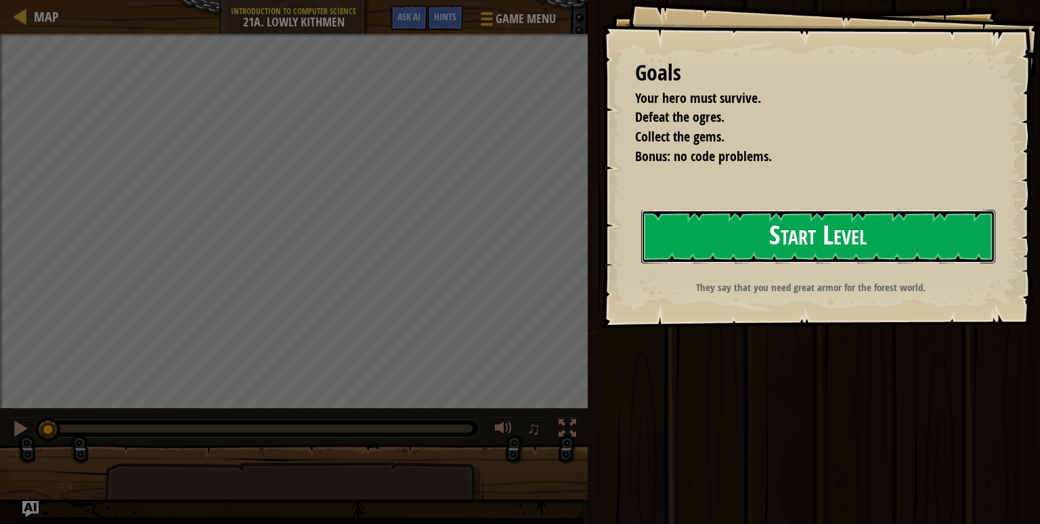
click at [742, 223] on button "Start Level" at bounding box center [818, 237] width 354 height 54
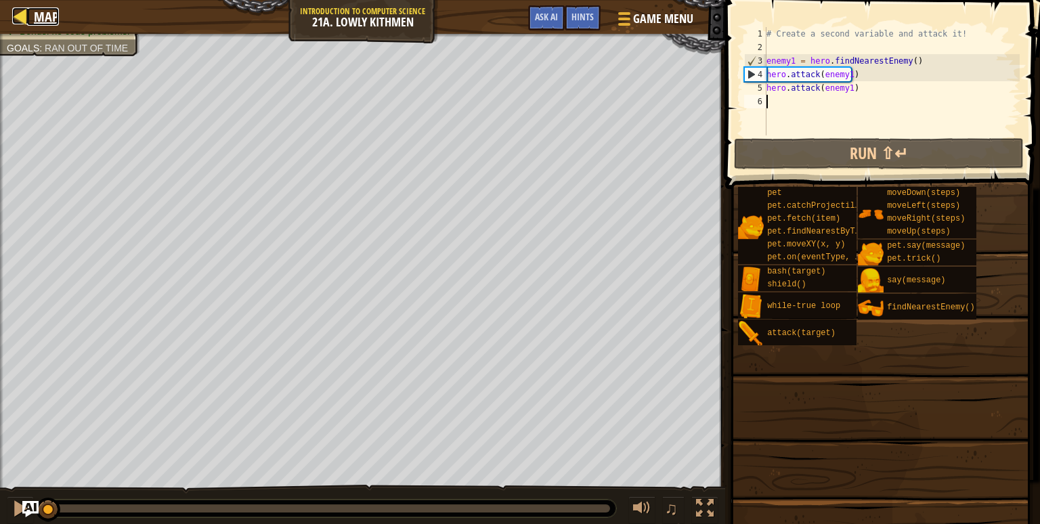
click at [19, 16] on div at bounding box center [20, 15] width 17 height 17
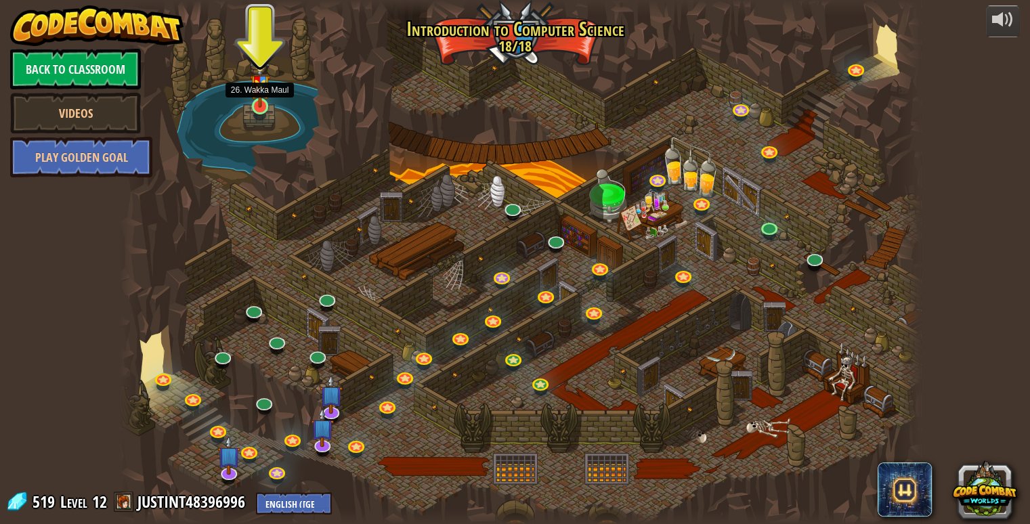
click at [255, 97] on img at bounding box center [260, 81] width 20 height 54
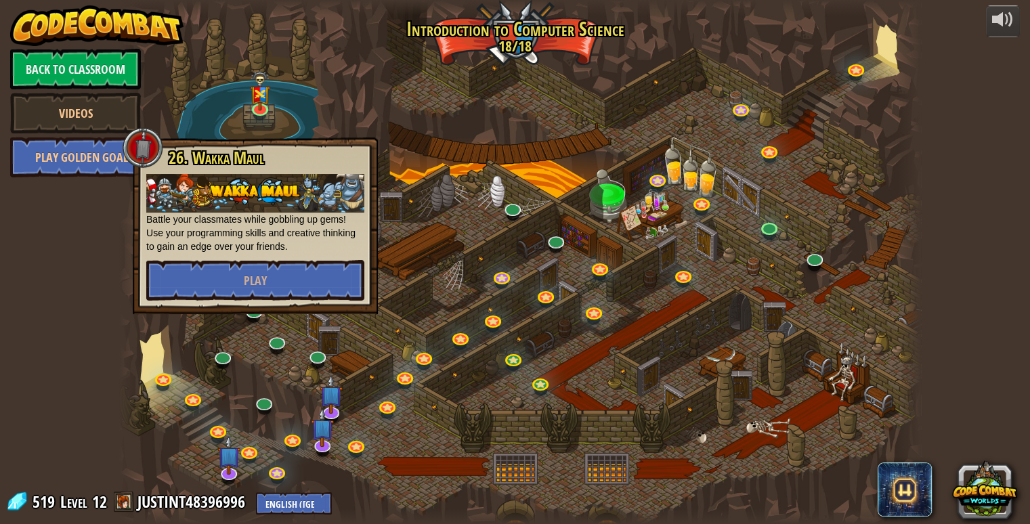
click at [397, 104] on div at bounding box center [520, 262] width 802 height 524
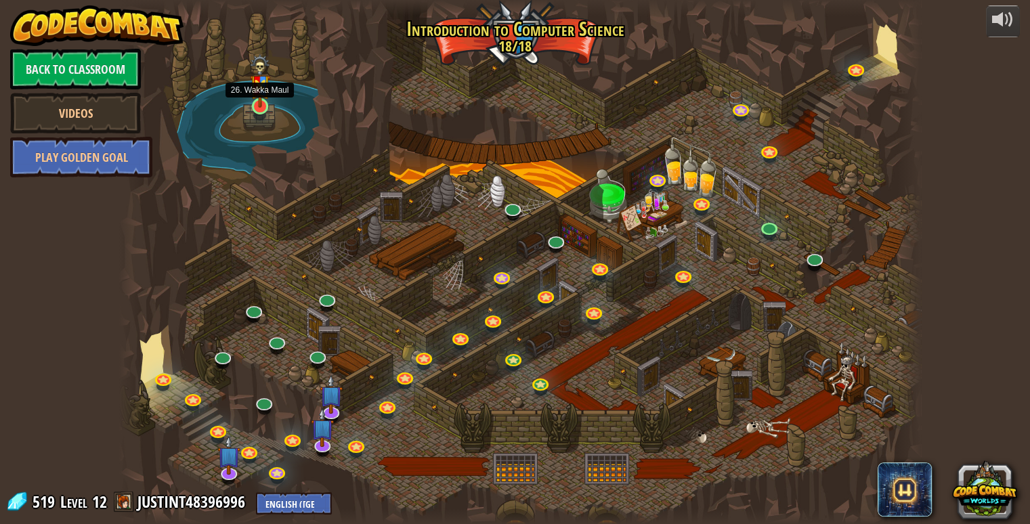
click at [259, 106] on img at bounding box center [260, 81] width 20 height 54
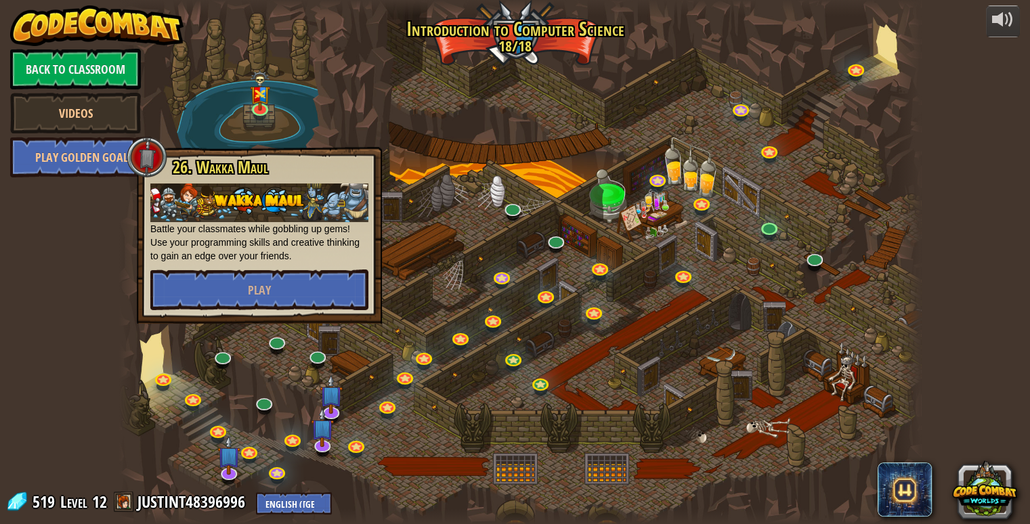
click at [370, 53] on div at bounding box center [520, 262] width 802 height 524
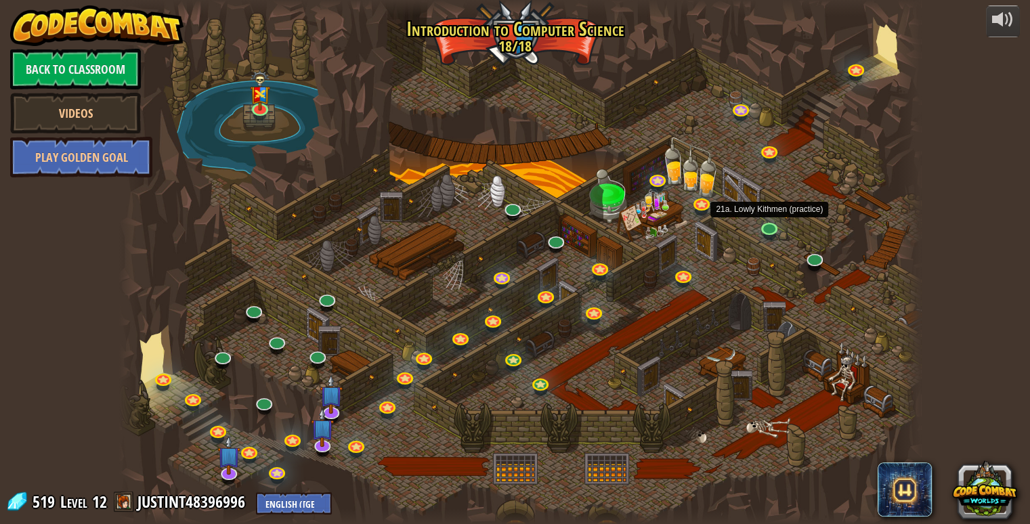
click at [813, 198] on div at bounding box center [520, 262] width 802 height 524
